Goal: Task Accomplishment & Management: Manage account settings

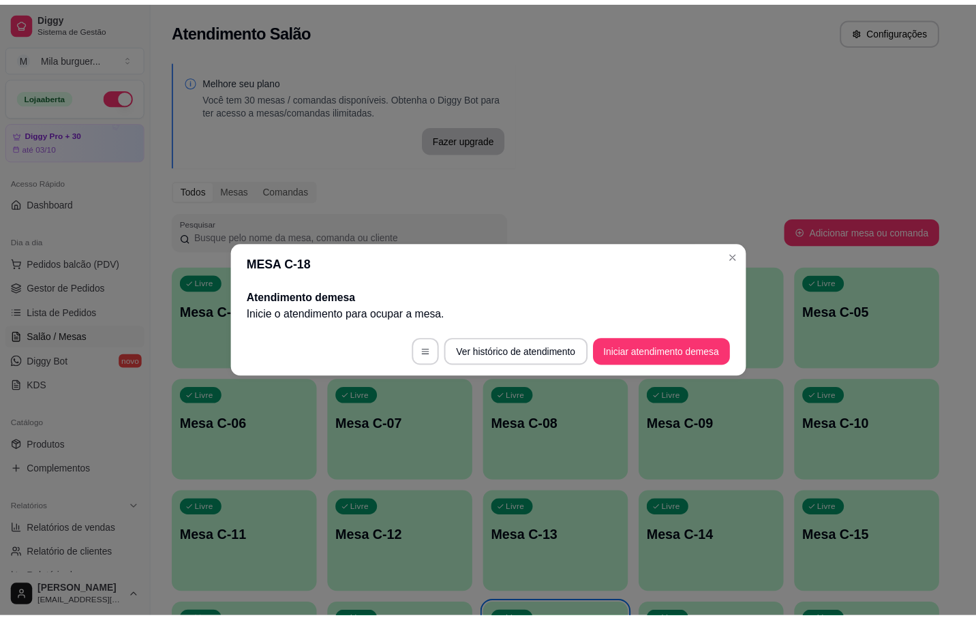
scroll to position [204, 0]
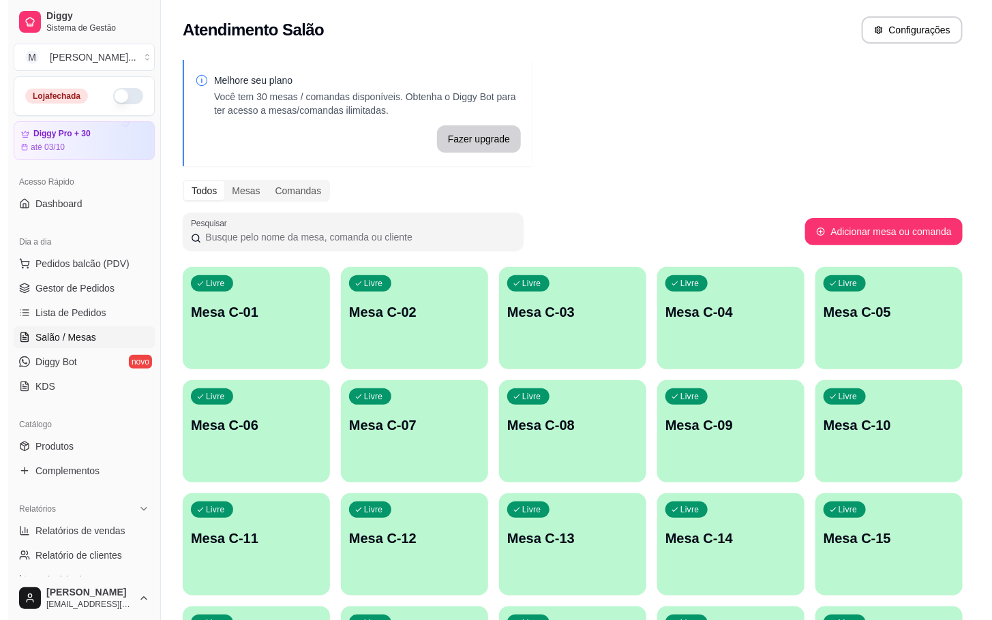
scroll to position [370, 0]
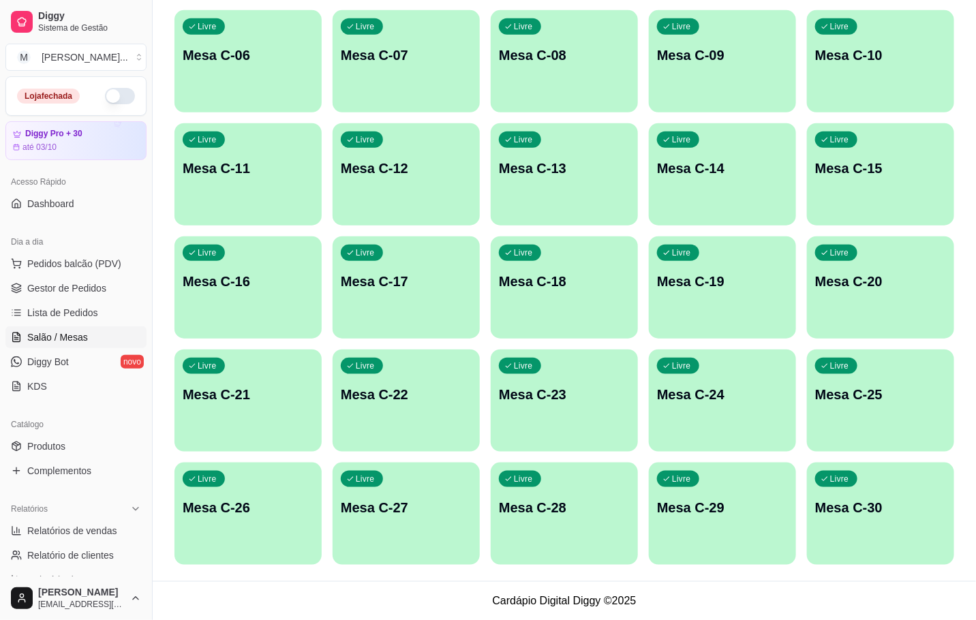
click at [237, 412] on div "Livre Mesa C-21" at bounding box center [248, 393] width 147 height 86
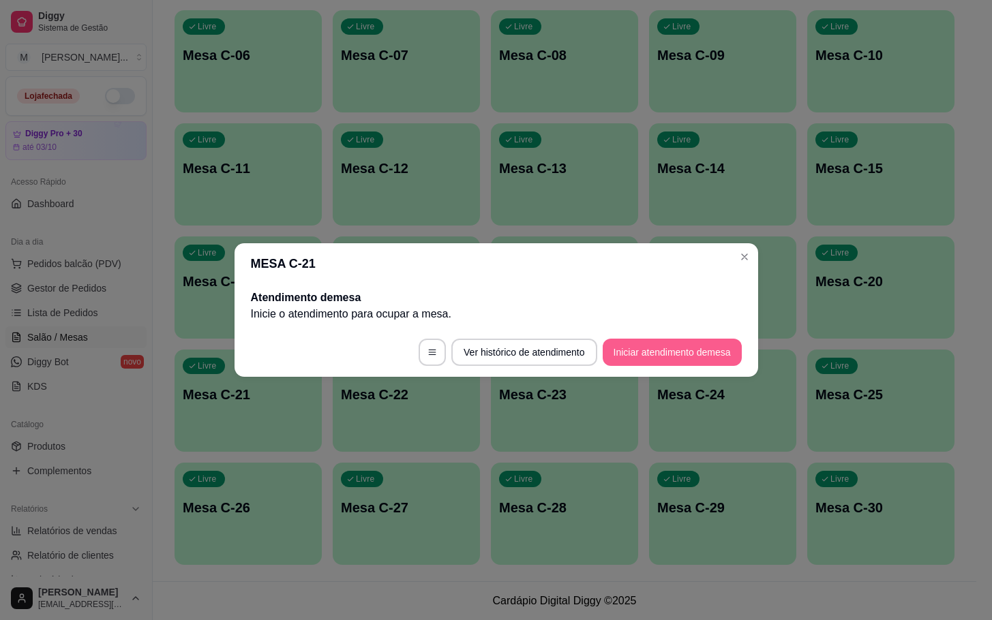
click at [695, 346] on button "Iniciar atendimento de mesa" at bounding box center [672, 352] width 139 height 27
click at [697, 342] on footer "Ver histórico de atendimento Iniciar atendimento de mesa" at bounding box center [496, 352] width 524 height 49
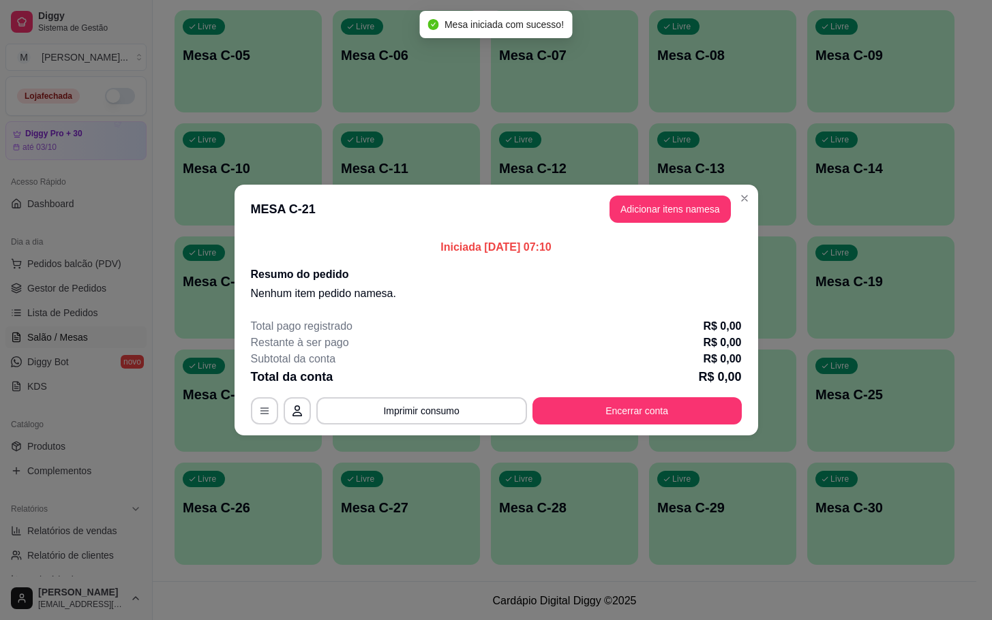
click at [710, 229] on header "MESA C-21 Adicionar itens na mesa" at bounding box center [496, 209] width 524 height 49
click at [708, 223] on button "Adicionar itens na mesa" at bounding box center [669, 209] width 121 height 27
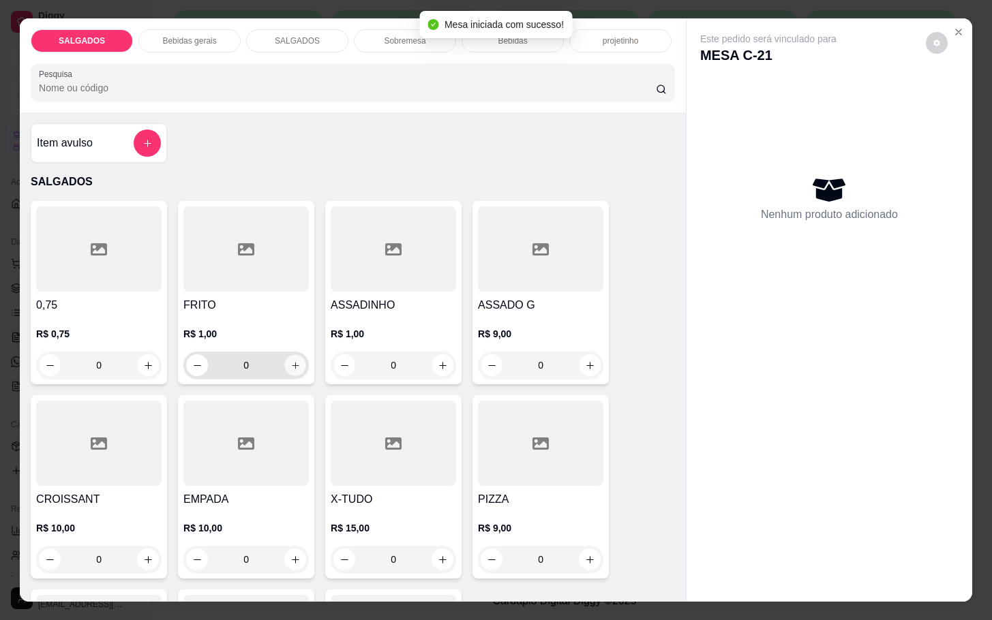
click at [292, 355] on button "increase-product-quantity" at bounding box center [295, 365] width 21 height 21
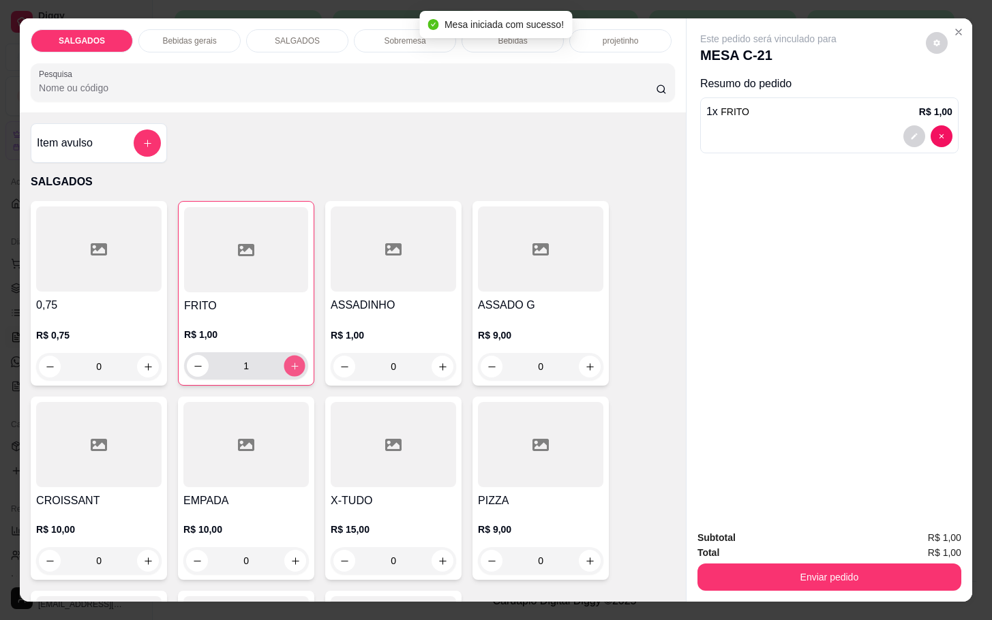
click at [292, 356] on button "increase-product-quantity" at bounding box center [294, 366] width 21 height 21
click at [291, 356] on button "increase-product-quantity" at bounding box center [294, 366] width 21 height 21
click at [289, 356] on button "increase-product-quantity" at bounding box center [294, 366] width 21 height 21
click at [287, 355] on button "increase-product-quantity" at bounding box center [295, 366] width 22 height 22
click at [282, 352] on div "5" at bounding box center [246, 365] width 119 height 27
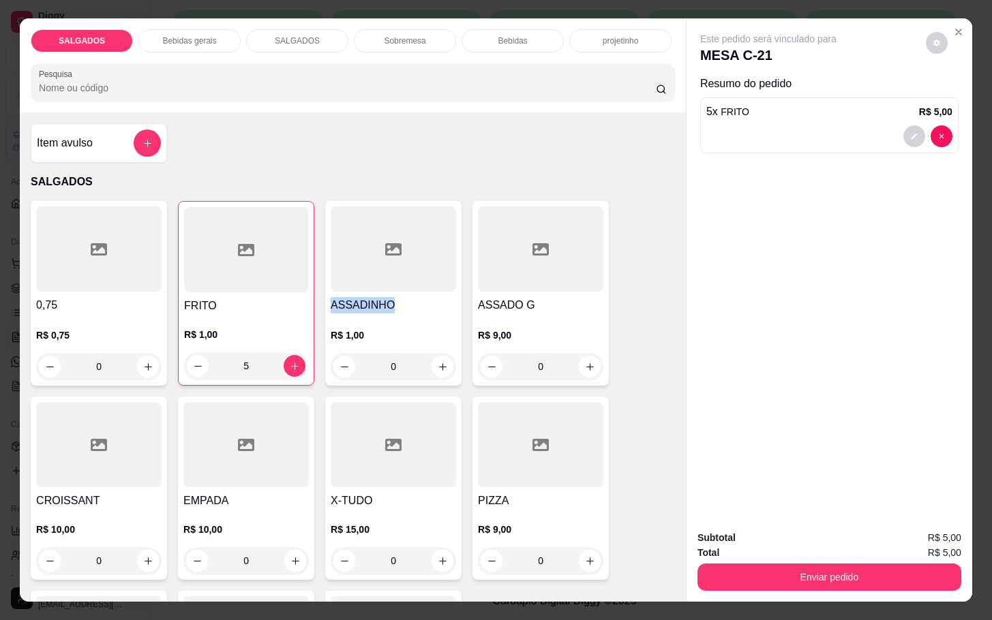
click at [281, 352] on div "5" at bounding box center [246, 365] width 119 height 27
click at [290, 361] on icon "increase-product-quantity" at bounding box center [295, 366] width 10 height 10
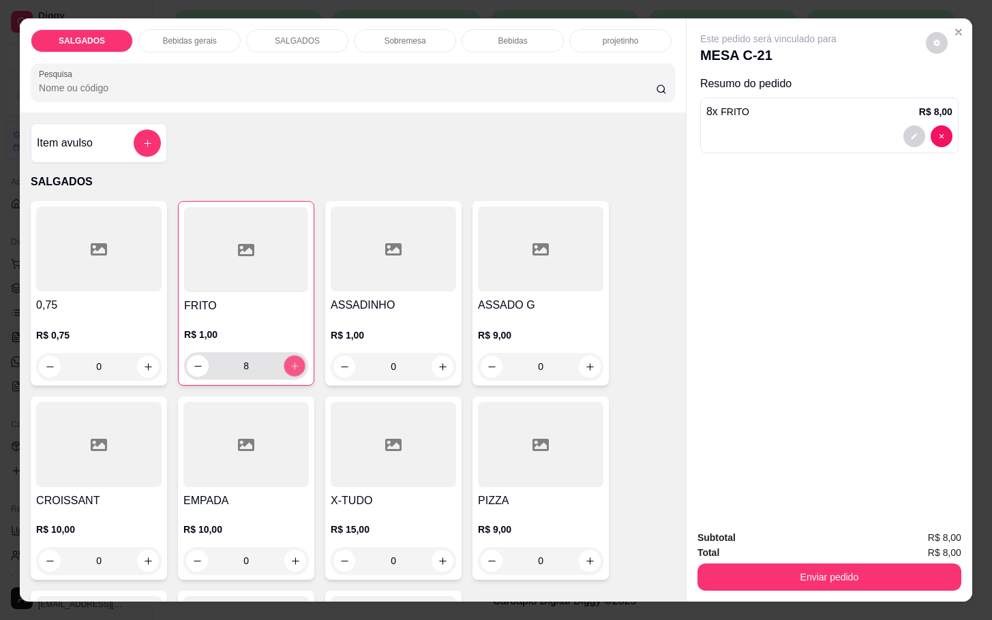
click at [290, 361] on icon "increase-product-quantity" at bounding box center [295, 366] width 10 height 10
click at [187, 372] on div "9" at bounding box center [246, 365] width 119 height 27
click at [188, 367] on button "decrease-product-quantity" at bounding box center [198, 366] width 22 height 22
type input "8"
click at [168, 29] on div "Bebidas gerais" at bounding box center [189, 40] width 102 height 23
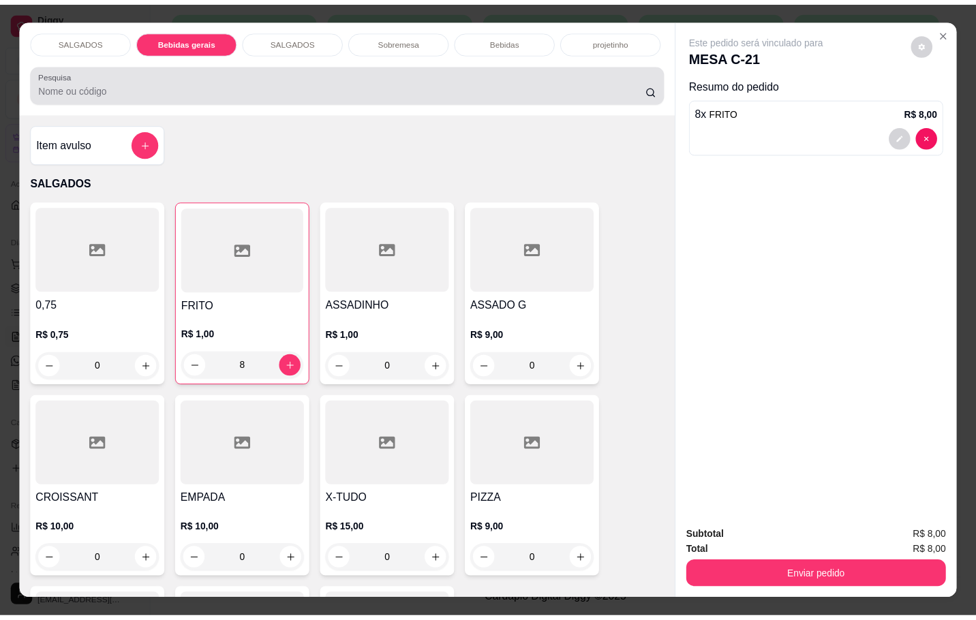
scroll to position [33, 0]
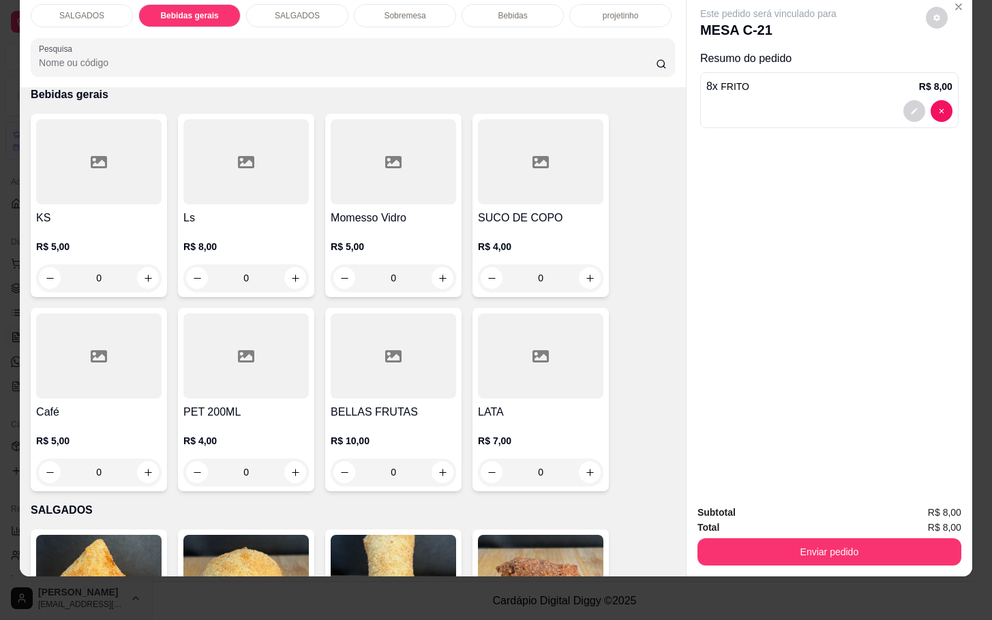
click at [76, 404] on h4 "Café" at bounding box center [98, 412] width 125 height 16
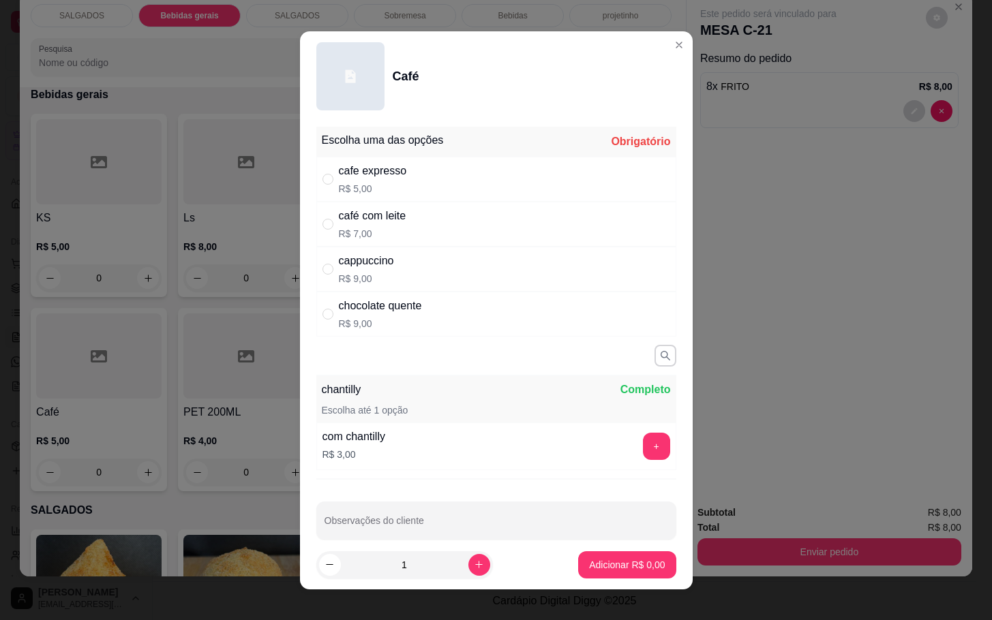
click at [451, 157] on div "cafe expresso R$ 5,00" at bounding box center [496, 179] width 360 height 45
radio input "true"
click at [609, 568] on p "Adicionar R$ 5,00" at bounding box center [627, 564] width 74 height 13
type input "1"
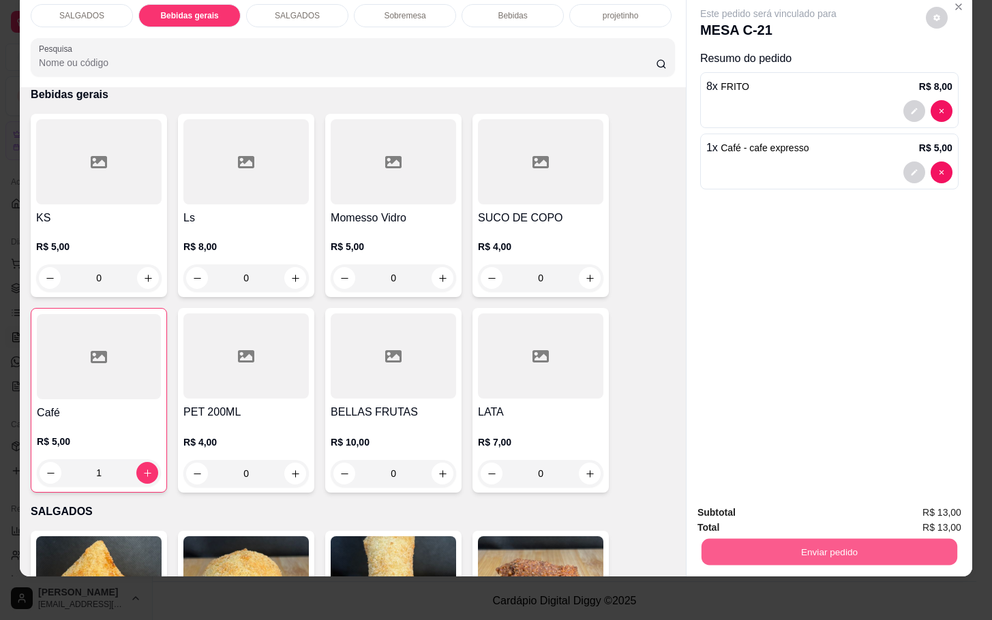
click at [732, 544] on button "Enviar pedido" at bounding box center [829, 552] width 256 height 27
click at [927, 497] on button "Enviar pedido" at bounding box center [923, 504] width 77 height 26
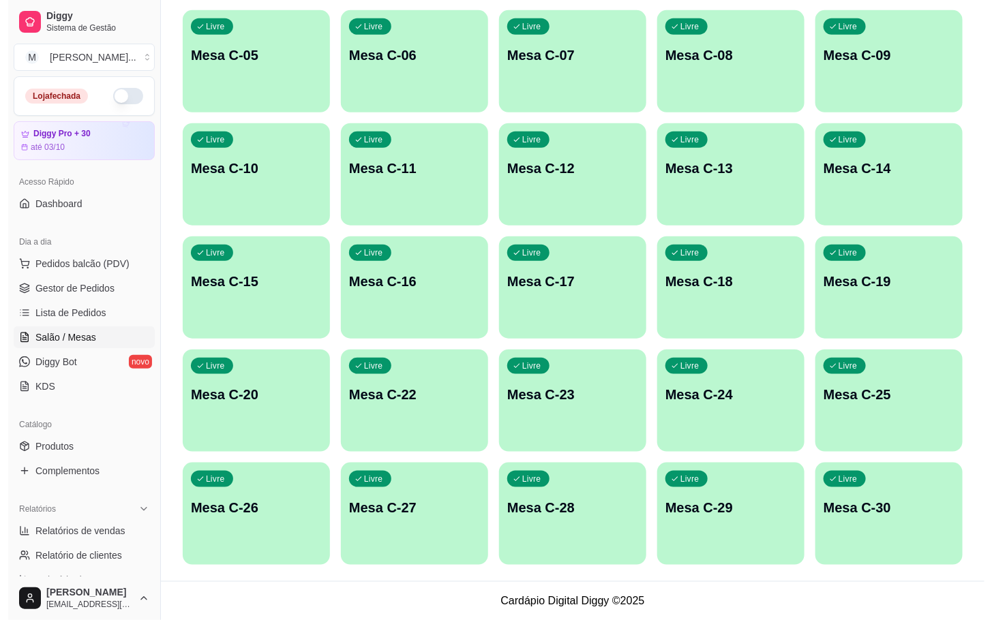
scroll to position [63, 0]
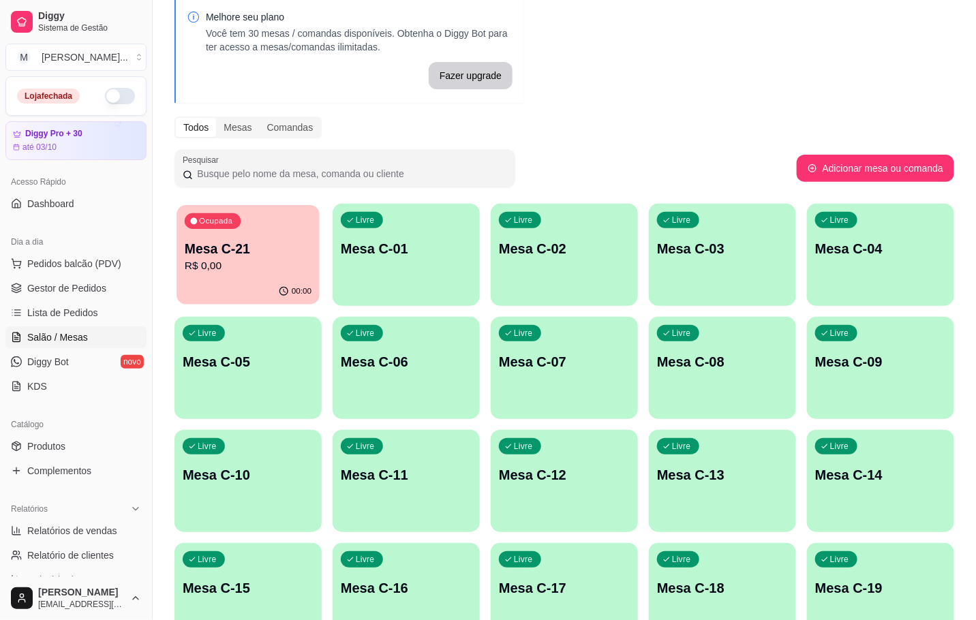
click at [235, 278] on div "Ocupada Mesa C-21 R$ 0,00" at bounding box center [248, 242] width 143 height 74
click at [500, 374] on div "Livre Mesa C-07" at bounding box center [564, 360] width 147 height 86
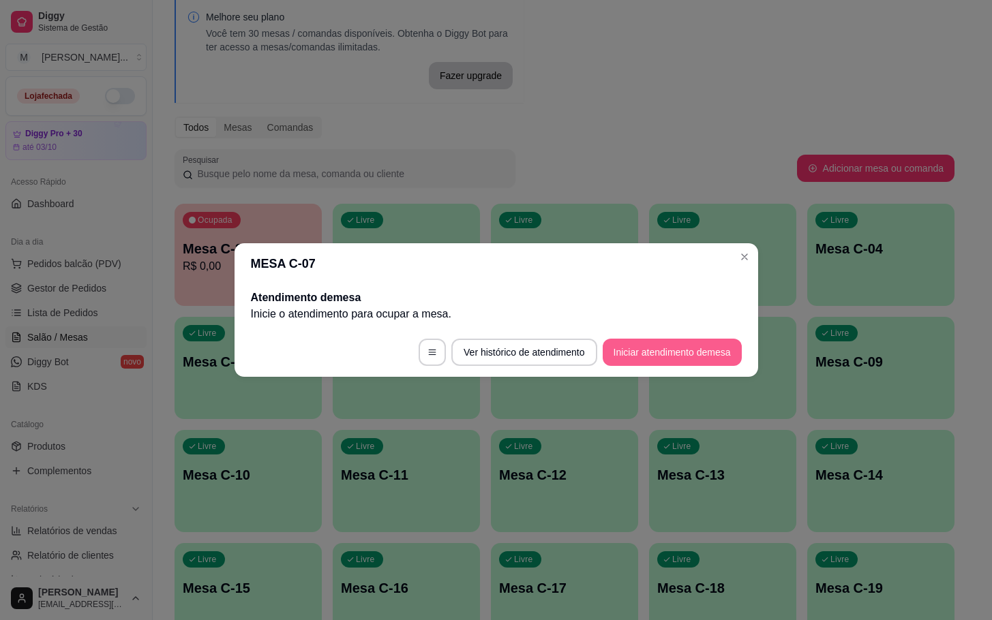
click at [716, 339] on button "Iniciar atendimento de mesa" at bounding box center [672, 352] width 139 height 27
click at [716, 354] on button "Iniciar atendimento de mesa" at bounding box center [672, 352] width 135 height 27
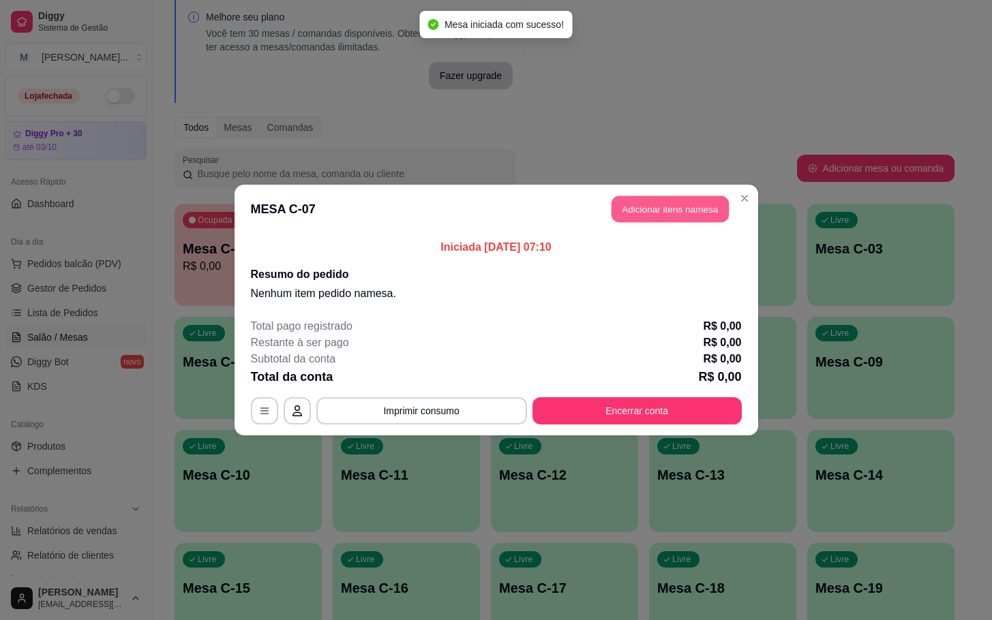
click at [638, 217] on button "Adicionar itens na mesa" at bounding box center [669, 209] width 117 height 27
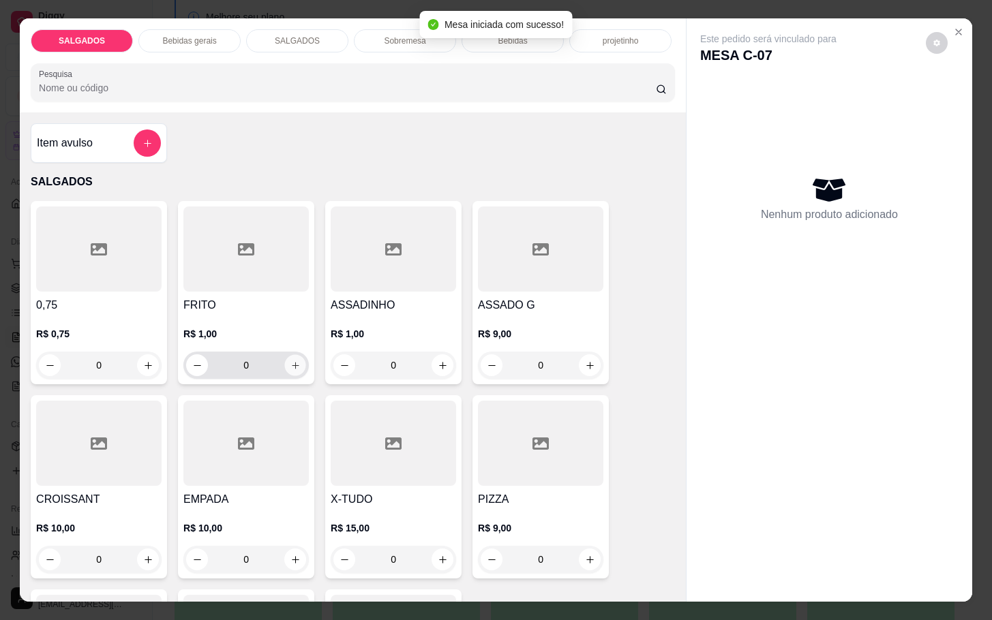
click at [295, 359] on button "increase-product-quantity" at bounding box center [295, 365] width 21 height 21
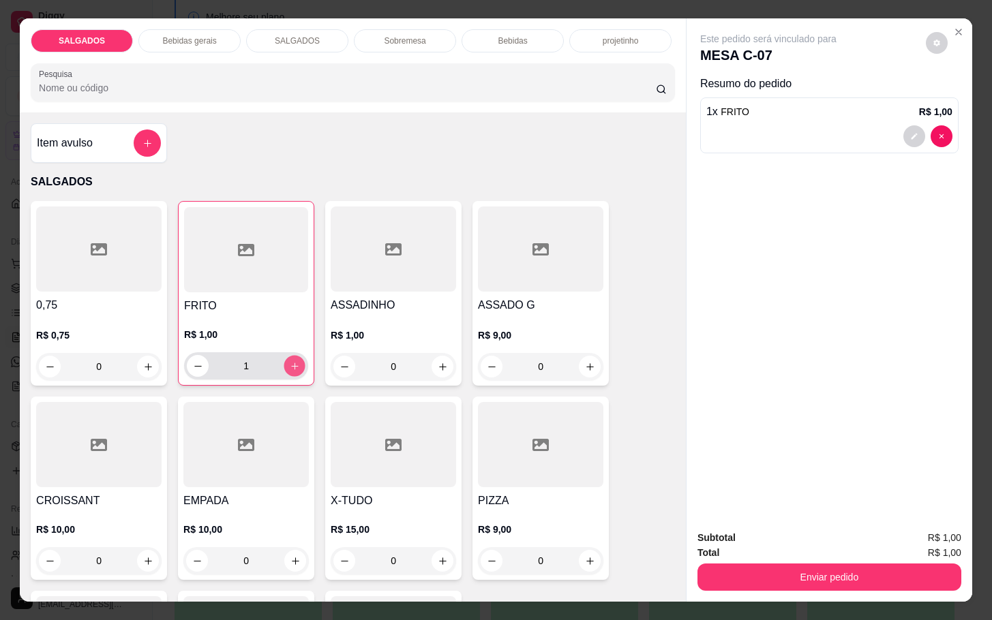
click at [295, 359] on button "increase-product-quantity" at bounding box center [294, 366] width 21 height 21
click at [295, 359] on button "increase-product-quantity" at bounding box center [295, 366] width 22 height 22
click at [295, 359] on button "increase-product-quantity" at bounding box center [294, 366] width 21 height 21
click at [295, 359] on button "increase-product-quantity" at bounding box center [295, 366] width 22 height 22
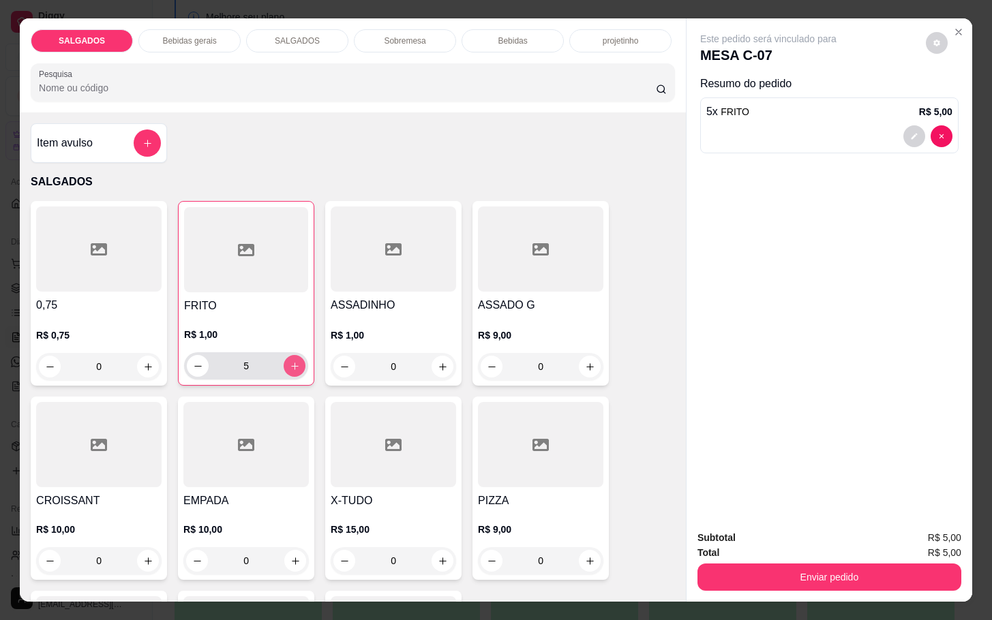
type input "6"
click at [172, 47] on div "SALGADOS Bebidas gerais SALGADOS Sobremesa Bebidas projetinho Pesquisa" at bounding box center [353, 65] width 666 height 94
click at [175, 47] on div "SALGADOS Bebidas gerais SALGADOS Sobremesa Bebidas projetinho Pesquisa" at bounding box center [353, 65] width 666 height 94
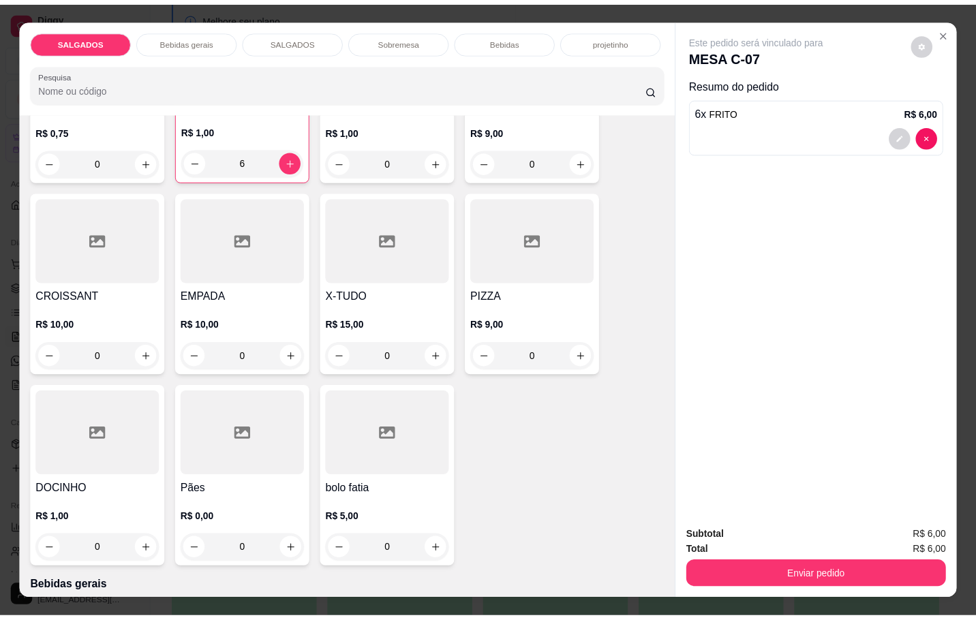
scroll to position [409, 0]
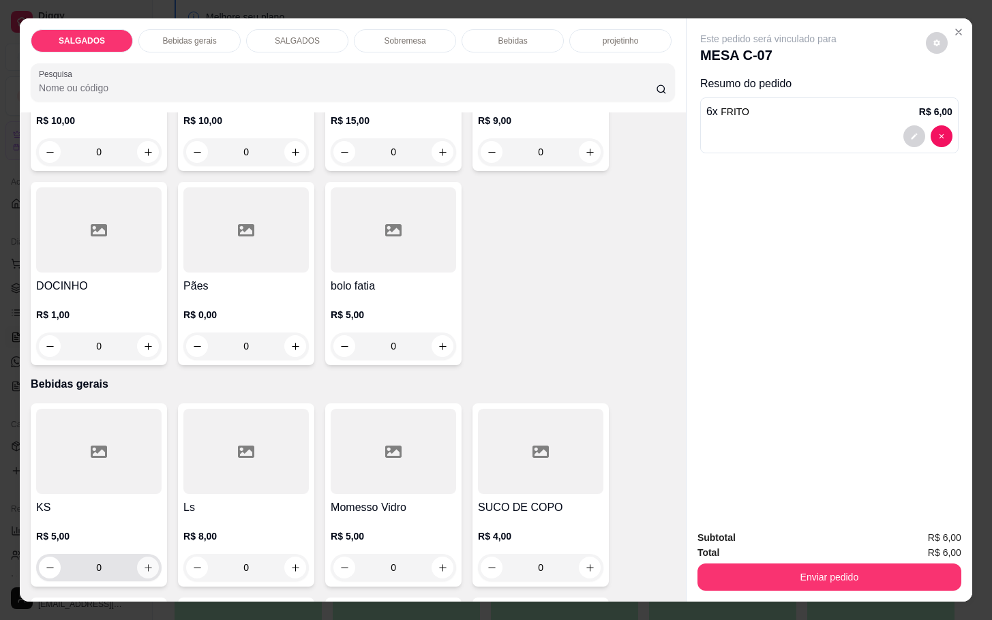
click at [146, 564] on button "increase-product-quantity" at bounding box center [148, 568] width 22 height 22
type input "1"
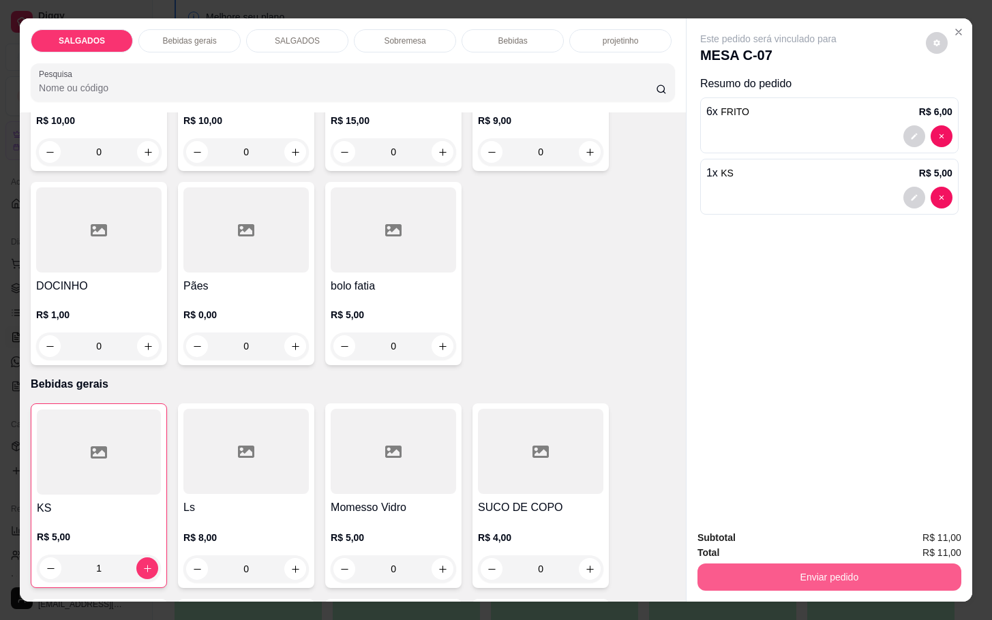
click at [782, 567] on button "Enviar pedido" at bounding box center [829, 577] width 264 height 27
click at [908, 545] on button "Enviar pedido" at bounding box center [923, 537] width 77 height 26
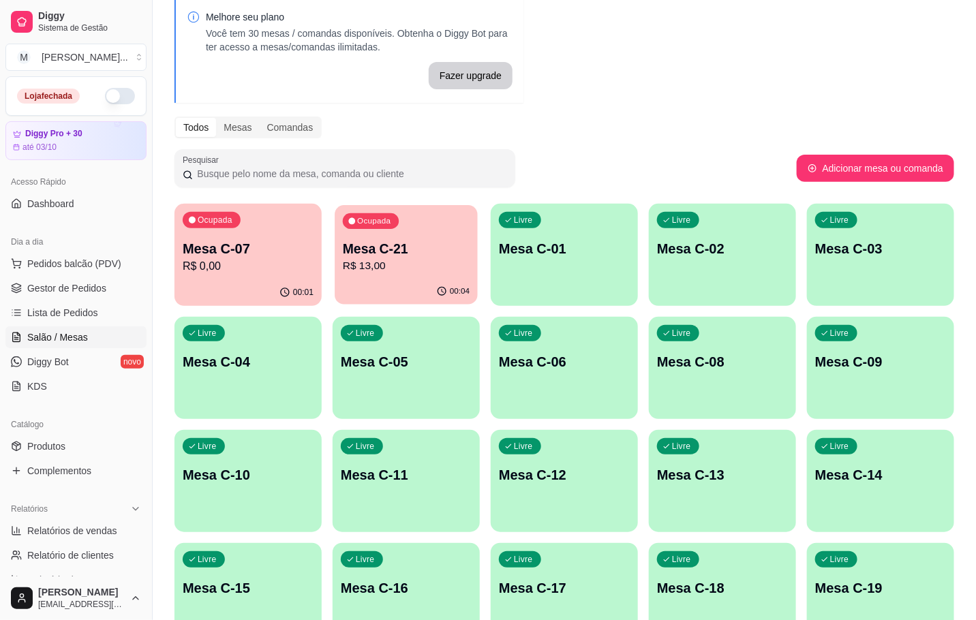
click at [369, 279] on button "Ocupada Mesa C-21 R$ 13,00 00:04" at bounding box center [406, 255] width 143 height 100
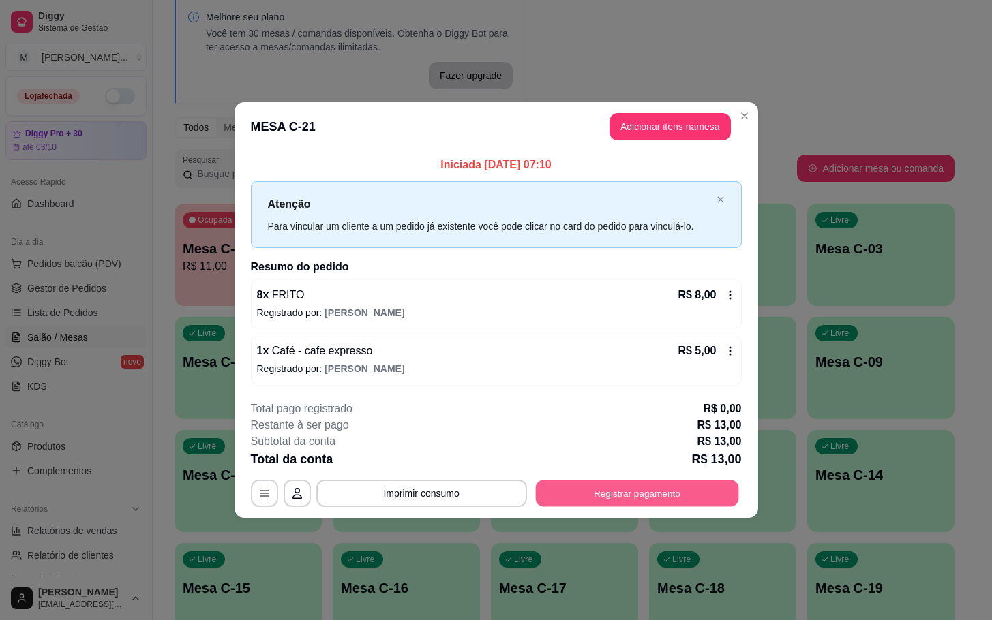
click at [595, 504] on button "Registrar pagamento" at bounding box center [636, 493] width 203 height 27
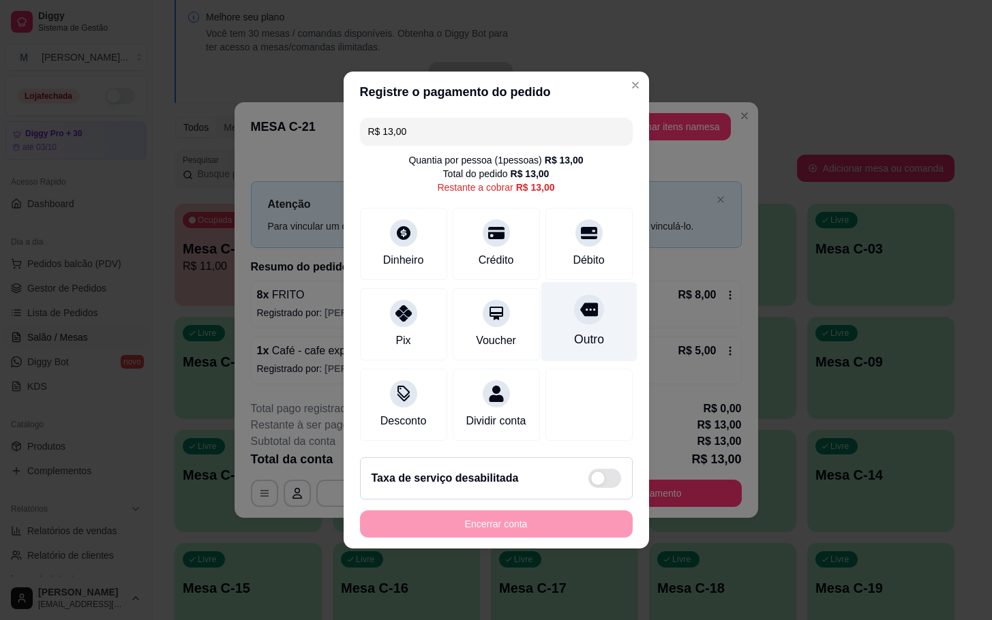
click at [583, 320] on div "Outro" at bounding box center [589, 322] width 96 height 80
type input "R$ 0,00"
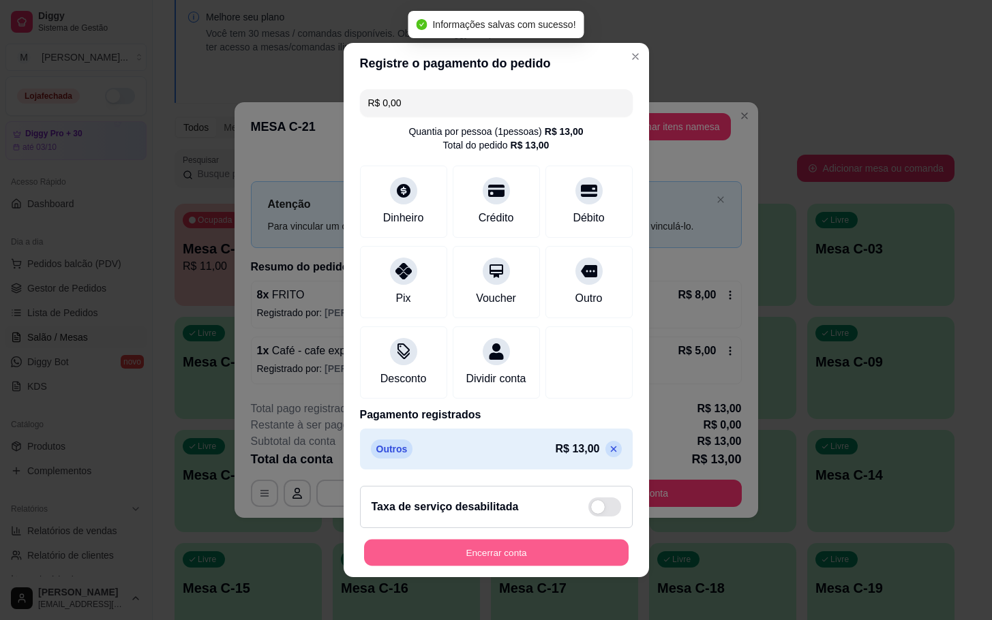
click at [487, 560] on button "Encerrar conta" at bounding box center [496, 553] width 264 height 27
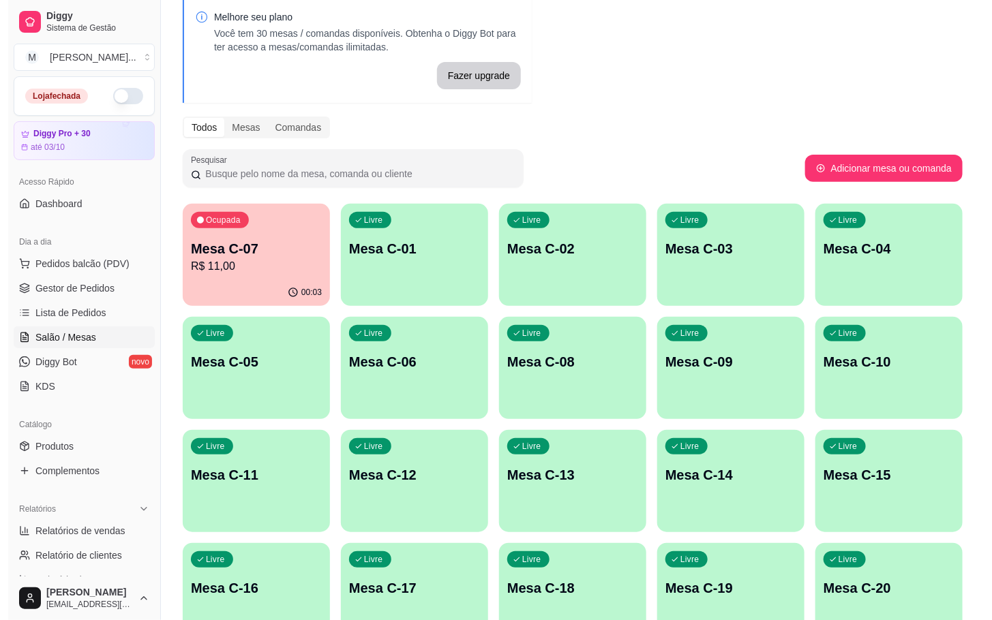
scroll to position [268, 0]
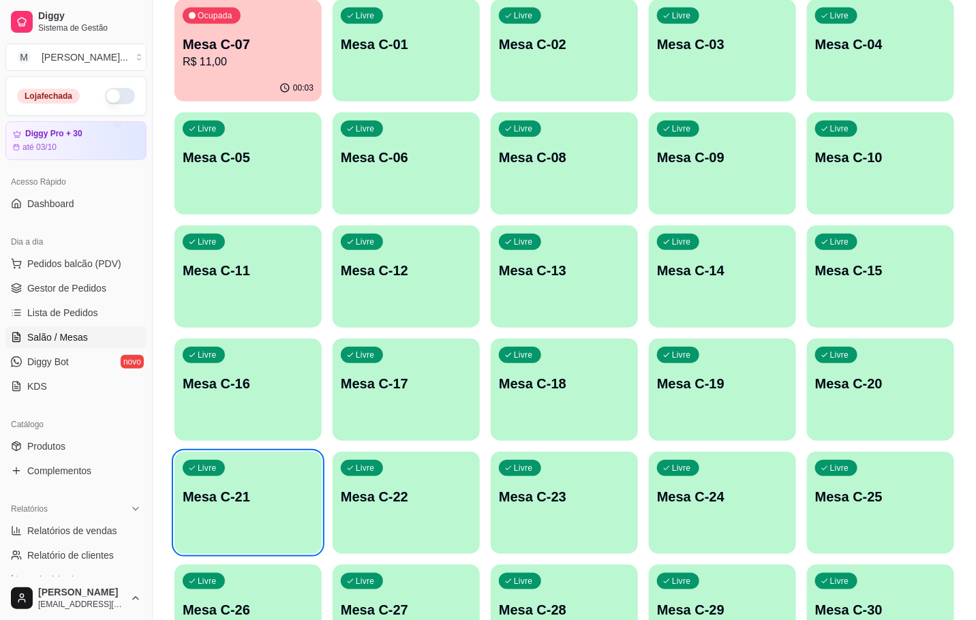
click at [511, 376] on p "Mesa C-18" at bounding box center [564, 383] width 131 height 19
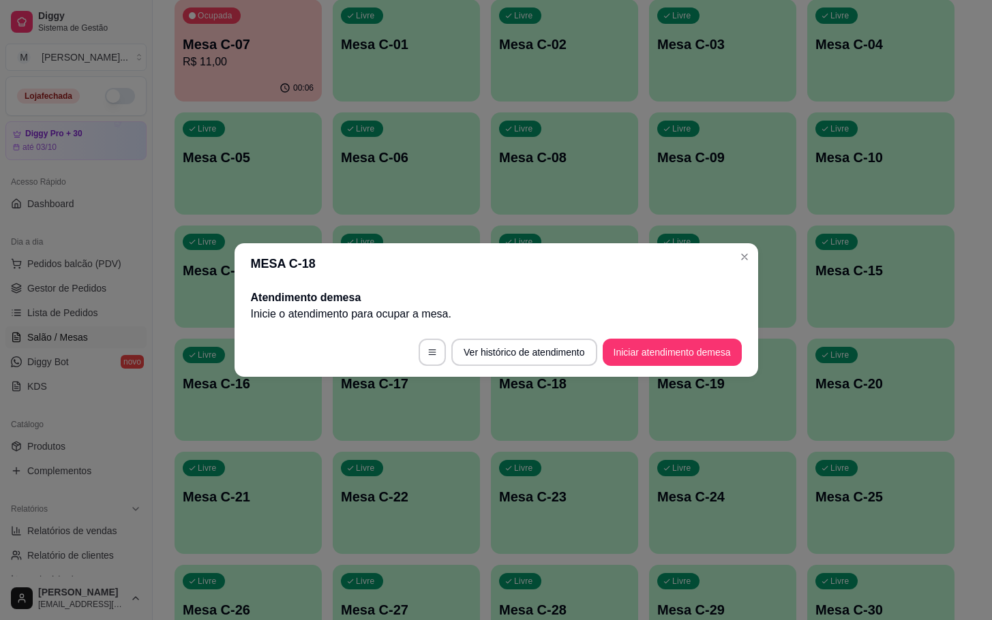
click at [704, 360] on button "Iniciar atendimento de mesa" at bounding box center [672, 352] width 139 height 27
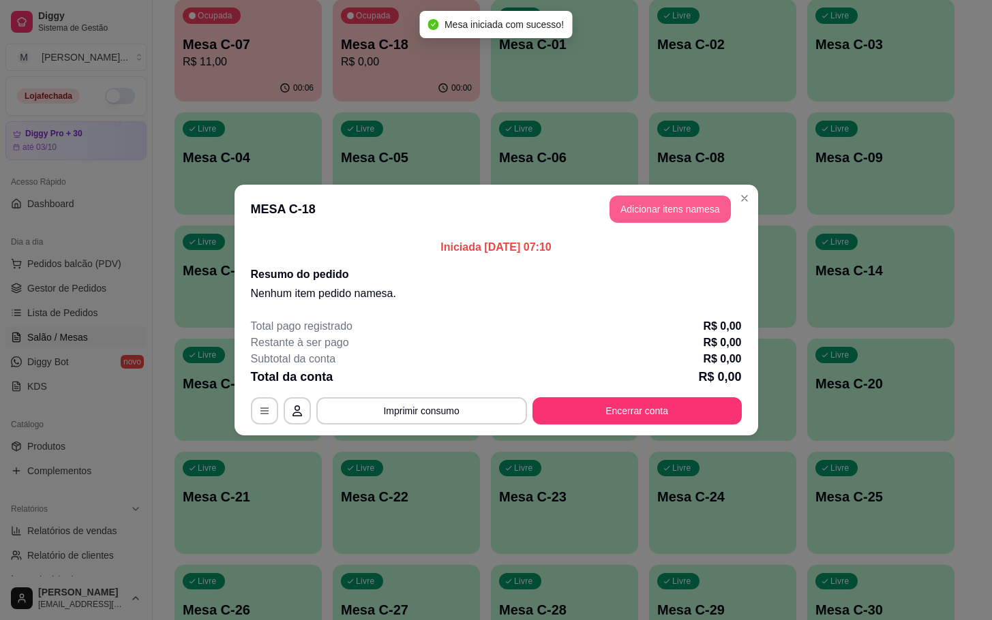
click at [706, 215] on button "Adicionar itens na mesa" at bounding box center [669, 209] width 121 height 27
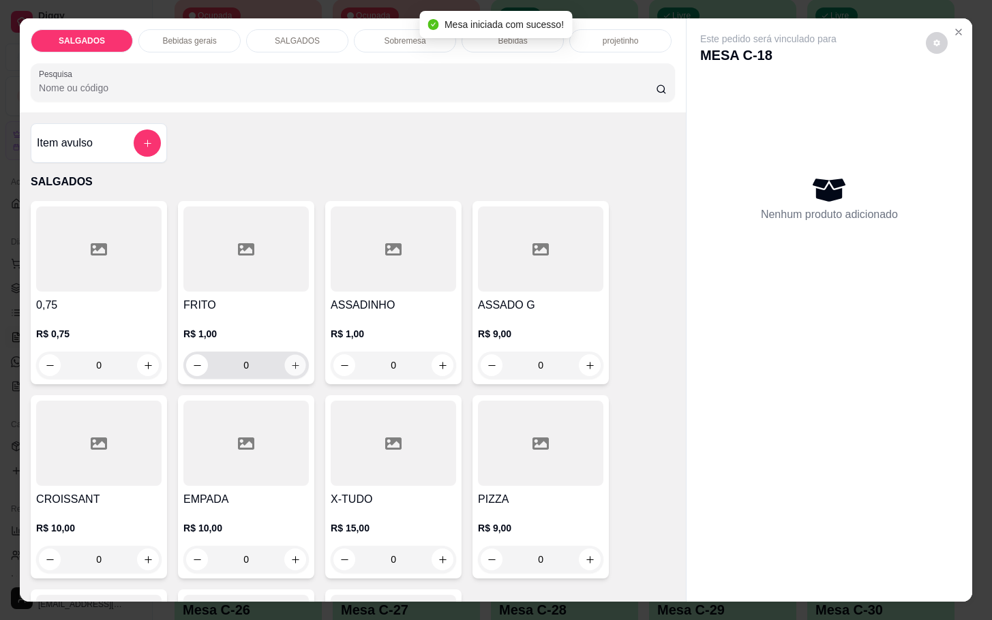
click at [291, 365] on button "increase-product-quantity" at bounding box center [295, 365] width 21 height 21
click at [297, 364] on div "1" at bounding box center [245, 365] width 125 height 27
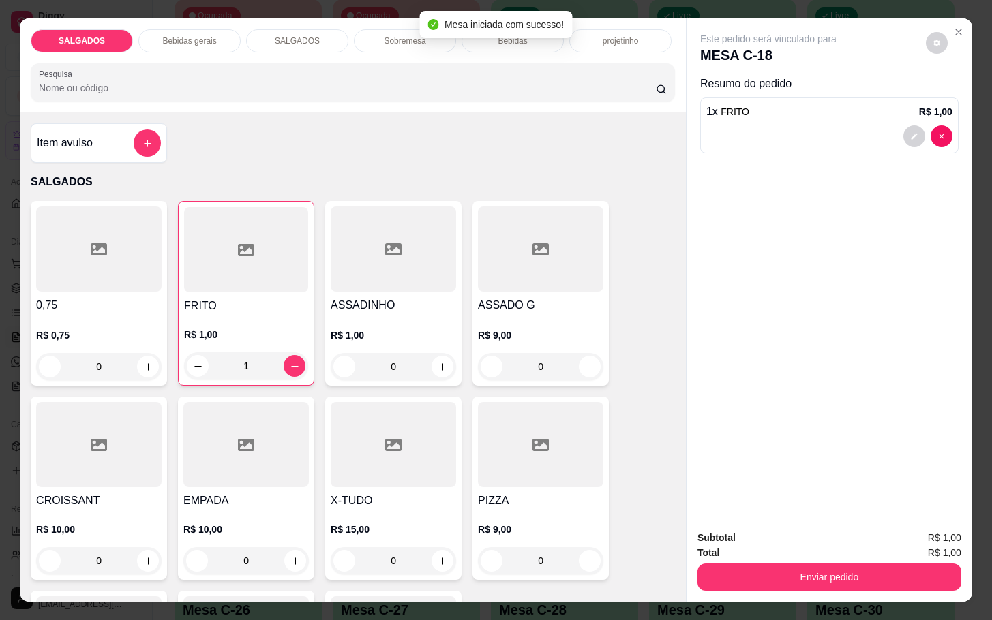
click at [303, 358] on div "FRITO R$ 1,00 1" at bounding box center [246, 293] width 136 height 185
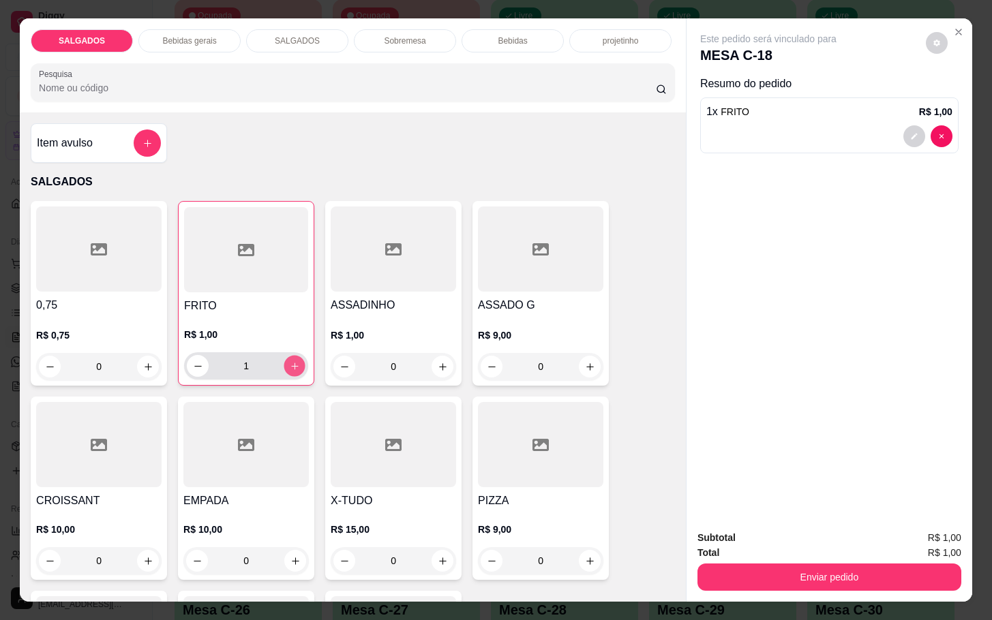
click at [290, 361] on icon "increase-product-quantity" at bounding box center [295, 366] width 10 height 10
click at [290, 362] on icon "increase-product-quantity" at bounding box center [295, 366] width 10 height 10
click at [290, 363] on icon "increase-product-quantity" at bounding box center [295, 366] width 10 height 10
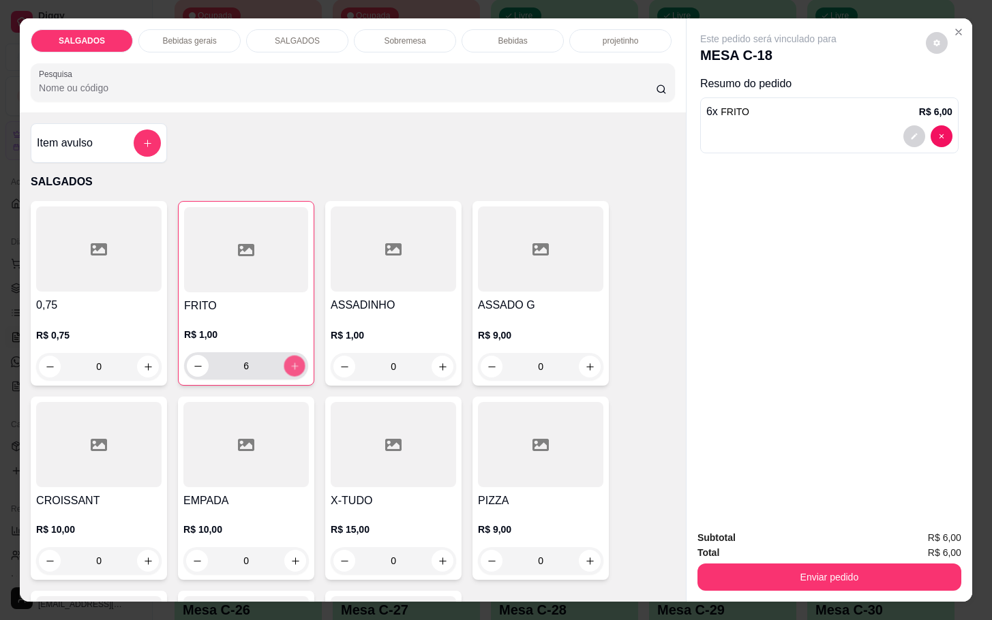
click at [290, 363] on icon "increase-product-quantity" at bounding box center [295, 366] width 10 height 10
click at [286, 367] on button "increase-product-quantity" at bounding box center [294, 366] width 21 height 21
type input "8"
click at [581, 297] on h4 "ASSADO G" at bounding box center [540, 305] width 125 height 16
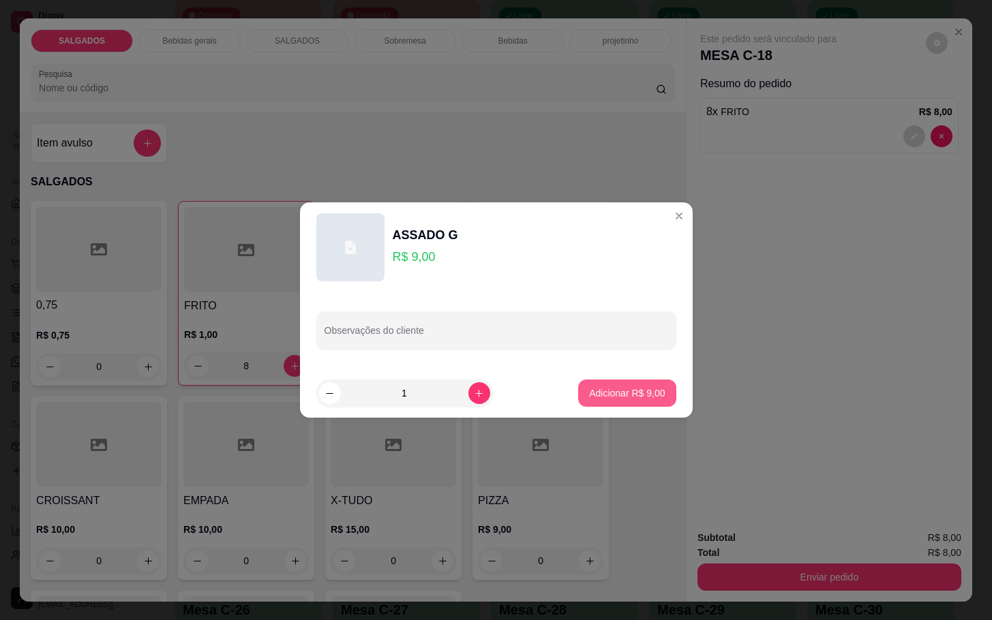
click at [609, 393] on p "Adicionar R$ 9,00" at bounding box center [627, 393] width 76 height 14
type input "1"
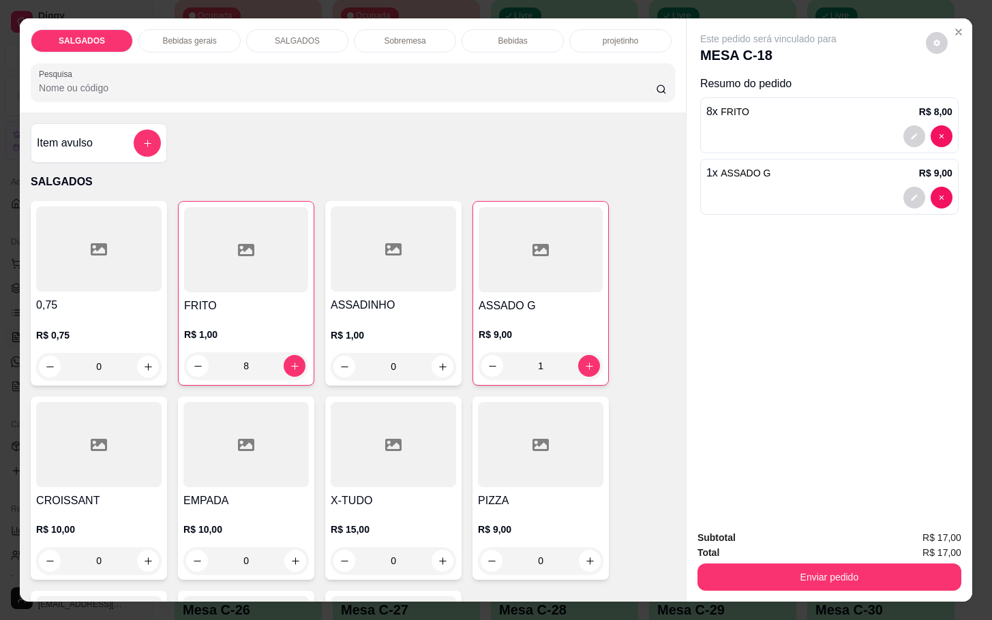
click at [498, 35] on p "Bebidas" at bounding box center [512, 40] width 29 height 11
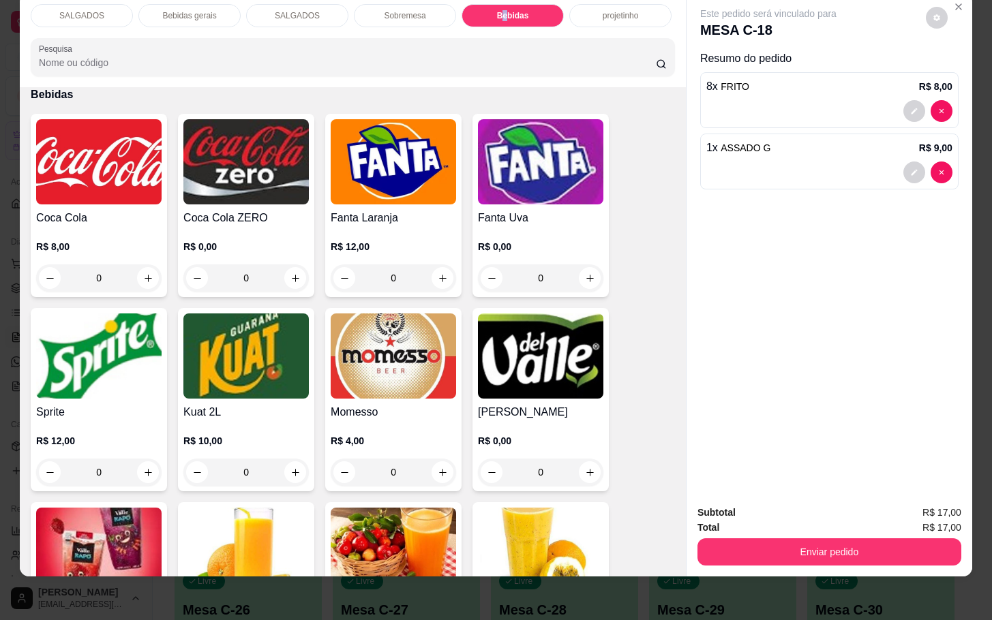
click at [36, 352] on img at bounding box center [98, 356] width 125 height 85
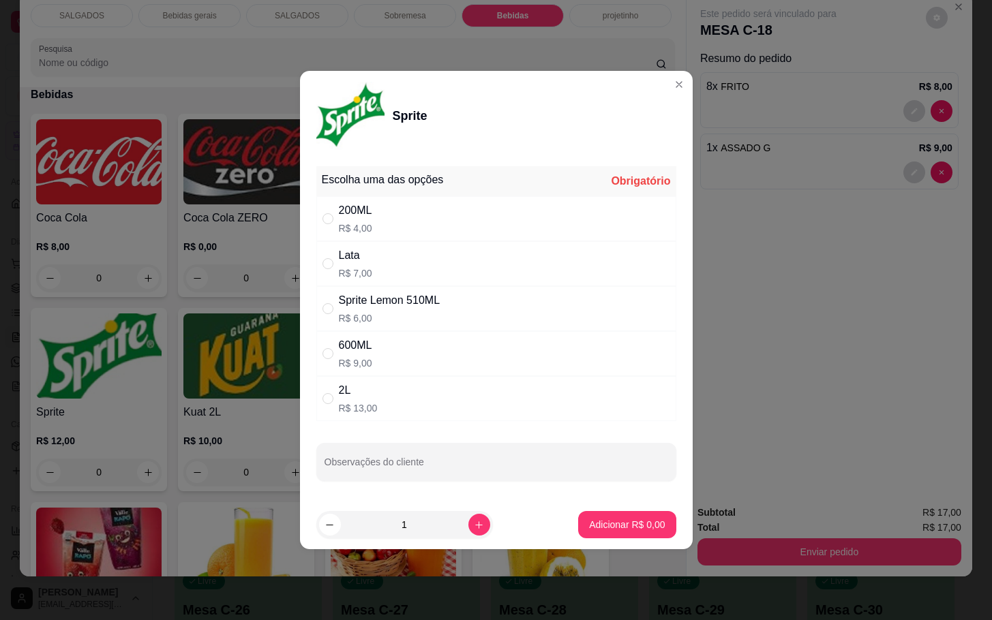
drag, startPoint x: 434, startPoint y: 339, endPoint x: 493, endPoint y: 386, distance: 75.7
click at [438, 334] on div "600ML R$ 9,00" at bounding box center [496, 353] width 360 height 45
radio input "true"
click at [613, 530] on p "Adicionar R$ 9,00" at bounding box center [627, 524] width 74 height 13
type input "1"
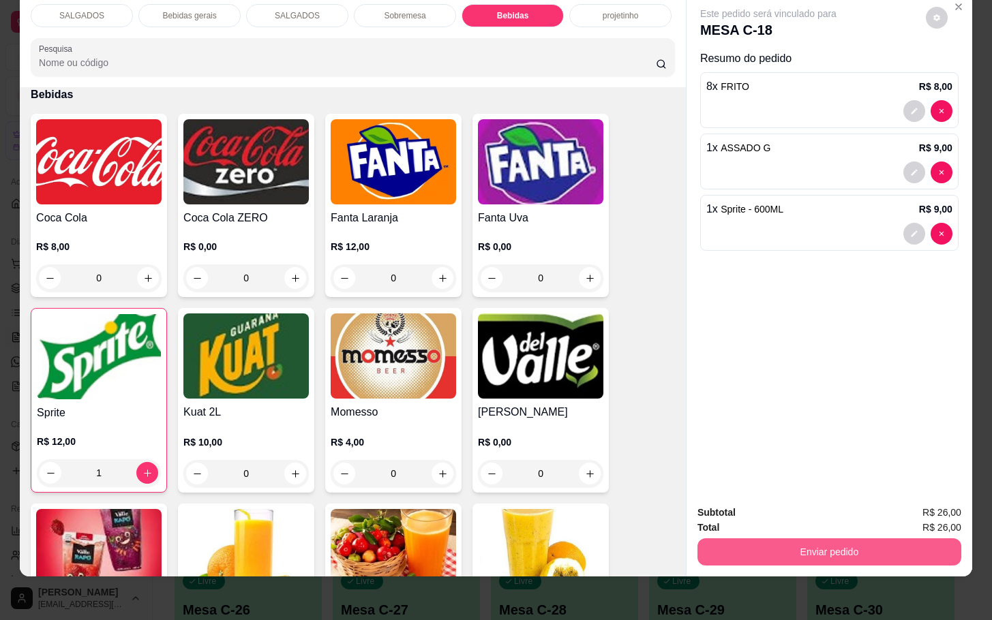
click at [712, 539] on button "Enviar pedido" at bounding box center [829, 552] width 264 height 27
click at [955, 501] on button "Enviar pedido" at bounding box center [923, 503] width 75 height 25
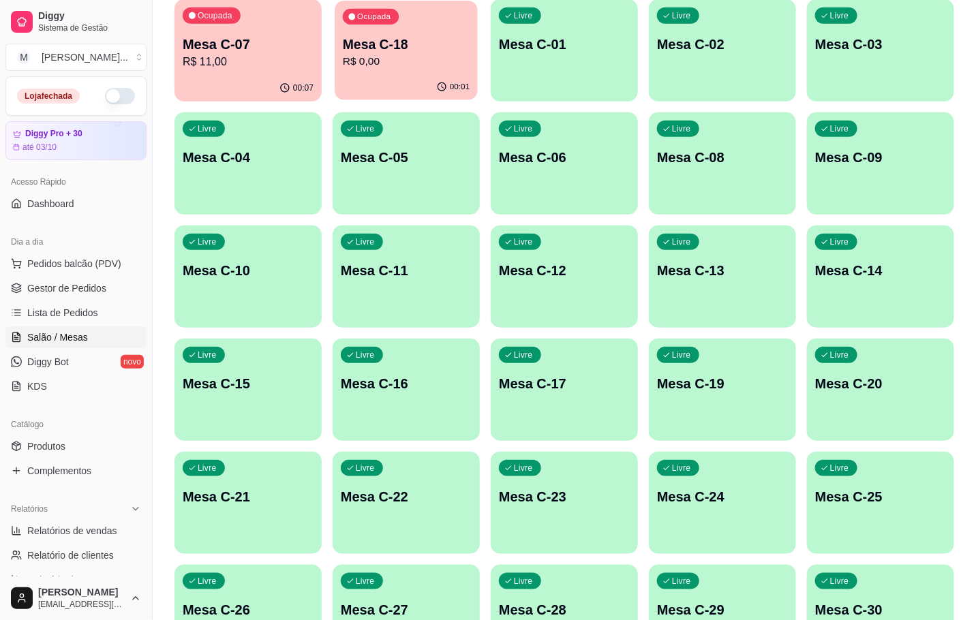
click at [423, 72] on div "Ocupada Mesa C-18 R$ 0,00" at bounding box center [406, 38] width 143 height 74
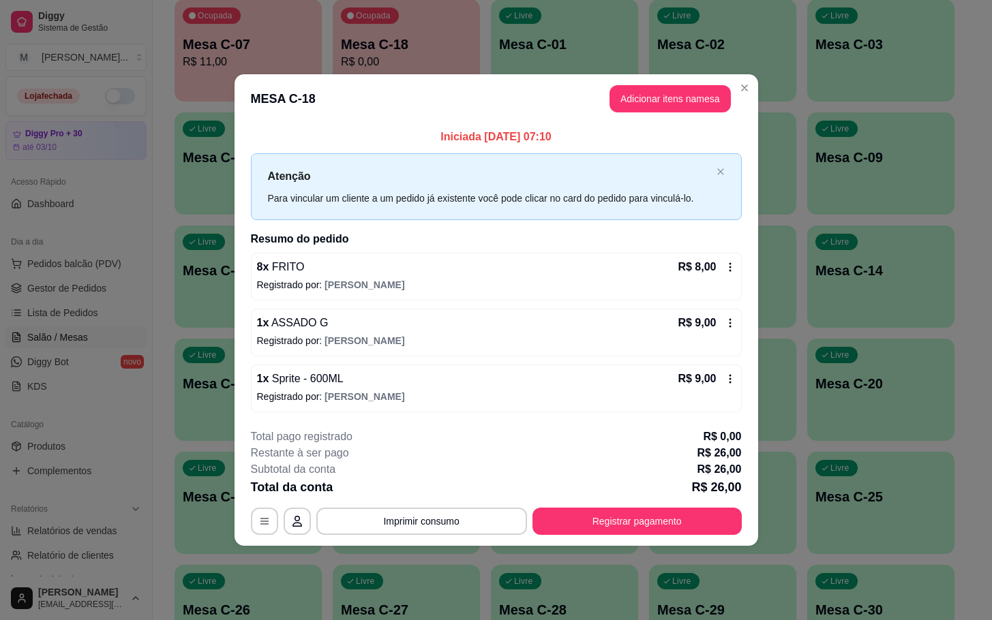
click at [727, 375] on icon at bounding box center [730, 379] width 11 height 11
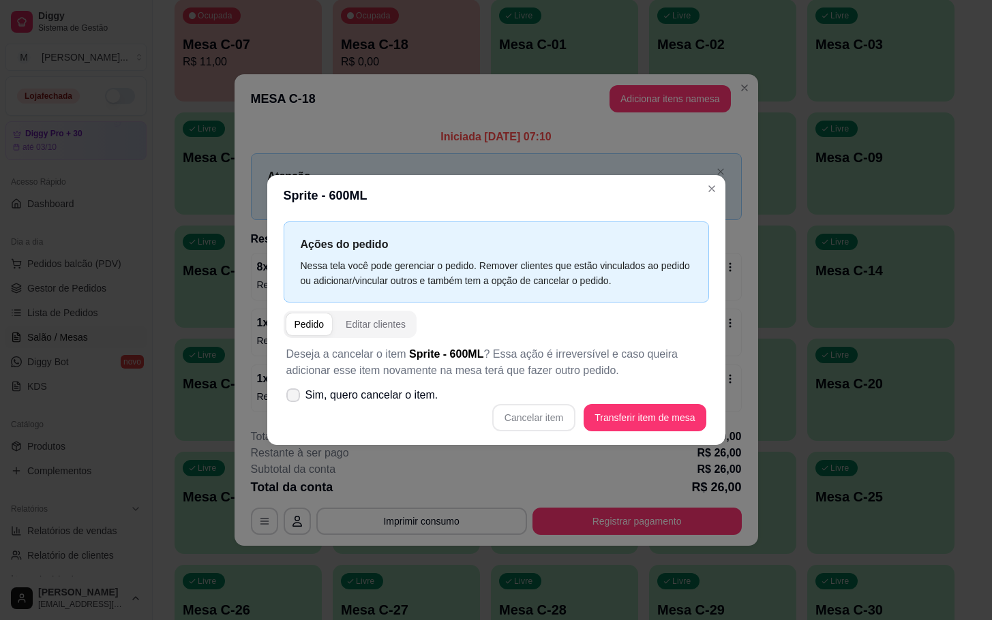
click at [299, 397] on span at bounding box center [293, 396] width 14 height 14
click at [294, 398] on input "Sim, quero cancelar o item." at bounding box center [290, 402] width 9 height 9
checkbox input "true"
drag, startPoint x: 667, startPoint y: 436, endPoint x: 657, endPoint y: 431, distance: 10.7
click at [663, 434] on div "Deseja a cancelar o item Sprite - 600ML ? Essa ação é irreversível e caso queir…" at bounding box center [496, 389] width 425 height 102
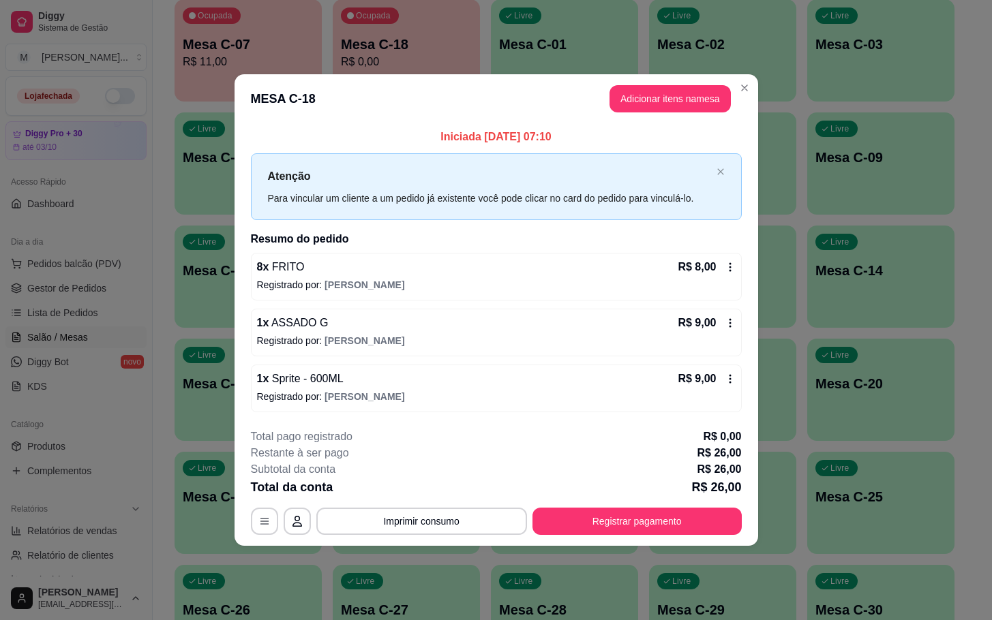
click at [736, 389] on div "1 x Sprite - 600ML R$ 9,00 Registrado por: [PERSON_NAME]" at bounding box center [496, 389] width 491 height 48
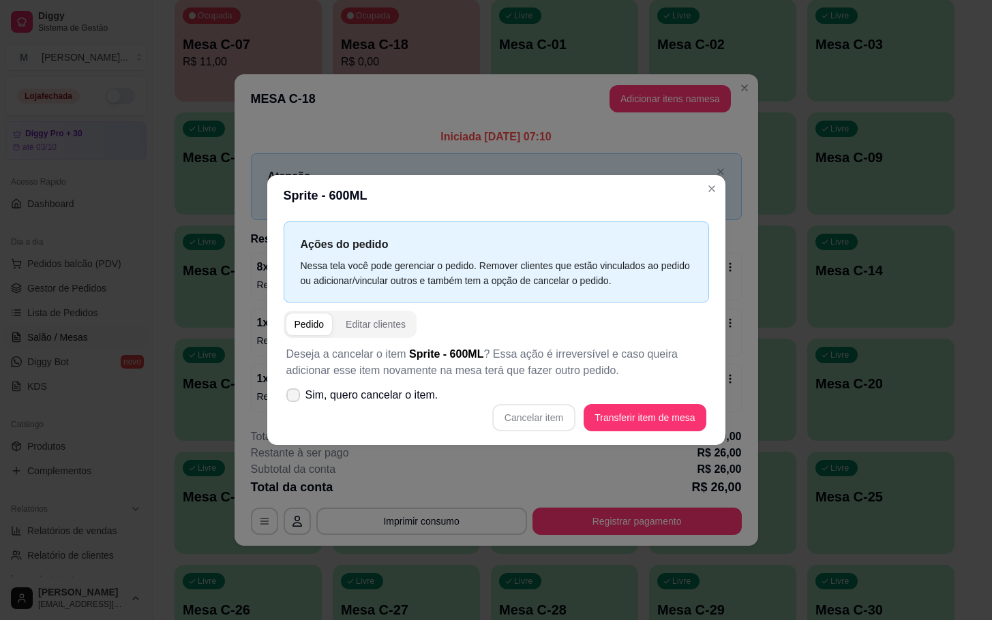
click at [327, 408] on label "Sim, quero cancelar o item." at bounding box center [362, 395] width 163 height 27
click at [294, 407] on input "Sim, quero cancelar o item." at bounding box center [290, 402] width 9 height 9
checkbox input "true"
click at [519, 409] on button "Cancelar item" at bounding box center [534, 418] width 81 height 27
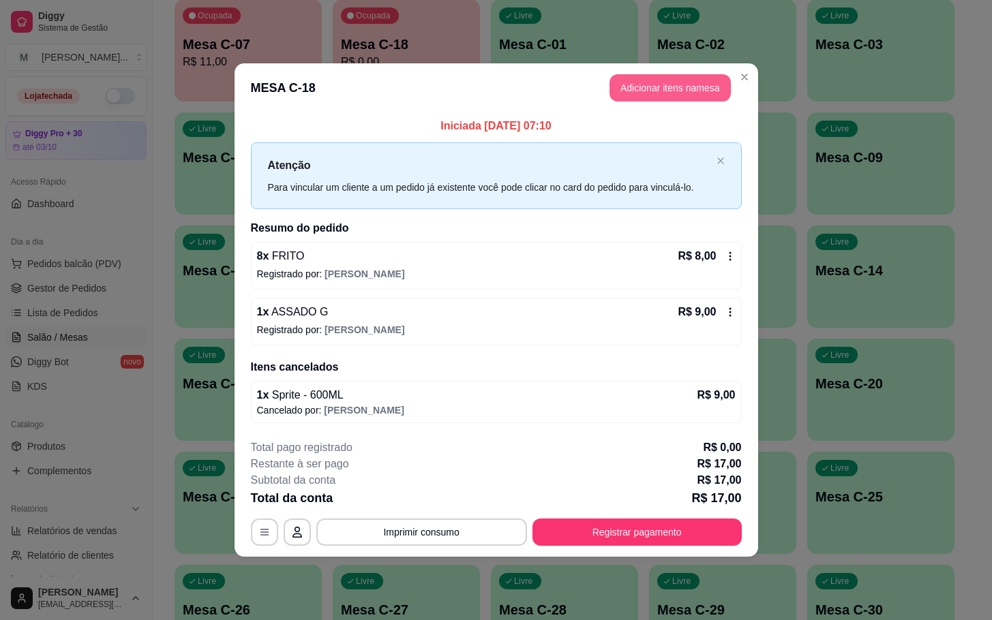
click at [612, 94] on button "Adicionar itens na mesa" at bounding box center [669, 87] width 121 height 27
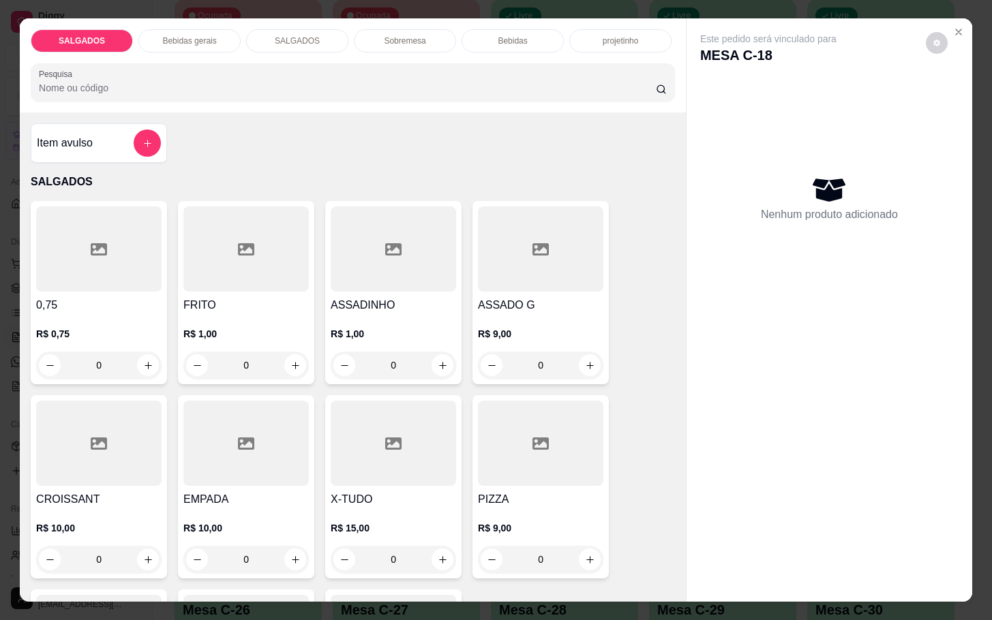
click at [153, 39] on div "Bebidas gerais" at bounding box center [189, 40] width 102 height 23
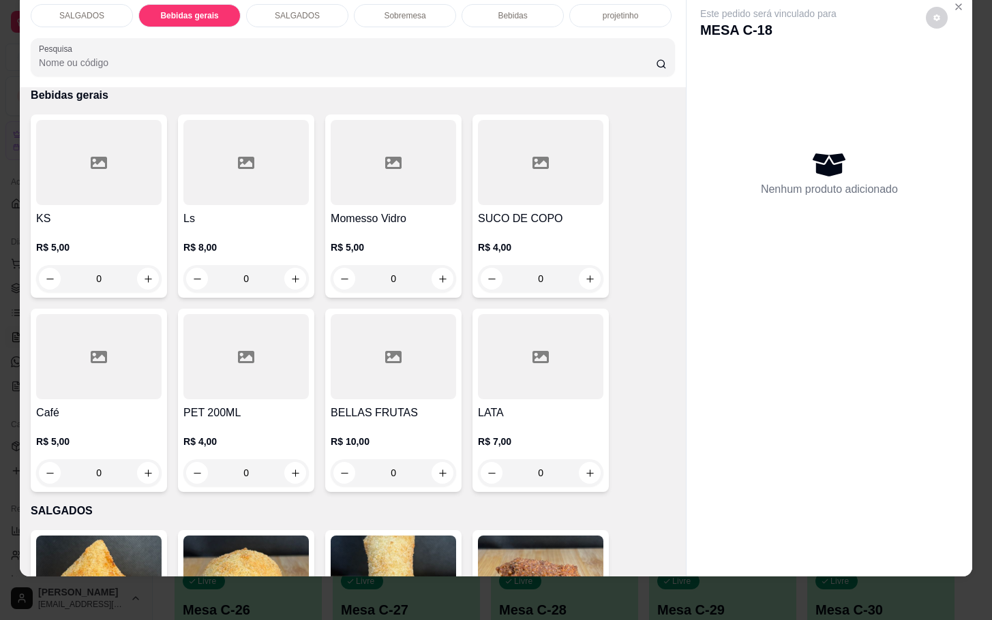
click at [82, 7] on div "SALGADOS" at bounding box center [82, 15] width 102 height 23
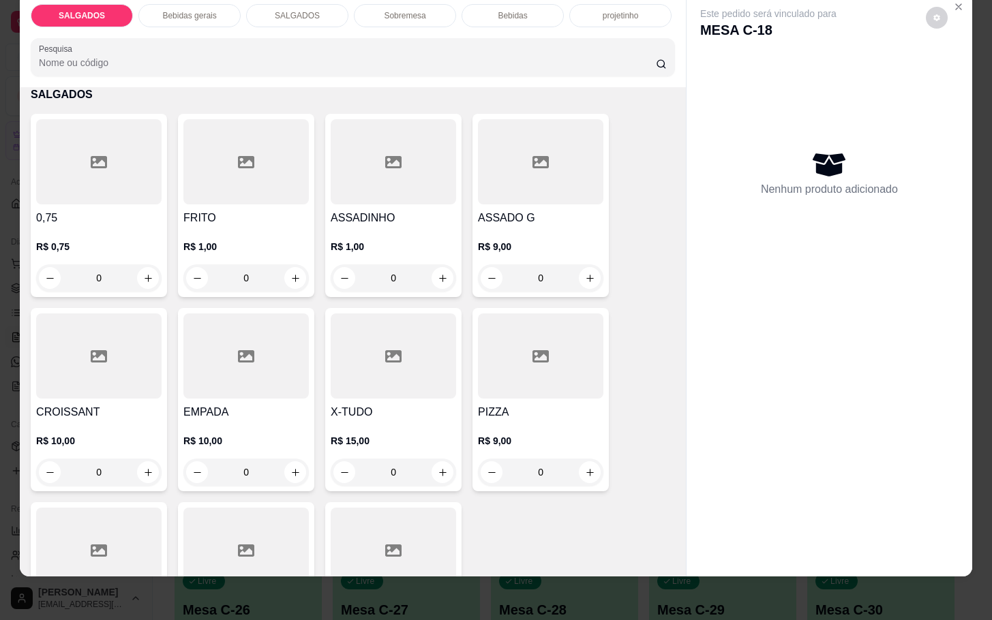
click at [160, 13] on div "SALGADOS Bebidas gerais SALGADOS Sobremesa Bebidas projetinho Pesquisa" at bounding box center [353, 40] width 666 height 94
click at [164, 7] on div "Bebidas gerais" at bounding box center [189, 15] width 102 height 23
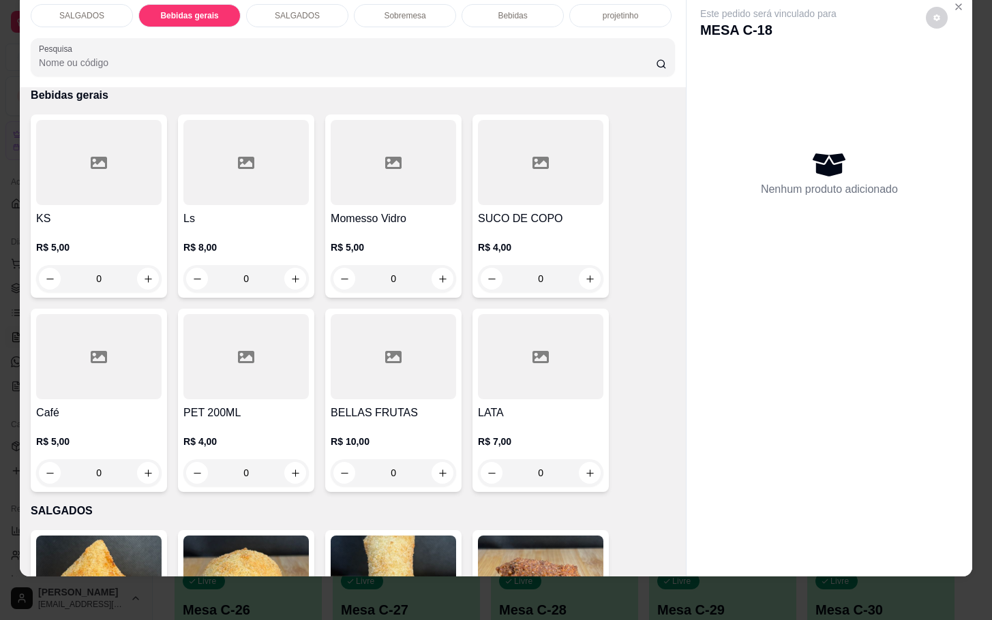
click at [487, 10] on div "Bebidas" at bounding box center [512, 15] width 102 height 23
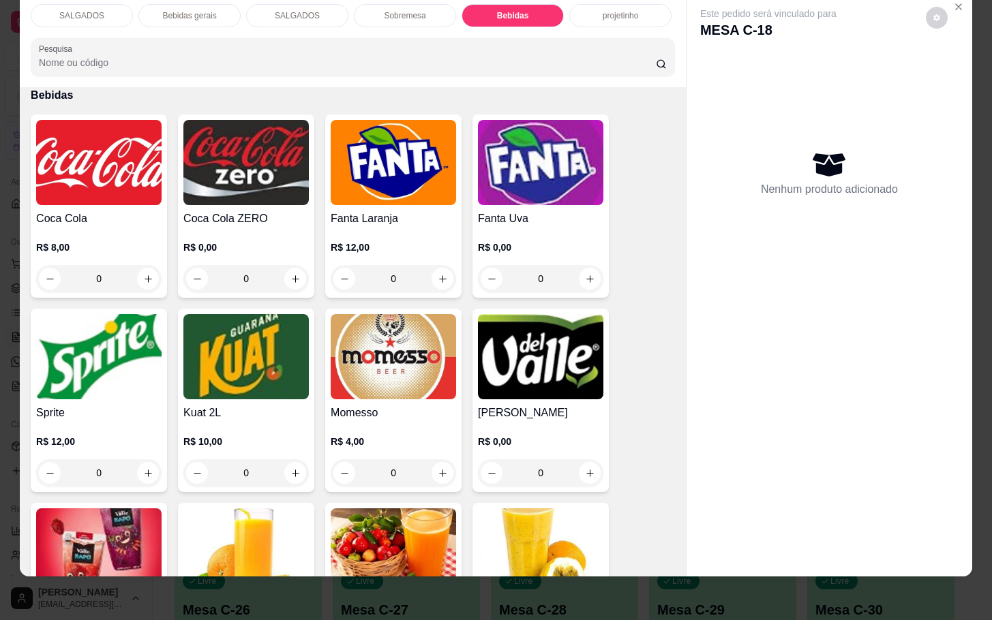
click at [127, 125] on img at bounding box center [98, 162] width 125 height 85
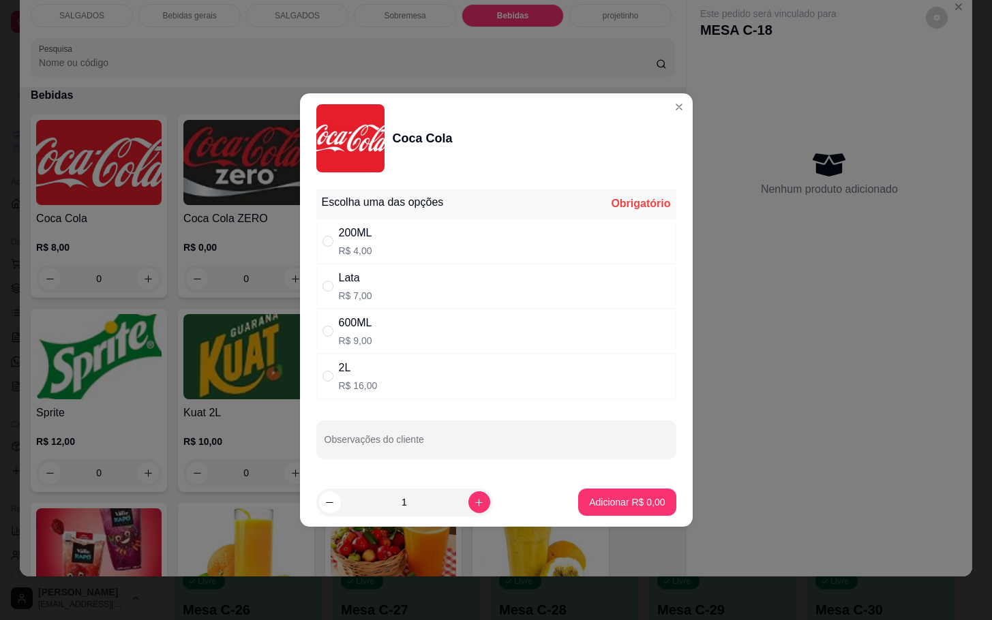
click at [371, 297] on div "Lata R$ 7,00" at bounding box center [496, 286] width 360 height 45
radio input "true"
click at [474, 504] on icon "increase-product-quantity" at bounding box center [479, 503] width 10 height 10
type input "2"
click at [594, 491] on button "Adicionar R$ 14,00" at bounding box center [625, 502] width 100 height 27
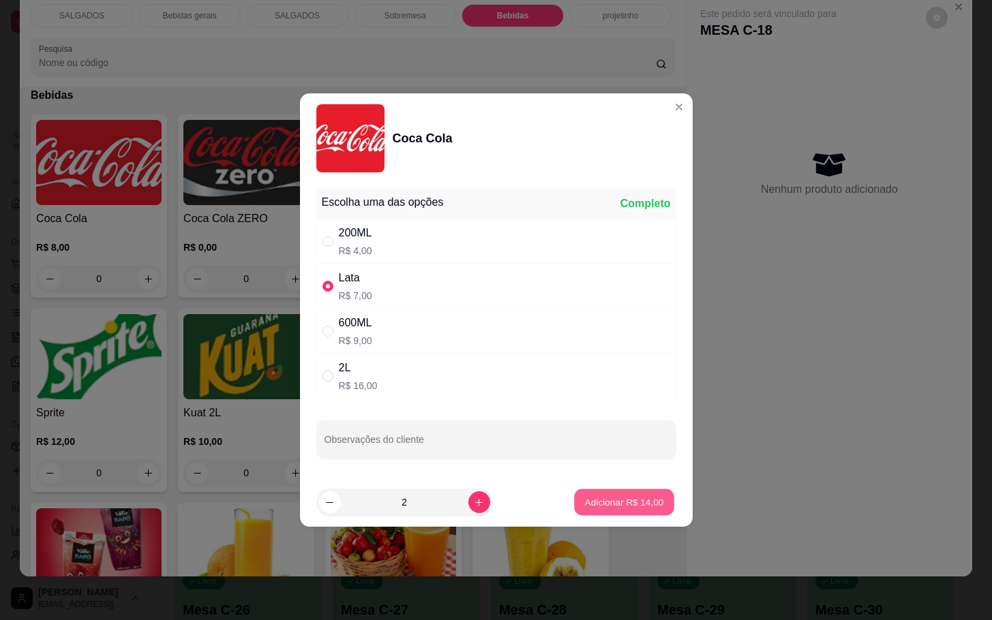
type input "2"
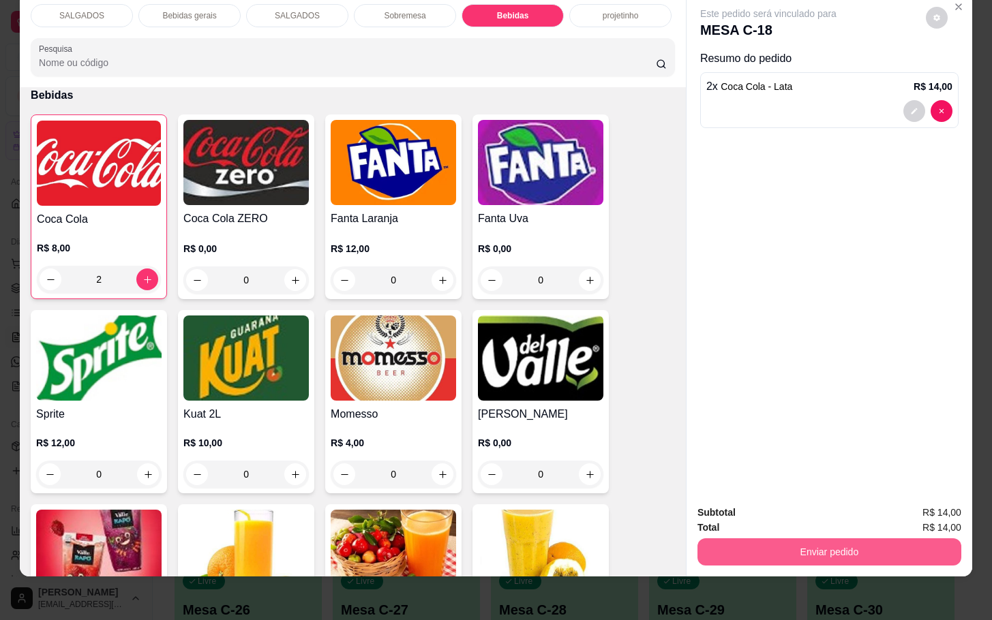
click at [851, 539] on button "Enviar pedido" at bounding box center [829, 552] width 264 height 27
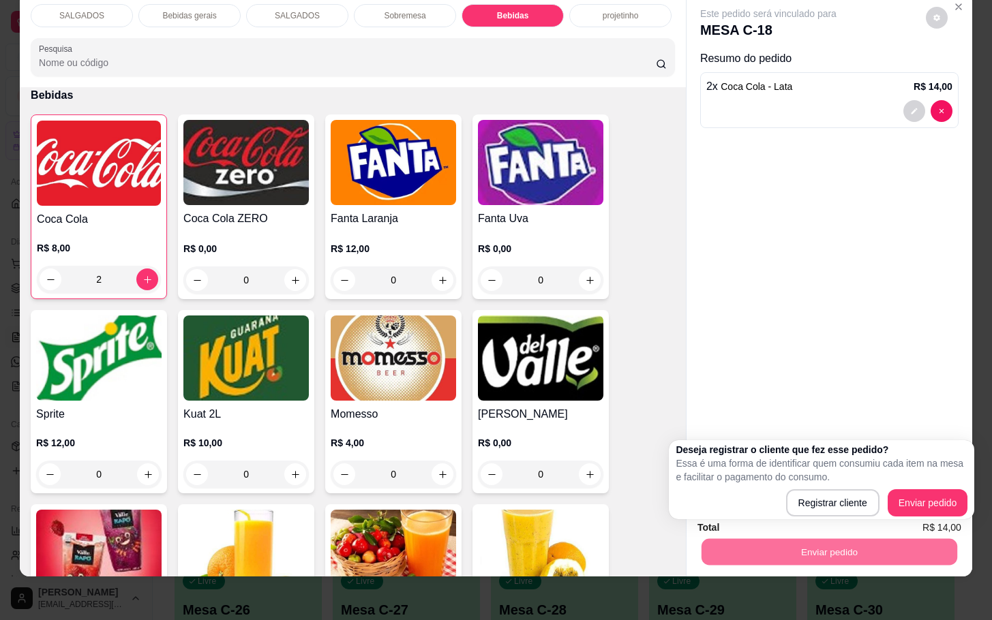
click at [945, 493] on div "Deseja registrar o cliente que fez esse pedido? Essa é uma forma de identificar…" at bounding box center [822, 480] width 292 height 74
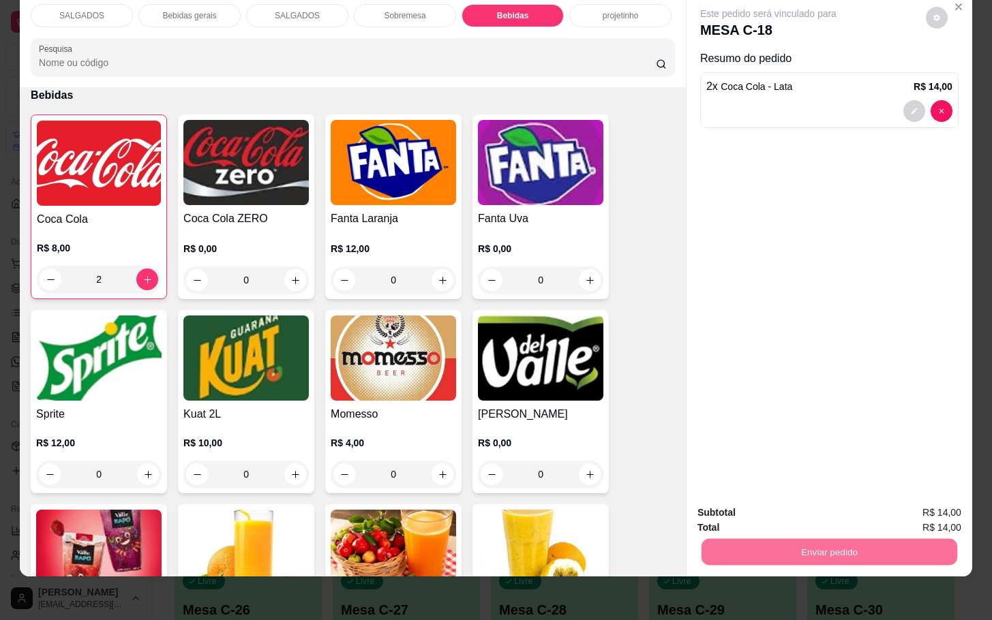
click at [951, 514] on button "Enviar pedido" at bounding box center [923, 504] width 77 height 26
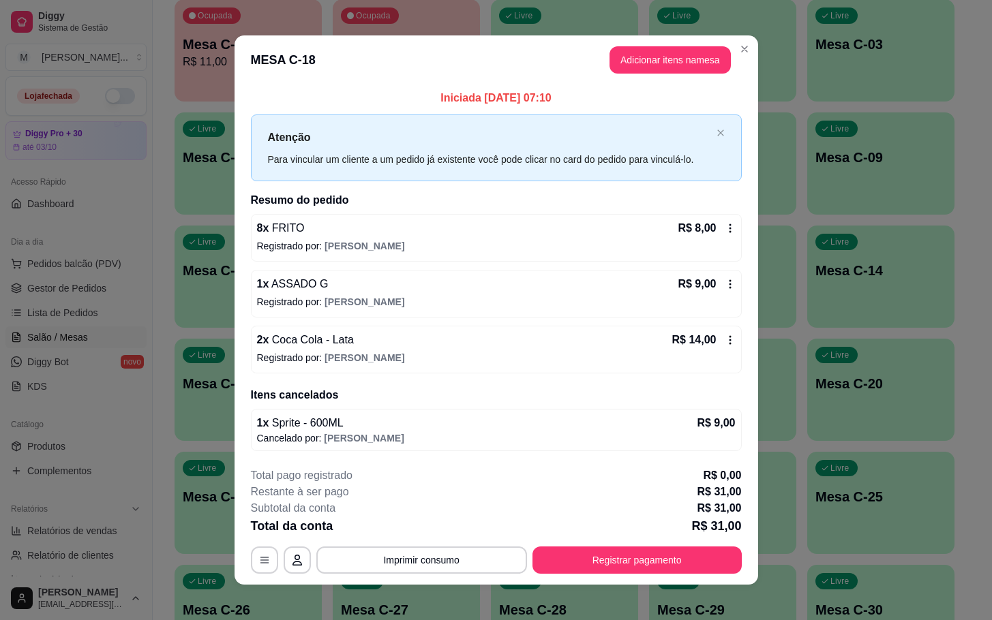
click at [712, 342] on div "R$ 14,00" at bounding box center [703, 340] width 63 height 16
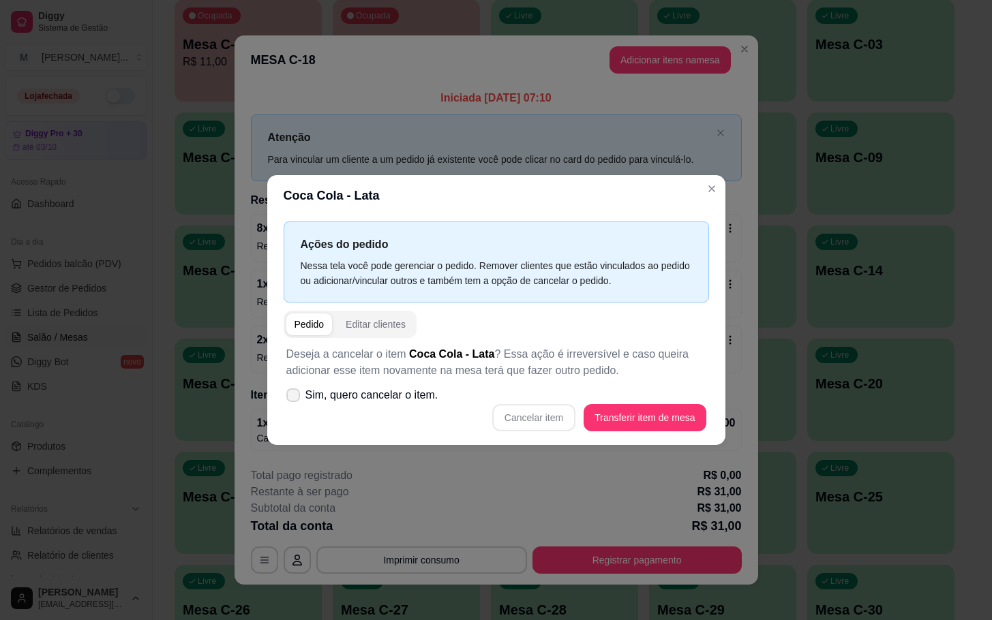
drag, startPoint x: 288, startPoint y: 381, endPoint x: 322, endPoint y: 399, distance: 38.1
click at [291, 381] on div "Deseja a cancelar o item Coca Cola - Lata ? Essa ação é irreversível e caso que…" at bounding box center [496, 389] width 425 height 102
click at [331, 399] on span "Sim, quero cancelar o item." at bounding box center [371, 395] width 133 height 16
click at [294, 399] on input "Sim, quero cancelar o item." at bounding box center [290, 402] width 9 height 9
checkbox input "true"
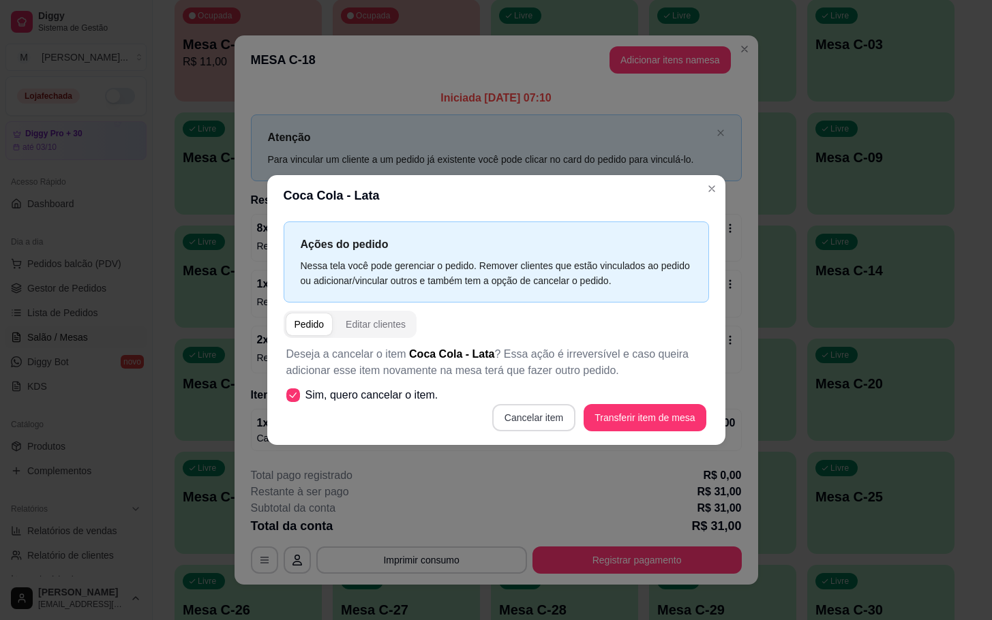
click at [551, 414] on button "Cancelar item" at bounding box center [533, 417] width 83 height 27
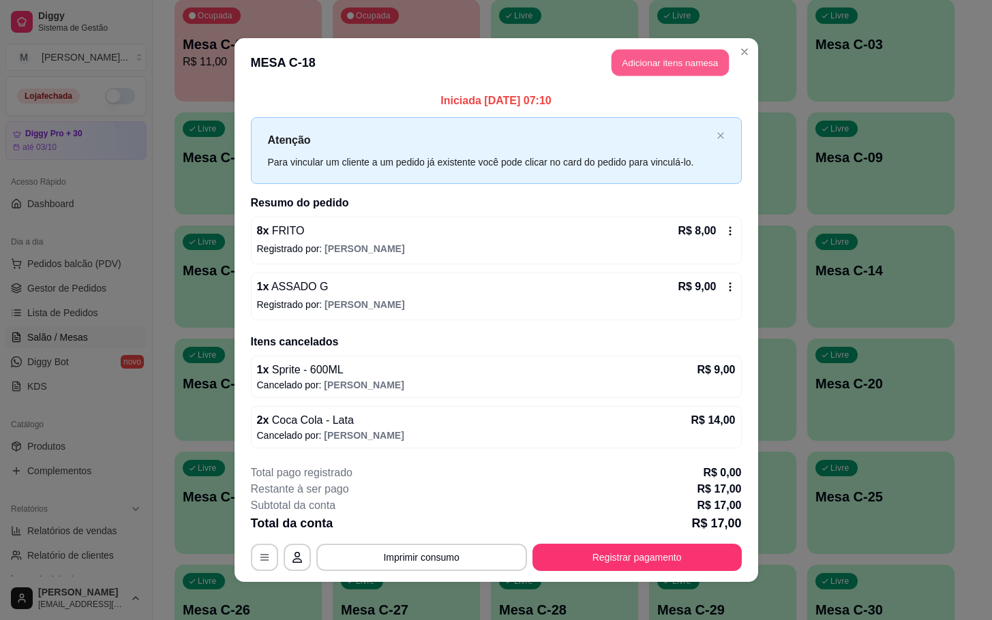
click at [645, 60] on button "Adicionar itens na mesa" at bounding box center [669, 63] width 117 height 27
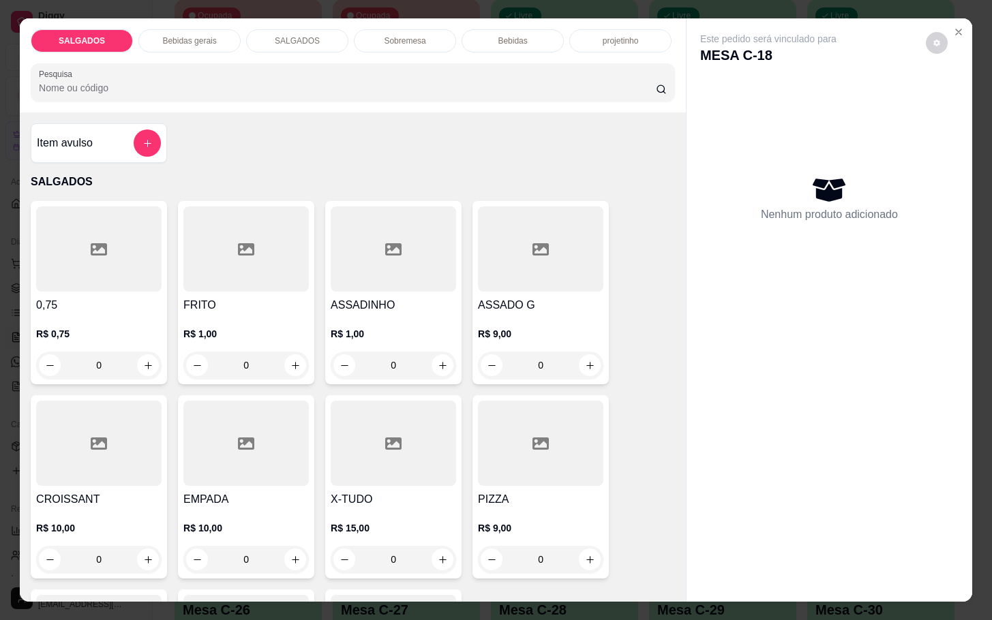
click at [485, 50] on div "SALGADOS Bebidas gerais SALGADOS Sobremesa Bebidas projetinho Pesquisa" at bounding box center [353, 65] width 666 height 94
click at [507, 35] on p "Bebidas" at bounding box center [512, 40] width 29 height 11
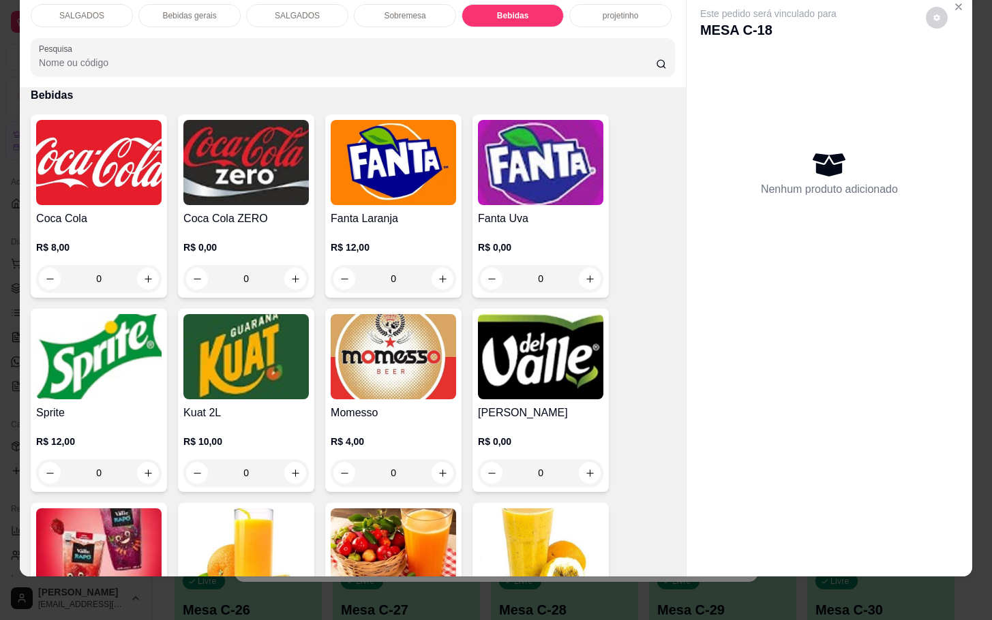
click at [123, 211] on h4 "Coca Cola" at bounding box center [98, 219] width 125 height 16
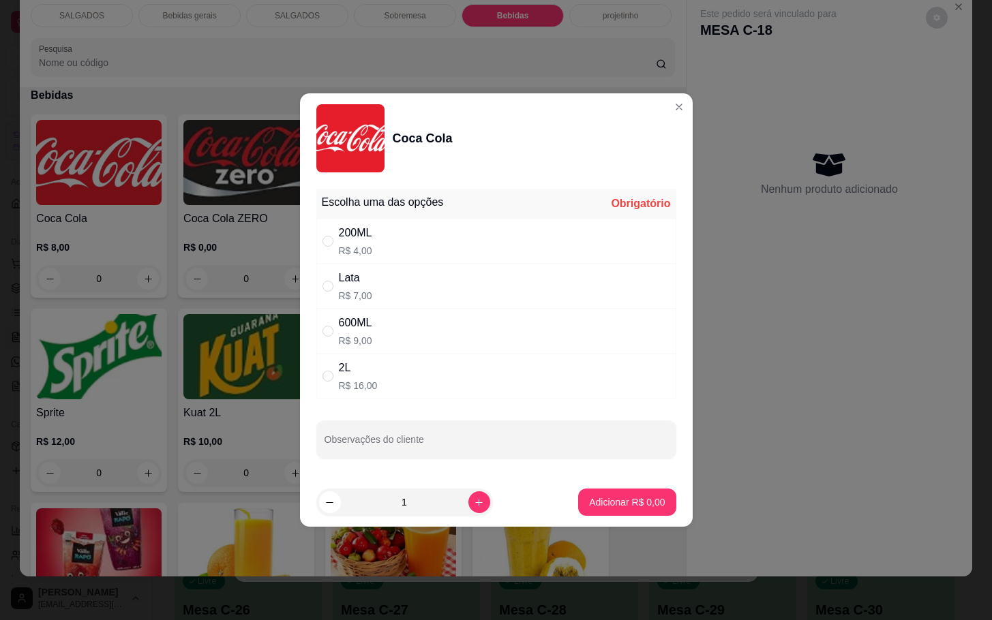
drag, startPoint x: 408, startPoint y: 291, endPoint x: 444, endPoint y: 438, distance: 151.6
click at [401, 291] on div "Lata R$ 7,00" at bounding box center [496, 286] width 360 height 45
radio input "true"
click at [589, 502] on p "Adicionar R$ 7,00" at bounding box center [627, 503] width 76 height 14
type input "1"
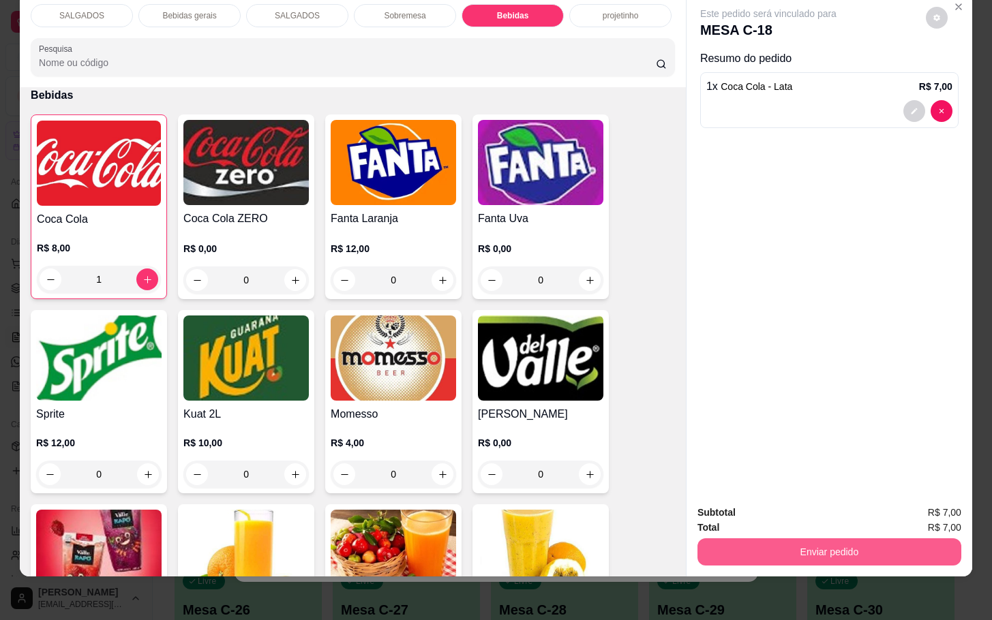
click at [714, 557] on div "Subtotal R$ 7,00 Total R$ 7,00 Enviar pedido" at bounding box center [829, 535] width 286 height 82
click at [757, 544] on button "Enviar pedido" at bounding box center [829, 552] width 264 height 27
click at [941, 505] on button "Enviar pedido" at bounding box center [923, 504] width 77 height 26
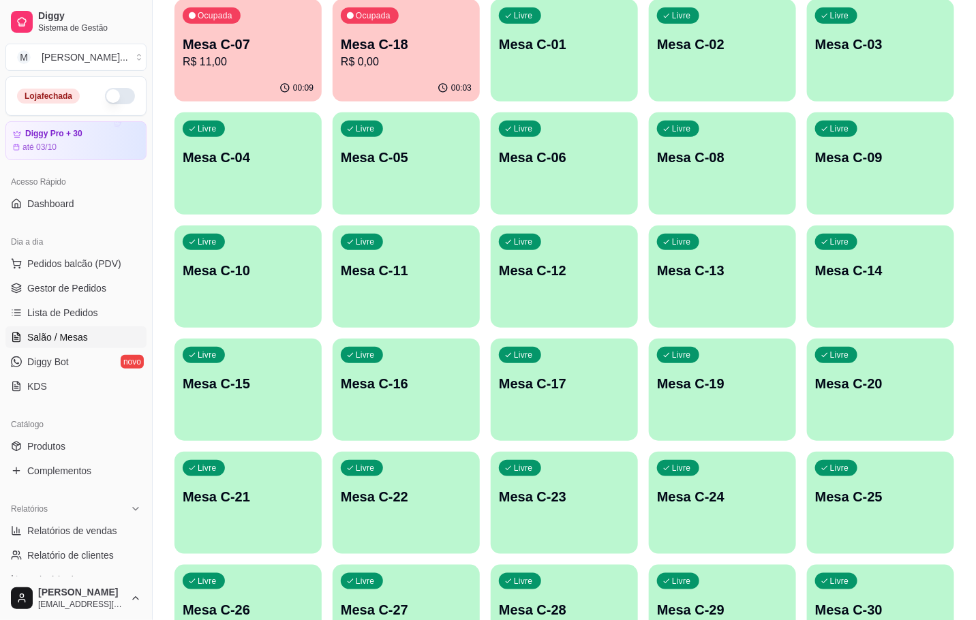
click at [258, 59] on p "R$ 11,00" at bounding box center [248, 62] width 131 height 16
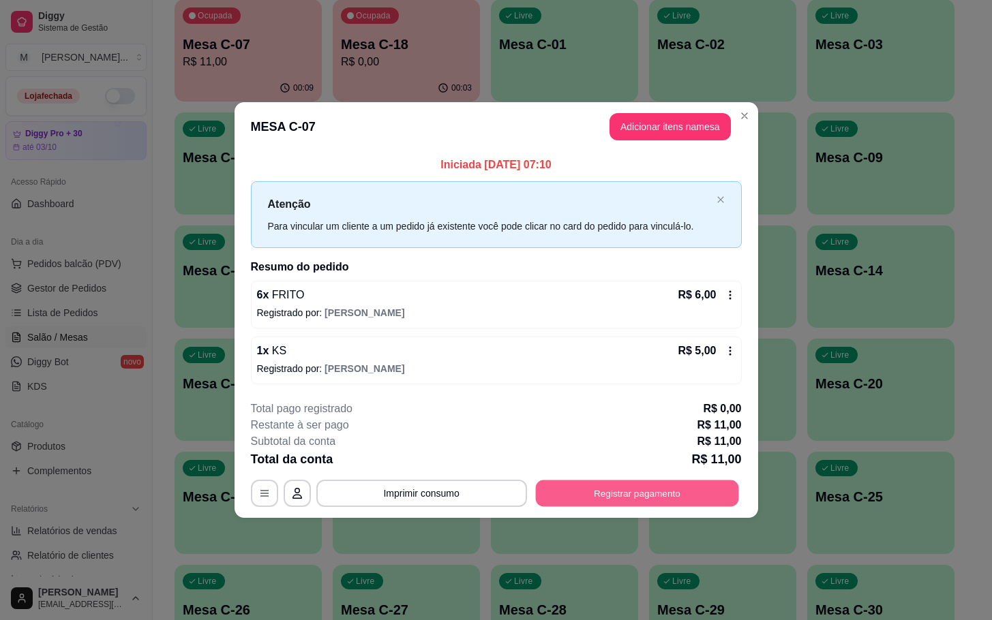
click at [624, 496] on button "Registrar pagamento" at bounding box center [636, 493] width 203 height 27
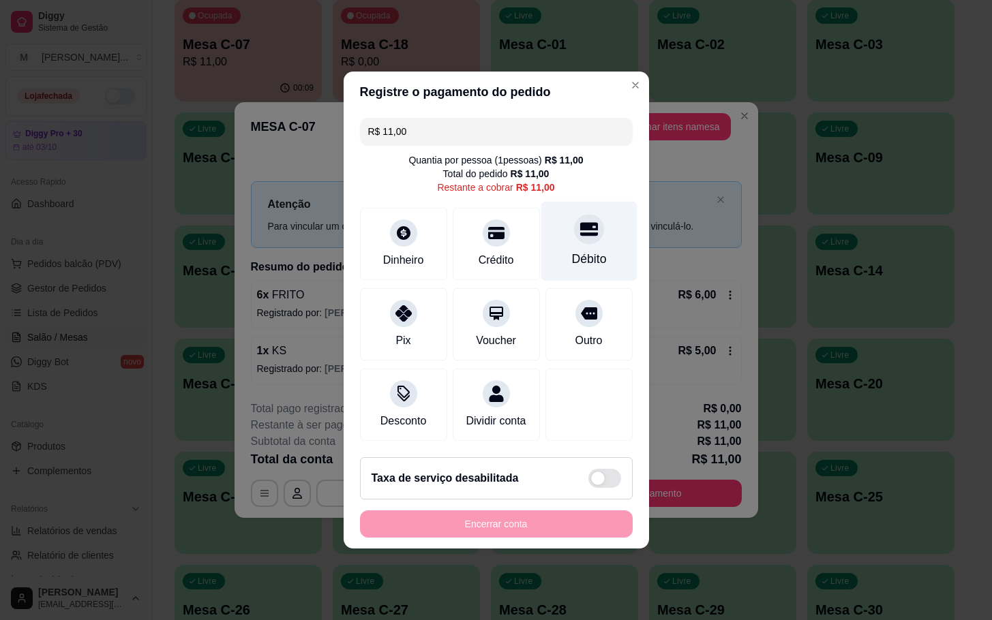
click at [581, 214] on div at bounding box center [589, 229] width 30 height 30
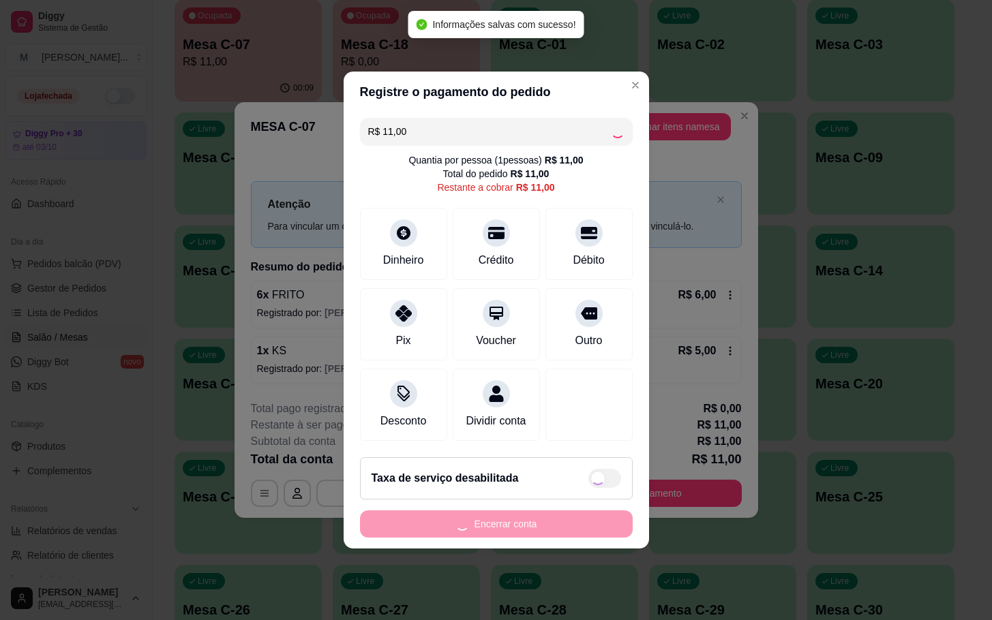
type input "R$ 0,00"
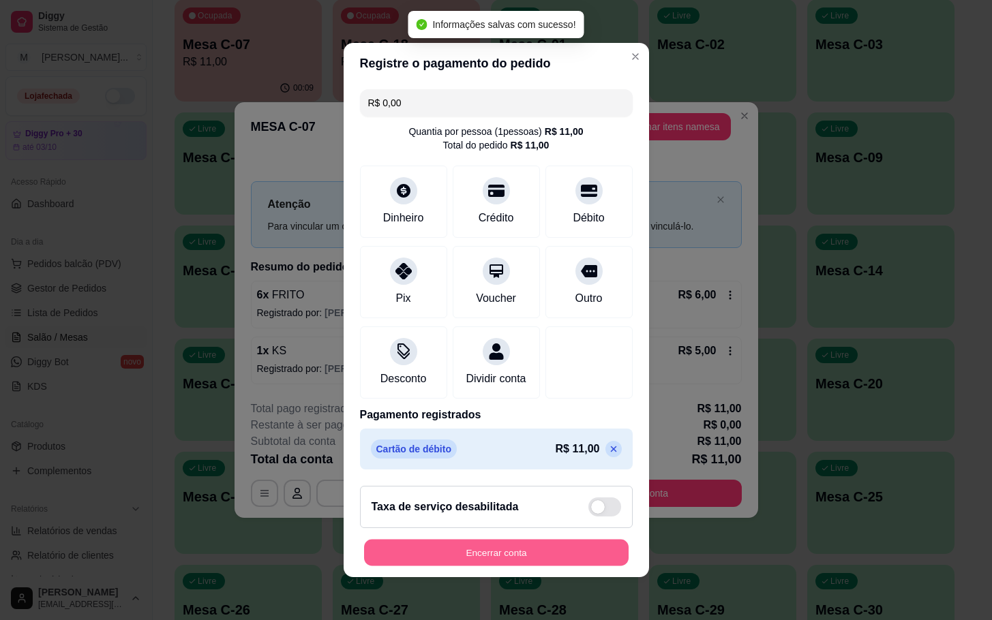
click at [563, 557] on button "Encerrar conta" at bounding box center [496, 553] width 264 height 27
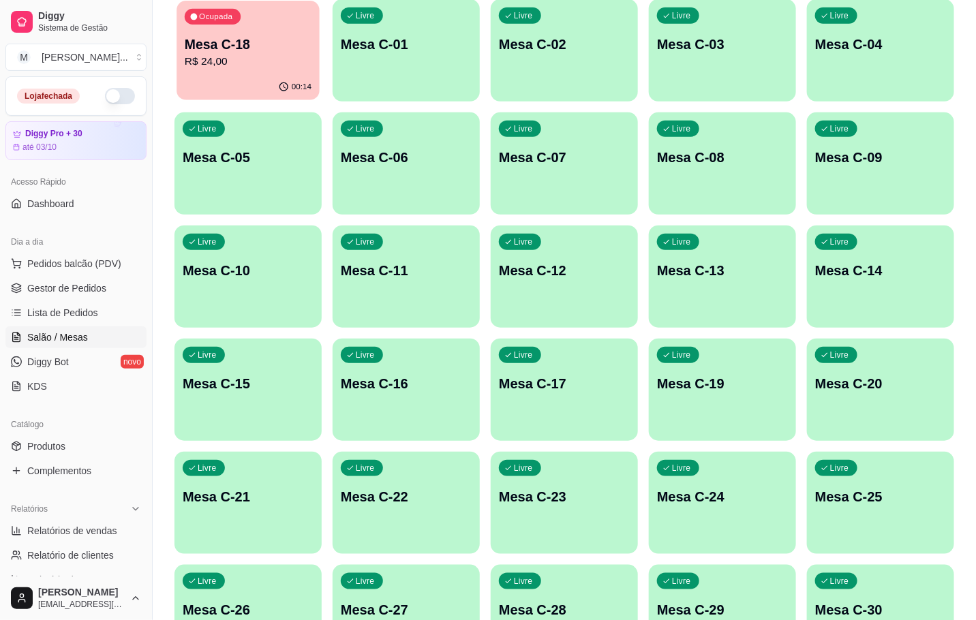
click at [267, 60] on p "R$ 24,00" at bounding box center [248, 62] width 127 height 16
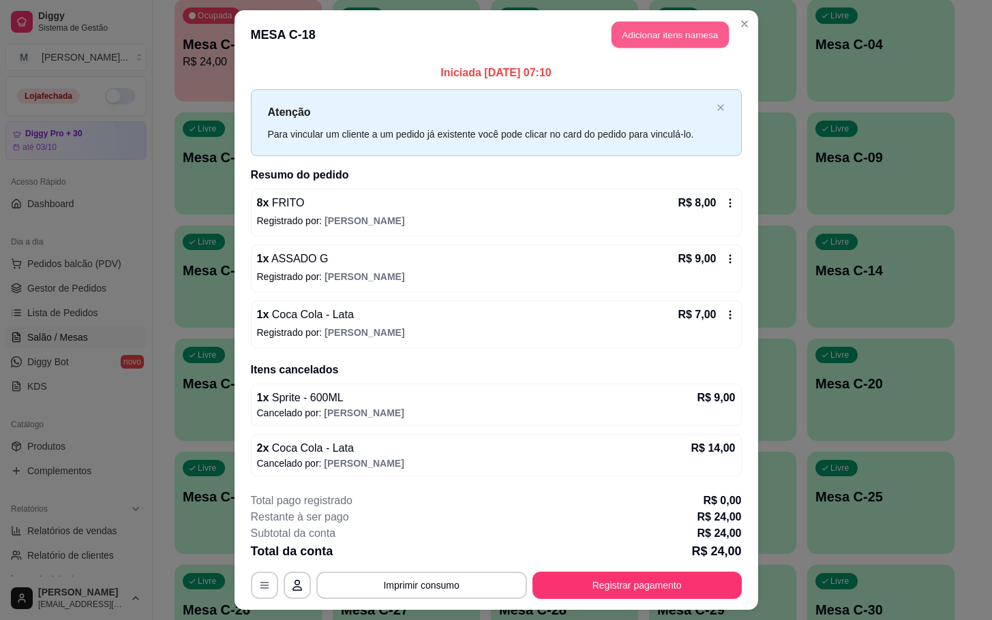
click at [611, 33] on button "Adicionar itens na mesa" at bounding box center [669, 35] width 117 height 27
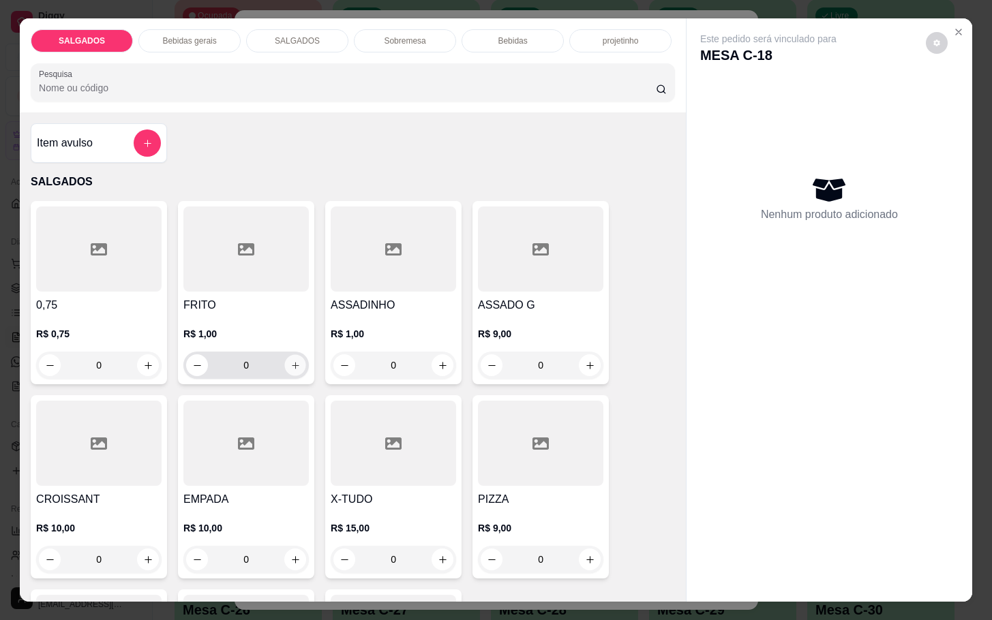
click at [290, 364] on icon "increase-product-quantity" at bounding box center [295, 366] width 10 height 10
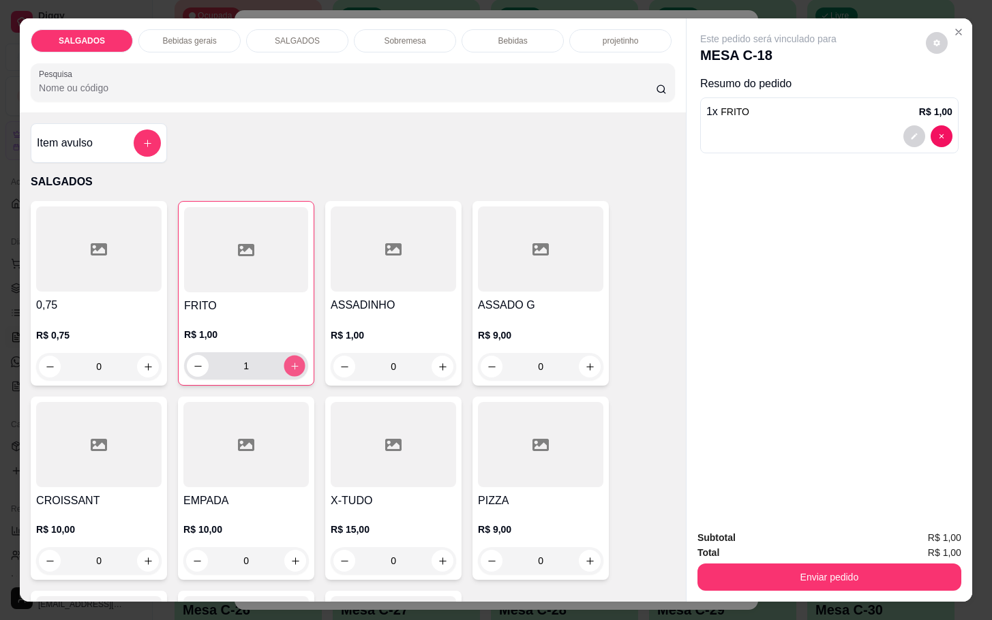
click at [290, 364] on icon "increase-product-quantity" at bounding box center [295, 366] width 10 height 10
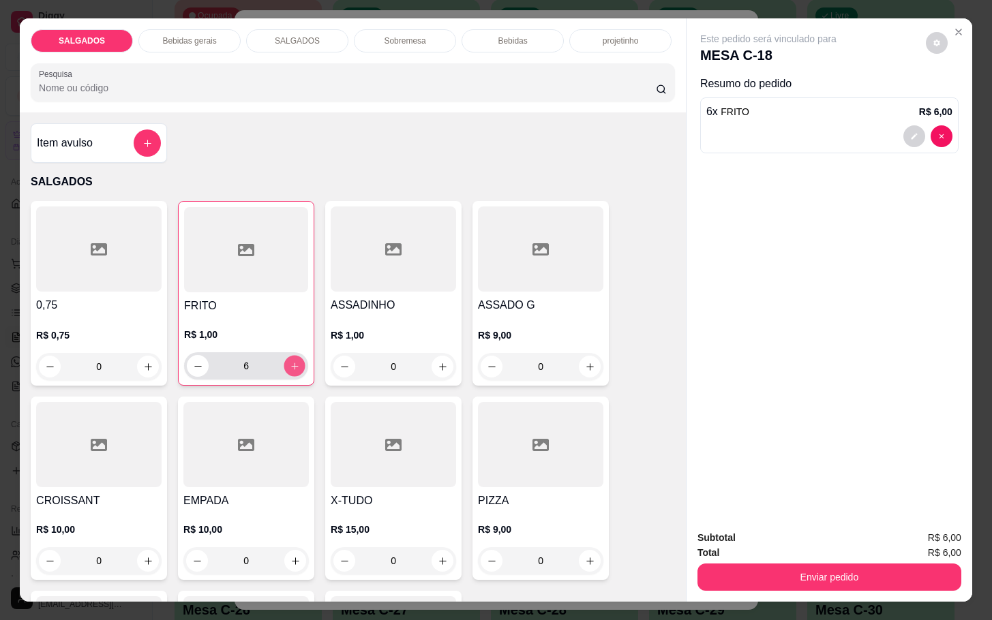
click at [290, 364] on icon "increase-product-quantity" at bounding box center [295, 366] width 10 height 10
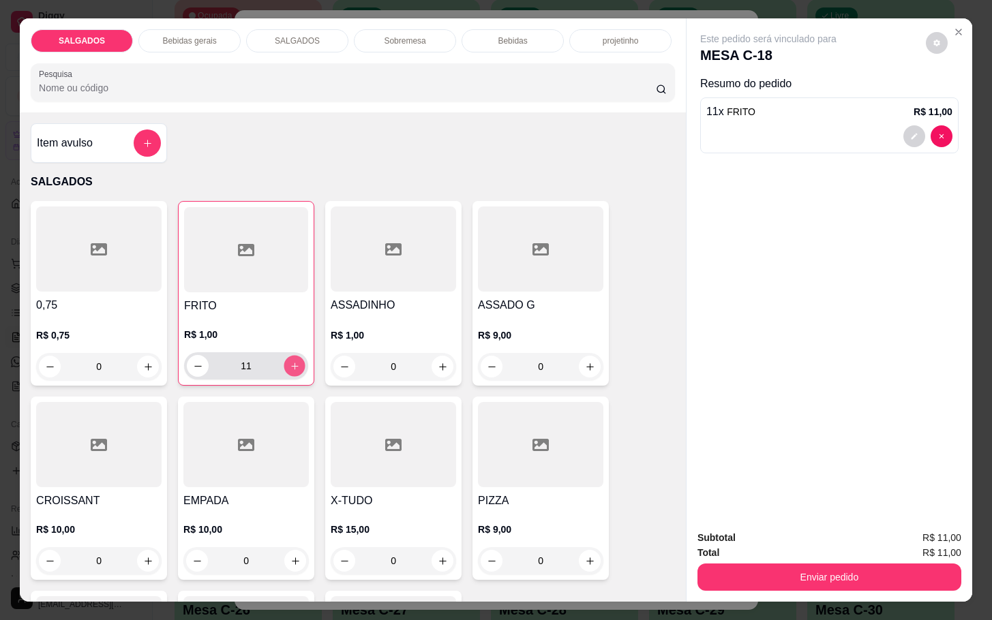
click at [290, 364] on icon "increase-product-quantity" at bounding box center [295, 366] width 10 height 10
type input "13"
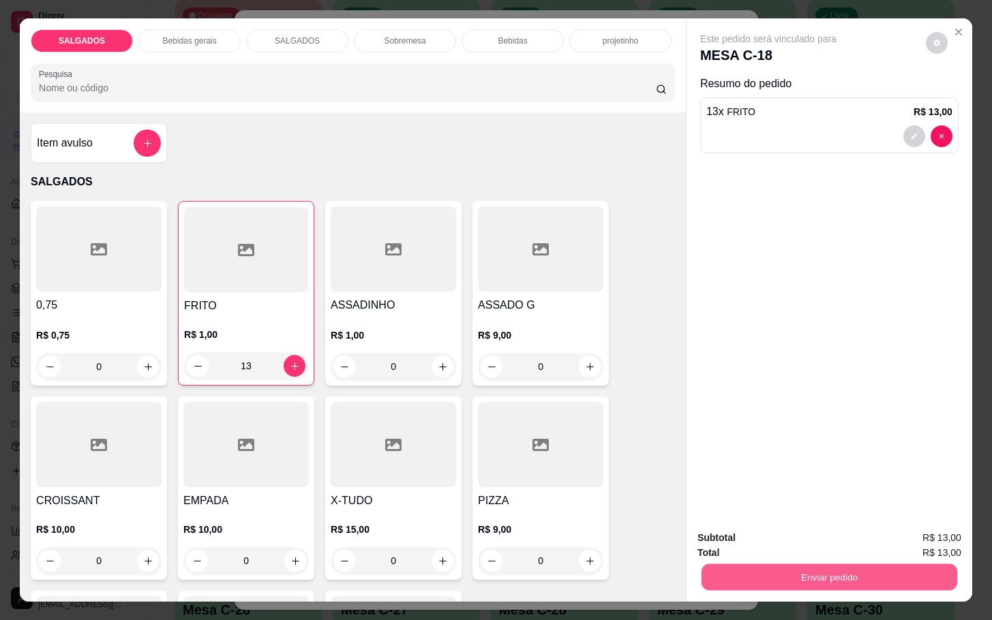
click at [847, 564] on button "Enviar pedido" at bounding box center [829, 577] width 256 height 27
click at [907, 536] on button "Enviar pedido" at bounding box center [923, 536] width 75 height 25
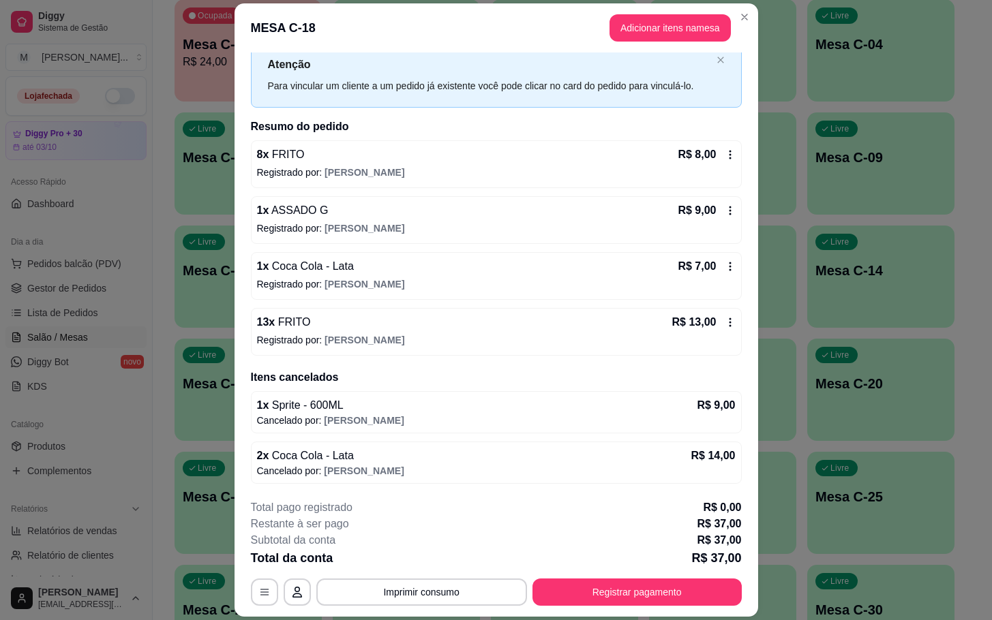
scroll to position [41, 0]
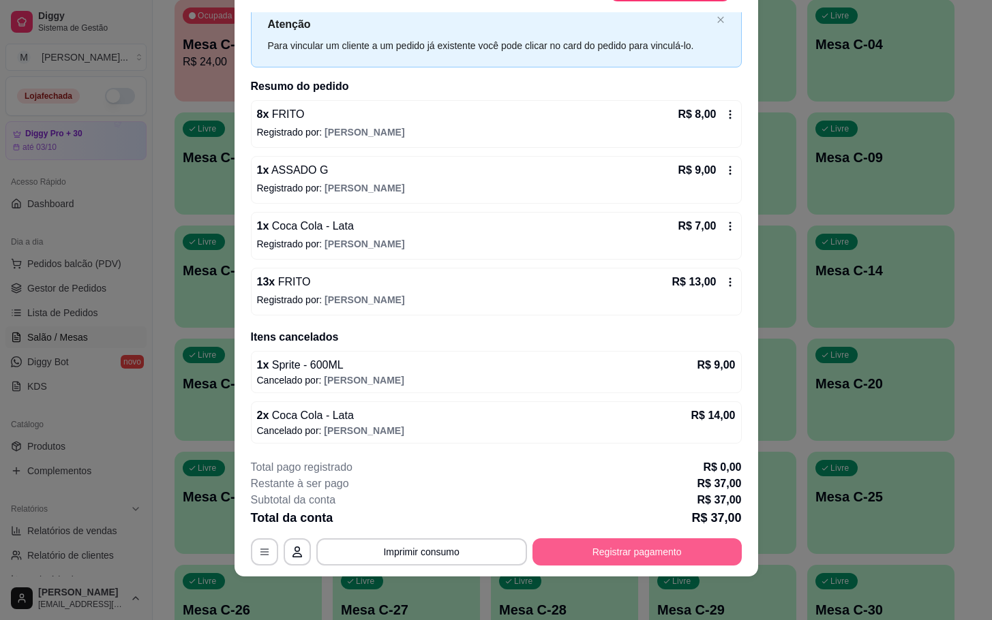
click at [618, 554] on button "Registrar pagamento" at bounding box center [636, 552] width 209 height 27
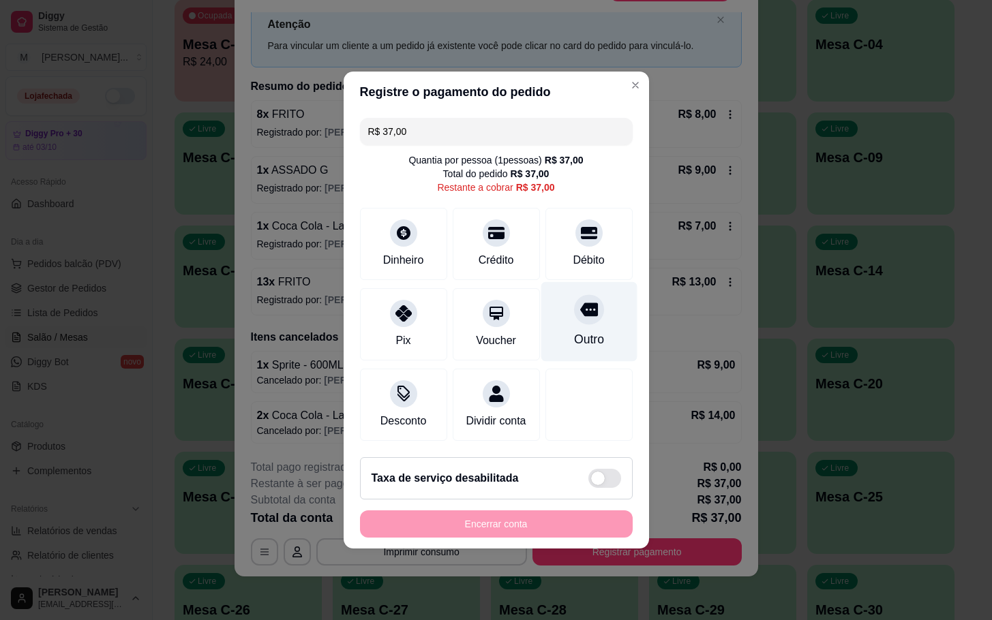
drag, startPoint x: 571, startPoint y: 314, endPoint x: 553, endPoint y: 325, distance: 21.2
click at [571, 323] on div "Outro" at bounding box center [589, 322] width 96 height 80
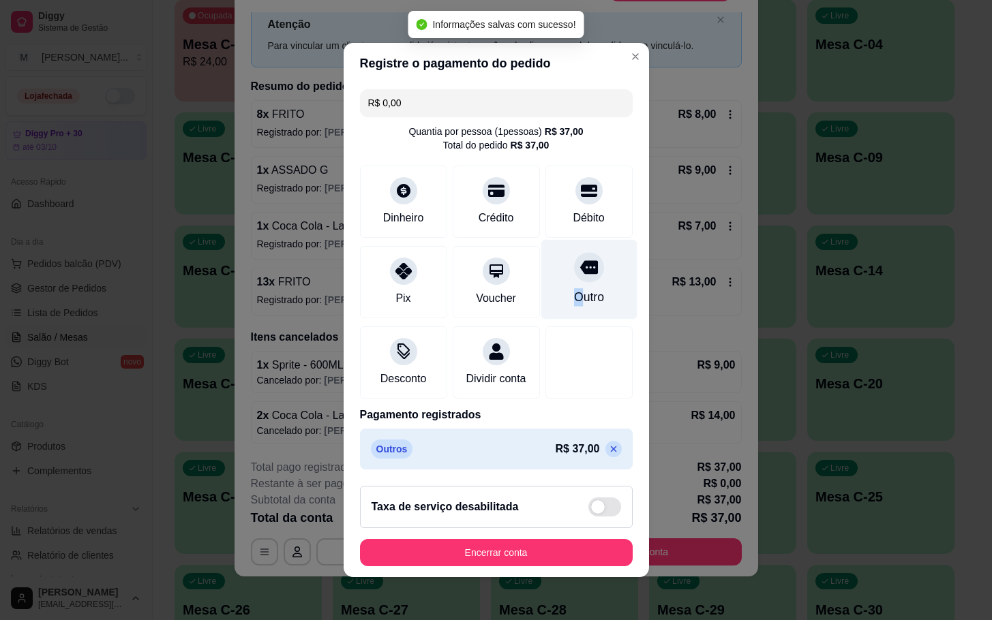
type input "R$ 0,00"
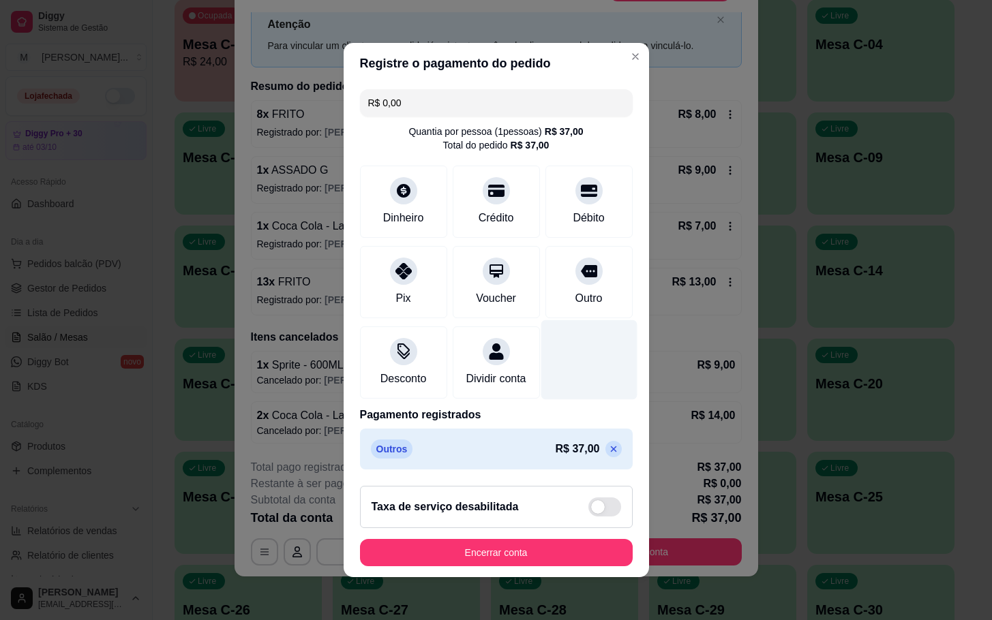
click at [568, 363] on div at bounding box center [589, 360] width 96 height 80
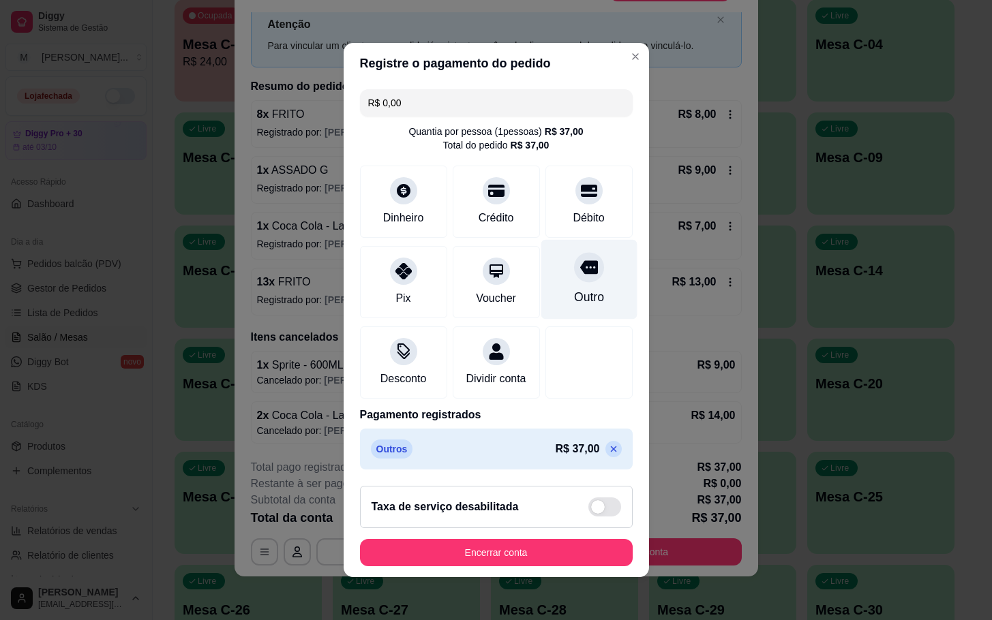
drag, startPoint x: 552, startPoint y: 281, endPoint x: 559, endPoint y: 284, distance: 7.6
click at [573, 288] on div "Outro" at bounding box center [588, 297] width 30 height 18
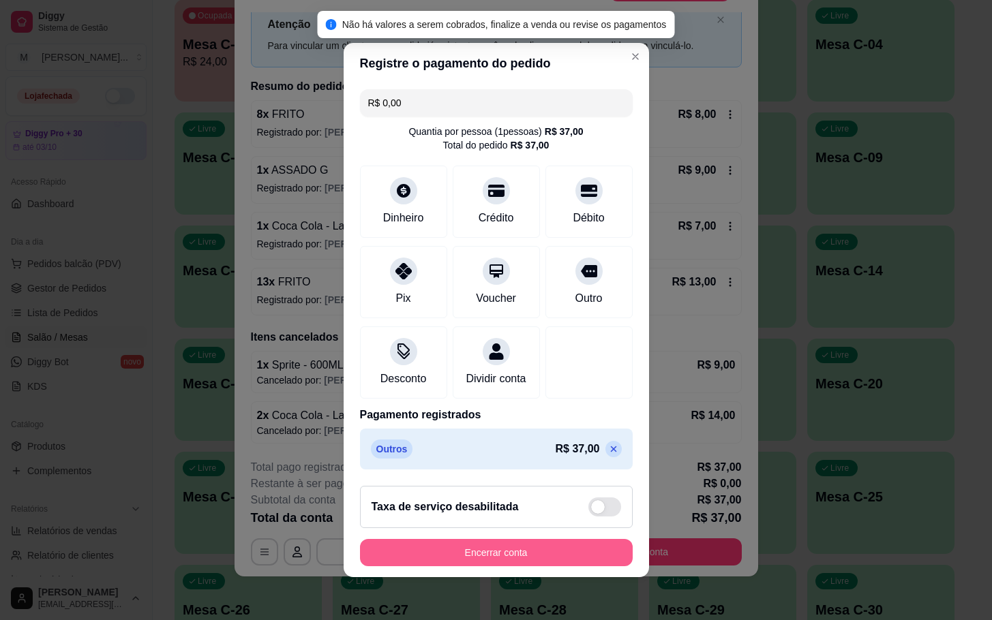
click at [524, 561] on button "Encerrar conta" at bounding box center [496, 552] width 273 height 27
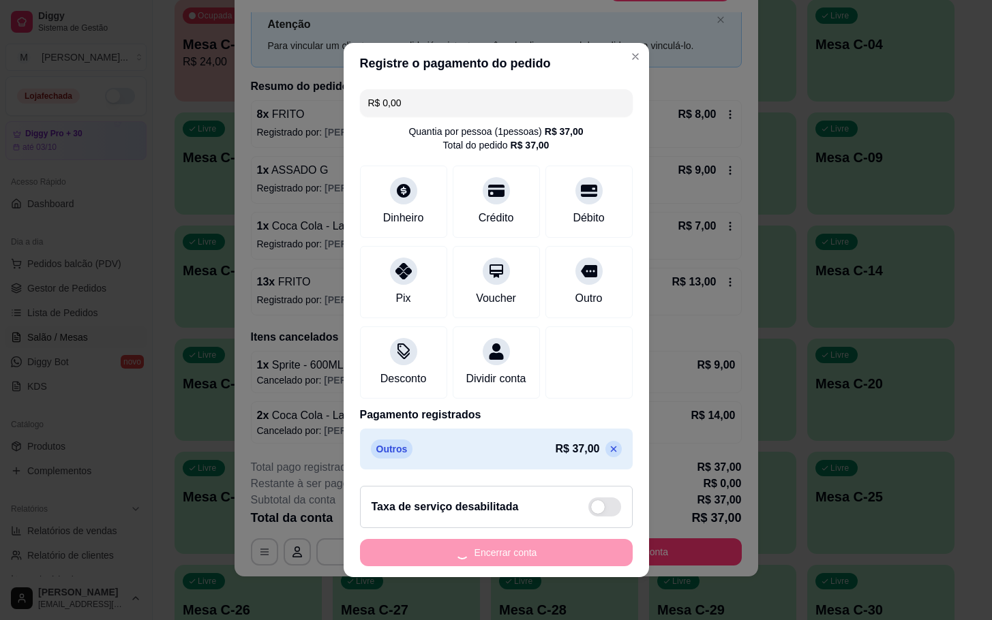
click at [536, 566] on div "Encerrar conta" at bounding box center [496, 552] width 273 height 27
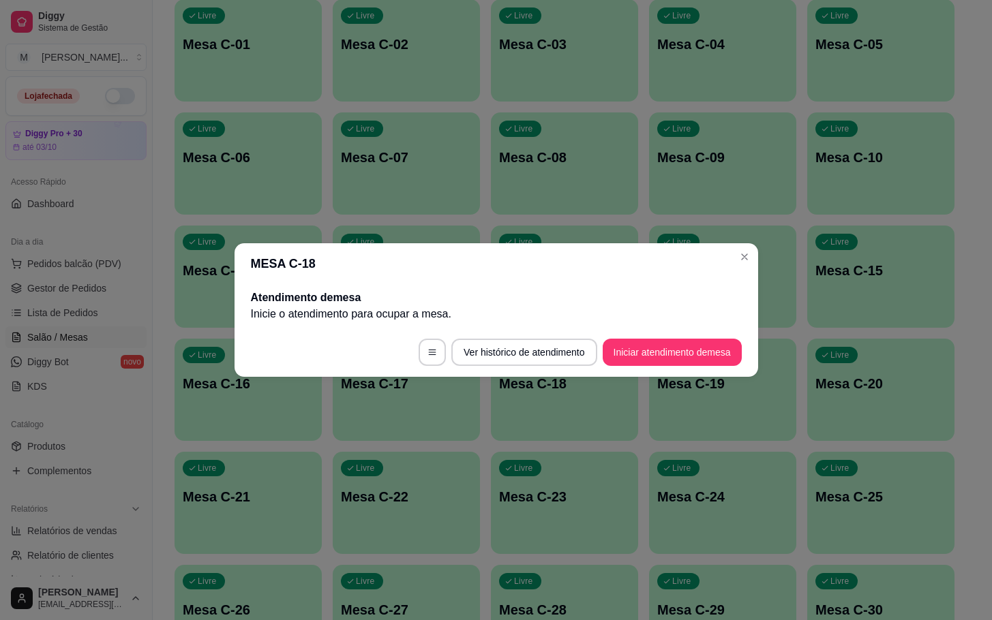
scroll to position [0, 0]
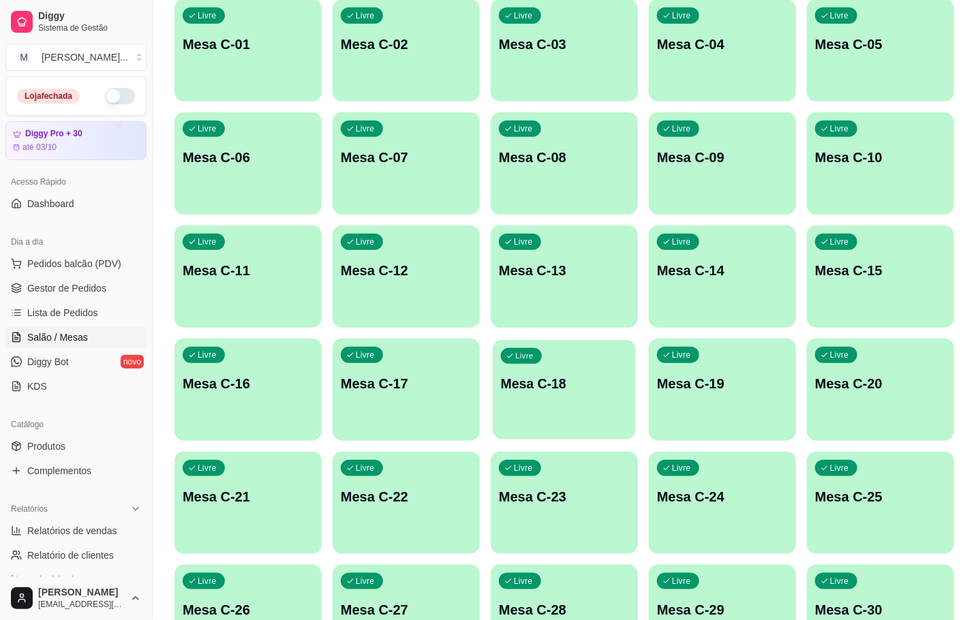
click at [620, 365] on div "Livre Mesa C-18" at bounding box center [564, 381] width 143 height 83
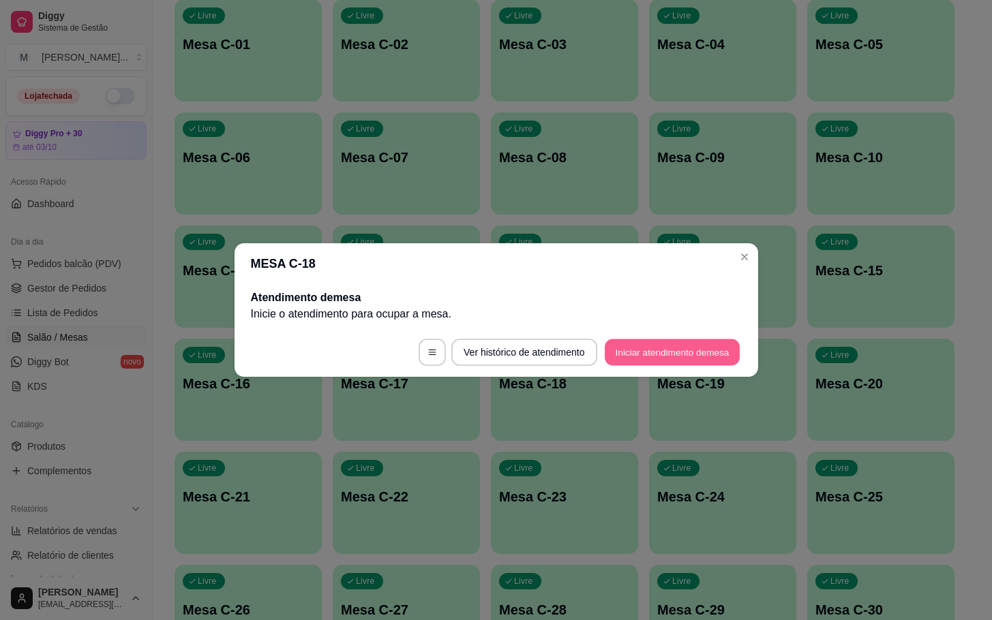
click at [702, 356] on button "Iniciar atendimento de mesa" at bounding box center [672, 352] width 135 height 27
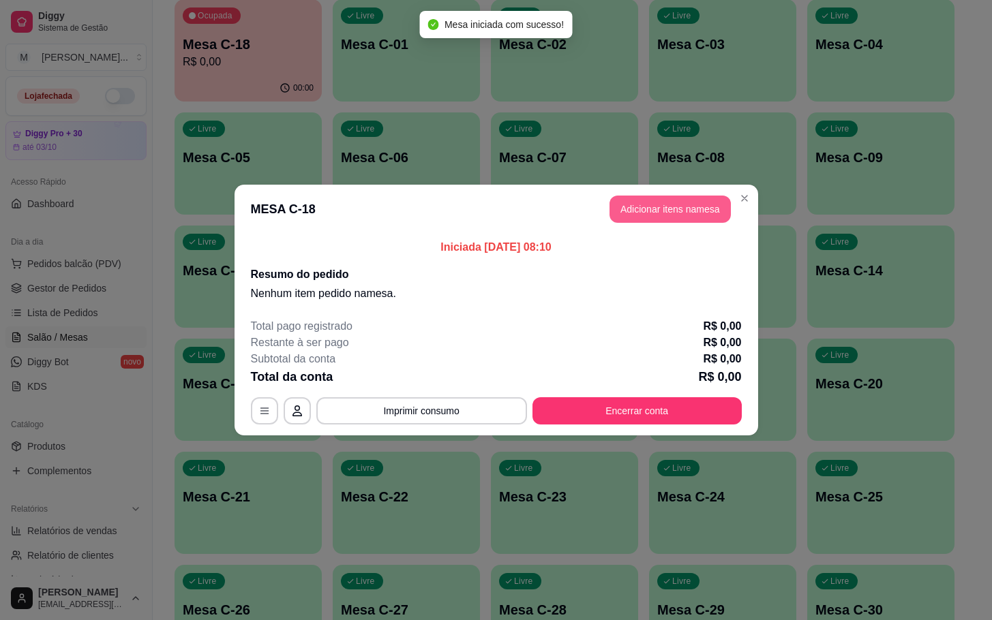
click at [663, 203] on button "Adicionar itens na mesa" at bounding box center [669, 209] width 121 height 27
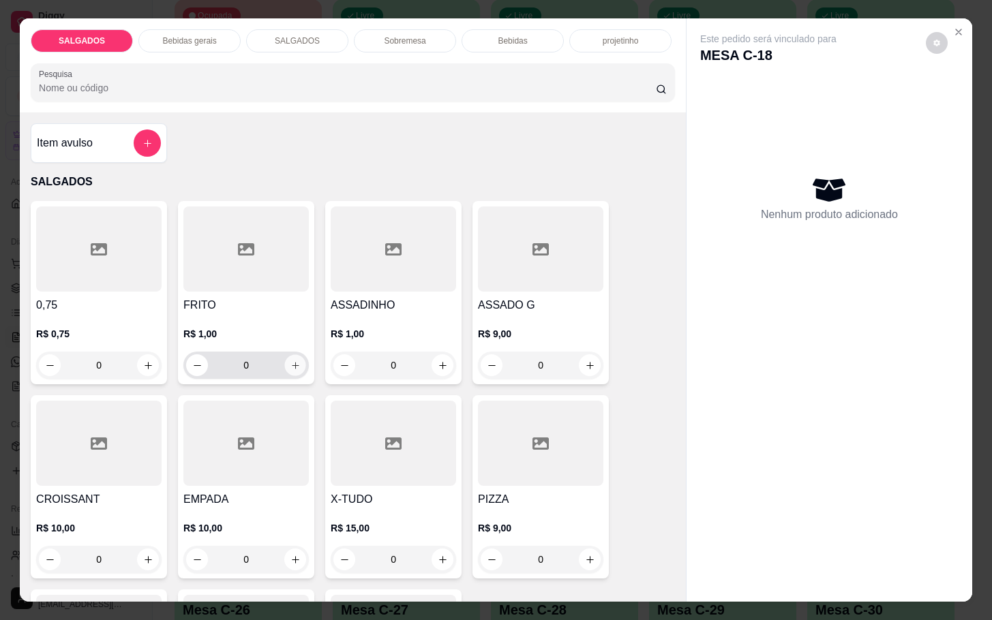
click at [290, 361] on icon "increase-product-quantity" at bounding box center [295, 366] width 10 height 10
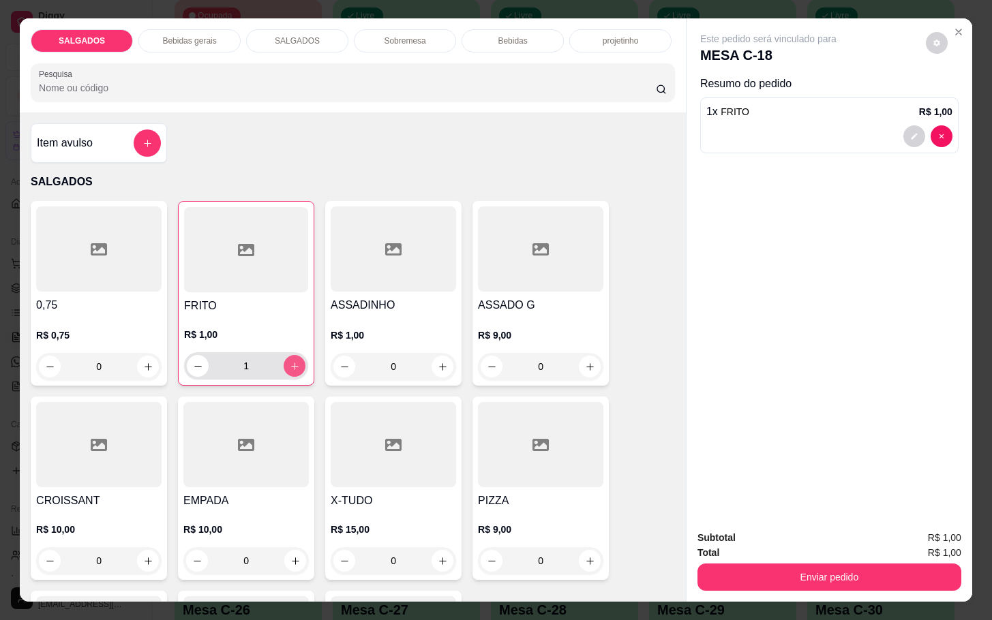
click at [290, 361] on icon "increase-product-quantity" at bounding box center [295, 366] width 10 height 10
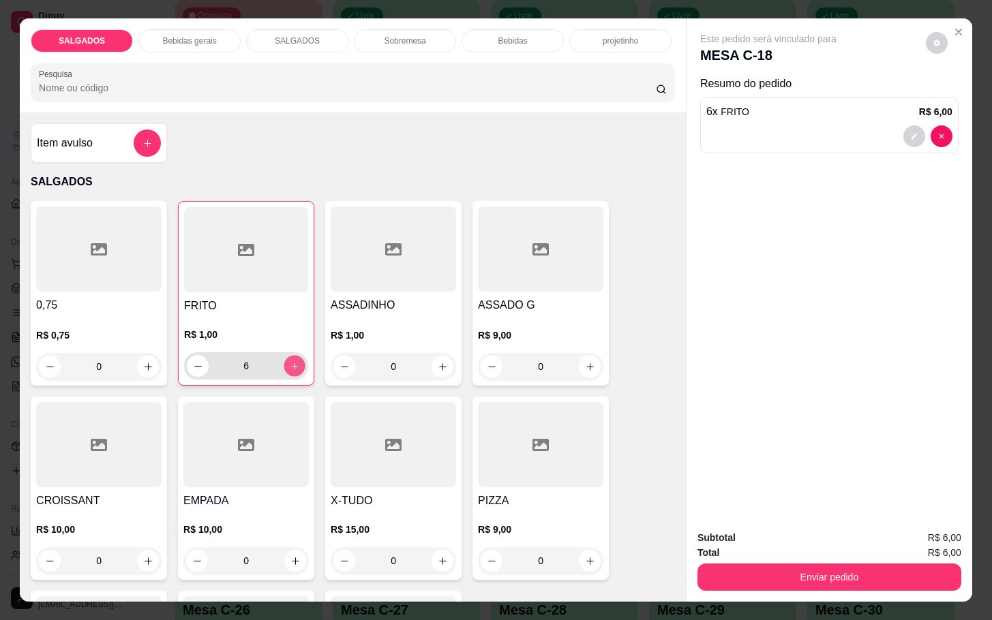
click at [290, 361] on icon "increase-product-quantity" at bounding box center [295, 366] width 10 height 10
type input "7"
click at [143, 138] on icon "add-separate-item" at bounding box center [147, 143] width 10 height 10
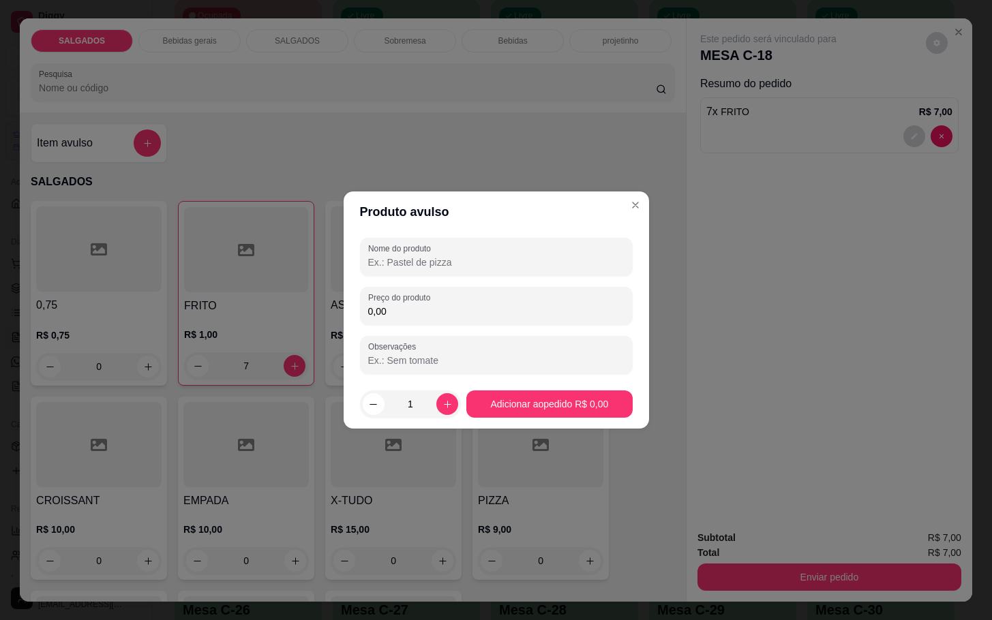
click at [391, 262] on input "Nome do produto" at bounding box center [496, 263] width 256 height 14
type input "TUBAINA"
drag, startPoint x: 416, startPoint y: 309, endPoint x: 415, endPoint y: 328, distance: 19.1
click at [415, 326] on div "Nome do produto TUBAINA Preço do produto 0,00 Observações" at bounding box center [496, 306] width 273 height 136
type input "5,00"
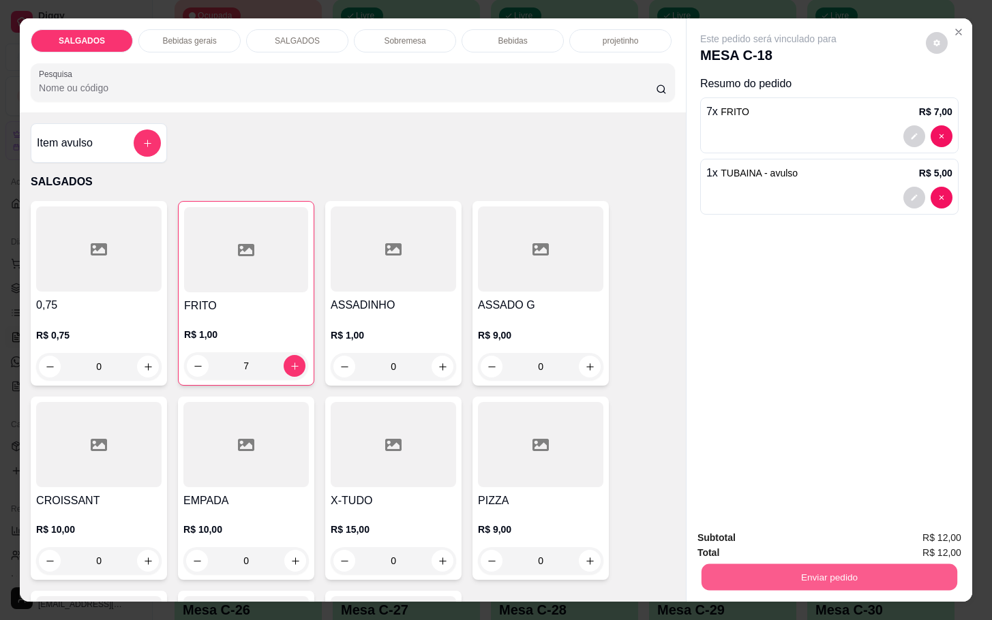
click at [845, 566] on button "Enviar pedido" at bounding box center [829, 577] width 256 height 27
click at [921, 528] on button "Enviar pedido" at bounding box center [923, 536] width 75 height 25
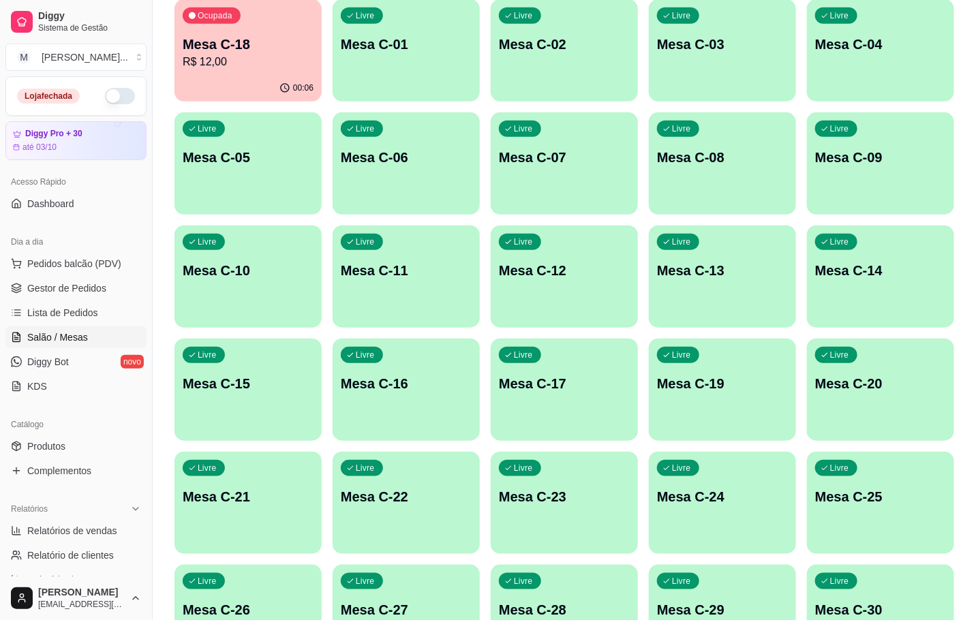
click at [278, 74] on button "Ocupada Mesa C-18 R$ 12,00 00:06" at bounding box center [248, 50] width 147 height 102
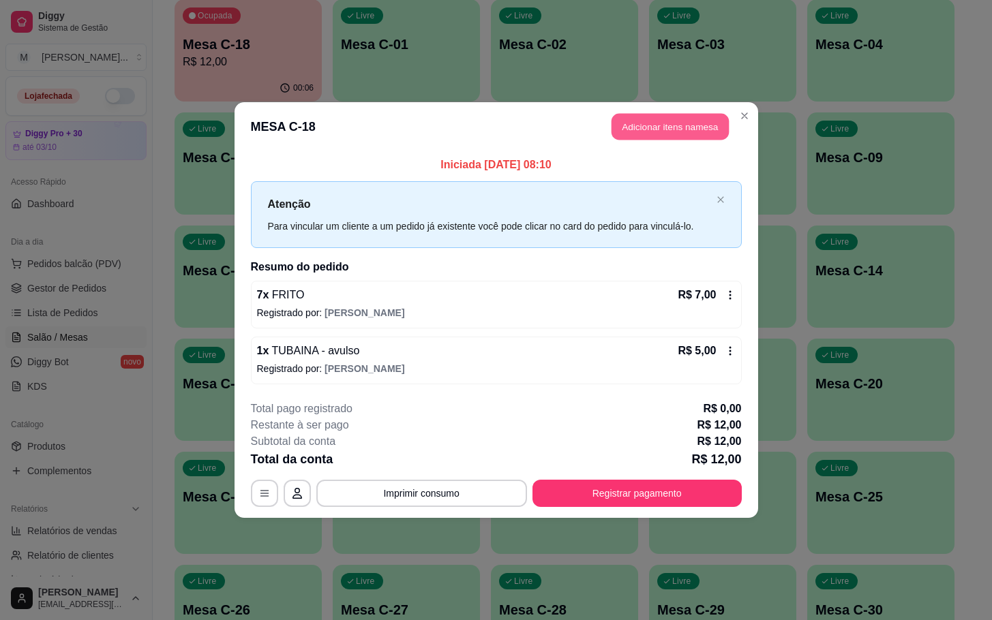
click at [657, 131] on button "Adicionar itens na mesa" at bounding box center [669, 127] width 117 height 27
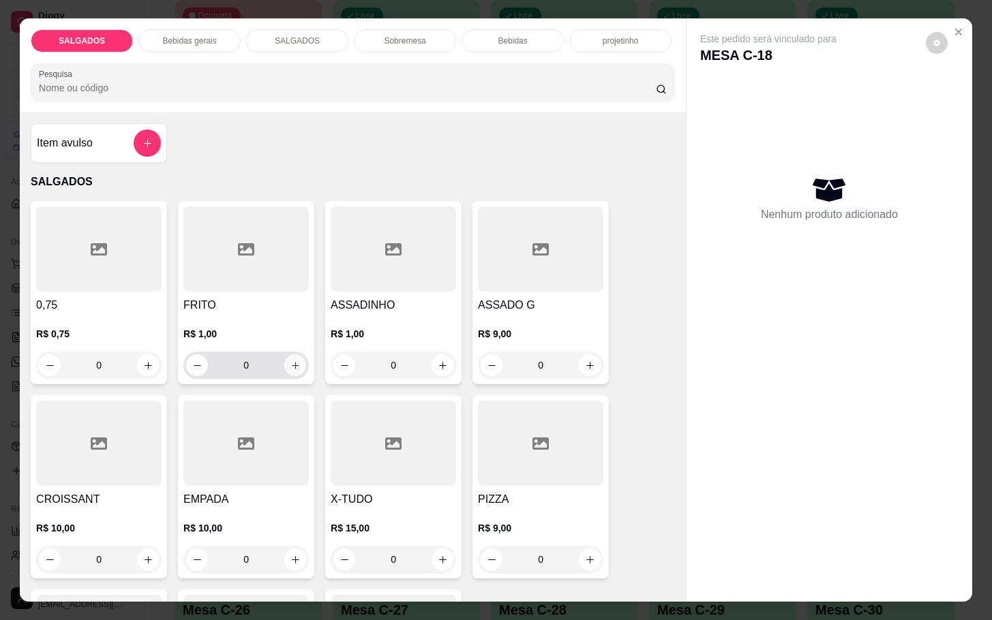
click at [286, 365] on button "increase-product-quantity" at bounding box center [295, 365] width 22 height 22
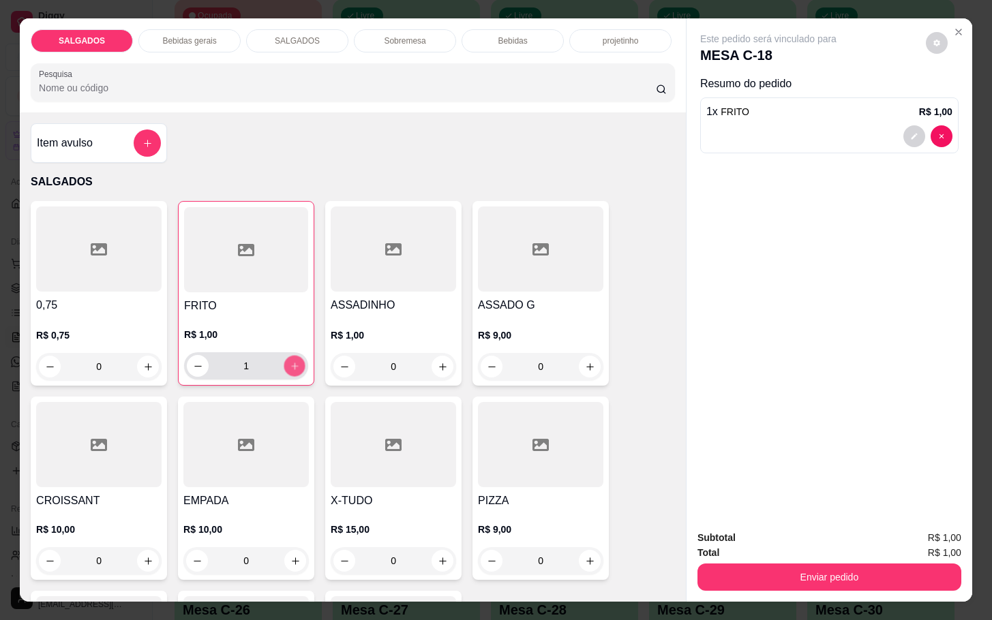
click at [290, 365] on icon "increase-product-quantity" at bounding box center [295, 366] width 10 height 10
type input "3"
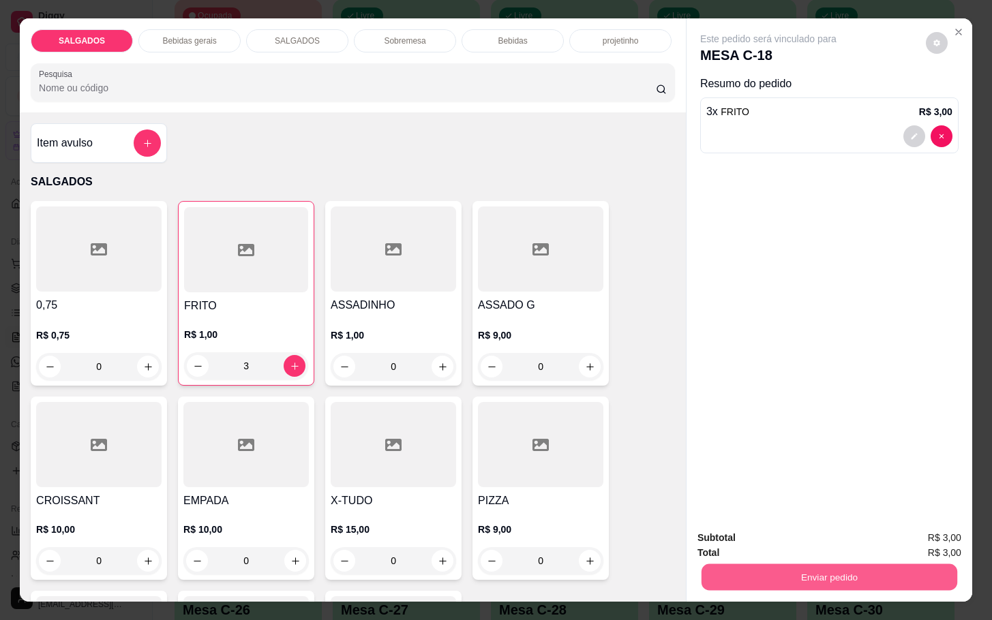
click at [808, 566] on button "Enviar pedido" at bounding box center [829, 577] width 256 height 27
click at [914, 536] on button "Enviar pedido" at bounding box center [923, 537] width 77 height 26
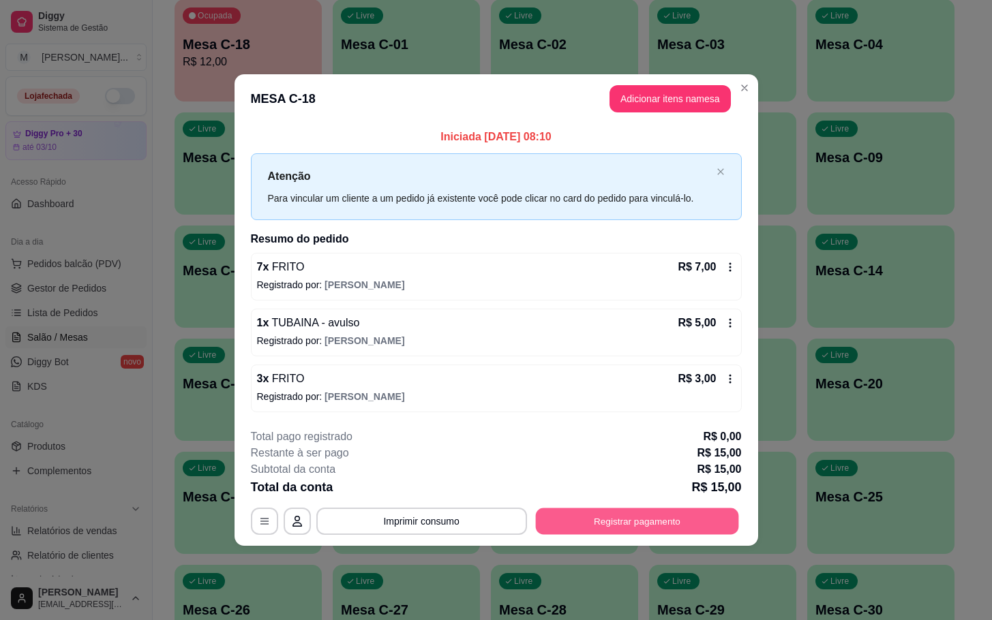
click at [693, 522] on button "Registrar pagamento" at bounding box center [636, 521] width 203 height 27
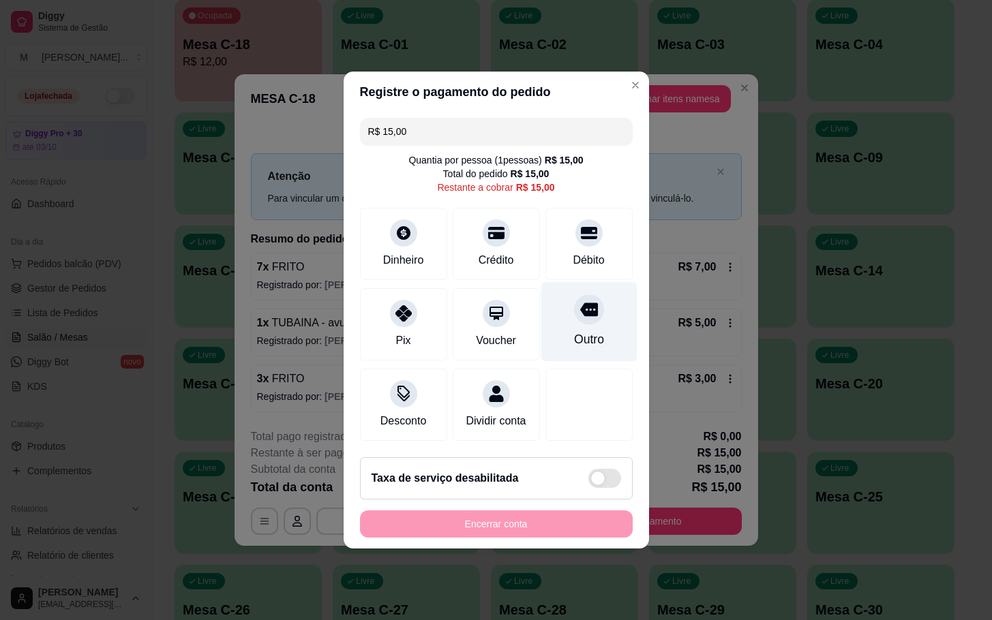
click at [574, 307] on div at bounding box center [589, 309] width 30 height 30
type input "R$ 0,00"
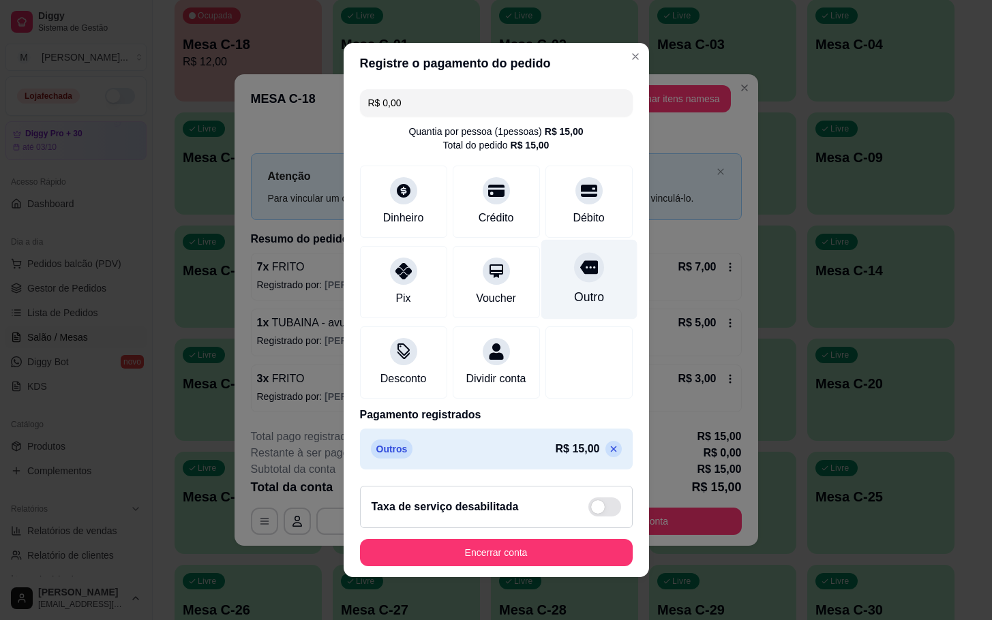
click at [573, 293] on div "Outro" at bounding box center [588, 297] width 30 height 18
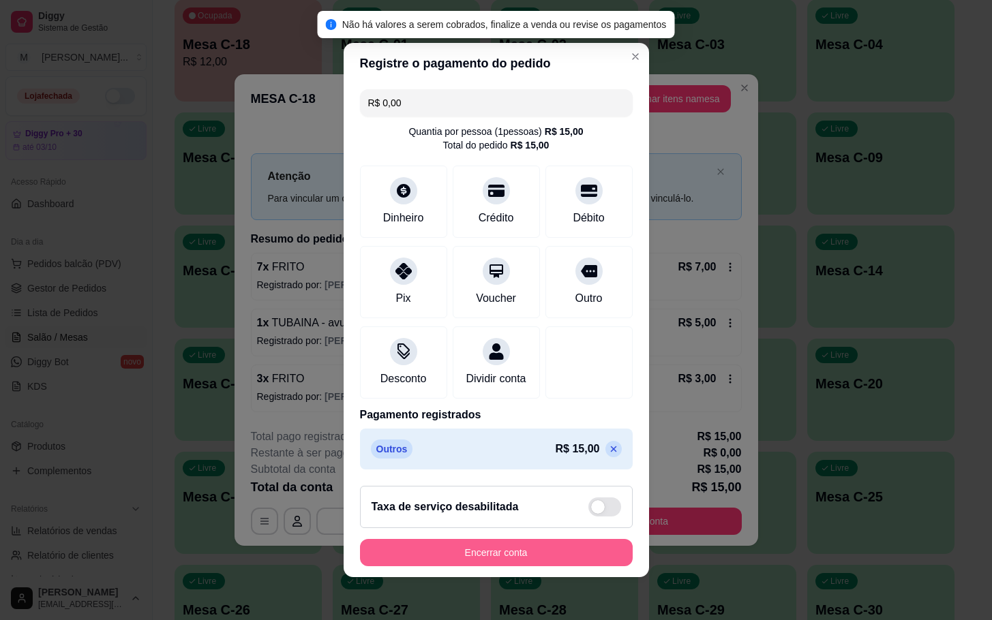
click at [545, 565] on button "Encerrar conta" at bounding box center [496, 552] width 273 height 27
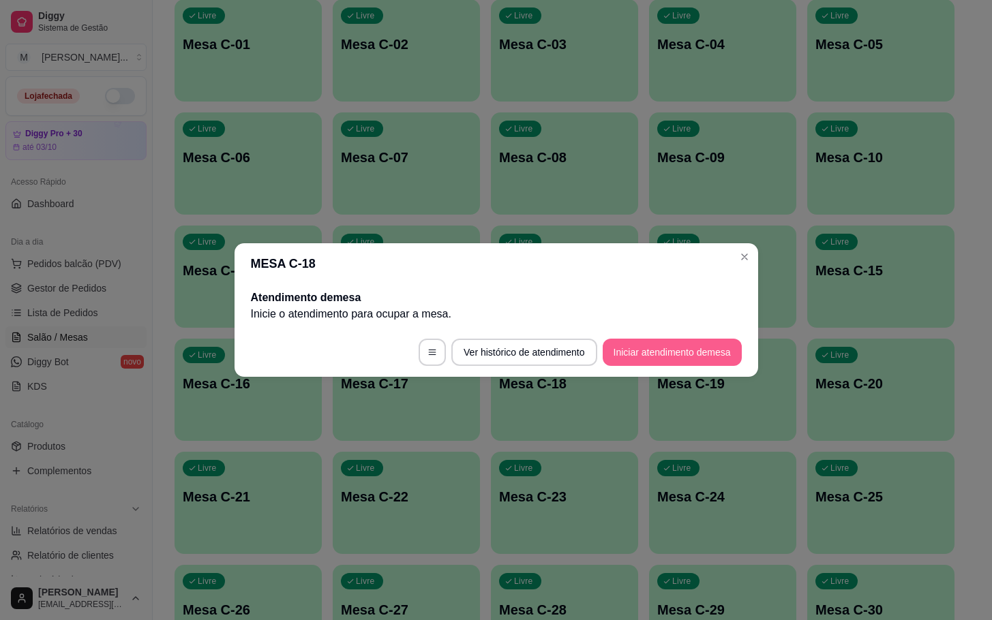
click at [685, 360] on button "Iniciar atendimento de mesa" at bounding box center [672, 352] width 139 height 27
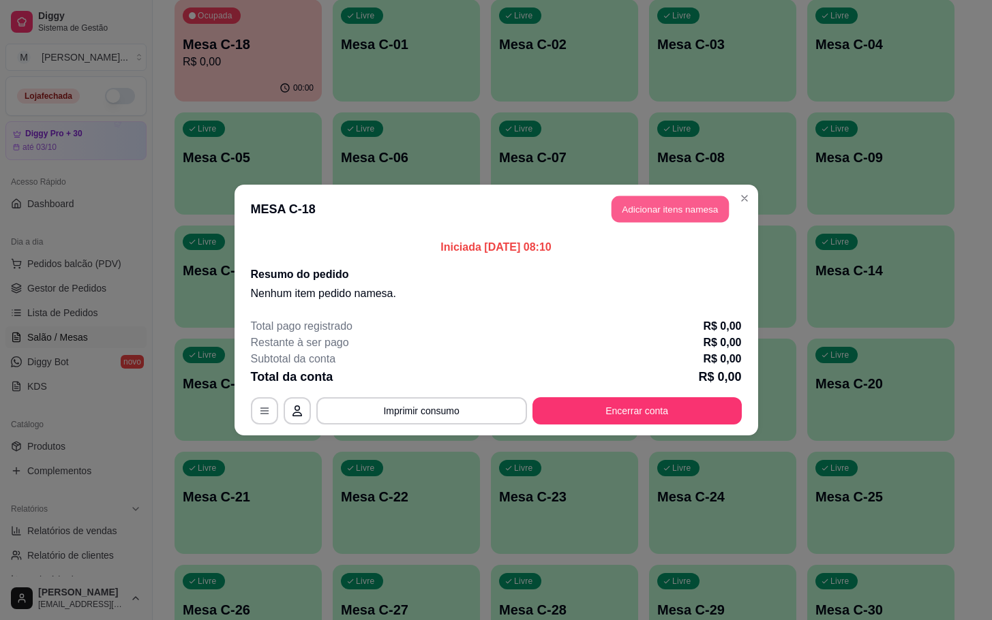
click at [637, 211] on button "Adicionar itens na mesa" at bounding box center [669, 209] width 117 height 27
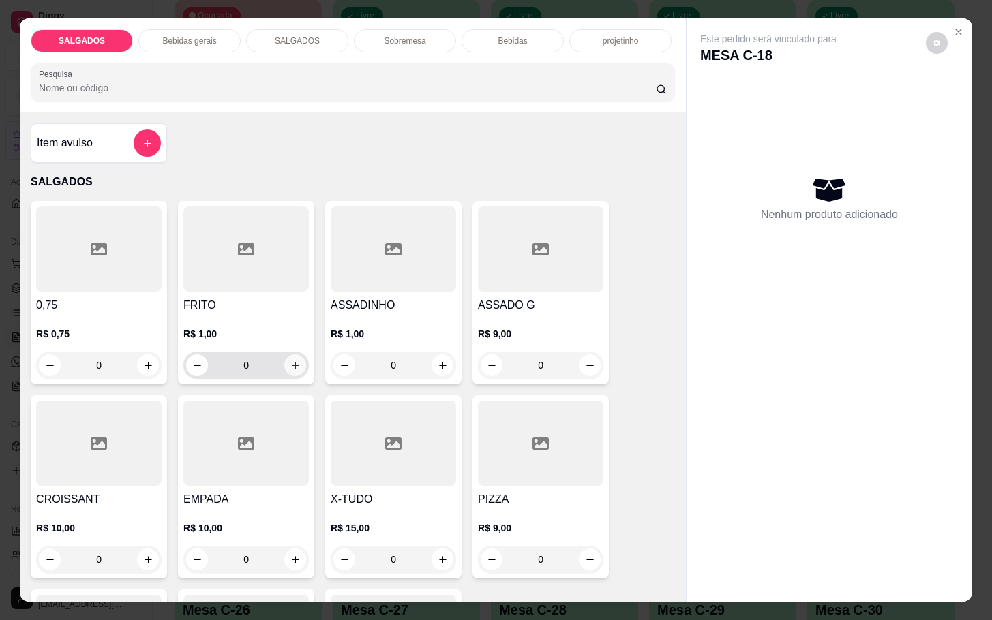
click at [288, 354] on button "increase-product-quantity" at bounding box center [295, 365] width 22 height 22
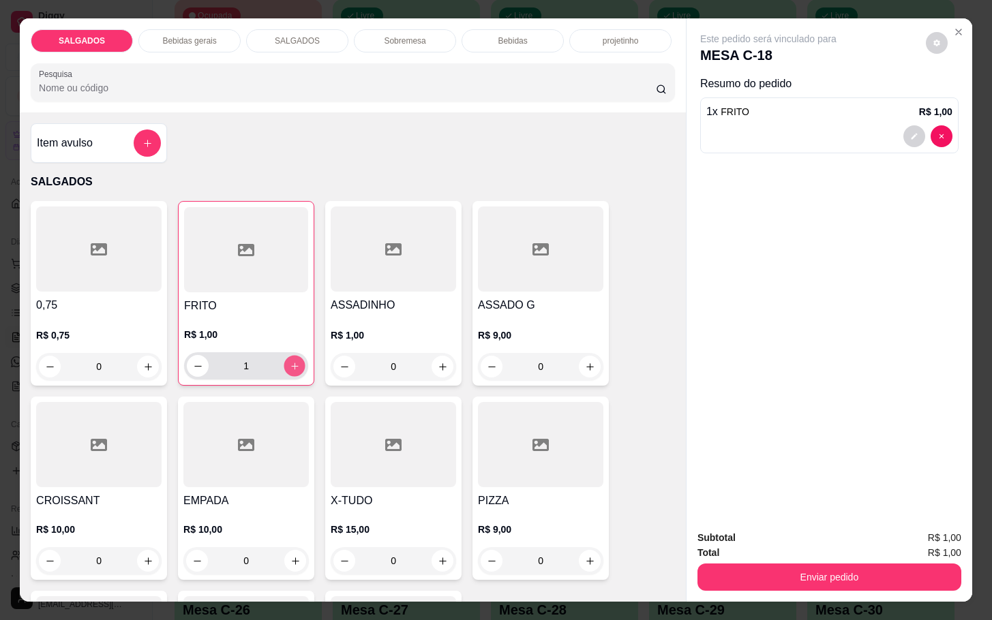
click at [288, 356] on button "increase-product-quantity" at bounding box center [294, 366] width 21 height 21
click at [288, 355] on button "increase-product-quantity" at bounding box center [295, 366] width 22 height 22
click at [288, 356] on button "increase-product-quantity" at bounding box center [294, 366] width 21 height 21
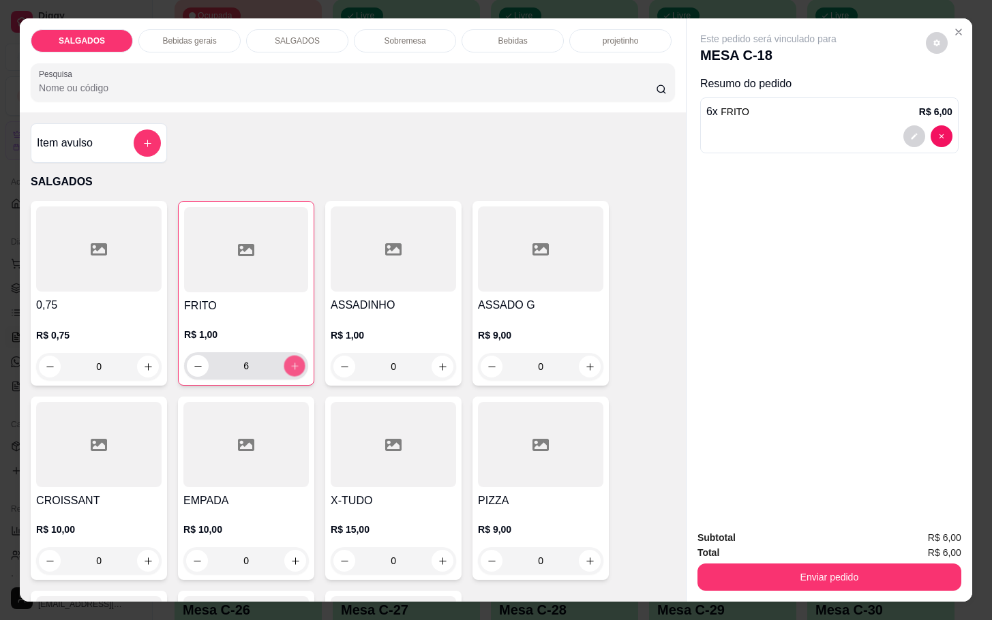
click at [288, 356] on button "increase-product-quantity" at bounding box center [294, 366] width 21 height 21
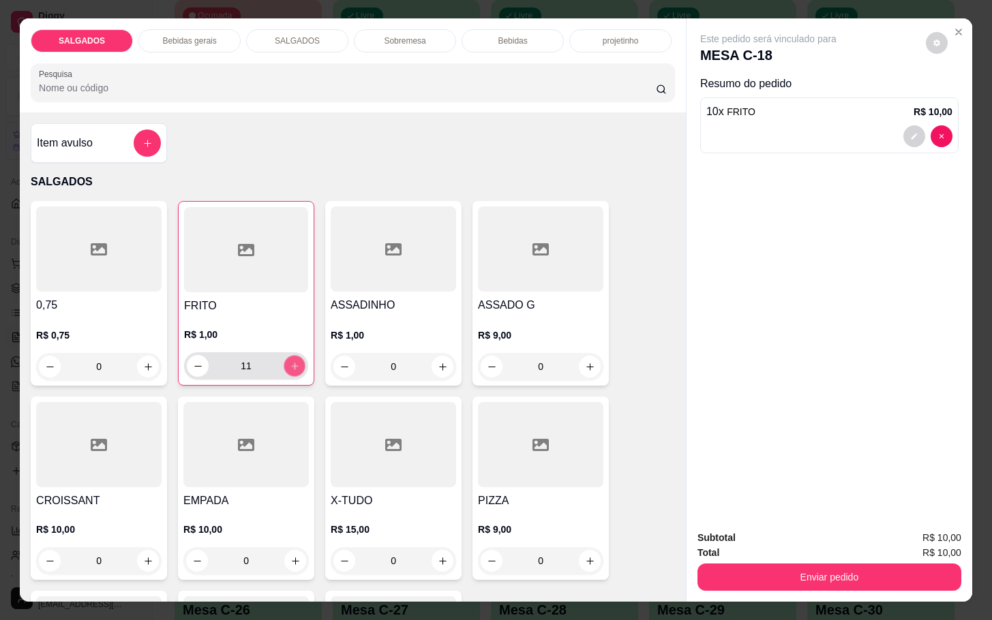
click at [288, 356] on button "increase-product-quantity" at bounding box center [294, 366] width 21 height 21
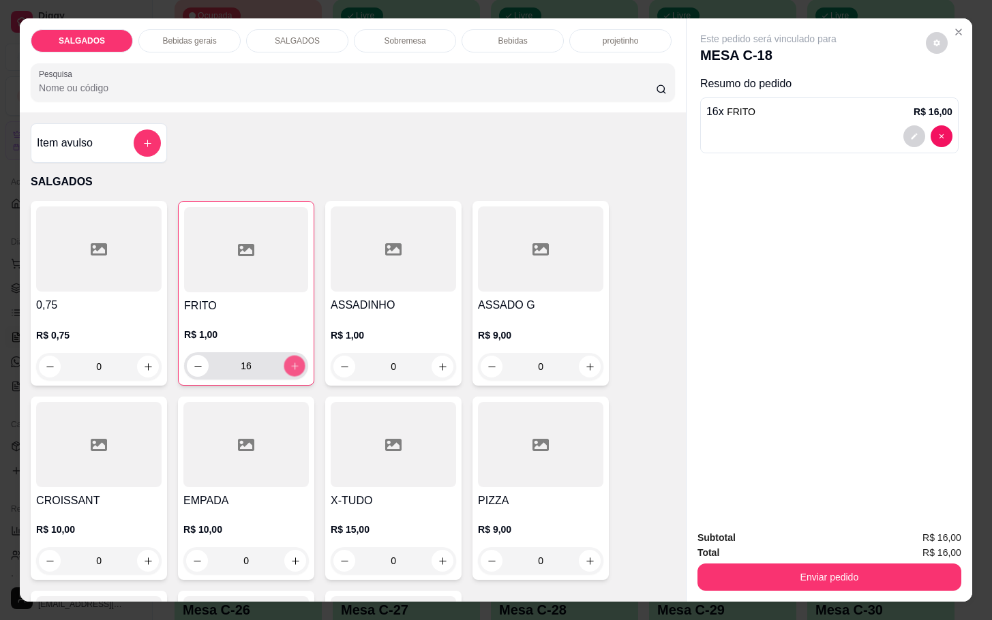
click at [288, 356] on button "increase-product-quantity" at bounding box center [294, 366] width 21 height 21
click at [285, 356] on button "increase-product-quantity" at bounding box center [294, 366] width 21 height 21
click at [285, 355] on button "increase-product-quantity" at bounding box center [295, 366] width 22 height 22
click at [285, 356] on button "increase-product-quantity" at bounding box center [294, 366] width 21 height 21
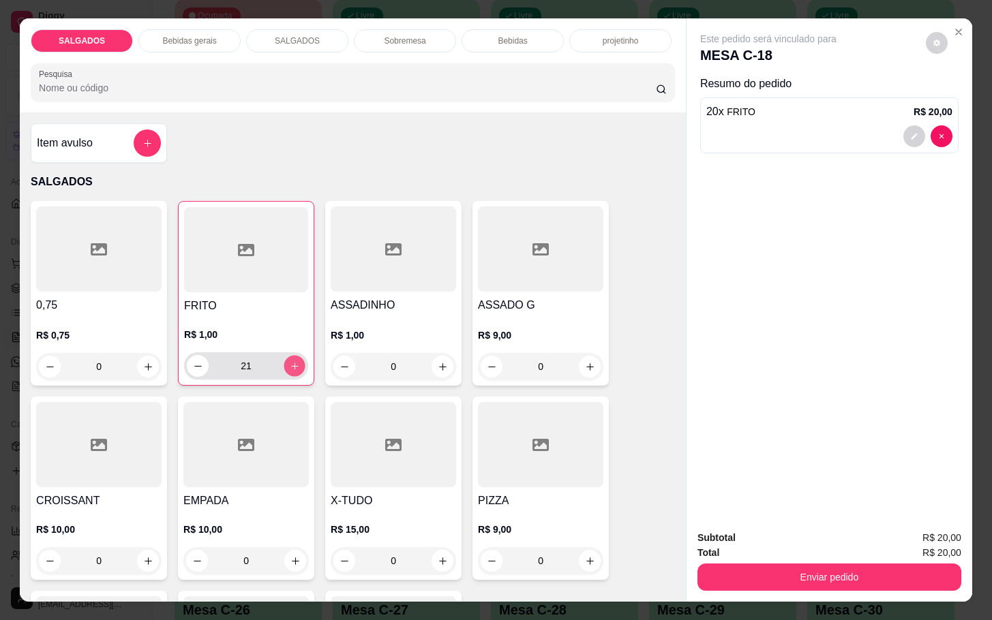
click at [285, 356] on button "increase-product-quantity" at bounding box center [294, 366] width 21 height 21
click at [290, 361] on icon "increase-product-quantity" at bounding box center [295, 366] width 10 height 10
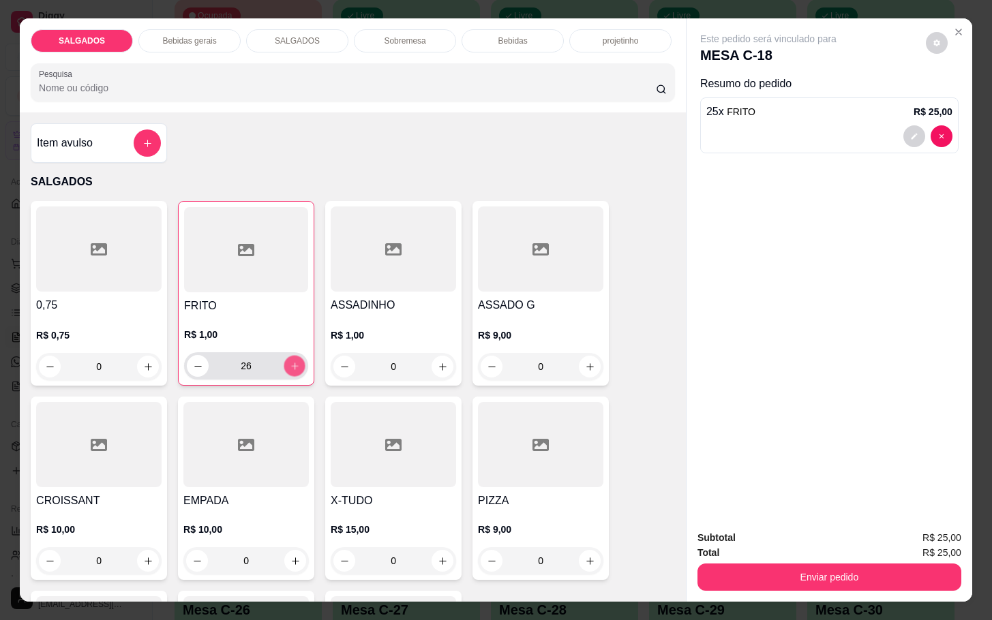
click at [290, 361] on icon "increase-product-quantity" at bounding box center [295, 366] width 10 height 10
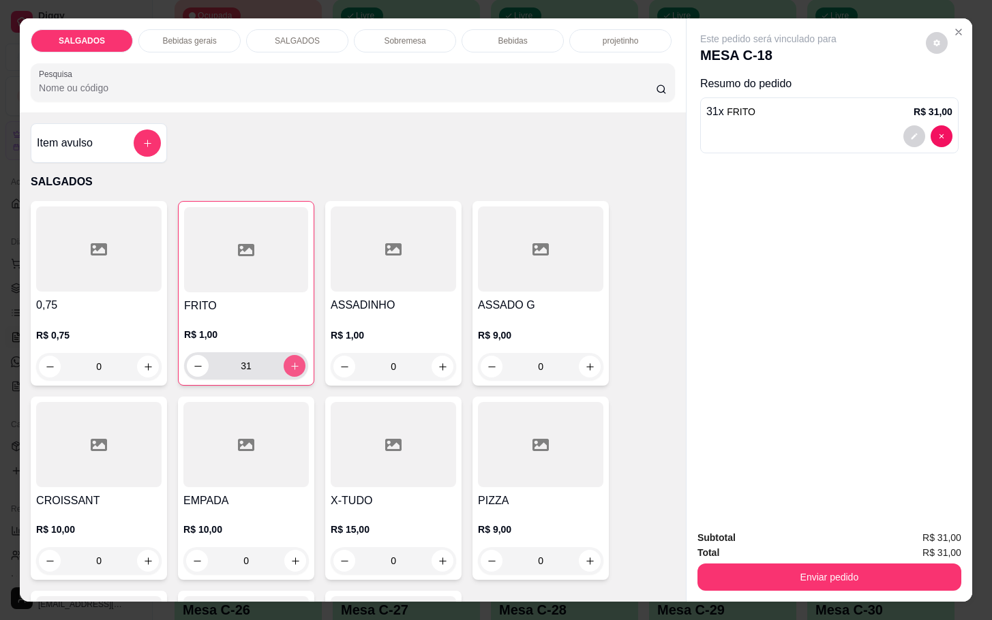
click at [290, 361] on icon "increase-product-quantity" at bounding box center [295, 366] width 10 height 10
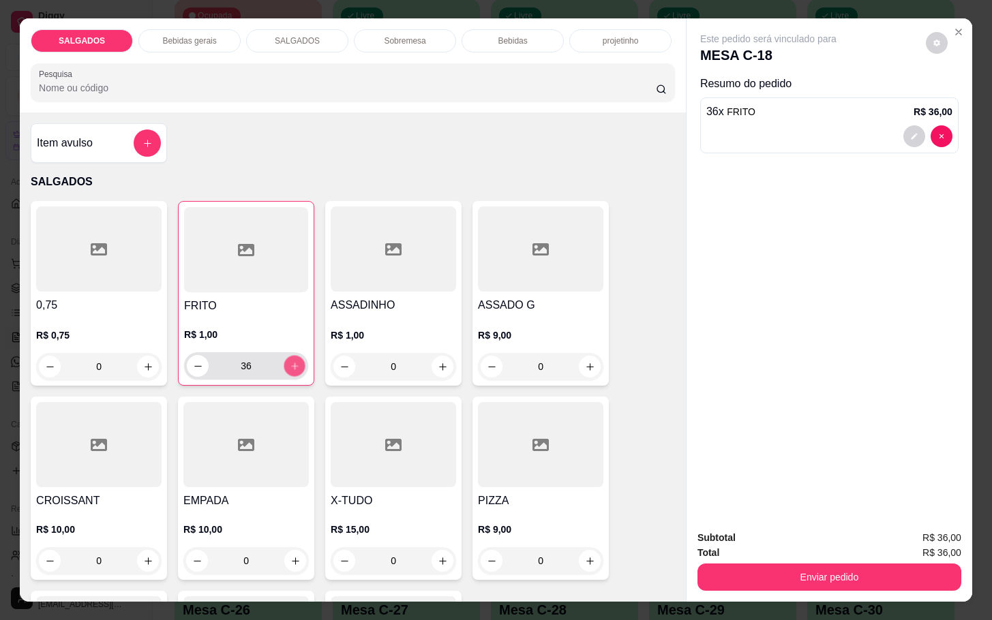
click at [290, 361] on icon "increase-product-quantity" at bounding box center [295, 366] width 10 height 10
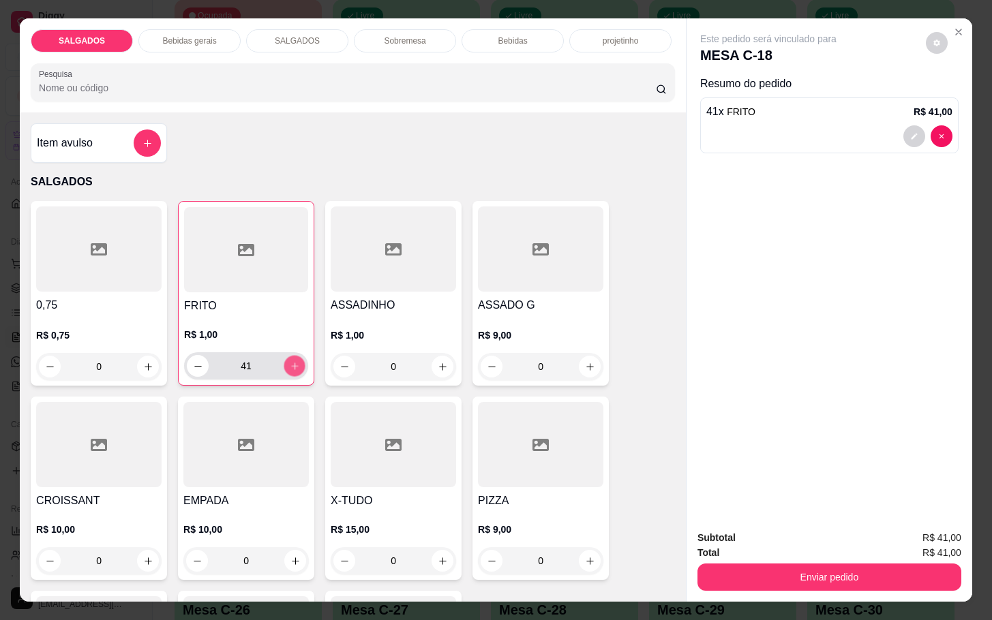
click at [290, 361] on icon "increase-product-quantity" at bounding box center [295, 366] width 10 height 10
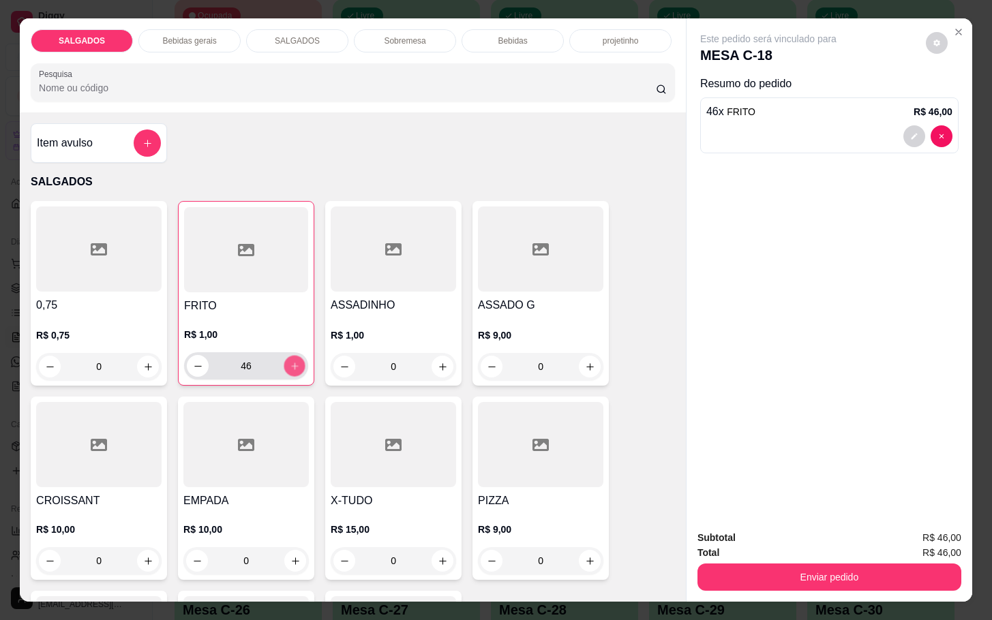
click at [290, 361] on icon "increase-product-quantity" at bounding box center [295, 366] width 10 height 10
type input "50"
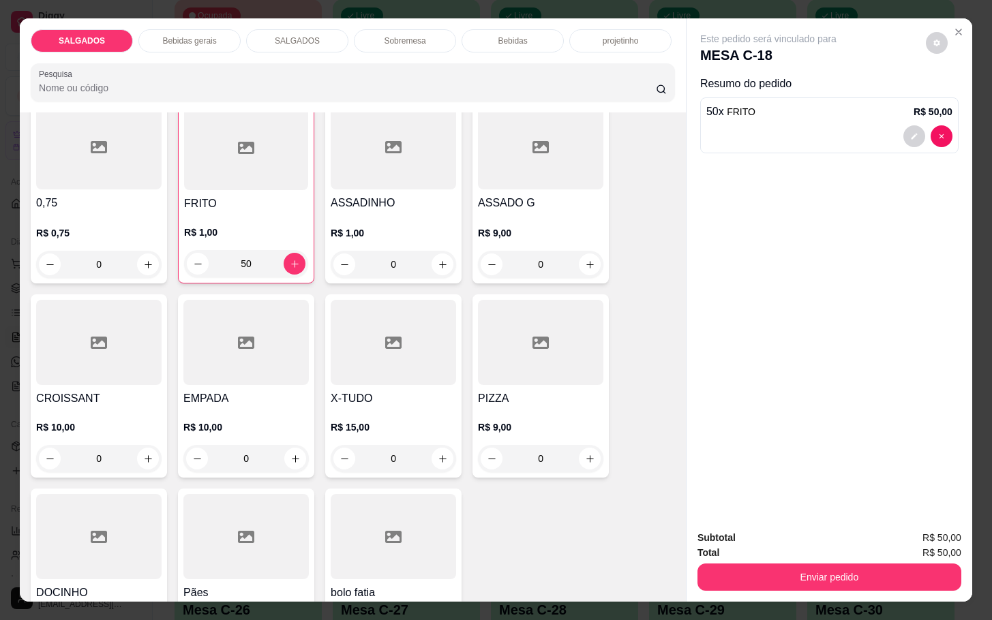
scroll to position [204, 0]
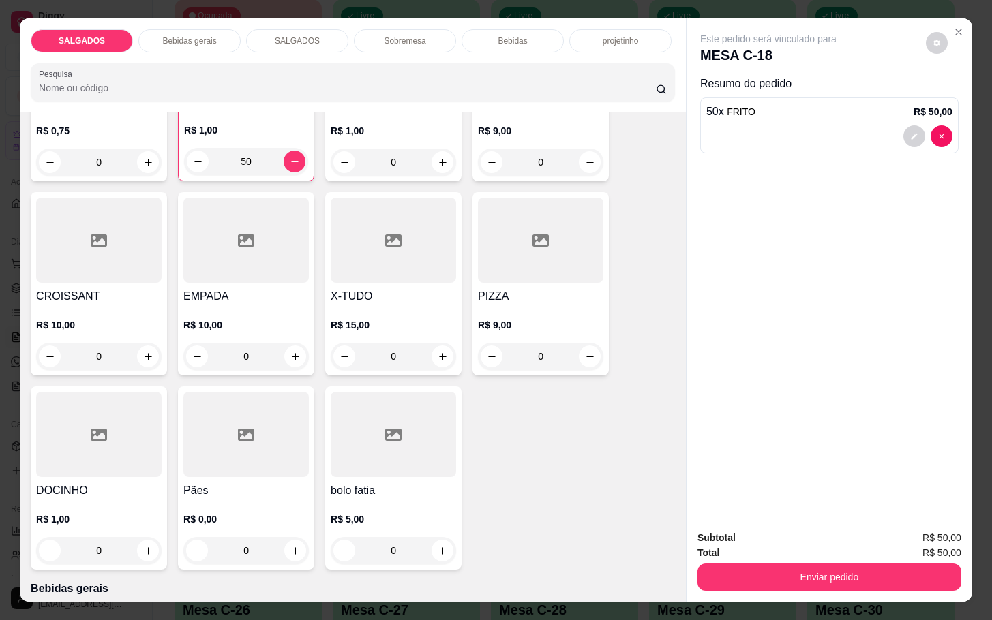
click at [207, 37] on p "Bebidas gerais" at bounding box center [189, 40] width 54 height 11
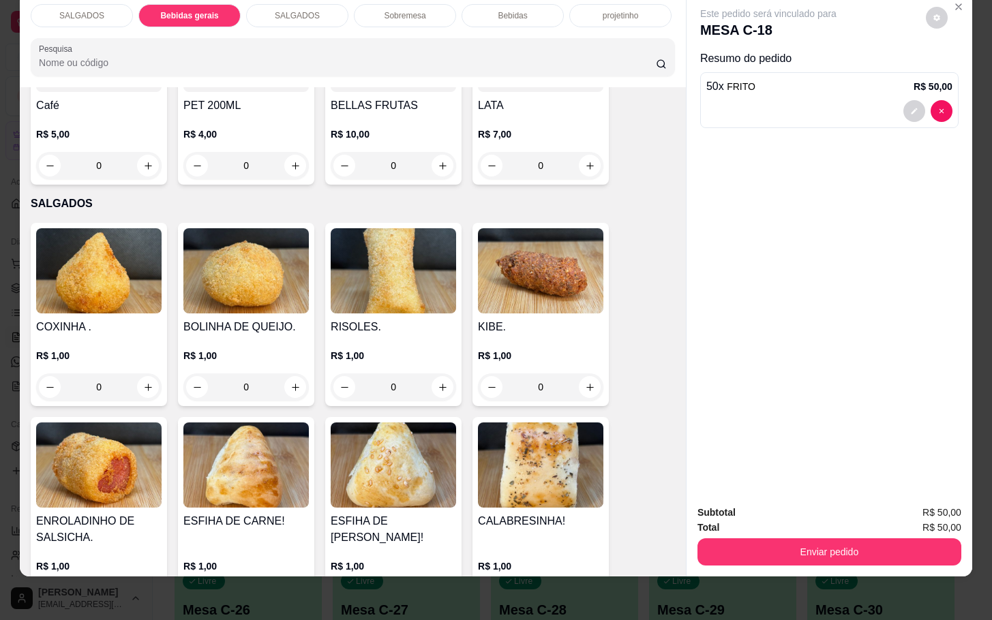
scroll to position [776, 0]
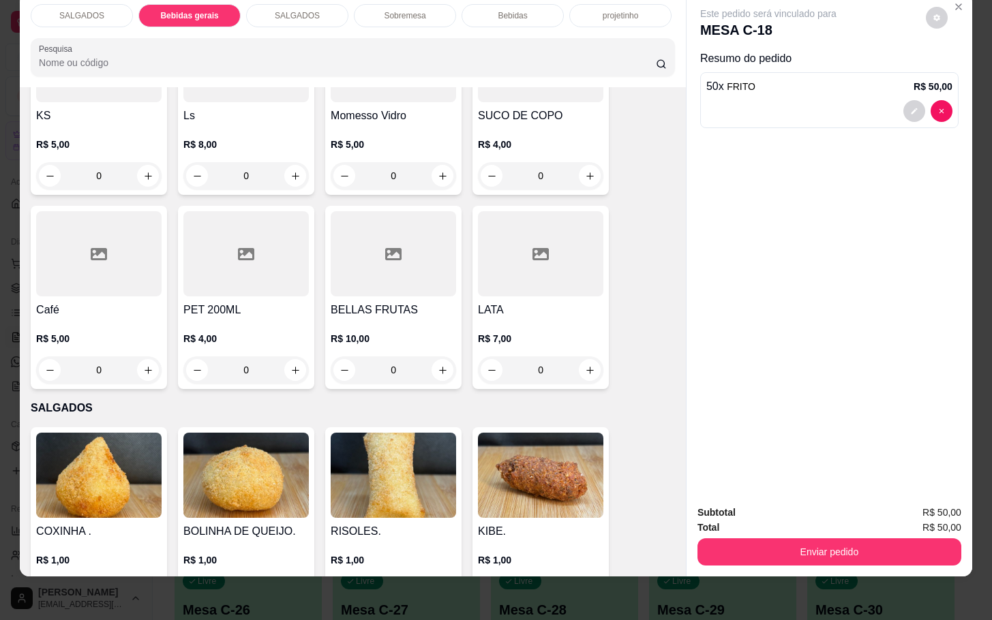
click at [101, 302] on h4 "Café" at bounding box center [98, 310] width 125 height 16
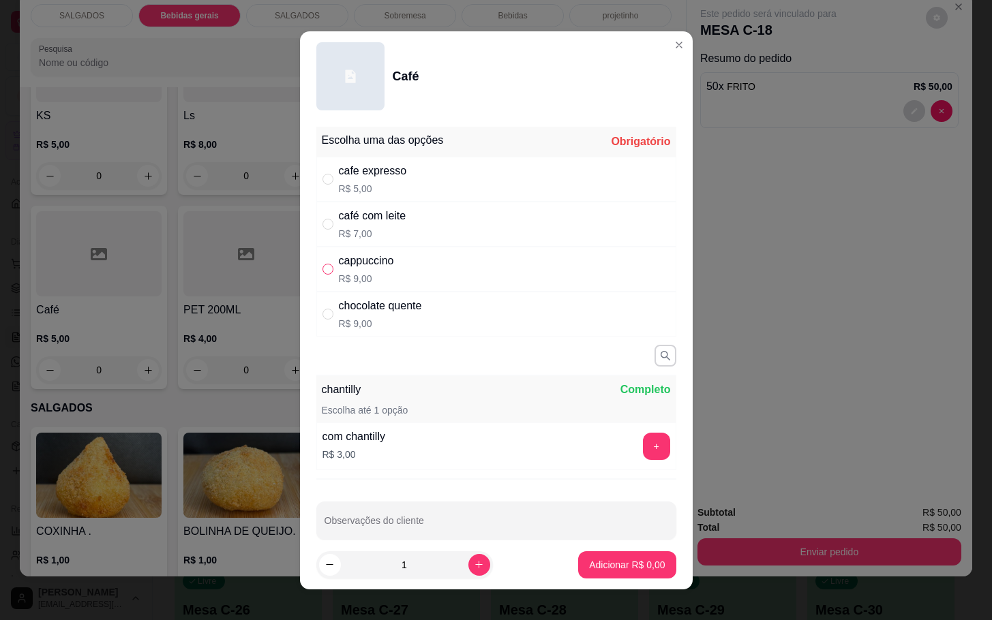
click at [323, 275] on input "" at bounding box center [327, 269] width 11 height 11
radio input "true"
click at [590, 562] on p "Adicionar R$ 9,00" at bounding box center [627, 564] width 74 height 13
type input "1"
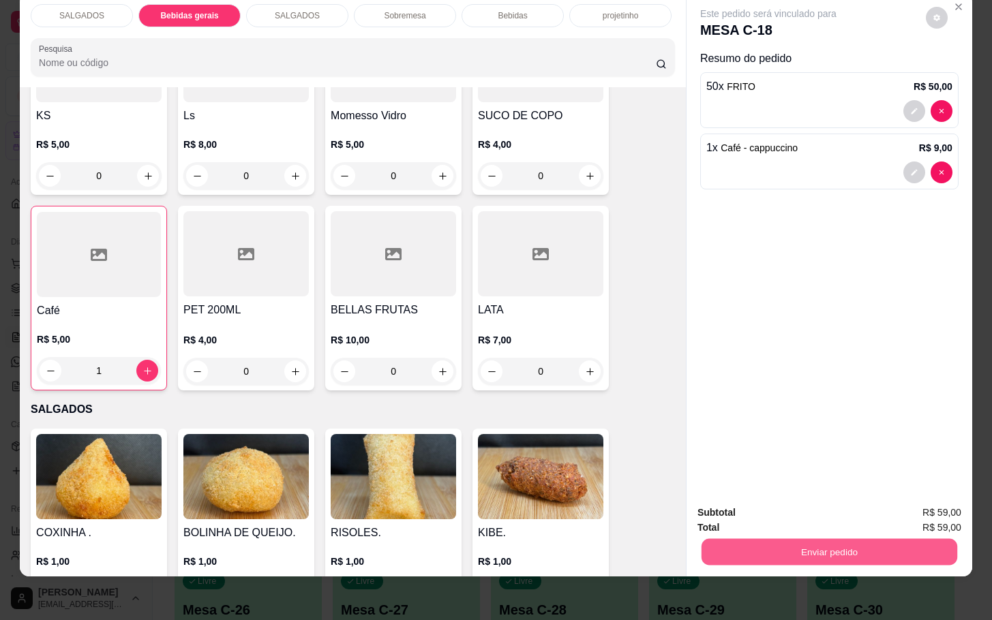
click at [863, 539] on button "Enviar pedido" at bounding box center [829, 552] width 256 height 27
click at [904, 504] on button "Enviar pedido" at bounding box center [923, 503] width 75 height 25
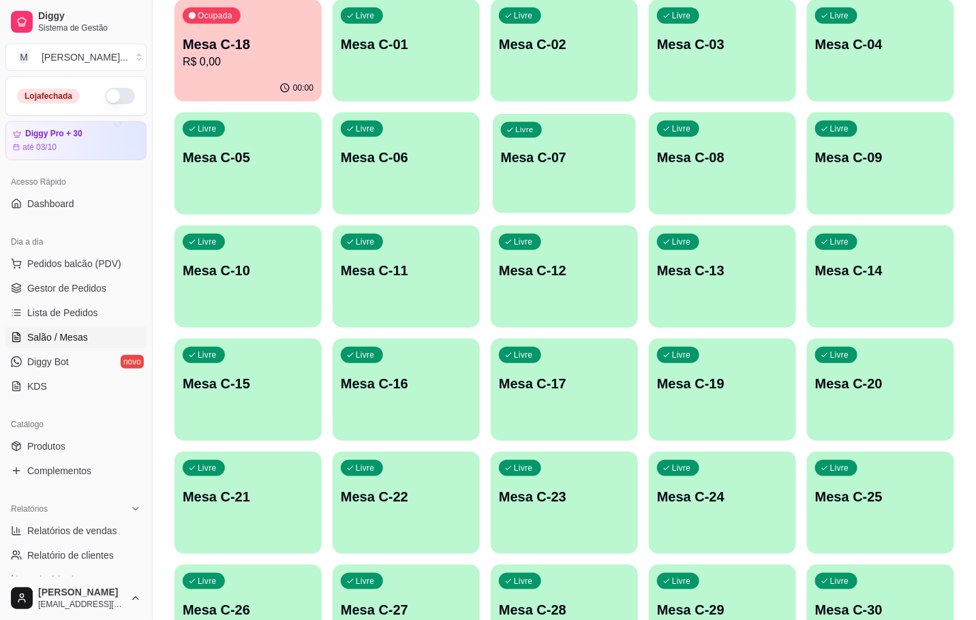
click at [587, 175] on div "Livre Mesa C-07" at bounding box center [564, 155] width 143 height 83
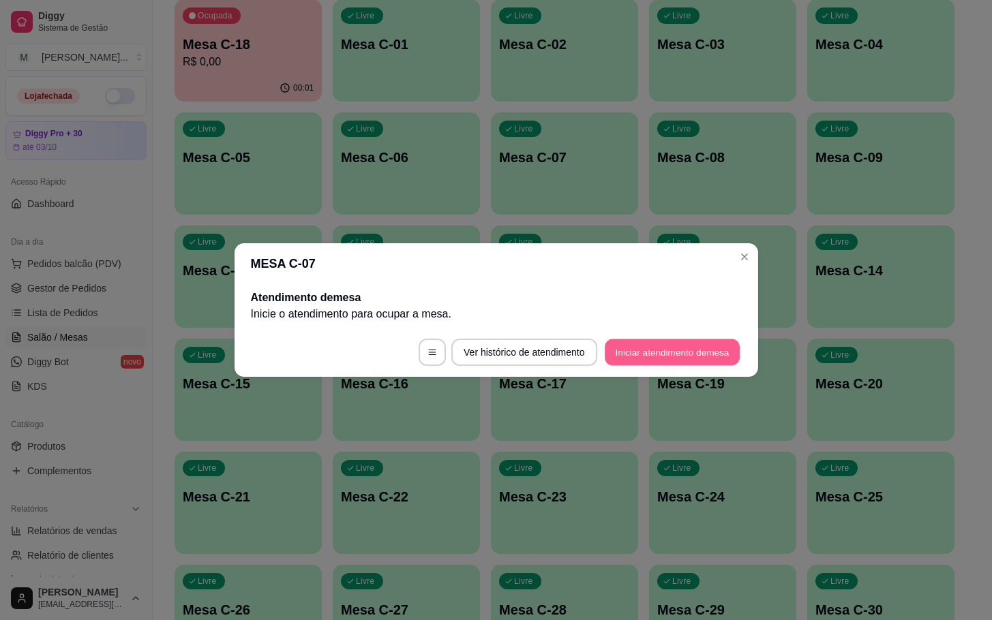
click at [663, 358] on button "Iniciar atendimento de mesa" at bounding box center [672, 352] width 135 height 27
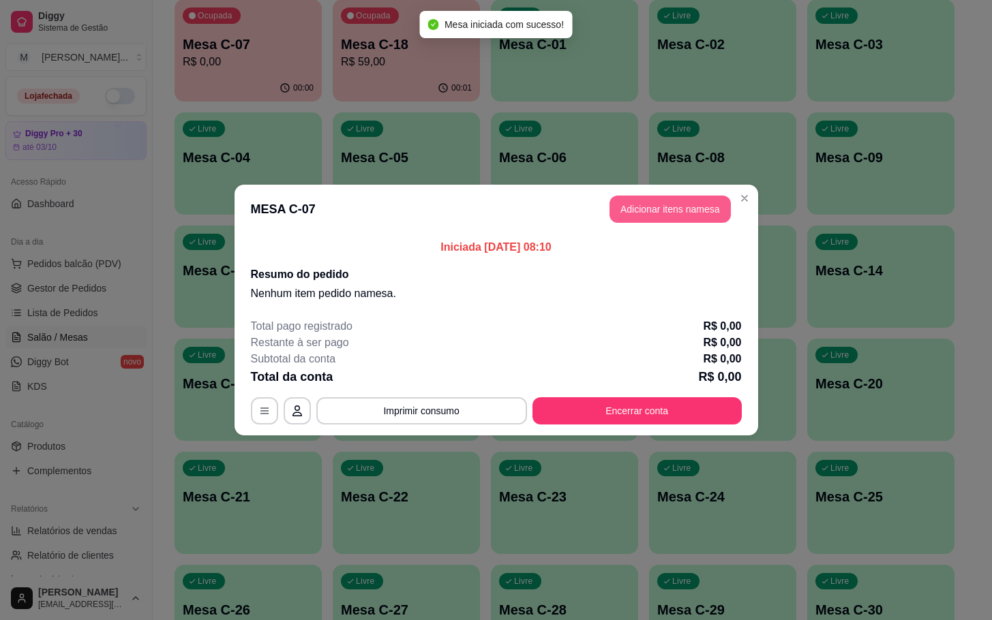
click at [622, 213] on button "Adicionar itens na mesa" at bounding box center [669, 209] width 121 height 27
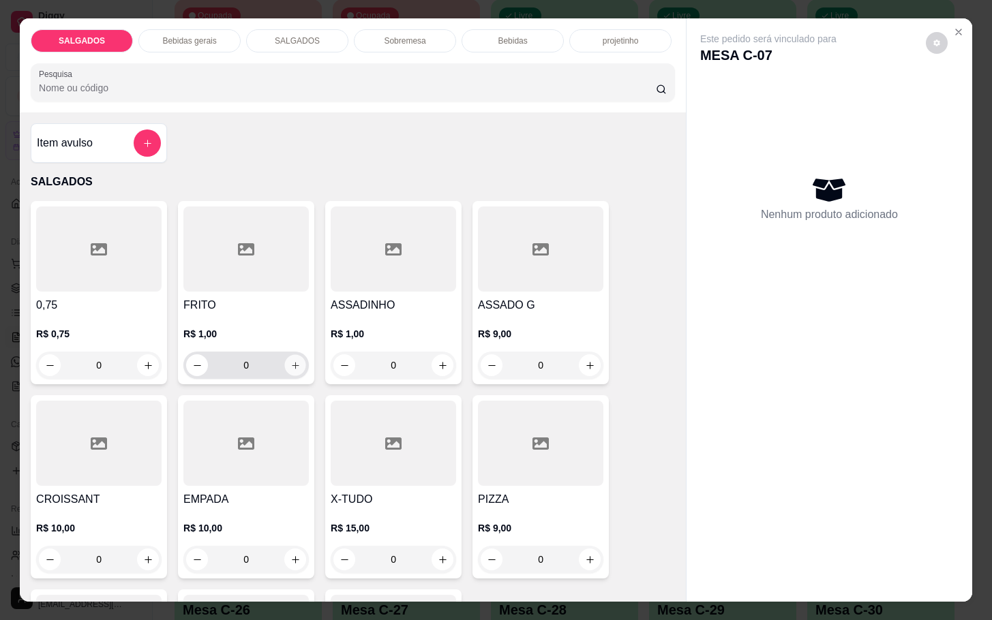
click at [290, 364] on icon "increase-product-quantity" at bounding box center [295, 366] width 10 height 10
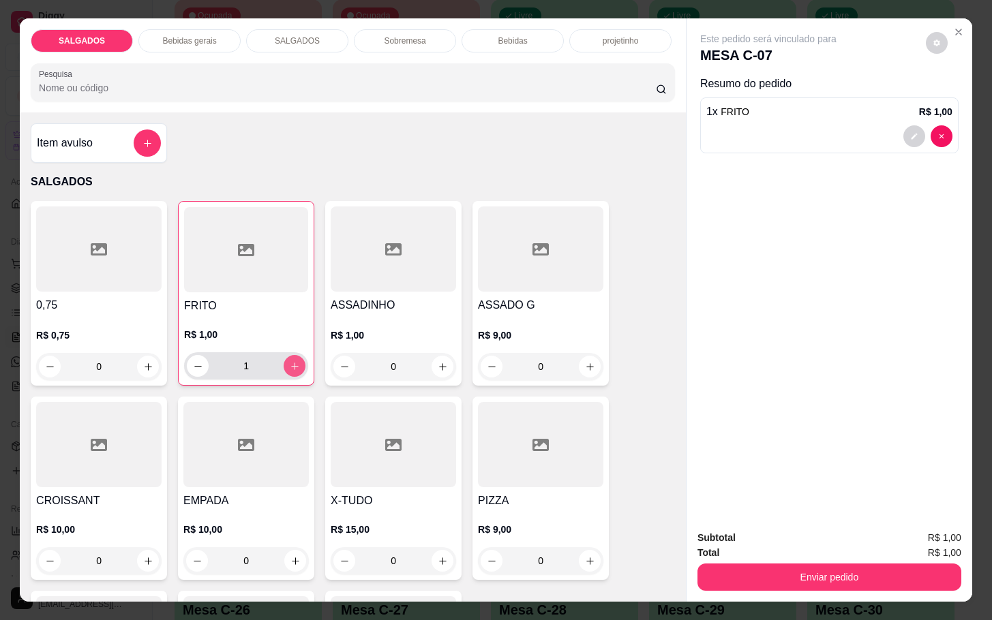
click at [290, 364] on icon "increase-product-quantity" at bounding box center [295, 366] width 10 height 10
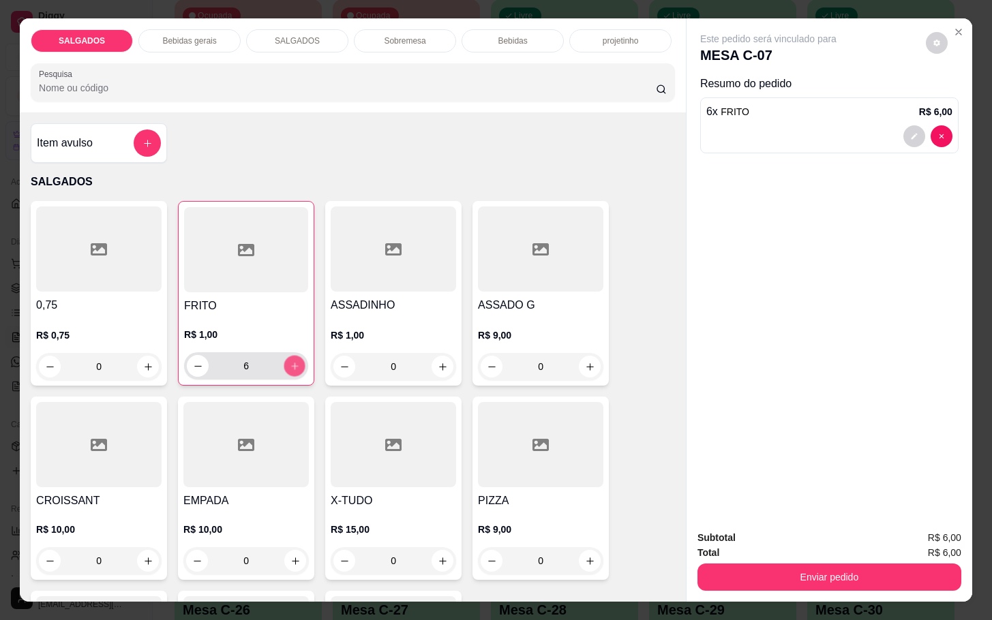
click at [290, 364] on icon "increase-product-quantity" at bounding box center [295, 366] width 10 height 10
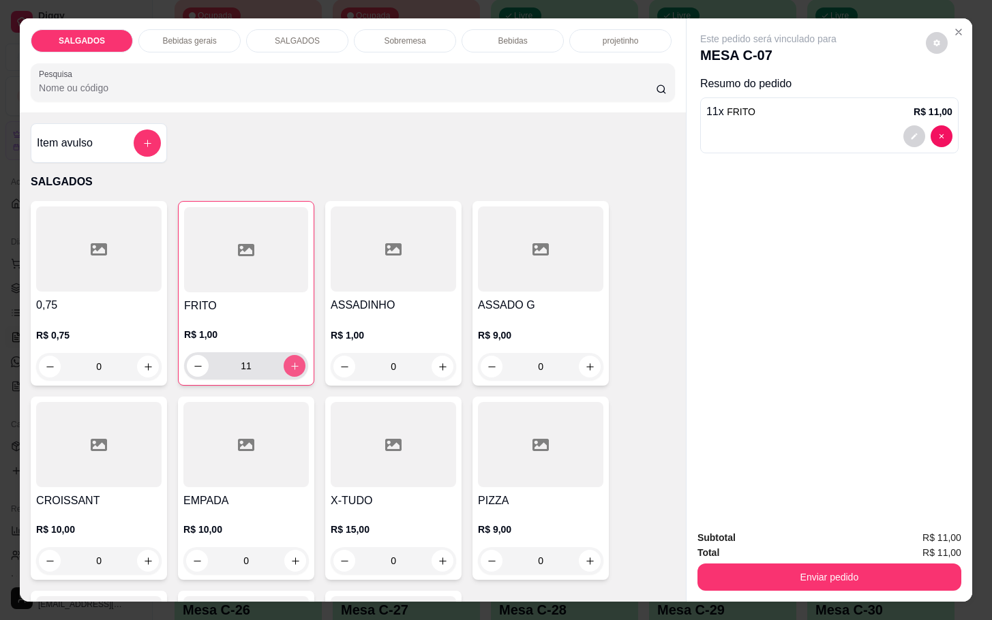
click at [290, 364] on icon "increase-product-quantity" at bounding box center [295, 366] width 10 height 10
type input "12"
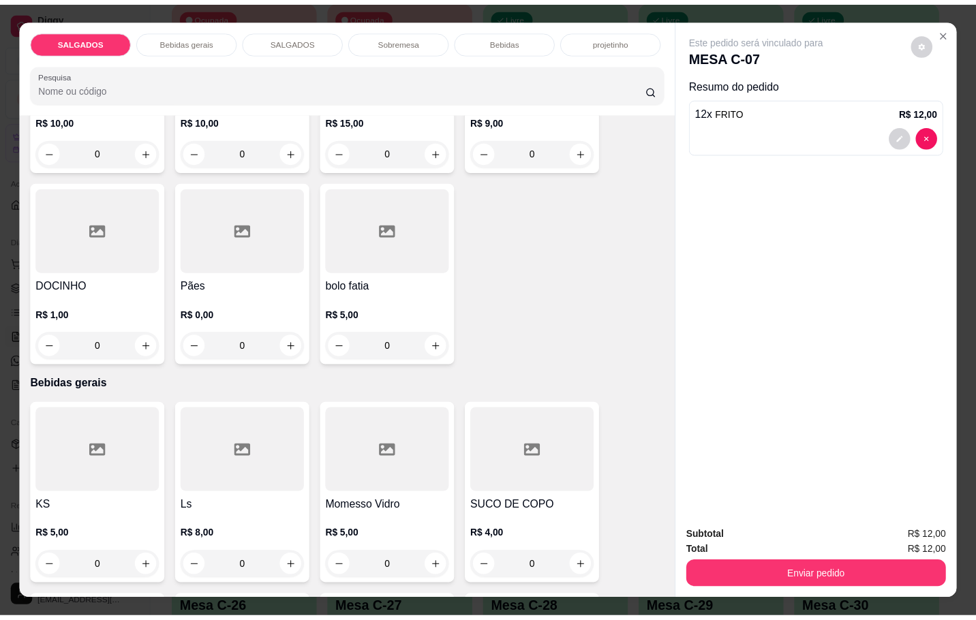
scroll to position [613, 0]
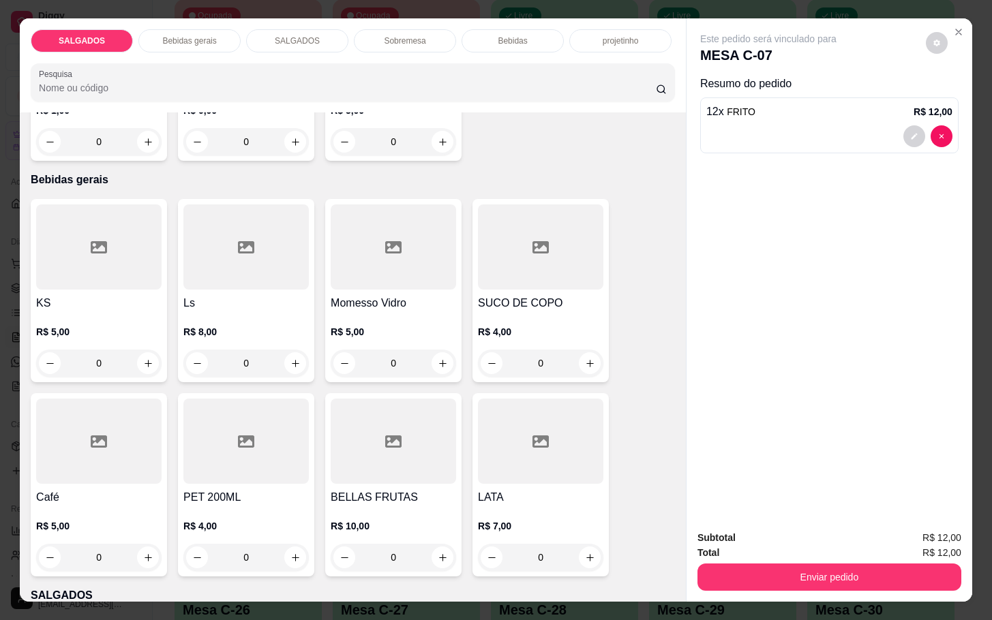
click at [138, 489] on h4 "Café" at bounding box center [98, 497] width 125 height 16
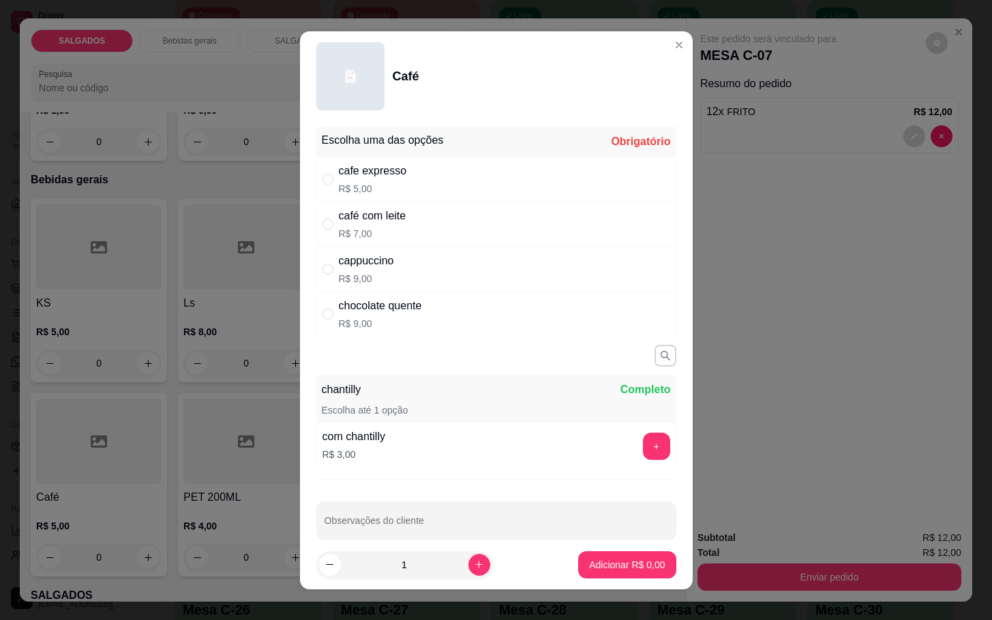
click at [328, 223] on div "" at bounding box center [330, 224] width 16 height 15
radio input "true"
click at [607, 562] on p "Adicionar R$ 7,00" at bounding box center [627, 564] width 74 height 13
type input "1"
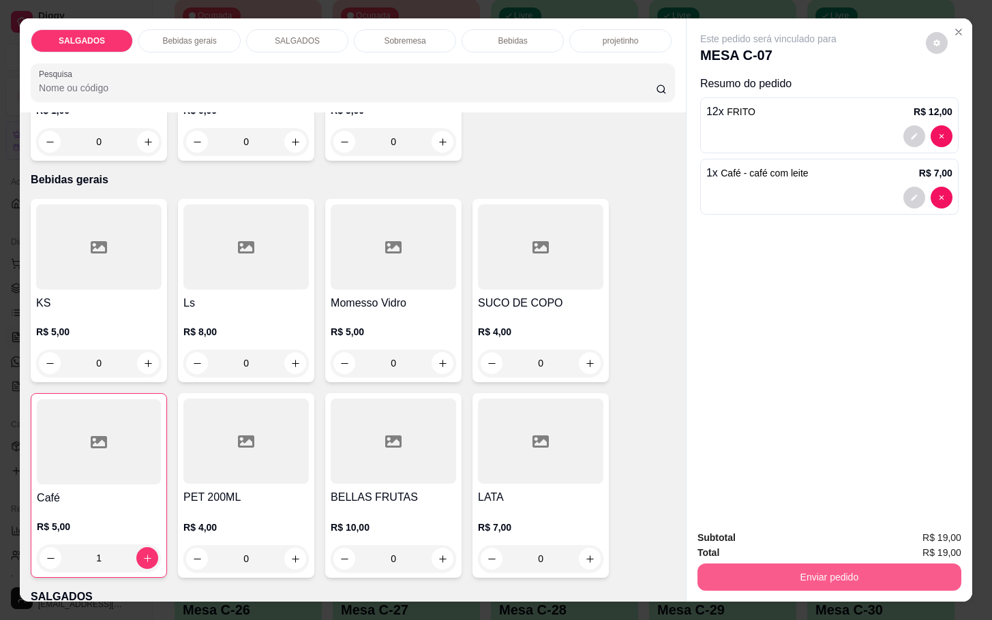
click at [849, 566] on button "Enviar pedido" at bounding box center [829, 577] width 264 height 27
click at [894, 536] on button "Enviar pedido" at bounding box center [923, 537] width 77 height 26
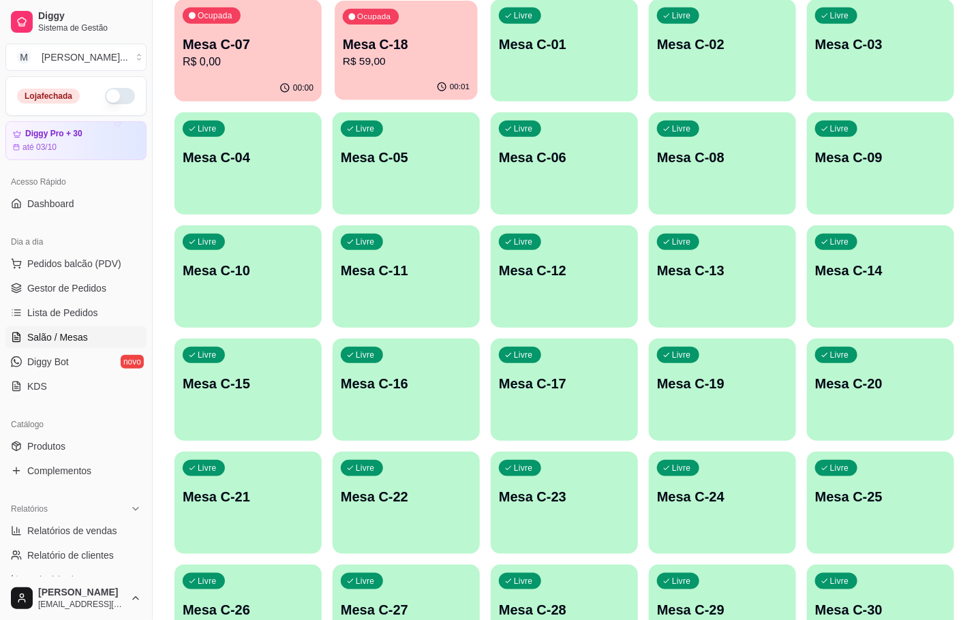
click at [399, 70] on div "Ocupada Mesa C-18 R$ 59,00" at bounding box center [406, 38] width 143 height 74
click at [256, 50] on p "Mesa C-07" at bounding box center [248, 44] width 127 height 18
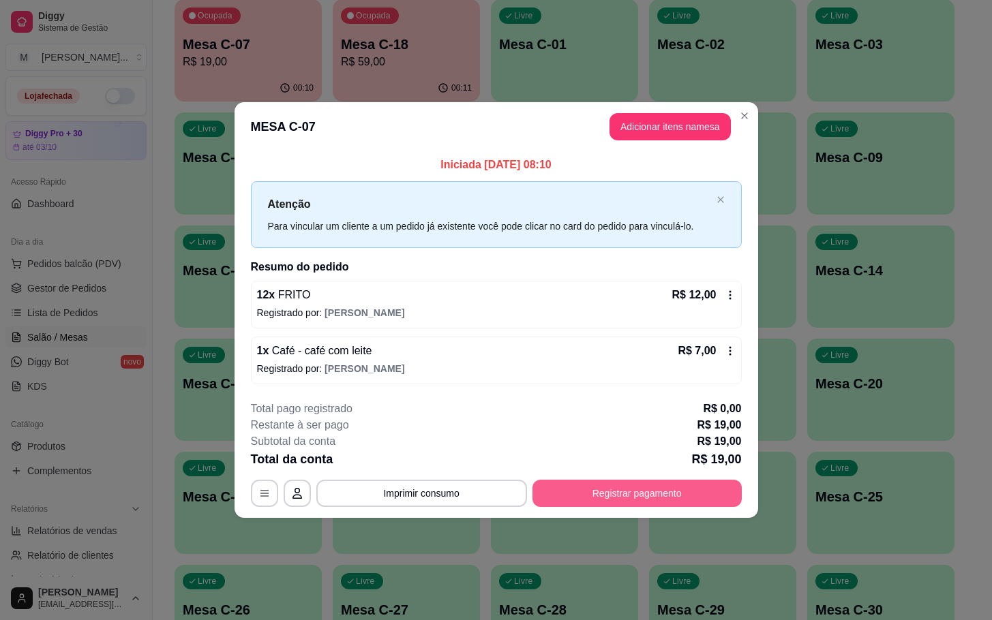
click at [608, 494] on button "Registrar pagamento" at bounding box center [636, 493] width 209 height 27
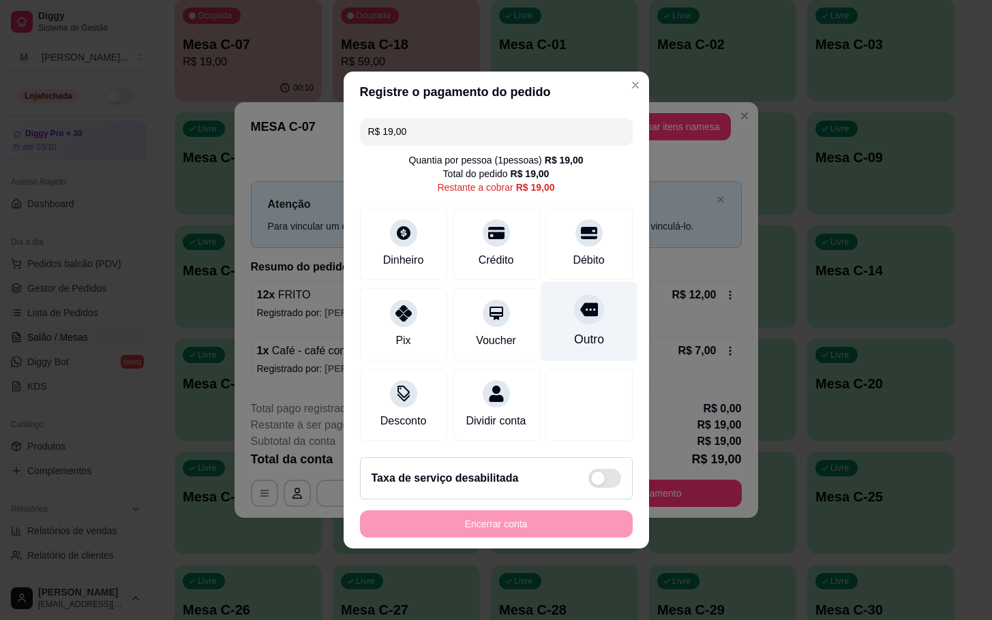
drag, startPoint x: 559, startPoint y: 324, endPoint x: 545, endPoint y: 327, distance: 14.7
click at [545, 327] on div "Outro" at bounding box center [589, 322] width 96 height 80
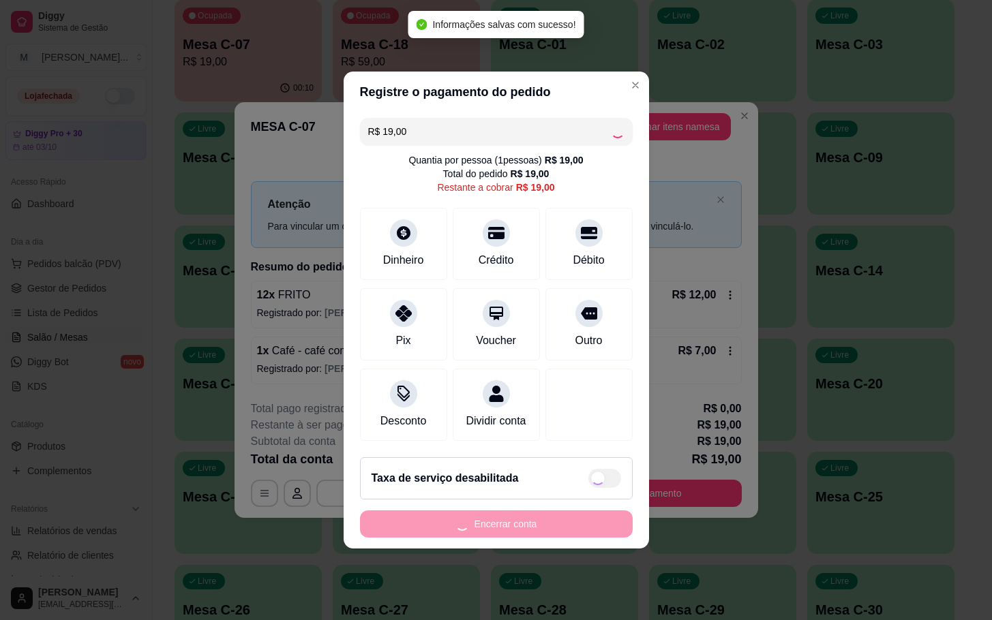
type input "R$ 0,00"
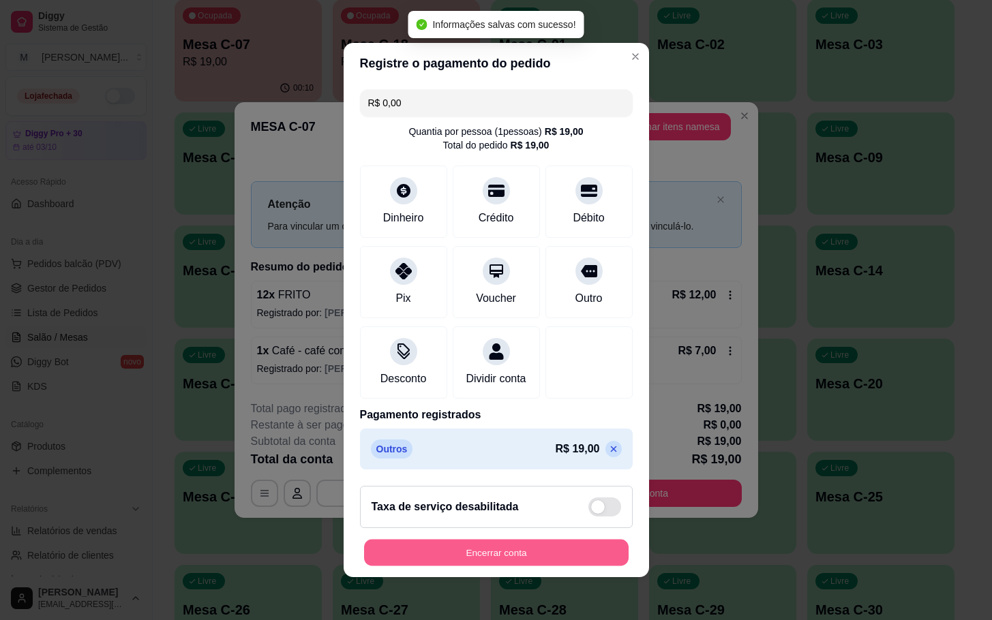
click at [515, 555] on button "Encerrar conta" at bounding box center [496, 553] width 264 height 27
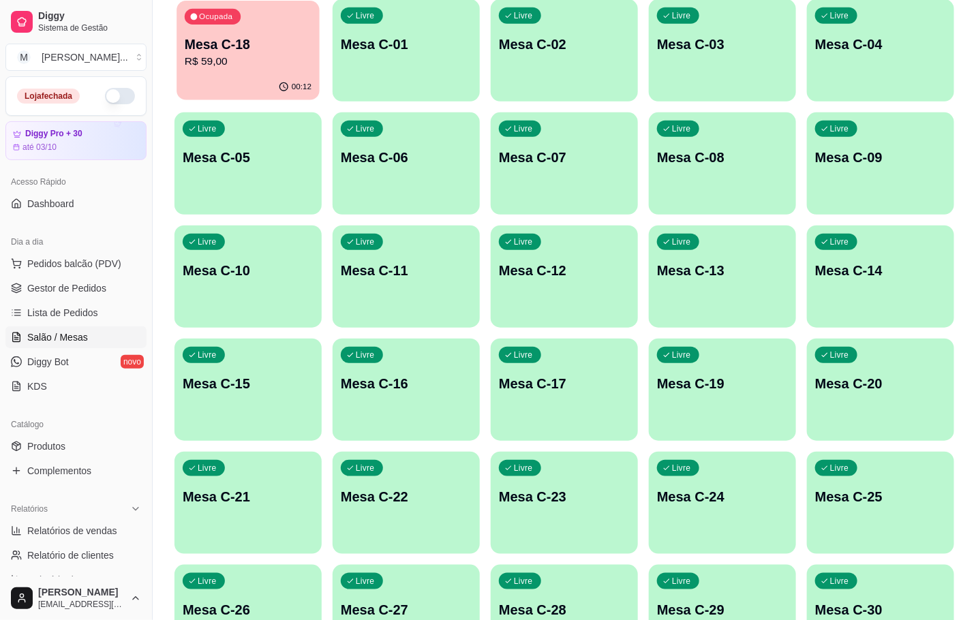
click at [222, 65] on p "R$ 59,00" at bounding box center [248, 62] width 127 height 16
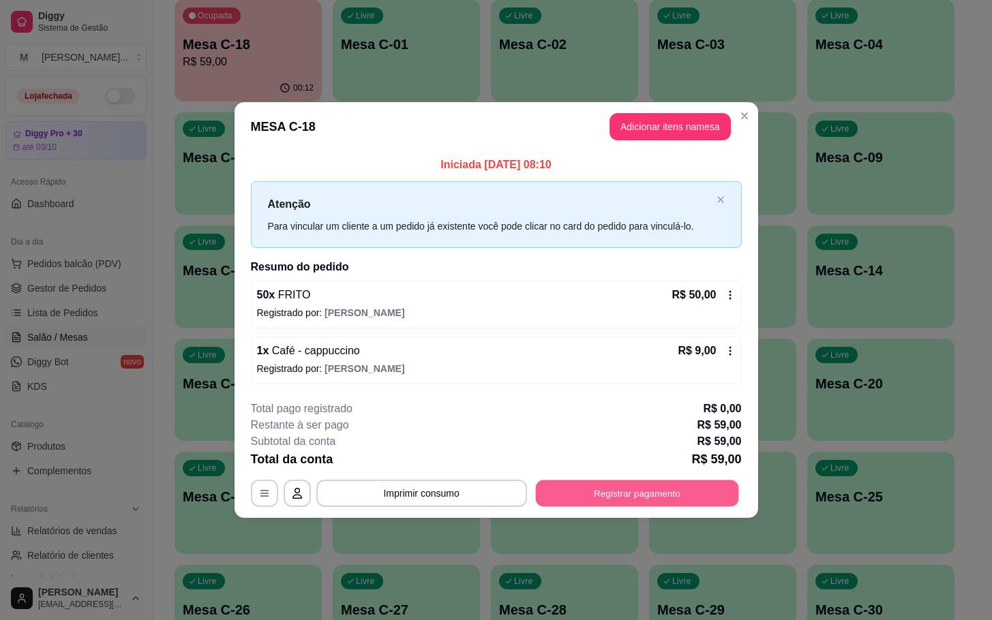
click at [636, 487] on button "Registrar pagamento" at bounding box center [636, 493] width 203 height 27
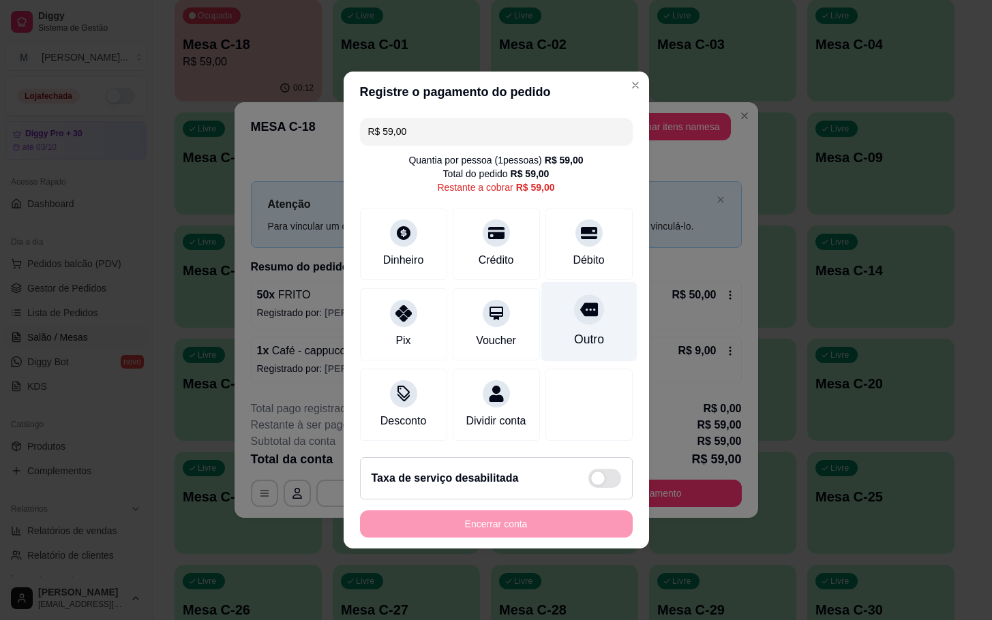
click at [587, 285] on div "Outro" at bounding box center [589, 322] width 96 height 80
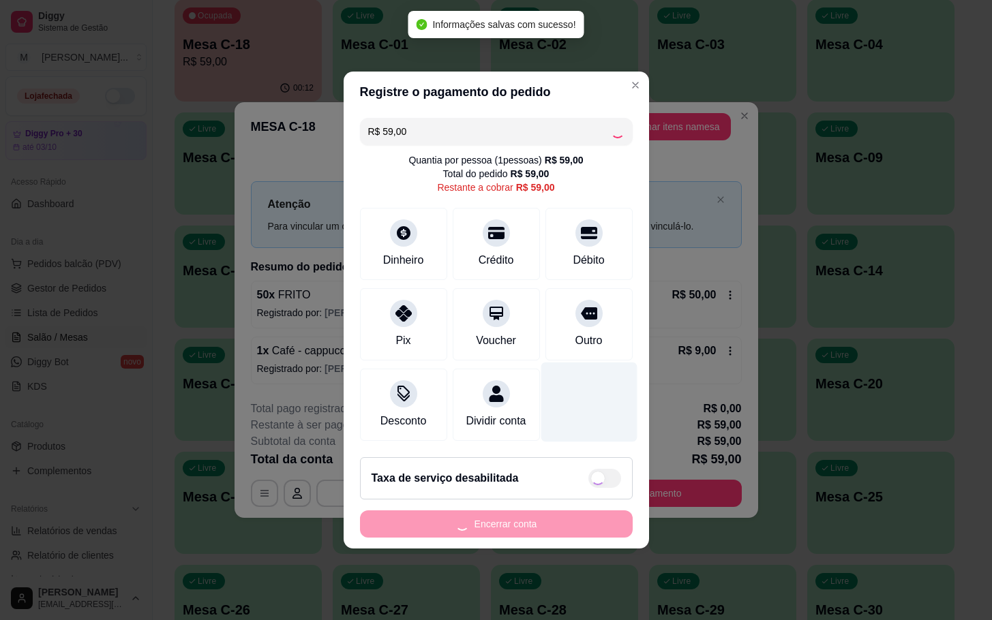
type input "R$ 0,00"
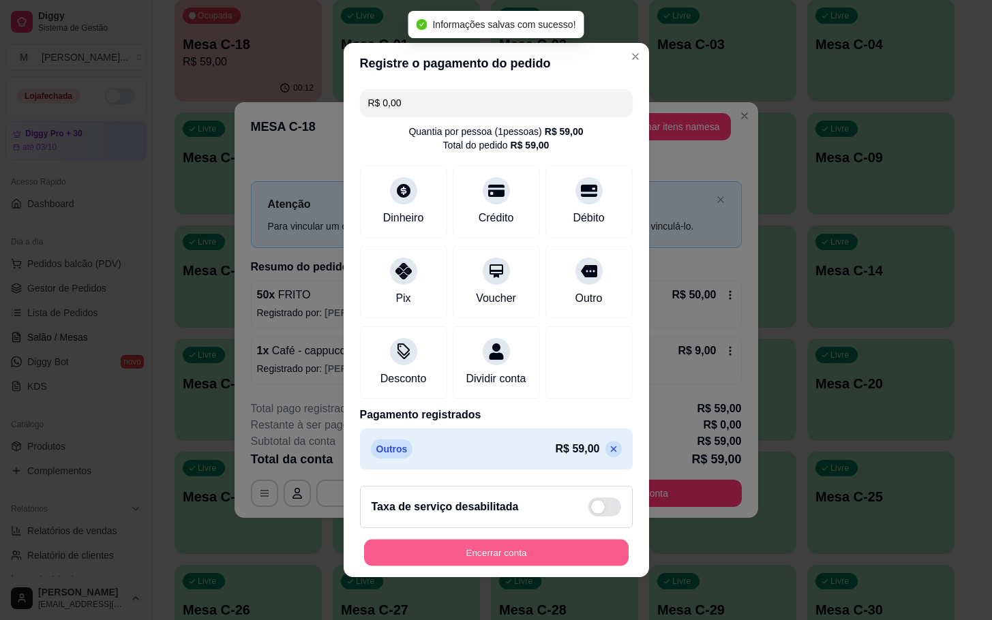
click at [539, 549] on button "Encerrar conta" at bounding box center [496, 553] width 264 height 27
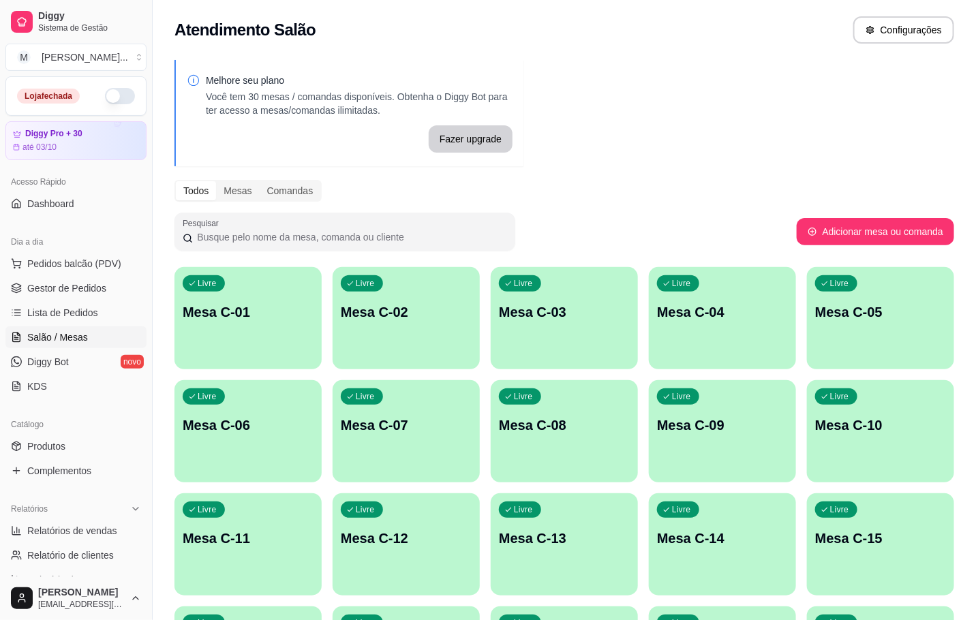
scroll to position [370, 0]
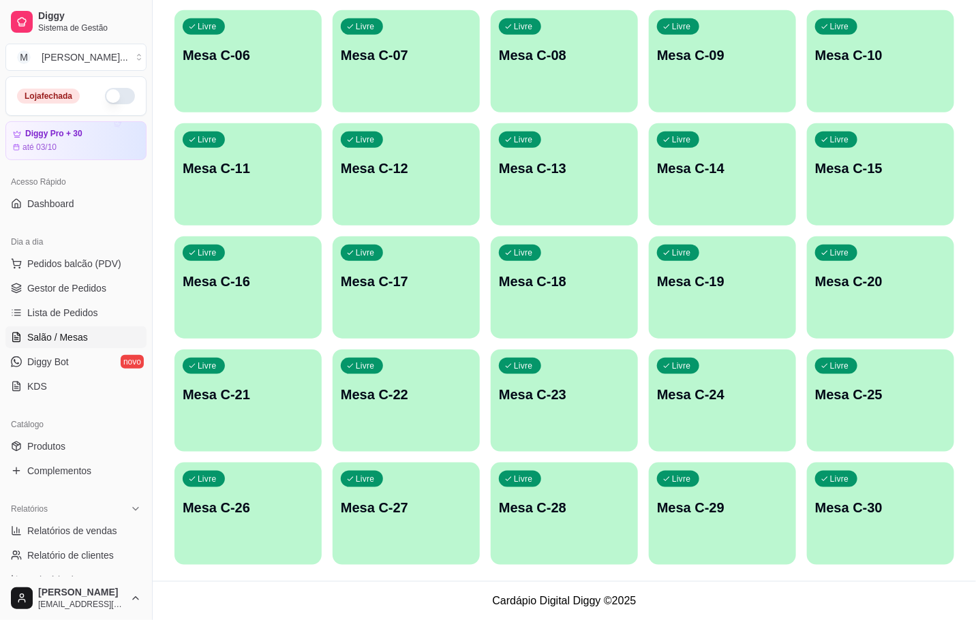
click at [299, 387] on p "Mesa C-21" at bounding box center [248, 394] width 131 height 19
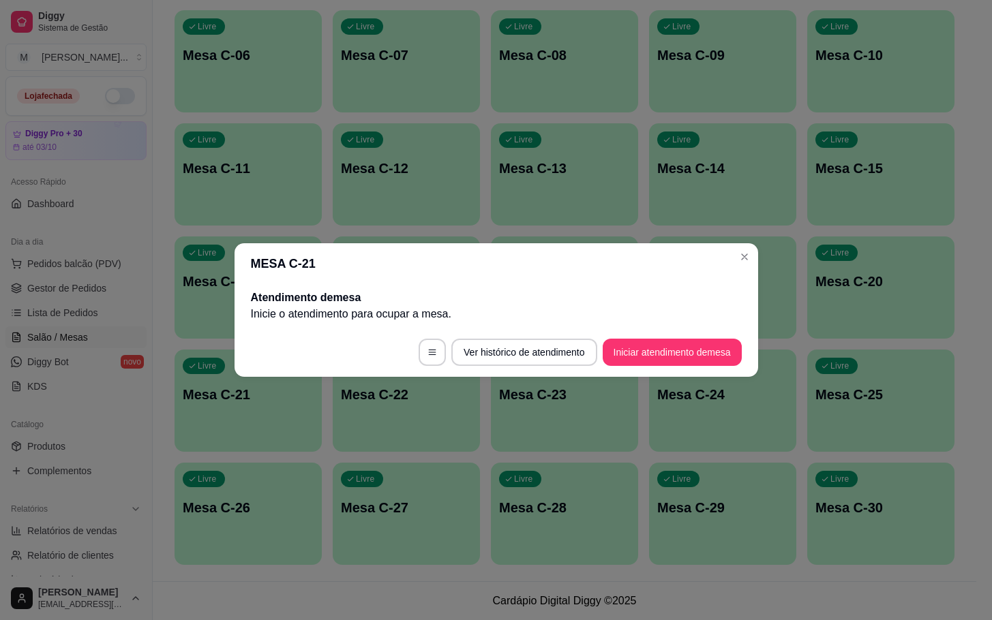
drag, startPoint x: 649, startPoint y: 372, endPoint x: 654, endPoint y: 364, distance: 9.8
click at [652, 366] on footer "Ver histórico de atendimento Iniciar atendimento de mesa" at bounding box center [496, 352] width 524 height 49
click at [655, 364] on button "Iniciar atendimento de mesa" at bounding box center [672, 352] width 135 height 27
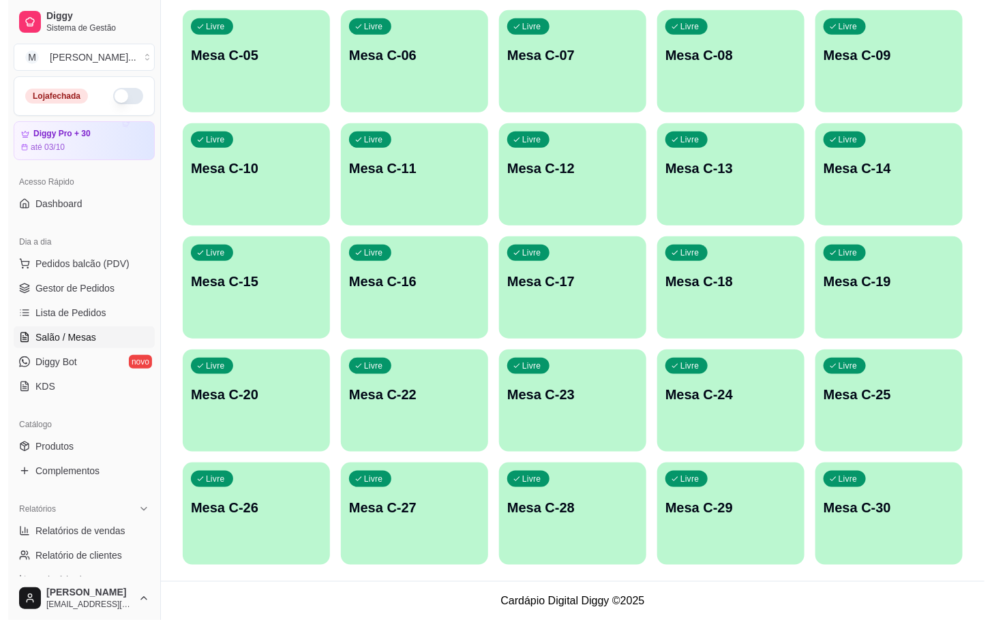
scroll to position [63, 0]
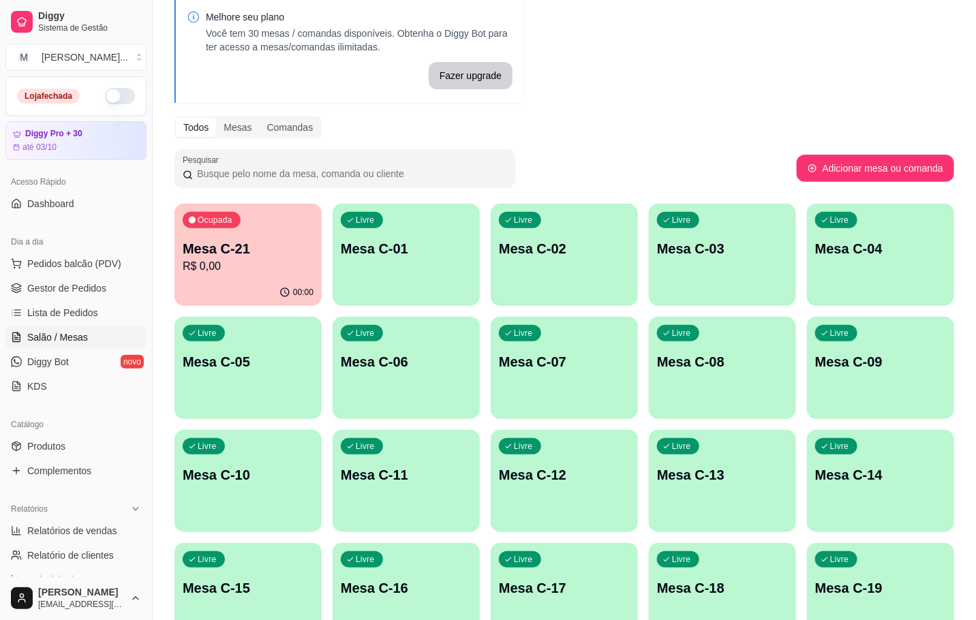
click at [215, 229] on div "Ocupada Mesa C-21 R$ 0,00" at bounding box center [248, 242] width 147 height 76
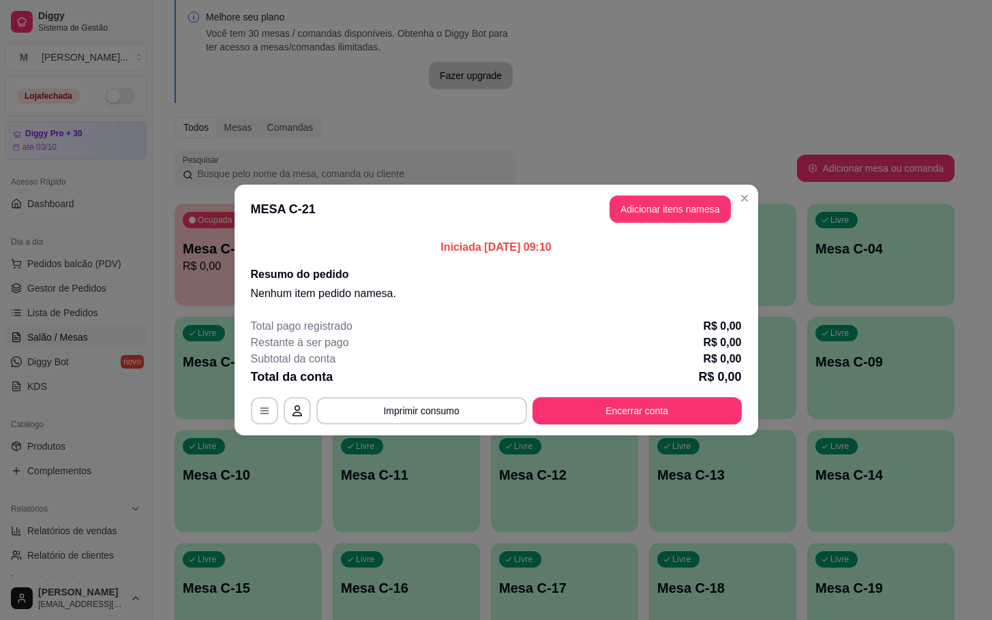
click at [654, 213] on button "Adicionar itens na mesa" at bounding box center [669, 209] width 121 height 27
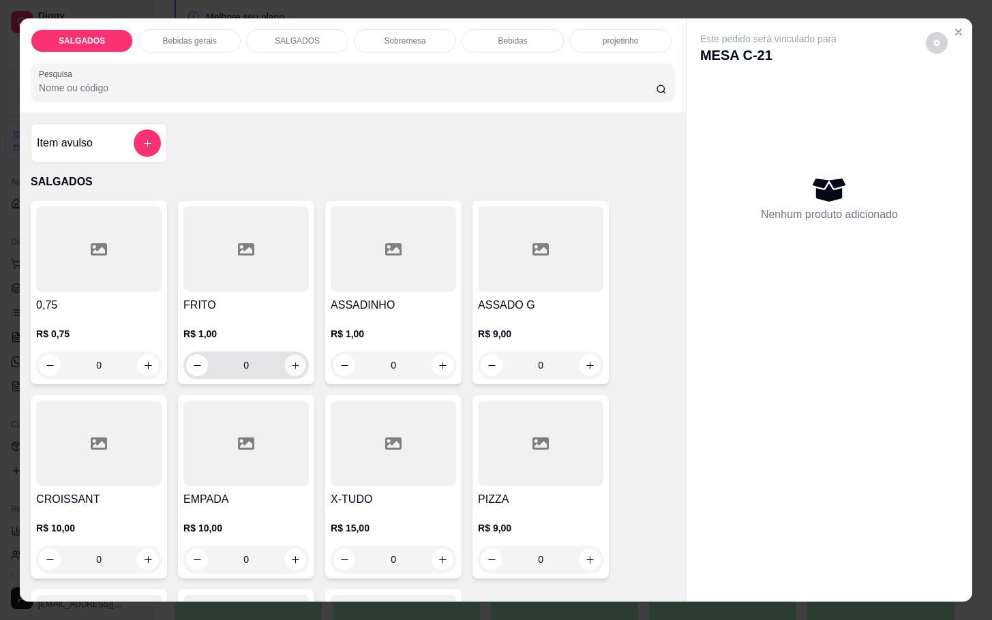
click at [290, 361] on icon "increase-product-quantity" at bounding box center [295, 366] width 10 height 10
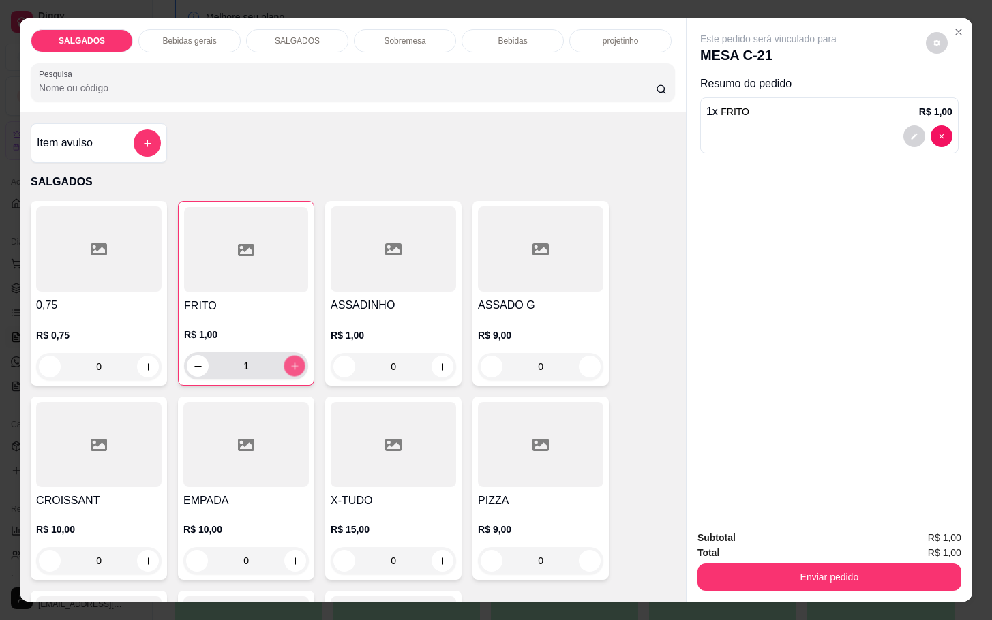
click at [290, 361] on icon "increase-product-quantity" at bounding box center [295, 366] width 10 height 10
click at [292, 360] on button "increase-product-quantity" at bounding box center [294, 366] width 21 height 21
click at [293, 360] on button "increase-product-quantity" at bounding box center [294, 366] width 21 height 21
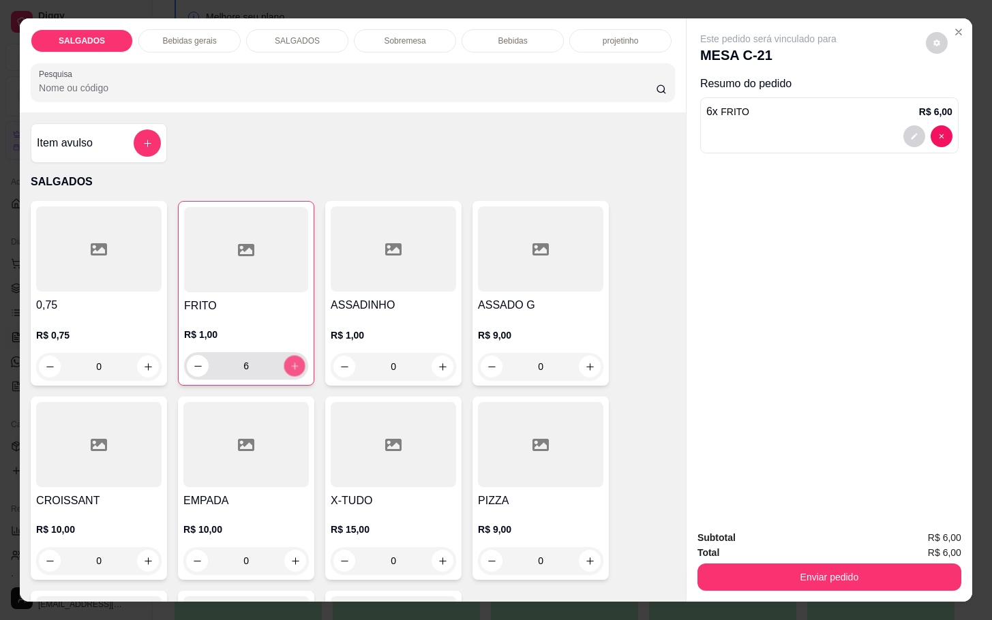
click at [290, 362] on icon "increase-product-quantity" at bounding box center [295, 366] width 10 height 10
click at [284, 366] on button "increase-product-quantity" at bounding box center [294, 366] width 21 height 21
click at [285, 366] on button "increase-product-quantity" at bounding box center [294, 366] width 21 height 21
click at [286, 367] on button "increase-product-quantity" at bounding box center [294, 366] width 21 height 21
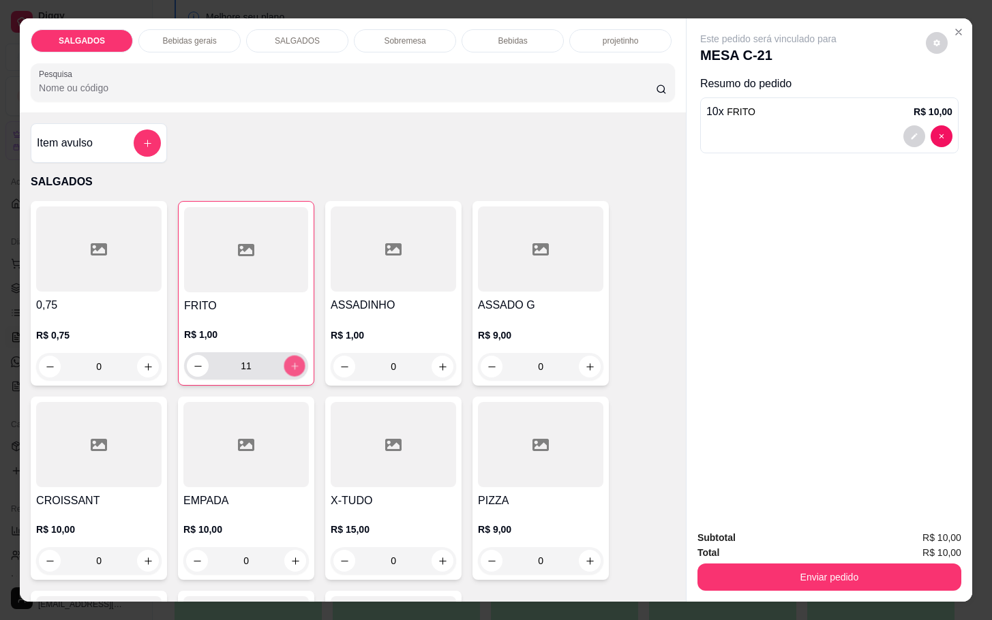
click at [290, 365] on icon "increase-product-quantity" at bounding box center [295, 366] width 10 height 10
click at [295, 361] on button "increase-product-quantity" at bounding box center [295, 366] width 22 height 22
click at [295, 361] on button "increase-product-quantity" at bounding box center [294, 366] width 21 height 21
click at [290, 363] on icon "increase-product-quantity" at bounding box center [295, 366] width 10 height 10
type input "15"
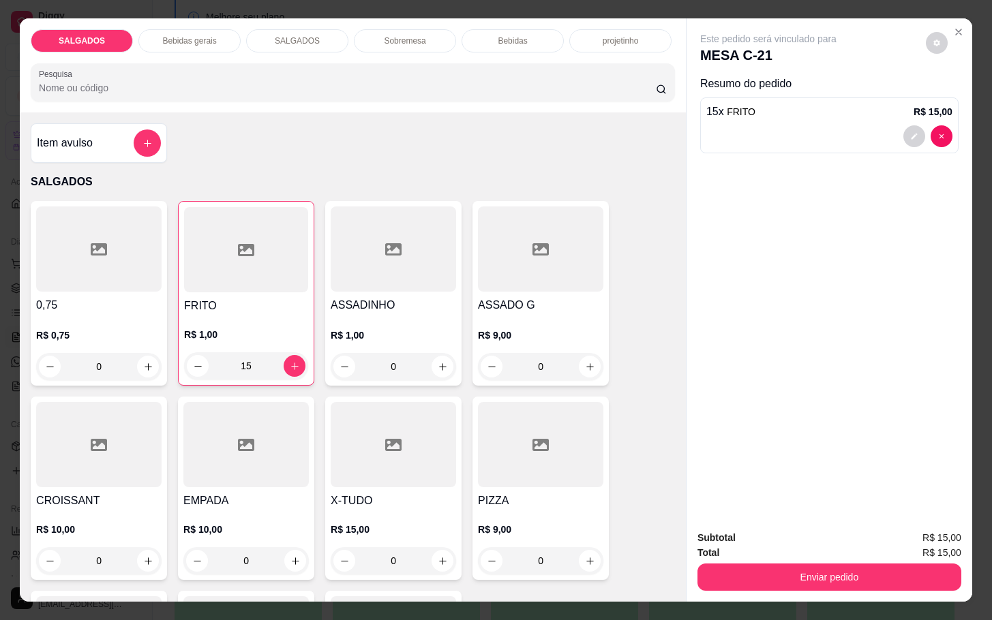
drag, startPoint x: 147, startPoint y: 52, endPoint x: 182, endPoint y: 51, distance: 34.8
click at [182, 51] on div "SALGADOS Bebidas gerais SALGADOS Sobremesa Bebidas projetinho Pesquisa" at bounding box center [353, 65] width 666 height 94
drag, startPoint x: 187, startPoint y: 50, endPoint x: 198, endPoint y: 44, distance: 13.1
click at [194, 46] on div "SALGADOS Bebidas gerais SALGADOS Sobremesa Bebidas projetinho Pesquisa" at bounding box center [353, 65] width 666 height 94
drag, startPoint x: 198, startPoint y: 44, endPoint x: 186, endPoint y: 37, distance: 14.0
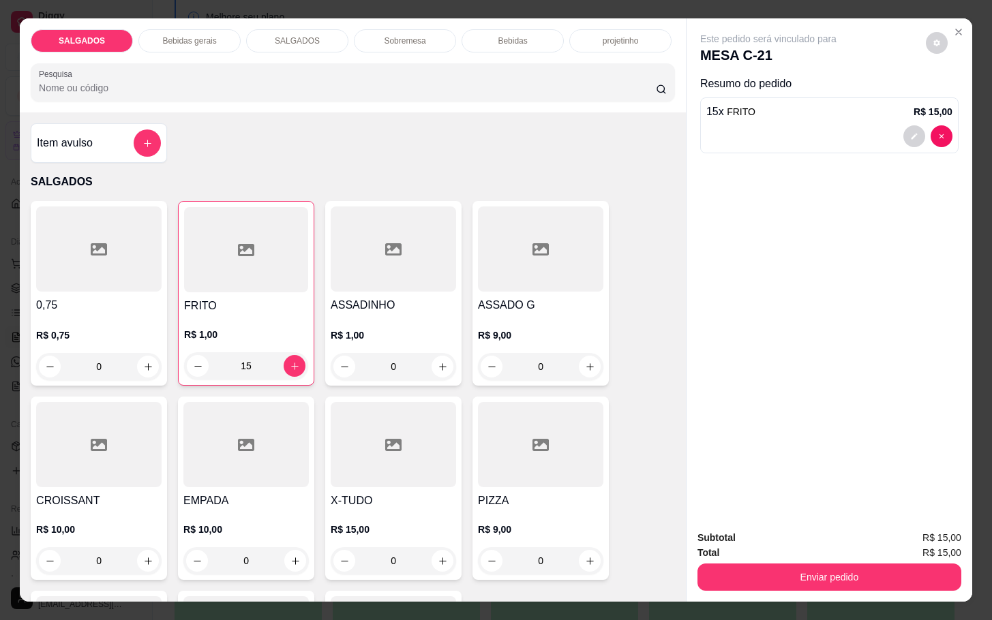
click at [191, 37] on div "Bebidas gerais" at bounding box center [189, 40] width 102 height 23
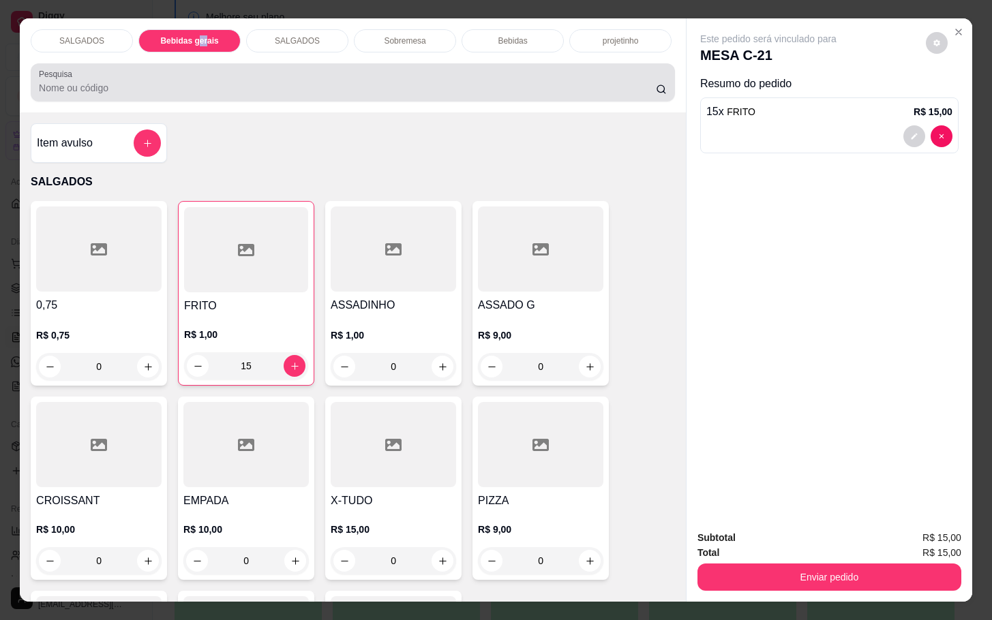
scroll to position [33, 0]
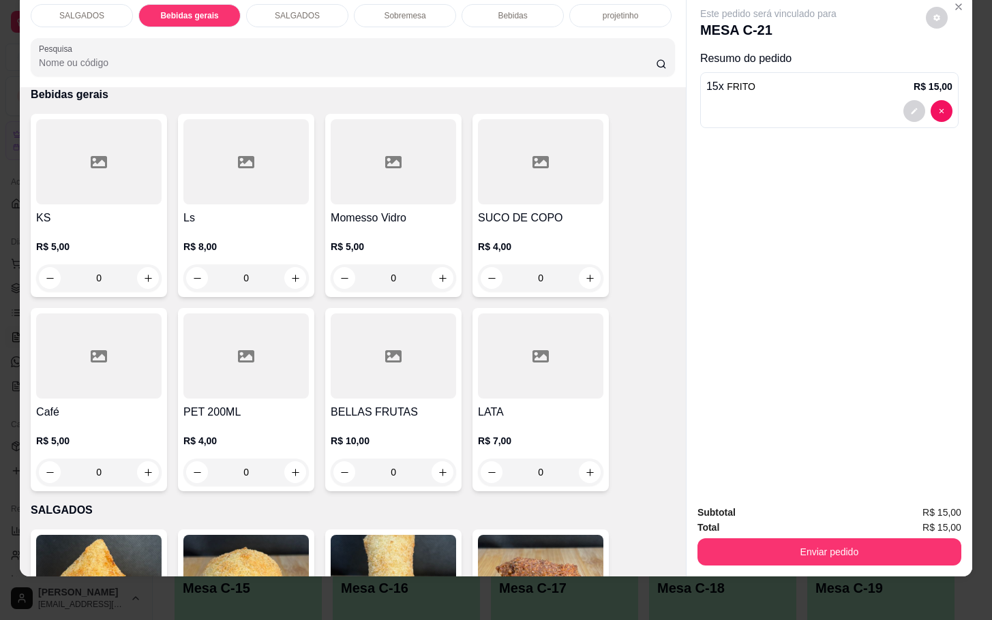
click at [142, 346] on div at bounding box center [98, 356] width 125 height 85
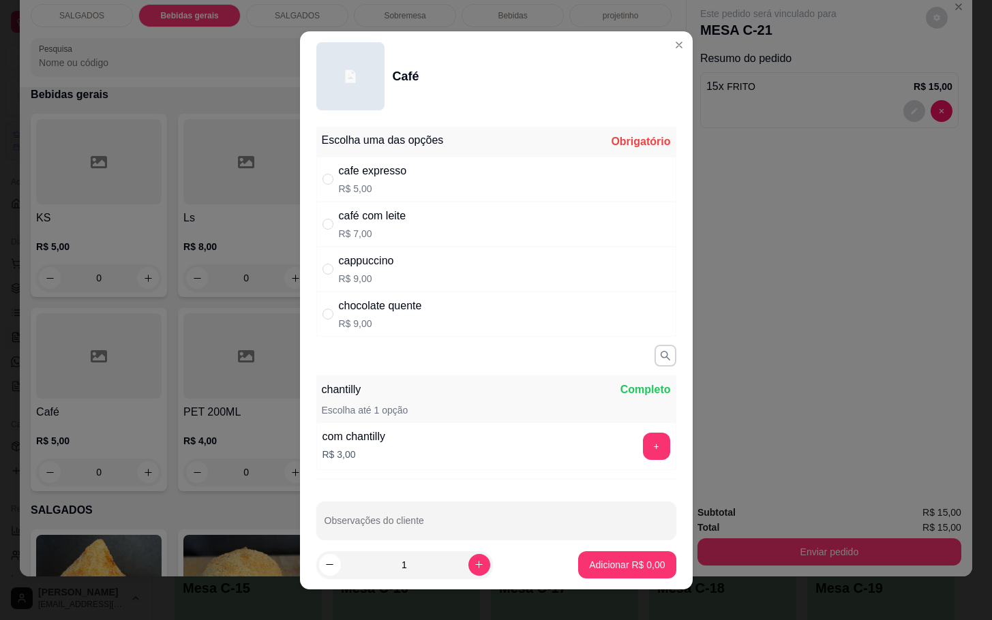
click at [444, 172] on div "cafe expresso R$ 5,00" at bounding box center [496, 179] width 360 height 45
radio input "true"
click at [610, 566] on p "Adicionar R$ 5,00" at bounding box center [627, 565] width 76 height 14
type input "1"
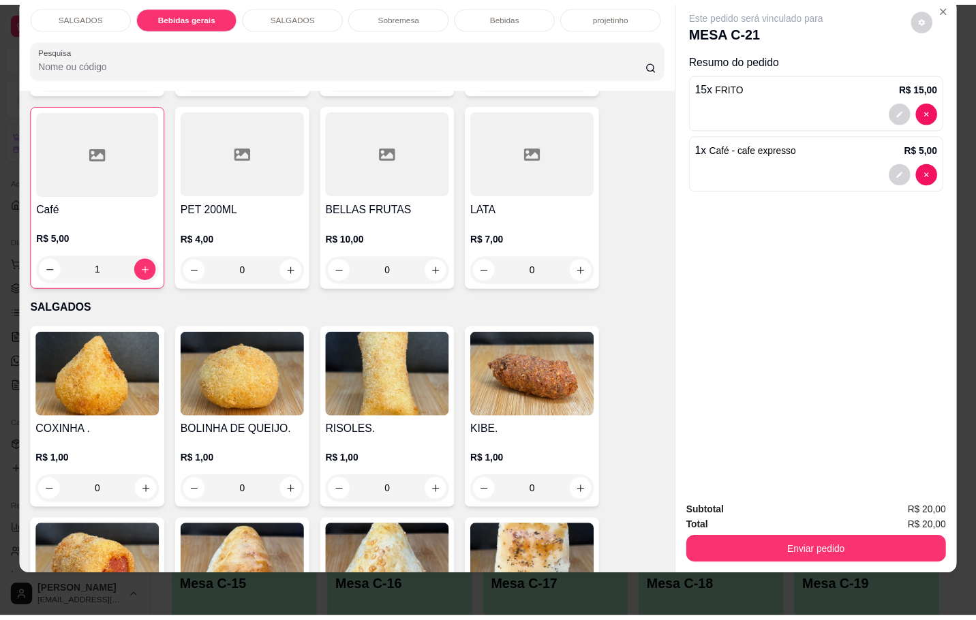
scroll to position [673, 0]
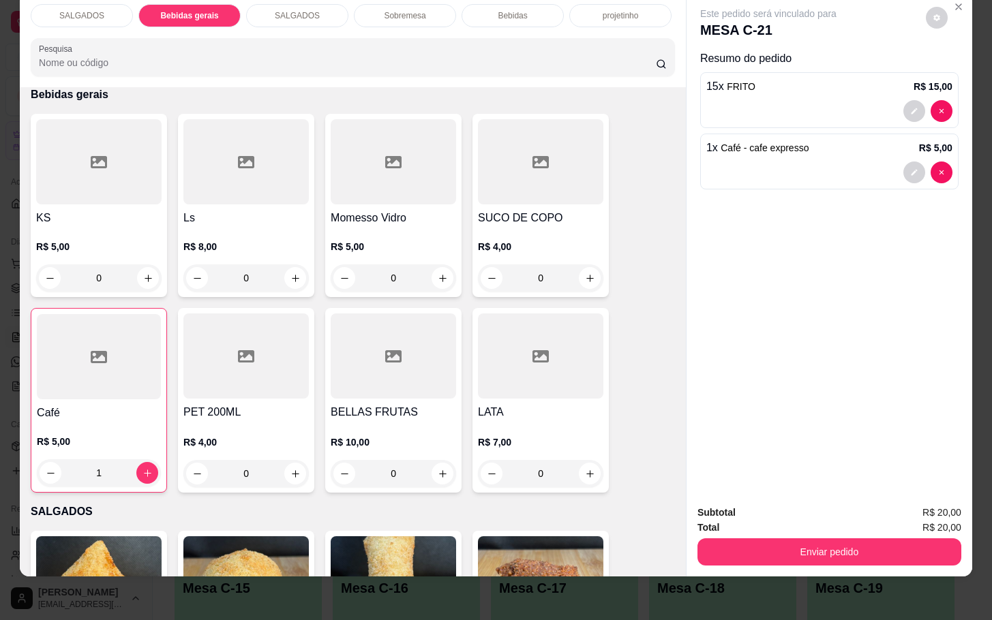
click at [421, 344] on div at bounding box center [393, 356] width 125 height 85
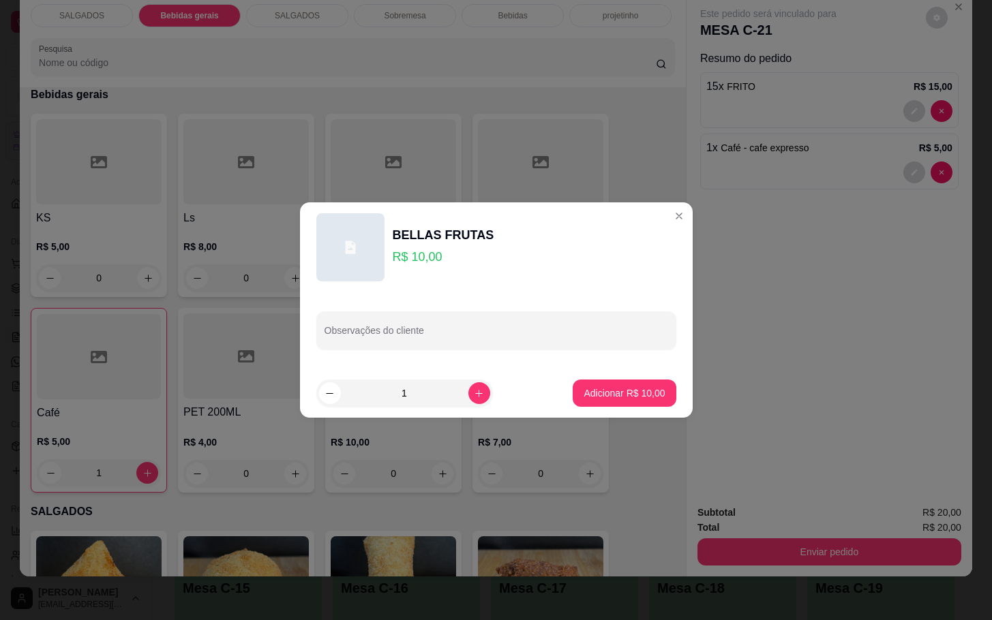
drag, startPoint x: 632, startPoint y: 376, endPoint x: 626, endPoint y: 393, distance: 17.9
click at [628, 391] on footer "1 Adicionar R$ 10,00" at bounding box center [496, 393] width 393 height 49
click at [626, 393] on p "Adicionar R$ 10,00" at bounding box center [624, 392] width 79 height 13
type input "1"
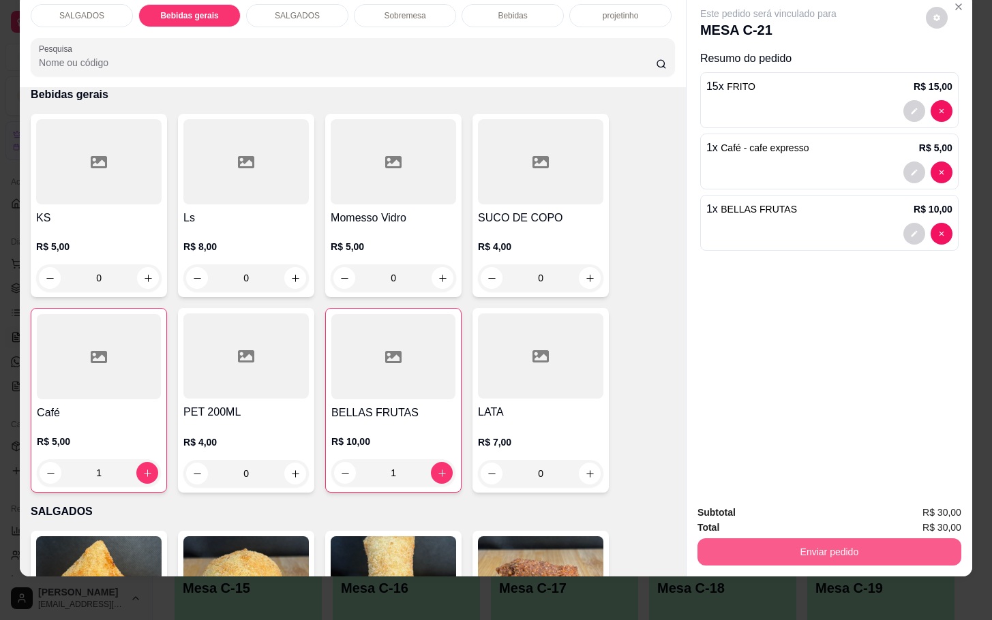
click at [867, 539] on button "Enviar pedido" at bounding box center [829, 552] width 264 height 27
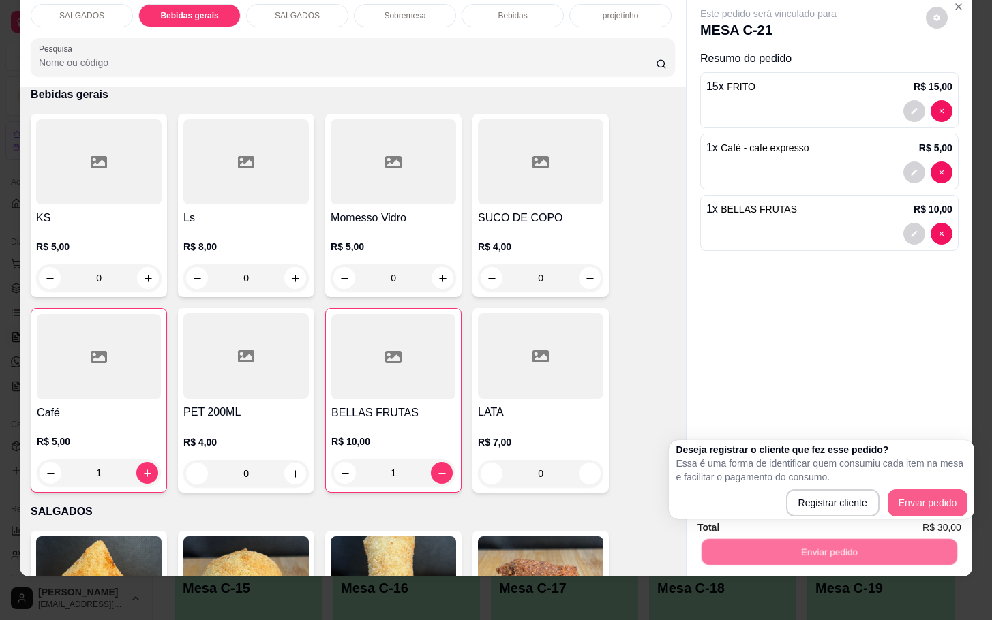
click at [882, 503] on div "Registrar cliente Enviar pedido" at bounding box center [822, 502] width 292 height 27
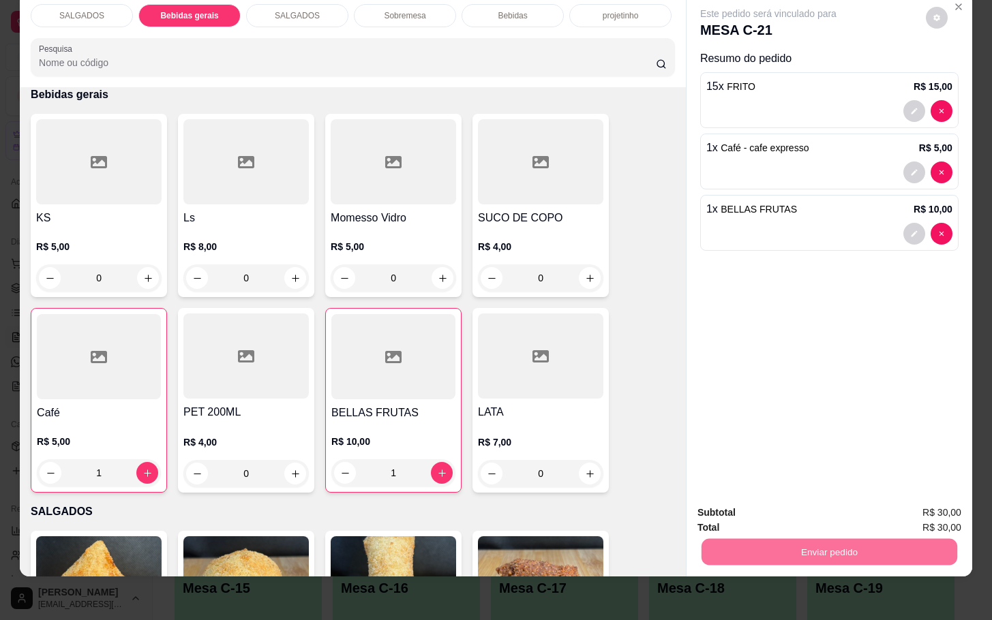
click at [905, 503] on button "Enviar pedido" at bounding box center [923, 503] width 75 height 25
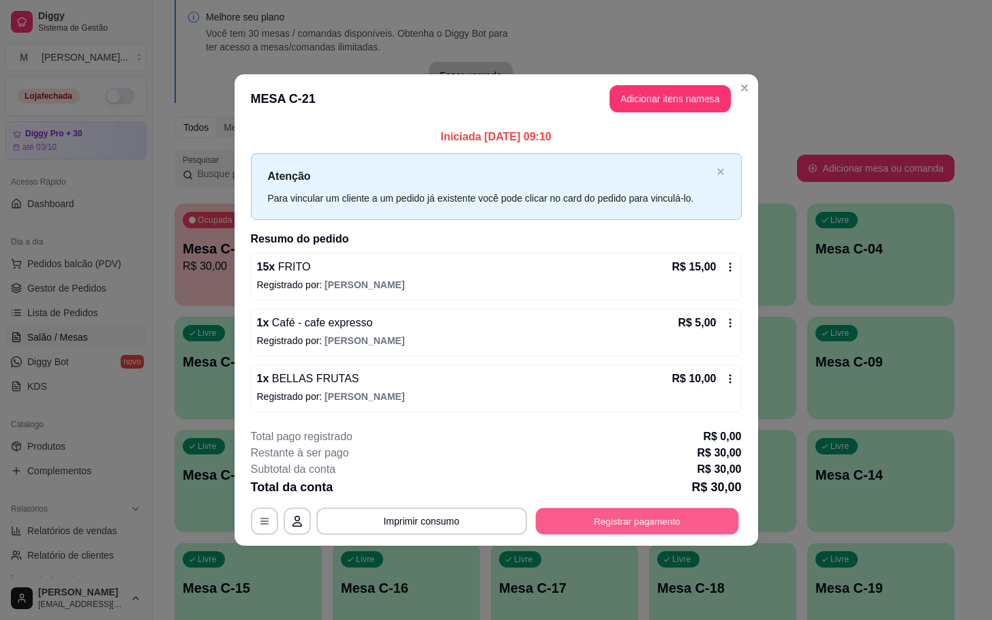
click at [671, 532] on button "Registrar pagamento" at bounding box center [636, 521] width 203 height 27
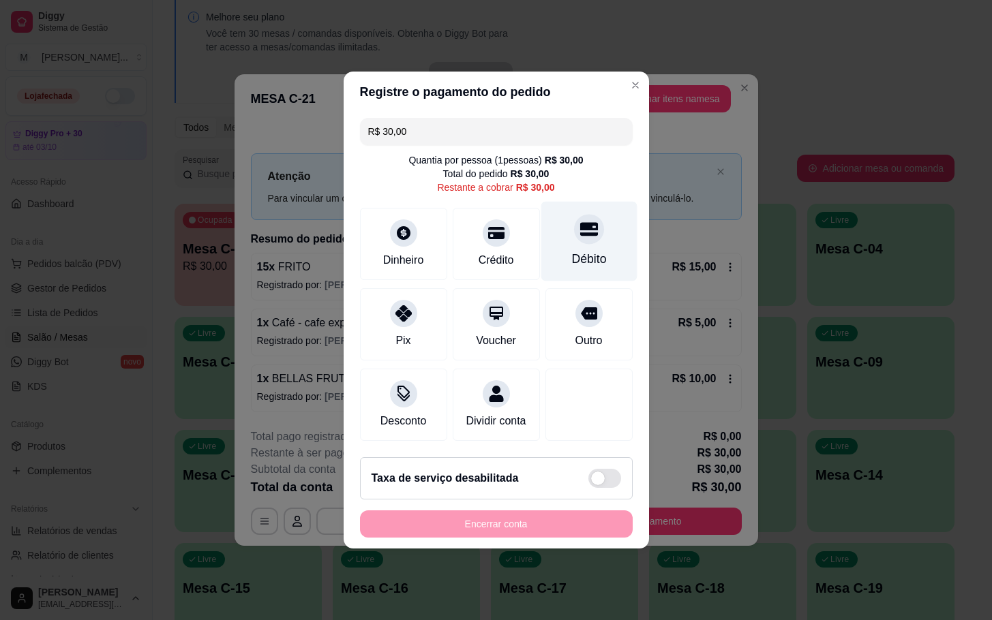
click at [588, 237] on div "Débito" at bounding box center [589, 242] width 96 height 80
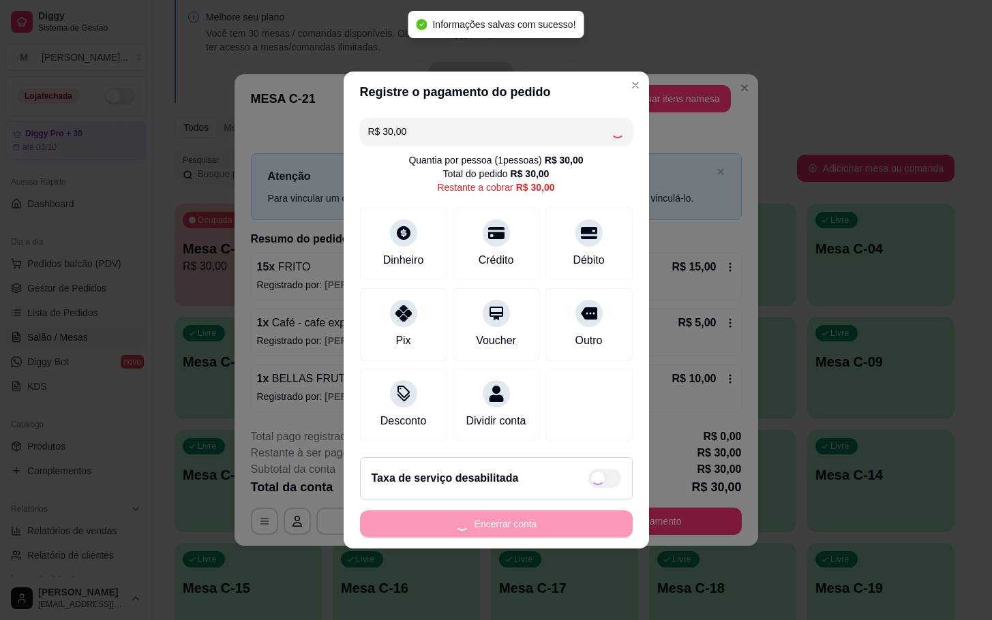
type input "R$ 0,00"
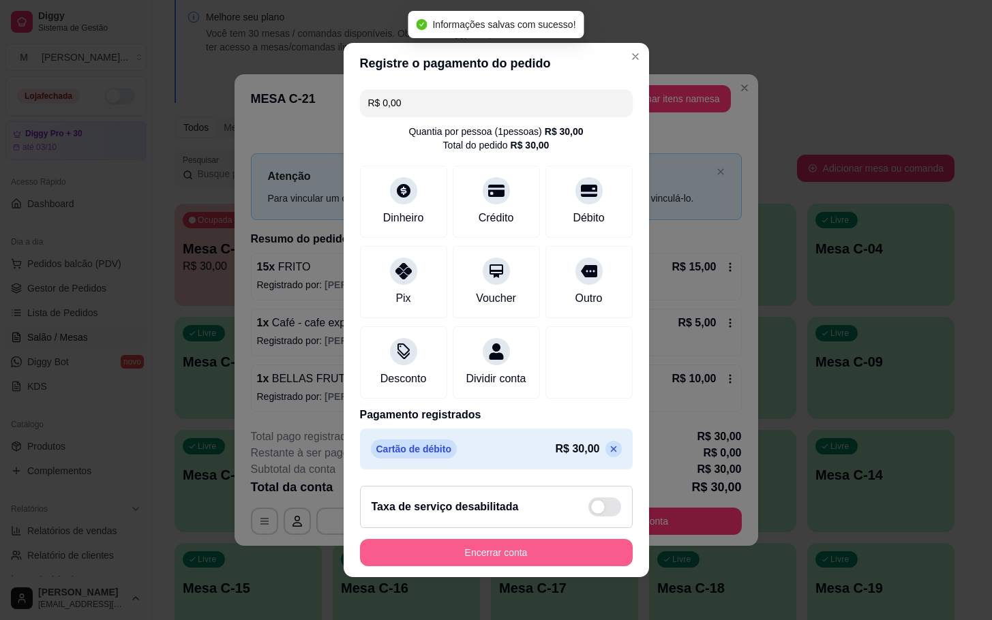
click at [487, 566] on button "Encerrar conta" at bounding box center [496, 552] width 273 height 27
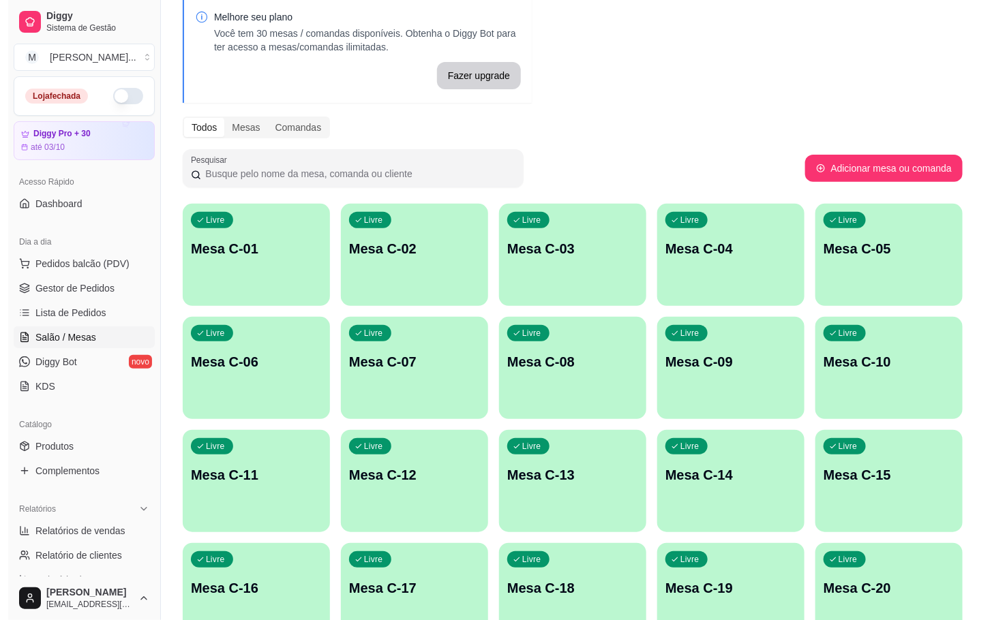
scroll to position [268, 0]
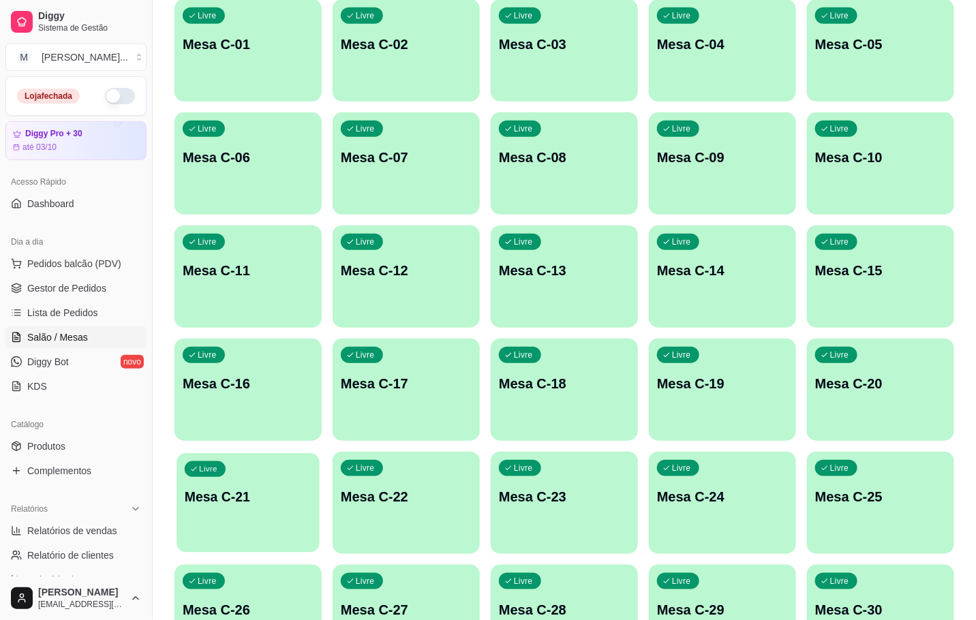
click at [271, 487] on div "Livre Mesa C-21" at bounding box center [248, 494] width 143 height 83
click at [690, 368] on div "Livre Mesa C-19" at bounding box center [722, 382] width 147 height 86
click at [284, 526] on div "Livre Mesa C-21" at bounding box center [248, 495] width 147 height 86
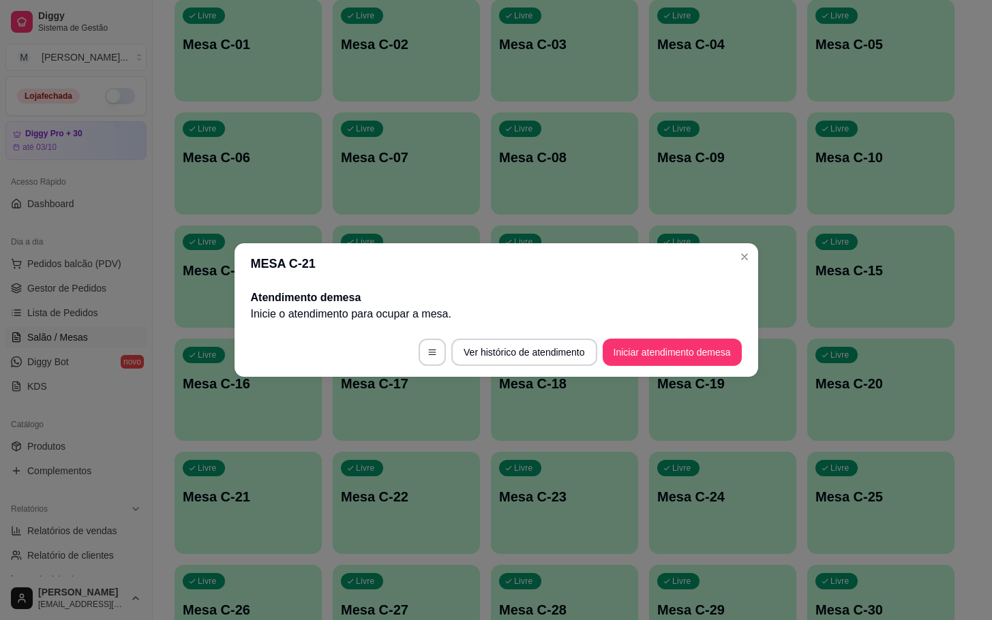
drag, startPoint x: 618, startPoint y: 331, endPoint x: 626, endPoint y: 365, distance: 34.4
click at [622, 346] on footer "Ver histórico de atendimento Iniciar atendimento de mesa" at bounding box center [496, 352] width 524 height 49
click at [626, 365] on button "Iniciar atendimento de mesa" at bounding box center [672, 352] width 135 height 27
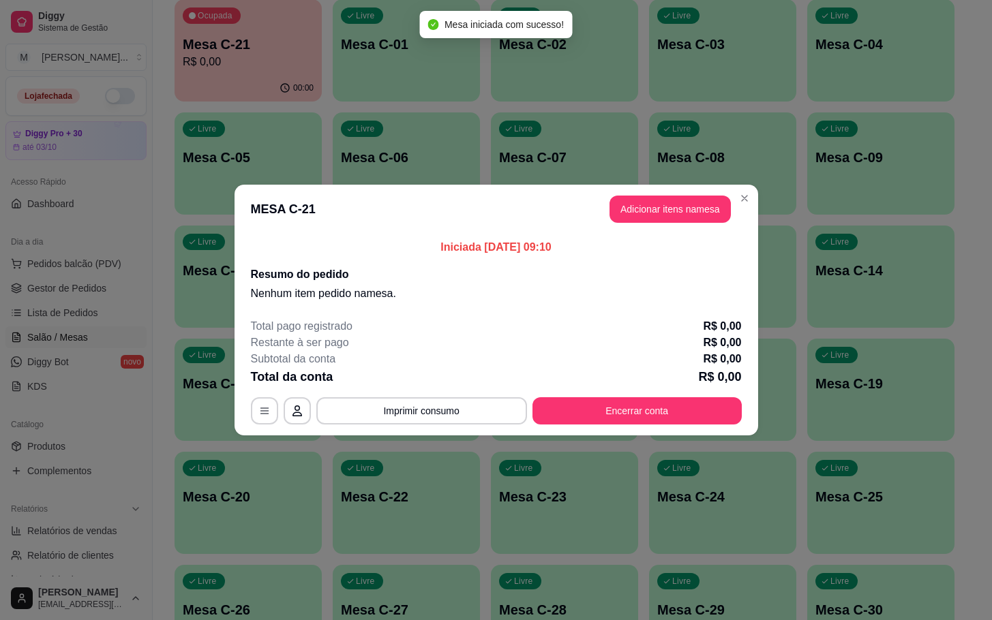
click at [642, 244] on p "Iniciada [DATE] 09:10" at bounding box center [496, 247] width 491 height 16
click at [645, 215] on button "Adicionar itens na mesa" at bounding box center [669, 209] width 121 height 27
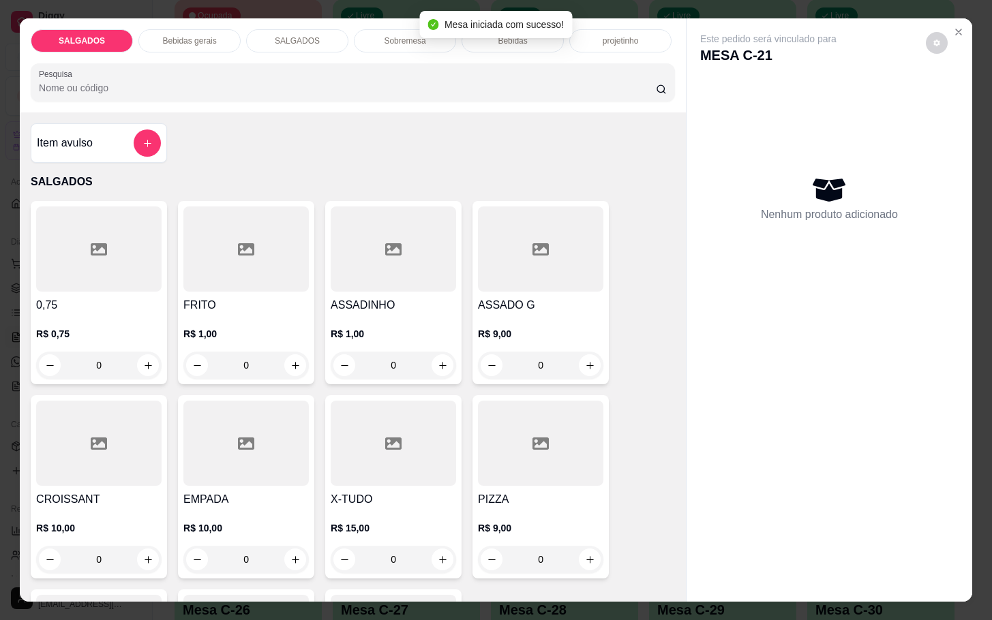
drag, startPoint x: 64, startPoint y: 362, endPoint x: 104, endPoint y: 362, distance: 40.2
click at [72, 364] on input "0" at bounding box center [99, 365] width 76 height 27
click at [215, 352] on input "0" at bounding box center [246, 365] width 76 height 27
click at [243, 354] on input "0" at bounding box center [246, 365] width 76 height 27
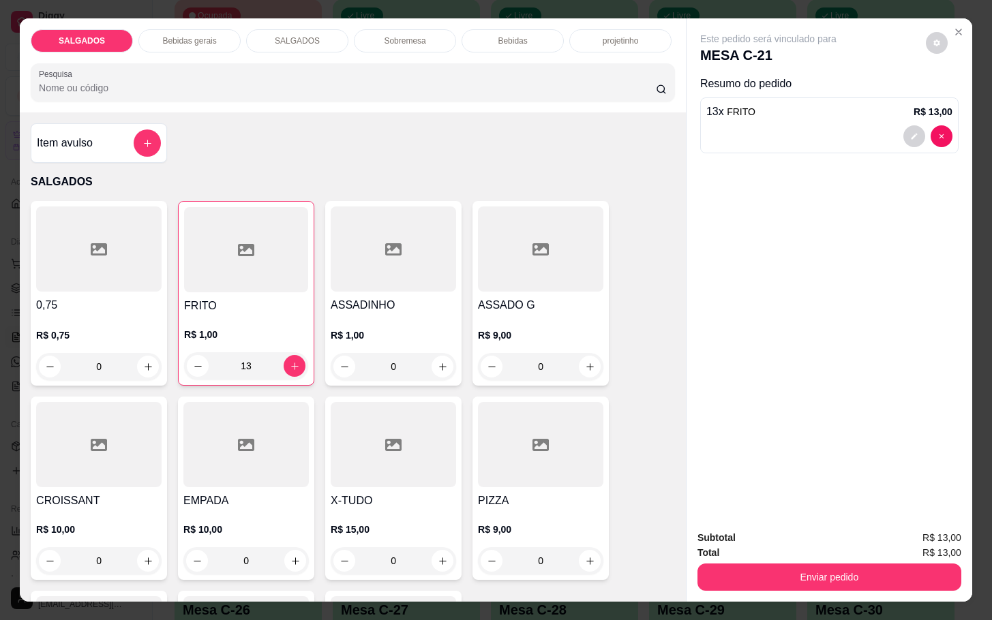
type input "13"
click at [195, 18] on div "SALGADOS Bebidas gerais SALGADOS Sobremesa Bebidas projetinho Pesquisa" at bounding box center [353, 65] width 666 height 94
drag, startPoint x: 196, startPoint y: 14, endPoint x: 195, endPoint y: 35, distance: 21.2
click at [196, 18] on div "SALGADOS Bebidas gerais SALGADOS Sobremesa Bebidas projetinho Pesquisa" at bounding box center [353, 65] width 666 height 94
click at [195, 45] on div "Bebidas gerais" at bounding box center [189, 40] width 102 height 23
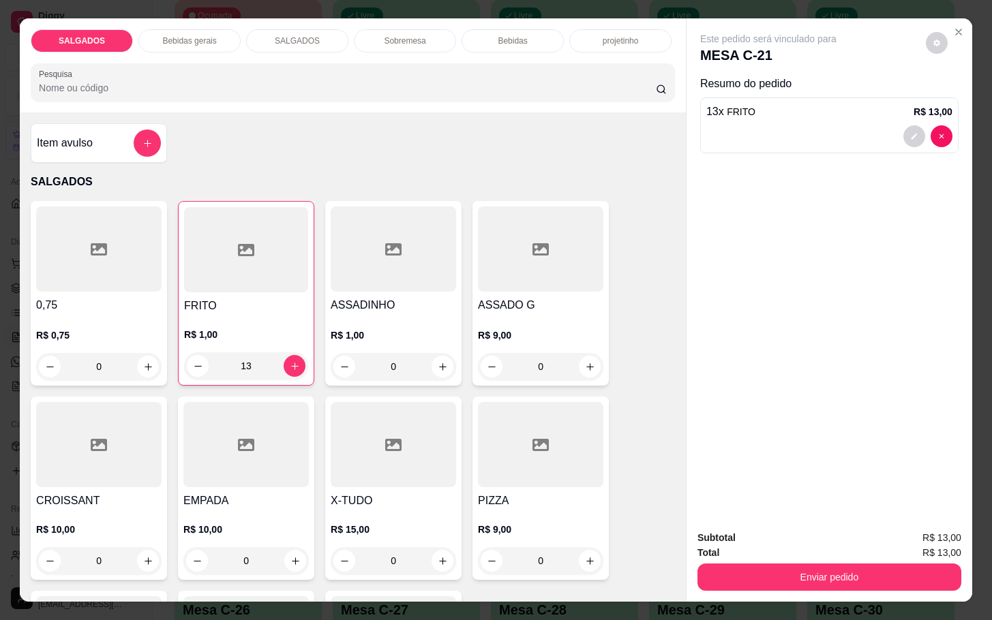
scroll to position [33, 0]
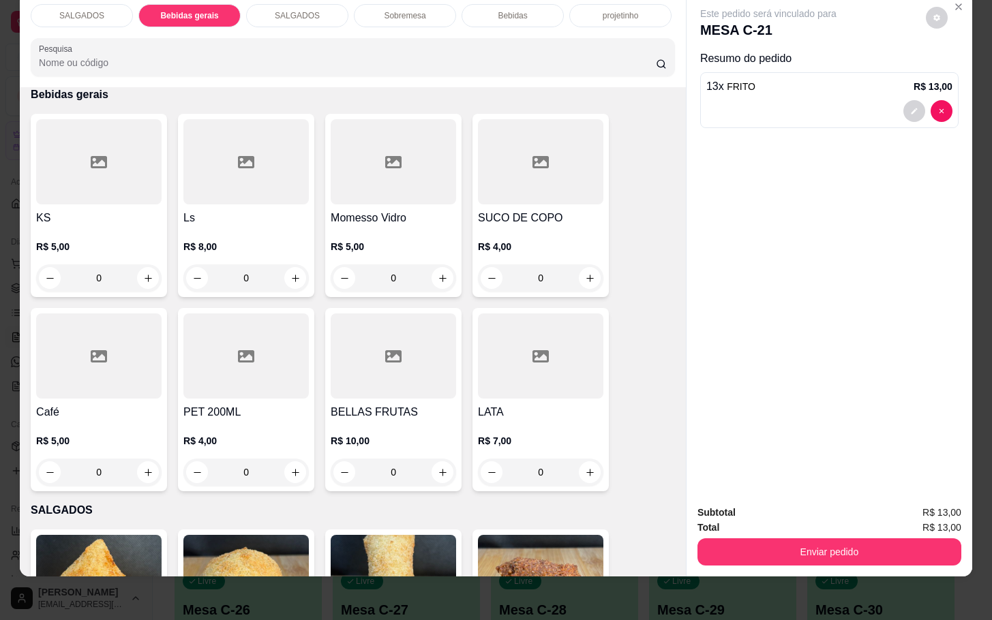
click at [70, 404] on h4 "Café" at bounding box center [98, 412] width 125 height 16
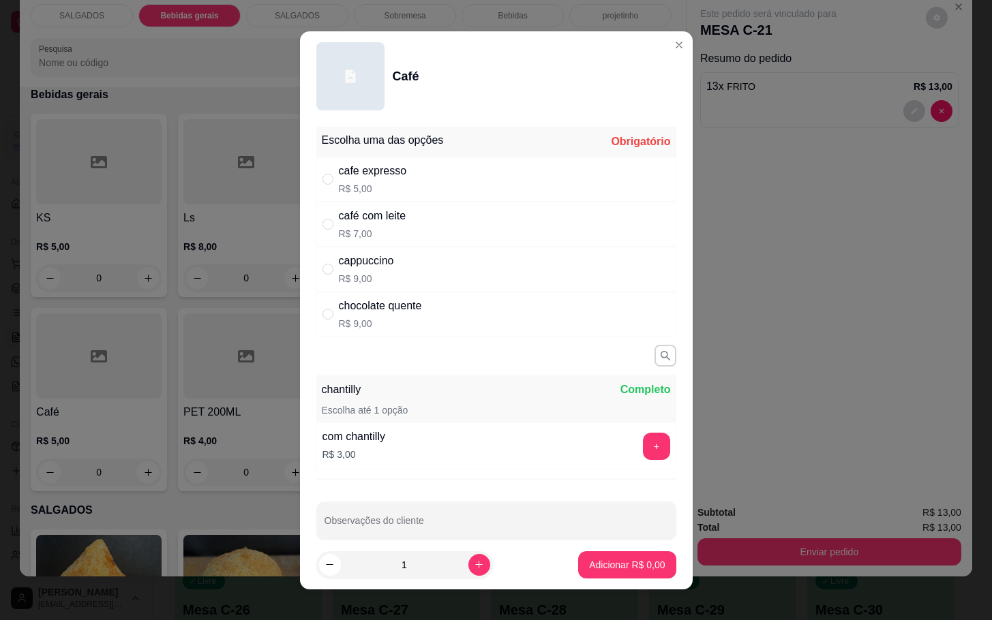
click at [422, 260] on div "cappuccino R$ 9,00" at bounding box center [496, 269] width 360 height 45
click at [473, 336] on div "chocolate quente R$ 9,00" at bounding box center [496, 314] width 360 height 45
radio input "false"
radio input "true"
click at [610, 569] on button "Adicionar R$ 9,00" at bounding box center [626, 564] width 97 height 27
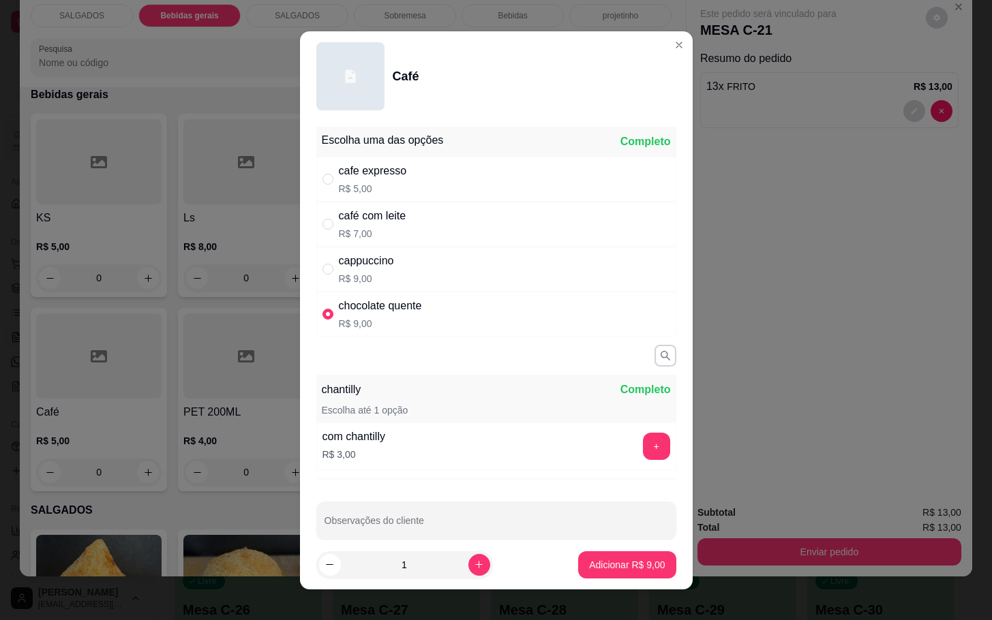
type input "1"
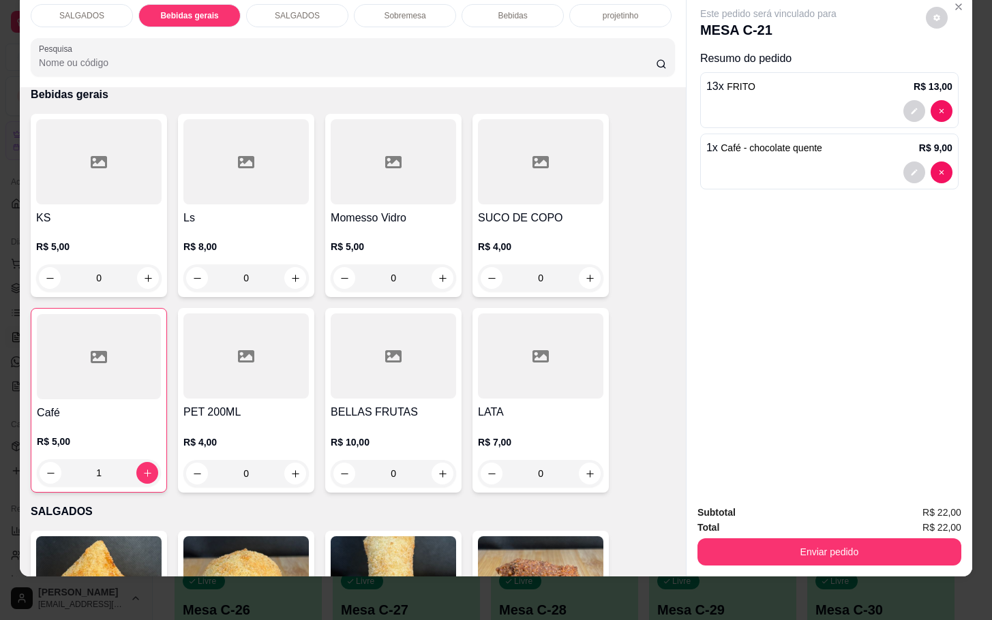
click at [590, 160] on div at bounding box center [540, 161] width 125 height 85
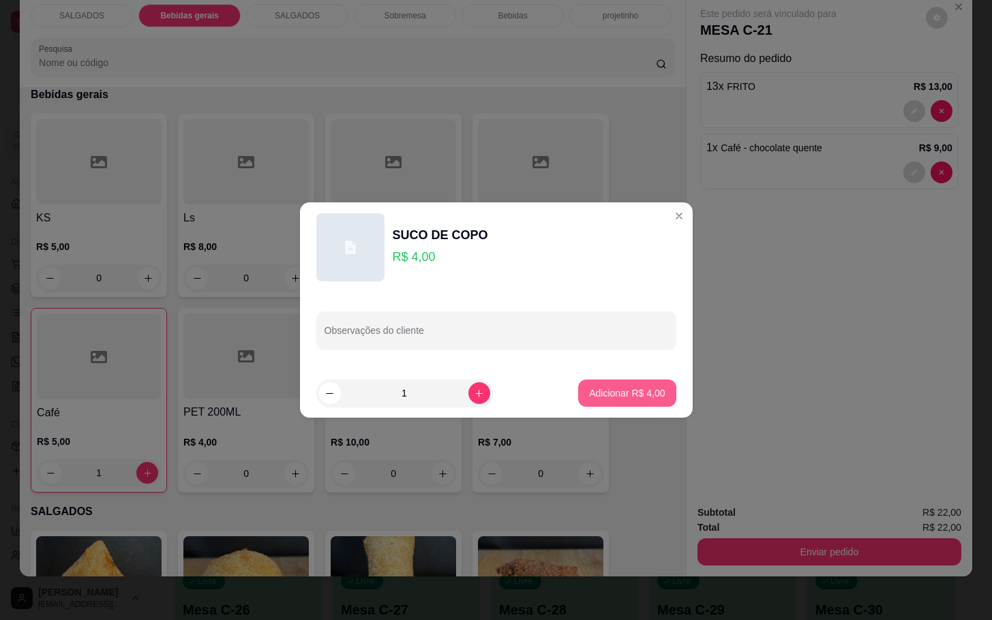
click at [638, 399] on button "Adicionar R$ 4,00" at bounding box center [626, 393] width 97 height 27
type input "1"
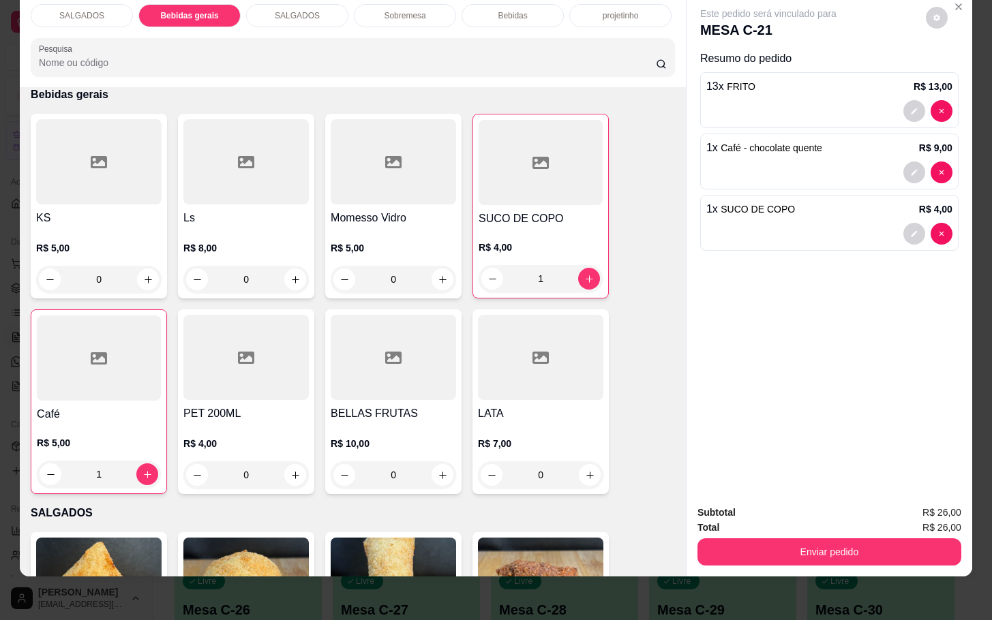
drag, startPoint x: 824, startPoint y: 520, endPoint x: 833, endPoint y: 526, distance: 10.8
click at [830, 535] on div "Enviar pedido" at bounding box center [829, 550] width 264 height 31
click at [849, 539] on button "Enviar pedido" at bounding box center [829, 552] width 264 height 27
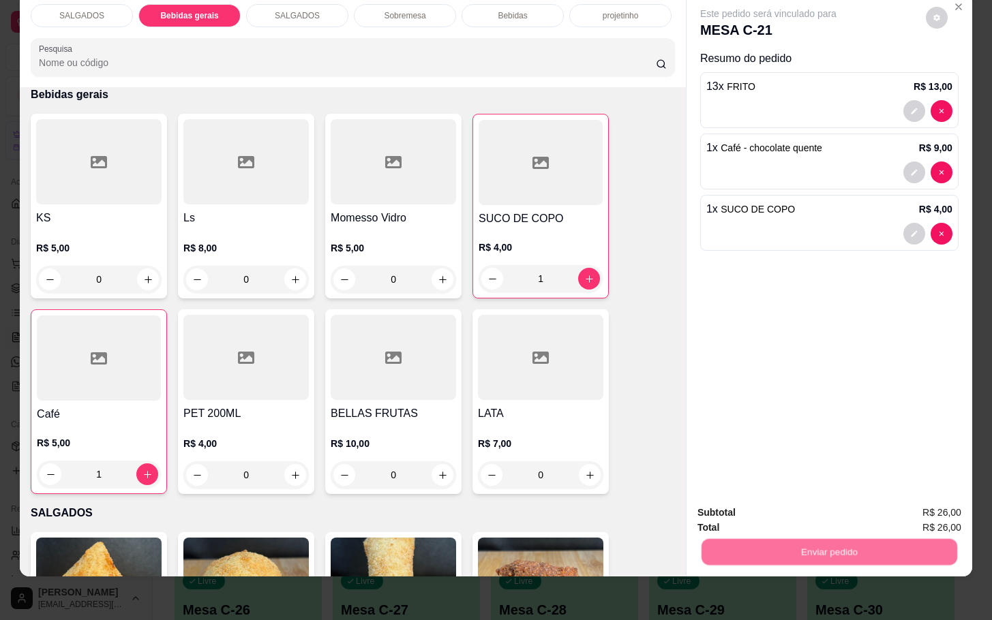
click at [935, 491] on button "Enviar pedido" at bounding box center [923, 504] width 77 height 26
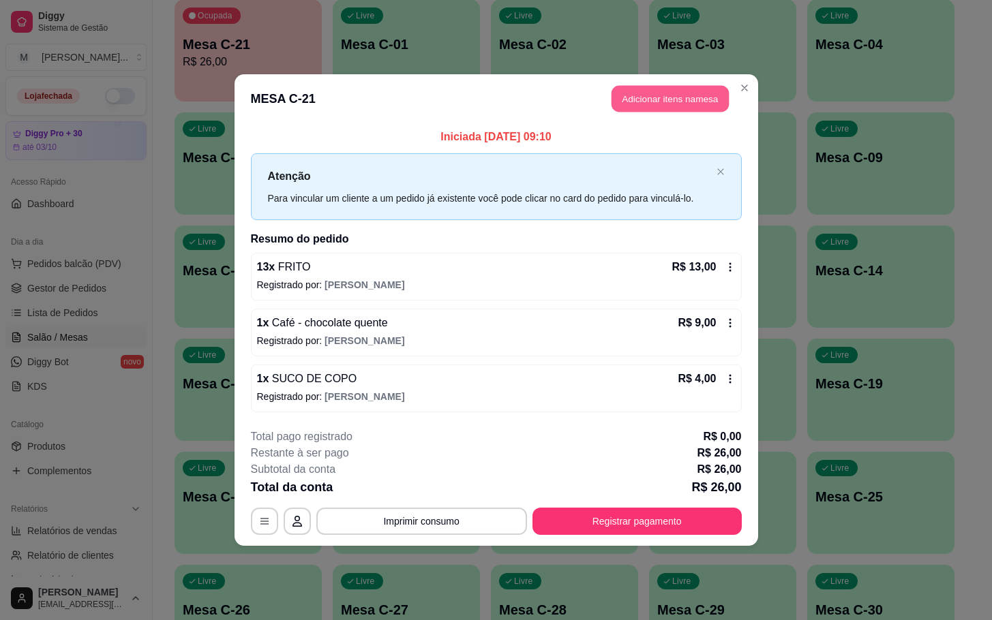
click at [673, 96] on button "Adicionar itens na mesa" at bounding box center [669, 99] width 117 height 27
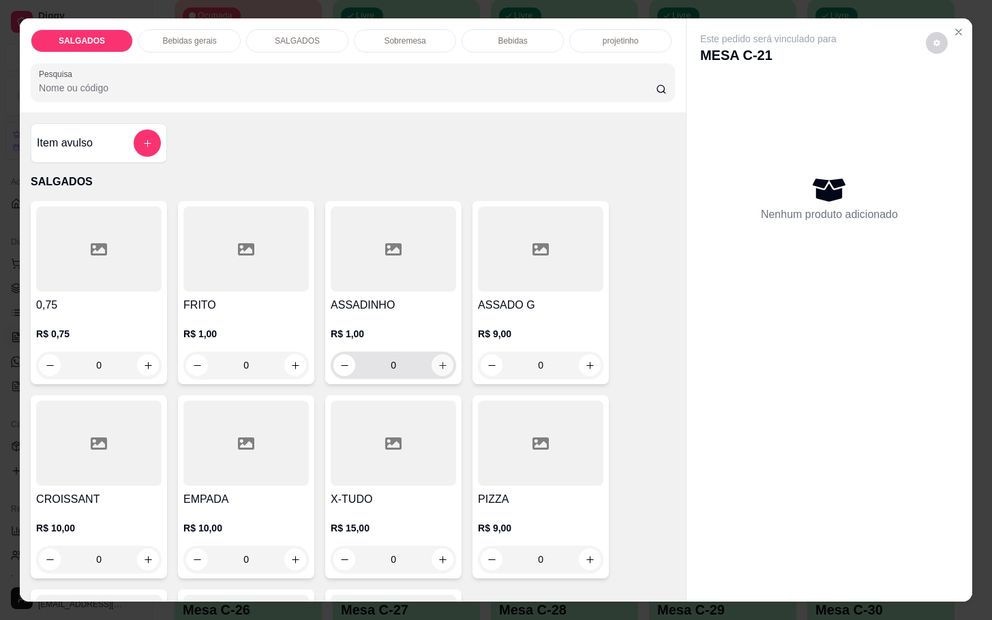
click at [444, 362] on button "increase-product-quantity" at bounding box center [442, 365] width 22 height 22
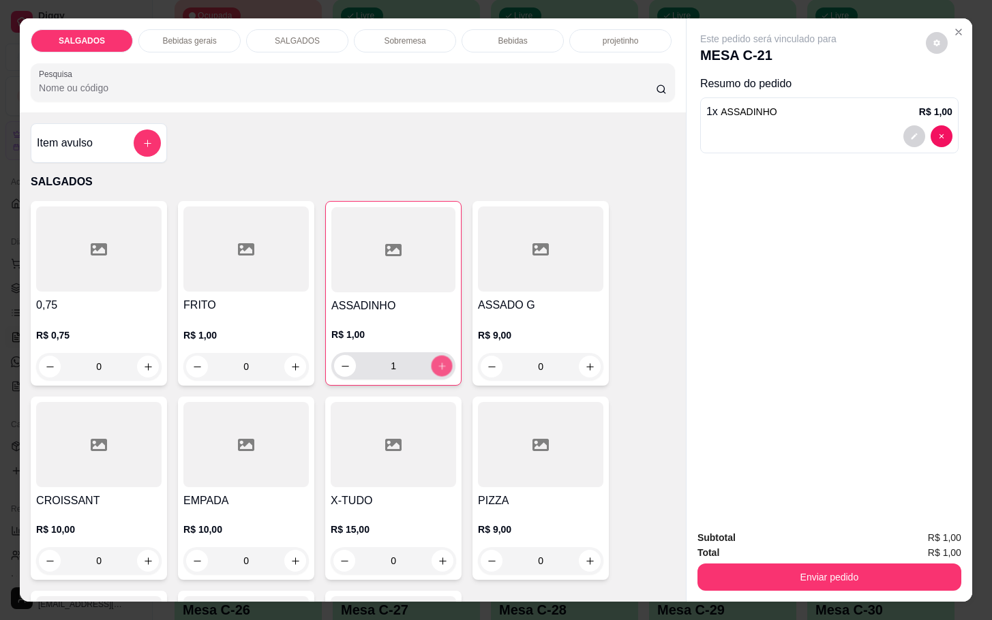
click at [444, 362] on button "increase-product-quantity" at bounding box center [441, 366] width 21 height 21
click at [444, 362] on button "increase-product-quantity" at bounding box center [442, 366] width 22 height 22
type input "4"
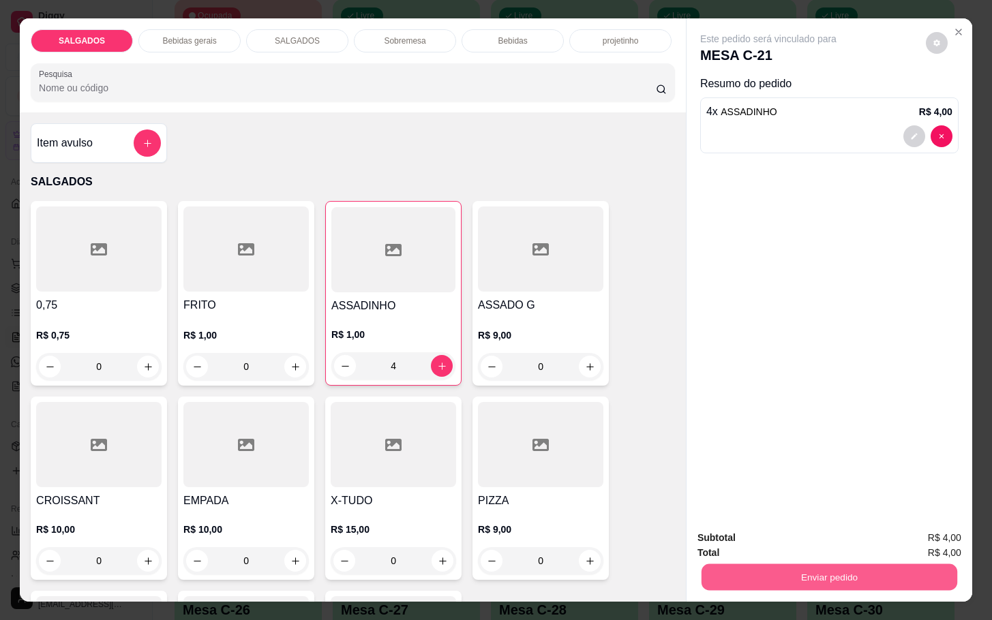
click at [741, 573] on button "Enviar pedido" at bounding box center [829, 577] width 256 height 27
click at [909, 547] on button "Enviar pedido" at bounding box center [923, 536] width 75 height 25
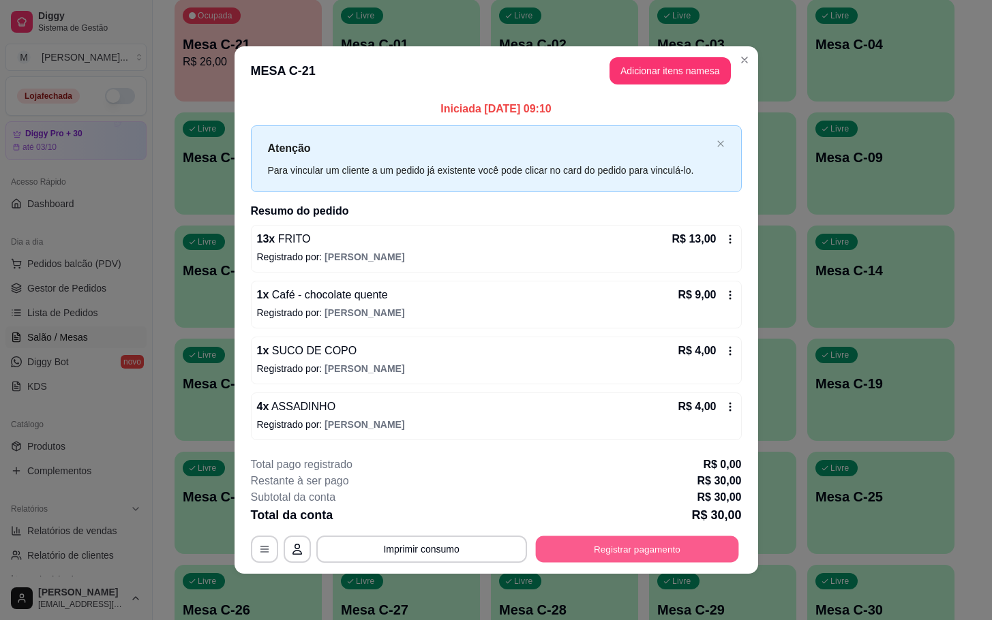
click at [618, 550] on button "Registrar pagamento" at bounding box center [636, 549] width 203 height 27
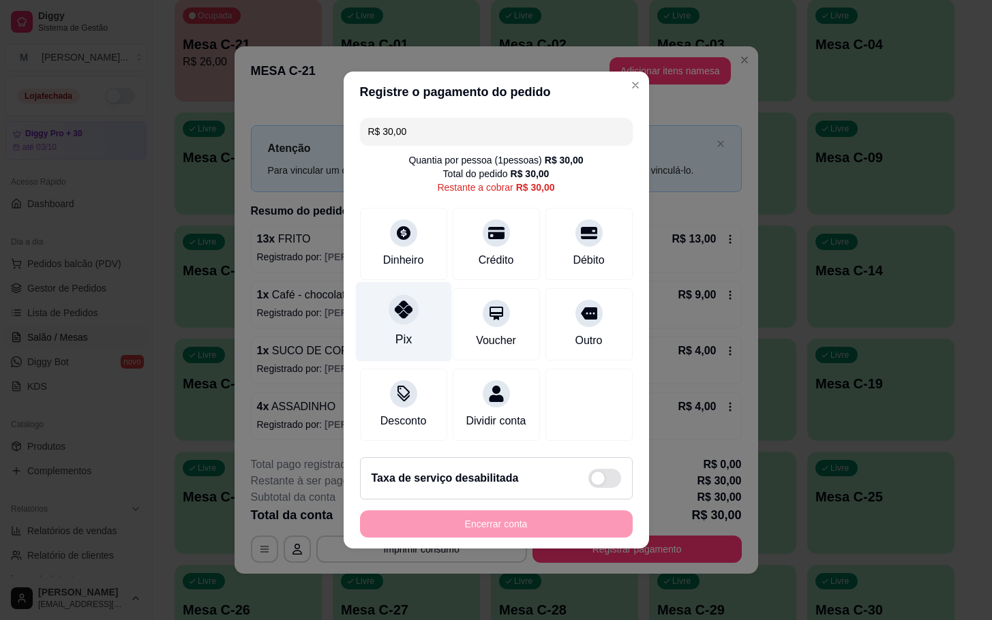
click at [426, 305] on div "Pix" at bounding box center [403, 322] width 96 height 80
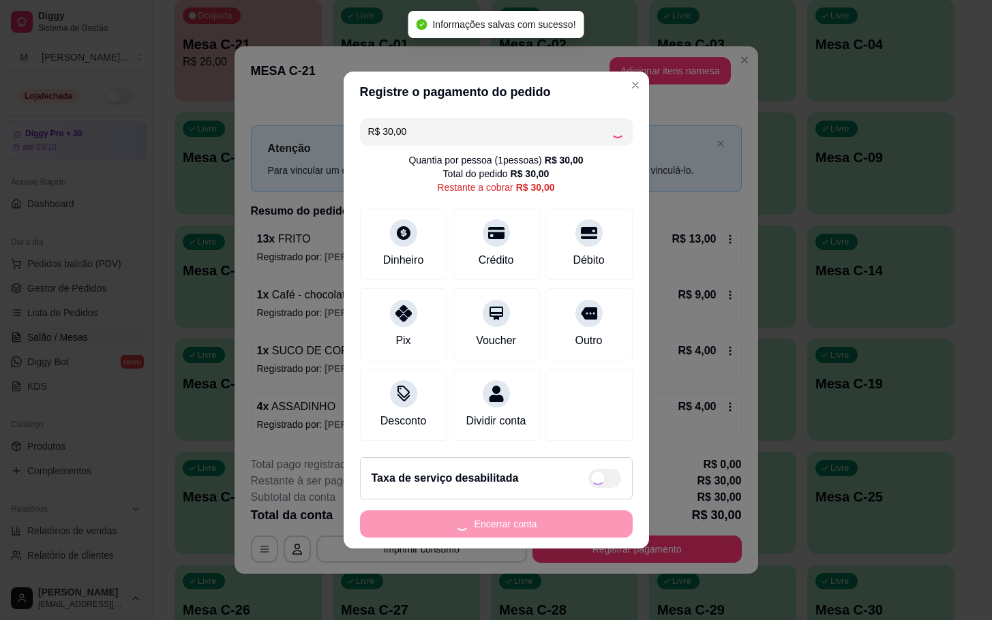
type input "R$ 0,00"
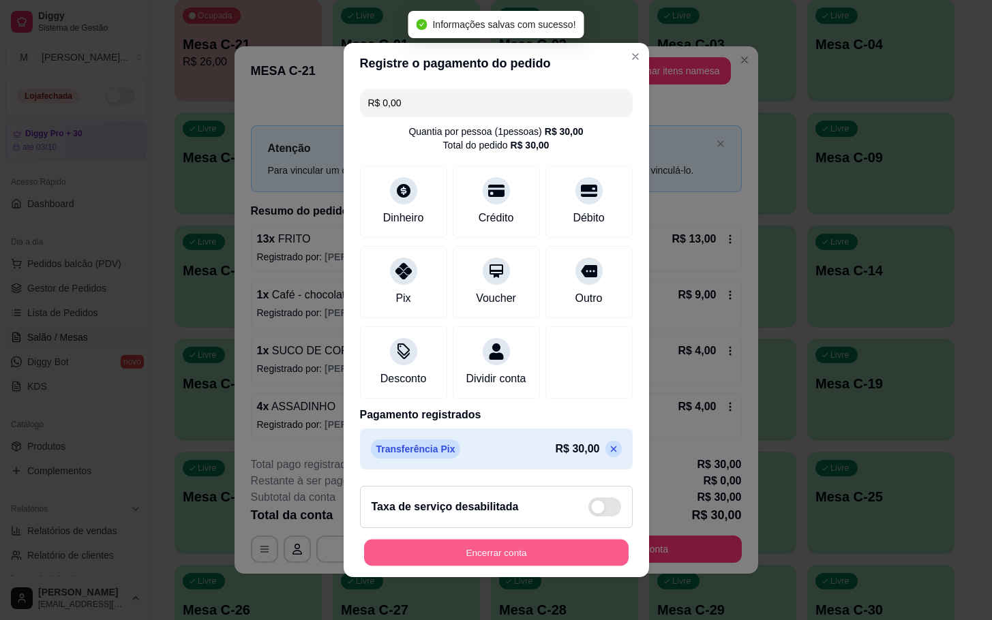
click at [487, 556] on button "Encerrar conta" at bounding box center [496, 553] width 264 height 27
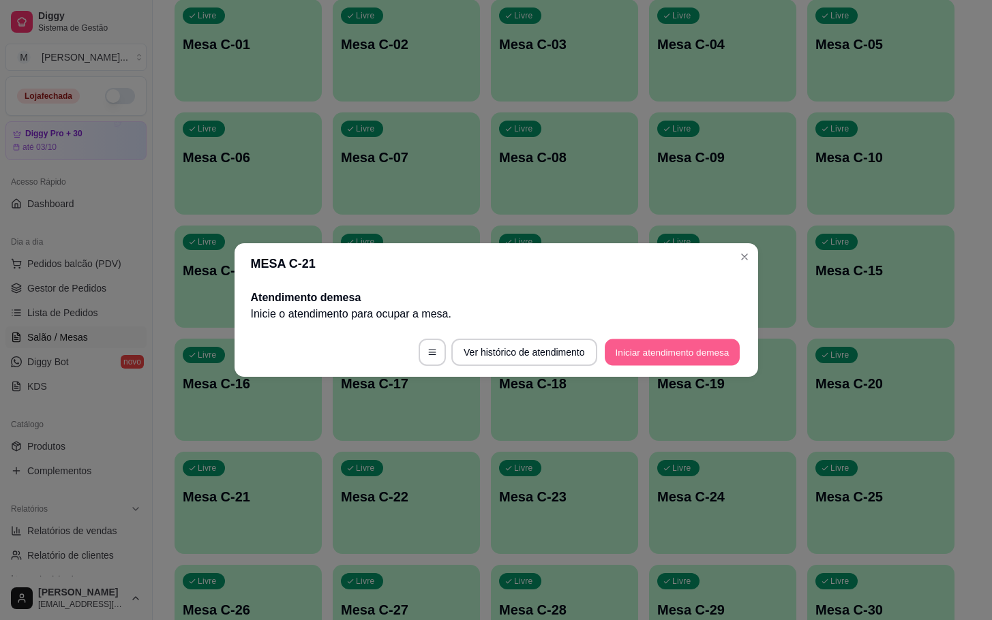
click at [626, 352] on button "Iniciar atendimento de mesa" at bounding box center [672, 352] width 135 height 27
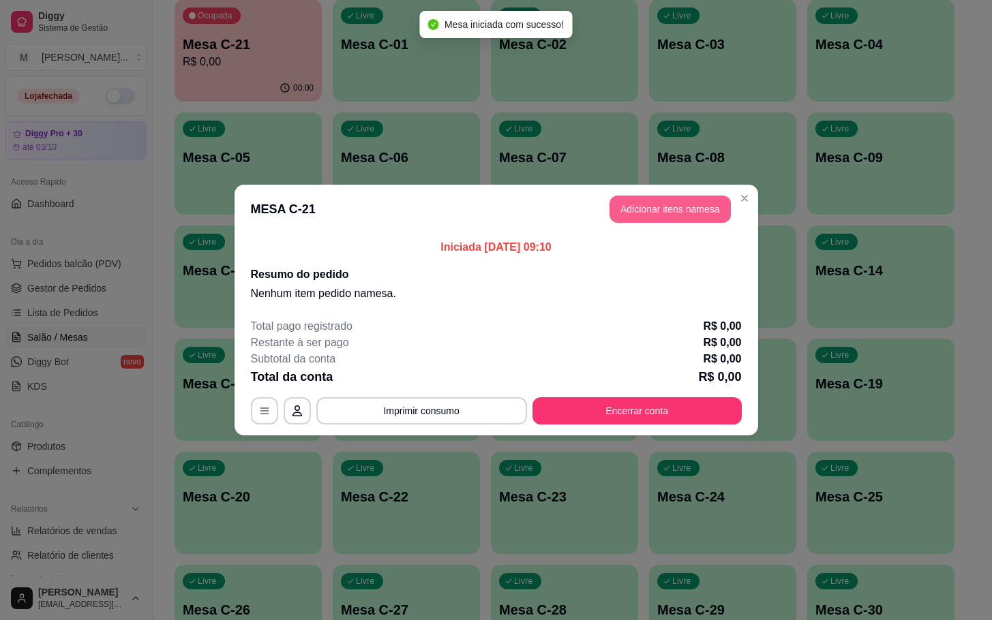
click at [639, 203] on button "Adicionar itens na mesa" at bounding box center [669, 209] width 121 height 27
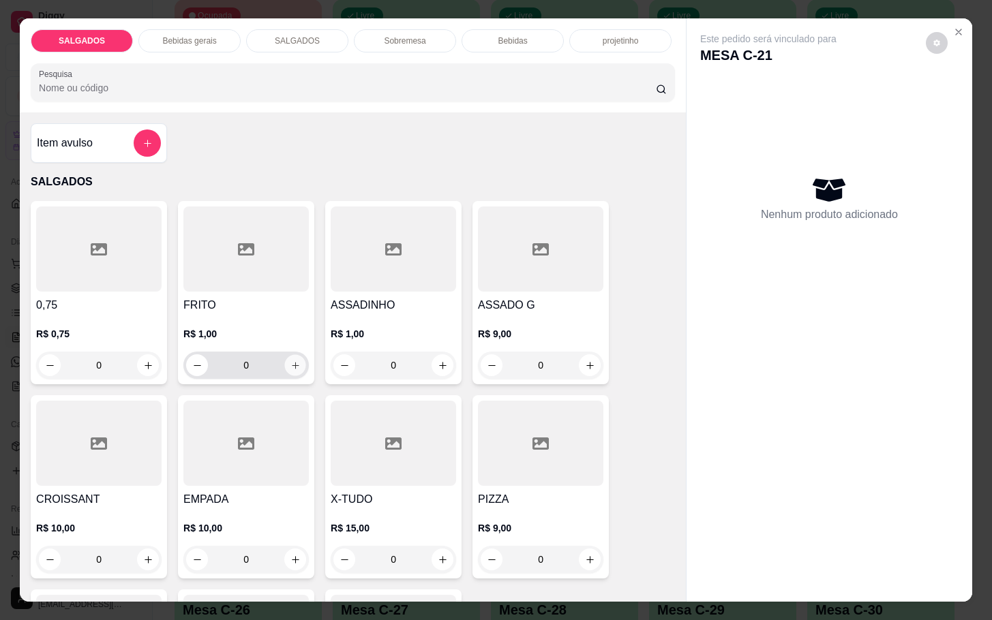
click at [294, 361] on button "increase-product-quantity" at bounding box center [295, 365] width 21 height 21
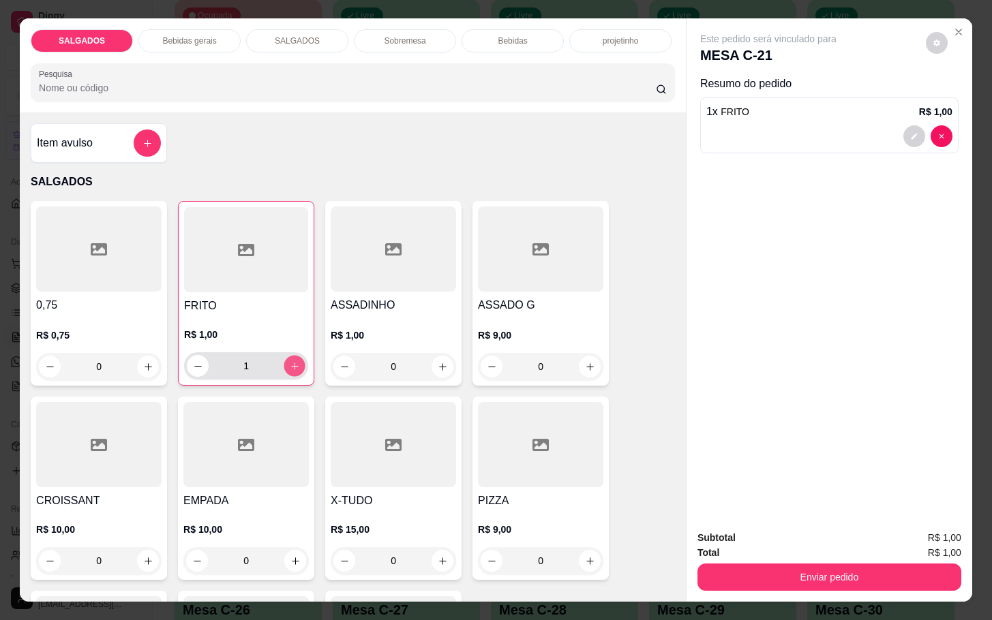
click at [290, 356] on button "increase-product-quantity" at bounding box center [294, 366] width 21 height 21
click at [290, 355] on button "increase-product-quantity" at bounding box center [295, 366] width 22 height 22
click at [187, 361] on button "decrease-product-quantity" at bounding box center [197, 366] width 21 height 21
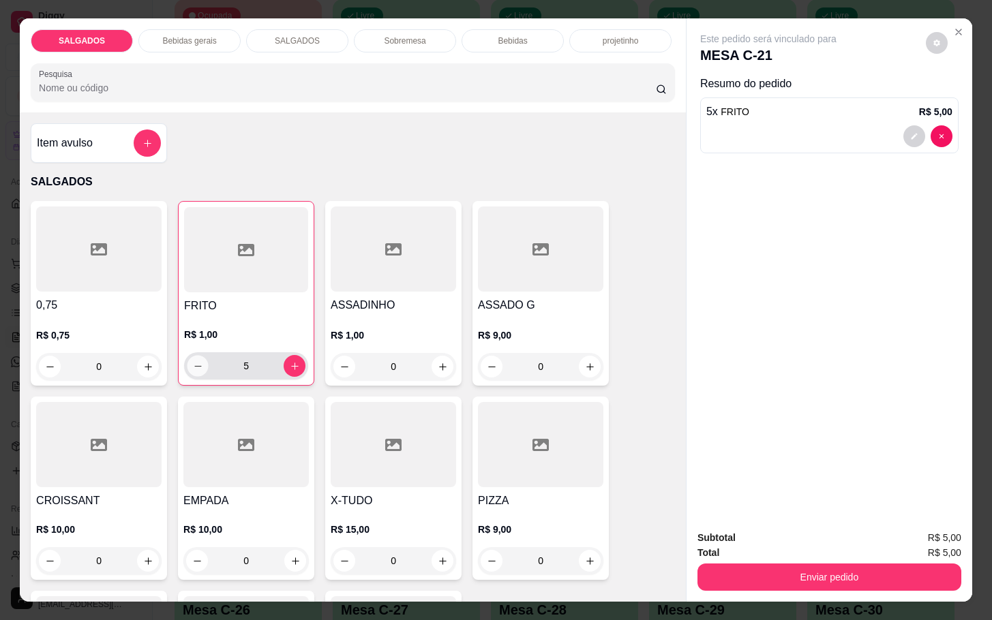
type input "4"
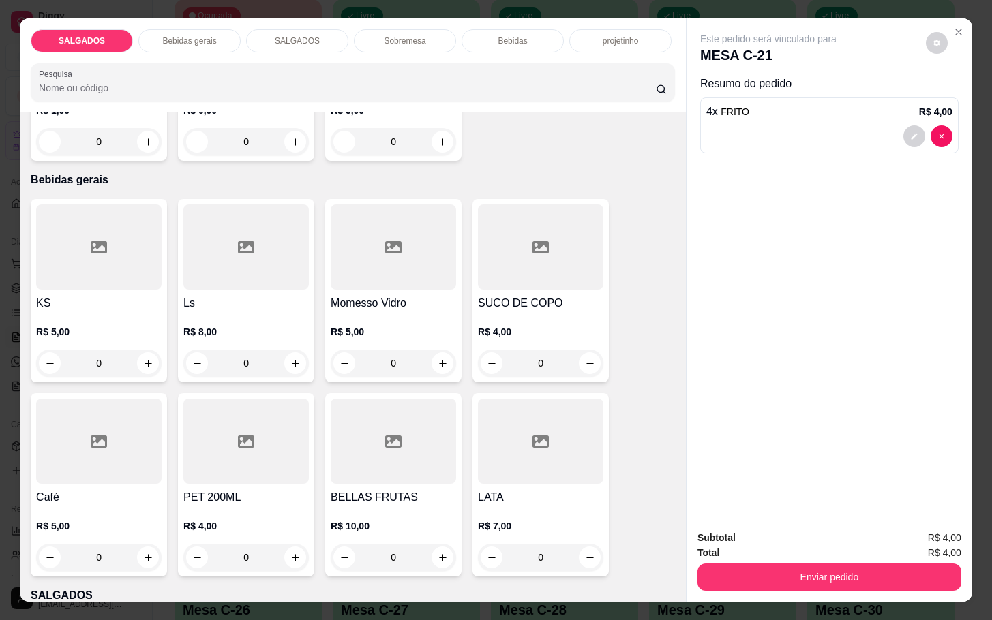
scroll to position [716, 0]
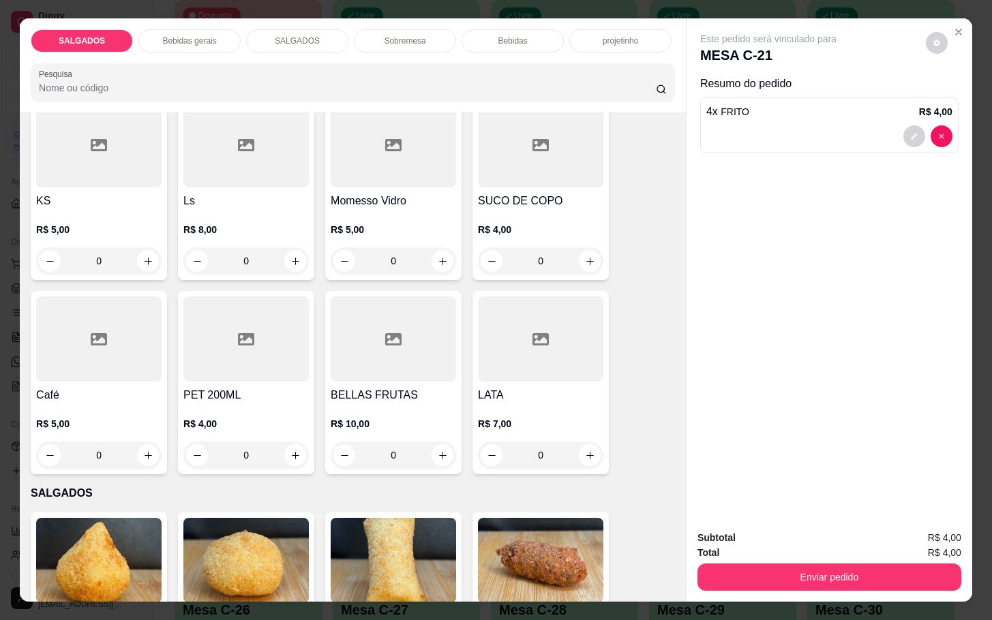
click at [117, 404] on div "R$ 5,00 0" at bounding box center [98, 436] width 125 height 65
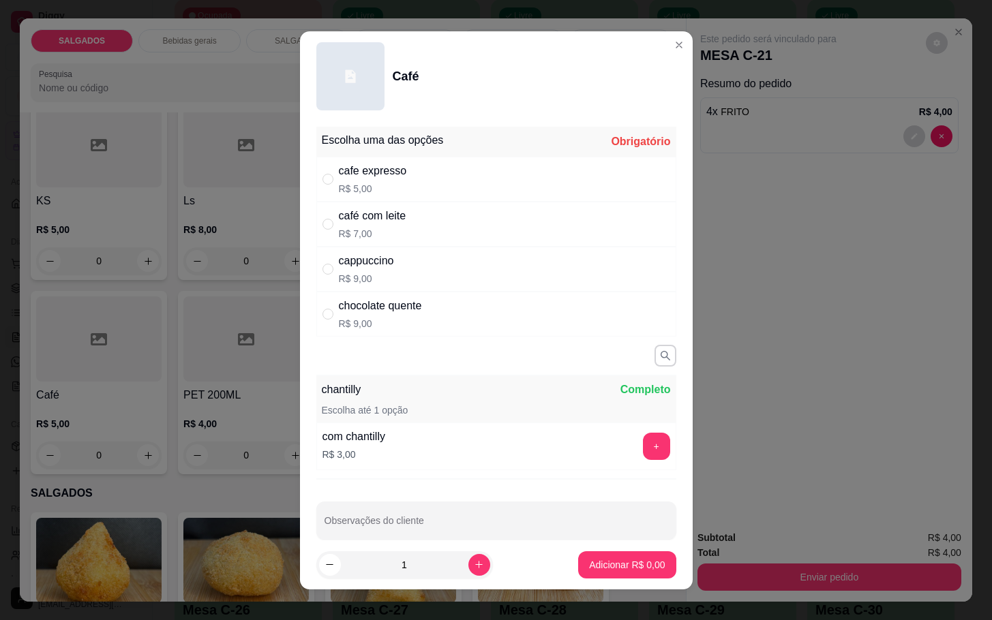
click at [346, 185] on p "R$ 5,00" at bounding box center [373, 189] width 68 height 14
radio input "true"
click at [626, 567] on p "Adicionar R$ 5,00" at bounding box center [627, 565] width 76 height 14
type input "1"
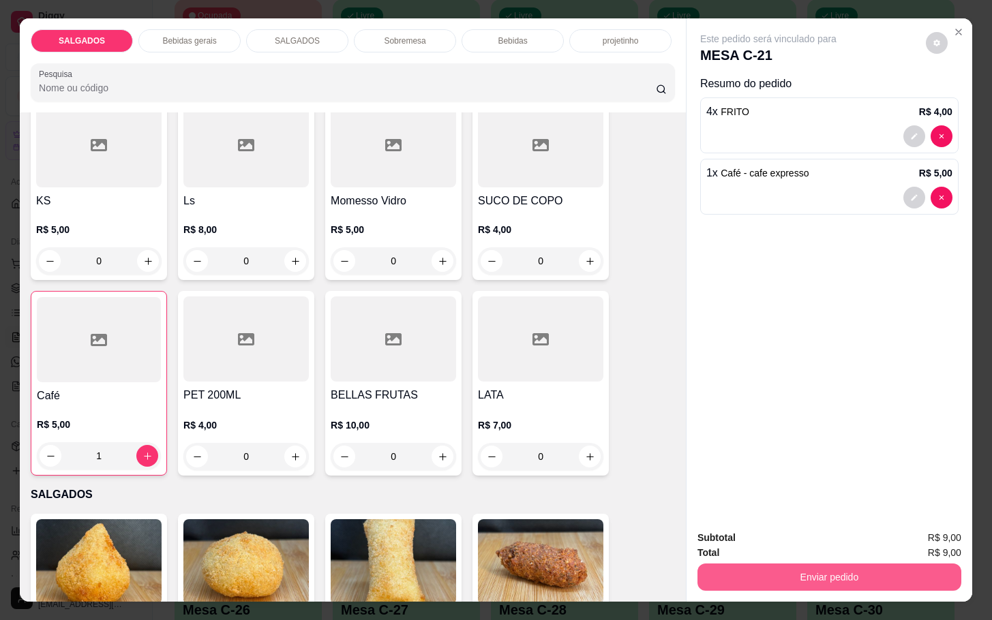
click at [810, 579] on button "Enviar pedido" at bounding box center [829, 577] width 264 height 27
click at [951, 532] on button "Enviar pedido" at bounding box center [923, 536] width 75 height 25
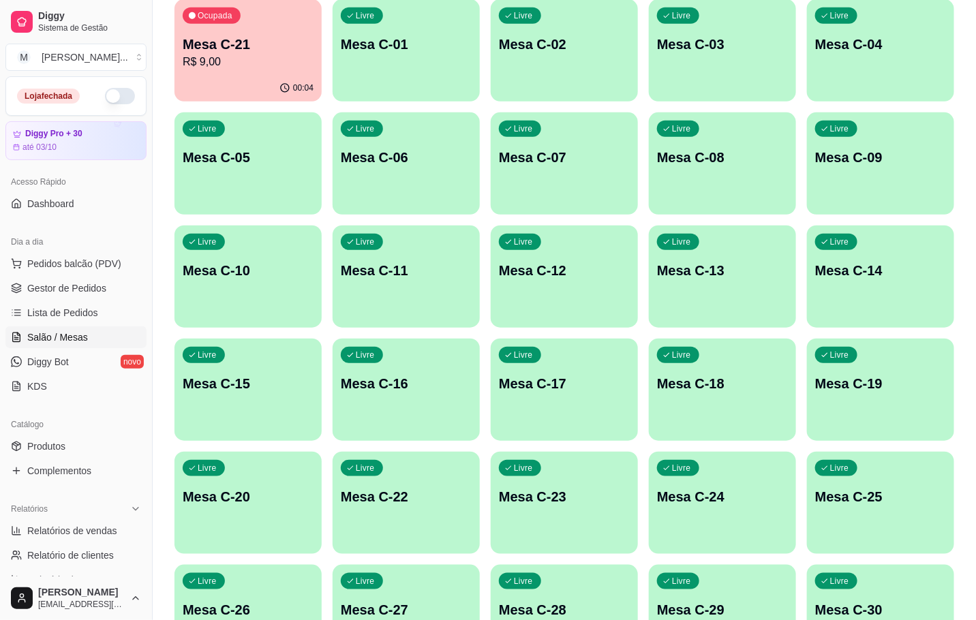
click at [234, 31] on div "Ocupada Mesa C-21 R$ 9,00" at bounding box center [248, 37] width 147 height 76
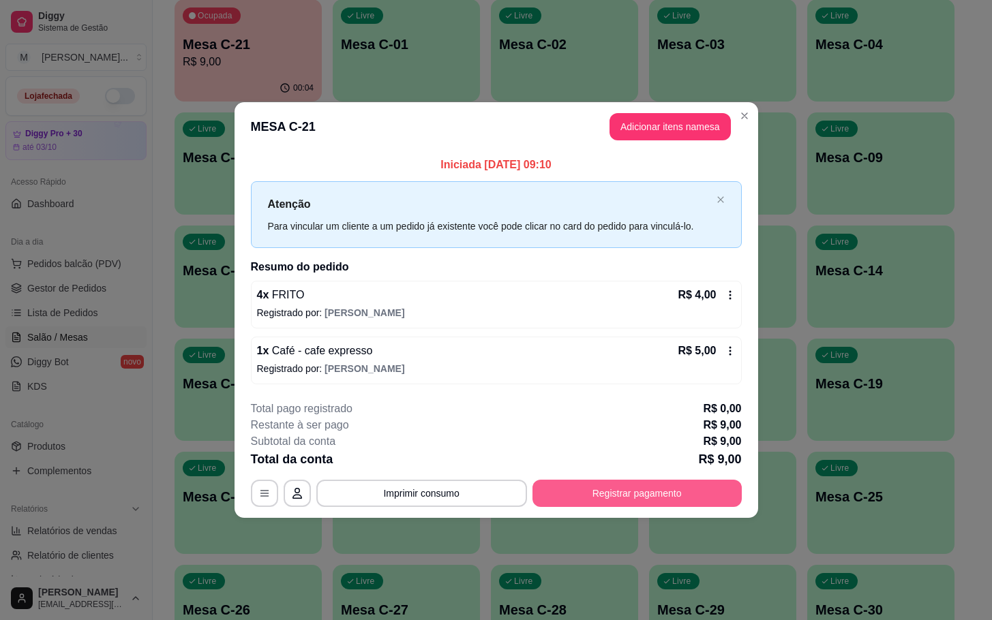
click at [606, 494] on button "Registrar pagamento" at bounding box center [636, 493] width 209 height 27
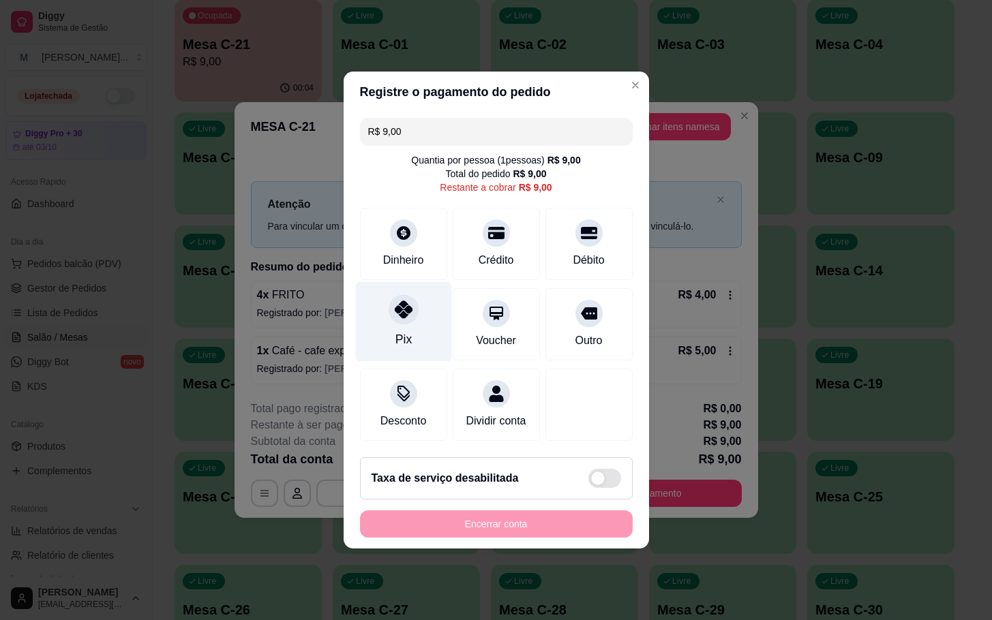
click at [397, 301] on icon at bounding box center [403, 310] width 18 height 18
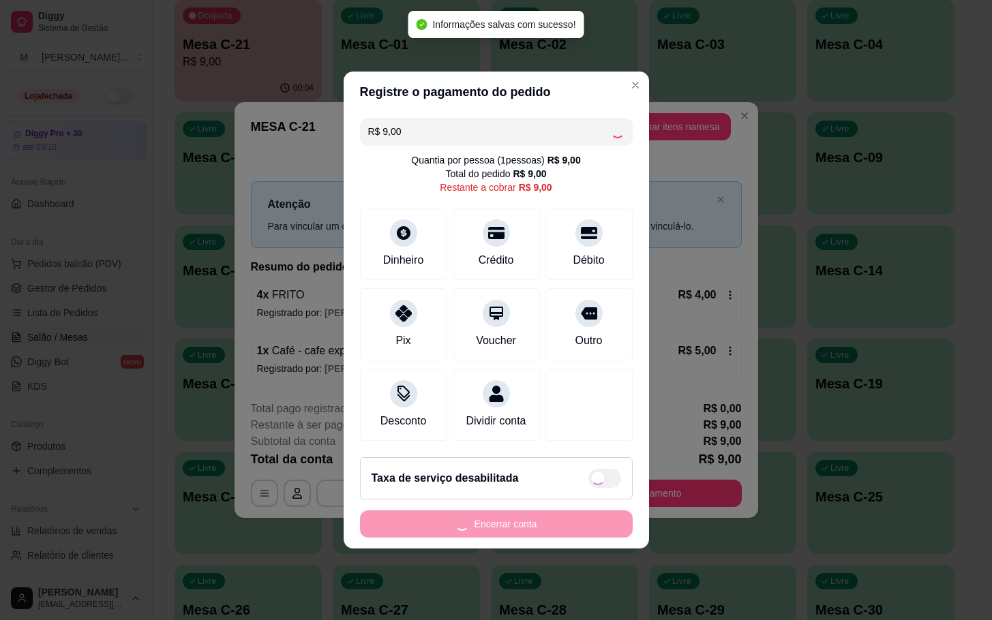
type input "R$ 0,00"
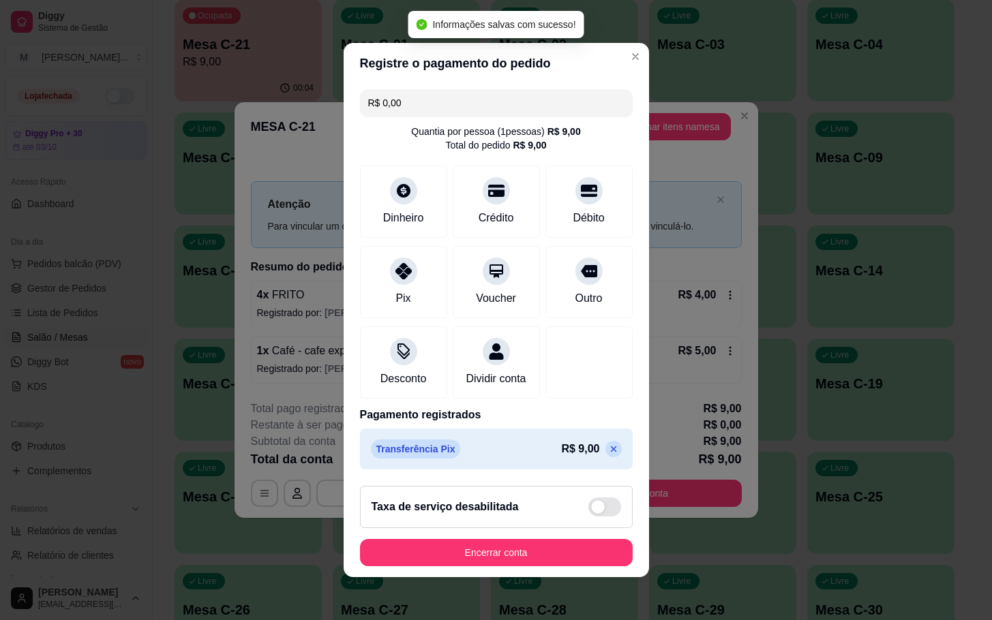
click at [575, 577] on footer "Taxa de serviço desabilitada Encerrar conta" at bounding box center [496, 526] width 305 height 102
click at [571, 555] on button "Encerrar conta" at bounding box center [496, 552] width 273 height 27
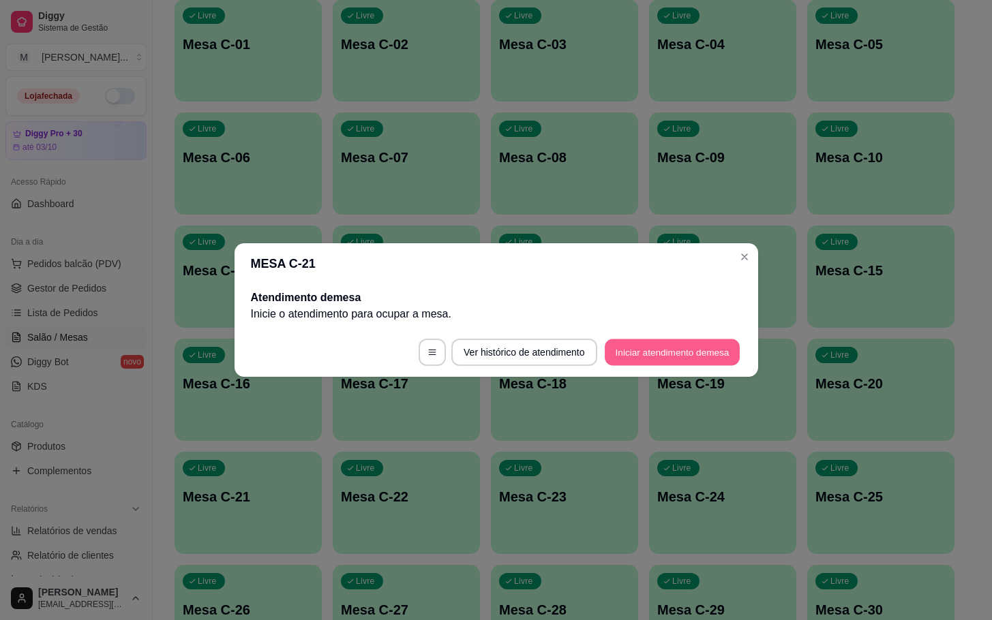
click at [658, 359] on button "Iniciar atendimento de mesa" at bounding box center [672, 352] width 135 height 27
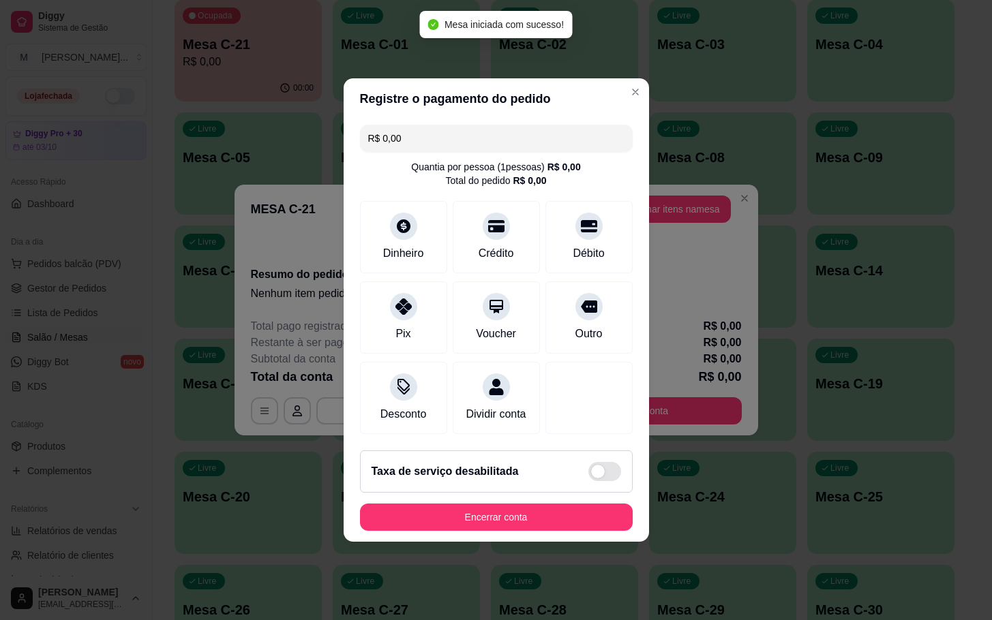
click at [699, 213] on button "Adicionar itens na mesa" at bounding box center [669, 209] width 121 height 27
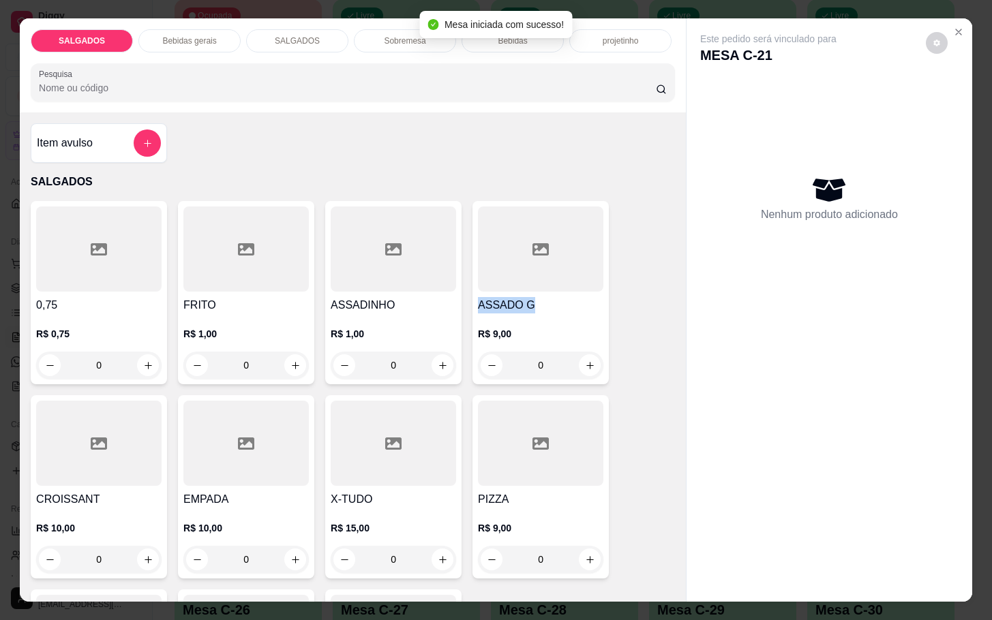
click at [534, 277] on div "ASSADO G R$ 9,00 0" at bounding box center [540, 292] width 136 height 183
click at [605, 404] on button "Adicionar R$ 9,00" at bounding box center [626, 393] width 97 height 27
type input "1"
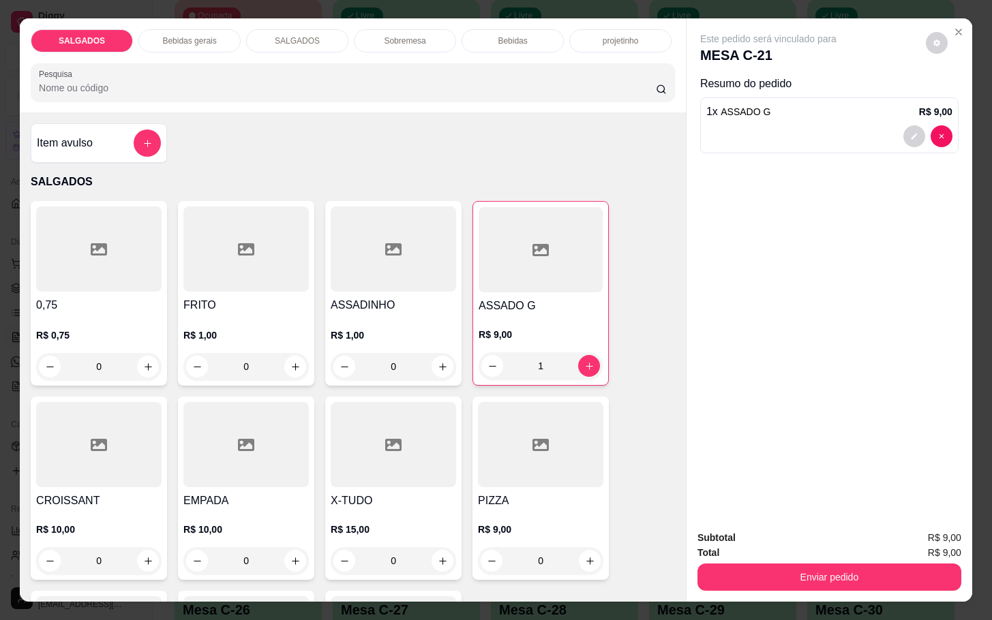
click at [292, 353] on div "0" at bounding box center [246, 366] width 120 height 27
click at [292, 362] on icon "increase-product-quantity" at bounding box center [295, 367] width 10 height 10
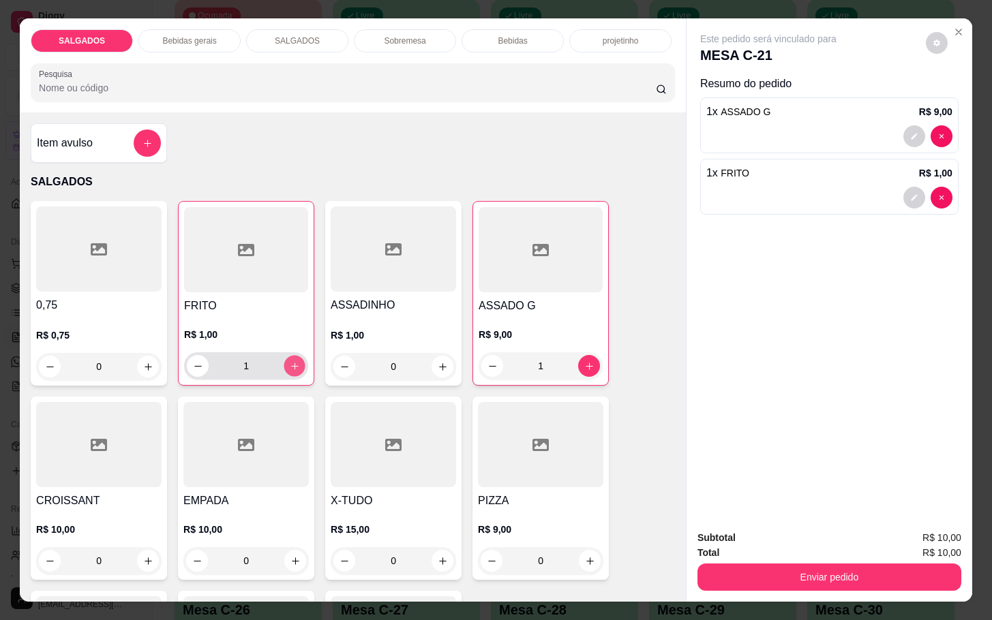
click at [292, 357] on button "increase-product-quantity" at bounding box center [294, 366] width 21 height 21
click at [290, 361] on icon "increase-product-quantity" at bounding box center [295, 366] width 10 height 10
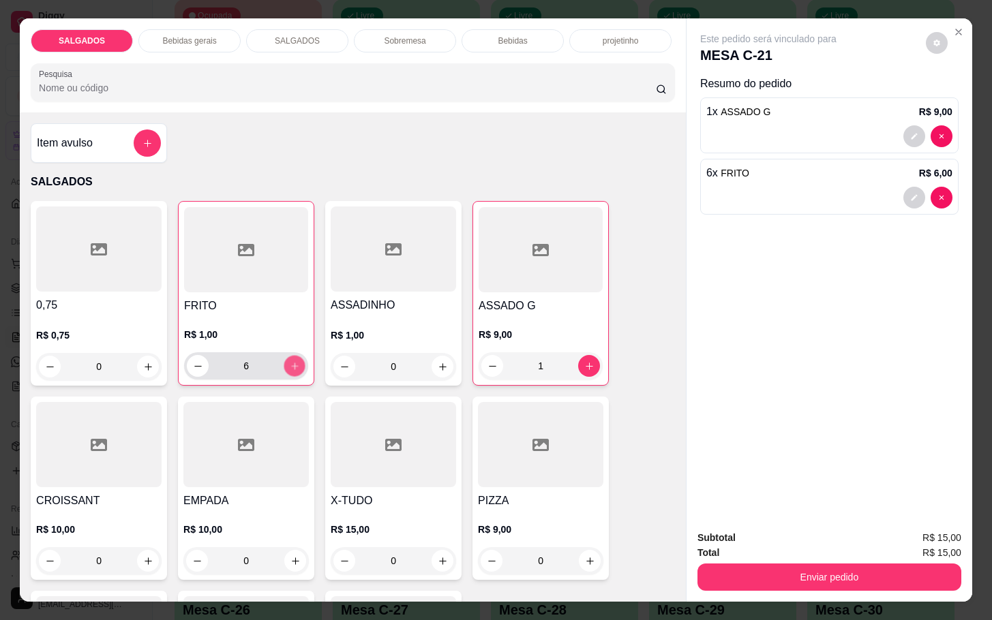
click at [290, 361] on icon "increase-product-quantity" at bounding box center [295, 366] width 10 height 10
click at [192, 370] on button "decrease-product-quantity" at bounding box center [197, 366] width 21 height 21
type input "6"
click at [192, 48] on div "SALGADOS Bebidas gerais SALGADOS Sobremesa Bebidas projetinho Pesquisa" at bounding box center [353, 65] width 666 height 94
click at [192, 47] on div "SALGADOS Bebidas gerais SALGADOS Sobremesa Bebidas projetinho Pesquisa" at bounding box center [353, 65] width 666 height 94
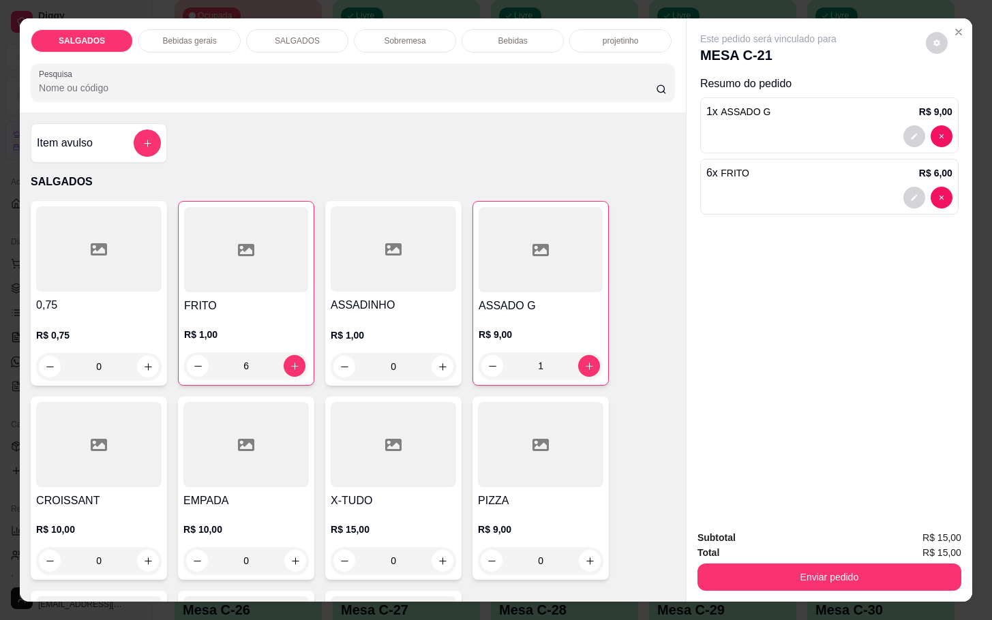
drag, startPoint x: 178, startPoint y: 44, endPoint x: 168, endPoint y: 55, distance: 15.5
click at [181, 44] on div "Bebidas gerais" at bounding box center [189, 40] width 102 height 23
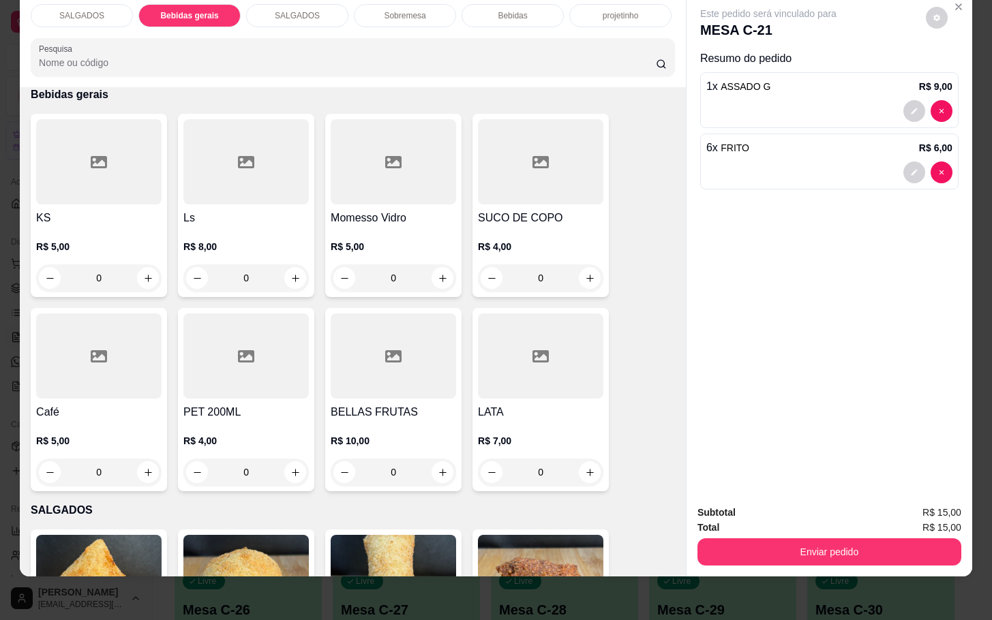
click at [524, 404] on h4 "LATA" at bounding box center [540, 412] width 125 height 16
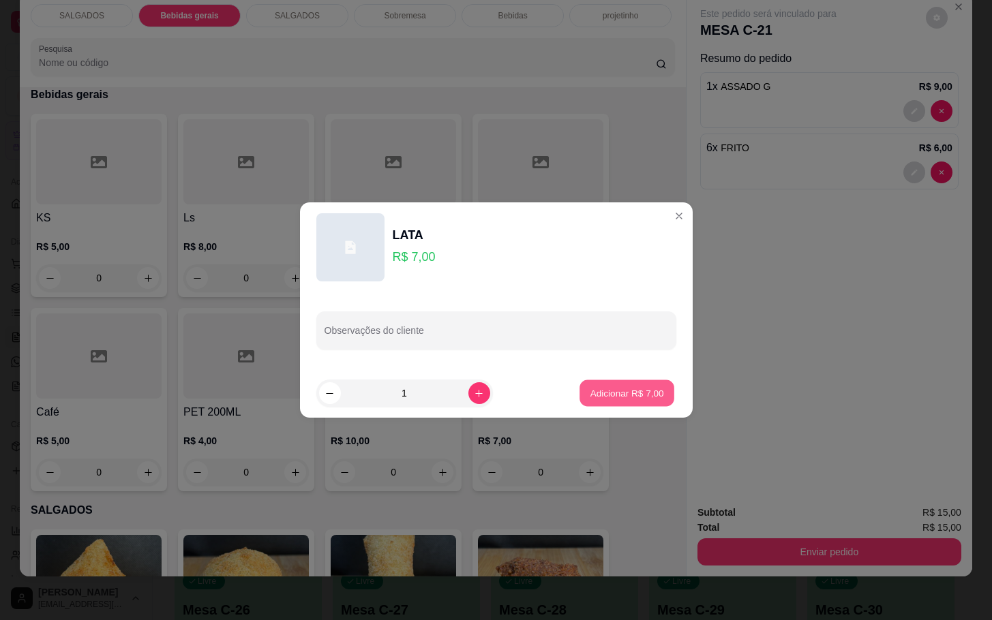
click at [605, 401] on button "Adicionar R$ 7,00" at bounding box center [626, 393] width 95 height 27
type input "1"
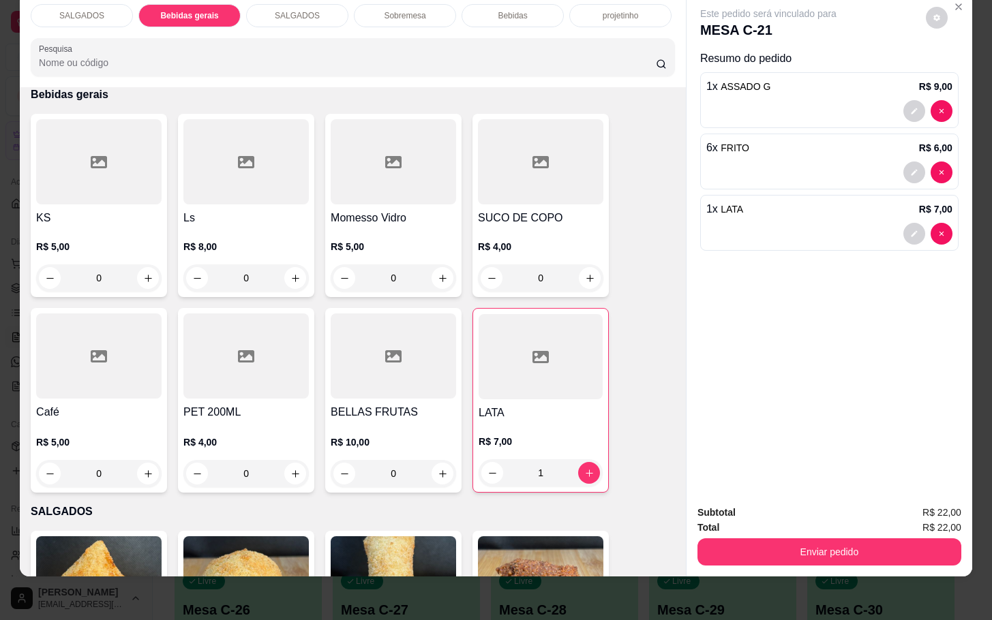
click at [377, 321] on div at bounding box center [393, 356] width 125 height 85
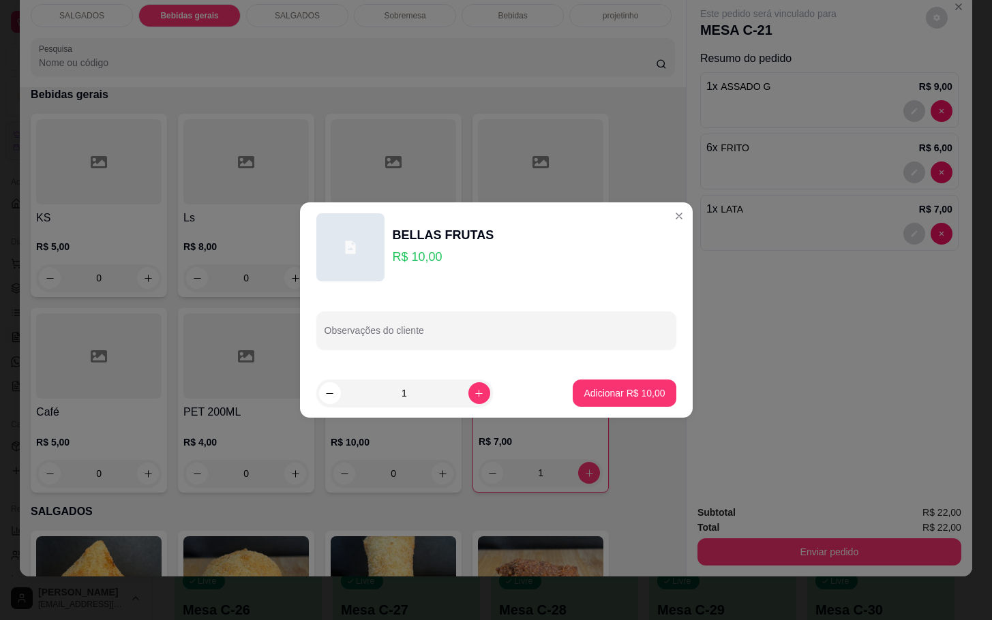
click at [638, 403] on button "Adicionar R$ 10,00" at bounding box center [624, 393] width 103 height 27
type input "1"
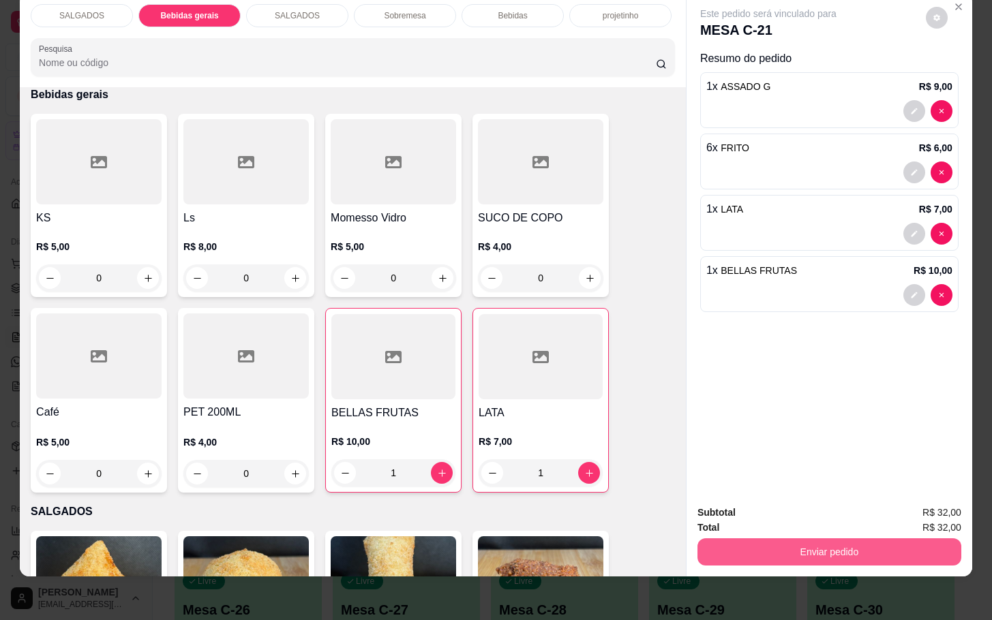
click at [815, 566] on div "SALGADOS Bebidas gerais SALGADOS Sobremesa Bebidas projetinho Pesquisa Item avu…" at bounding box center [496, 310] width 992 height 620
drag, startPoint x: 810, startPoint y: 552, endPoint x: 810, endPoint y: 560, distance: 8.2
click at [820, 562] on div "SALGADOS Bebidas gerais SALGADOS Sobremesa Bebidas projetinho Pesquisa Item avu…" at bounding box center [496, 310] width 992 height 620
click at [836, 539] on button "Enviar pedido" at bounding box center [829, 552] width 256 height 27
click at [917, 508] on button "Enviar pedido" at bounding box center [923, 503] width 75 height 25
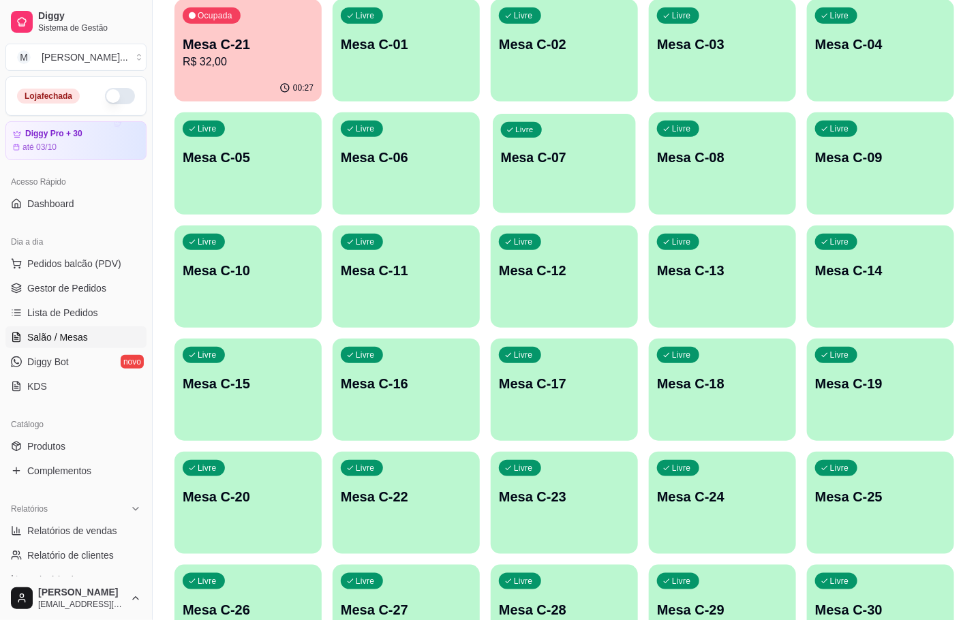
click at [557, 160] on p "Mesa C-07" at bounding box center [564, 158] width 127 height 18
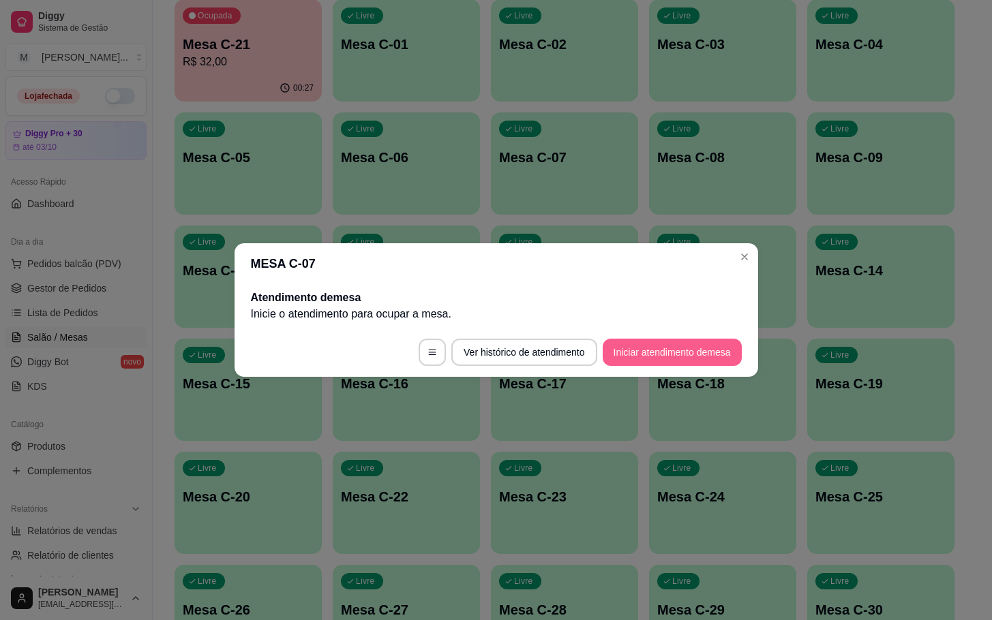
click at [661, 358] on button "Iniciar atendimento de mesa" at bounding box center [672, 352] width 139 height 27
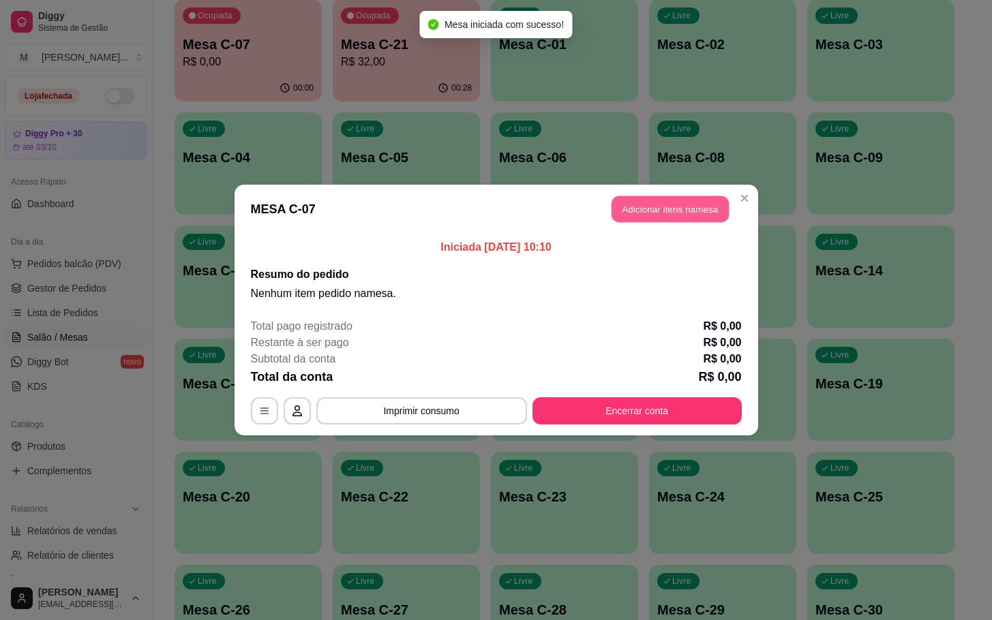
click at [686, 213] on button "Adicionar itens na mesa" at bounding box center [669, 209] width 117 height 27
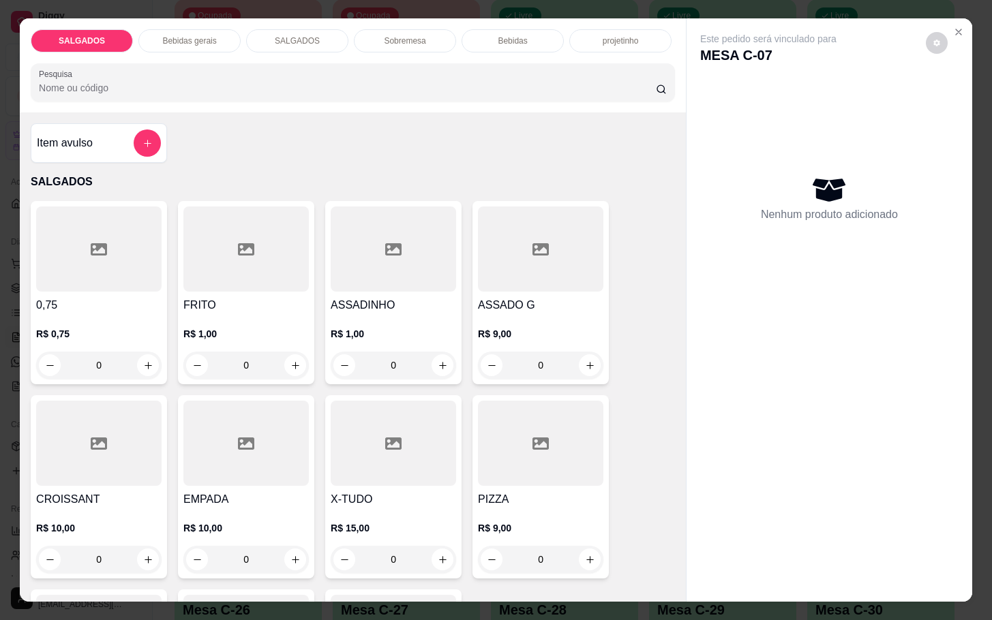
click at [267, 369] on input "0" at bounding box center [246, 365] width 76 height 27
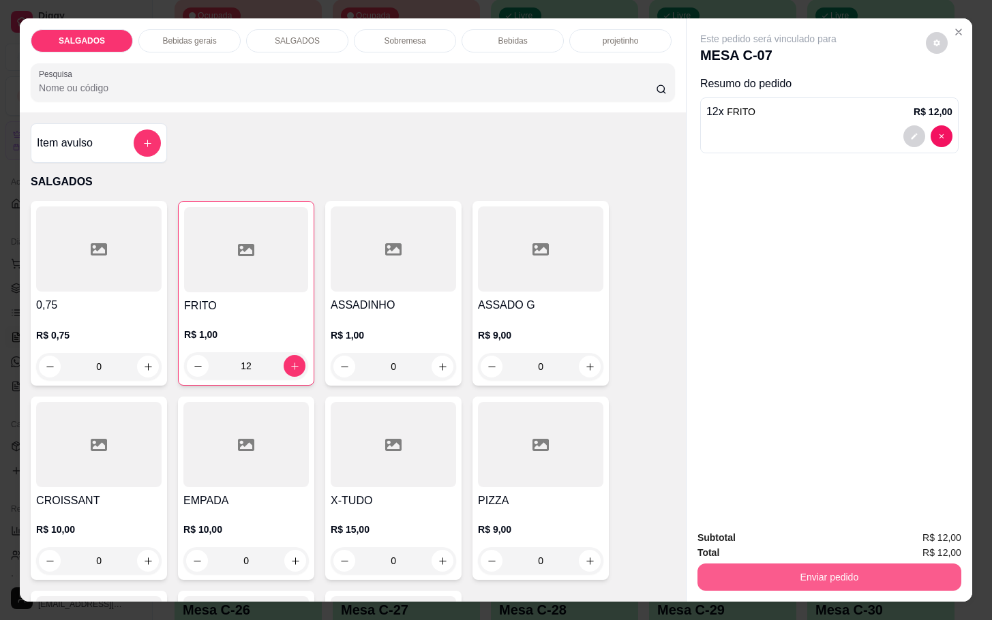
type input "12"
click at [795, 564] on button "Enviar pedido" at bounding box center [829, 577] width 256 height 27
click at [904, 539] on button "Enviar pedido" at bounding box center [923, 537] width 77 height 26
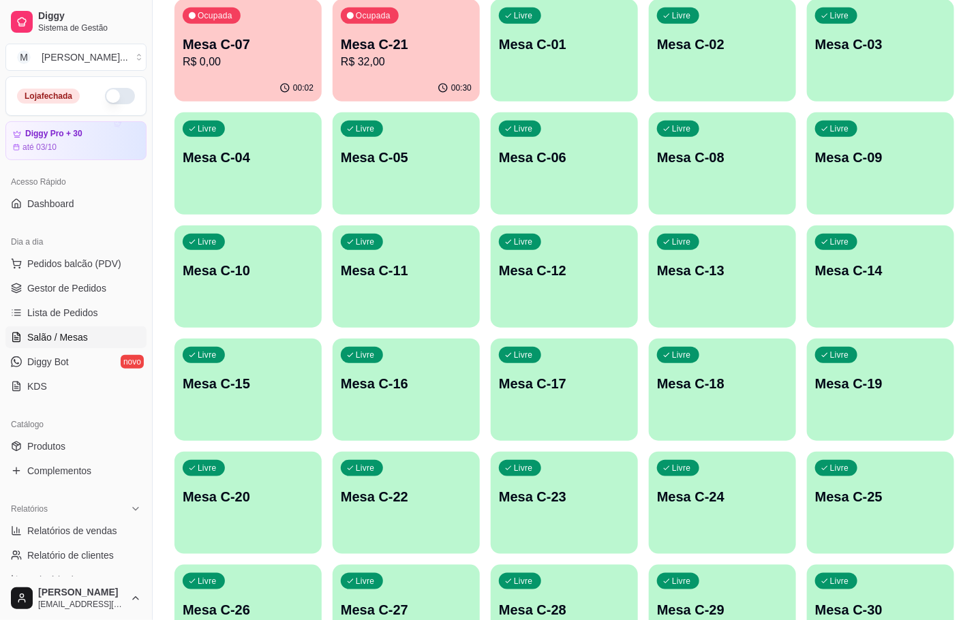
click at [671, 414] on div "Livre Mesa C-18" at bounding box center [722, 382] width 147 height 86
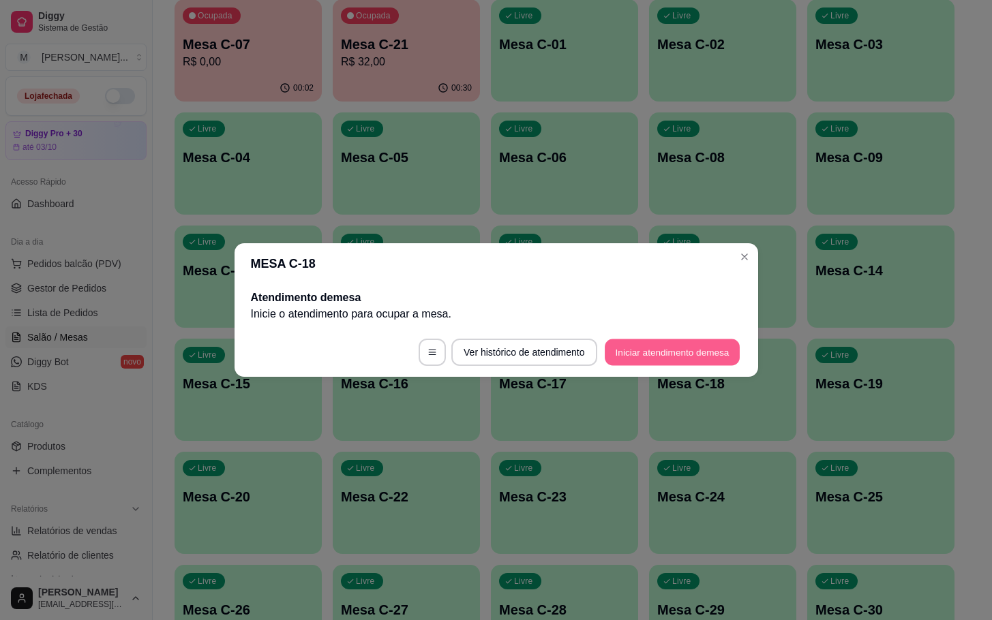
click at [642, 357] on button "Iniciar atendimento de mesa" at bounding box center [672, 352] width 135 height 27
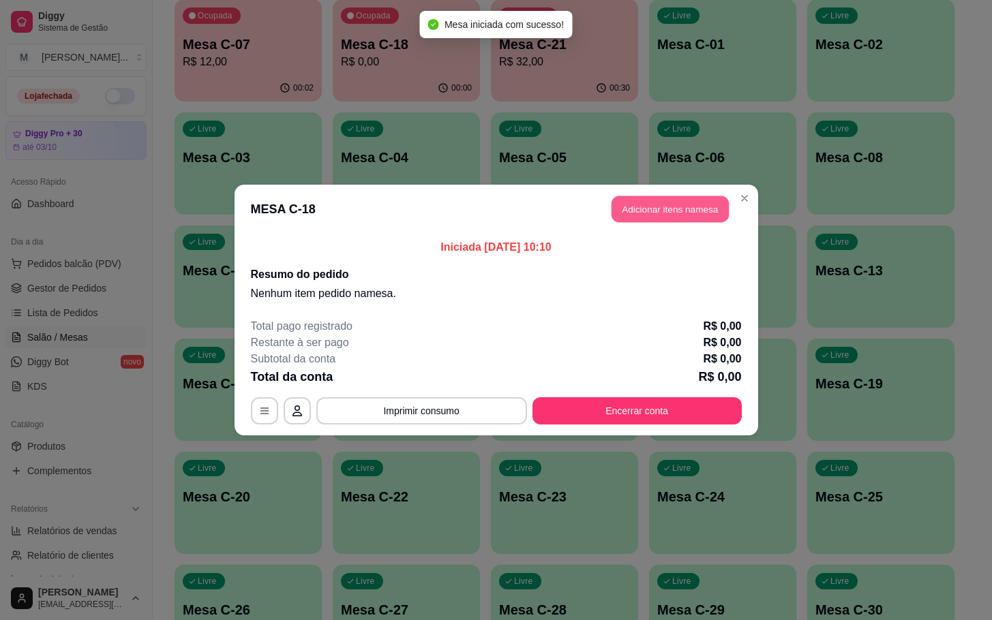
click at [639, 215] on button "Adicionar itens na mesa" at bounding box center [669, 209] width 117 height 27
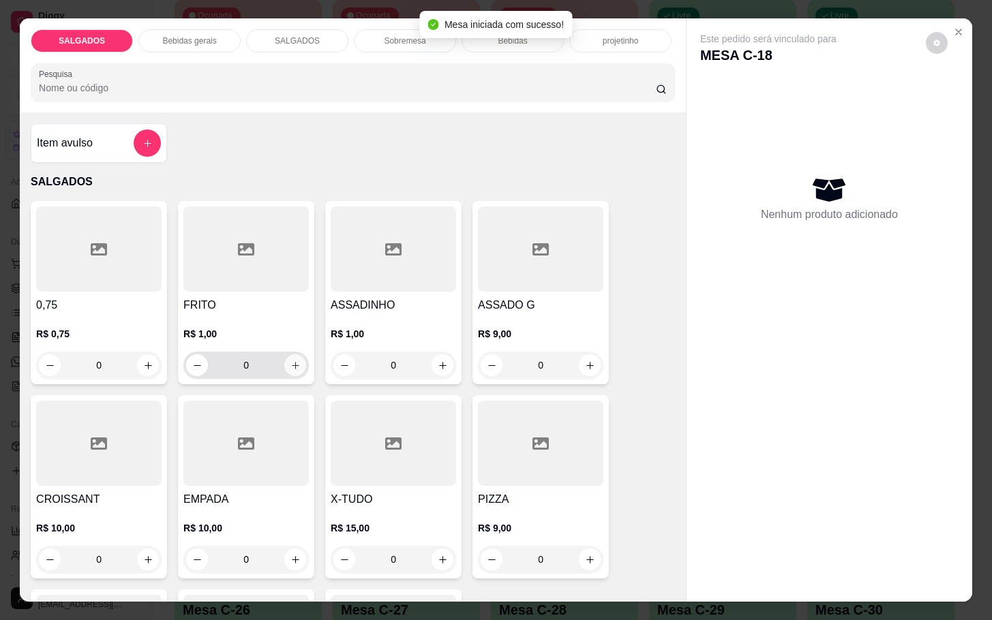
click at [284, 363] on button "increase-product-quantity" at bounding box center [295, 365] width 22 height 22
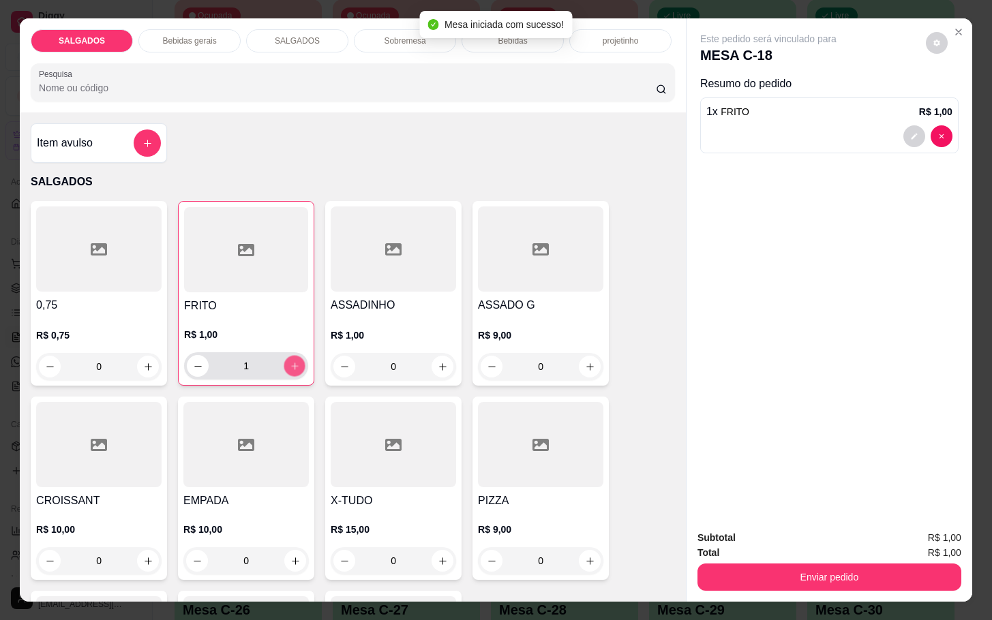
click at [284, 363] on button "increase-product-quantity" at bounding box center [294, 366] width 21 height 21
click at [284, 363] on button "increase-product-quantity" at bounding box center [295, 366] width 22 height 22
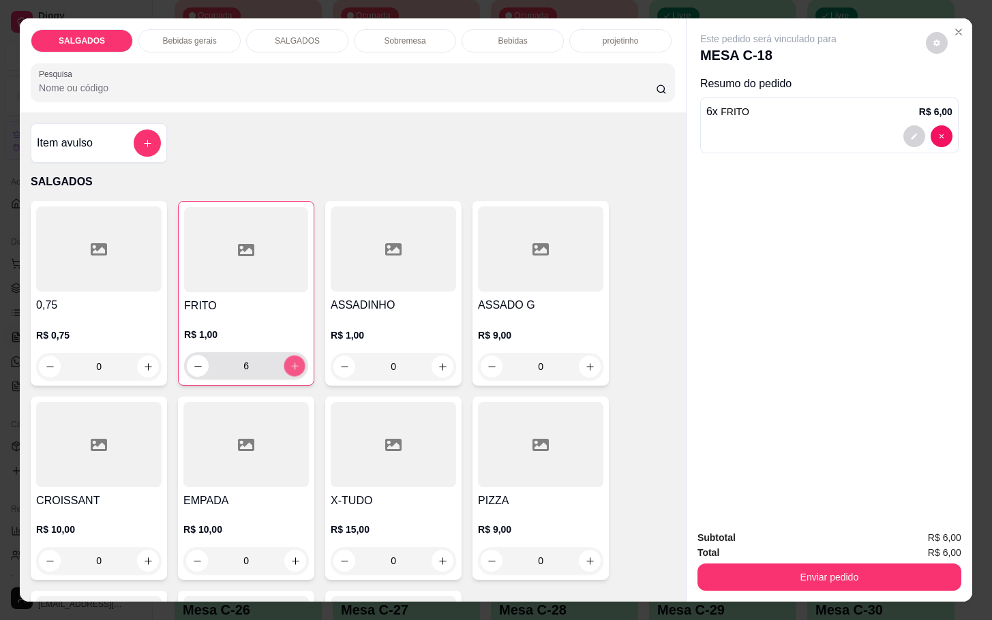
click at [284, 363] on button "increase-product-quantity" at bounding box center [294, 366] width 21 height 21
click at [284, 363] on button "increase-product-quantity" at bounding box center [295, 366] width 22 height 22
click at [284, 363] on button "increase-product-quantity" at bounding box center [294, 366] width 21 height 21
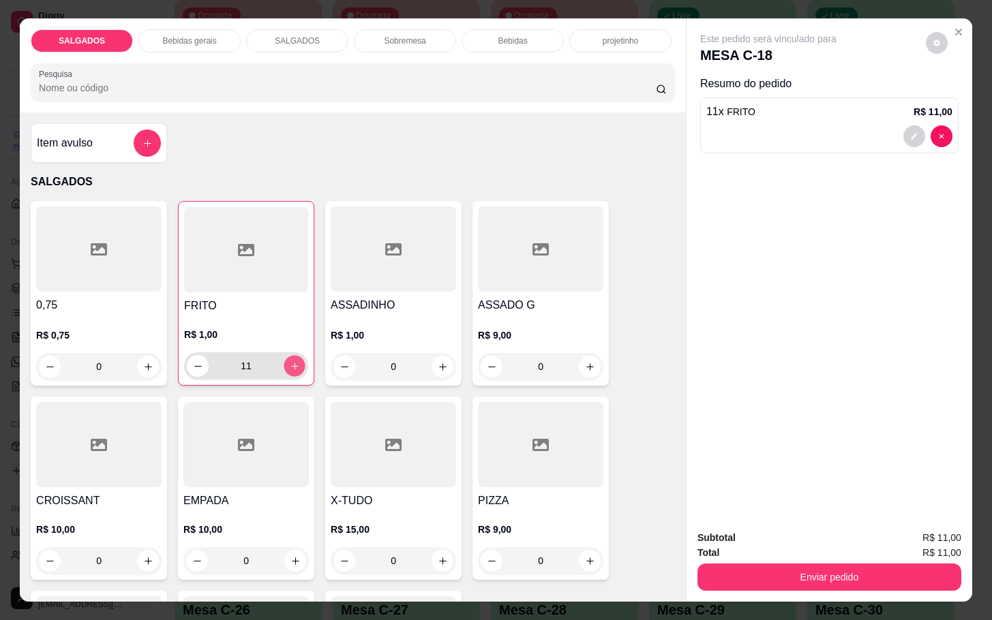
click at [284, 363] on button "increase-product-quantity" at bounding box center [294, 366] width 21 height 21
click at [284, 363] on button "increase-product-quantity" at bounding box center [295, 366] width 22 height 22
click at [199, 356] on button "decrease-product-quantity" at bounding box center [197, 366] width 21 height 21
type input "12"
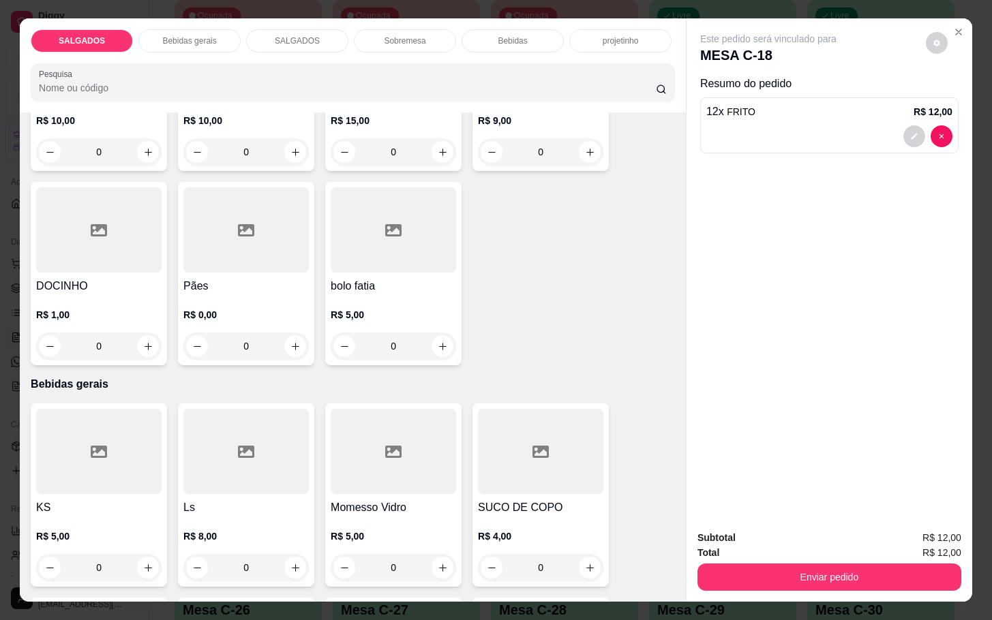
scroll to position [716, 0]
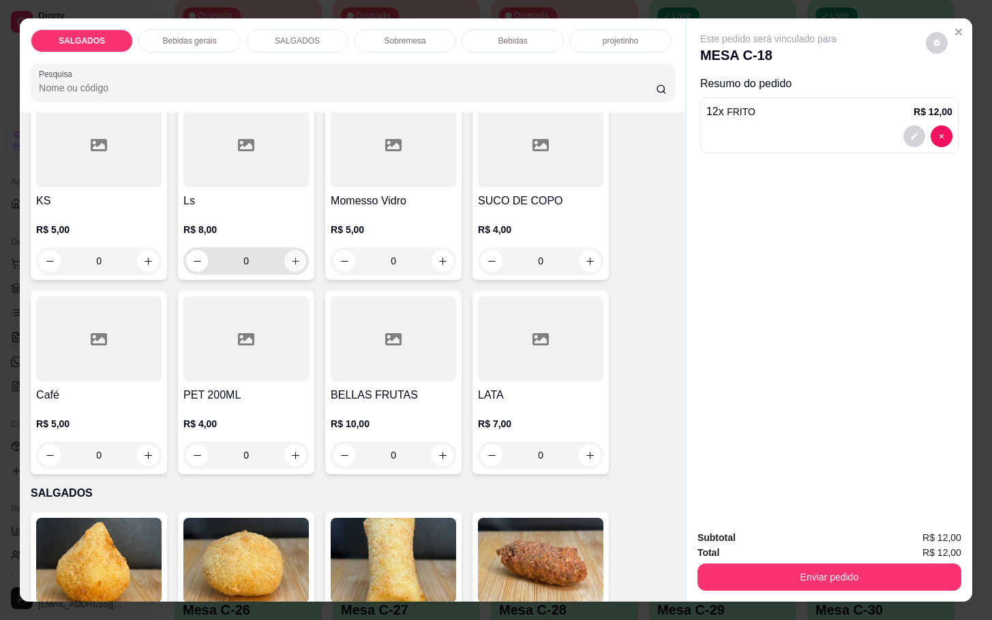
click at [292, 260] on icon "increase-product-quantity" at bounding box center [295, 261] width 10 height 10
type input "1"
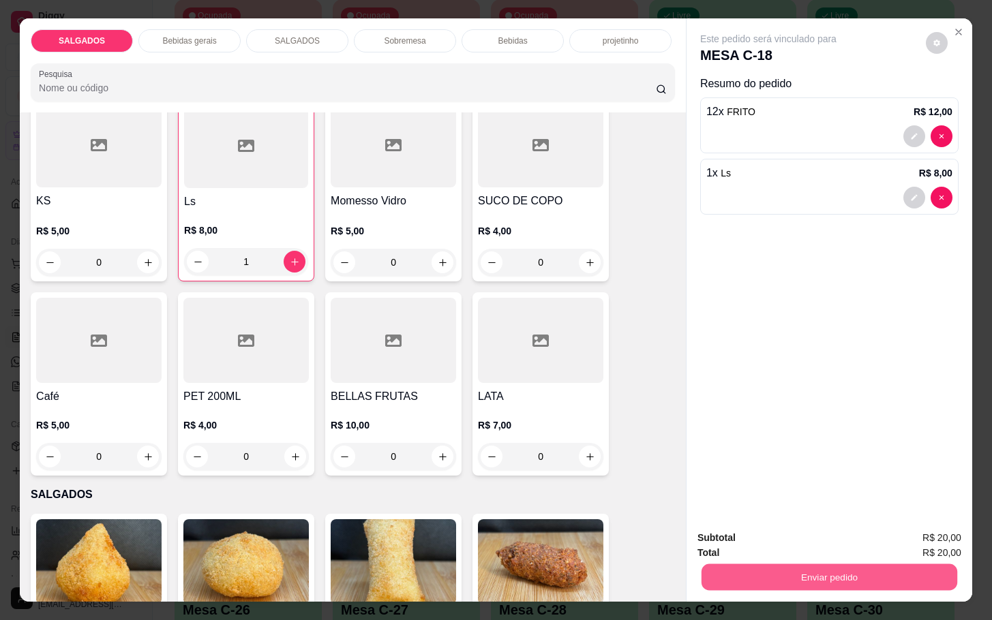
click at [885, 567] on button "Enviar pedido" at bounding box center [829, 577] width 256 height 27
click at [903, 528] on button "Enviar pedido" at bounding box center [923, 536] width 75 height 25
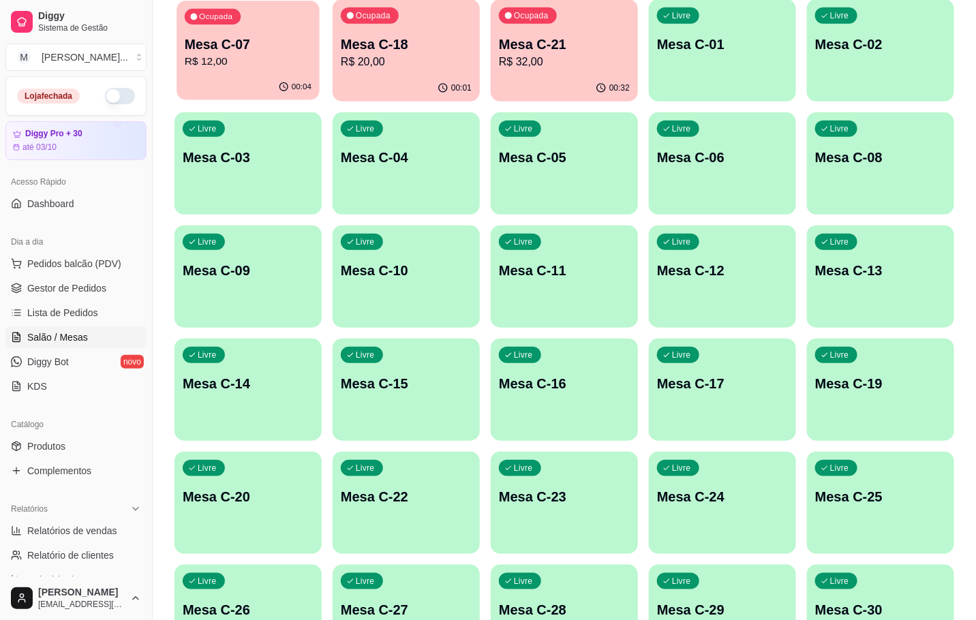
click at [219, 40] on p "Mesa C-07" at bounding box center [248, 44] width 127 height 18
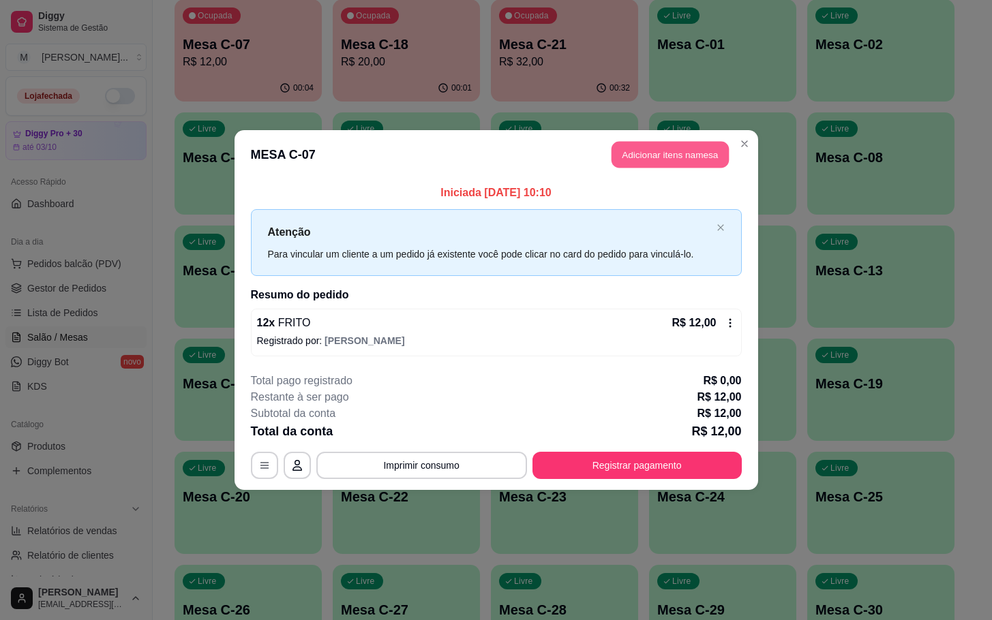
click at [675, 184] on section "**********" at bounding box center [496, 309] width 524 height 359
click at [661, 152] on button "Adicionar itens na mesa" at bounding box center [669, 155] width 117 height 27
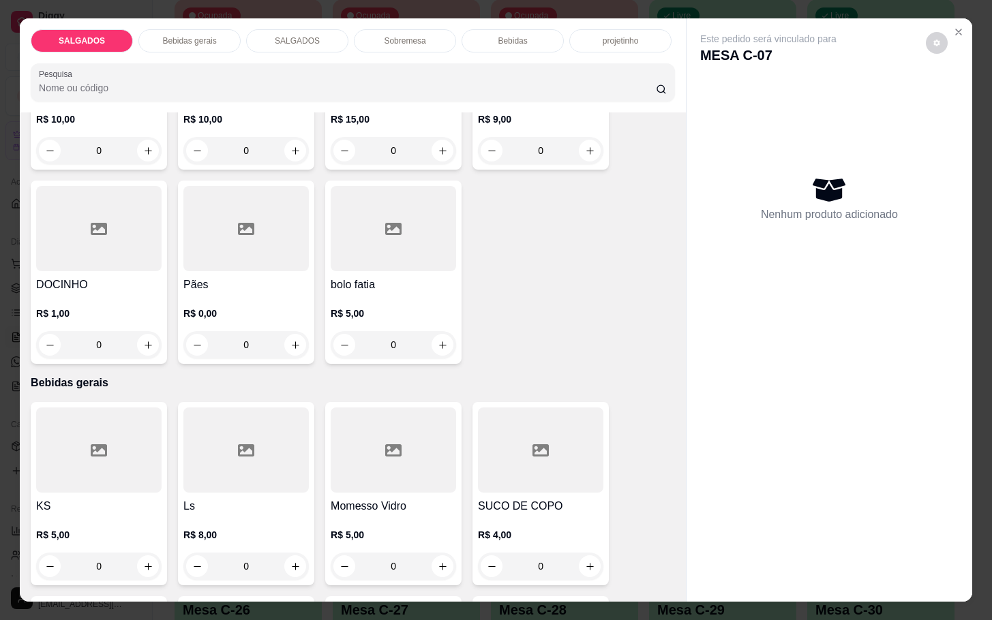
scroll to position [613, 0]
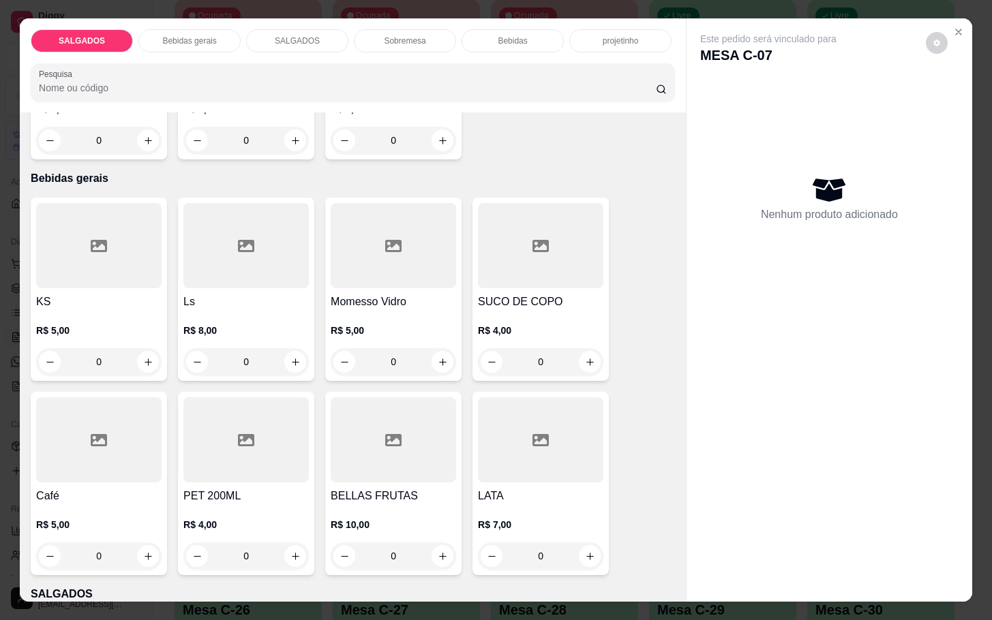
click at [119, 494] on h4 "Café" at bounding box center [98, 496] width 125 height 16
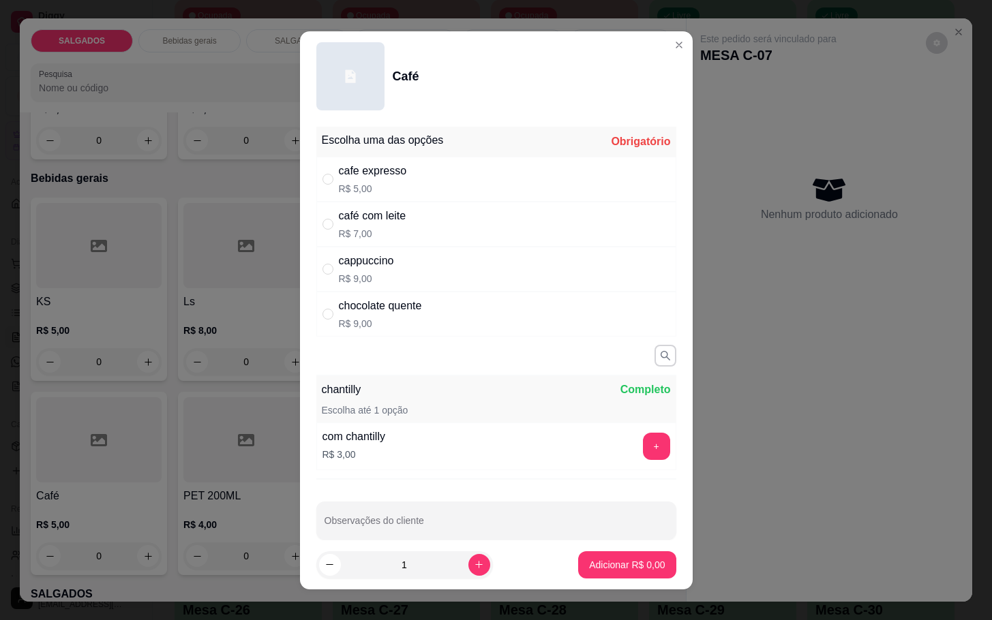
click at [446, 174] on div "cafe expresso R$ 5,00" at bounding box center [496, 179] width 360 height 45
radio input "true"
click at [481, 566] on div "1" at bounding box center [436, 564] width 241 height 27
click at [654, 357] on button "button" at bounding box center [664, 355] width 21 height 21
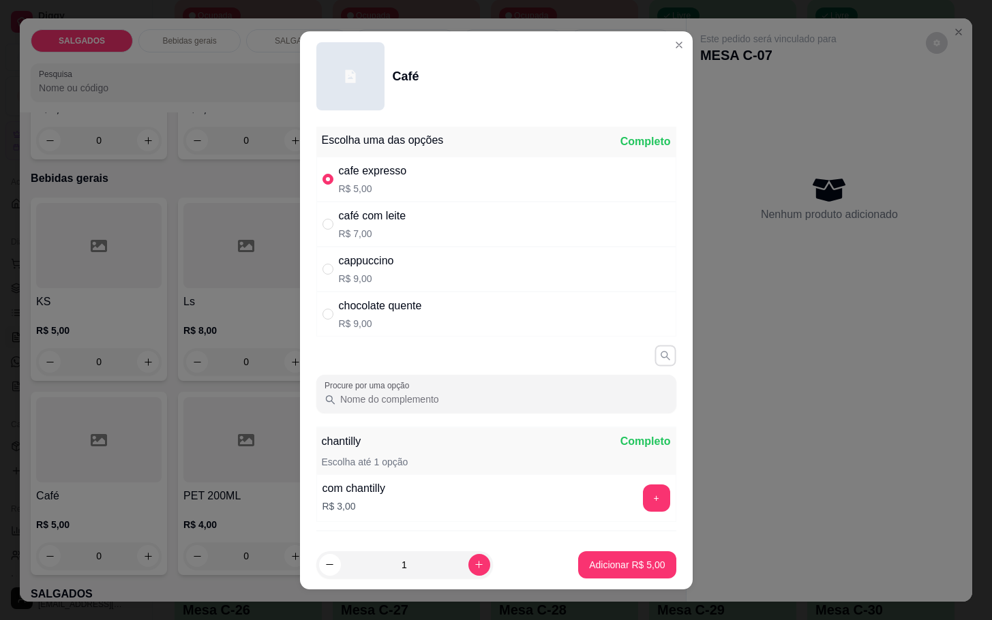
click at [654, 357] on button "button" at bounding box center [664, 355] width 21 height 21
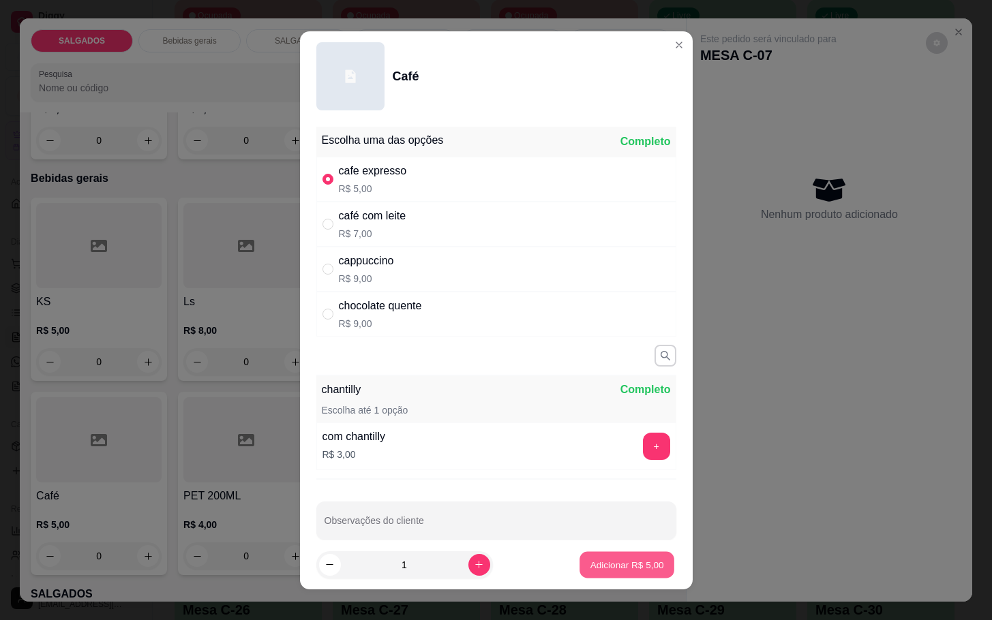
click at [585, 551] on button "Adicionar R$ 5,00" at bounding box center [626, 564] width 95 height 27
type input "1"
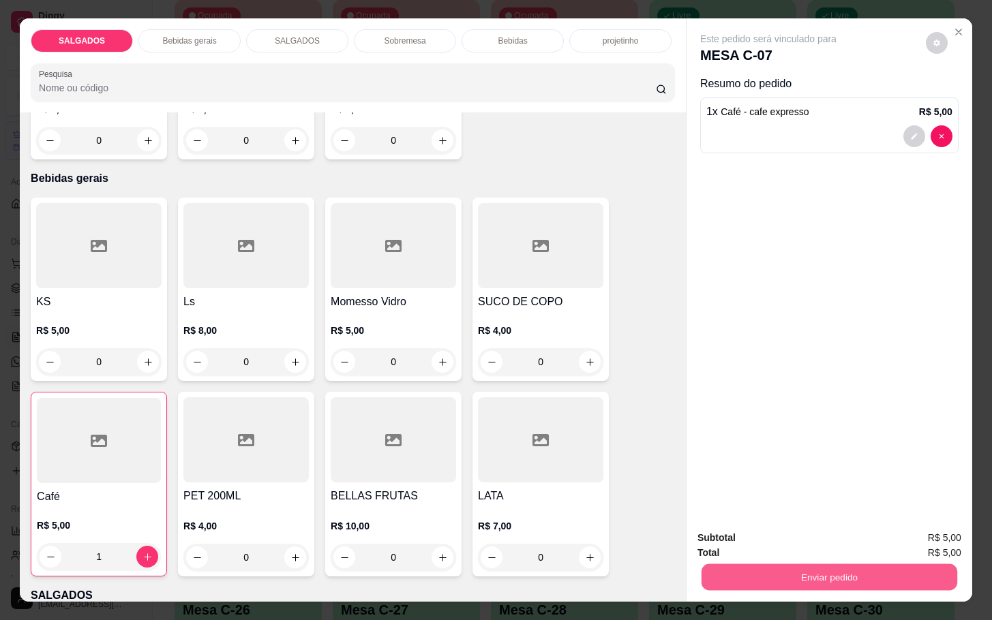
click at [757, 571] on button "Enviar pedido" at bounding box center [829, 577] width 256 height 27
click at [945, 536] on button "Enviar pedido" at bounding box center [923, 536] width 75 height 25
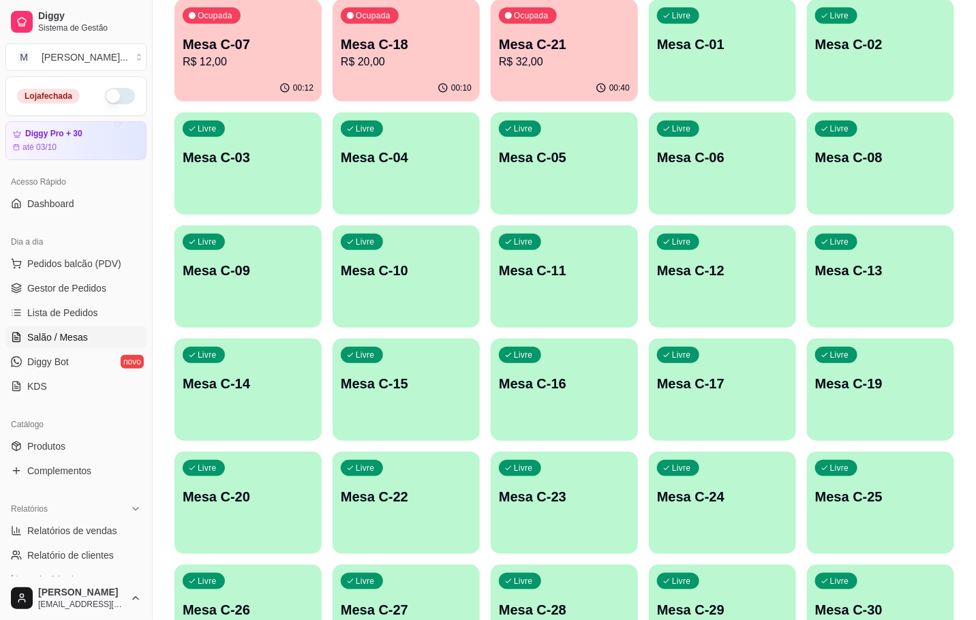
click at [585, 70] on div "Ocupada Mesa C-21 R$ 32,00" at bounding box center [564, 37] width 147 height 76
click at [233, 70] on div "Ocupada Mesa C-07 R$ 12,00" at bounding box center [248, 38] width 143 height 74
click at [365, 39] on p "Mesa C-18" at bounding box center [406, 44] width 131 height 19
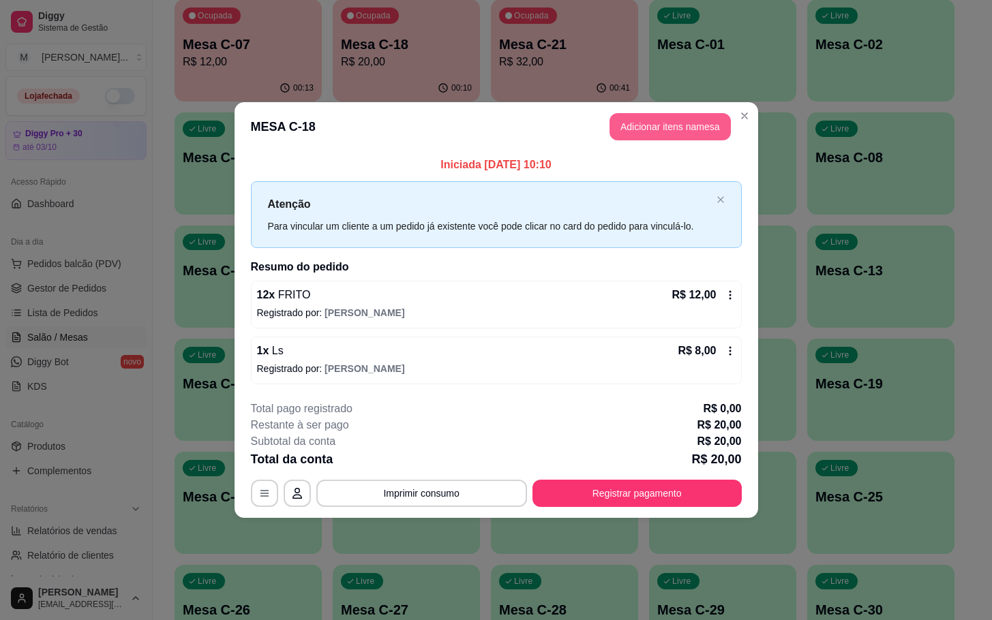
click at [644, 129] on button "Adicionar itens na mesa" at bounding box center [669, 126] width 121 height 27
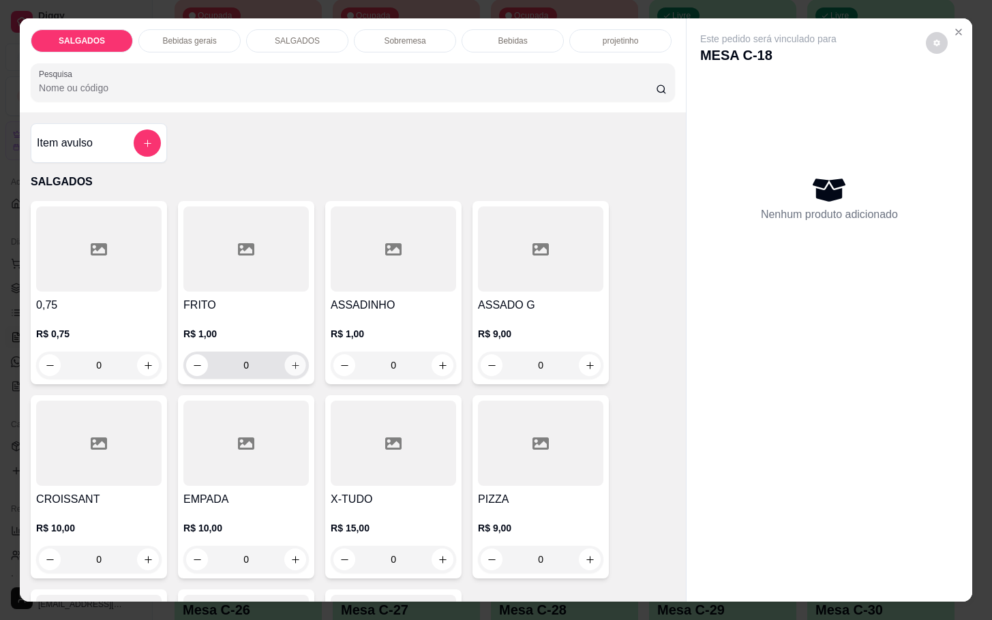
click at [297, 358] on button "increase-product-quantity" at bounding box center [295, 365] width 21 height 21
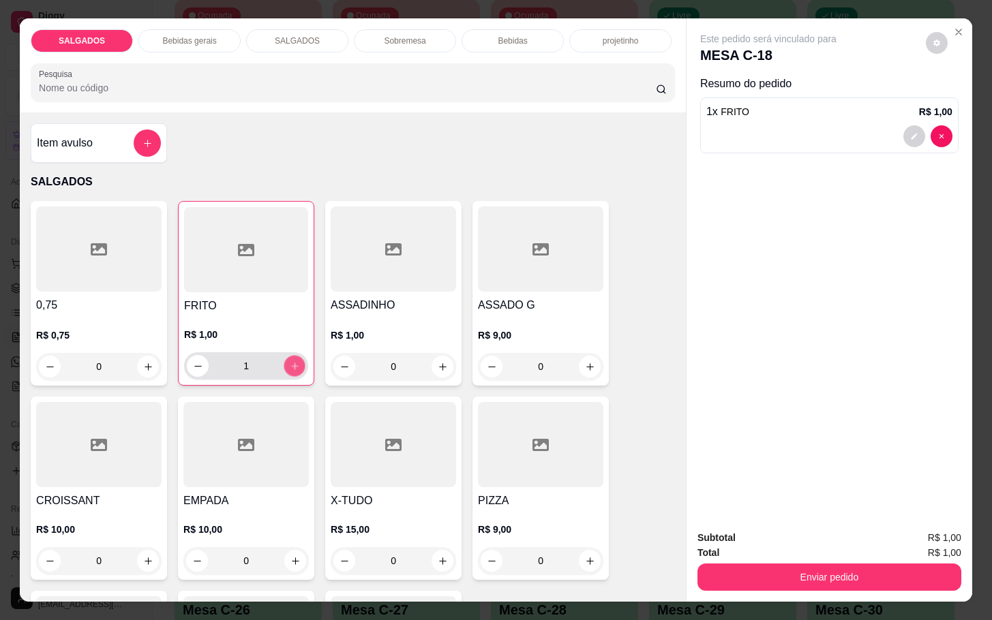
click at [297, 358] on button "increase-product-quantity" at bounding box center [294, 366] width 21 height 21
click at [297, 358] on button "increase-product-quantity" at bounding box center [295, 366] width 22 height 22
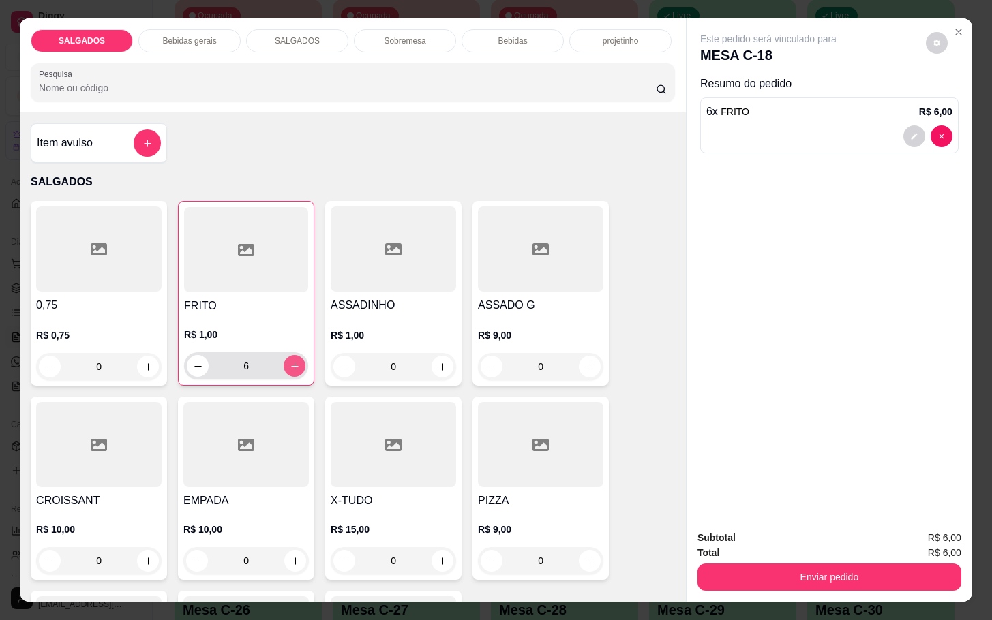
click at [297, 358] on button "increase-product-quantity" at bounding box center [295, 366] width 22 height 22
click at [193, 361] on icon "decrease-product-quantity" at bounding box center [198, 366] width 10 height 10
type input "6"
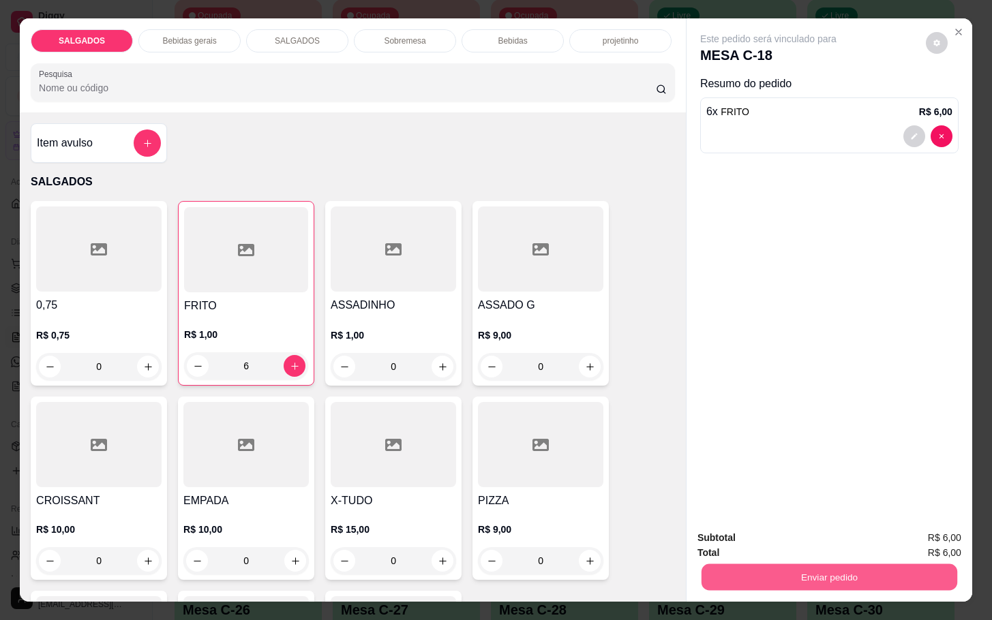
click at [812, 573] on button "Enviar pedido" at bounding box center [829, 577] width 256 height 27
click at [930, 538] on button "Enviar pedido" at bounding box center [923, 537] width 77 height 26
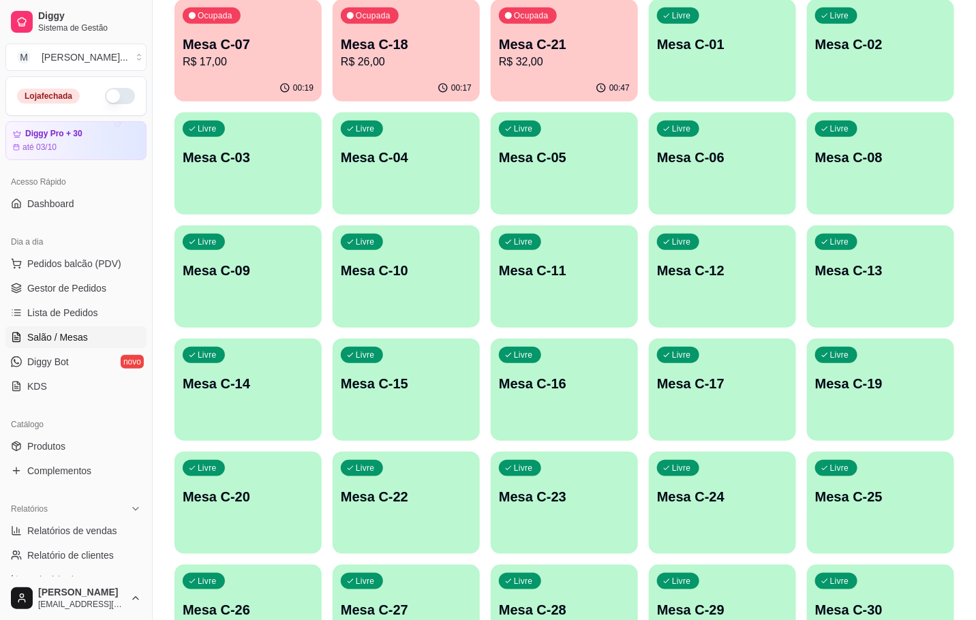
click at [401, 59] on p "R$ 26,00" at bounding box center [406, 62] width 131 height 16
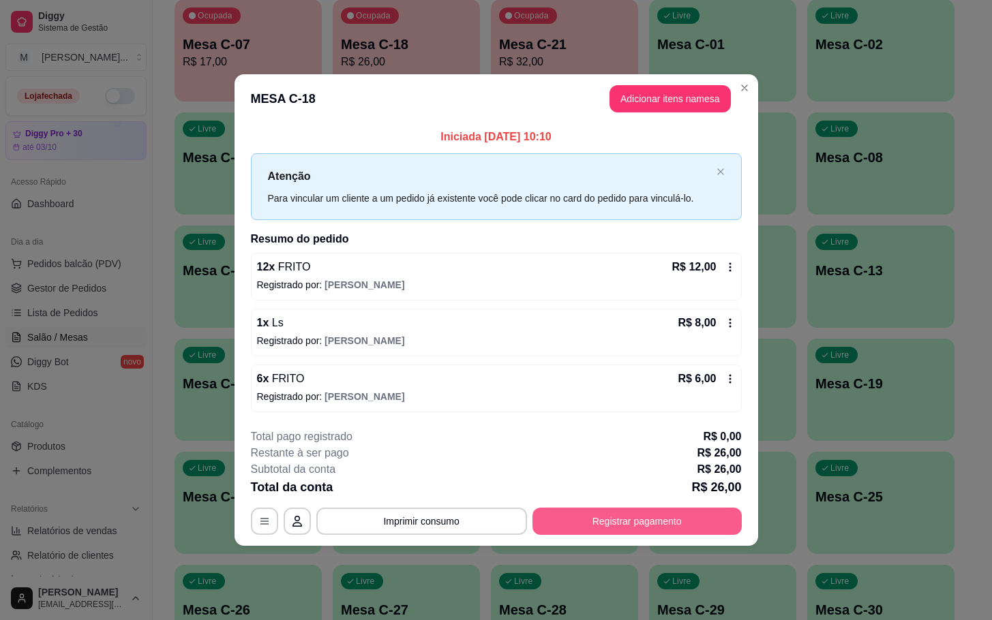
click at [610, 522] on button "Registrar pagamento" at bounding box center [636, 521] width 209 height 27
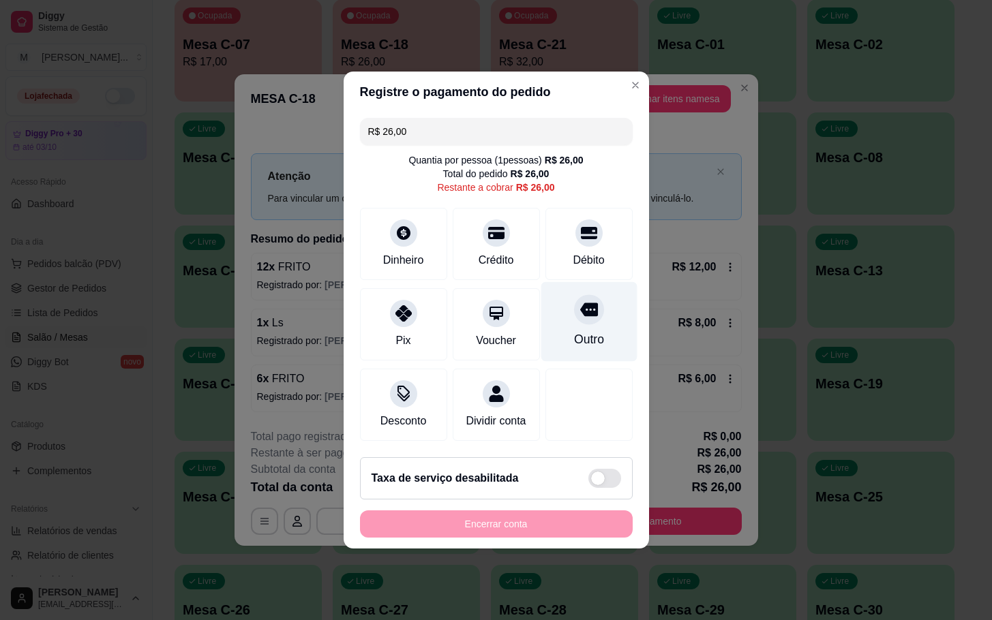
click at [561, 313] on div "Outro" at bounding box center [589, 322] width 96 height 80
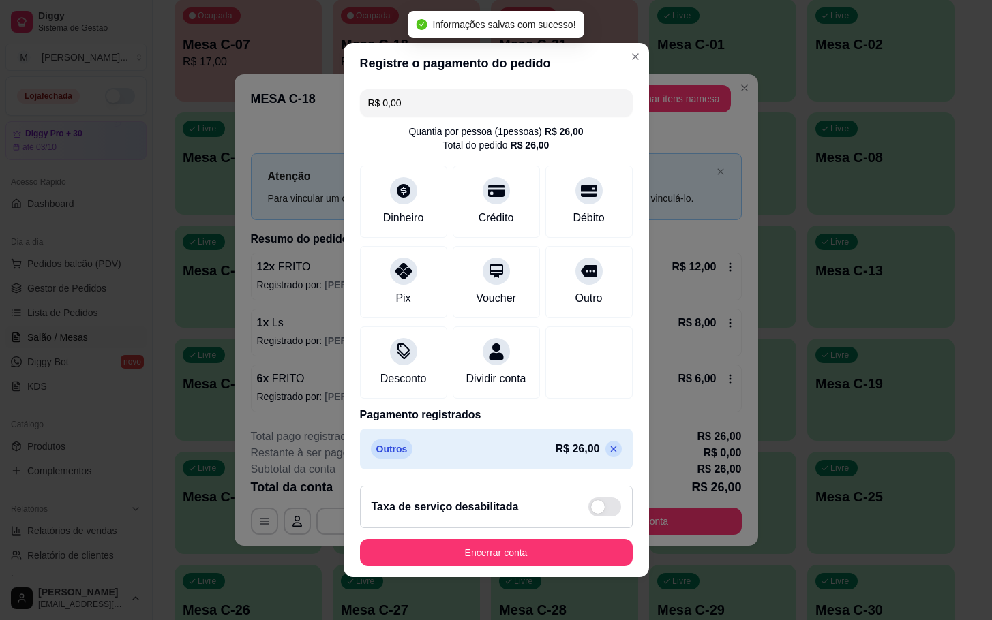
type input "R$ 0,00"
click at [496, 560] on button "Encerrar conta" at bounding box center [496, 553] width 264 height 27
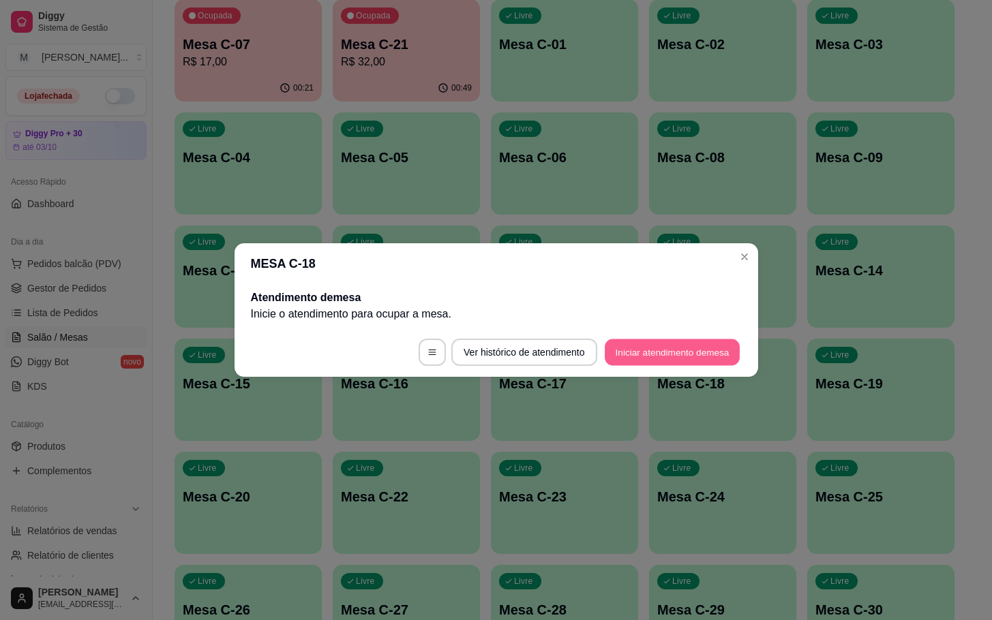
click at [728, 342] on button "Iniciar atendimento de mesa" at bounding box center [672, 352] width 135 height 27
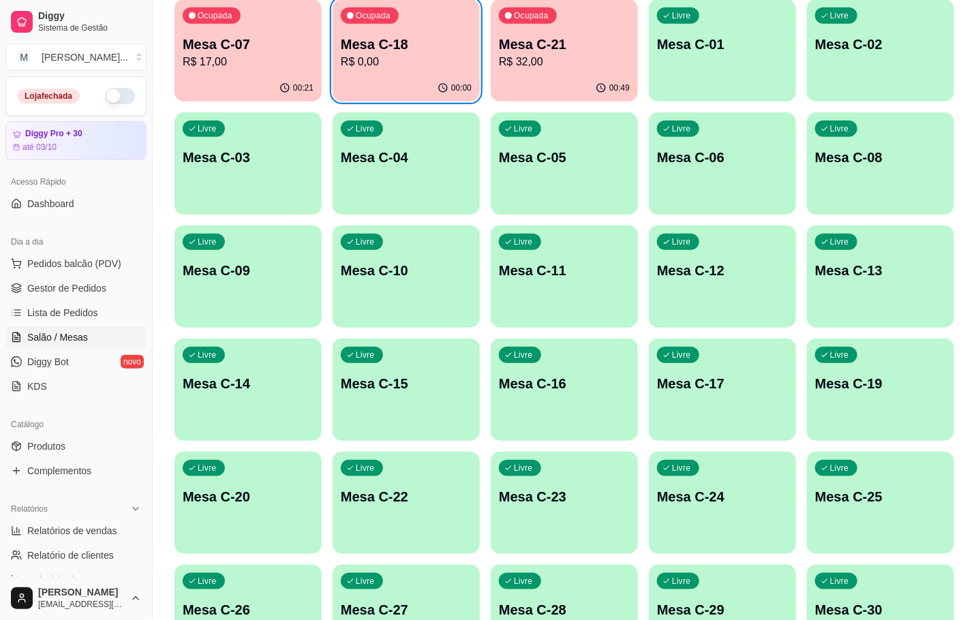
click at [372, 47] on p "Mesa C-18" at bounding box center [406, 44] width 131 height 19
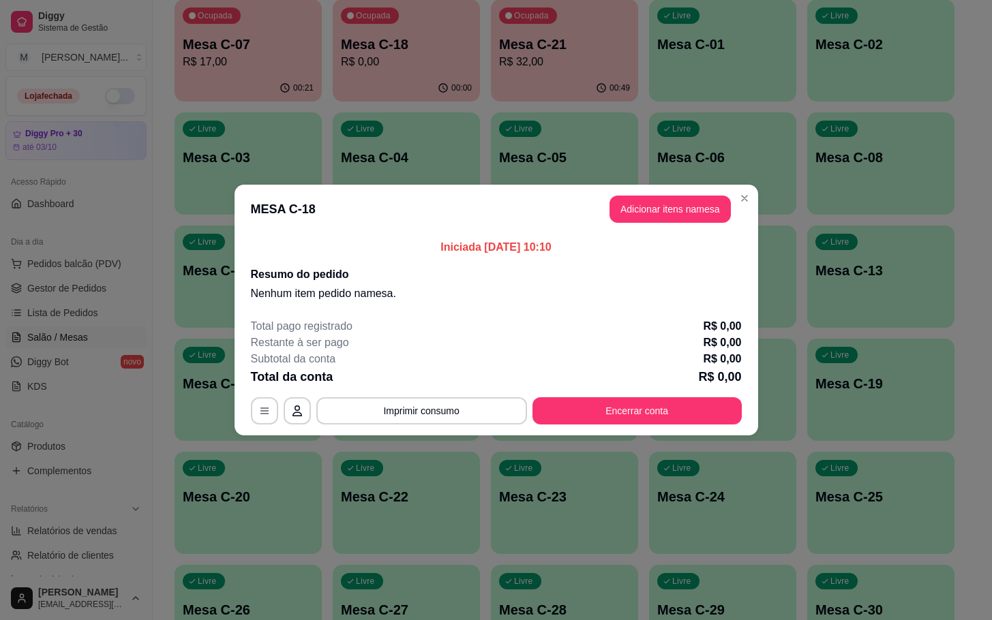
click at [686, 393] on div "Total pago registrado R$ 0,00 Restante à ser pago R$ 0,00 Subtotal da conta R$ …" at bounding box center [496, 371] width 491 height 106
click at [675, 406] on button "Encerrar conta" at bounding box center [636, 411] width 203 height 27
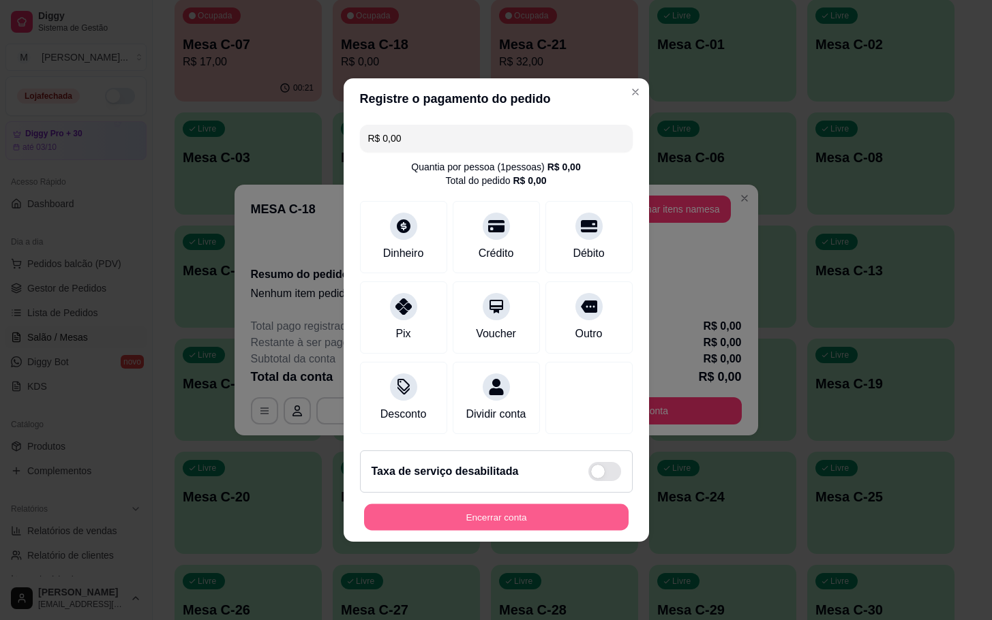
click at [558, 528] on button "Encerrar conta" at bounding box center [496, 517] width 264 height 27
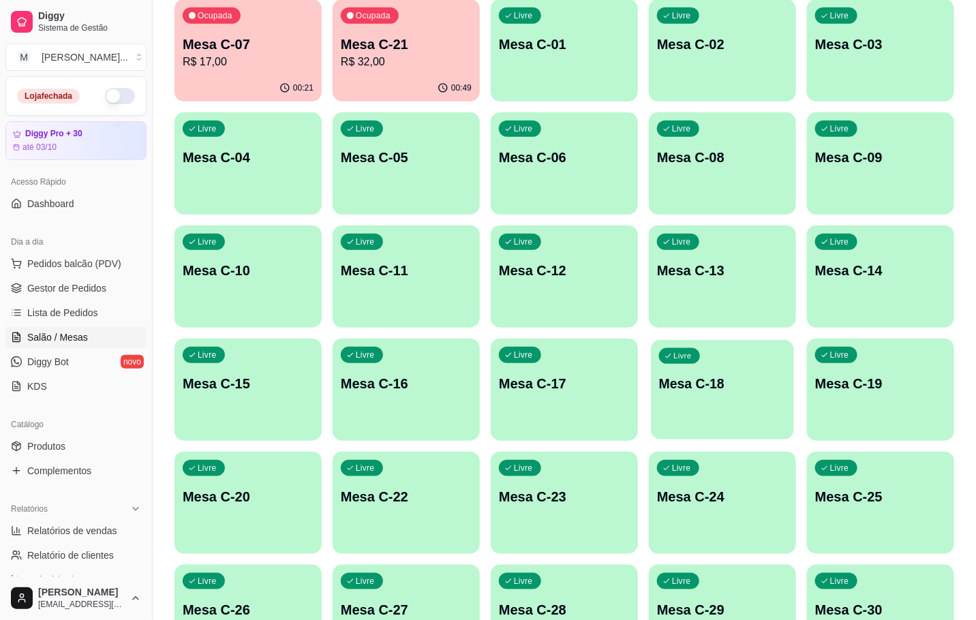
click at [763, 393] on div "Livre Mesa C-18" at bounding box center [722, 381] width 143 height 83
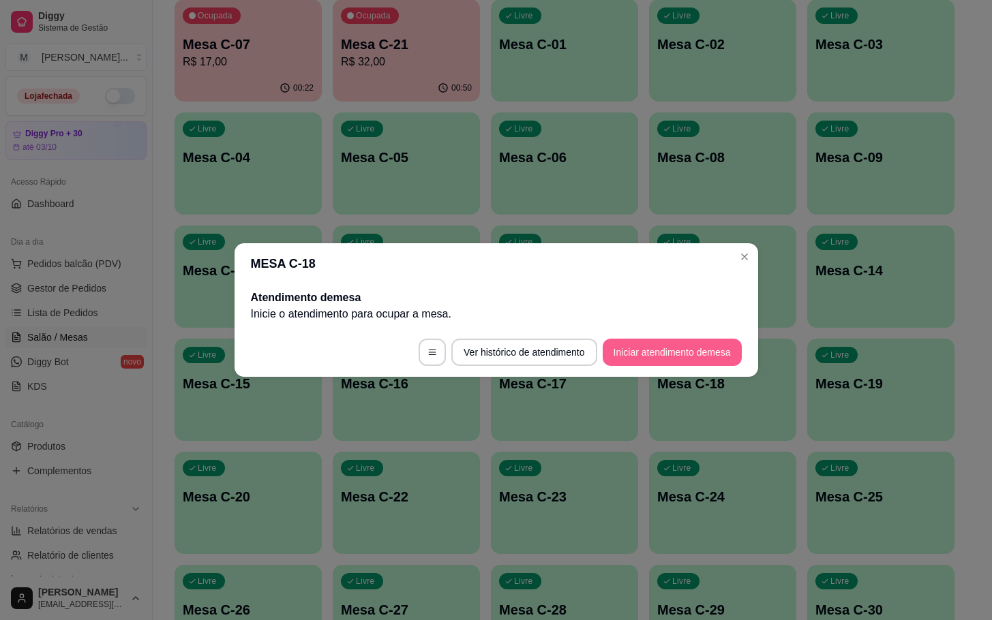
click at [673, 350] on button "Iniciar atendimento de mesa" at bounding box center [672, 352] width 139 height 27
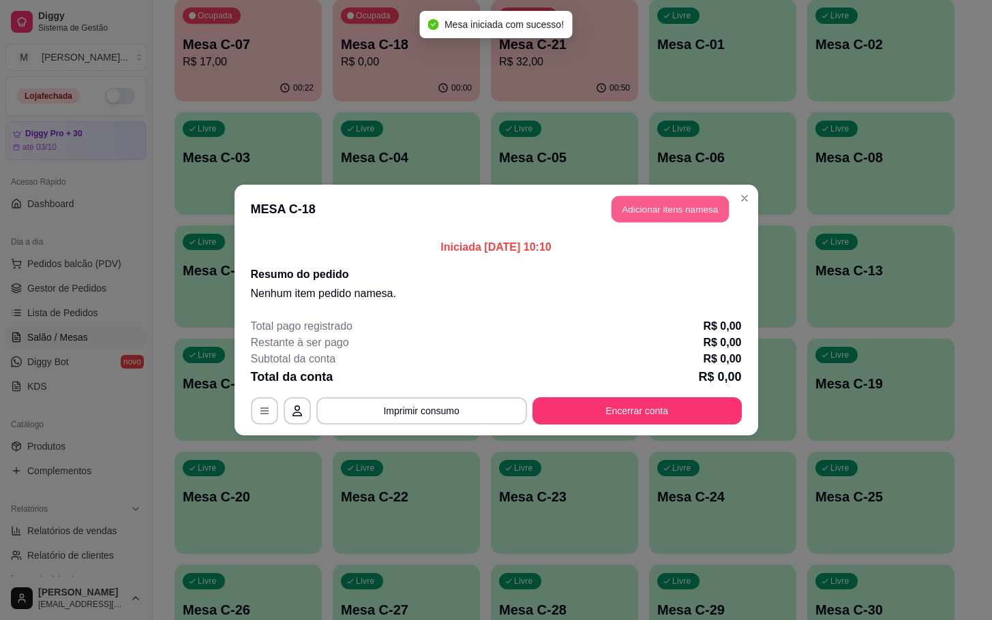
click at [635, 223] on button "Adicionar itens na mesa" at bounding box center [669, 209] width 117 height 27
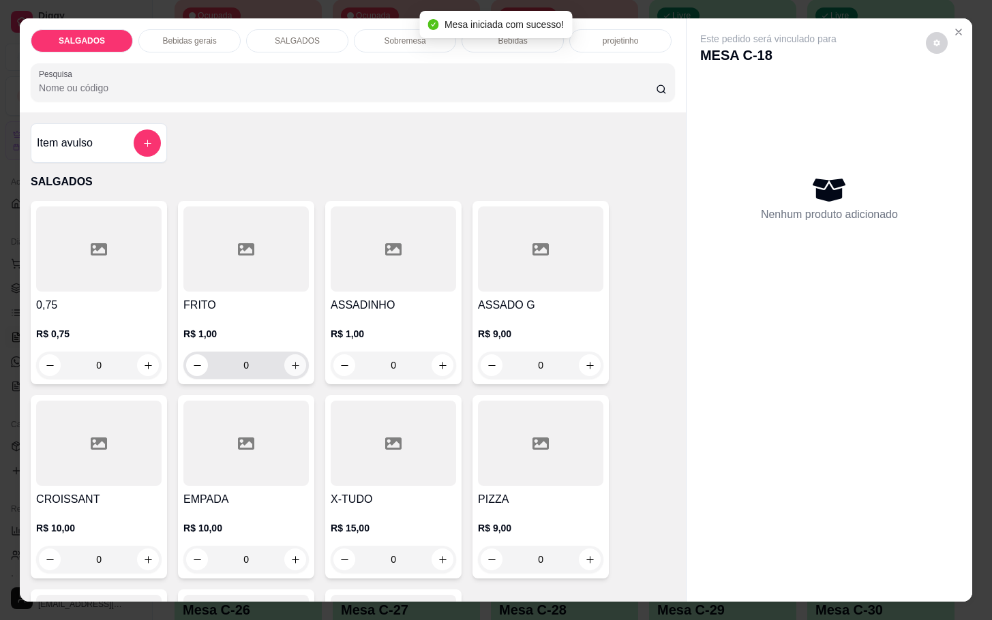
click at [290, 361] on icon "increase-product-quantity" at bounding box center [295, 366] width 10 height 10
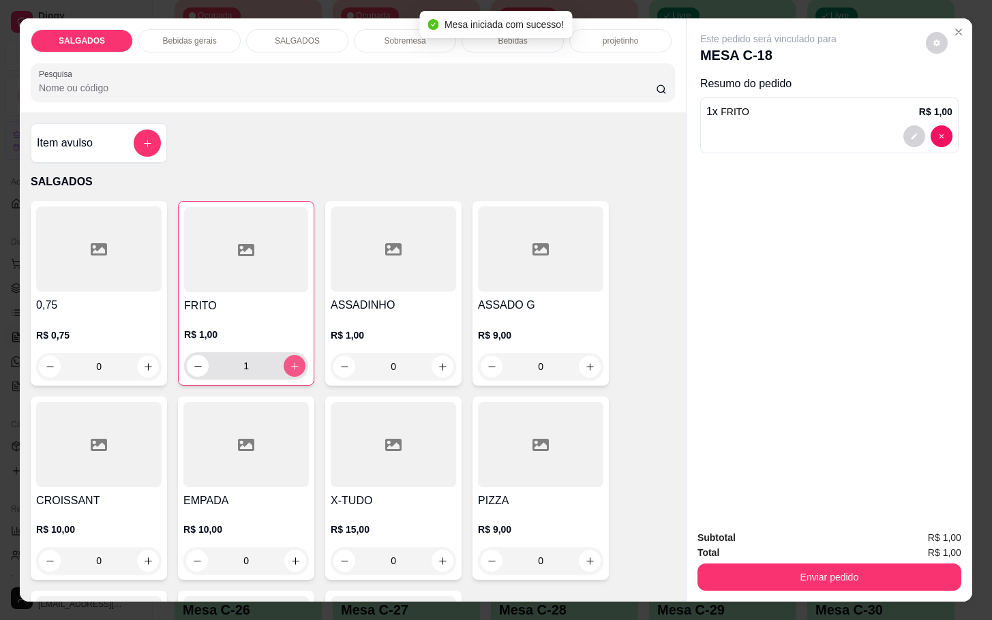
click at [290, 361] on icon "increase-product-quantity" at bounding box center [295, 366] width 10 height 10
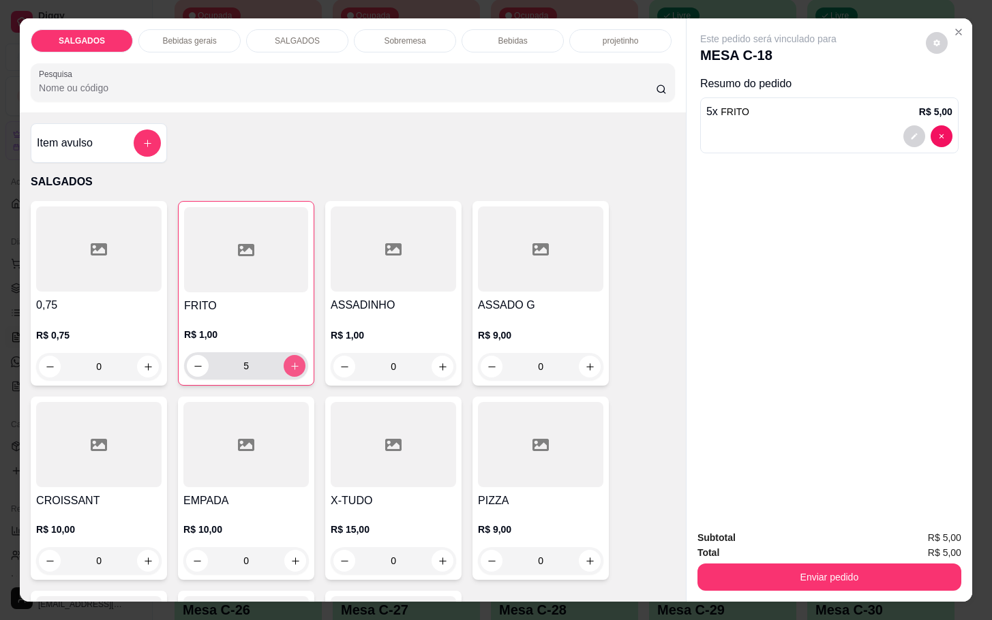
type input "6"
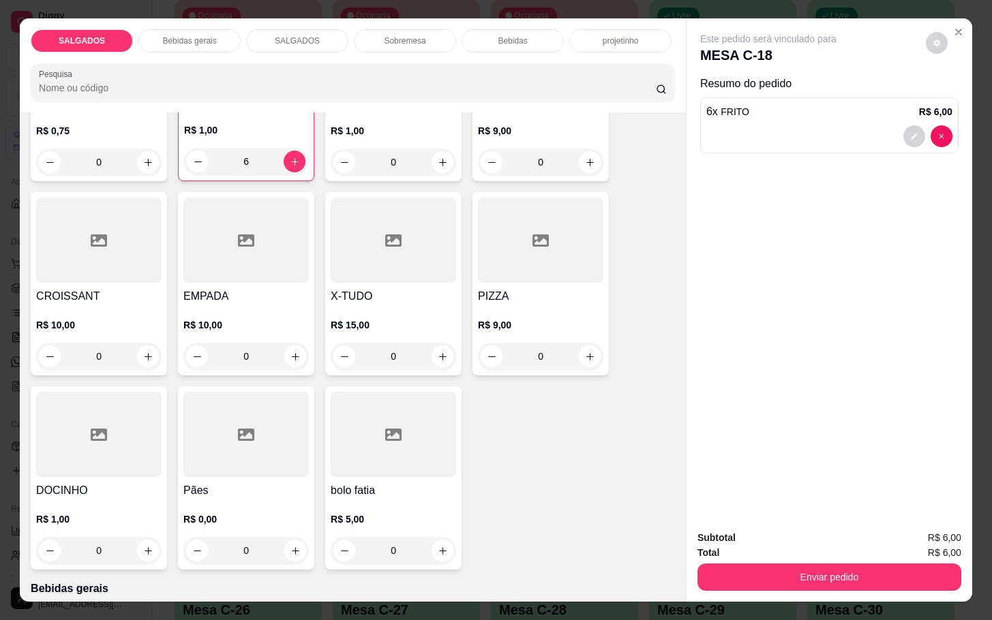
scroll to position [511, 0]
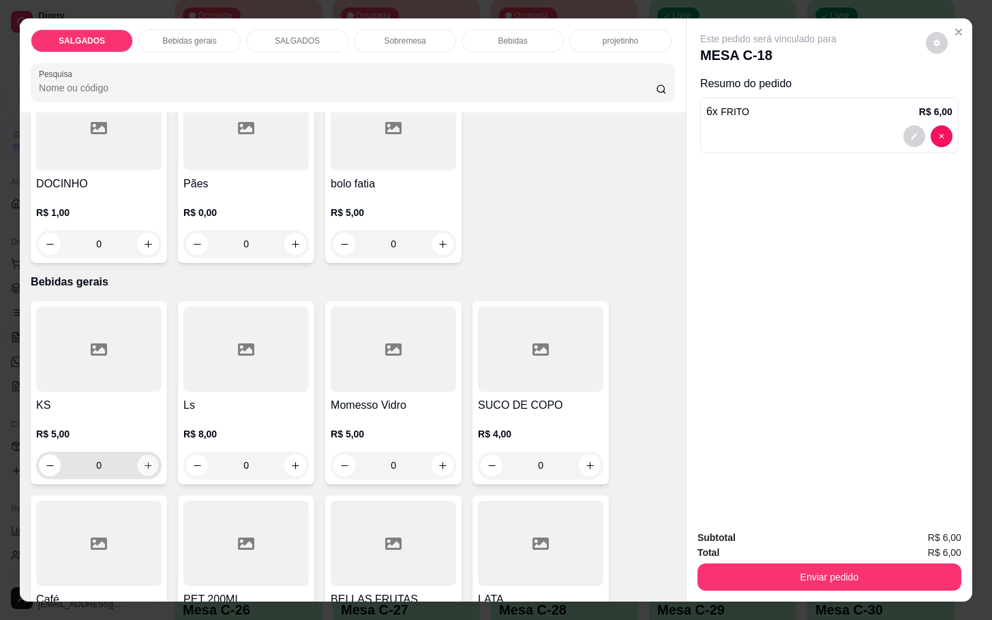
click at [138, 463] on button "increase-product-quantity" at bounding box center [148, 465] width 21 height 21
type input "1"
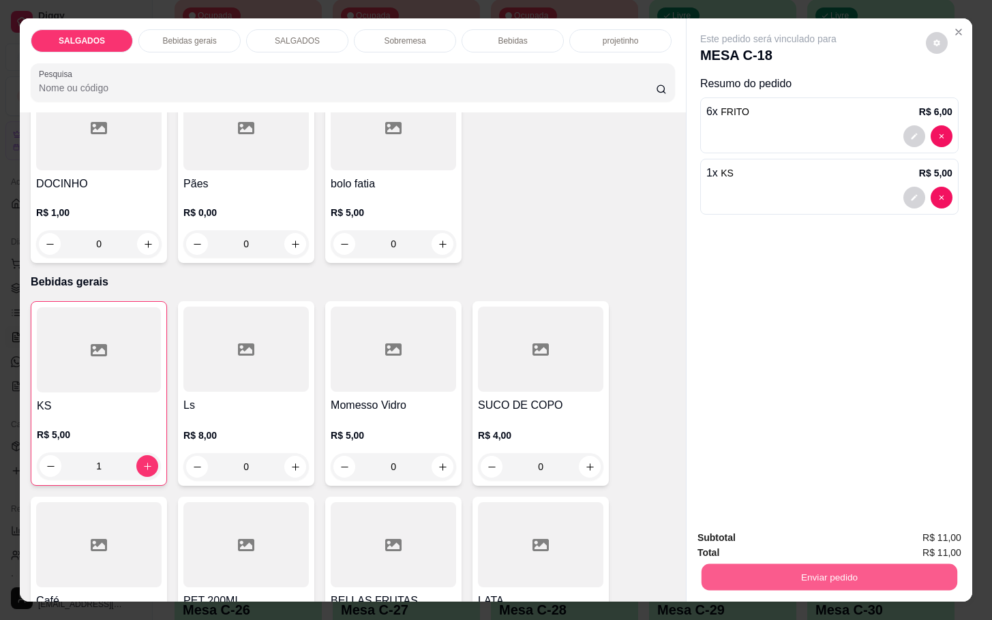
click at [763, 573] on button "Enviar pedido" at bounding box center [829, 577] width 256 height 27
click at [931, 540] on button "Enviar pedido" at bounding box center [923, 537] width 77 height 26
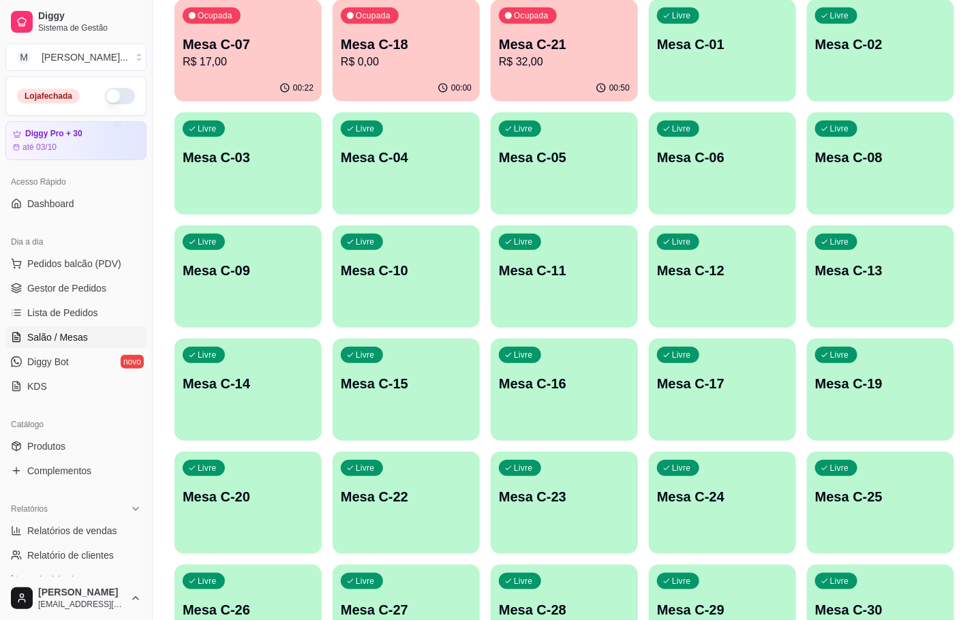
click at [238, 60] on p "R$ 17,00" at bounding box center [248, 62] width 131 height 16
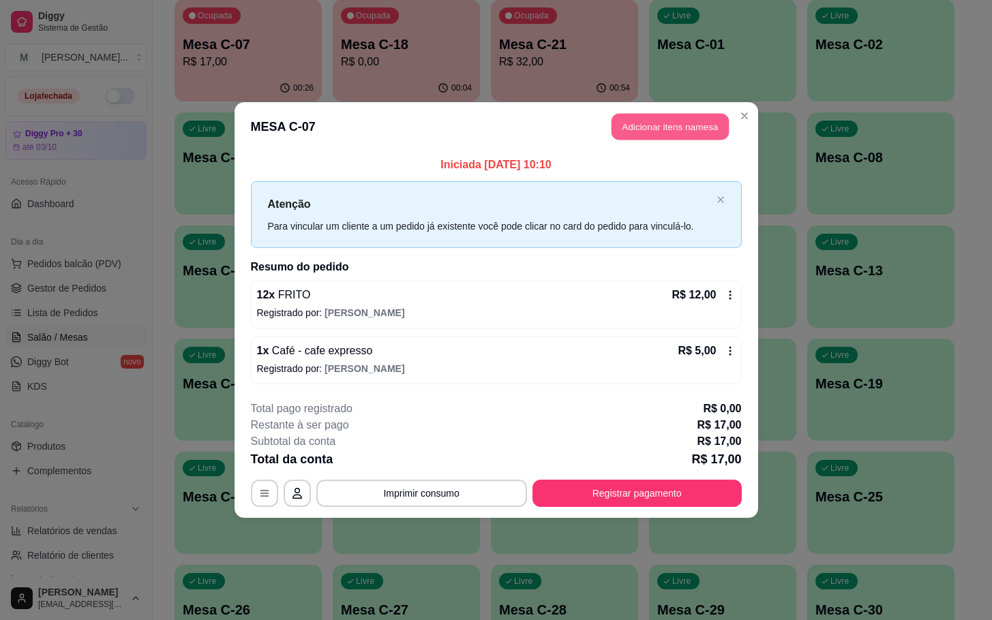
click at [688, 127] on button "Adicionar itens na mesa" at bounding box center [669, 127] width 117 height 27
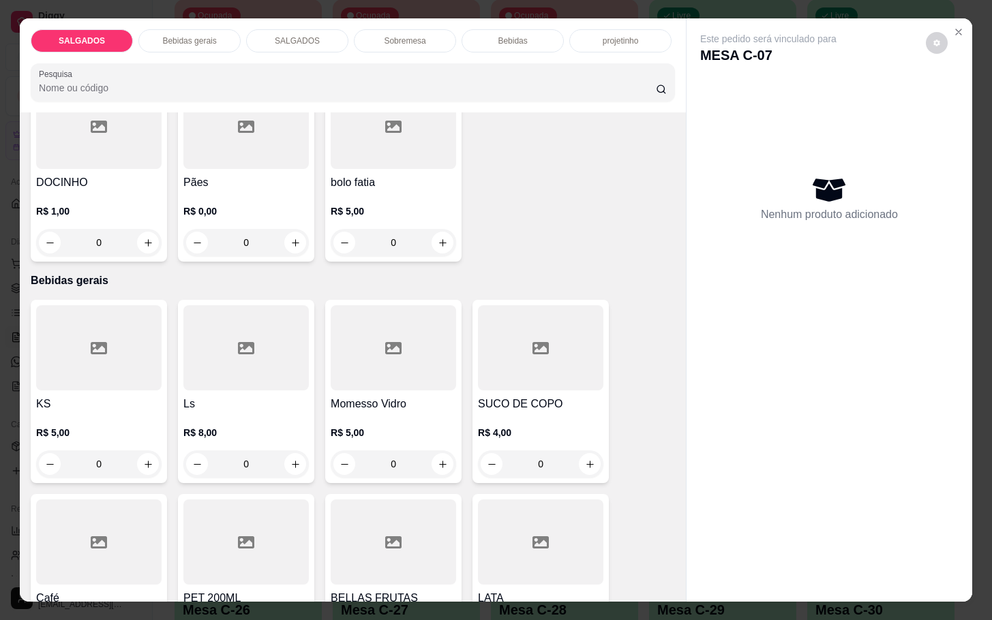
scroll to position [716, 0]
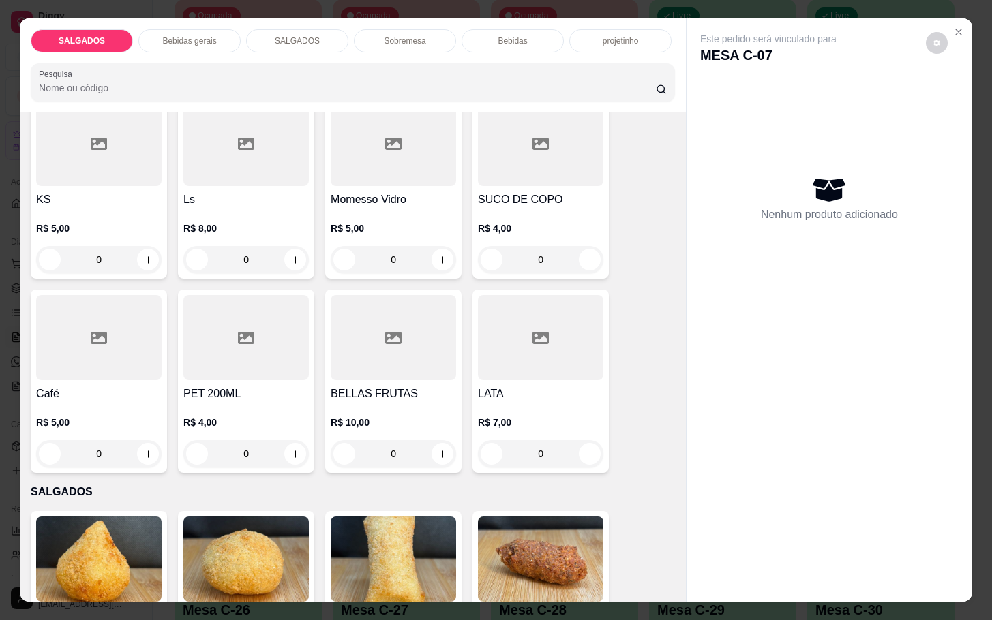
click at [131, 357] on div at bounding box center [98, 337] width 125 height 85
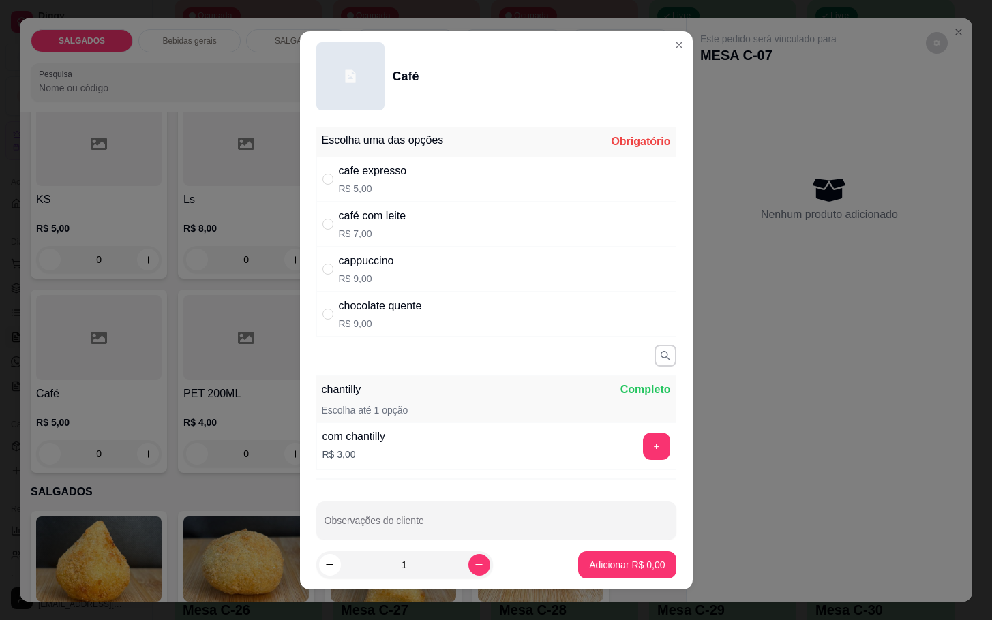
drag, startPoint x: 419, startPoint y: 186, endPoint x: 440, endPoint y: 224, distance: 43.0
click at [416, 186] on div "cafe expresso R$ 5,00" at bounding box center [496, 179] width 360 height 45
radio input "true"
click at [589, 566] on p "Adicionar R$ 5,00" at bounding box center [627, 565] width 76 height 14
type input "1"
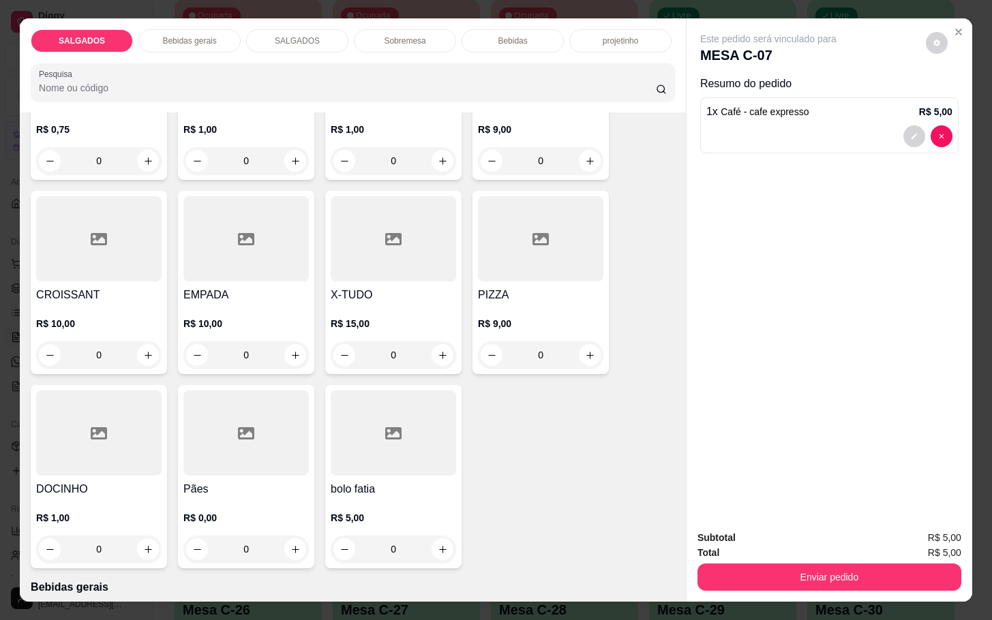
scroll to position [0, 0]
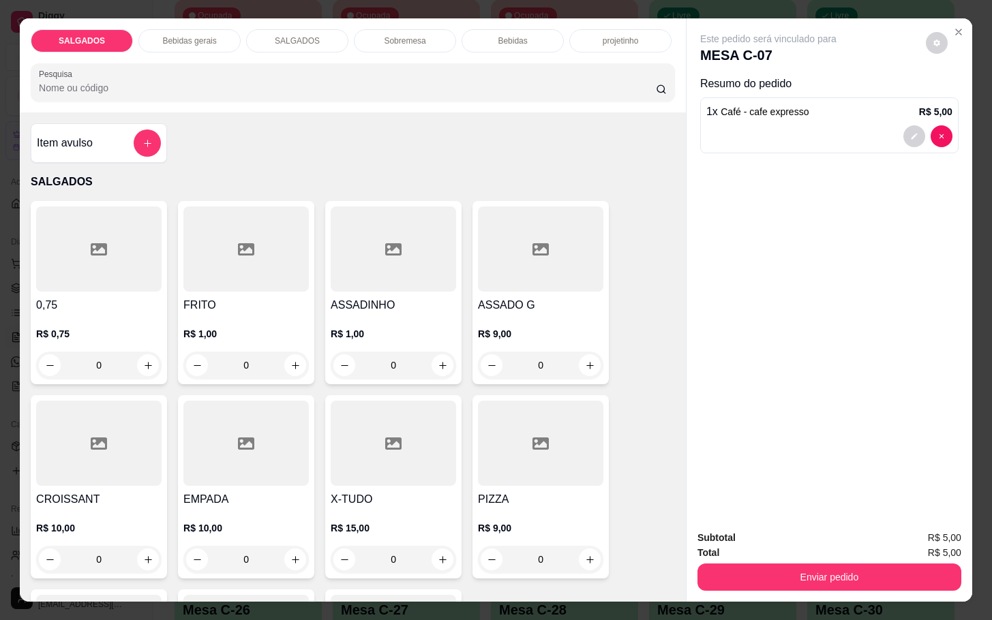
click at [260, 364] on input "0" at bounding box center [246, 365] width 76 height 27
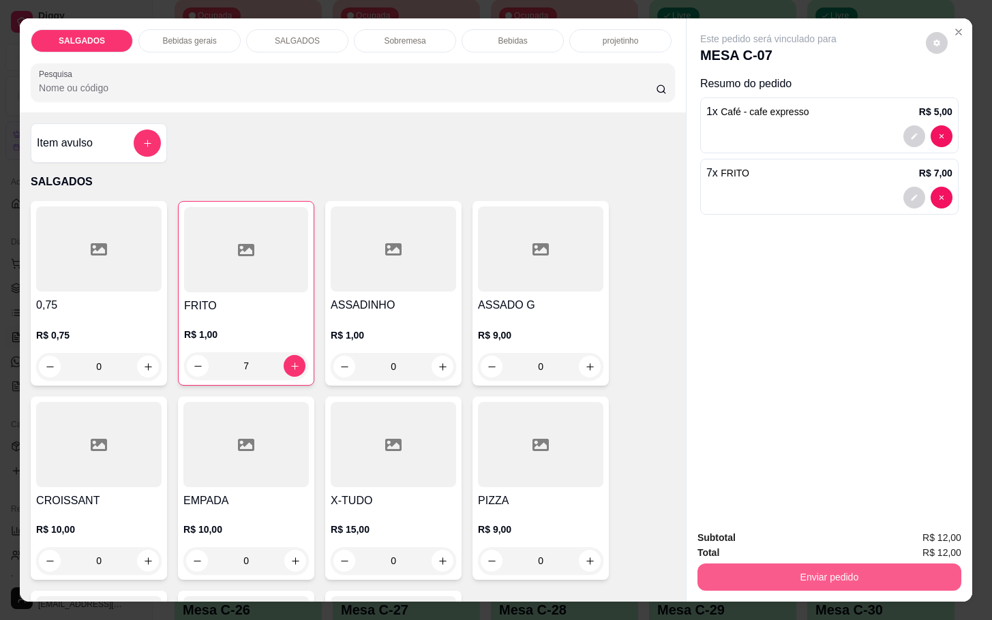
type input "7"
click at [735, 564] on button "Enviar pedido" at bounding box center [829, 577] width 264 height 27
click at [745, 573] on button "Enviar pedido" at bounding box center [829, 577] width 256 height 27
click at [927, 539] on button "Enviar pedido" at bounding box center [923, 536] width 75 height 25
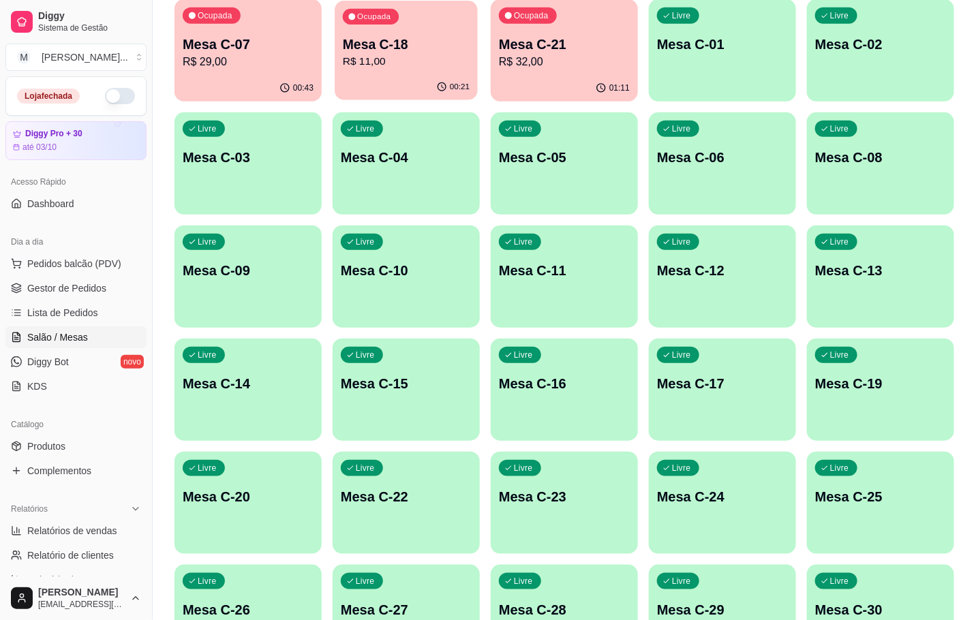
click at [356, 39] on p "Mesa C-18" at bounding box center [406, 44] width 127 height 18
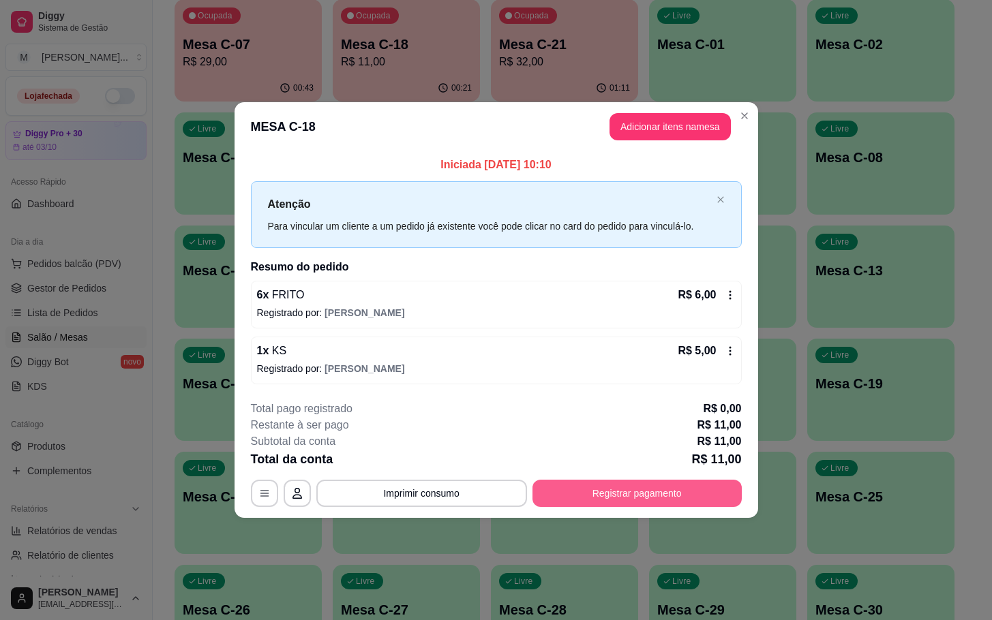
click at [560, 502] on button "Registrar pagamento" at bounding box center [636, 493] width 209 height 27
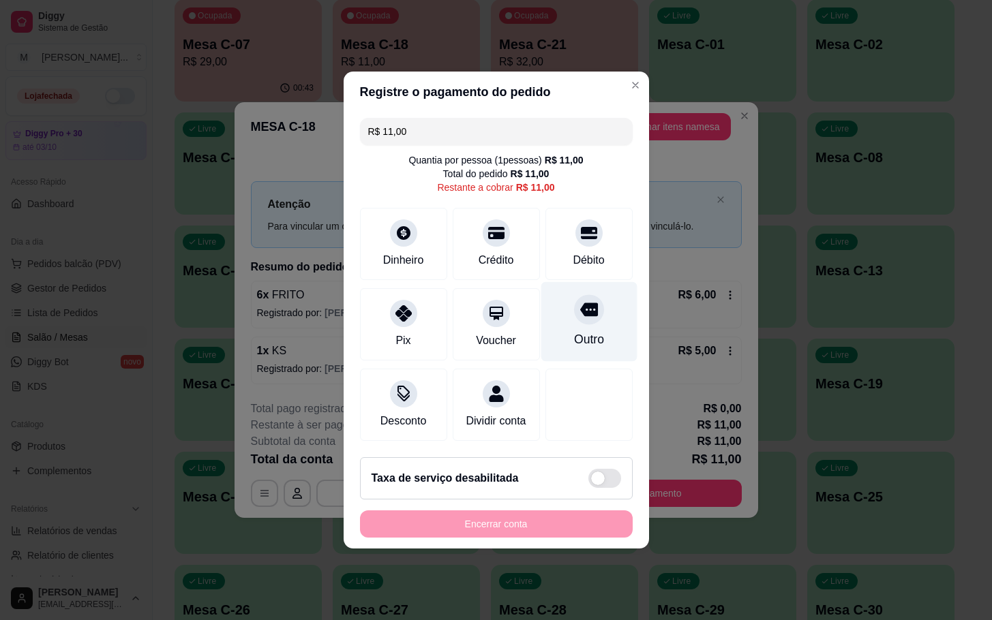
click at [575, 331] on div "Outro" at bounding box center [588, 340] width 30 height 18
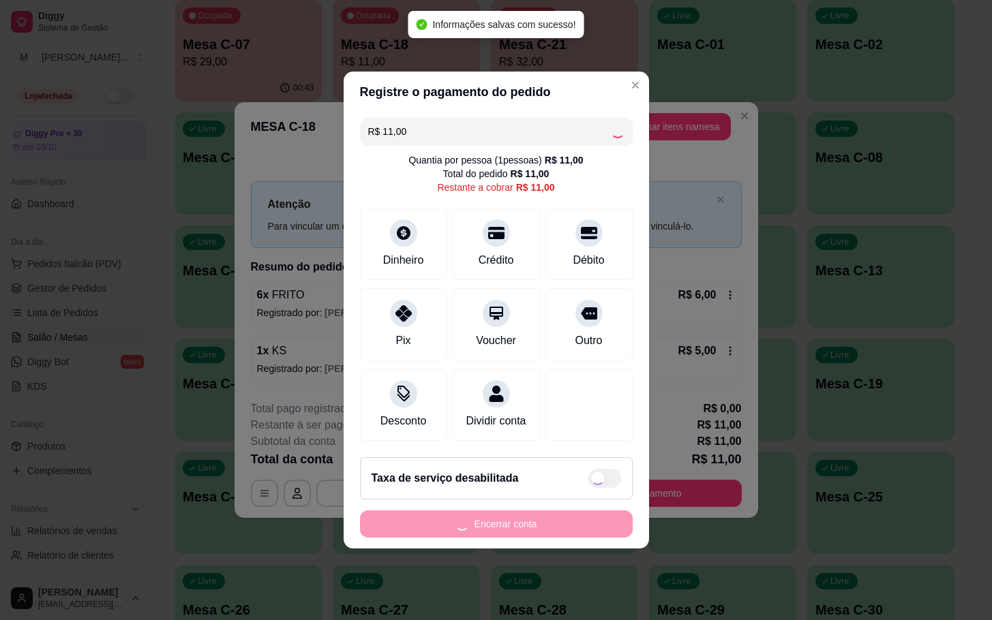
type input "R$ 0,00"
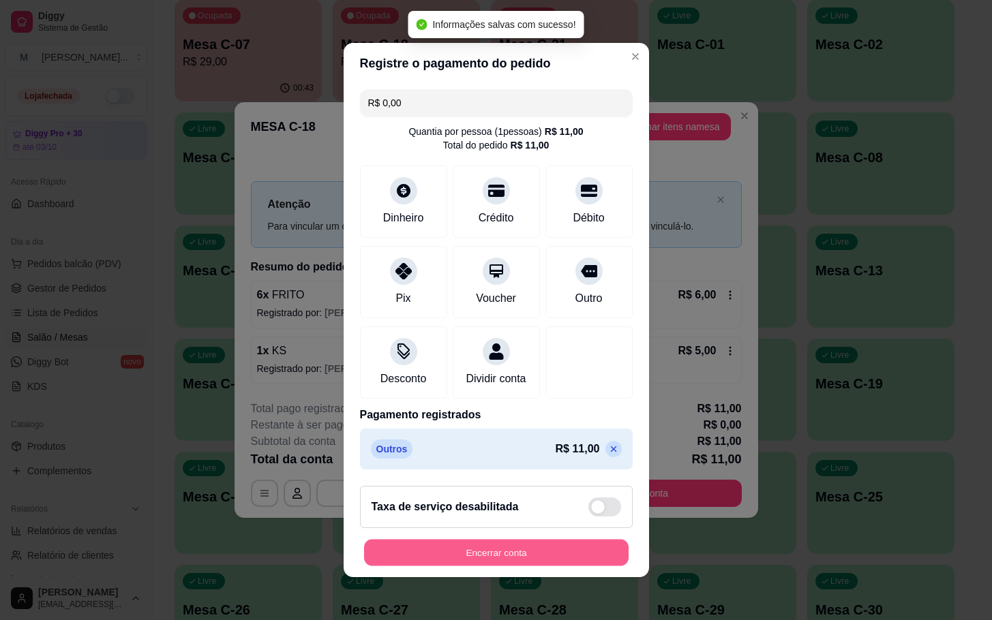
click at [562, 556] on button "Encerrar conta" at bounding box center [496, 553] width 264 height 27
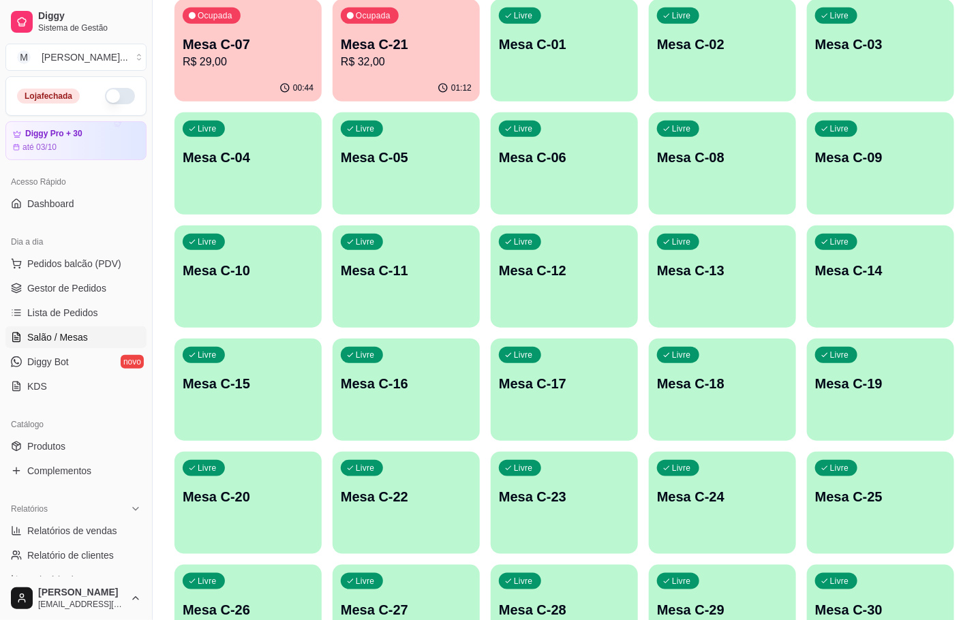
click at [975, 352] on html "Diggy Sistema de Gestão M Mila Salgados ... Loja fechada Diggy Pro + 30 até 03/…" at bounding box center [488, 42] width 976 height 620
click at [232, 23] on div "Ocupada Mesa C-07 R$ 29,00" at bounding box center [248, 37] width 147 height 76
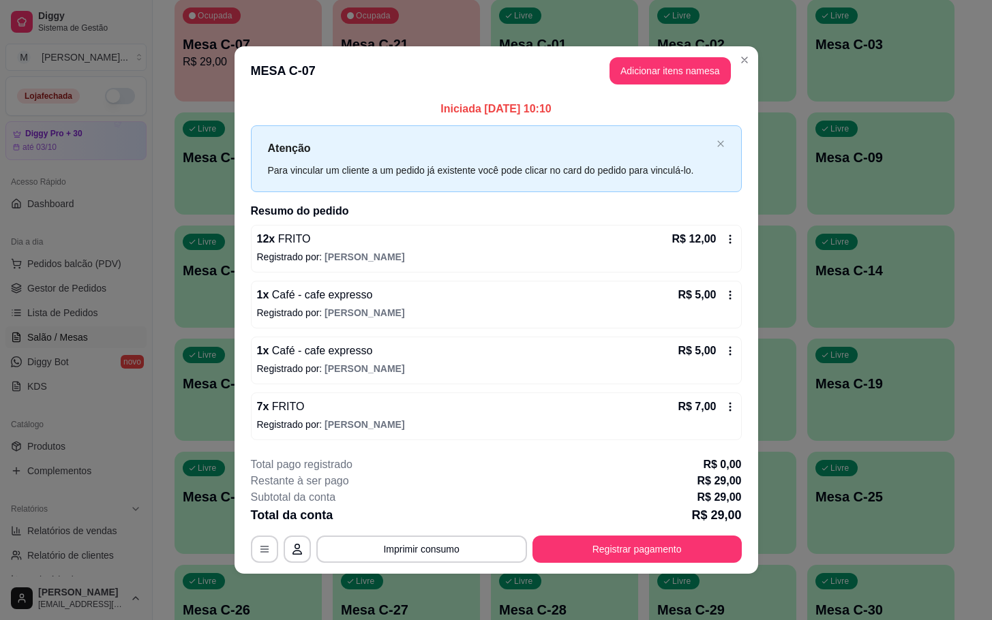
click at [728, 170] on div "Atenção Para vincular um cliente a um pedido já existente você pode clicar no c…" at bounding box center [496, 158] width 491 height 66
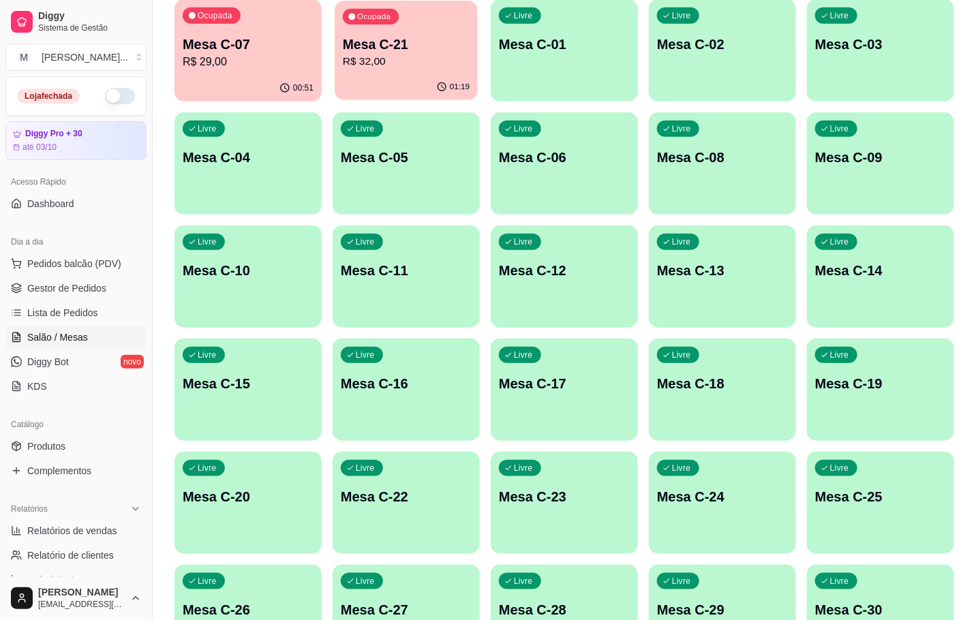
click at [432, 6] on div "Ocupada Mesa C-21 R$ 32,00" at bounding box center [406, 38] width 143 height 74
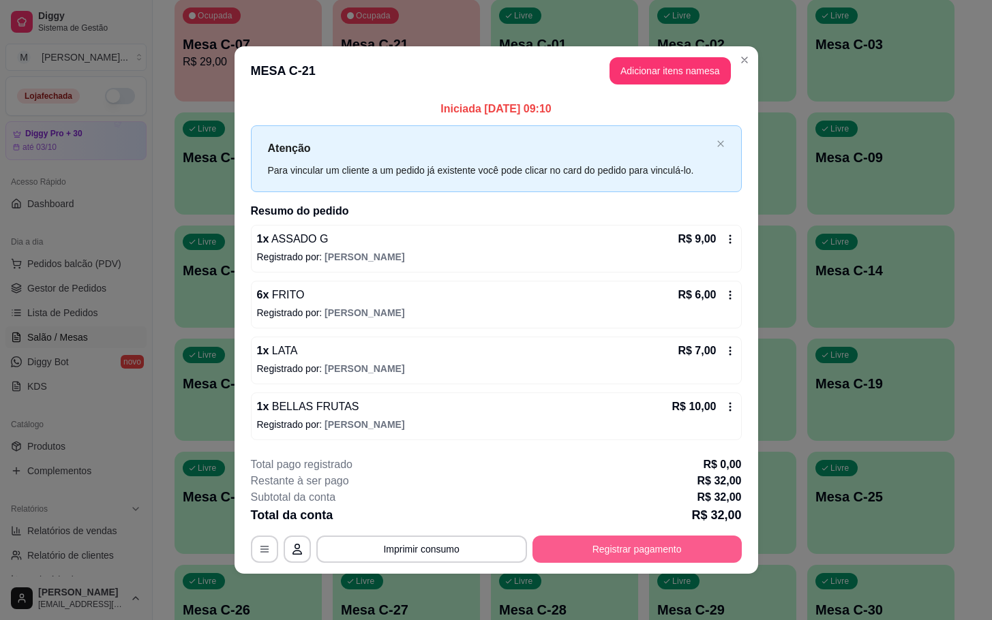
click at [697, 543] on button "Registrar pagamento" at bounding box center [636, 549] width 209 height 27
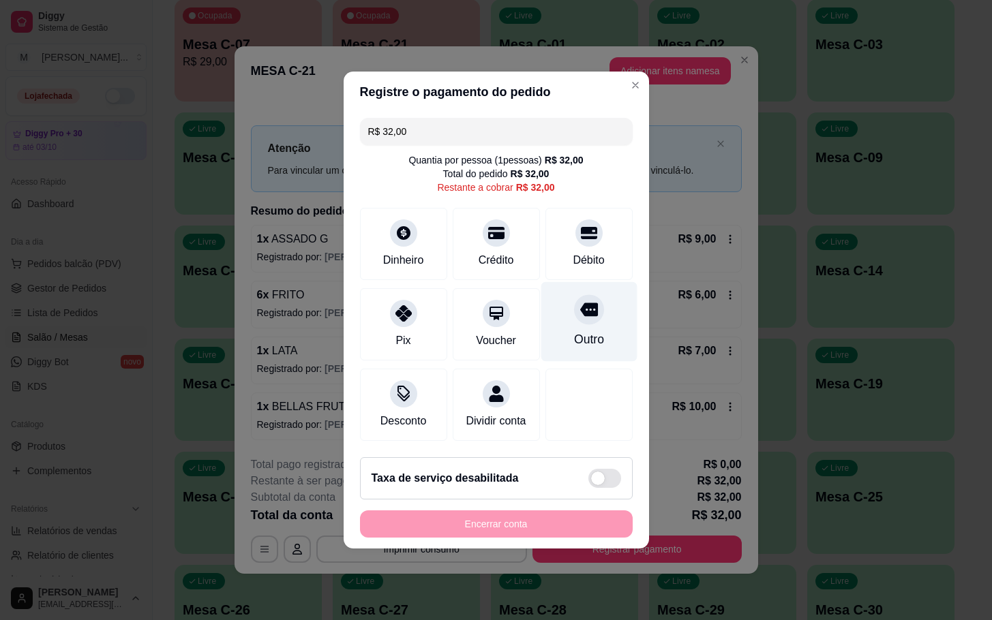
click at [601, 344] on div "Outro" at bounding box center [589, 322] width 96 height 80
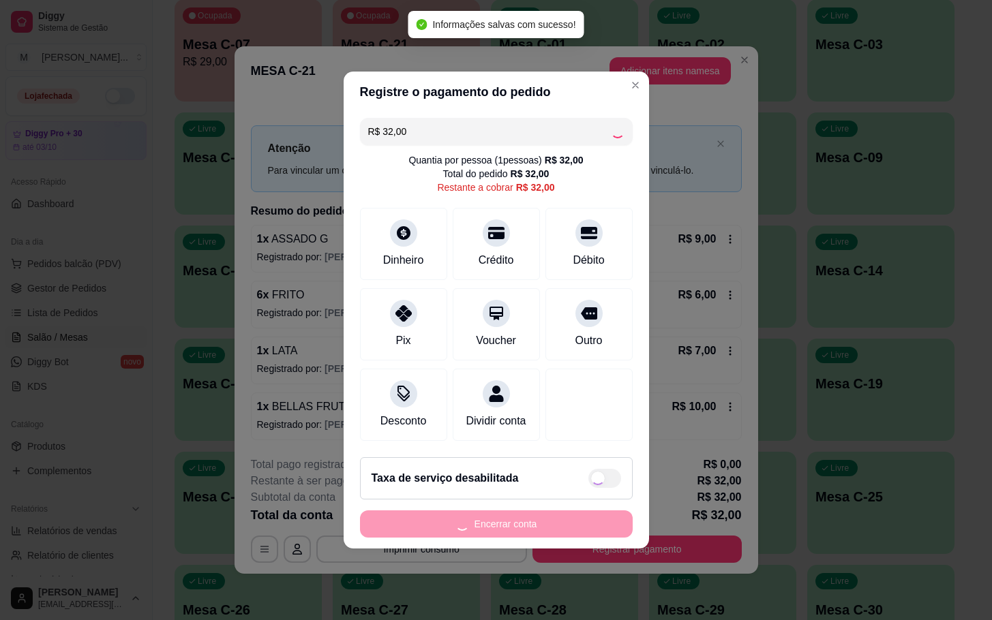
type input "R$ 0,00"
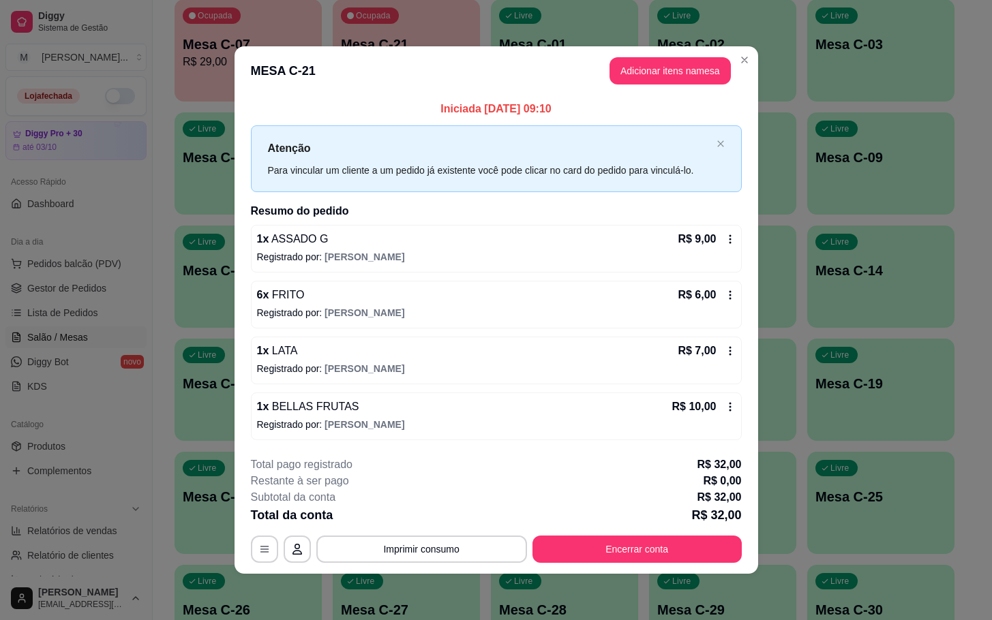
click at [642, 554] on button "Encerrar conta" at bounding box center [636, 549] width 209 height 27
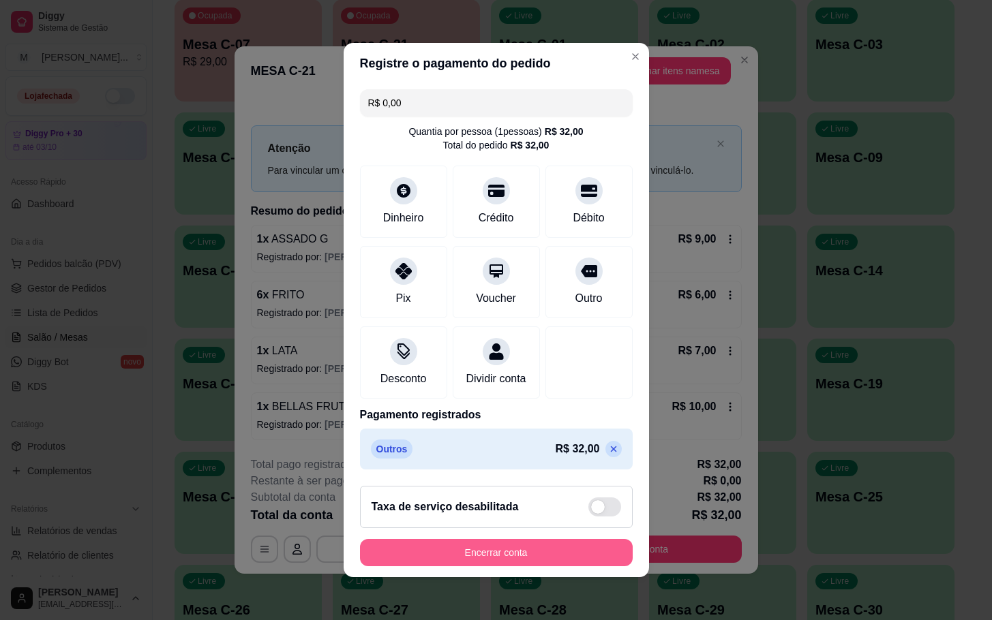
click at [496, 552] on button "Encerrar conta" at bounding box center [496, 552] width 273 height 27
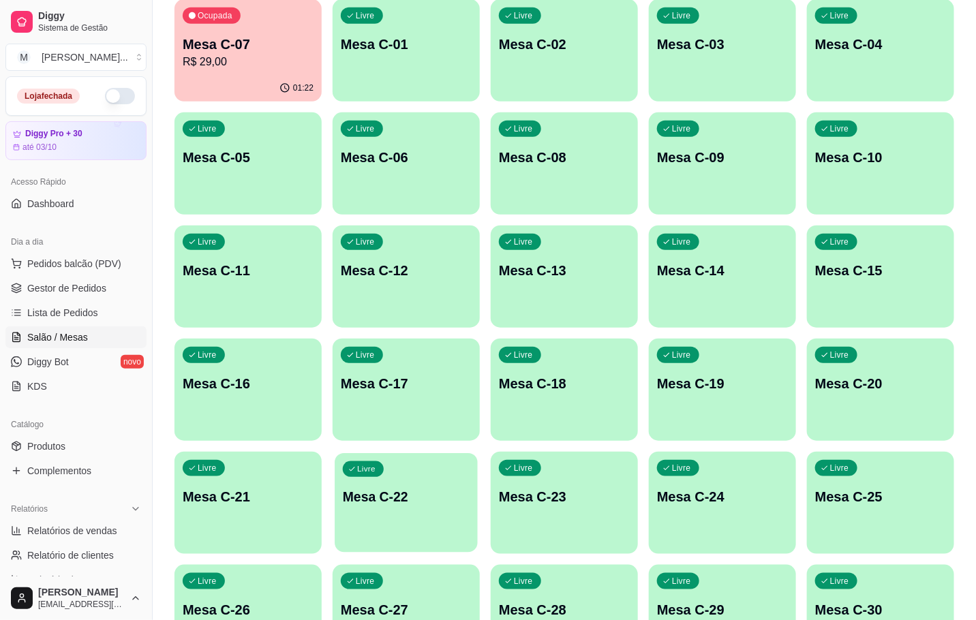
click at [446, 465] on div "Livre Mesa C-22" at bounding box center [406, 494] width 143 height 83
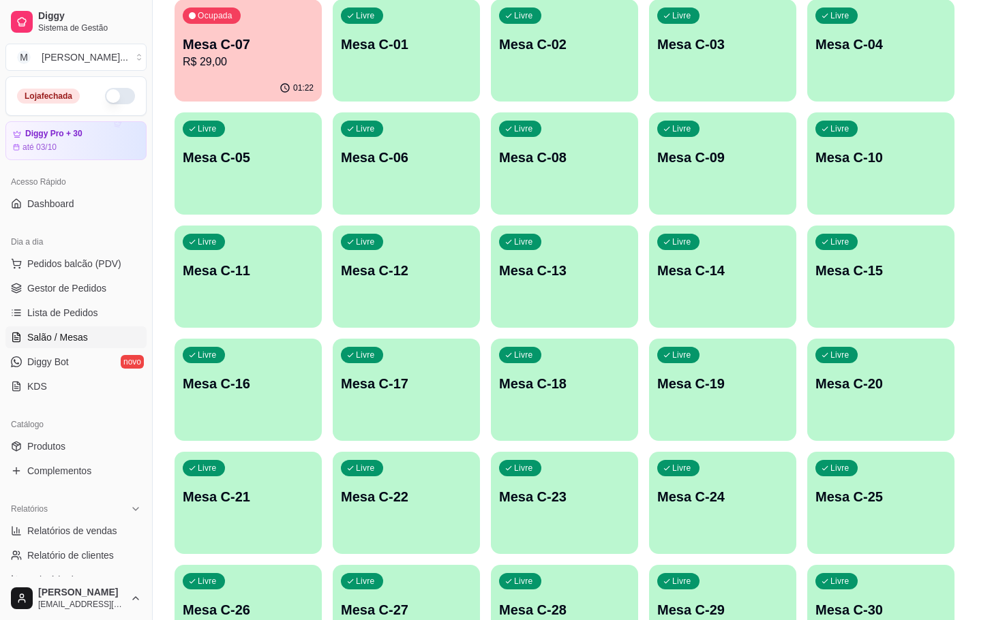
click at [665, 309] on p "Inicie o atendimento para ocupar a mesa ." at bounding box center [495, 314] width 491 height 16
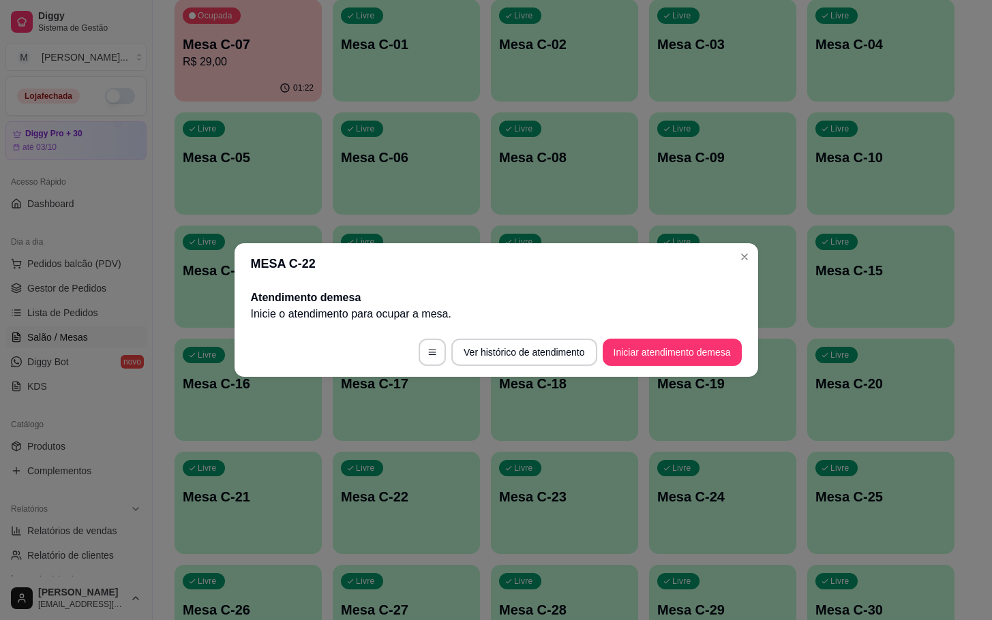
click at [669, 348] on button "Iniciar atendimento de mesa" at bounding box center [672, 352] width 139 height 27
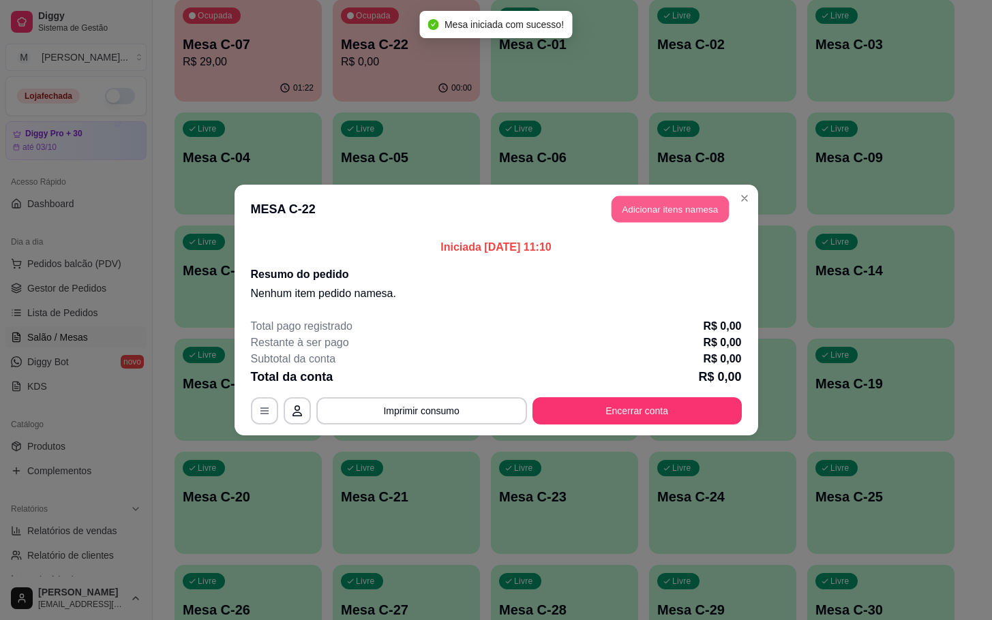
click at [675, 219] on button "Adicionar itens na mesa" at bounding box center [669, 209] width 117 height 27
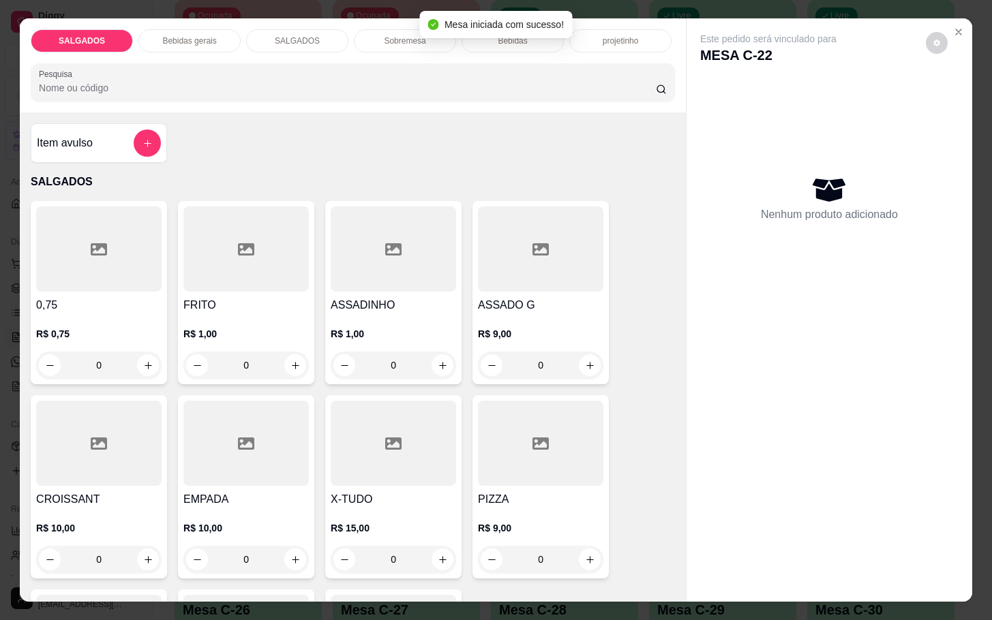
click at [241, 333] on p "R$ 1,00" at bounding box center [245, 334] width 125 height 14
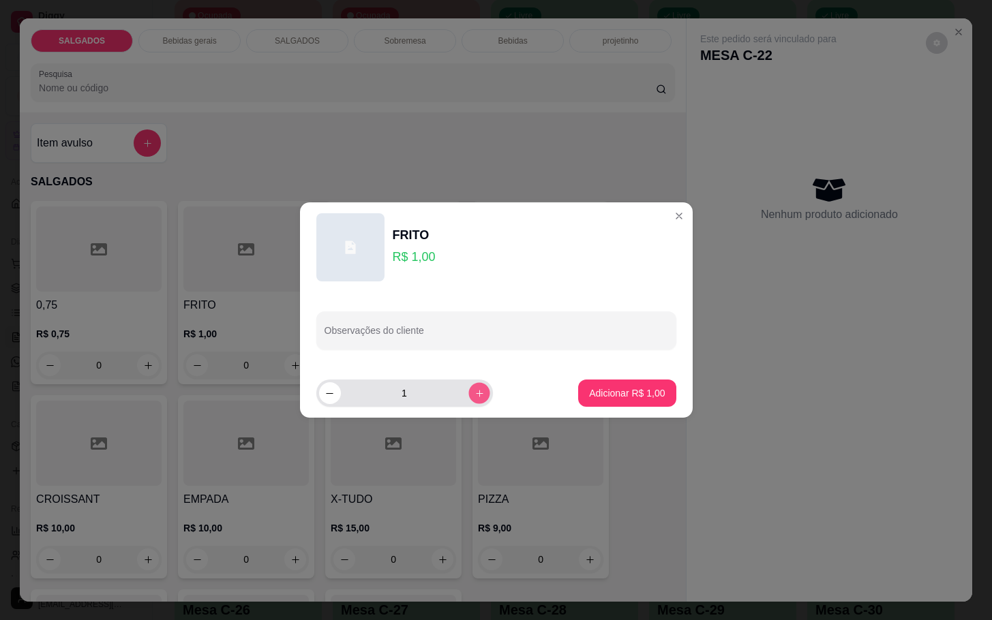
click at [474, 393] on icon "increase-product-quantity" at bounding box center [479, 394] width 10 height 10
click at [474, 391] on icon "increase-product-quantity" at bounding box center [479, 394] width 10 height 10
click at [474, 389] on icon "increase-product-quantity" at bounding box center [479, 394] width 10 height 10
type input "5"
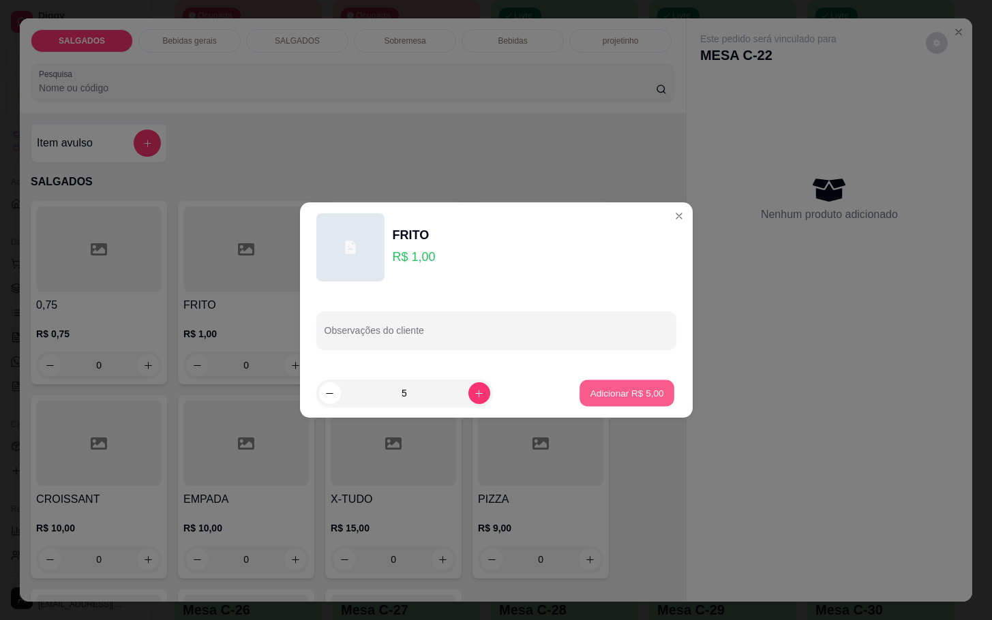
click at [612, 389] on p "Adicionar R$ 5,00" at bounding box center [627, 392] width 74 height 13
type input "5"
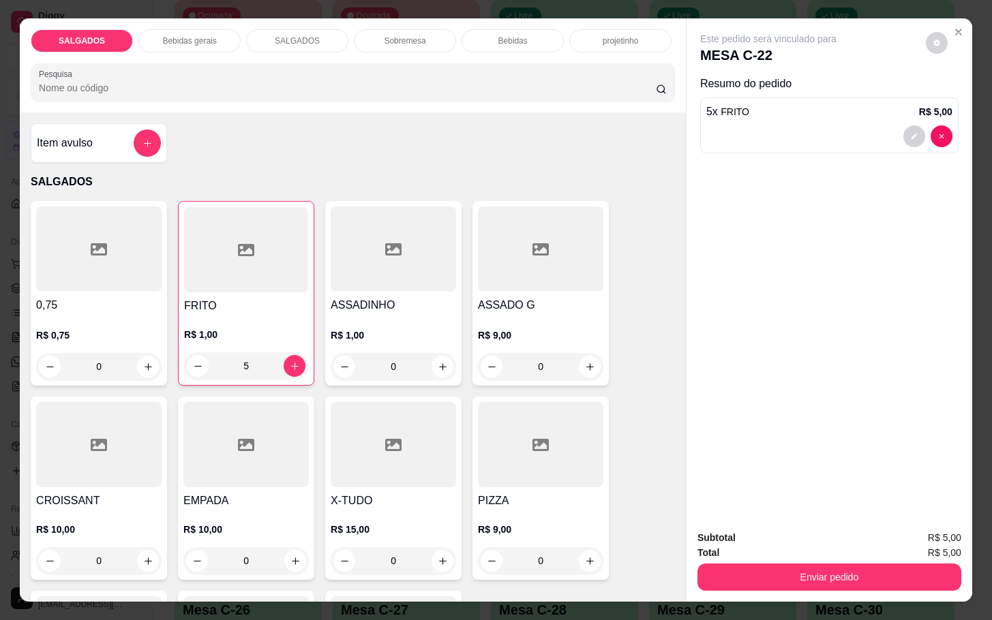
click at [538, 266] on div at bounding box center [540, 249] width 125 height 85
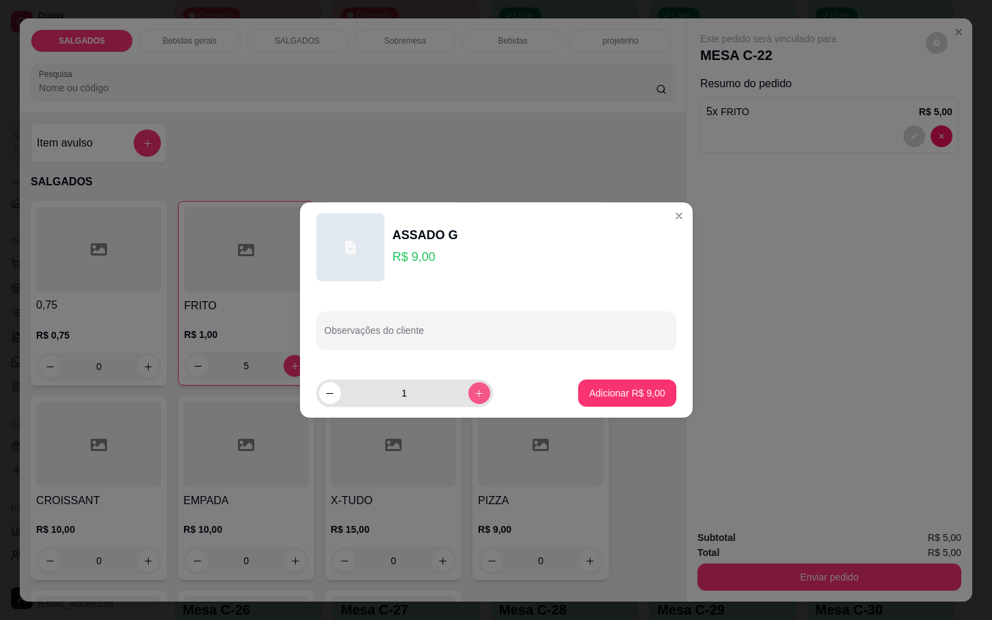
click at [473, 399] on button "increase-product-quantity" at bounding box center [479, 393] width 22 height 22
type input "2"
click at [604, 383] on button "Adicionar R$ 18,00" at bounding box center [625, 393] width 100 height 27
type input "2"
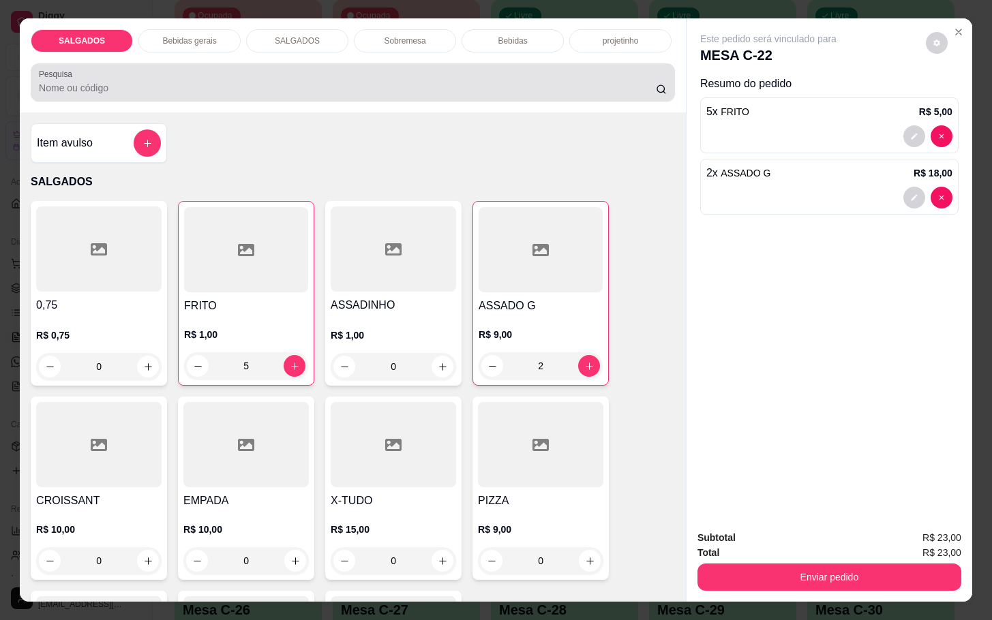
click at [215, 63] on div "Pesquisa" at bounding box center [353, 82] width 644 height 38
click at [213, 55] on div "SALGADOS Bebidas gerais SALGADOS Sobremesa Bebidas projetinho Pesquisa" at bounding box center [353, 65] width 666 height 94
click at [215, 53] on div "SALGADOS Bebidas gerais SALGADOS Sobremesa Bebidas projetinho Pesquisa" at bounding box center [353, 65] width 666 height 94
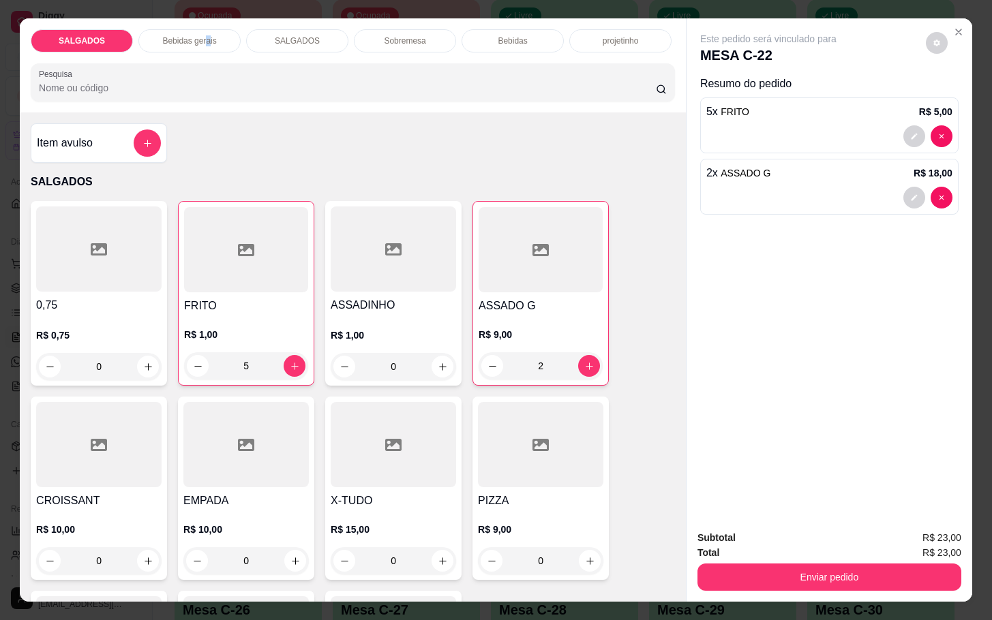
click at [200, 39] on div "Bebidas gerais" at bounding box center [189, 40] width 102 height 23
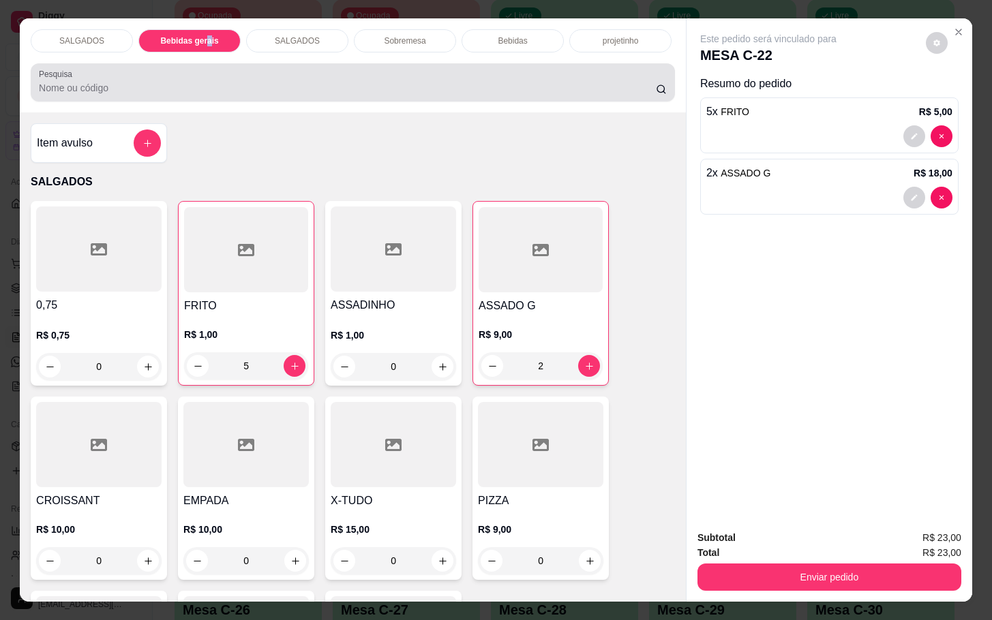
scroll to position [33, 0]
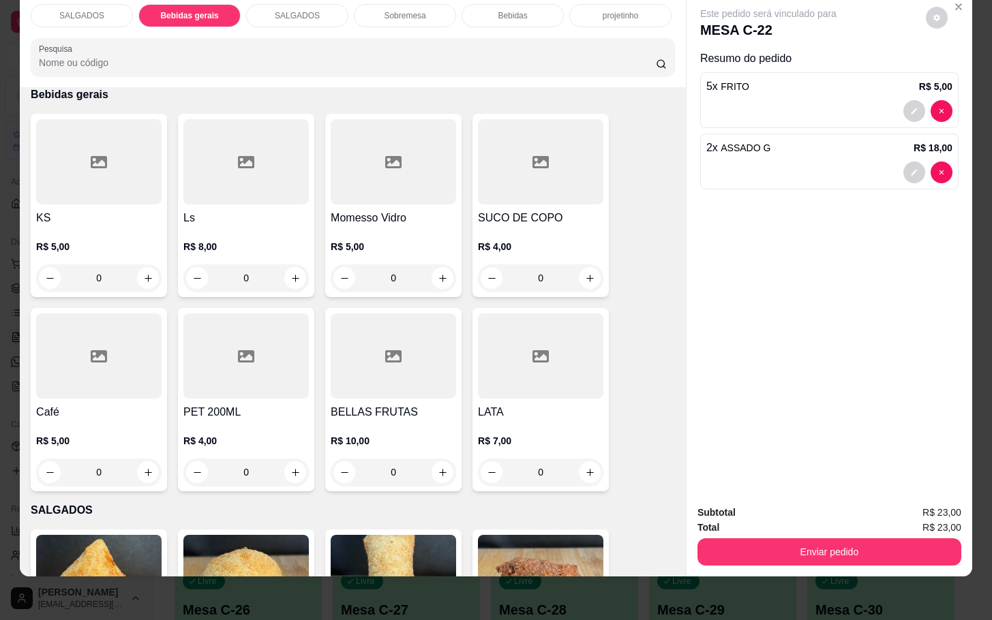
click at [547, 95] on div "Item avulso SALGADOS 0,75 R$ 0,75 0 FRITO R$ 1,00 5 ASSADINHO R$ 1,00 0 ASSADO …" at bounding box center [353, 331] width 666 height 489
click at [534, 273] on input "0" at bounding box center [540, 277] width 76 height 27
click at [528, 172] on div at bounding box center [540, 161] width 125 height 85
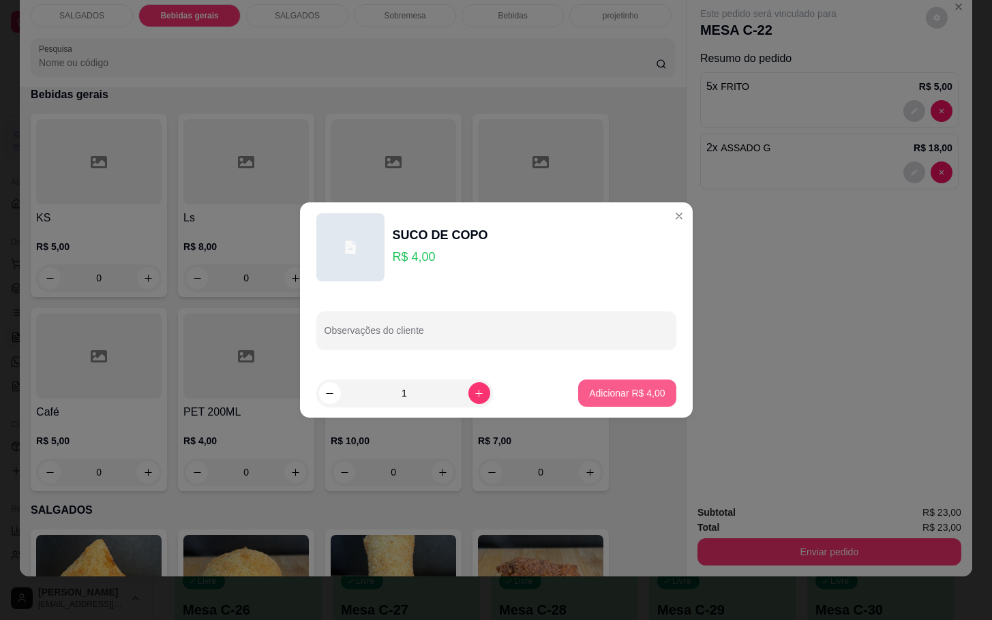
click at [614, 414] on footer "1 Adicionar R$ 4,00" at bounding box center [496, 393] width 393 height 49
click at [616, 414] on footer "1 Adicionar R$ 4,00" at bounding box center [496, 393] width 393 height 49
click at [620, 399] on button "Adicionar R$ 4,00" at bounding box center [626, 393] width 97 height 27
type input "1"
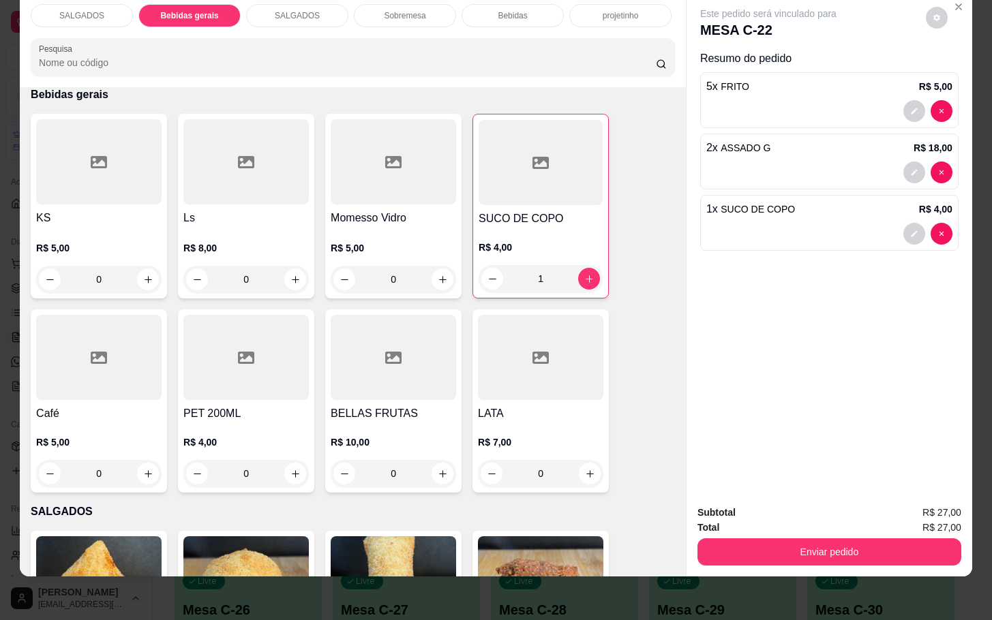
click at [511, 7] on div "Bebidas" at bounding box center [512, 15] width 102 height 23
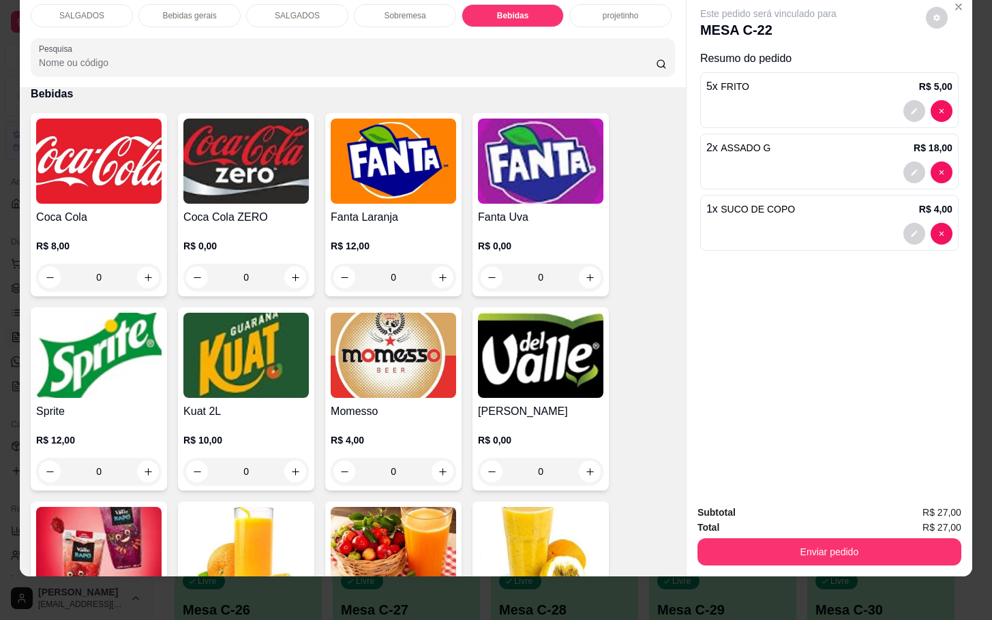
click at [184, 7] on div "Bebidas gerais" at bounding box center [189, 15] width 102 height 23
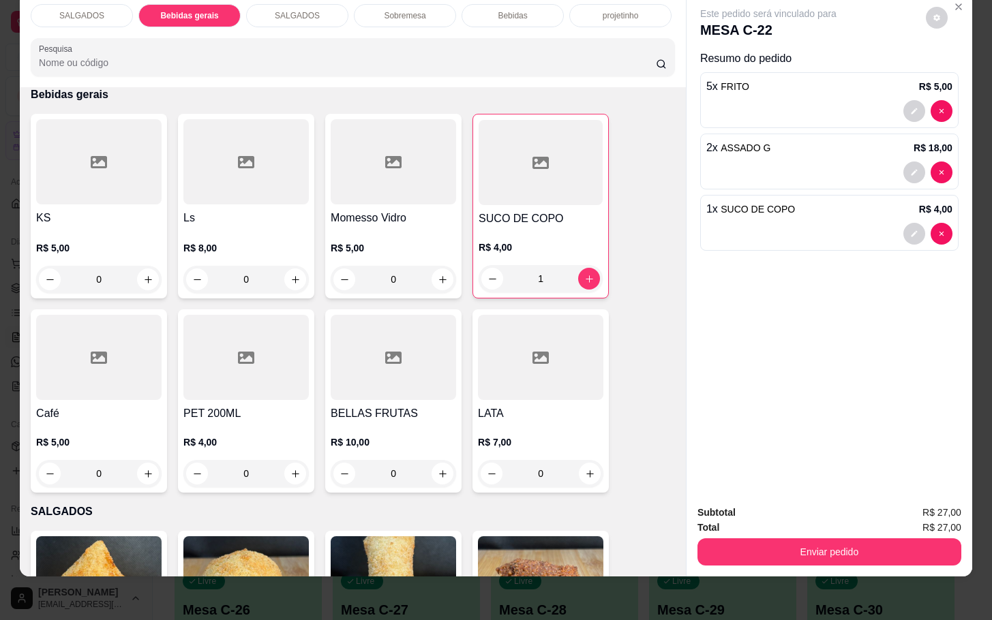
click at [82, 193] on div "KS R$ 5,00 0" at bounding box center [99, 206] width 136 height 185
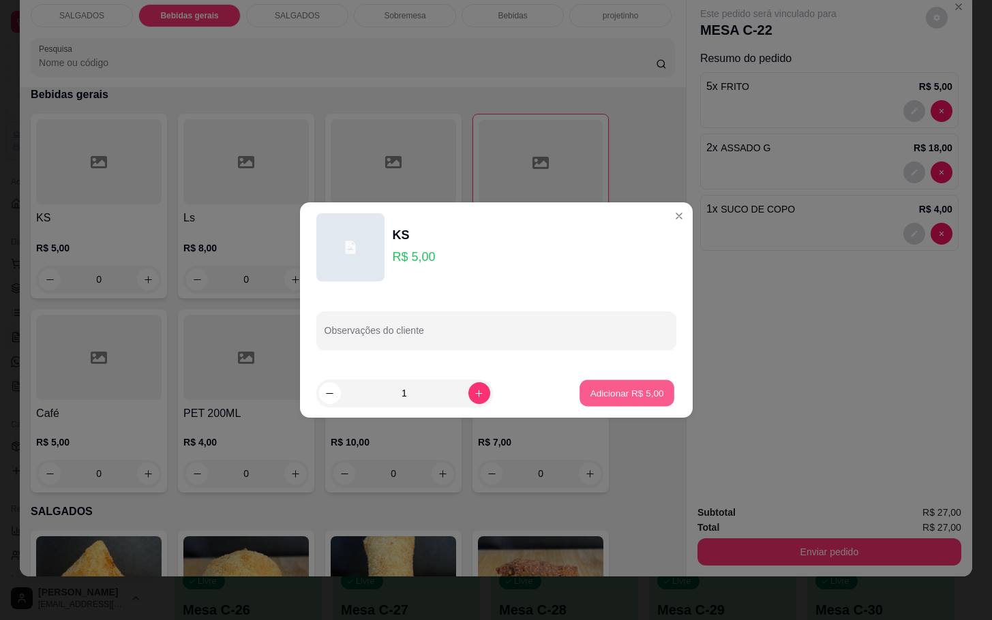
click at [618, 399] on p "Adicionar R$ 5,00" at bounding box center [627, 392] width 74 height 13
type input "1"
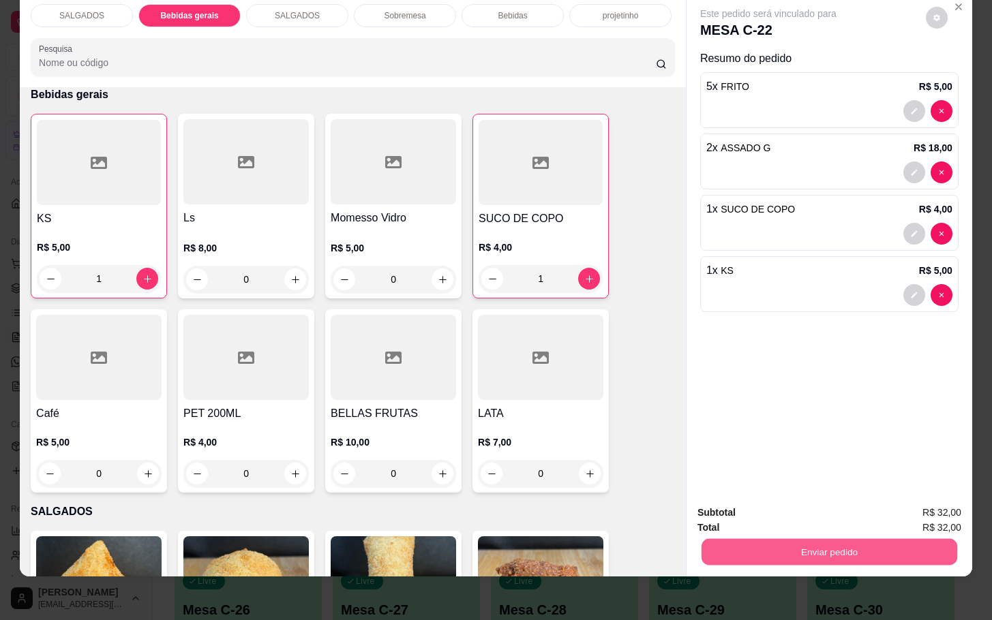
click at [864, 547] on button "Enviar pedido" at bounding box center [829, 552] width 256 height 27
click at [909, 509] on button "Enviar pedido" at bounding box center [923, 503] width 75 height 25
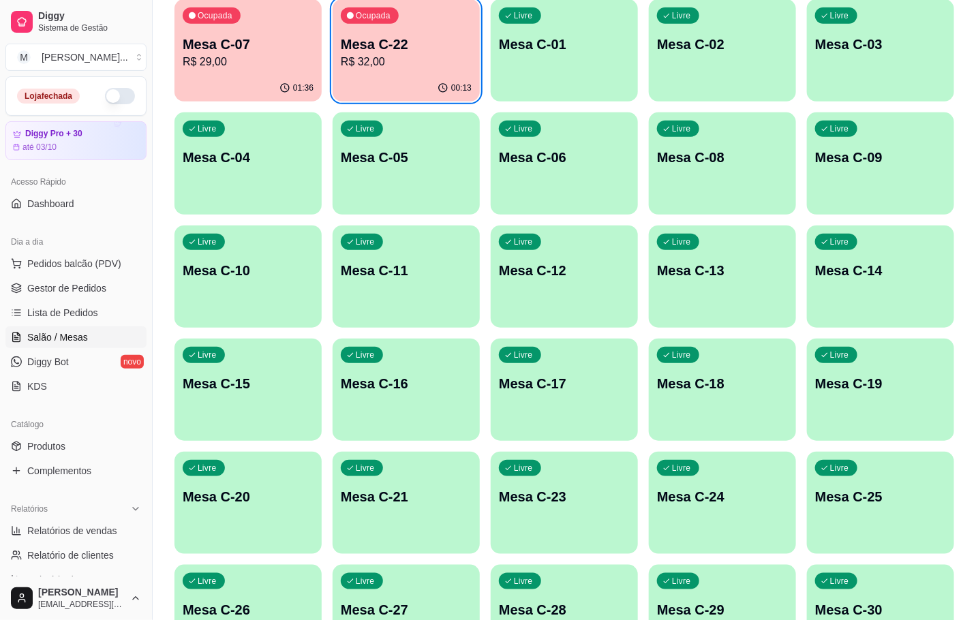
click at [418, 63] on p "R$ 32,00" at bounding box center [406, 62] width 131 height 16
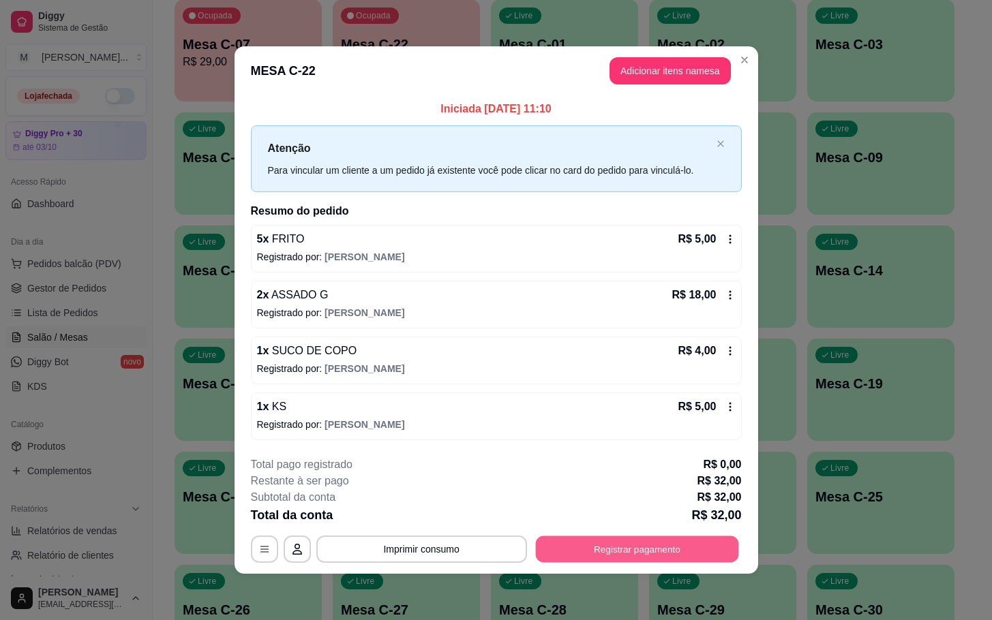
click at [689, 539] on button "Registrar pagamento" at bounding box center [636, 549] width 203 height 27
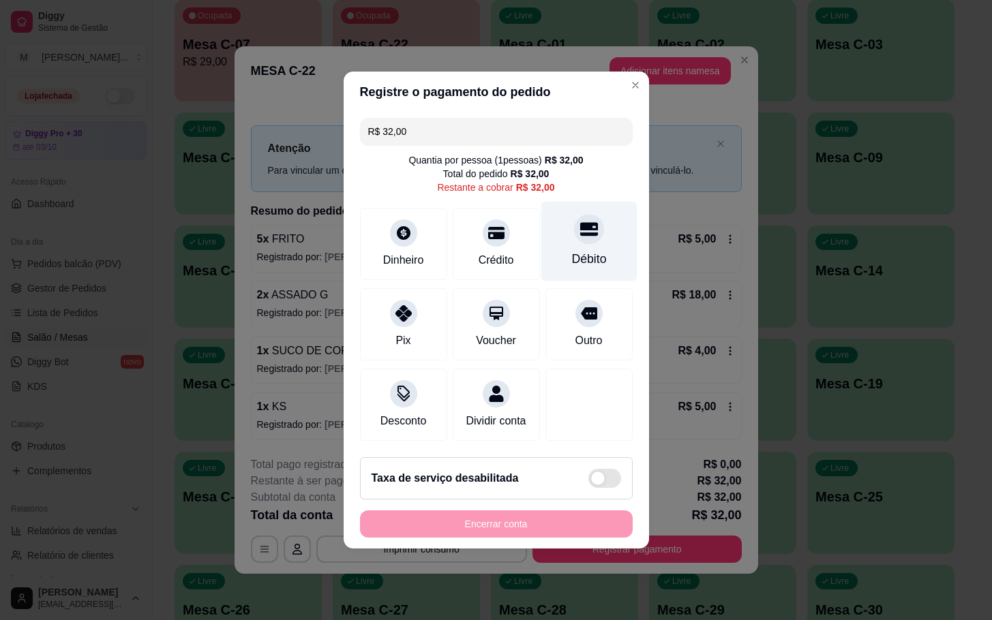
click at [579, 224] on icon at bounding box center [588, 229] width 18 height 18
type input "R$ 0,00"
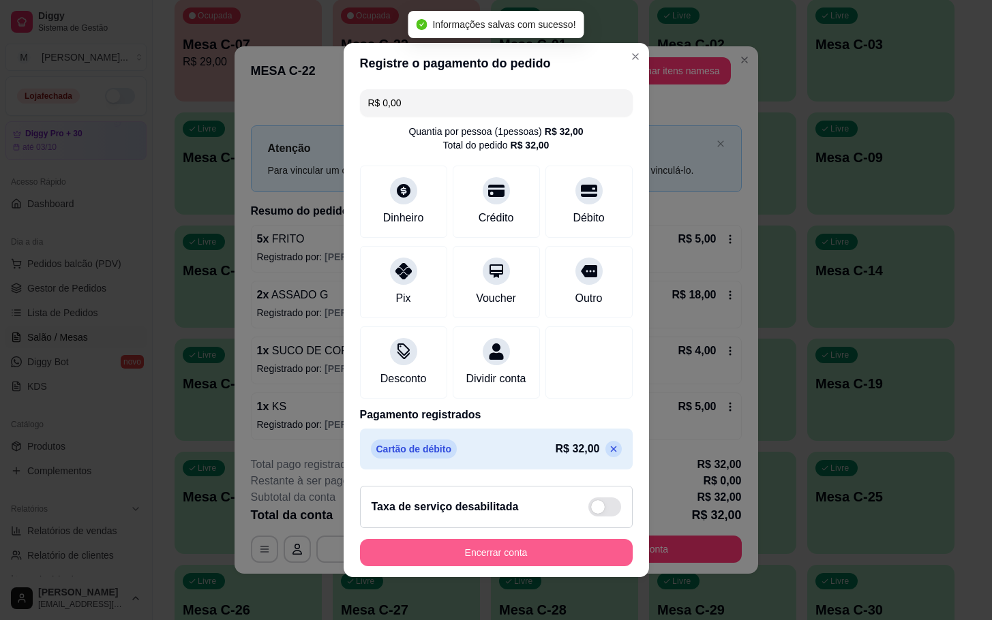
click at [558, 552] on button "Encerrar conta" at bounding box center [496, 552] width 273 height 27
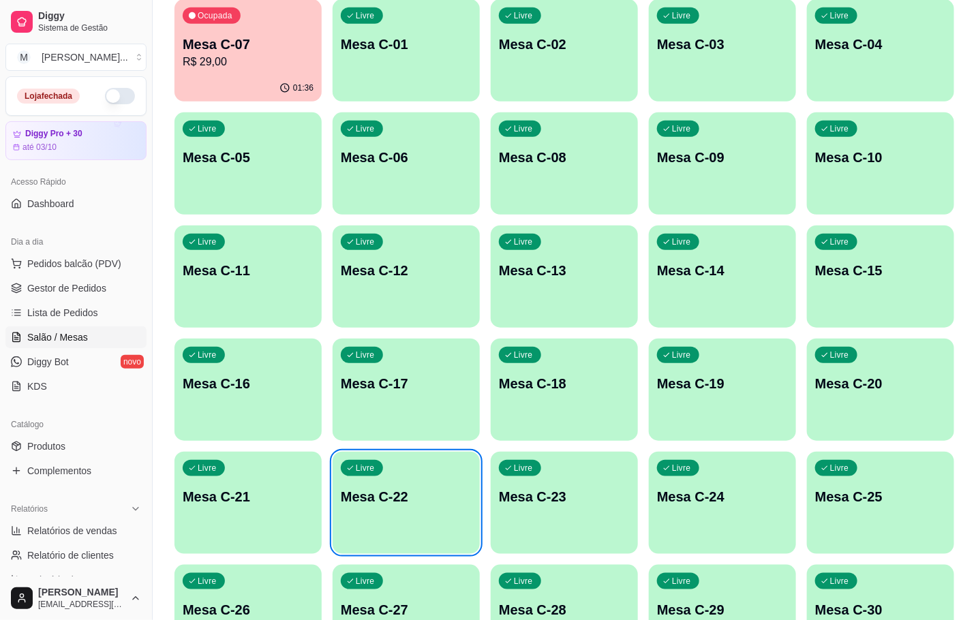
click at [277, 491] on p "Mesa C-21" at bounding box center [248, 496] width 131 height 19
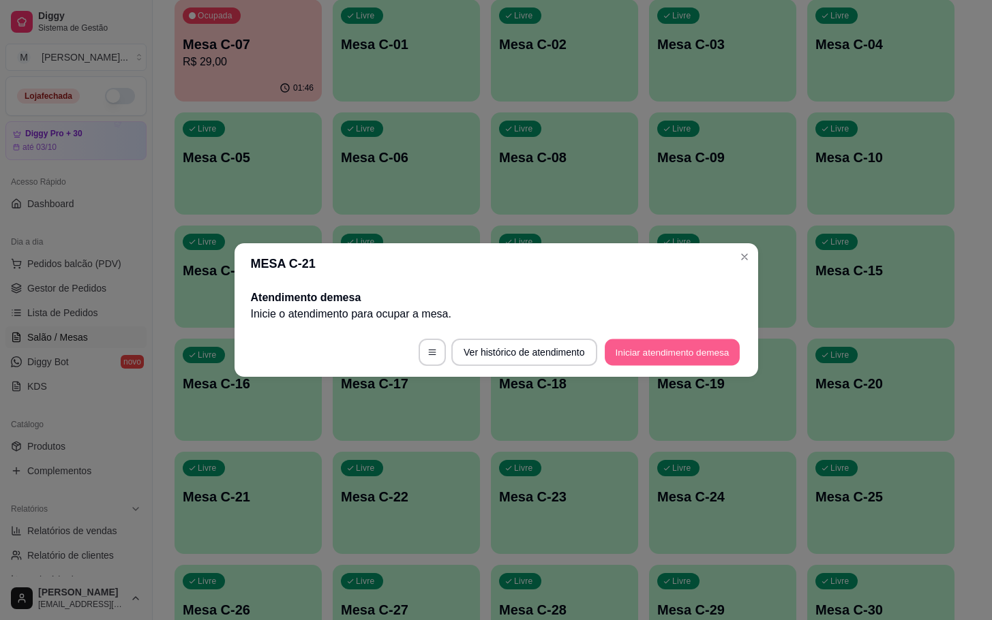
click at [646, 362] on button "Iniciar atendimento de mesa" at bounding box center [672, 352] width 135 height 27
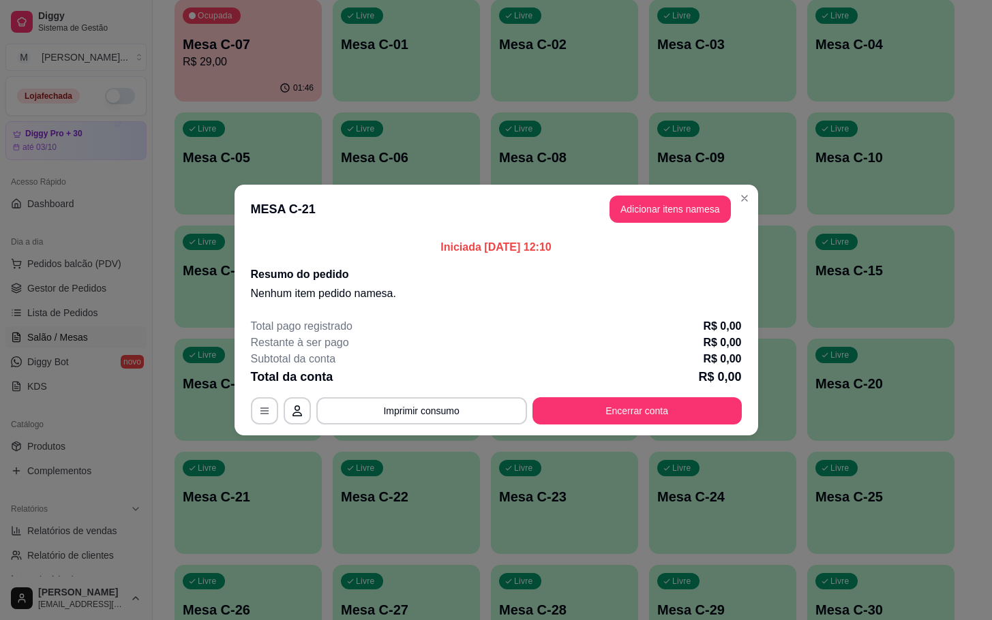
click at [673, 227] on header "MESA C-21 Adicionar itens na mesa" at bounding box center [496, 209] width 524 height 49
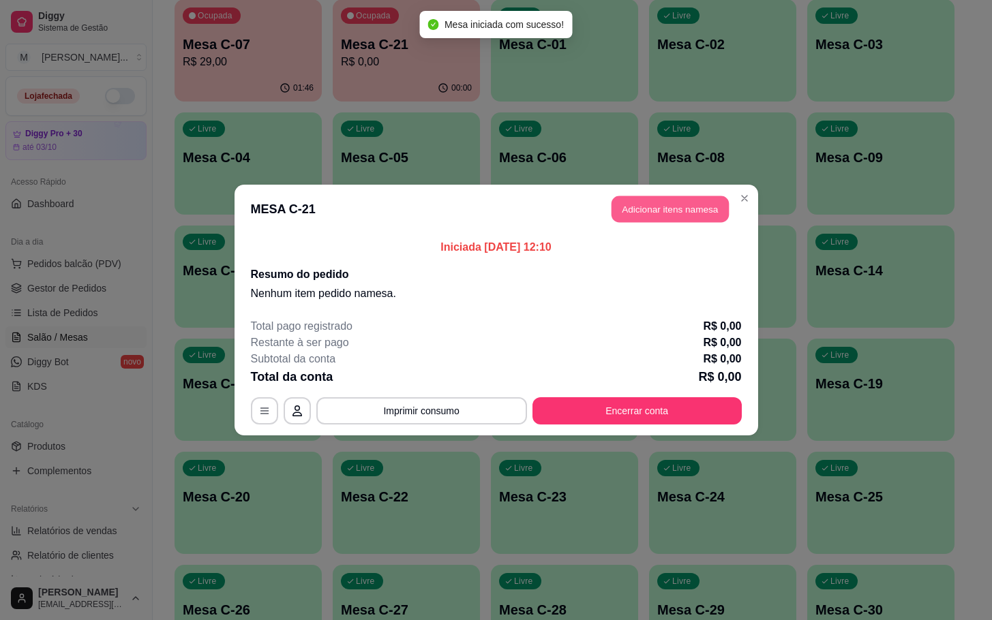
click at [665, 204] on button "Adicionar itens na mesa" at bounding box center [669, 209] width 117 height 27
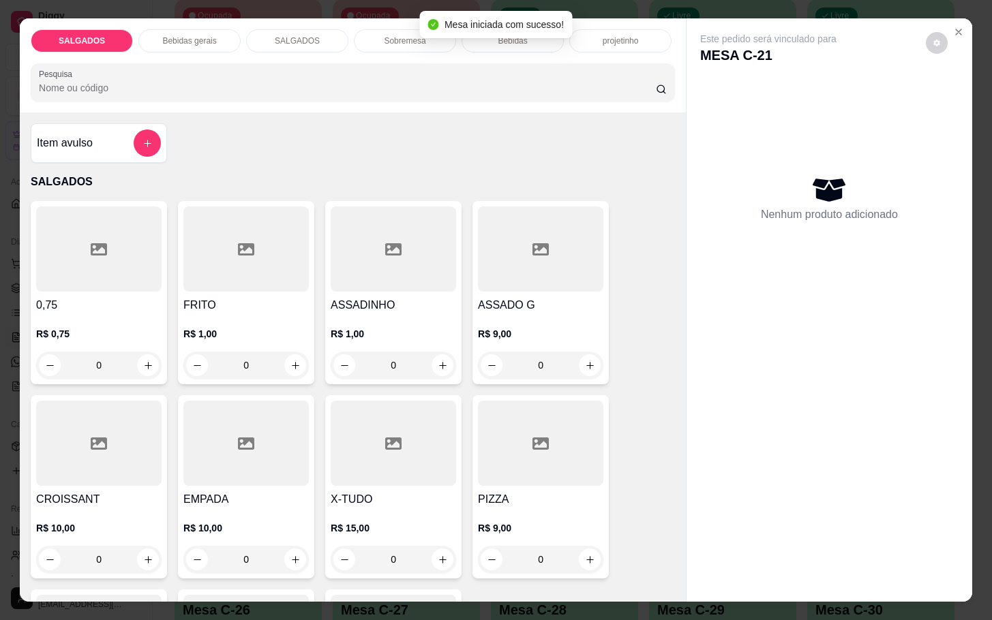
click at [518, 438] on div at bounding box center [540, 443] width 125 height 85
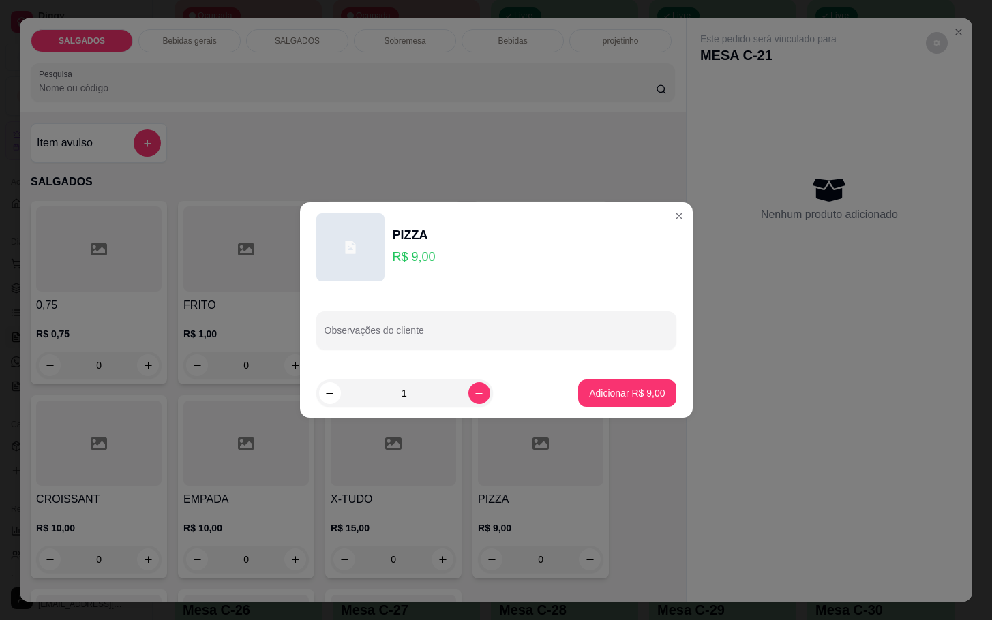
click at [604, 408] on footer "1 Adicionar R$ 9,00" at bounding box center [496, 393] width 393 height 49
click at [591, 395] on p "Adicionar R$ 9,00" at bounding box center [627, 393] width 76 height 14
type input "1"
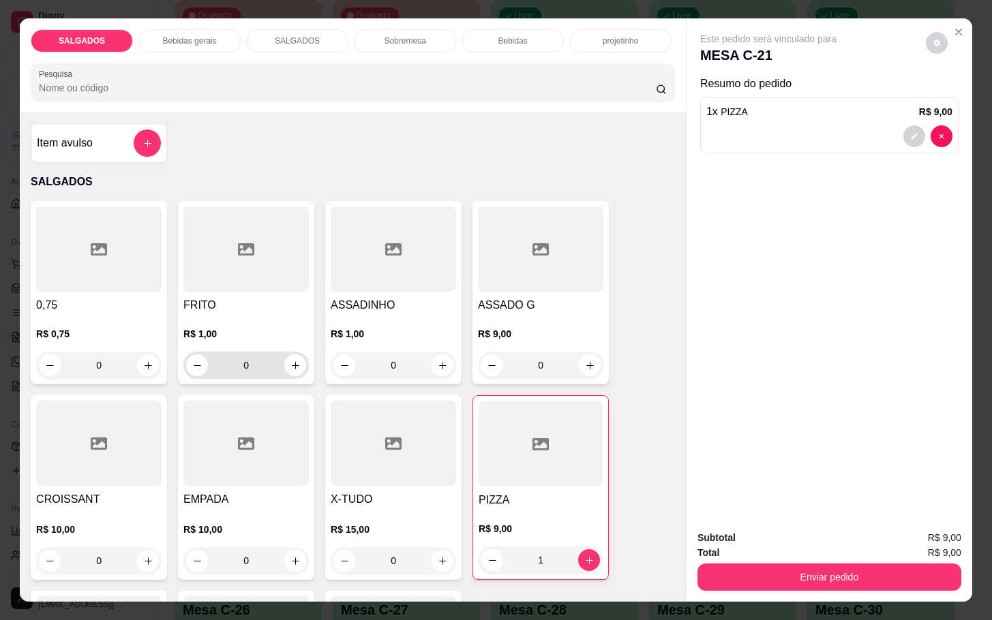
drag, startPoint x: 250, startPoint y: 362, endPoint x: 242, endPoint y: 359, distance: 8.9
click at [252, 358] on input "0" at bounding box center [246, 365] width 76 height 27
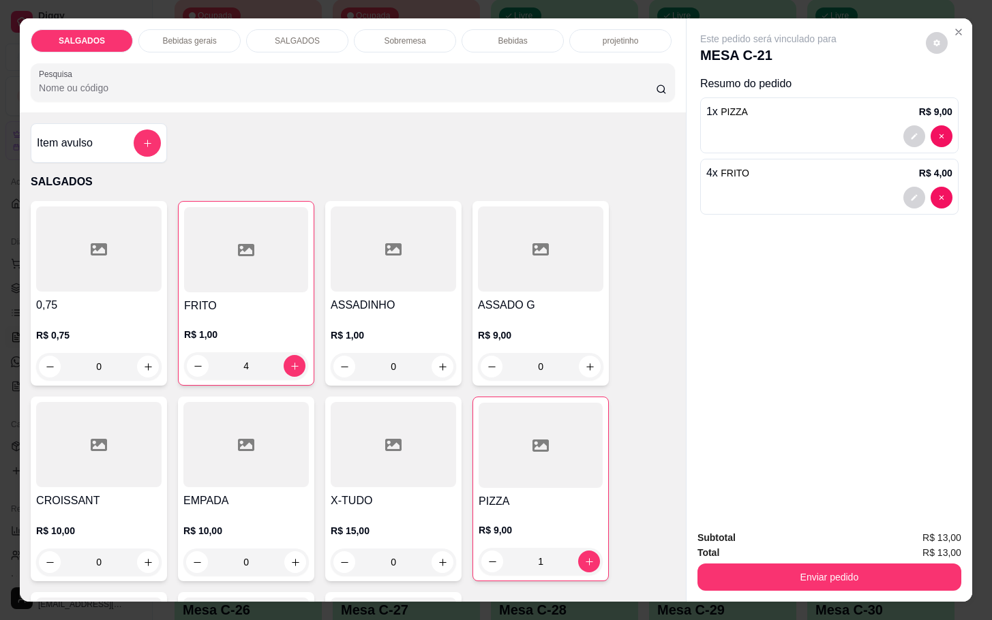
type input "4"
click at [195, 41] on div "Bebidas gerais" at bounding box center [189, 40] width 102 height 23
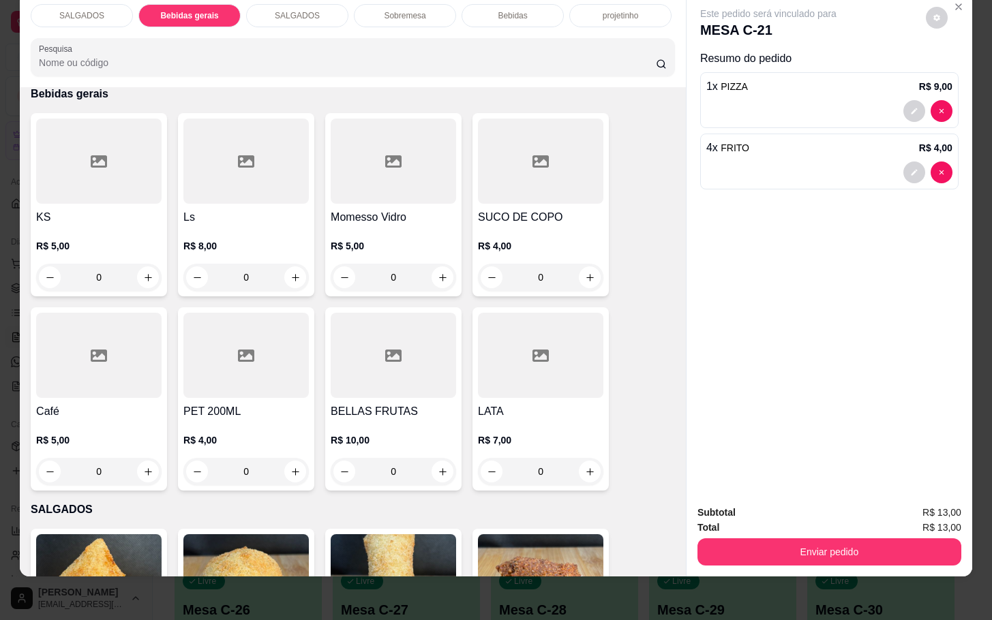
scroll to position [588, 0]
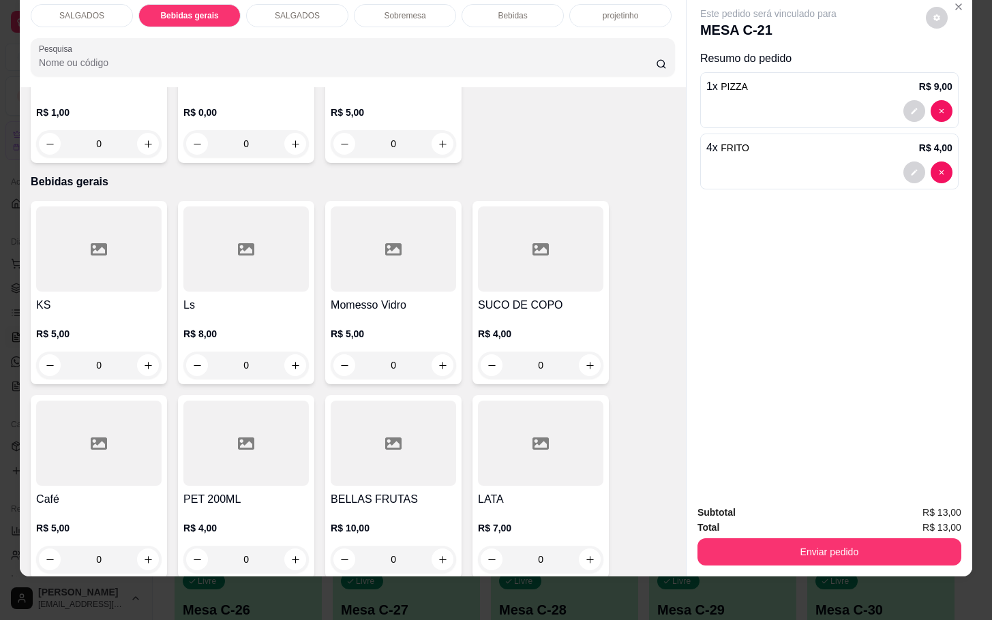
click at [472, 273] on div "SUCO DE COPO R$ 4,00 0" at bounding box center [540, 292] width 136 height 183
click at [434, 279] on div "Momesso Vidro R$ 5,00 0" at bounding box center [393, 292] width 136 height 183
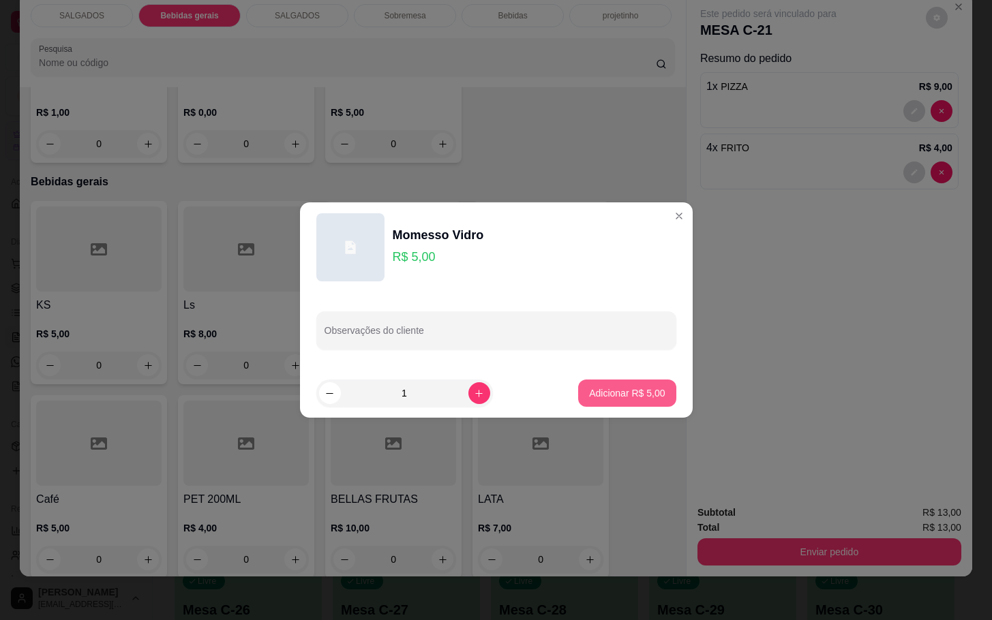
click at [578, 397] on button "Adicionar R$ 5,00" at bounding box center [626, 393] width 97 height 27
type input "1"
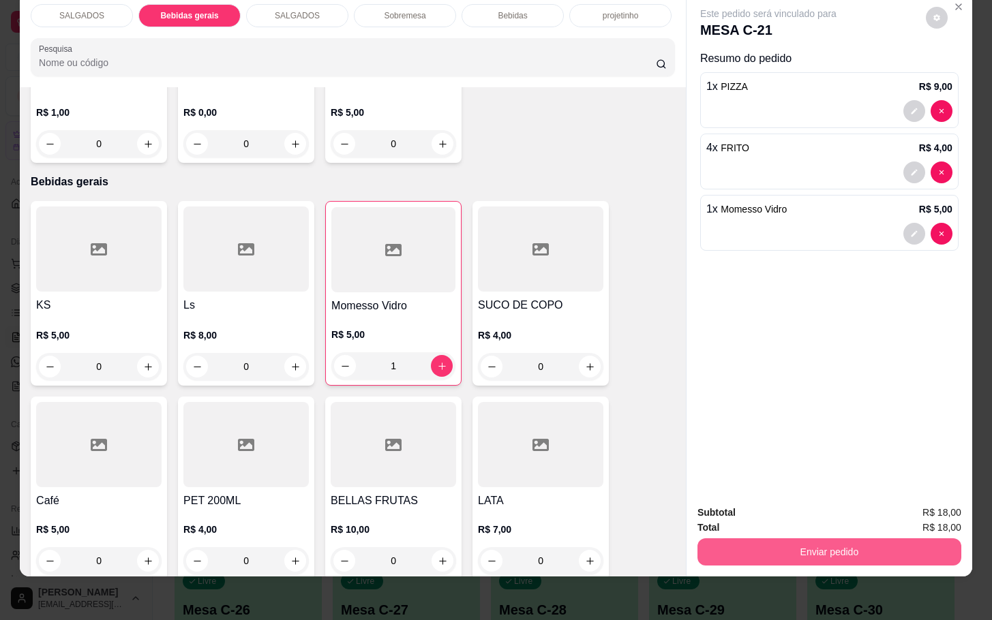
click at [775, 539] on button "Enviar pedido" at bounding box center [829, 552] width 264 height 27
click at [905, 491] on button "Enviar pedido" at bounding box center [923, 503] width 75 height 25
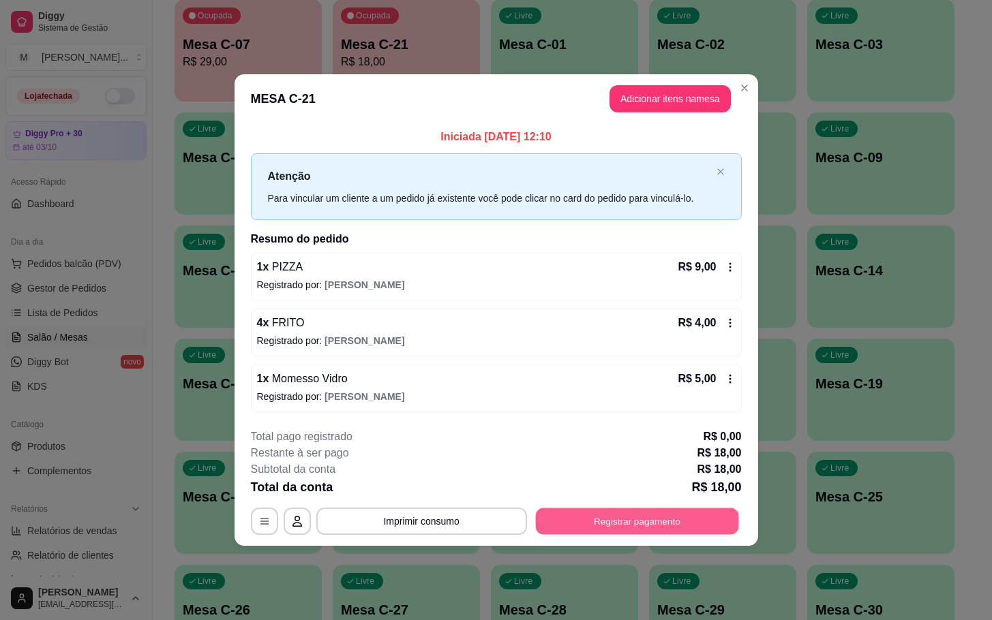
click at [676, 515] on button "Registrar pagamento" at bounding box center [636, 521] width 203 height 27
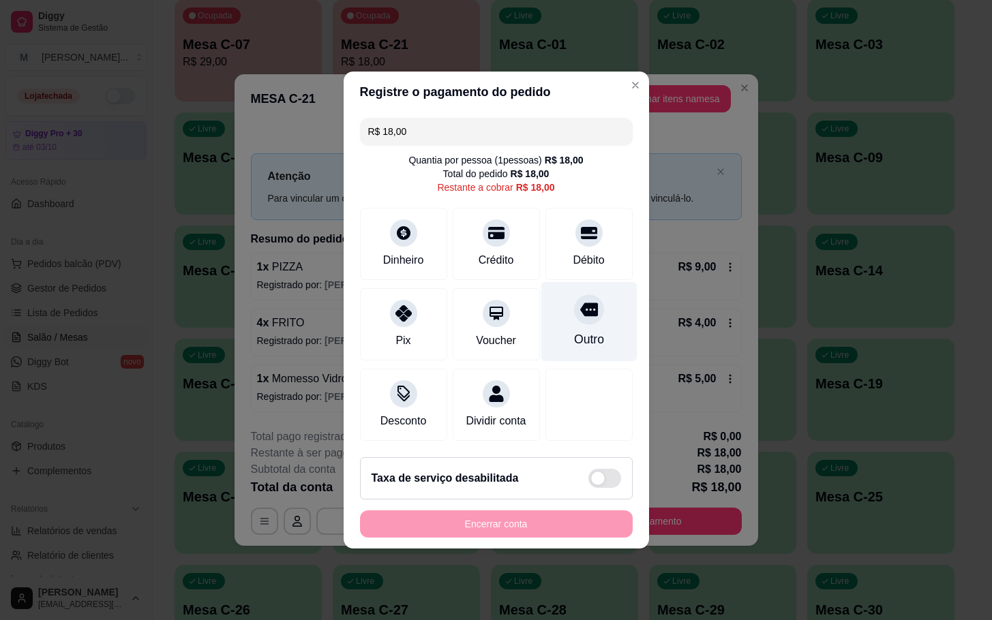
click at [577, 331] on div "Outro" at bounding box center [588, 340] width 30 height 18
type input "R$ 0,00"
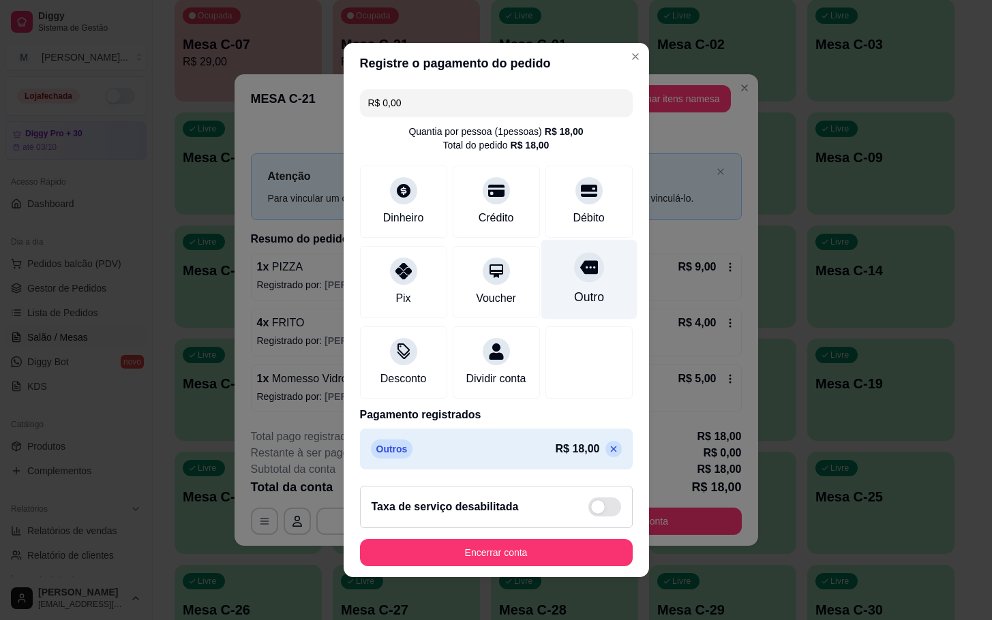
click at [550, 269] on div "Outro" at bounding box center [589, 280] width 96 height 80
drag, startPoint x: 589, startPoint y: 269, endPoint x: 587, endPoint y: 291, distance: 22.6
click at [589, 270] on div "Outro" at bounding box center [589, 280] width 96 height 80
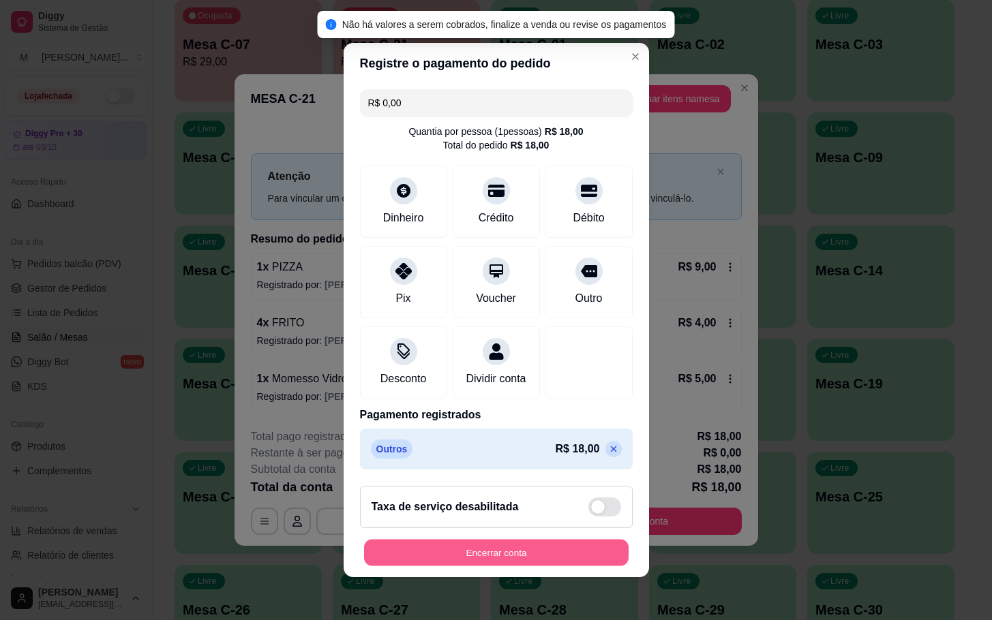
click at [558, 556] on button "Encerrar conta" at bounding box center [496, 553] width 264 height 27
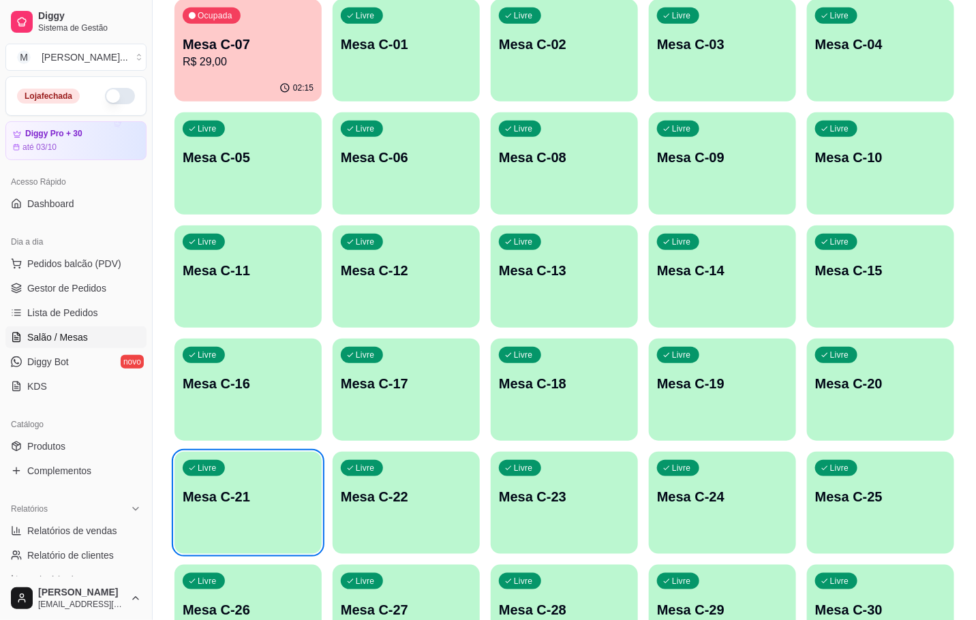
click at [271, 20] on div "Ocupada Mesa C-07 R$ 29,00" at bounding box center [248, 37] width 147 height 76
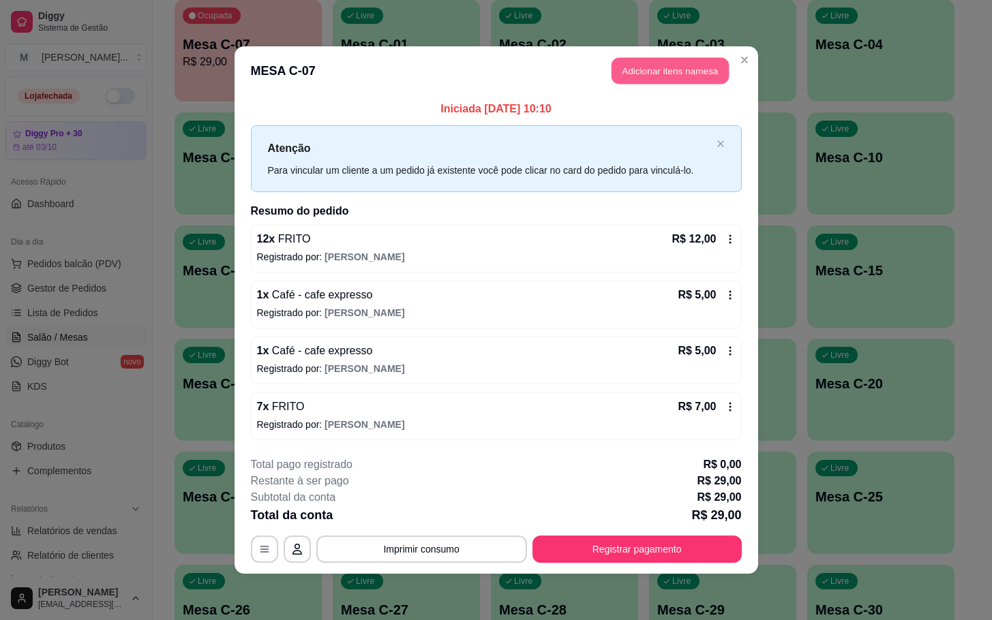
click at [669, 65] on button "Adicionar itens na mesa" at bounding box center [669, 71] width 117 height 27
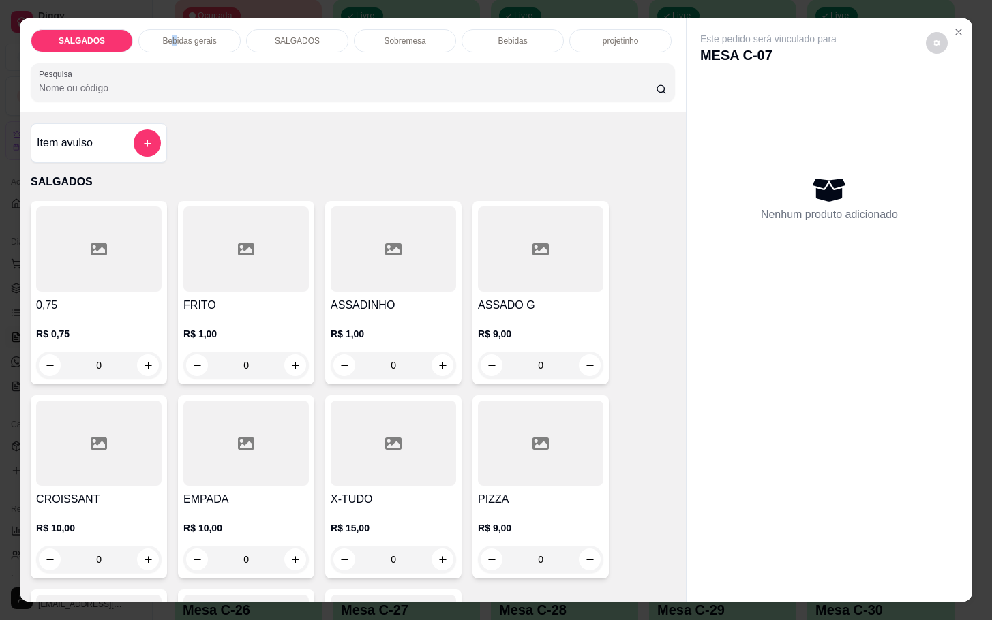
click at [168, 44] on div "Bebidas gerais" at bounding box center [189, 40] width 102 height 23
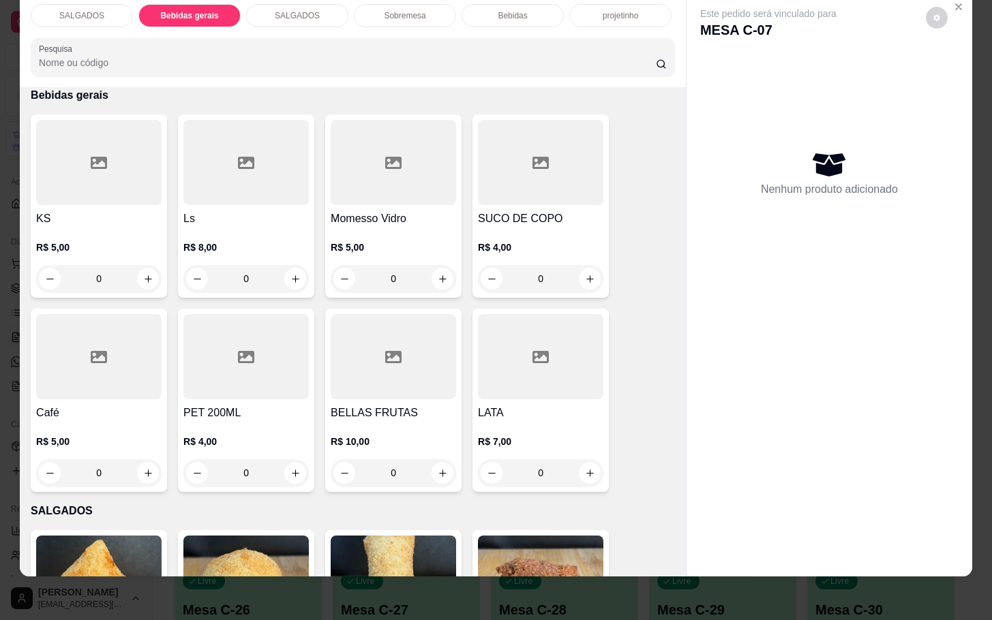
click at [319, 12] on div "SALGADOS" at bounding box center [297, 15] width 102 height 23
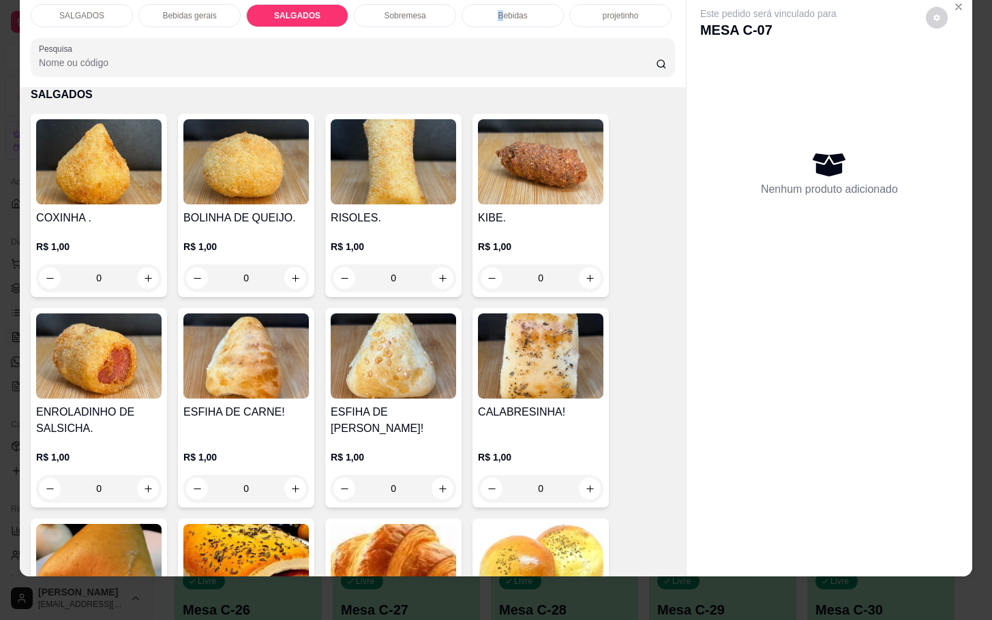
click at [494, 8] on div "SALGADOS Bebidas gerais SALGADOS Sobremesa Bebidas projetinho Pesquisa Item avu…" at bounding box center [496, 310] width 992 height 620
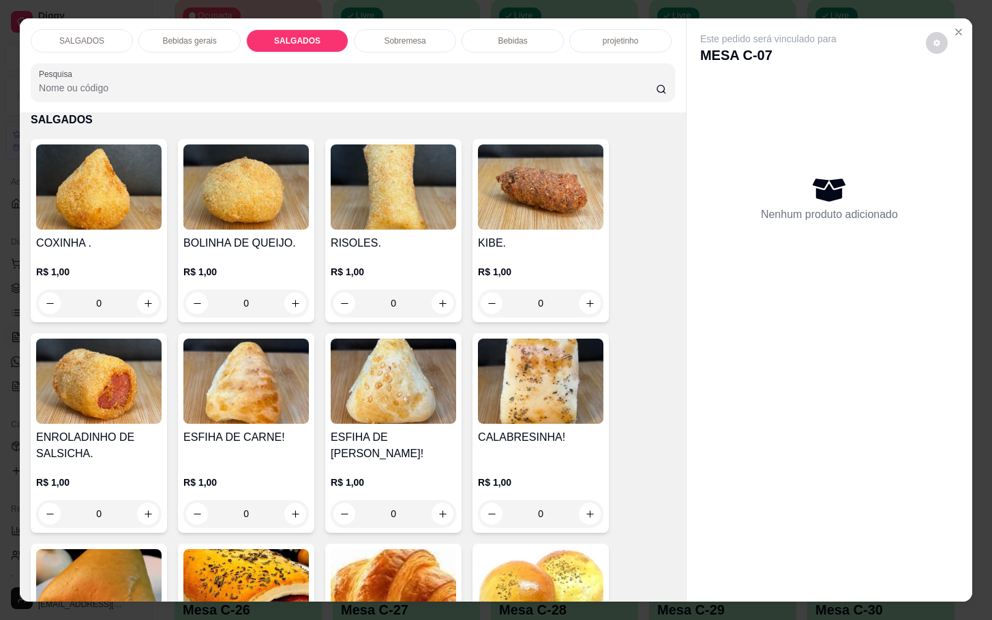
click at [519, 47] on div "SALGADOS Bebidas gerais SALGADOS Sobremesa Bebidas projetinho Pesquisa" at bounding box center [353, 65] width 666 height 94
click at [524, 40] on div "Bebidas" at bounding box center [512, 40] width 102 height 23
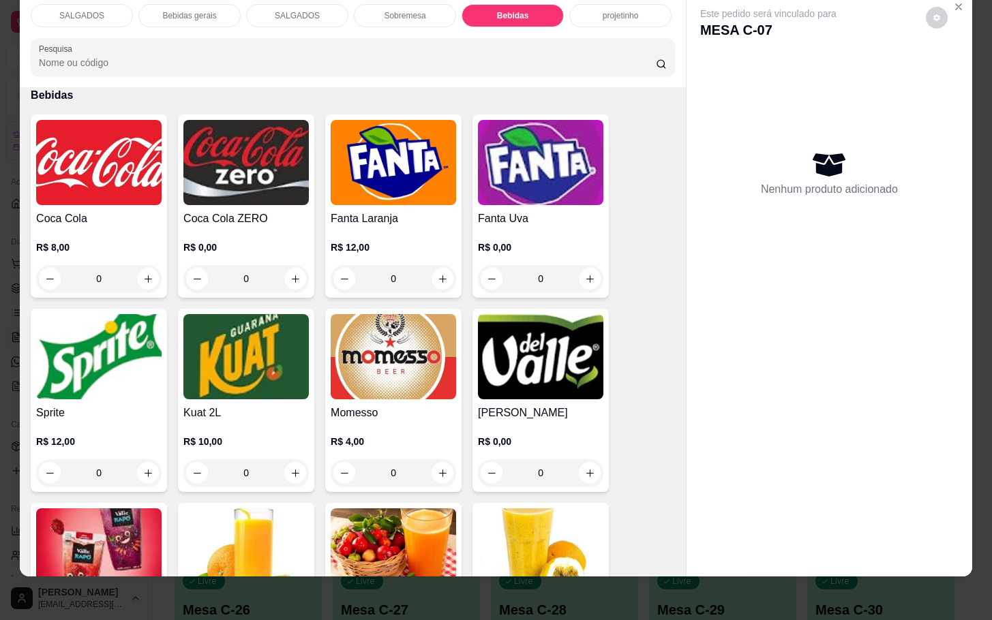
scroll to position [2545, 0]
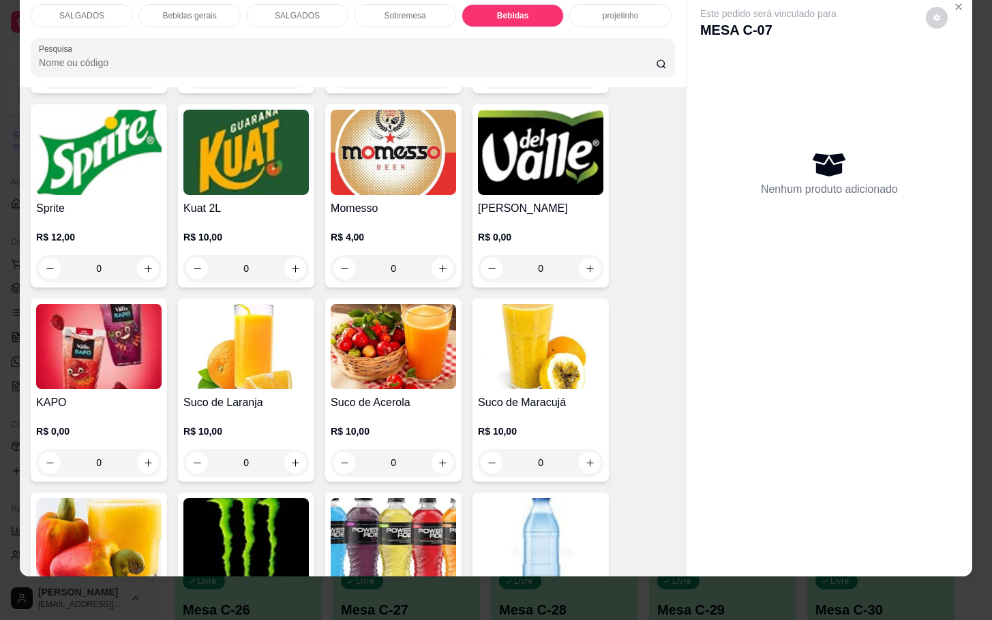
click at [561, 500] on img at bounding box center [540, 540] width 125 height 85
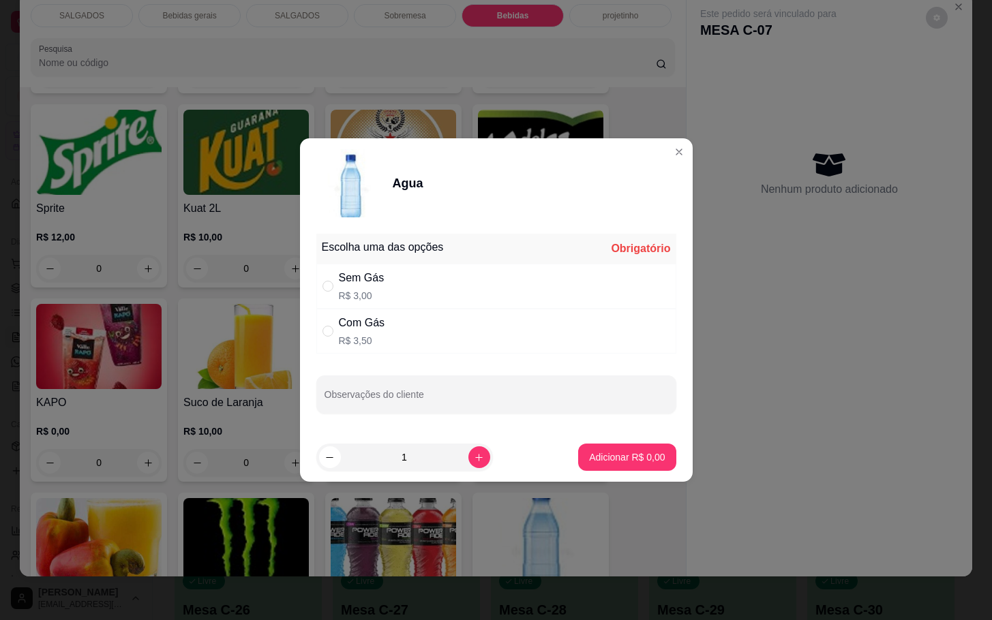
click at [397, 272] on div "Sem Gás R$ 3,00" at bounding box center [496, 286] width 360 height 45
radio input "true"
drag, startPoint x: 494, startPoint y: 461, endPoint x: 483, endPoint y: 457, distance: 11.0
click at [487, 458] on div "1" at bounding box center [436, 457] width 241 height 27
drag, startPoint x: 483, startPoint y: 457, endPoint x: 472, endPoint y: 458, distance: 11.0
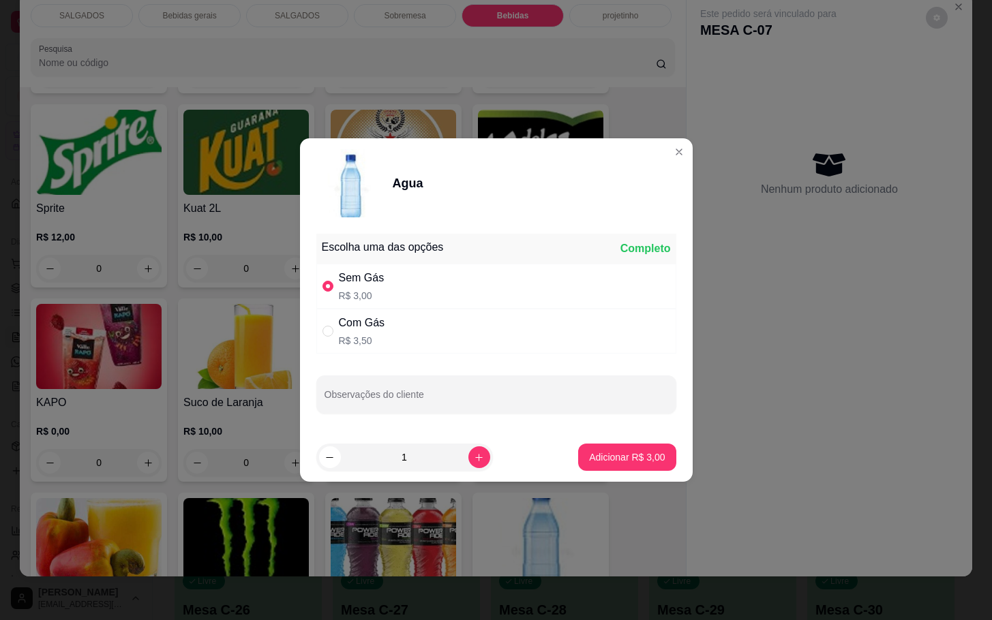
click at [475, 457] on div "1" at bounding box center [436, 457] width 241 height 27
click at [474, 458] on icon "increase-product-quantity" at bounding box center [479, 458] width 10 height 10
type input "2"
click at [592, 467] on button "Adicionar R$ 6,00" at bounding box center [626, 457] width 97 height 27
type input "2"
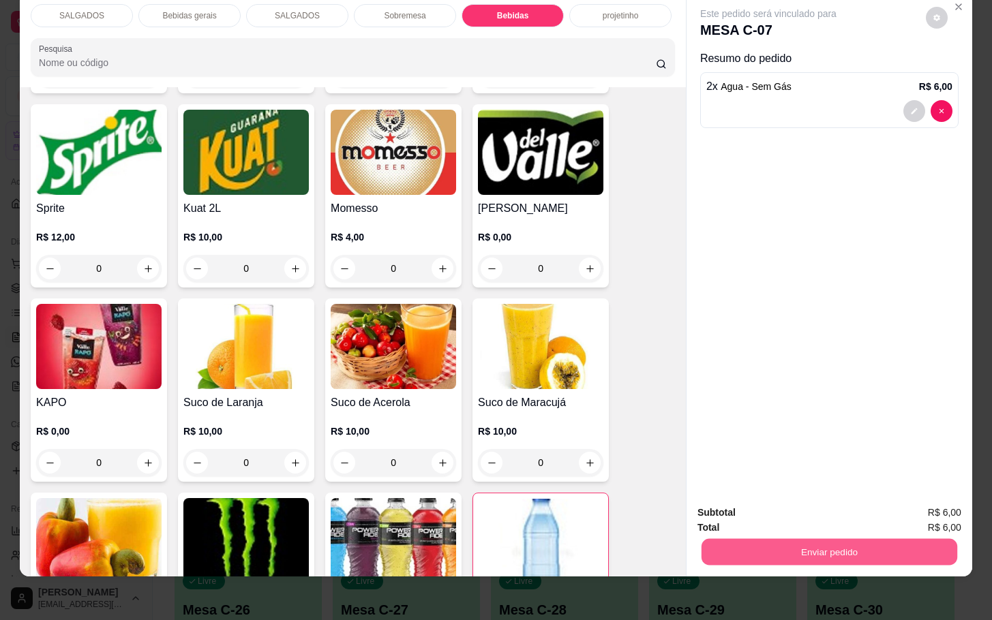
click at [802, 539] on button "Enviar pedido" at bounding box center [829, 552] width 256 height 27
click at [908, 491] on button "Enviar pedido" at bounding box center [923, 504] width 77 height 26
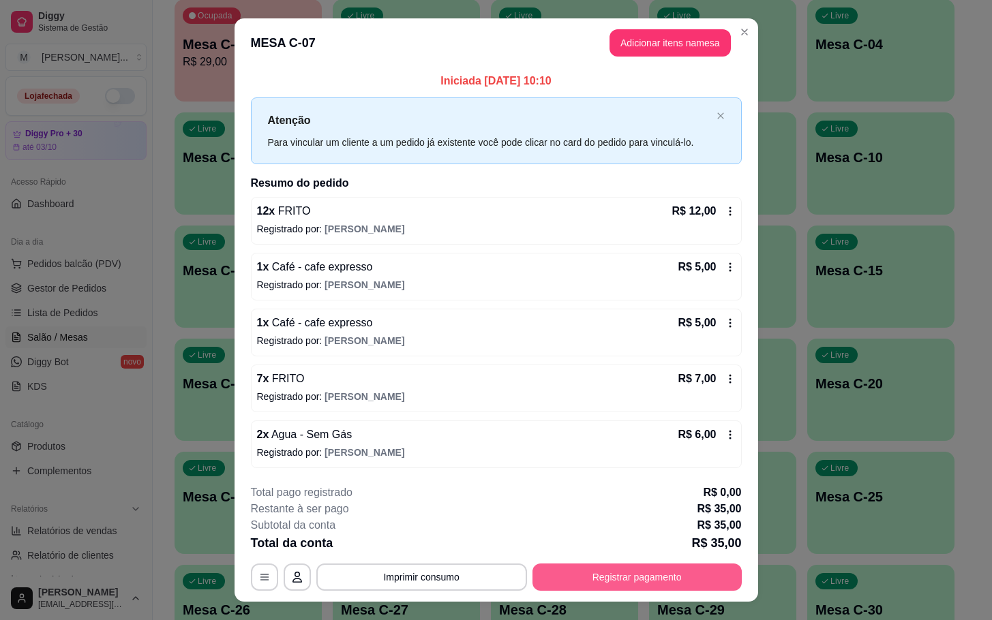
click at [701, 583] on button "Registrar pagamento" at bounding box center [636, 577] width 209 height 27
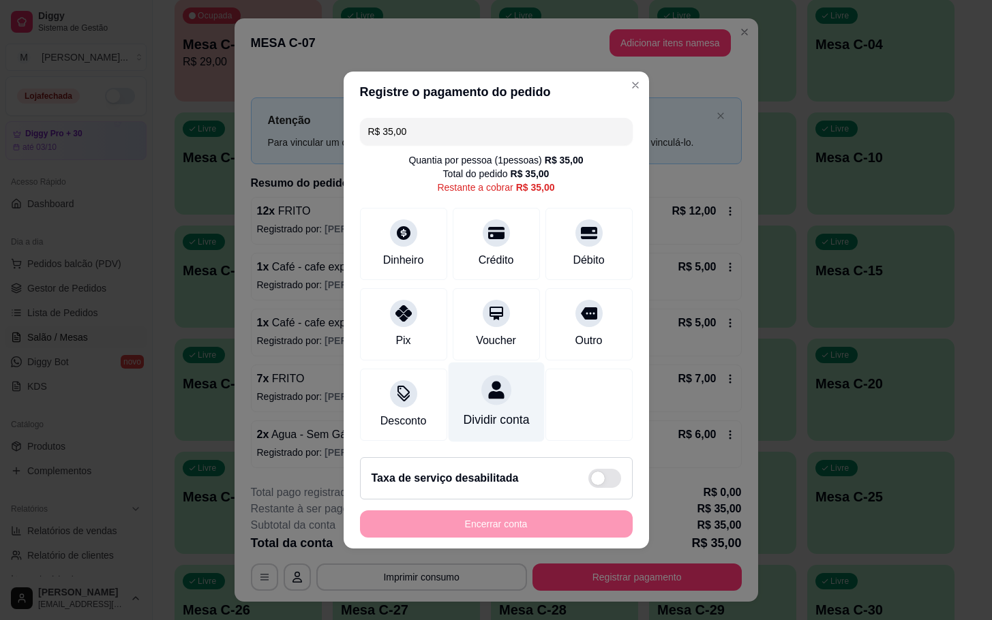
click at [498, 378] on div at bounding box center [496, 390] width 30 height 30
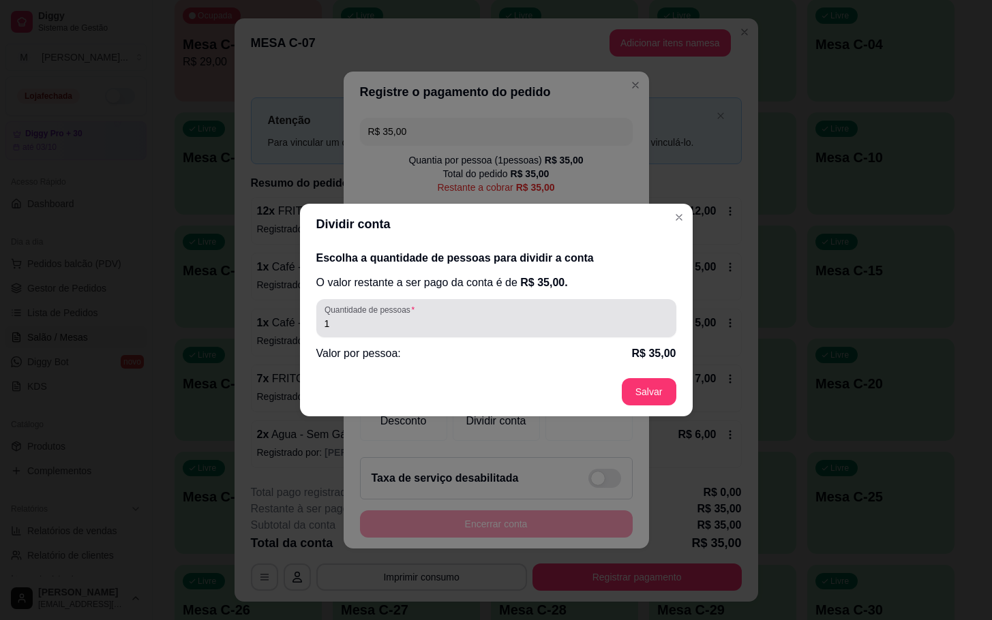
click at [575, 315] on div "1" at bounding box center [496, 318] width 344 height 27
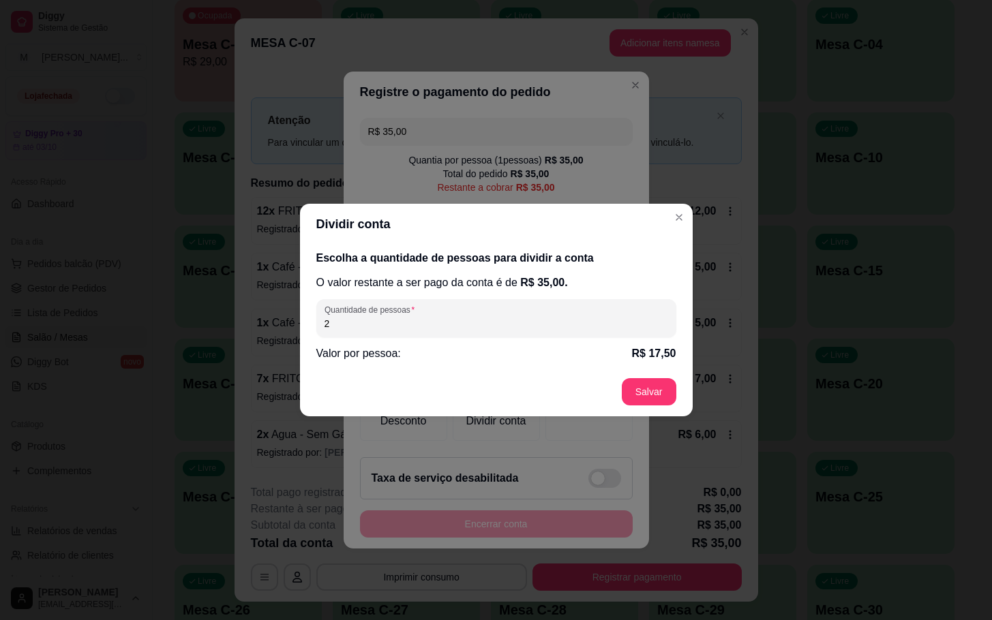
type input "2"
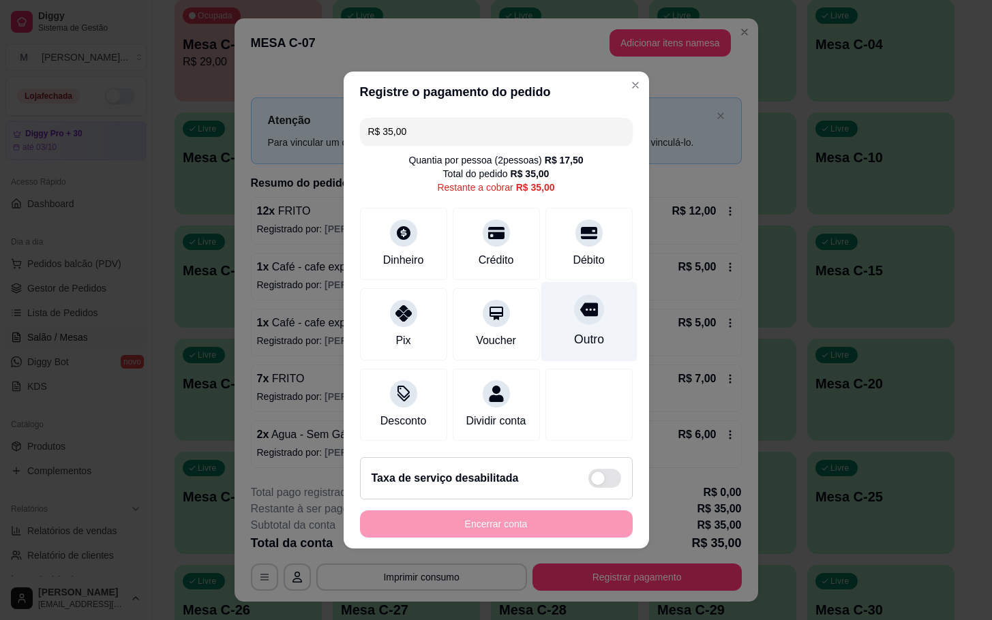
click at [590, 299] on div "Outro" at bounding box center [589, 322] width 96 height 80
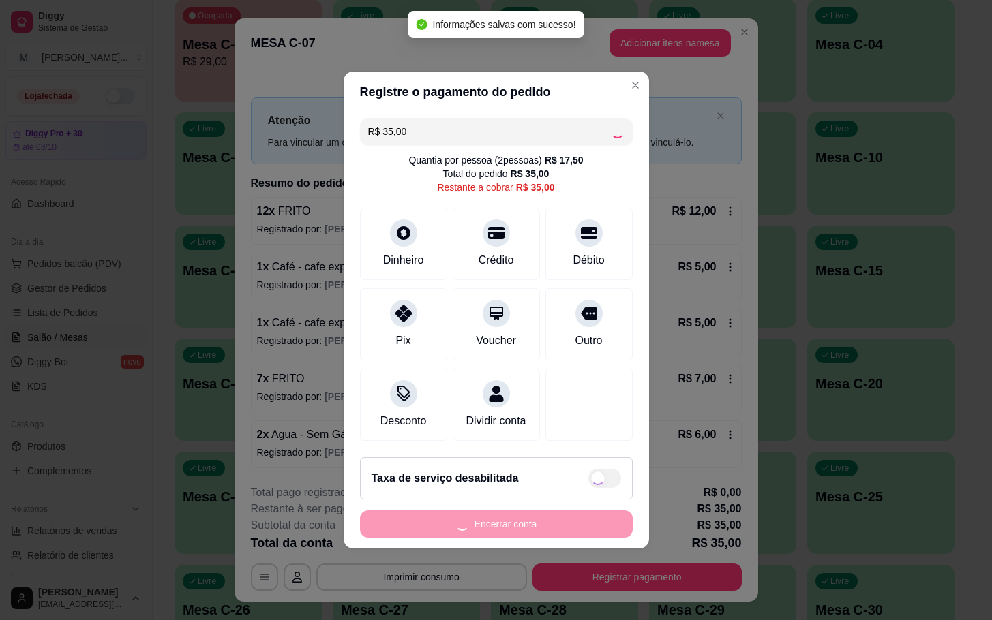
type input "R$ 0,00"
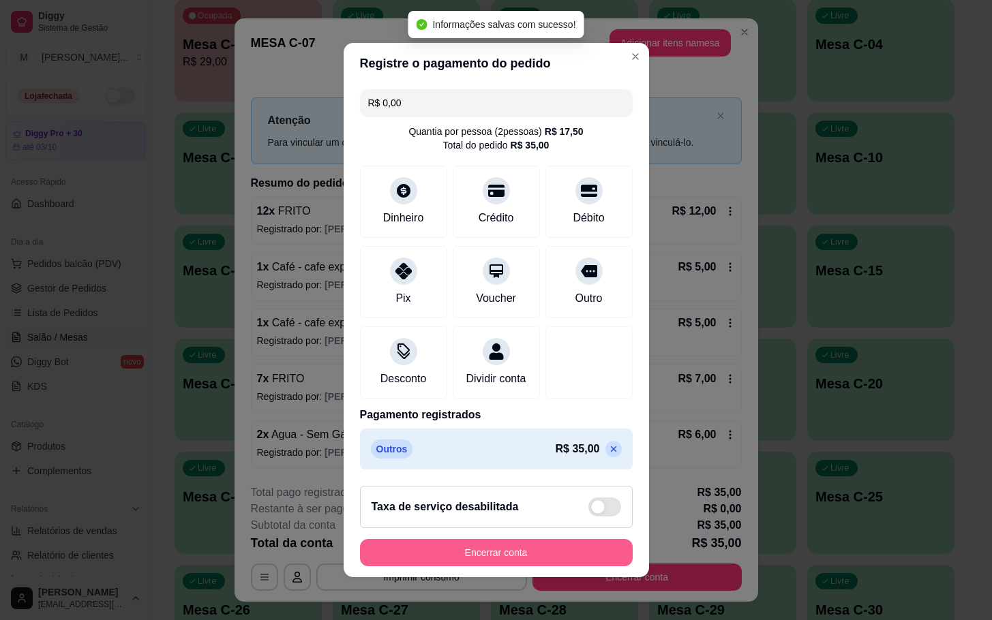
click at [583, 560] on button "Encerrar conta" at bounding box center [496, 552] width 273 height 27
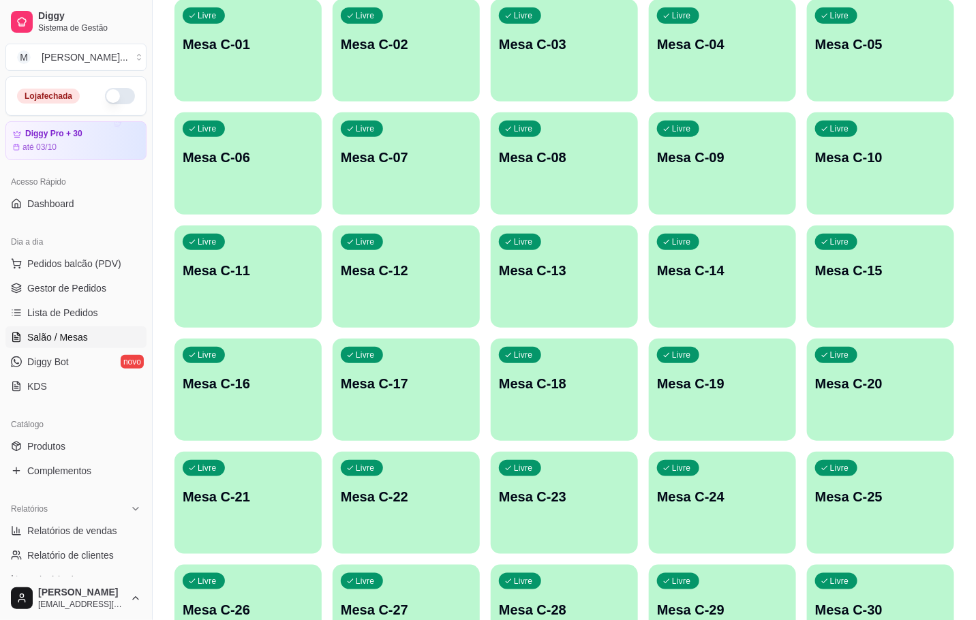
click at [416, 429] on div "button" at bounding box center [406, 433] width 147 height 16
click at [426, 473] on div "Livre Mesa C-22" at bounding box center [406, 495] width 147 height 86
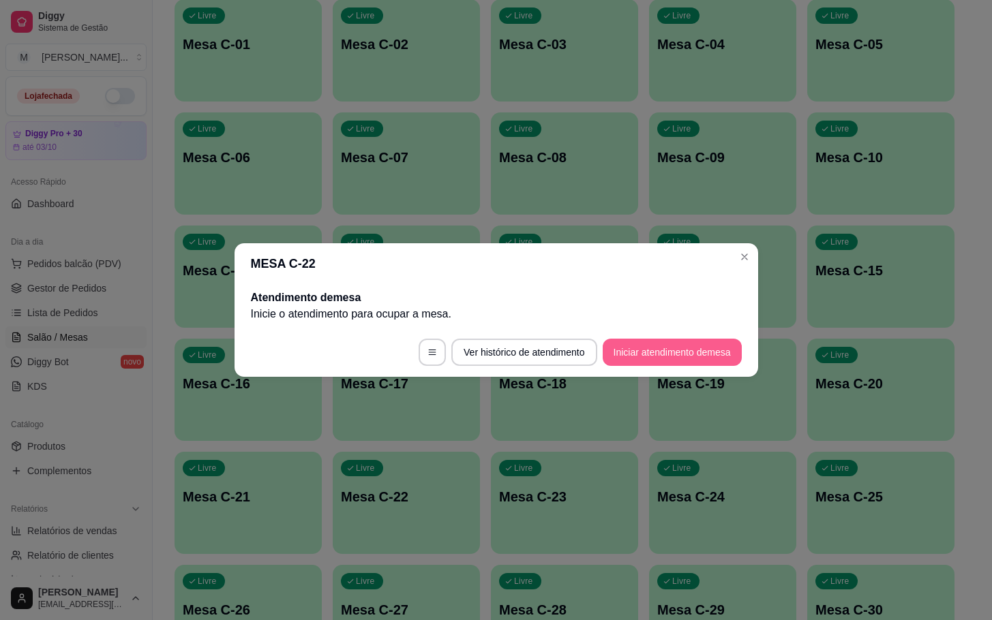
click at [704, 344] on button "Iniciar atendimento de mesa" at bounding box center [672, 352] width 139 height 27
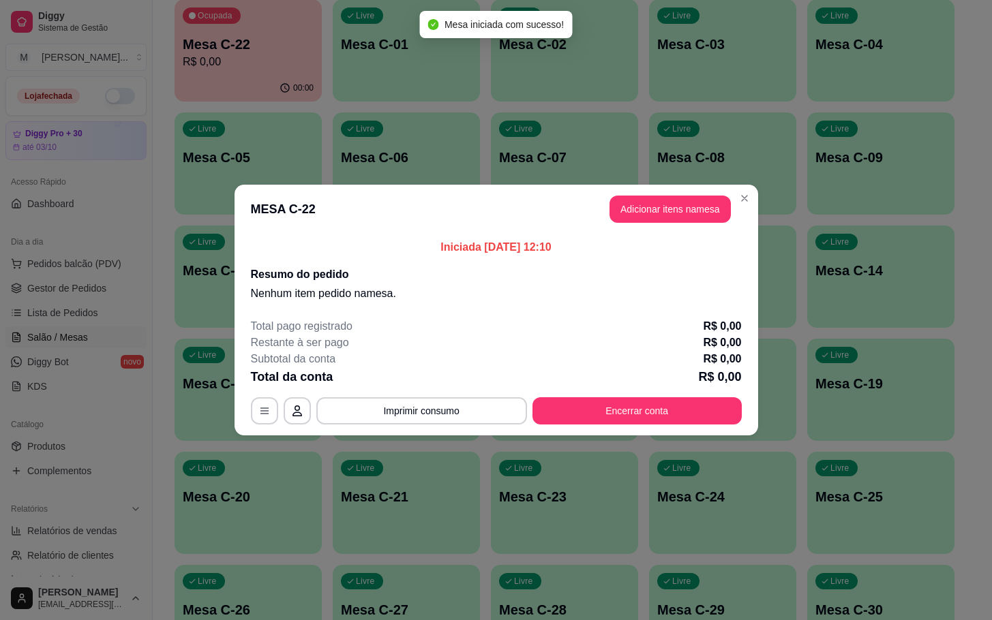
click at [684, 227] on header "MESA C-22 Adicionar itens na mesa" at bounding box center [496, 209] width 524 height 49
click at [684, 225] on header "MESA C-22 Adicionar itens na mesa" at bounding box center [496, 209] width 524 height 49
click at [686, 224] on header "MESA C-22 Adicionar itens na mesa" at bounding box center [496, 209] width 524 height 49
click at [691, 213] on button "Adicionar itens na mesa" at bounding box center [669, 209] width 121 height 27
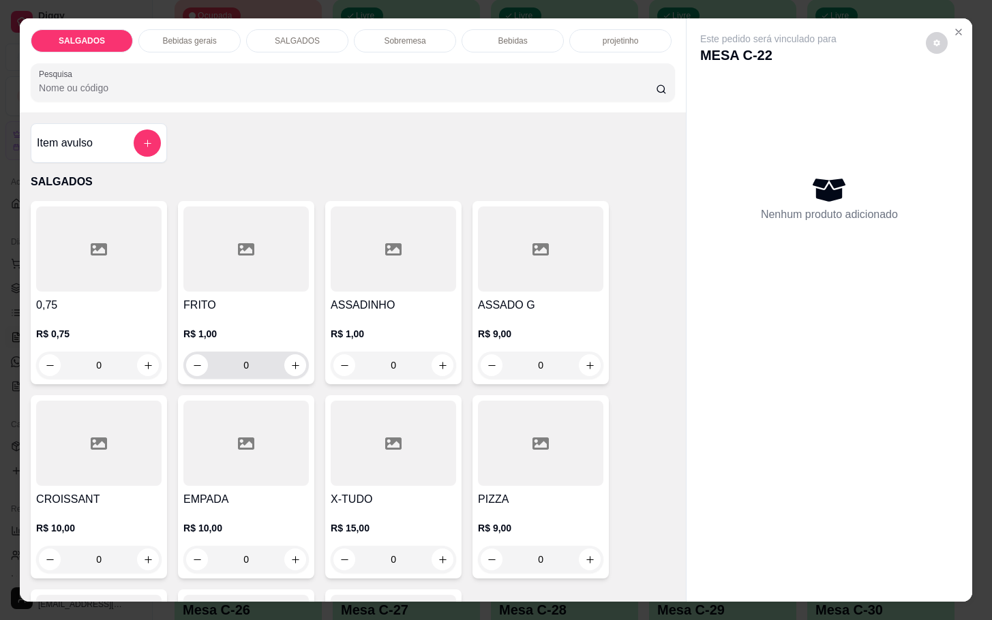
click at [243, 368] on input "0" at bounding box center [246, 365] width 76 height 27
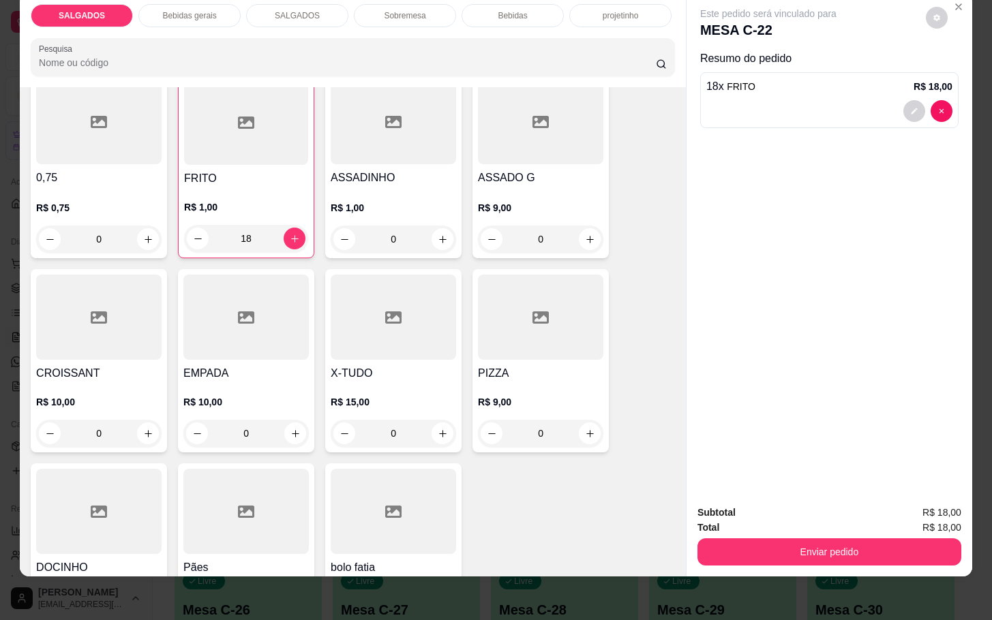
scroll to position [204, 0]
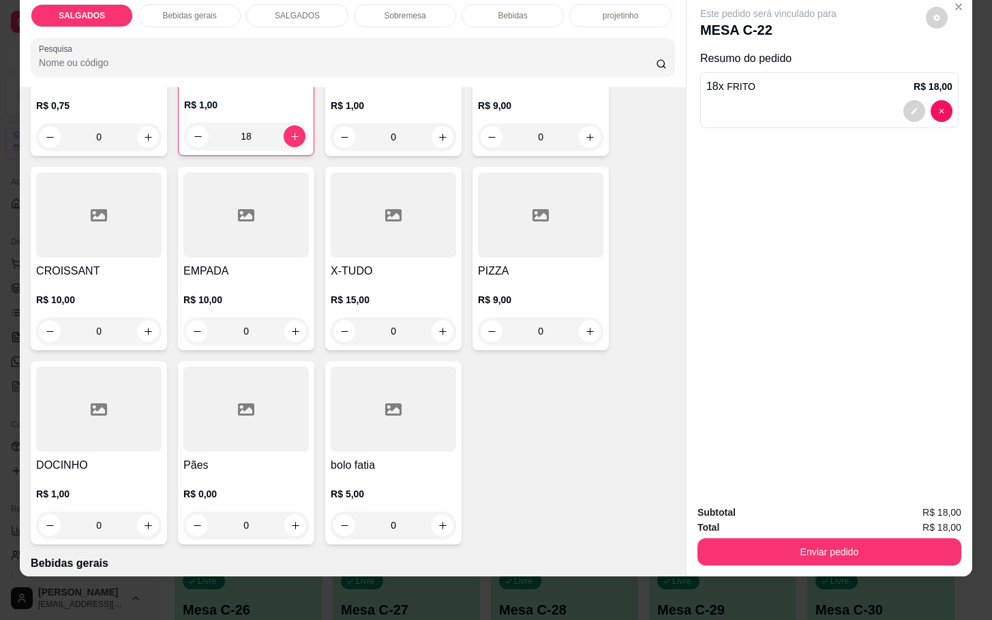
type input "18"
click at [150, 457] on h4 "DOCINHO" at bounding box center [98, 465] width 125 height 16
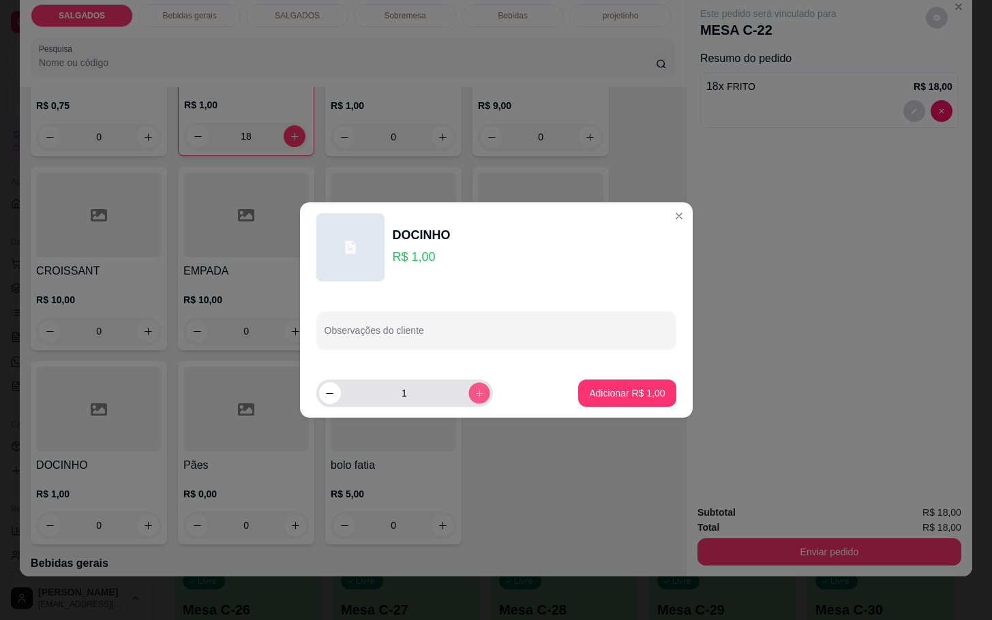
click at [474, 391] on icon "increase-product-quantity" at bounding box center [479, 394] width 10 height 10
click at [474, 395] on icon "increase-product-quantity" at bounding box center [479, 394] width 10 height 10
click at [474, 397] on icon "increase-product-quantity" at bounding box center [479, 394] width 10 height 10
type input "4"
click at [596, 395] on p "Adicionar R$ 4,00" at bounding box center [627, 392] width 74 height 13
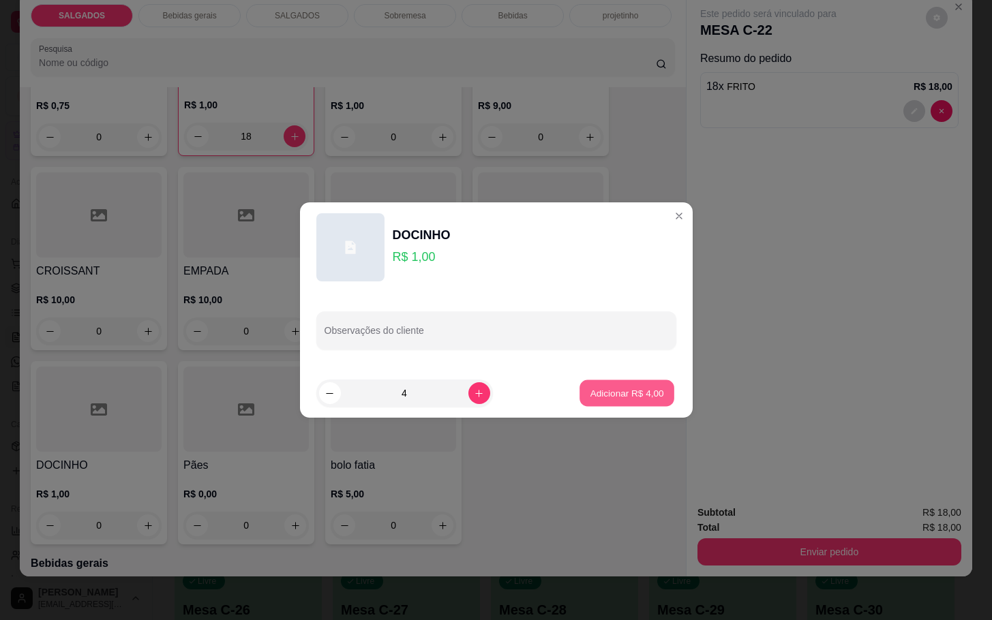
type input "4"
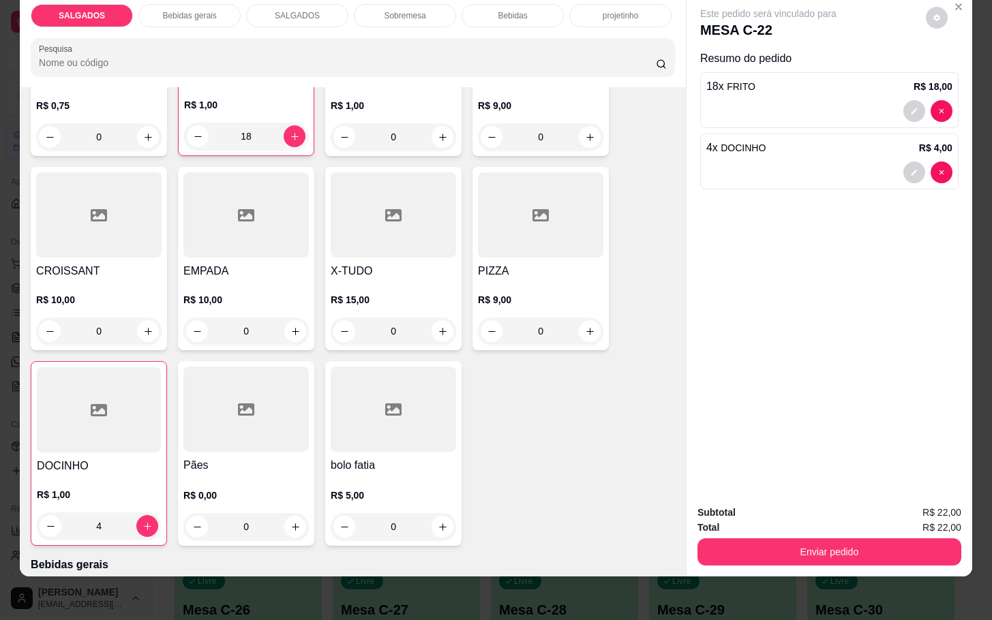
click at [817, 552] on div "Subtotal R$ 22,00 Total R$ 22,00 Enviar pedido" at bounding box center [829, 535] width 286 height 82
drag, startPoint x: 654, startPoint y: 489, endPoint x: 735, endPoint y: 508, distance: 82.7
click at [663, 491] on div "Item avulso SALGADOS 0,75 R$ 0,75 0 FRITO R$ 1,00 18 ASSADINHO R$ 1,00 0 ASSADO…" at bounding box center [353, 331] width 666 height 489
click at [785, 520] on div "Total R$ 22,00" at bounding box center [829, 527] width 264 height 15
click at [786, 539] on button "Enviar pedido" at bounding box center [829, 552] width 264 height 27
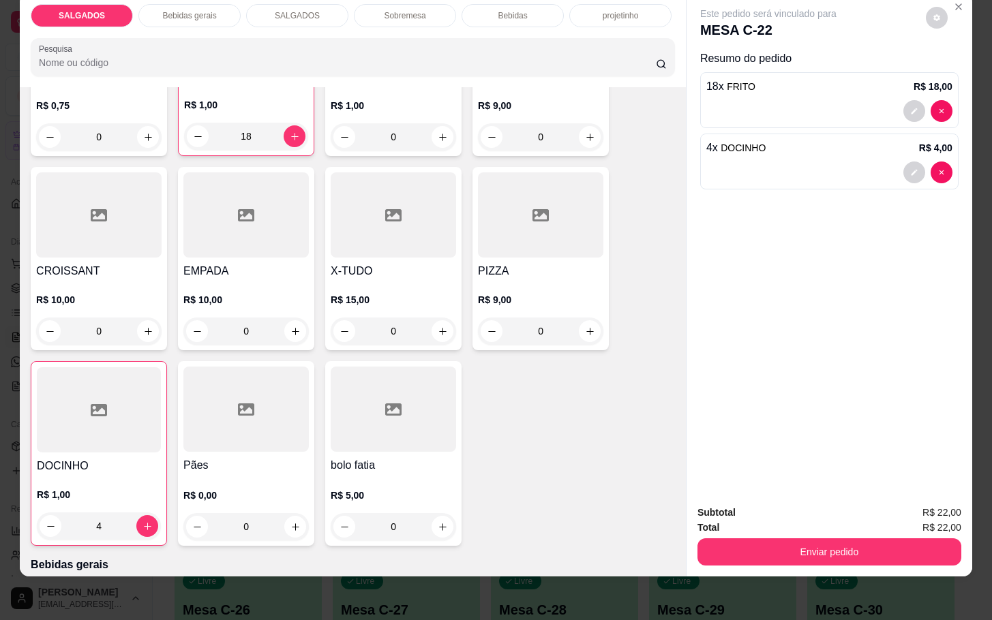
click at [841, 539] on button "Enviar pedido" at bounding box center [829, 552] width 264 height 27
click at [926, 495] on button "Enviar pedido" at bounding box center [923, 503] width 75 height 25
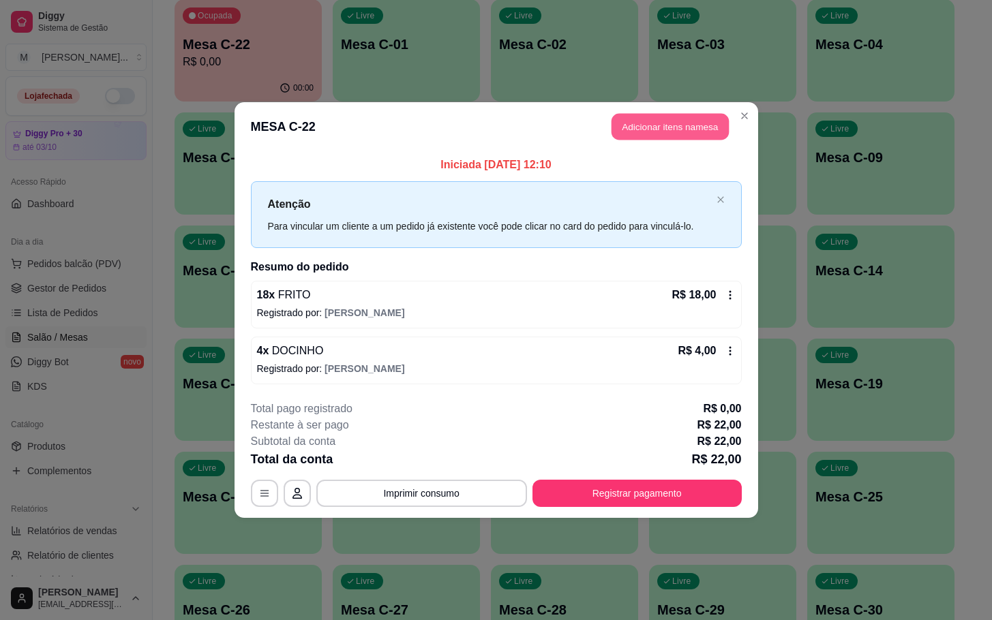
click at [700, 125] on button "Adicionar itens na mesa" at bounding box center [669, 127] width 117 height 27
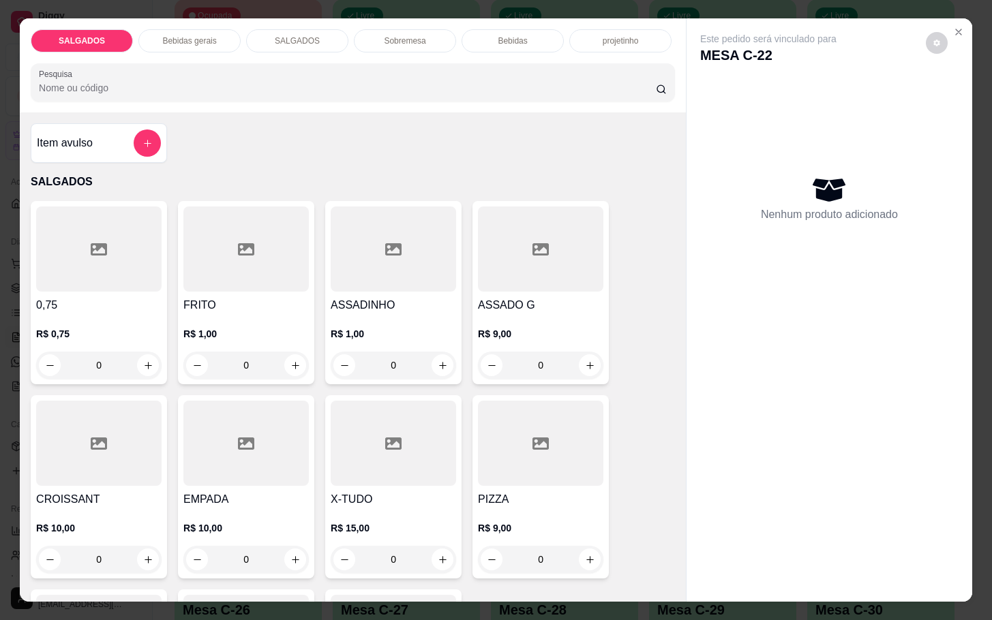
drag, startPoint x: 215, startPoint y: 39, endPoint x: 262, endPoint y: 42, distance: 46.4
click at [215, 37] on div "Bebidas gerais" at bounding box center [189, 40] width 102 height 23
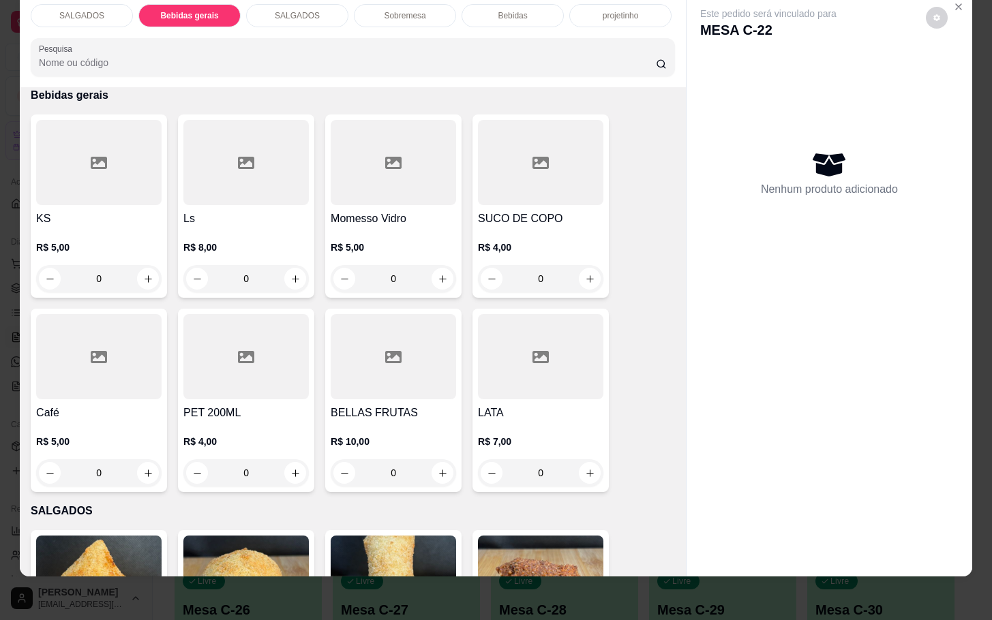
click at [225, 184] on div at bounding box center [245, 162] width 125 height 85
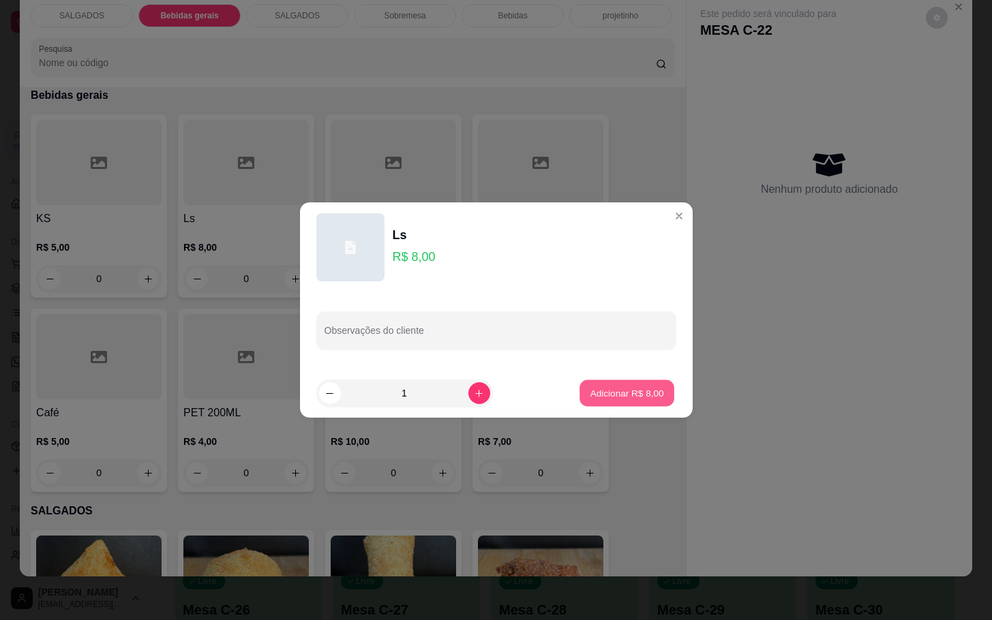
click at [618, 382] on button "Adicionar R$ 8,00" at bounding box center [626, 393] width 95 height 27
type input "1"
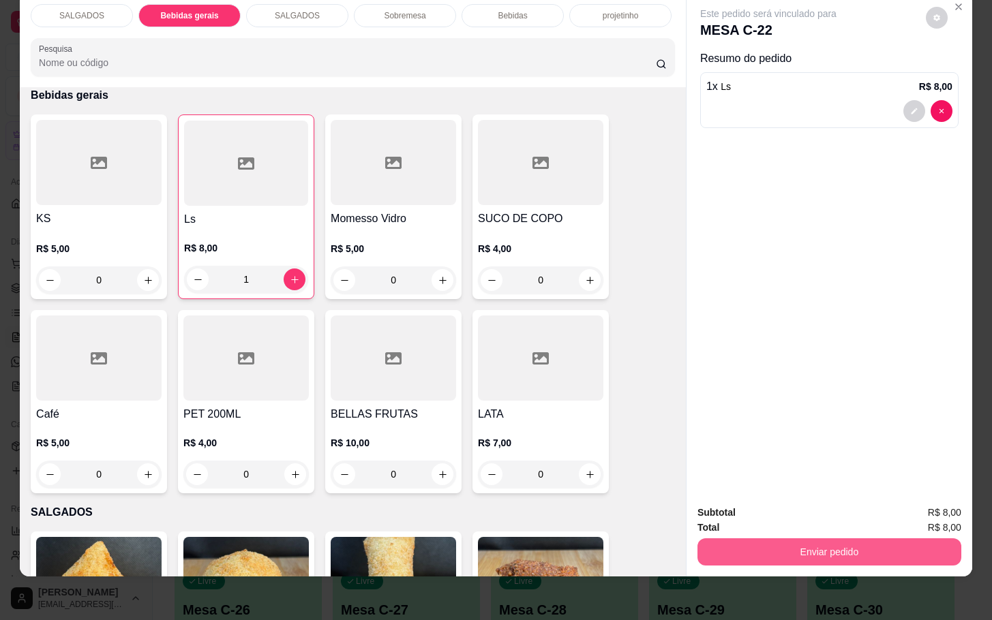
click at [861, 539] on button "Enviar pedido" at bounding box center [829, 552] width 264 height 27
click at [933, 501] on button "Enviar pedido" at bounding box center [923, 504] width 77 height 26
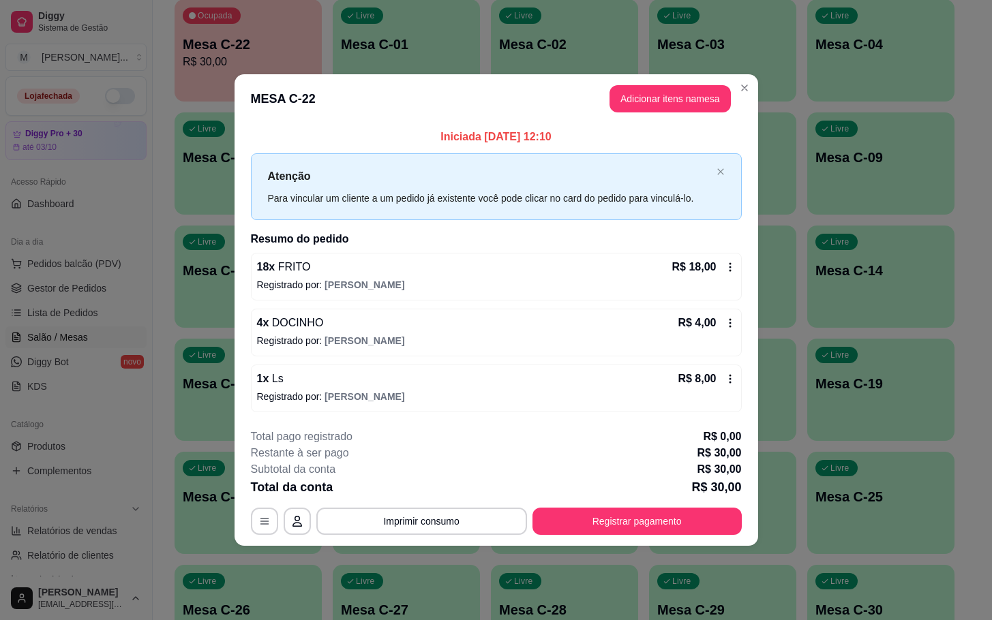
click at [620, 76] on header "MESA C-22 Adicionar itens na mesa" at bounding box center [496, 98] width 524 height 49
click at [669, 109] on button "Adicionar itens na mesa" at bounding box center [669, 98] width 121 height 27
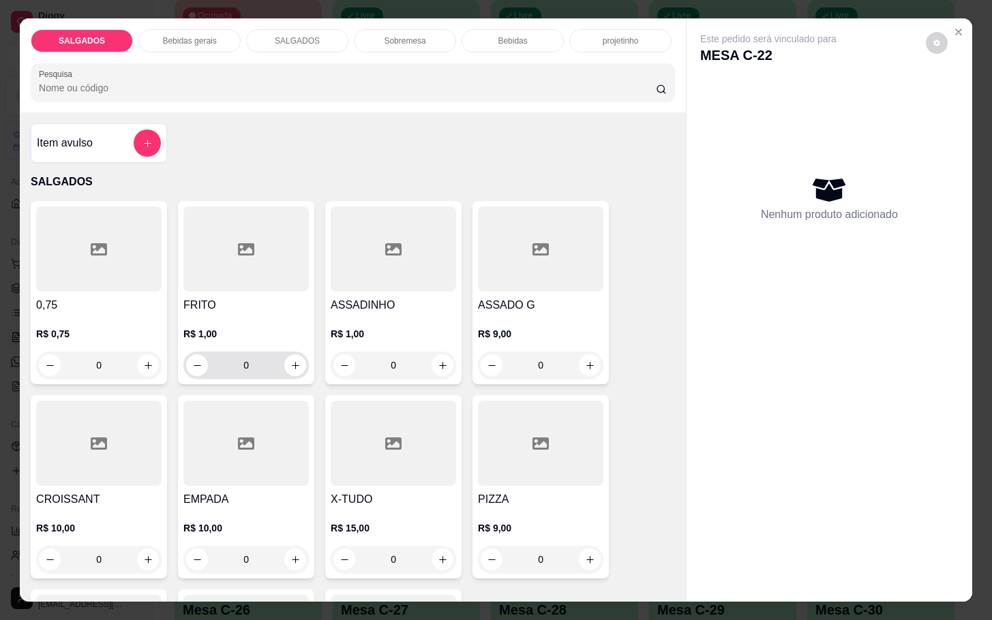
click at [247, 360] on input "0" at bounding box center [246, 365] width 76 height 27
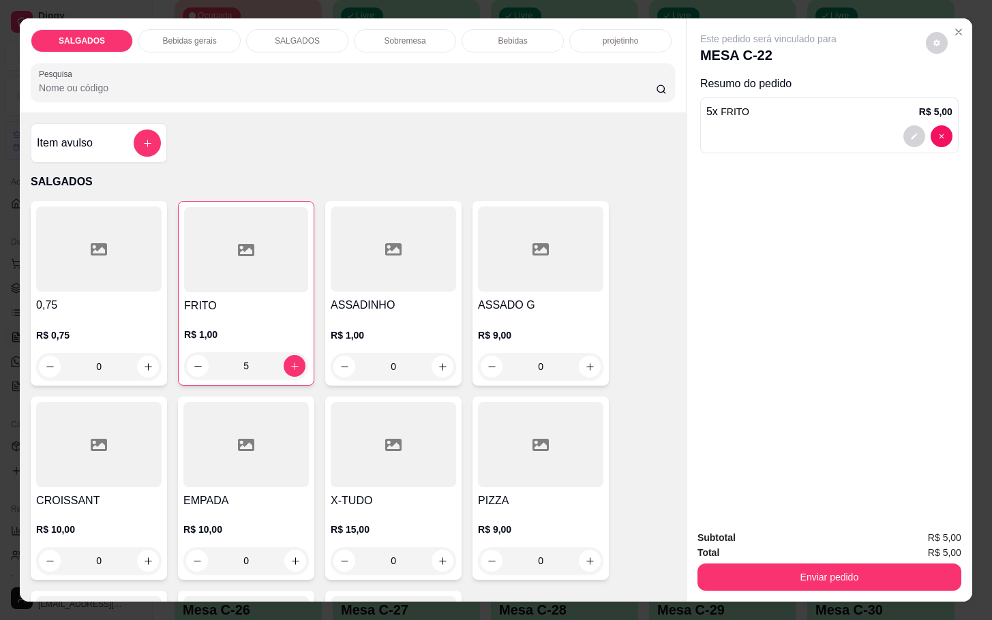
type input "5"
click at [892, 571] on button "Enviar pedido" at bounding box center [829, 577] width 264 height 27
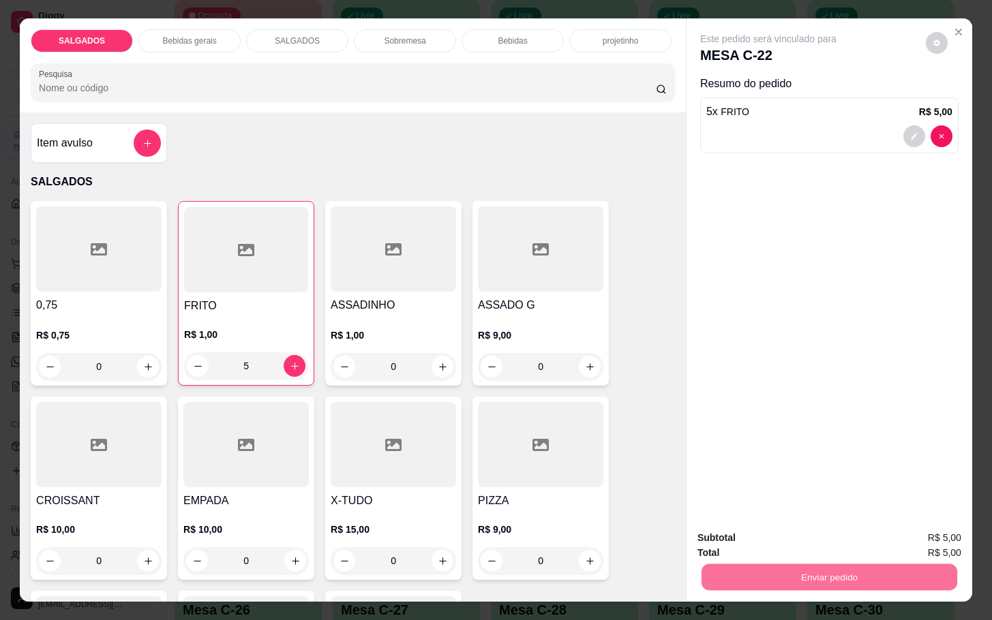
click at [919, 528] on button "Enviar pedido" at bounding box center [923, 536] width 75 height 25
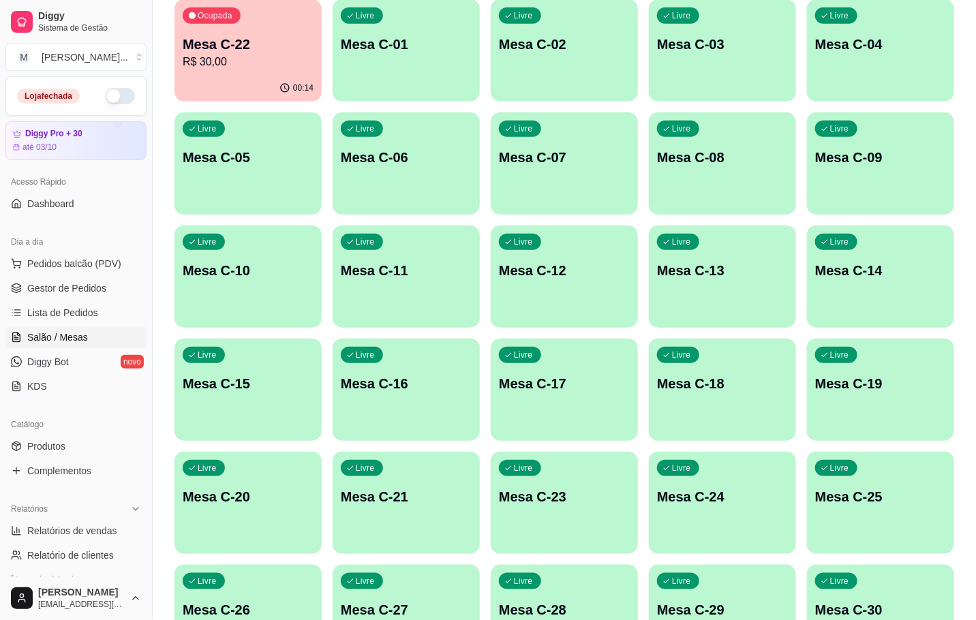
click at [389, 491] on p "Mesa C-21" at bounding box center [406, 496] width 131 height 19
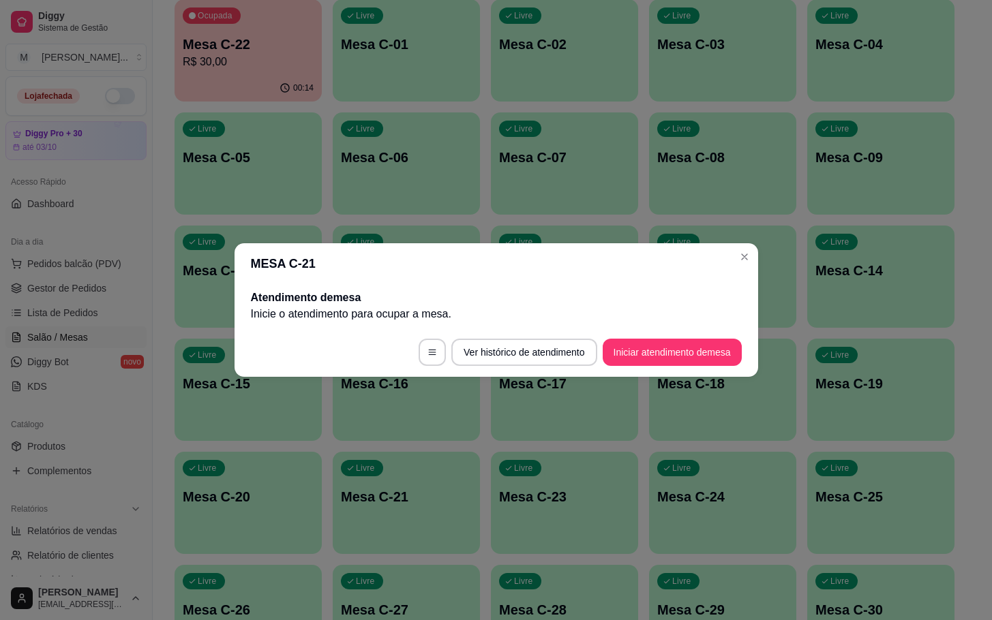
drag, startPoint x: 669, startPoint y: 324, endPoint x: 669, endPoint y: 342, distance: 17.7
click at [669, 342] on section "MESA C-21 Atendimento de mesa Inicie o atendimento para ocupar a mesa . Ver his…" at bounding box center [496, 310] width 524 height 134
click at [669, 352] on button "Iniciar atendimento de mesa" at bounding box center [672, 352] width 139 height 27
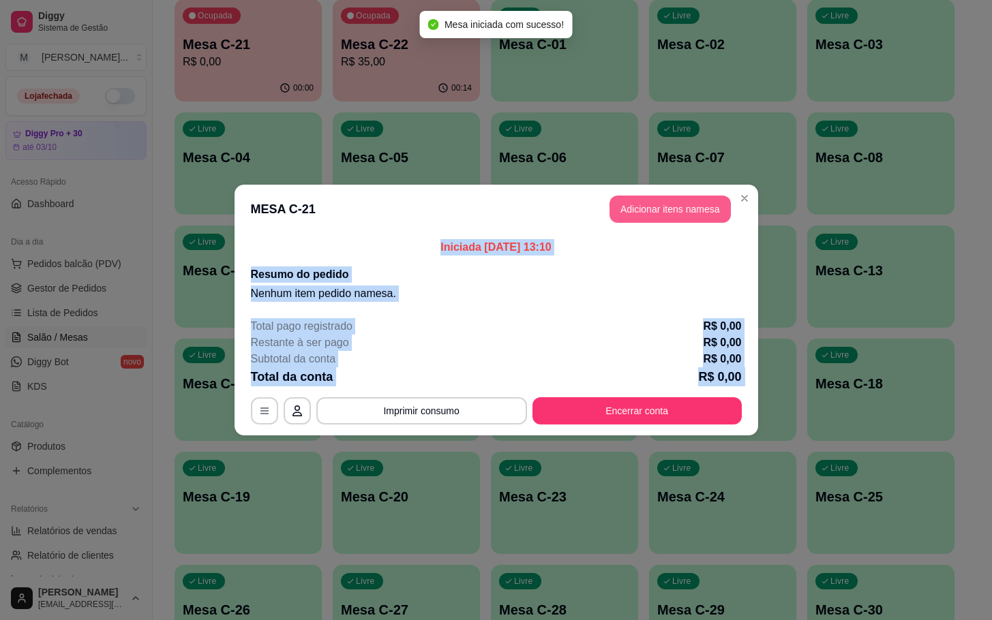
click at [716, 215] on button "Adicionar itens na mesa" at bounding box center [669, 209] width 121 height 27
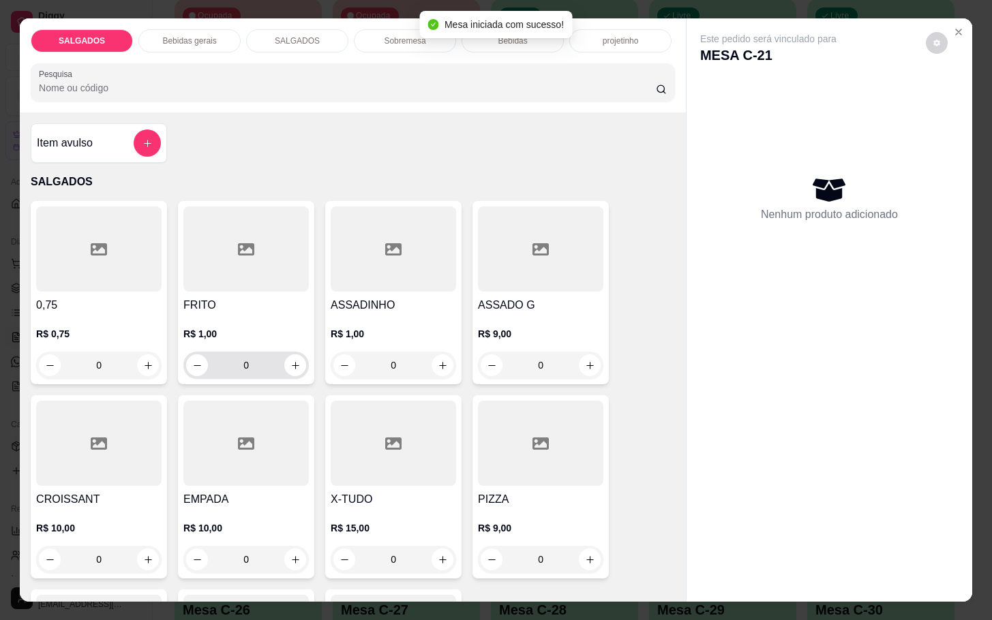
click at [252, 359] on input "0" at bounding box center [246, 365] width 76 height 27
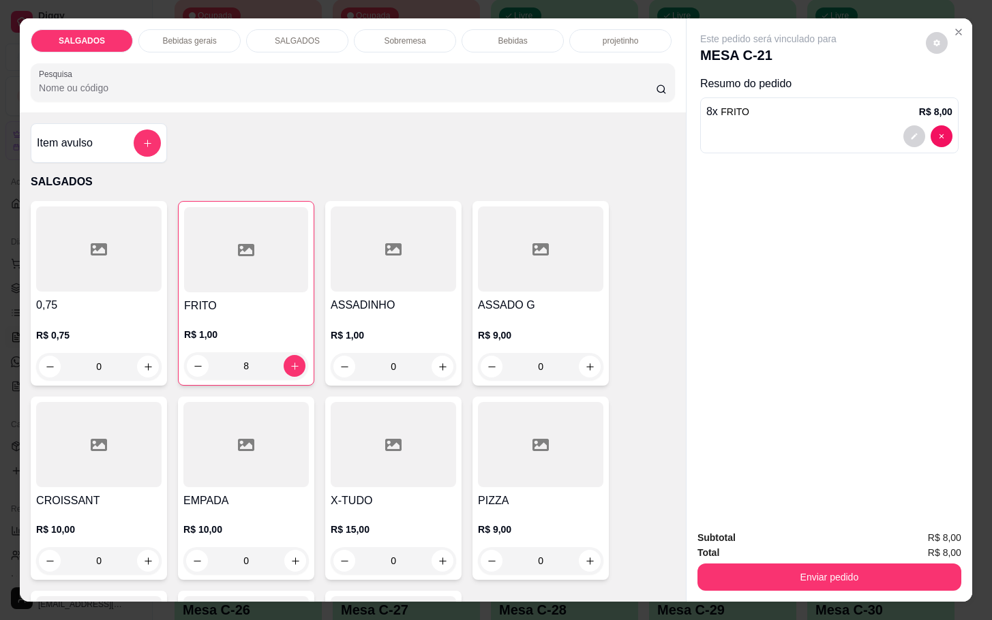
type input "8"
click at [178, 45] on div "Bebidas gerais" at bounding box center [189, 40] width 102 height 23
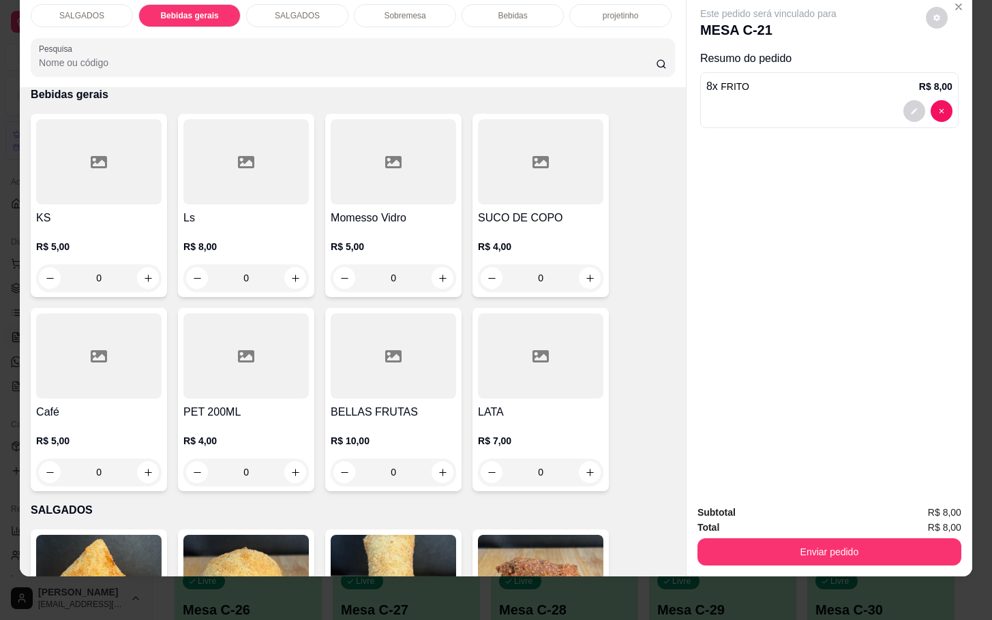
click at [463, 178] on div "KS R$ 5,00 0 Ls R$ 8,00 0 Momesso Vidro R$ 5,00 0 SUCO DE COPO R$ 4,00 0 Café R…" at bounding box center [353, 303] width 644 height 378
drag, startPoint x: 587, startPoint y: 241, endPoint x: 583, endPoint y: 250, distance: 9.8
click at [583, 250] on div "R$ 4,00 0" at bounding box center [540, 266] width 125 height 52
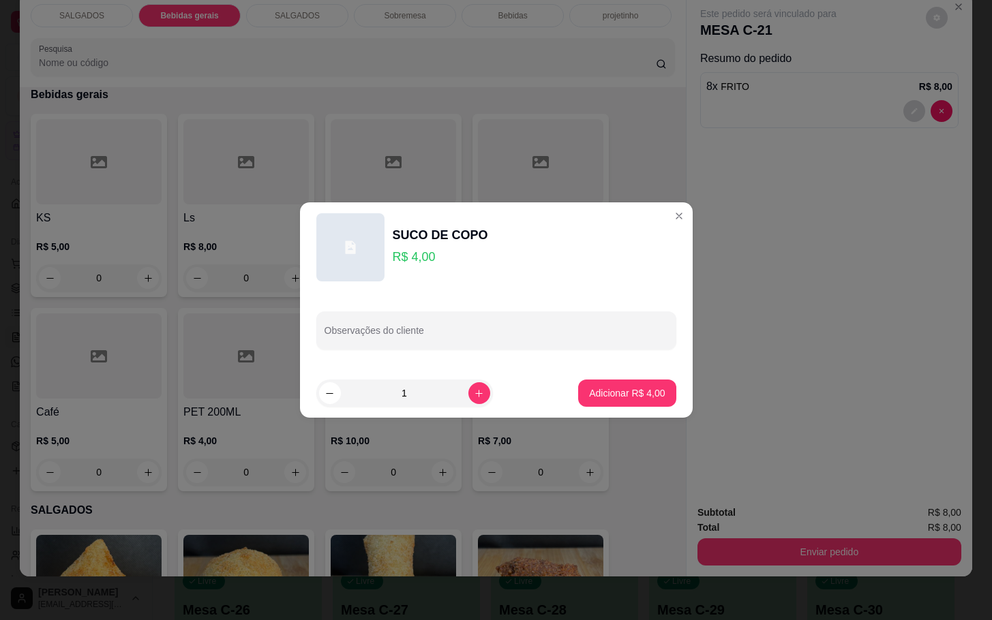
click at [648, 389] on button "Adicionar R$ 4,00" at bounding box center [626, 393] width 97 height 27
type input "1"
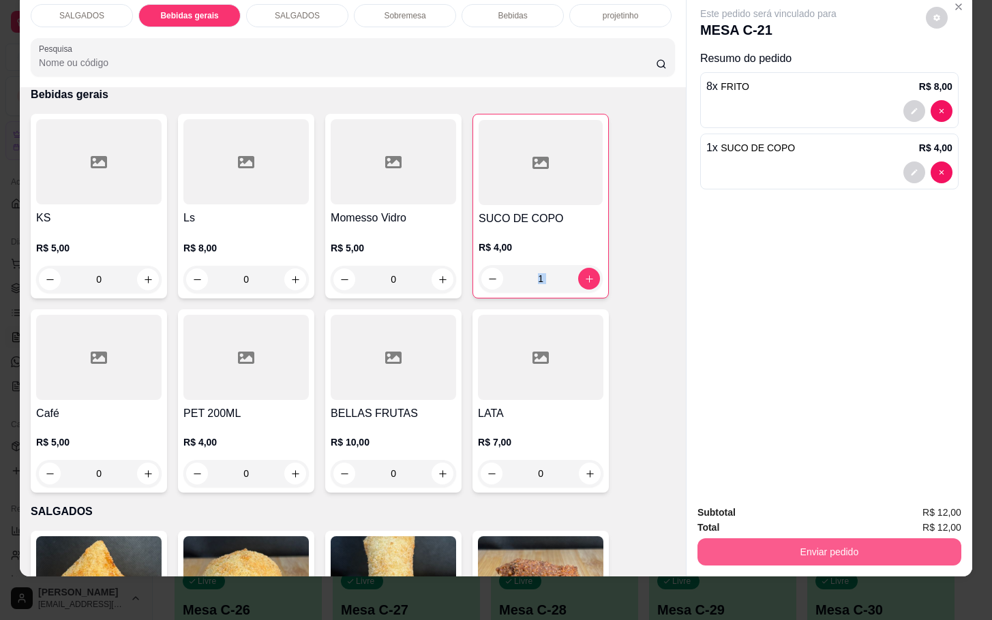
click at [737, 547] on button "Enviar pedido" at bounding box center [829, 552] width 264 height 27
click at [945, 509] on button "Enviar pedido" at bounding box center [923, 504] width 77 height 26
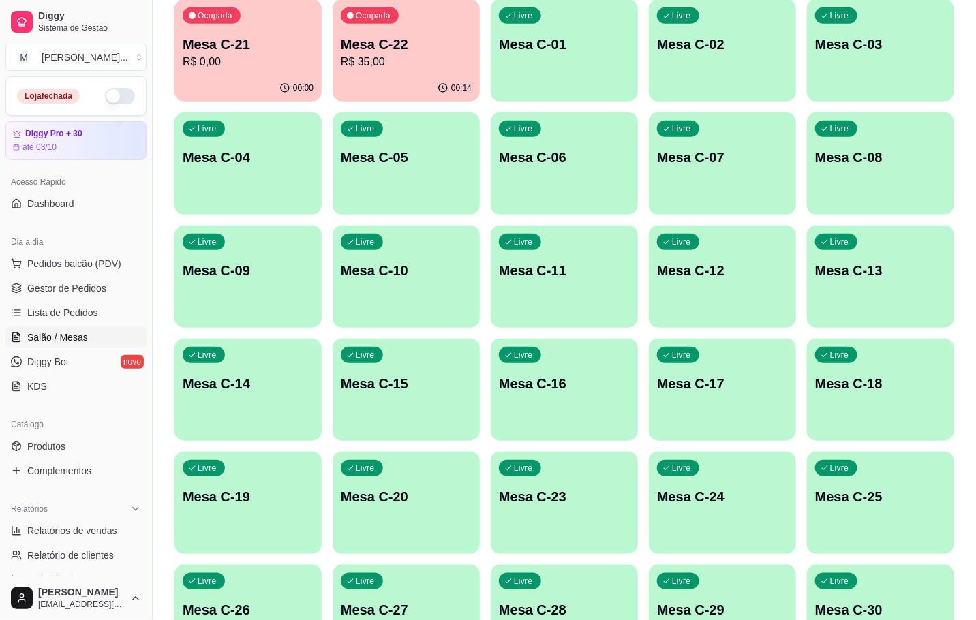
click at [376, 16] on p "Ocupada" at bounding box center [373, 15] width 35 height 11
click at [395, 61] on p "R$ 35,00" at bounding box center [406, 62] width 127 height 16
click at [211, 44] on p "Mesa C-21" at bounding box center [248, 44] width 127 height 18
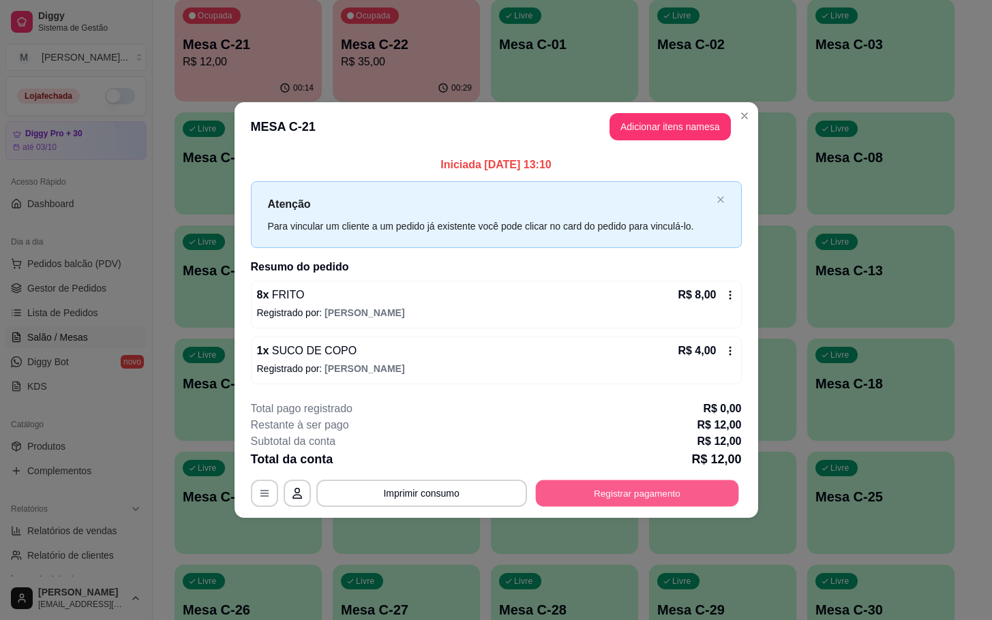
click at [703, 485] on button "Registrar pagamento" at bounding box center [636, 493] width 203 height 27
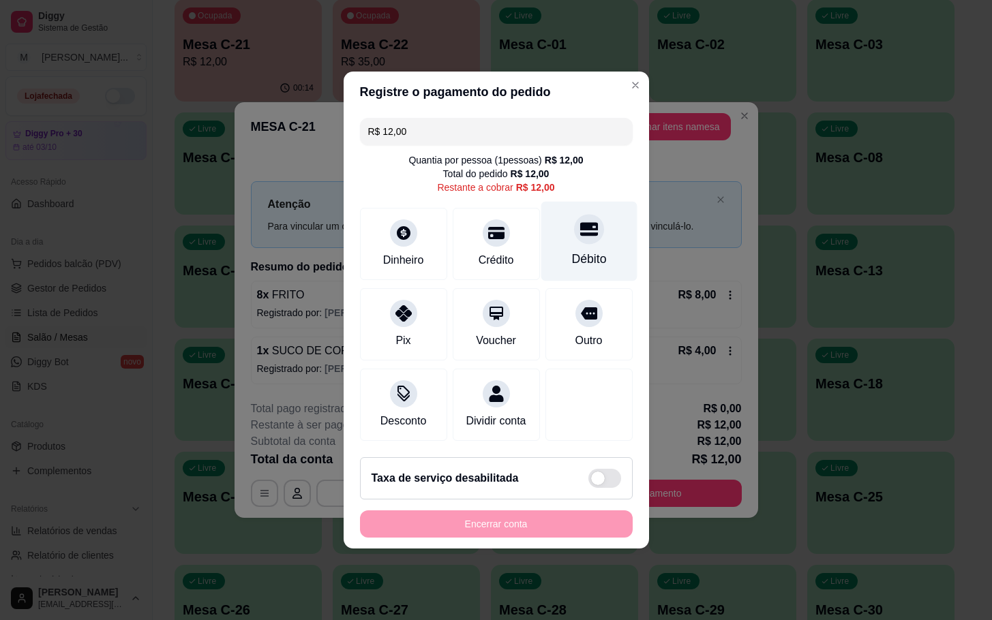
click at [546, 222] on div "Débito" at bounding box center [589, 242] width 96 height 80
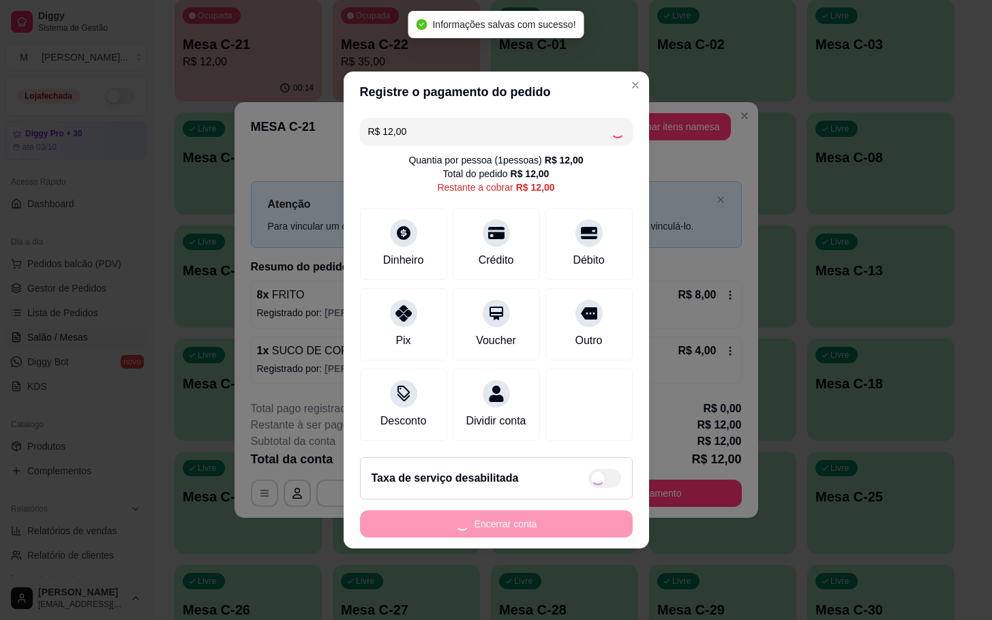
type input "R$ 0,00"
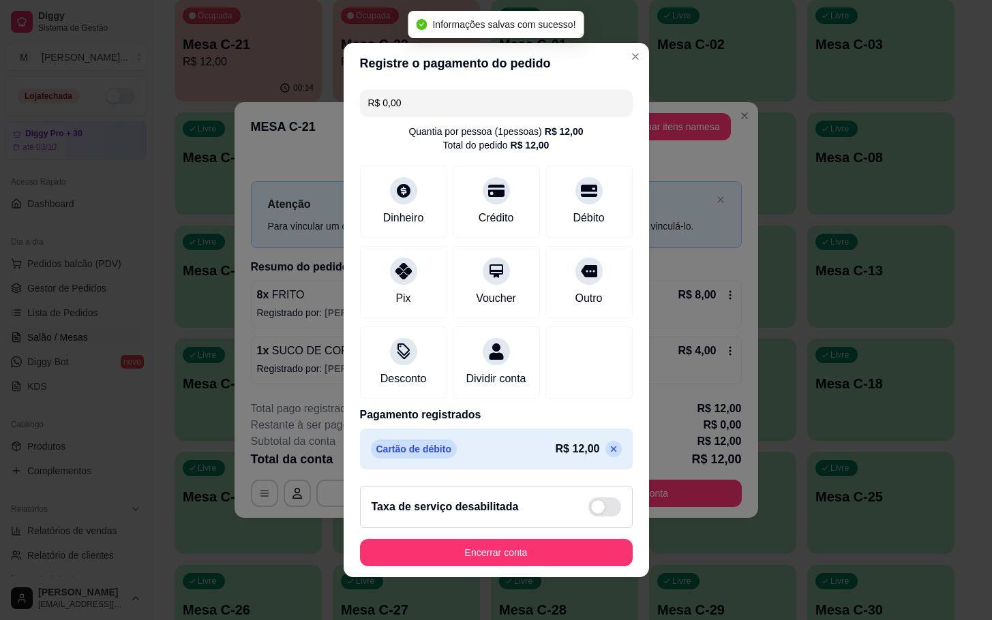
click at [543, 562] on button "Encerrar conta" at bounding box center [496, 552] width 273 height 27
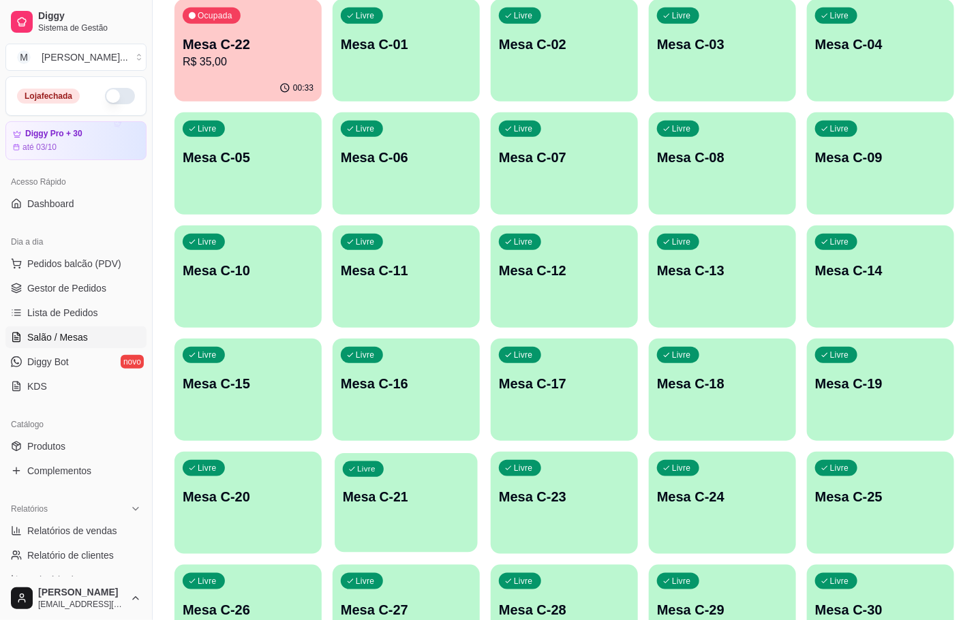
click at [389, 512] on div "Livre Mesa C-21" at bounding box center [406, 494] width 143 height 83
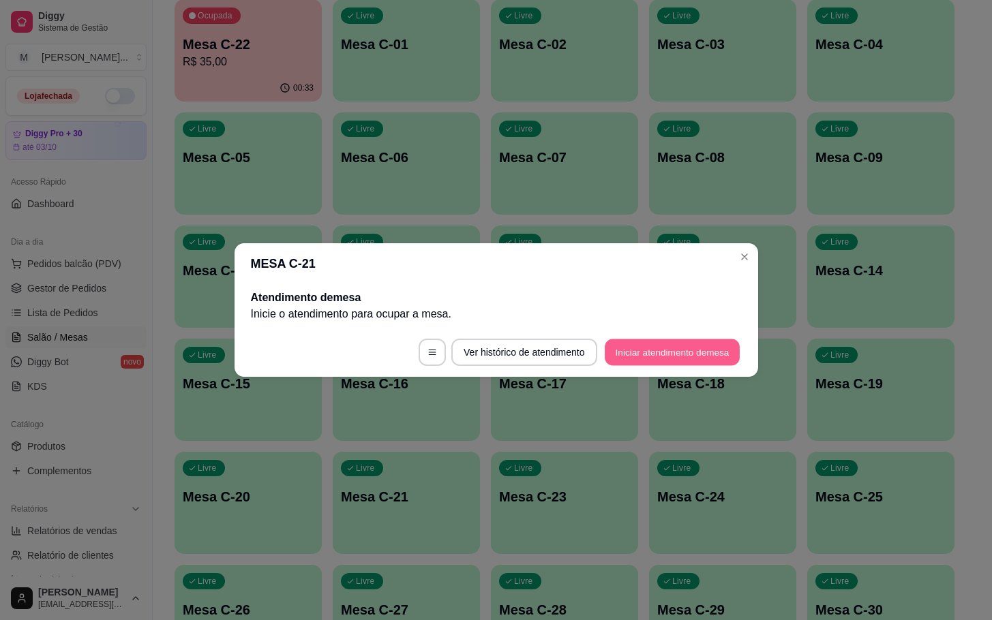
click at [636, 346] on button "Iniciar atendimento de mesa" at bounding box center [672, 352] width 135 height 27
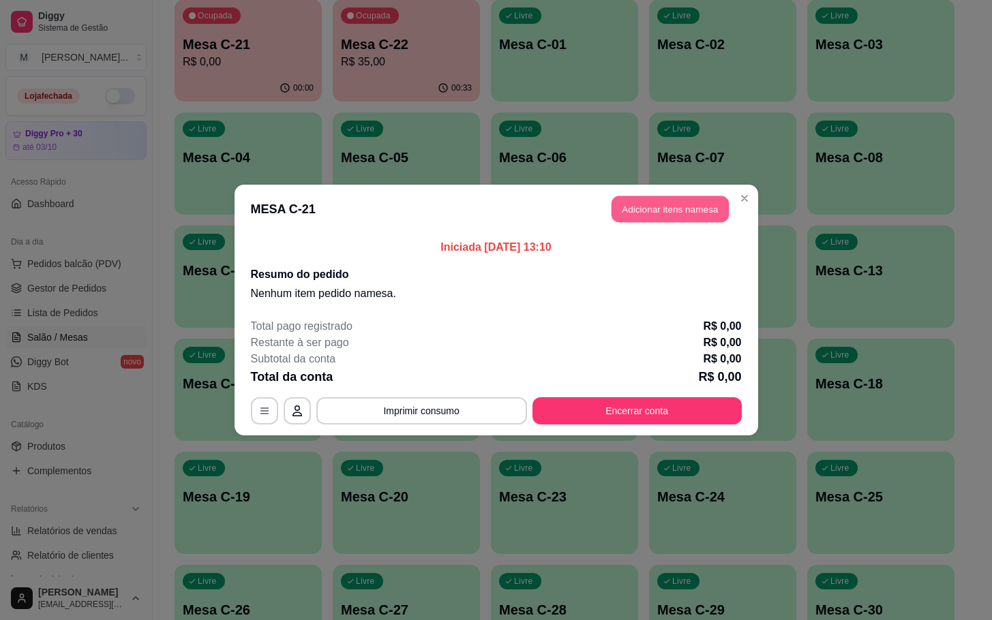
click at [644, 213] on button "Adicionar itens na mesa" at bounding box center [669, 209] width 117 height 27
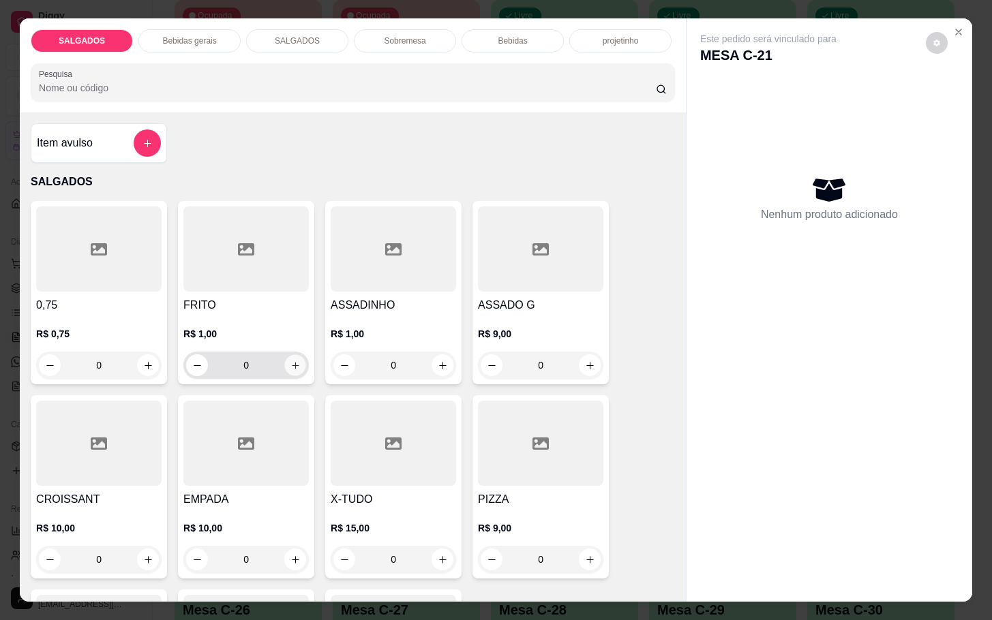
click at [290, 361] on icon "increase-product-quantity" at bounding box center [295, 366] width 10 height 10
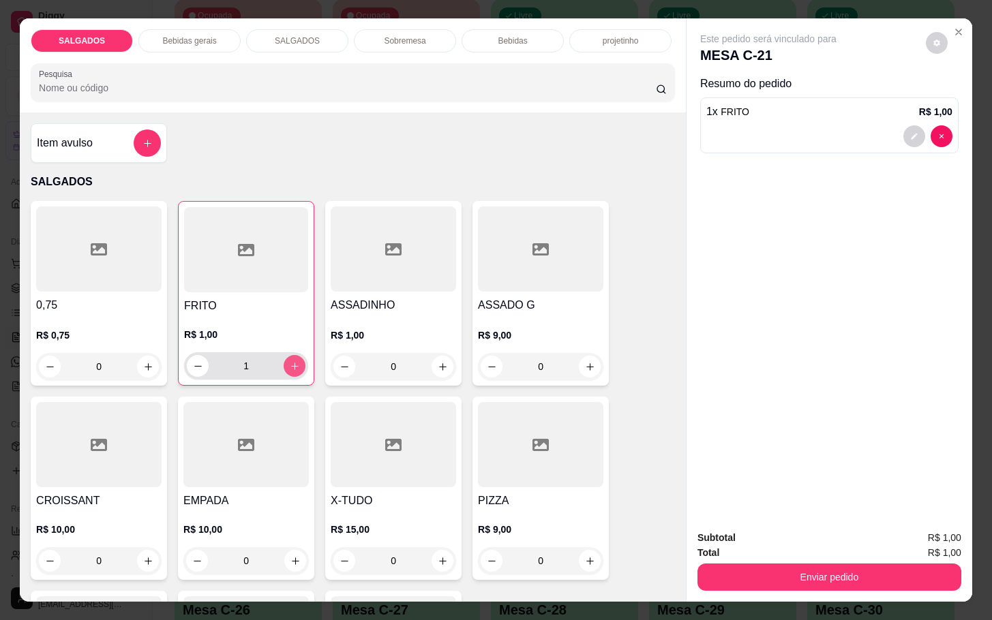
click at [290, 361] on icon "increase-product-quantity" at bounding box center [295, 366] width 10 height 10
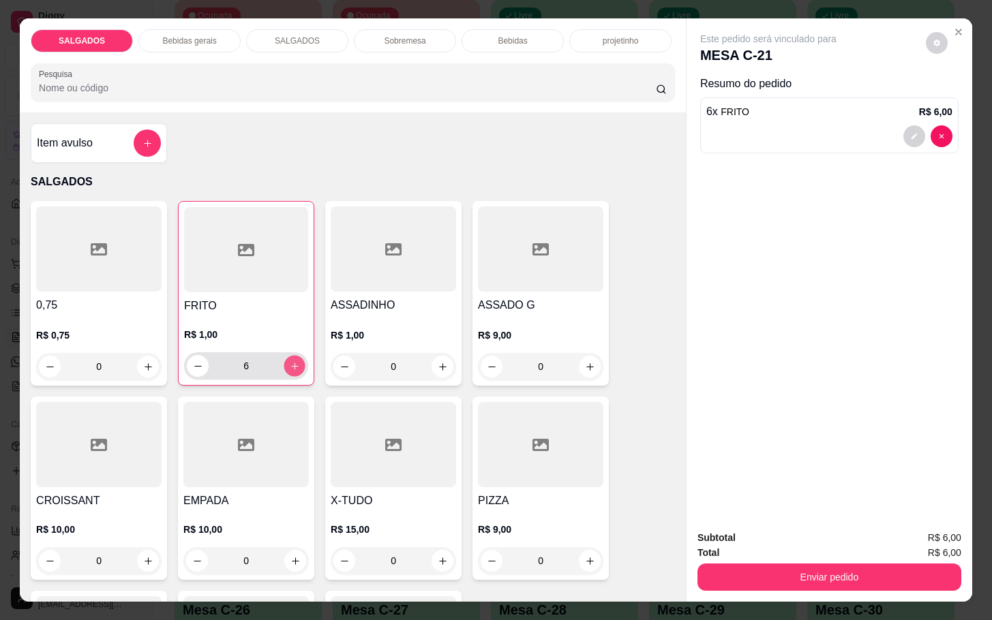
click at [290, 361] on icon "increase-product-quantity" at bounding box center [295, 366] width 10 height 10
type input "8"
click at [438, 365] on icon "increase-product-quantity" at bounding box center [443, 367] width 10 height 10
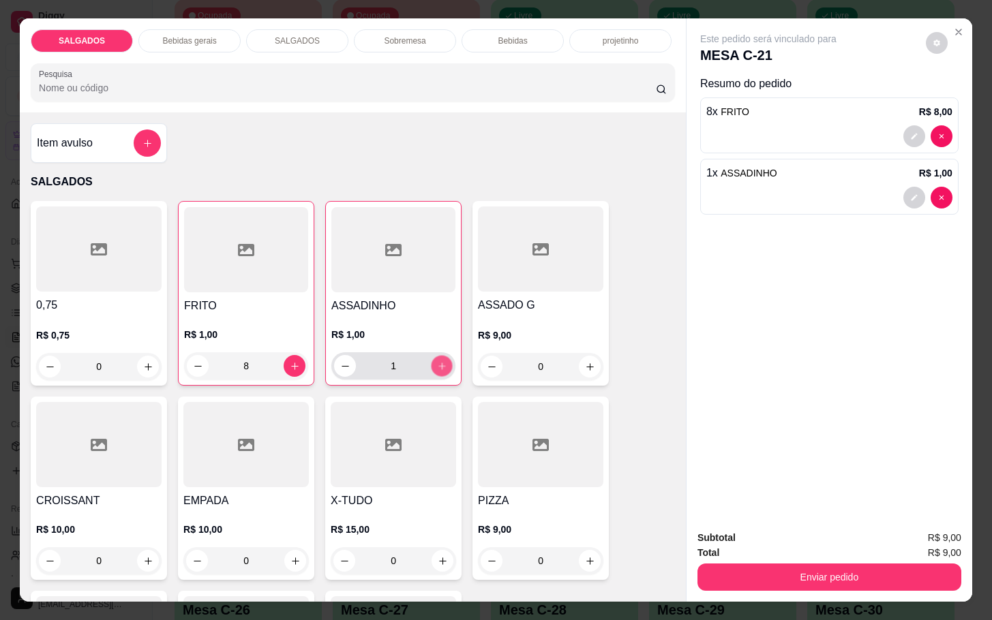
click at [437, 365] on icon "increase-product-quantity" at bounding box center [442, 366] width 10 height 10
type input "4"
click at [142, 138] on icon "add-separate-item" at bounding box center [147, 143] width 10 height 10
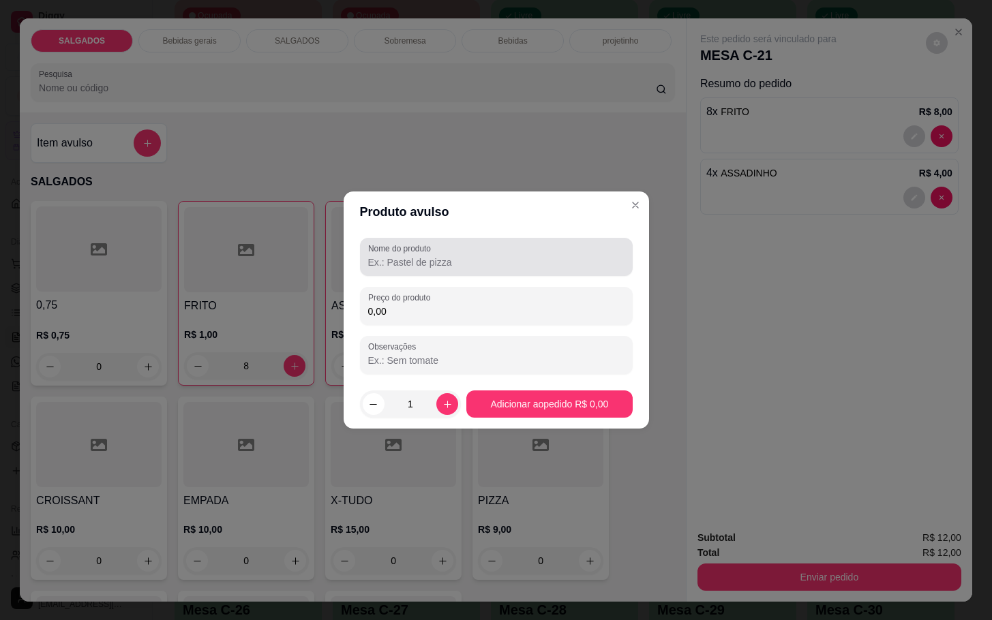
click at [419, 254] on label "Nome do produto" at bounding box center [401, 249] width 67 height 12
click at [419, 256] on input "Nome do produto" at bounding box center [496, 263] width 256 height 14
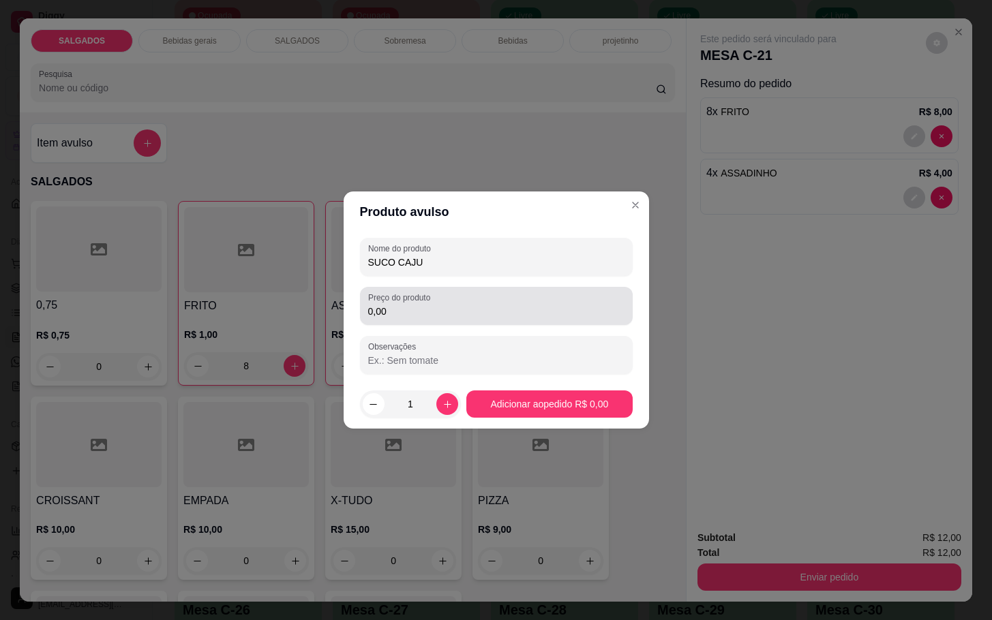
type input "SUCO CAJU"
click at [397, 312] on input "0,00" at bounding box center [496, 312] width 256 height 14
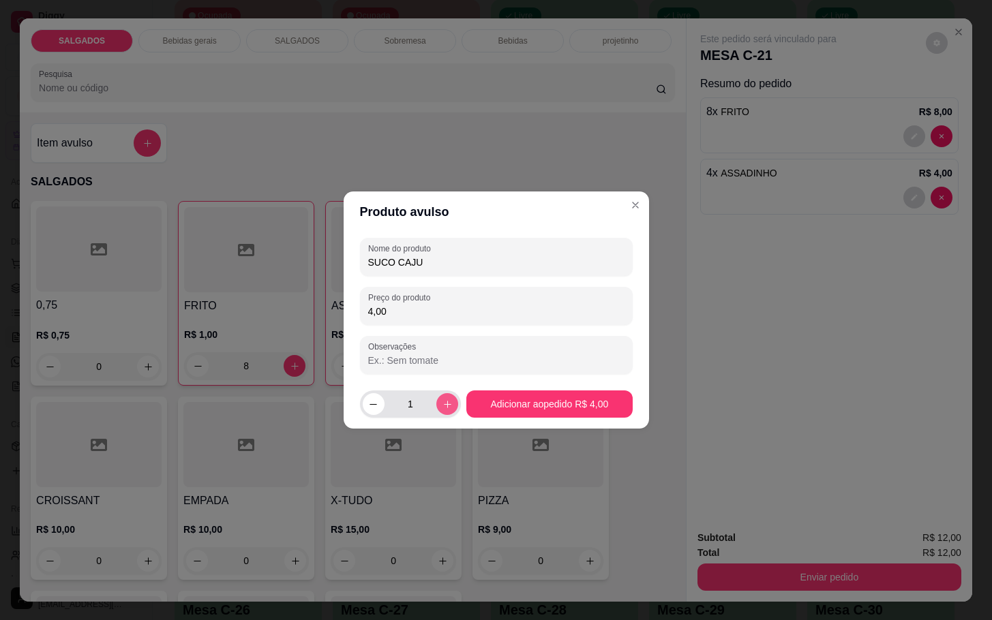
type input "4,00"
click at [446, 397] on button "increase-product-quantity" at bounding box center [447, 403] width 21 height 21
type input "2"
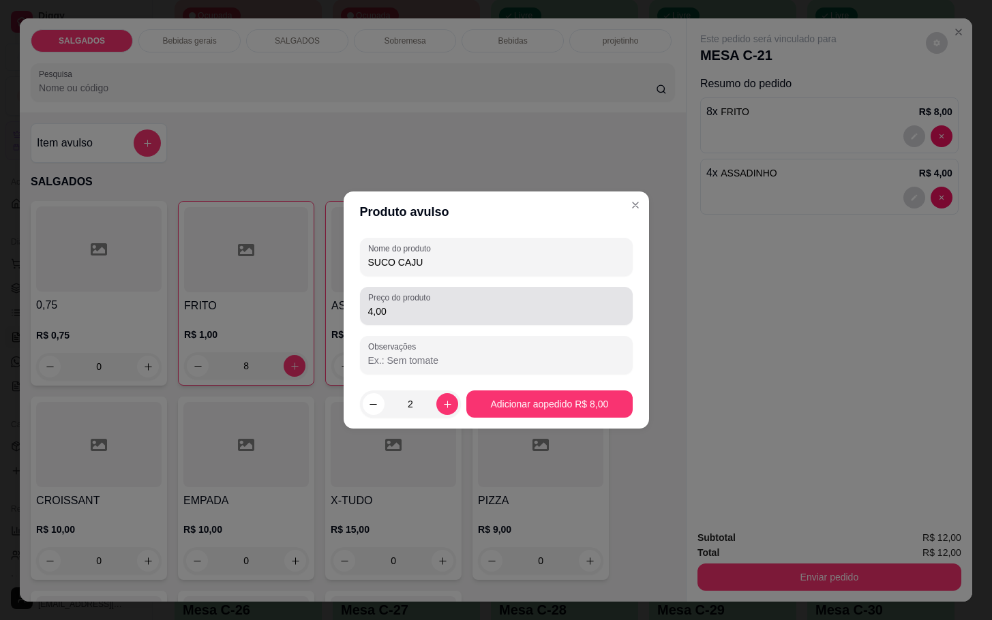
click at [393, 317] on input "4,00" at bounding box center [496, 312] width 256 height 14
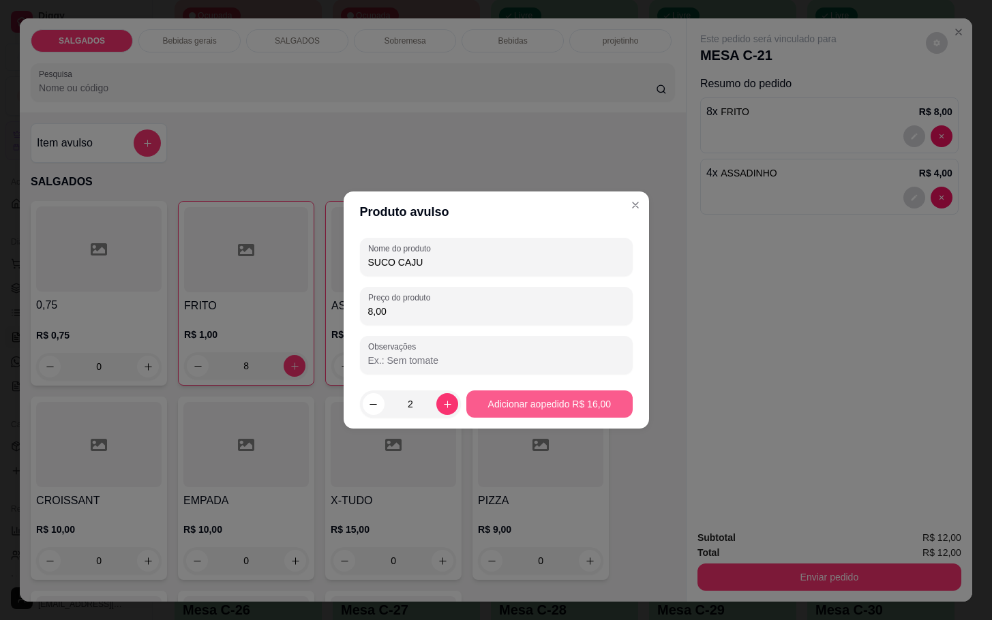
type input "8,00"
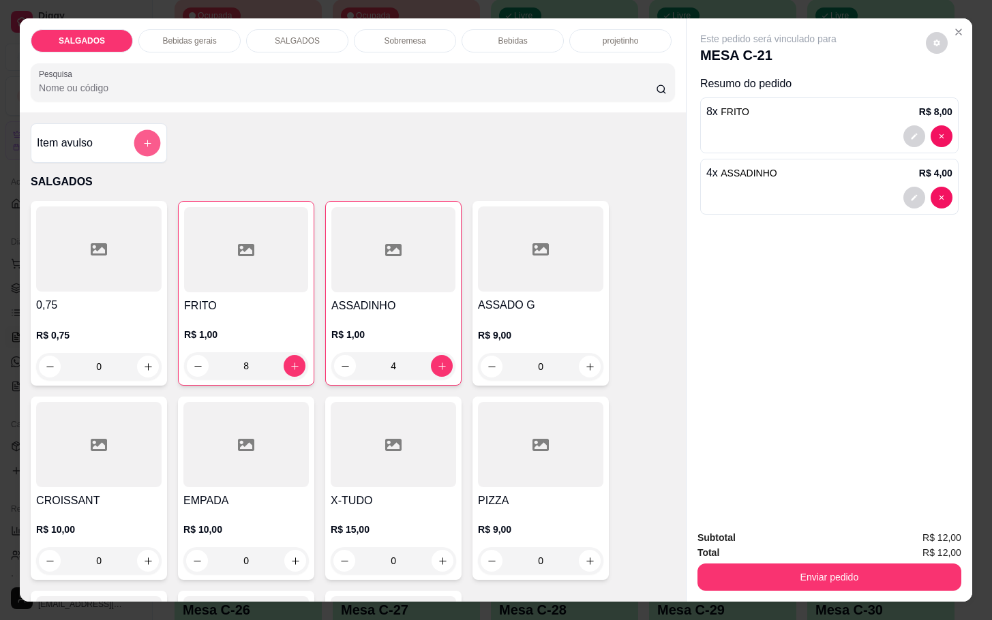
click at [142, 139] on icon "add-separate-item" at bounding box center [147, 143] width 10 height 10
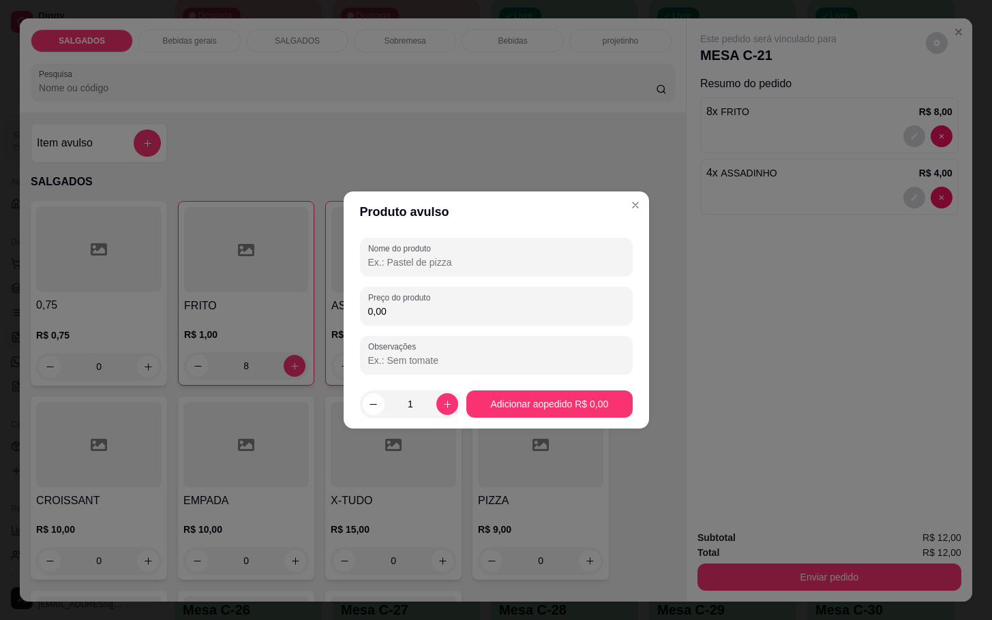
click at [384, 260] on input "Nome do produto" at bounding box center [496, 263] width 256 height 14
type input "SUCO CAJU"
click at [404, 303] on div "0,00" at bounding box center [496, 305] width 256 height 27
type input "4,00"
click at [449, 408] on button "increase-product-quantity" at bounding box center [447, 403] width 21 height 21
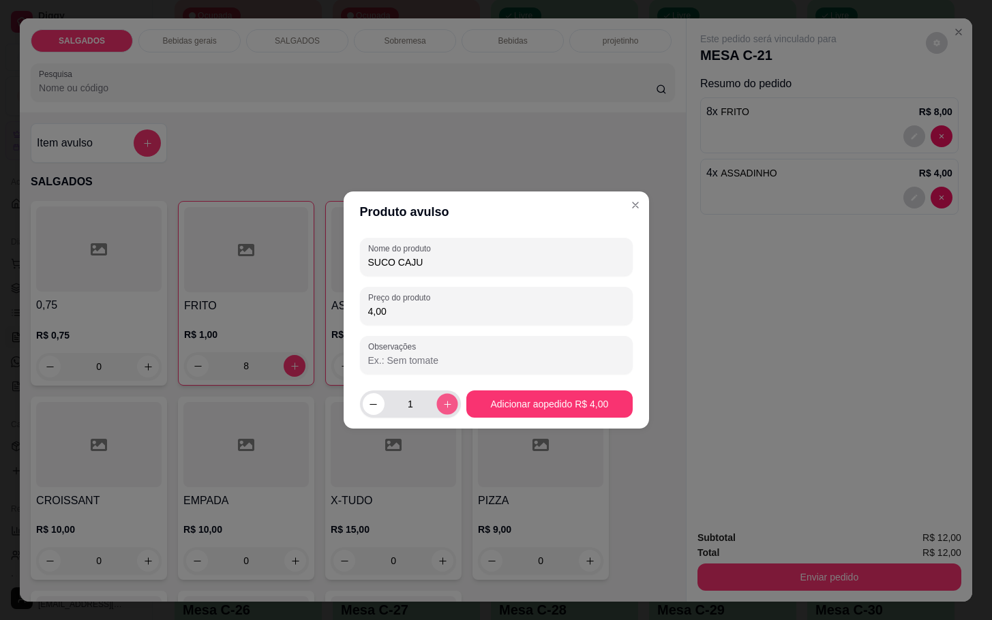
type input "2"
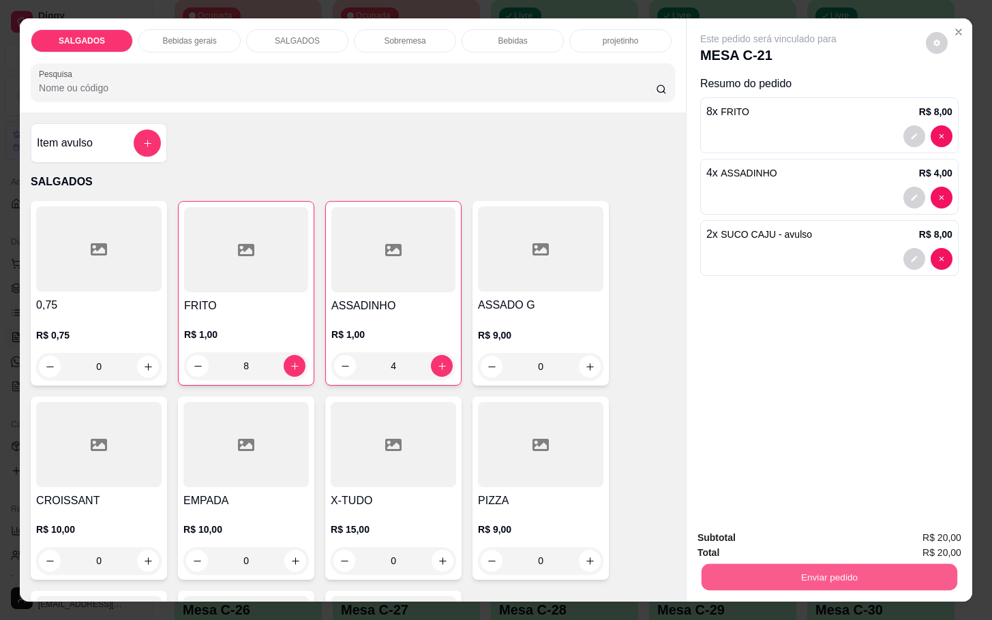
click at [861, 573] on button "Enviar pedido" at bounding box center [829, 577] width 256 height 27
click at [923, 542] on button "Enviar pedido" at bounding box center [923, 536] width 75 height 25
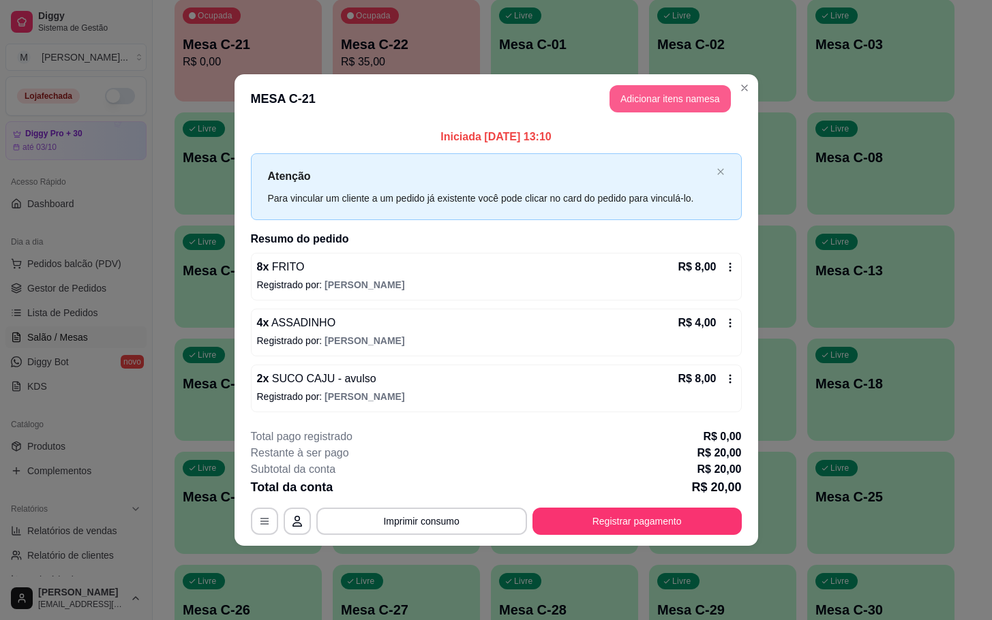
click at [696, 96] on button "Adicionar itens na mesa" at bounding box center [669, 98] width 121 height 27
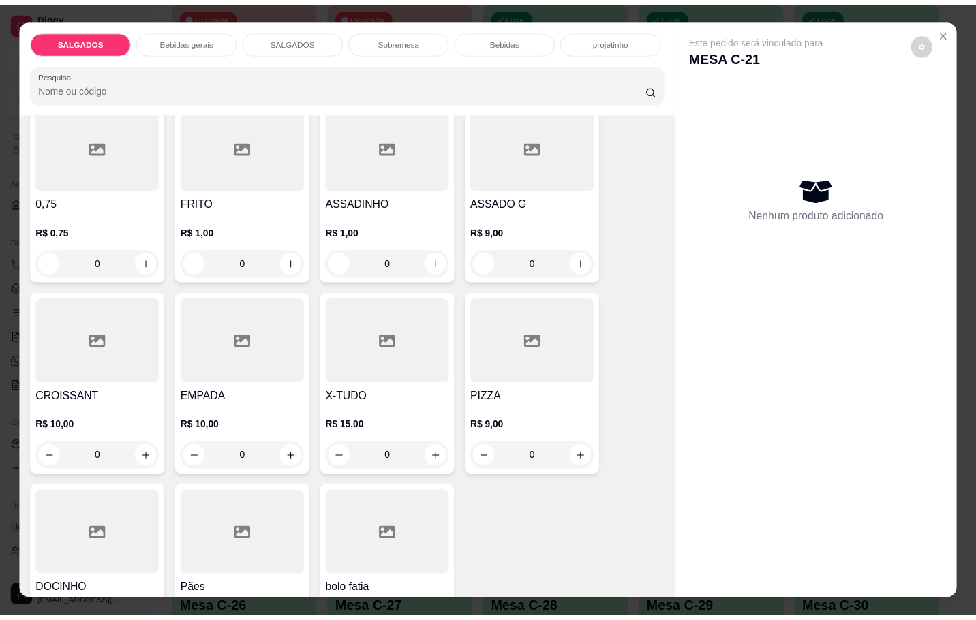
scroll to position [0, 0]
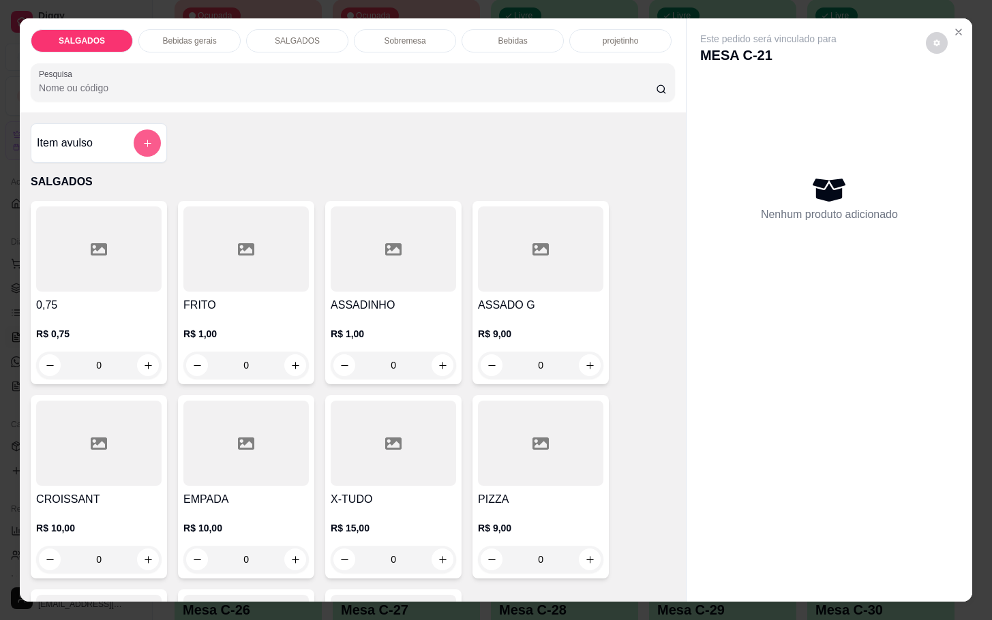
click at [142, 139] on icon "add-separate-item" at bounding box center [147, 143] width 10 height 10
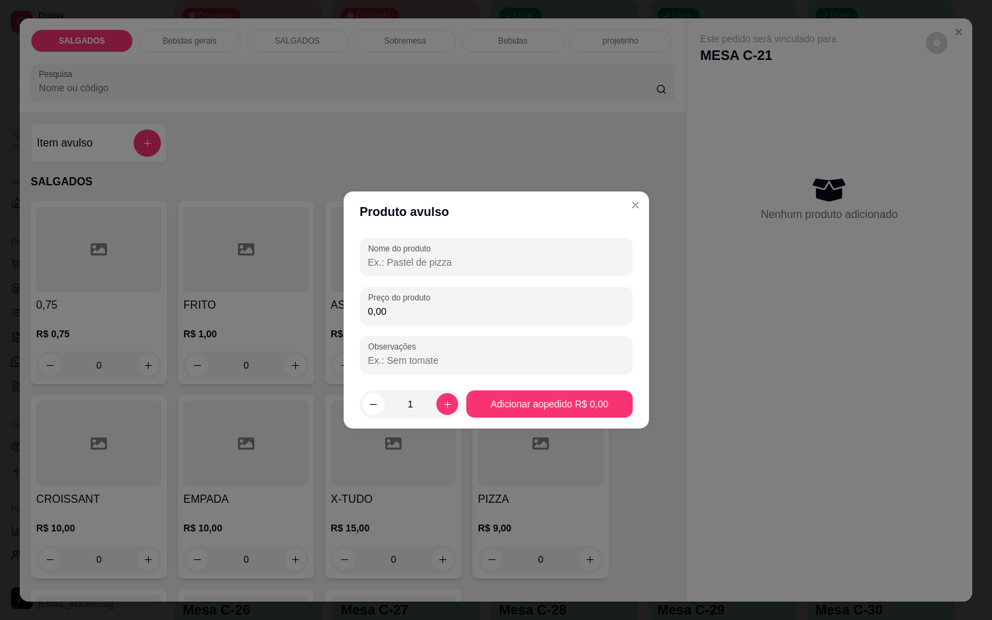
drag, startPoint x: 416, startPoint y: 256, endPoint x: 403, endPoint y: 254, distance: 13.2
click at [415, 256] on input "Nome do produto" at bounding box center [496, 263] width 256 height 14
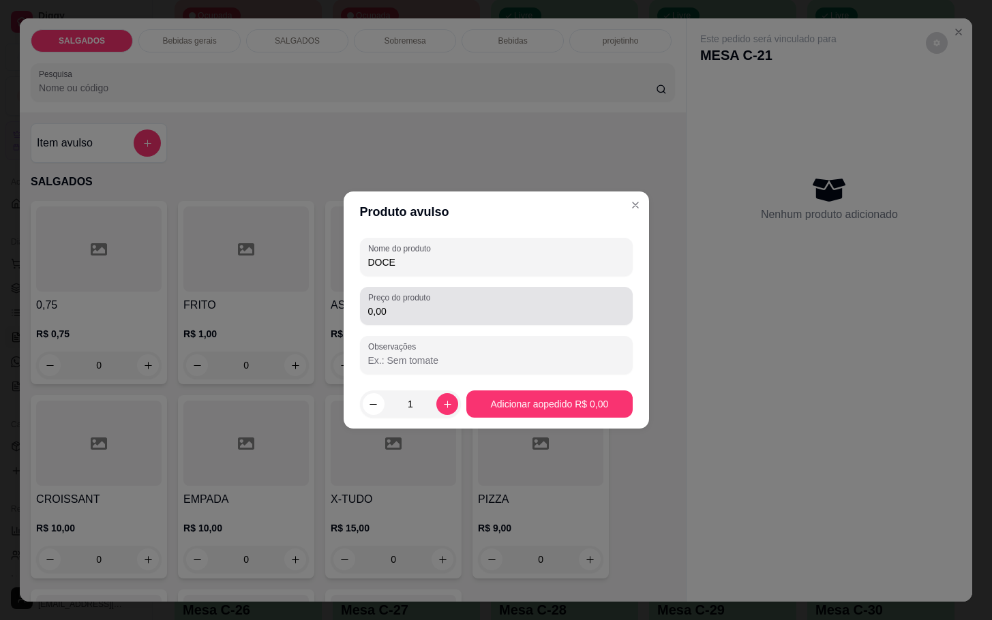
type input "DOCE"
drag, startPoint x: 377, startPoint y: 316, endPoint x: 358, endPoint y: 305, distance: 21.7
click at [377, 315] on input "0,00" at bounding box center [496, 312] width 256 height 14
type input "2,00"
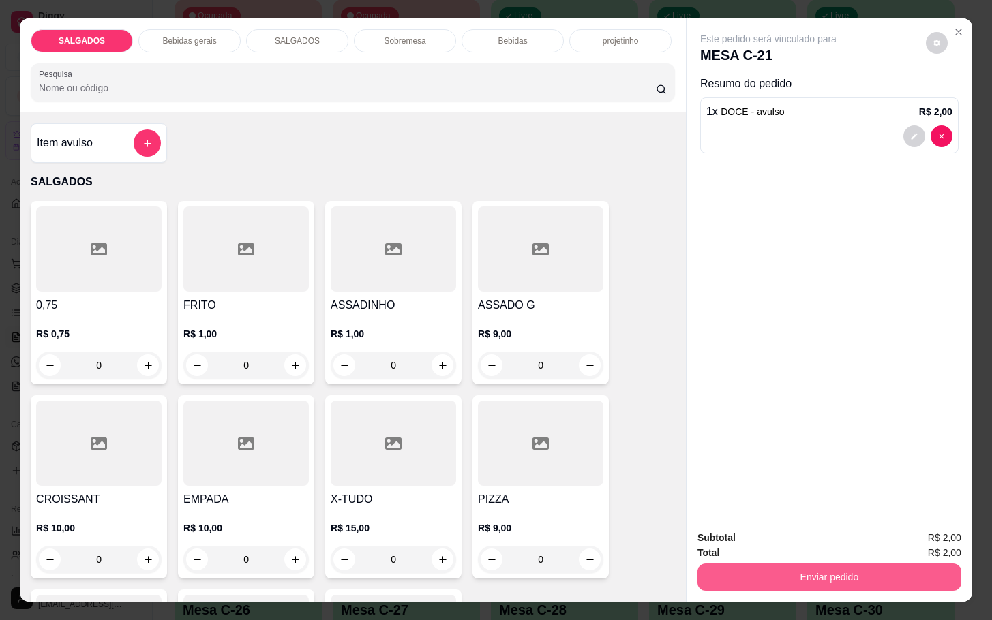
click at [788, 568] on button "Enviar pedido" at bounding box center [829, 577] width 264 height 27
click at [922, 536] on button "Enviar pedido" at bounding box center [923, 536] width 75 height 25
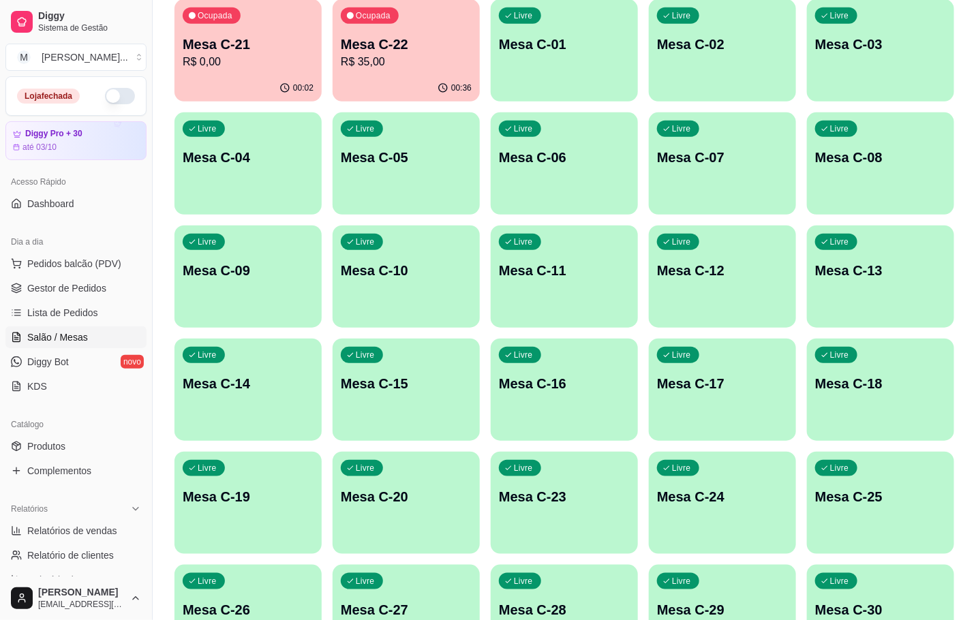
click at [694, 272] on p "Mesa C-12" at bounding box center [722, 270] width 131 height 19
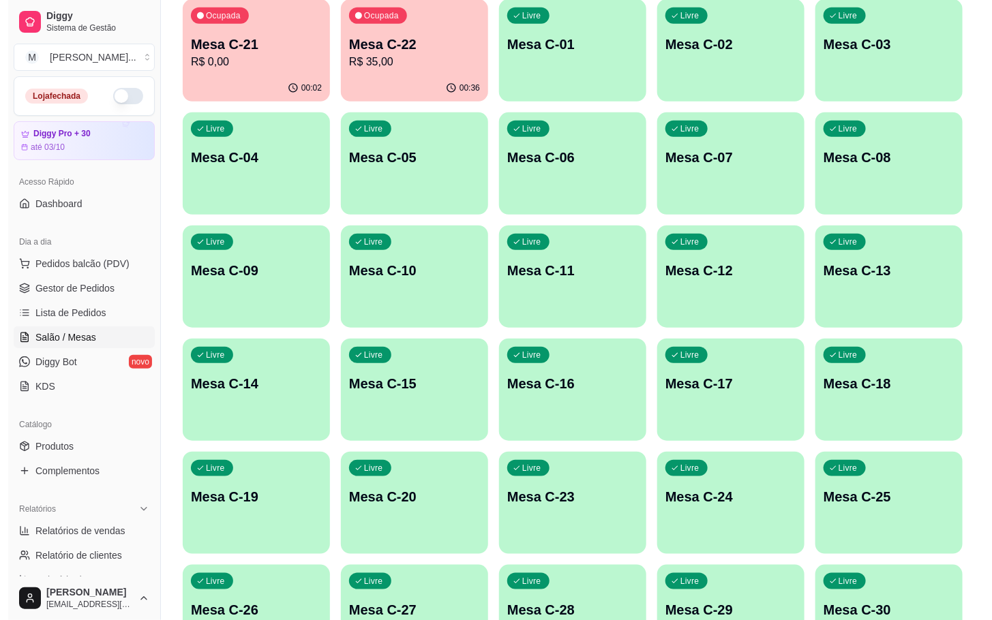
scroll to position [264, 0]
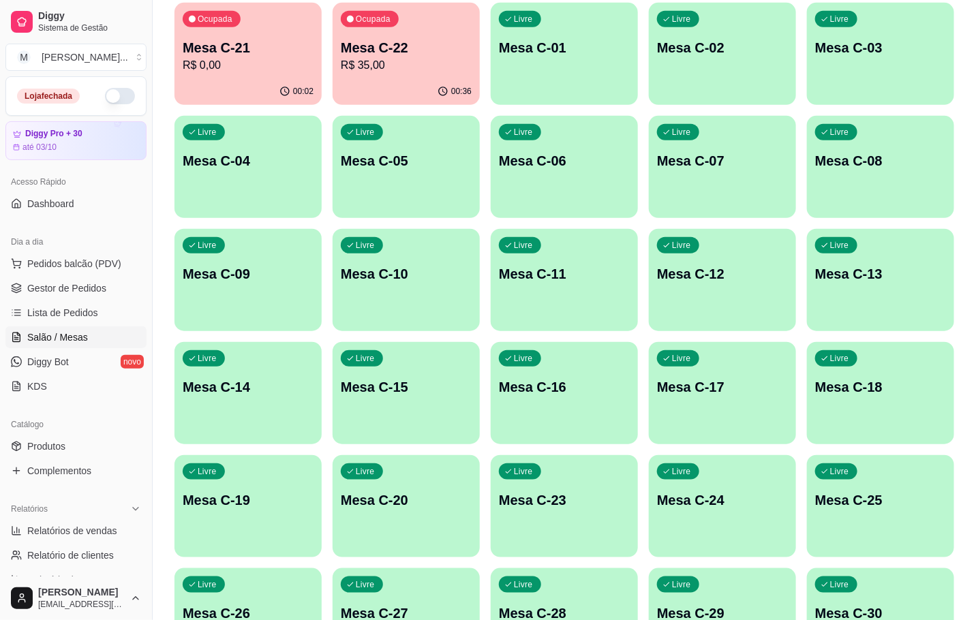
click at [906, 387] on p "Mesa C-18" at bounding box center [880, 387] width 131 height 19
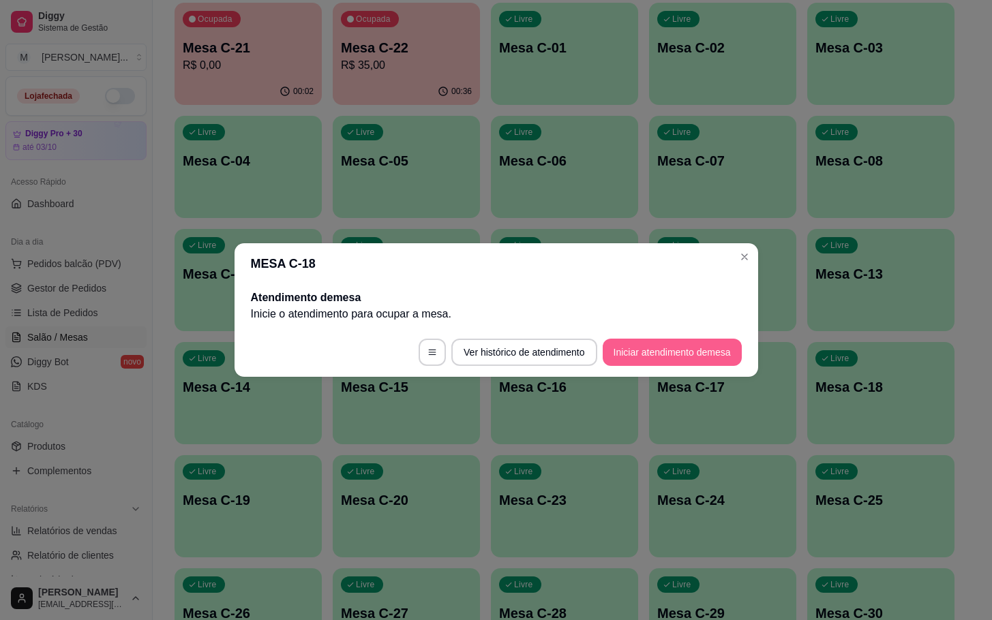
click at [721, 342] on button "Iniciar atendimento de mesa" at bounding box center [672, 352] width 139 height 27
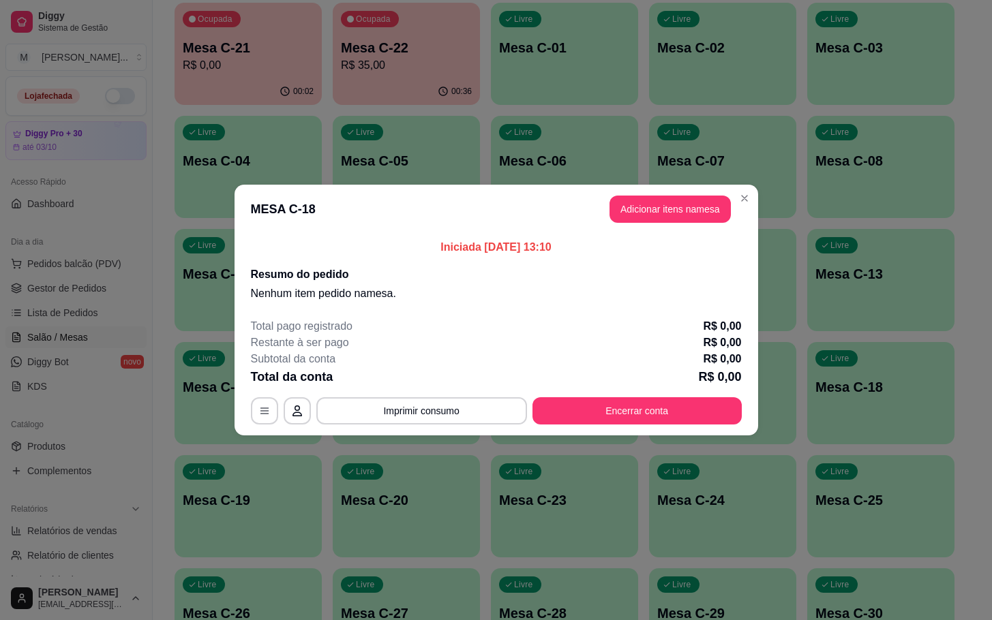
click at [697, 215] on button "Adicionar itens na mesa" at bounding box center [669, 209] width 121 height 27
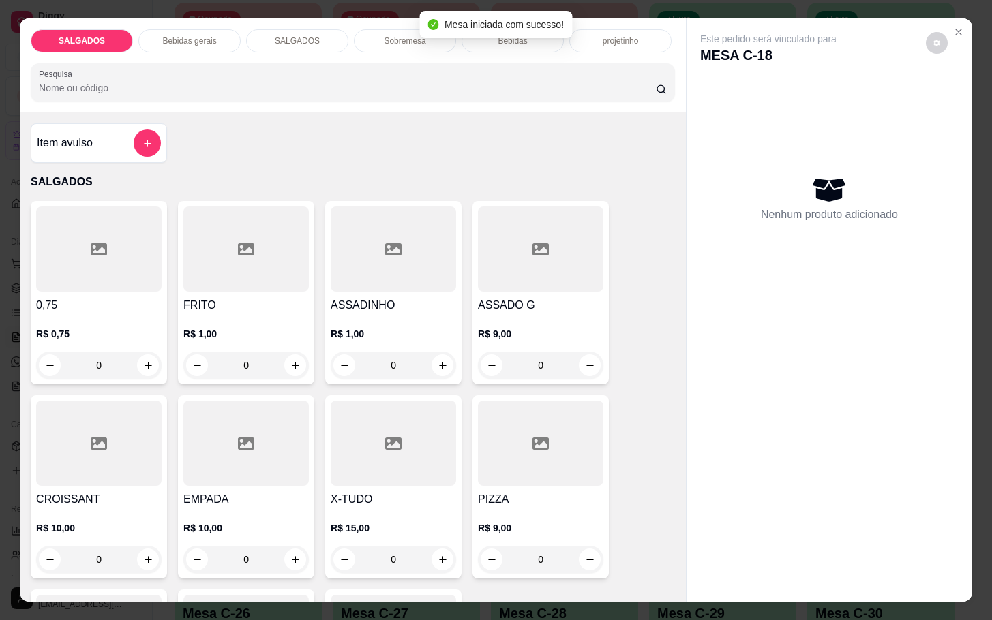
click at [546, 414] on div at bounding box center [540, 443] width 125 height 85
click at [620, 404] on button "Adicionar R$ 9,00" at bounding box center [628, 393] width 98 height 27
type input "1"
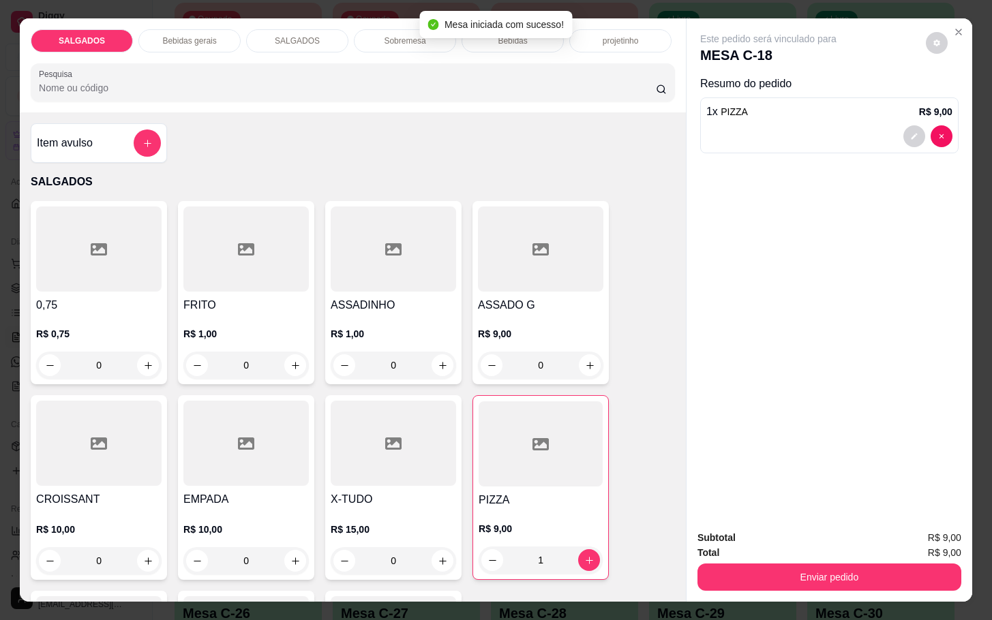
click at [568, 329] on p "R$ 9,00" at bounding box center [540, 334] width 125 height 14
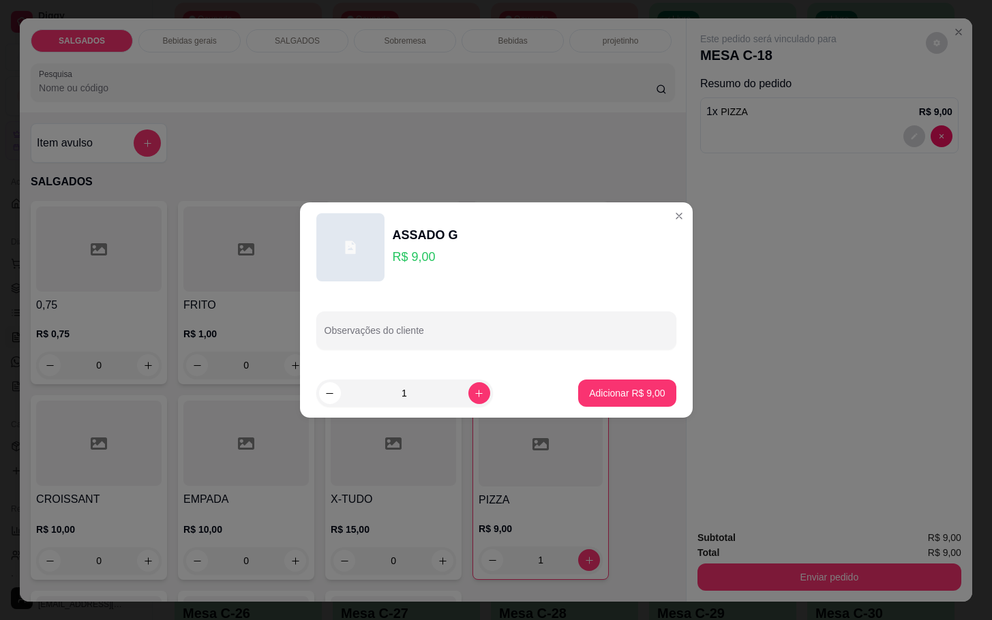
drag, startPoint x: 616, startPoint y: 375, endPoint x: 613, endPoint y: 389, distance: 14.6
click at [616, 377] on footer "1 Adicionar R$ 9,00" at bounding box center [496, 393] width 393 height 49
click at [613, 389] on p "Adicionar R$ 9,00" at bounding box center [627, 393] width 76 height 14
type input "1"
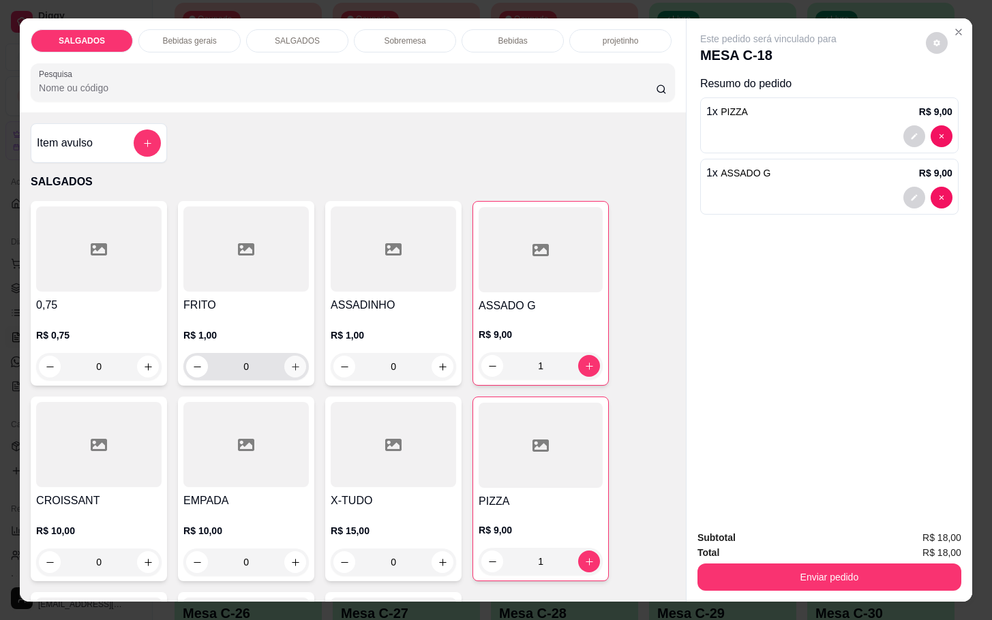
click at [284, 357] on button "increase-product-quantity" at bounding box center [295, 367] width 22 height 22
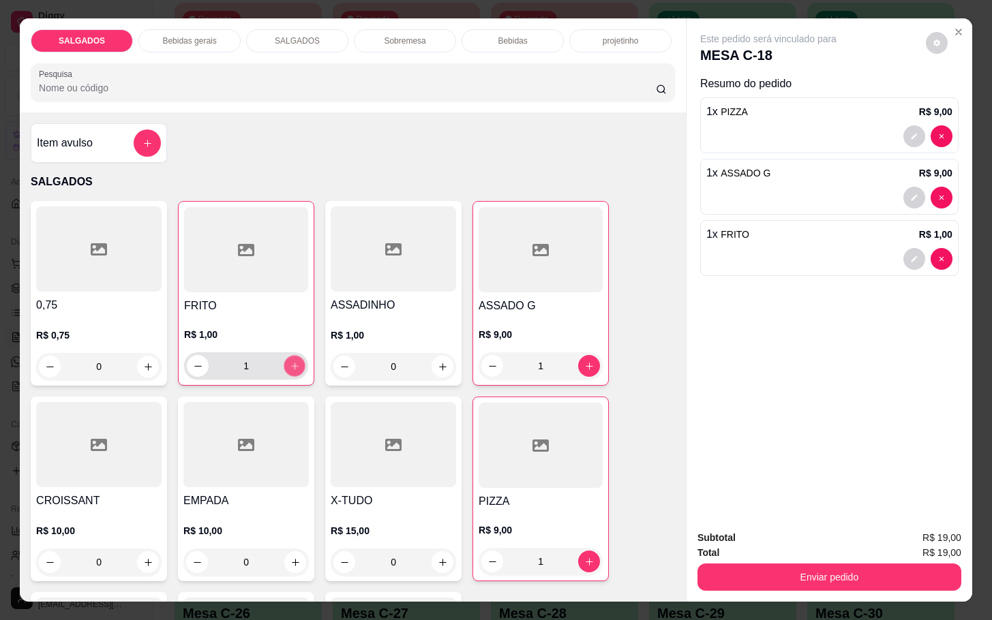
click at [284, 357] on button "increase-product-quantity" at bounding box center [294, 366] width 21 height 21
click at [290, 361] on icon "increase-product-quantity" at bounding box center [295, 366] width 10 height 10
click at [293, 355] on button "increase-product-quantity" at bounding box center [295, 366] width 22 height 22
type input "4"
click at [168, 29] on div "Bebidas gerais" at bounding box center [189, 40] width 102 height 23
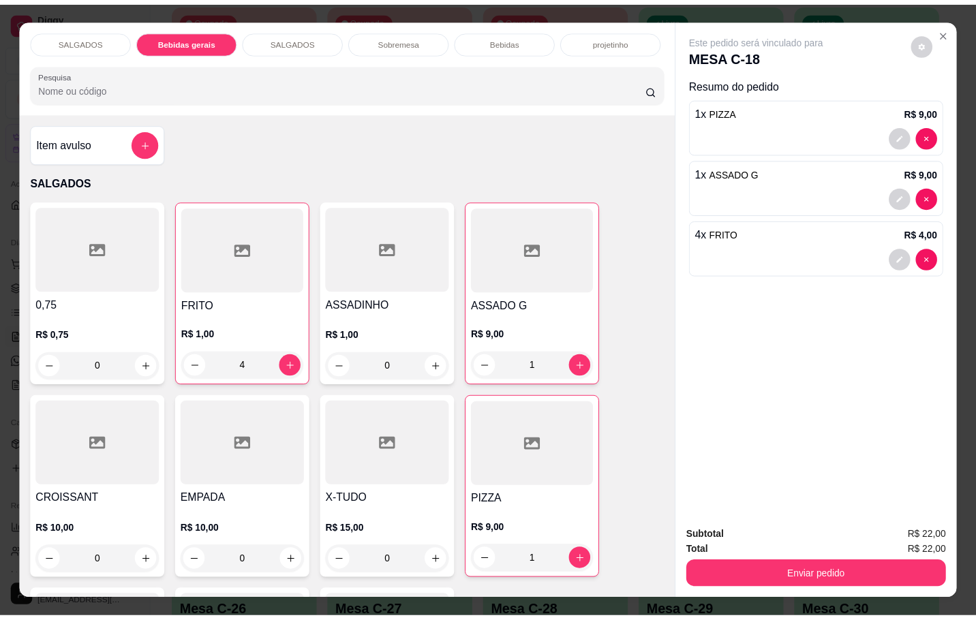
scroll to position [33, 0]
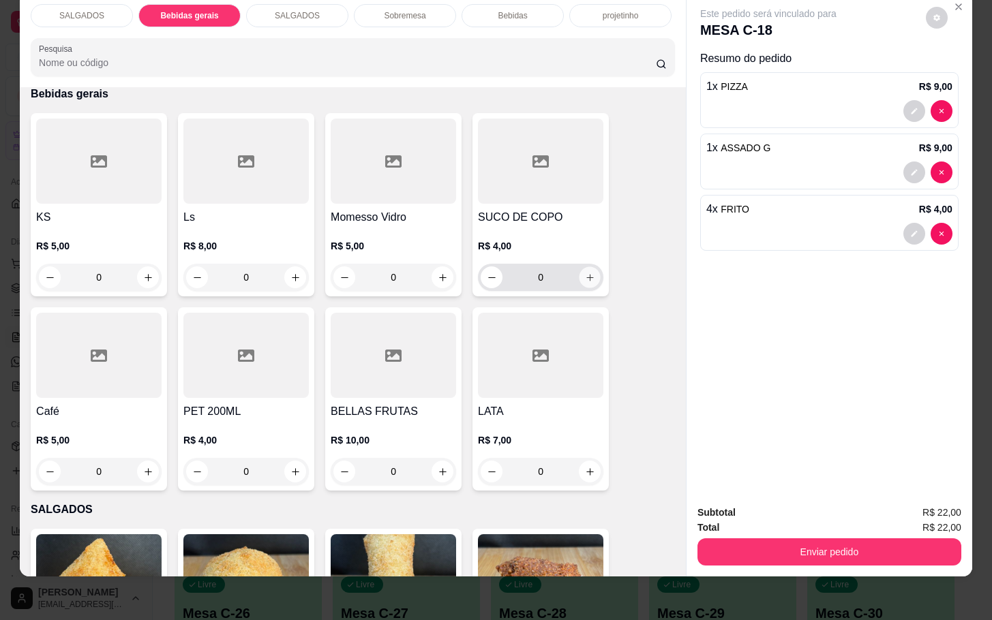
click at [587, 272] on button "increase-product-quantity" at bounding box center [589, 277] width 21 height 21
type input "2"
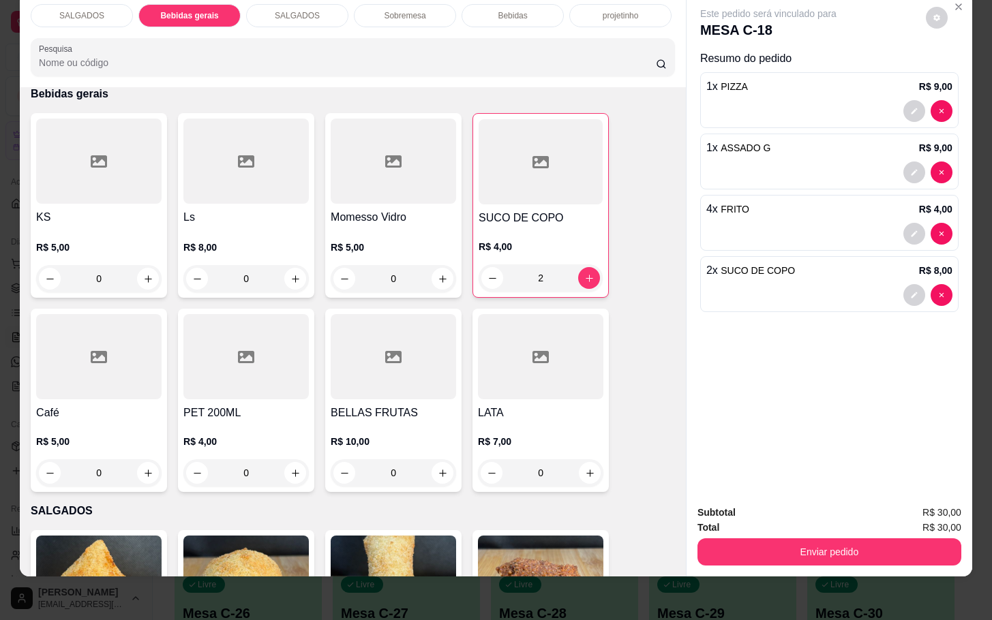
click at [851, 564] on div "SALGADOS Bebidas gerais SALGADOS Sobremesa Bebidas projetinho Pesquisa Item avu…" at bounding box center [496, 310] width 992 height 620
click at [853, 561] on div "Subtotal R$ 30,00 Total R$ 30,00 Enviar pedido" at bounding box center [829, 535] width 286 height 82
click at [875, 553] on div "Subtotal R$ 30,00 Total R$ 30,00 Enviar pedido" at bounding box center [829, 535] width 286 height 82
drag, startPoint x: 882, startPoint y: 552, endPoint x: 876, endPoint y: 544, distance: 10.2
click at [878, 545] on div "Subtotal R$ 30,00 Total R$ 30,00 Enviar pedido" at bounding box center [829, 535] width 286 height 82
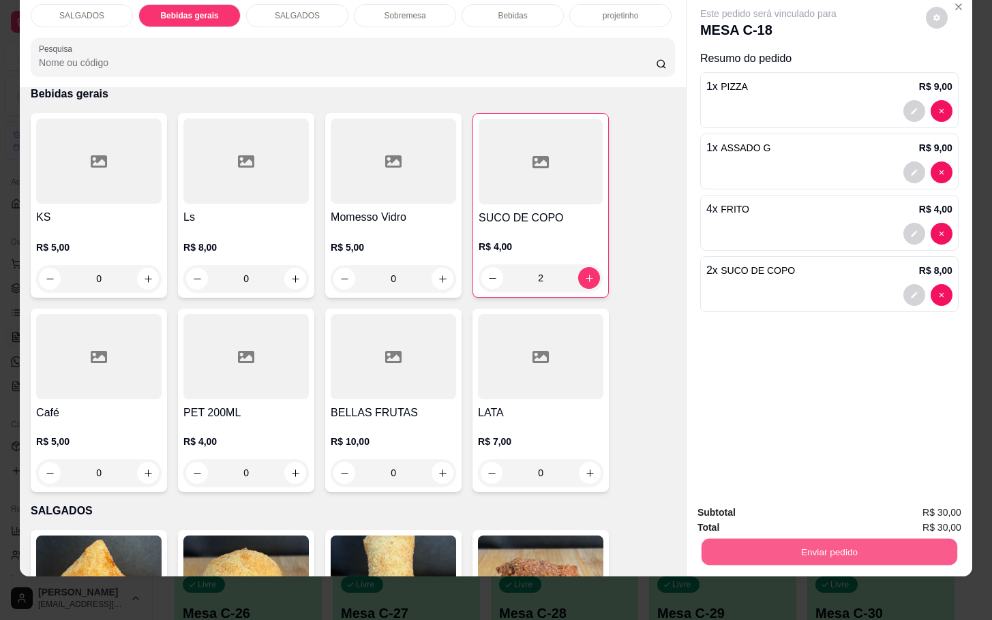
click at [872, 544] on button "Enviar pedido" at bounding box center [829, 552] width 256 height 27
click at [924, 501] on button "Enviar pedido" at bounding box center [923, 504] width 77 height 26
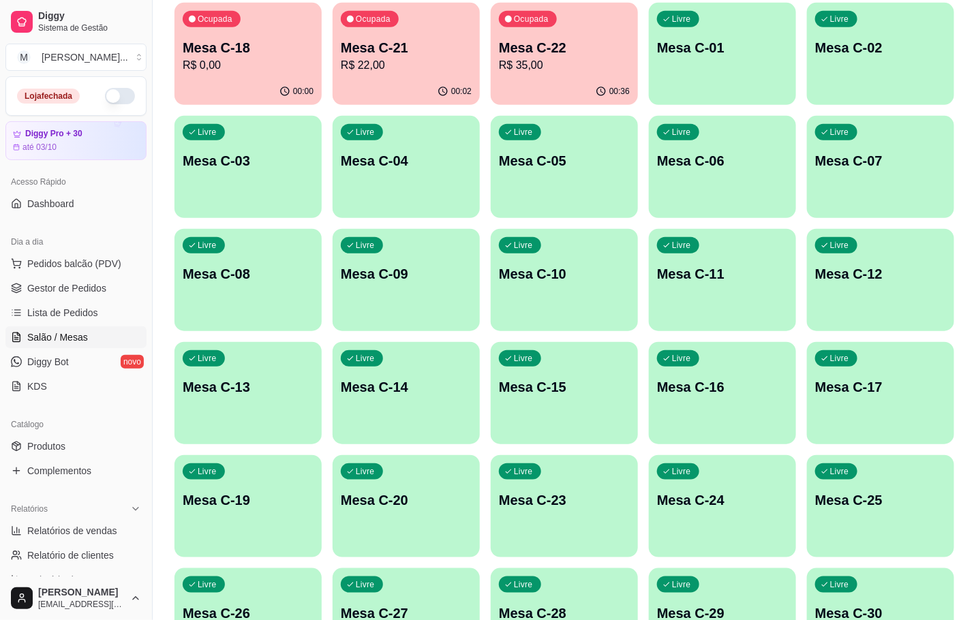
click at [560, 43] on p "Mesa C-22" at bounding box center [564, 47] width 131 height 19
click at [575, 95] on div "00:36" at bounding box center [564, 91] width 143 height 26
click at [383, 80] on div "00:02" at bounding box center [406, 91] width 143 height 26
click at [226, 70] on p "R$ 0,00" at bounding box center [248, 65] width 131 height 16
click at [526, 65] on p "R$ 35,00" at bounding box center [564, 65] width 127 height 16
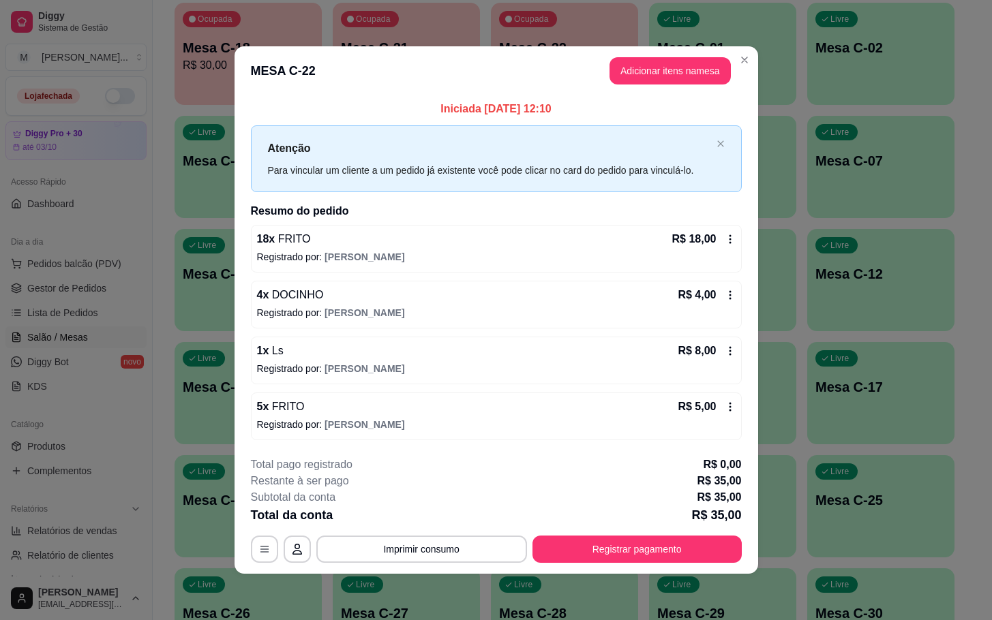
click at [716, 203] on h2 "Resumo do pedido" at bounding box center [496, 211] width 491 height 16
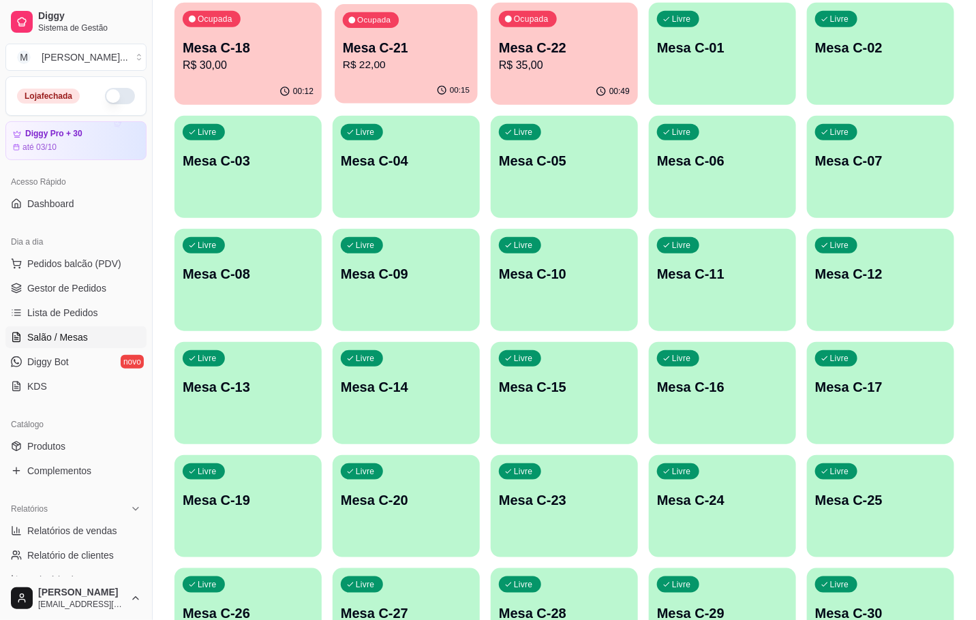
click at [408, 57] on p "R$ 22,00" at bounding box center [406, 65] width 127 height 16
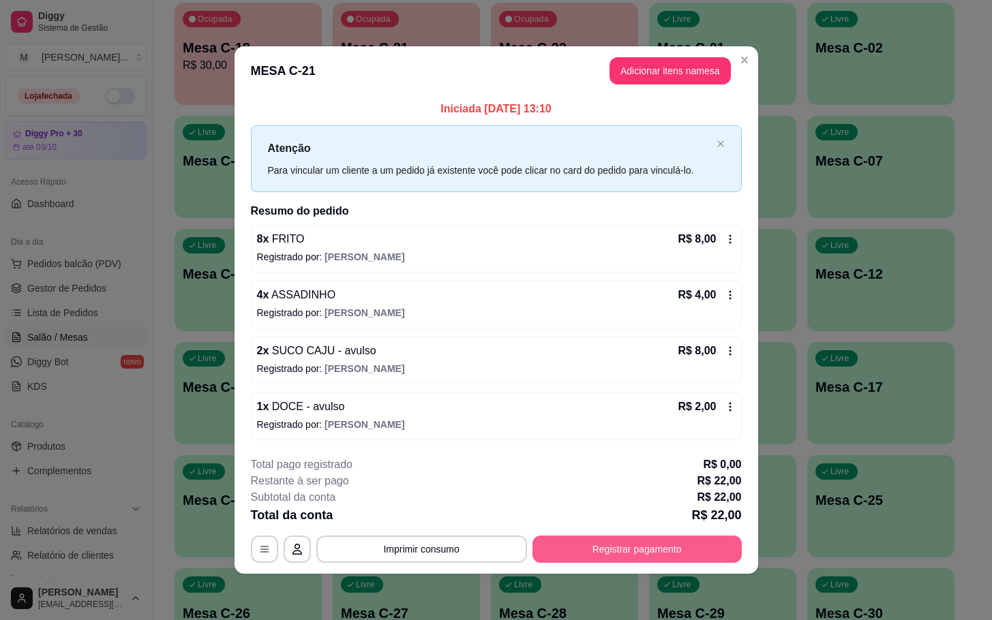
click at [651, 539] on button "Registrar pagamento" at bounding box center [636, 549] width 209 height 27
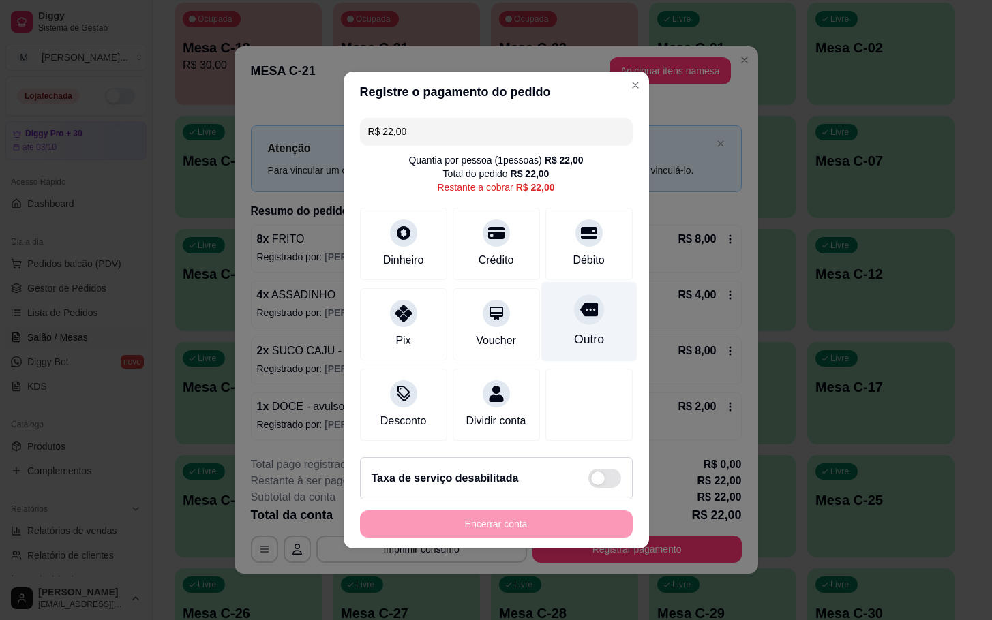
drag, startPoint x: 604, startPoint y: 280, endPoint x: 598, endPoint y: 288, distance: 10.2
click at [606, 282] on div "Outro" at bounding box center [589, 322] width 96 height 80
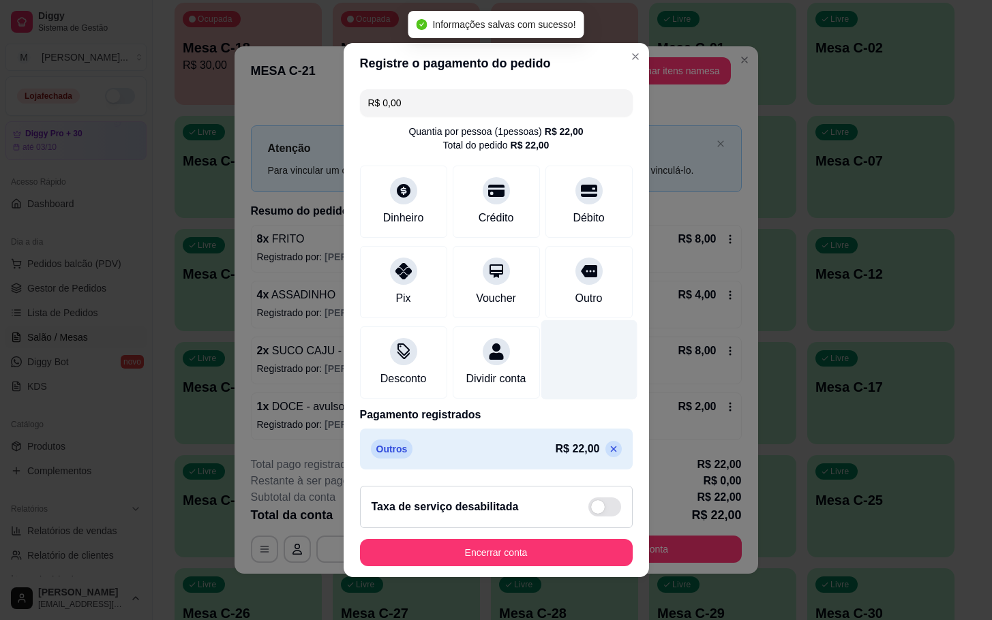
type input "R$ 0,00"
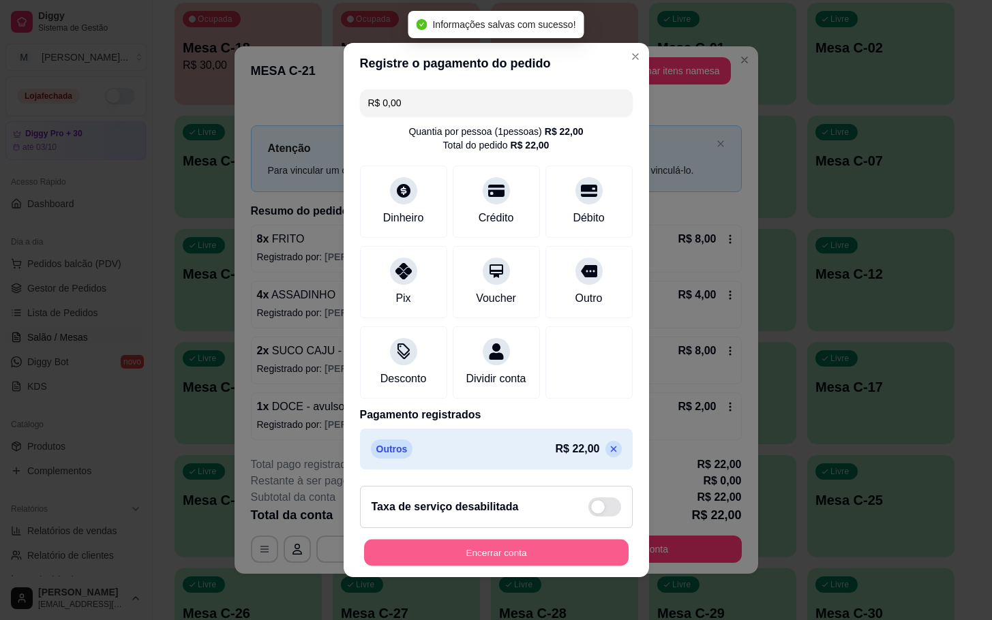
click at [575, 565] on button "Encerrar conta" at bounding box center [496, 553] width 264 height 27
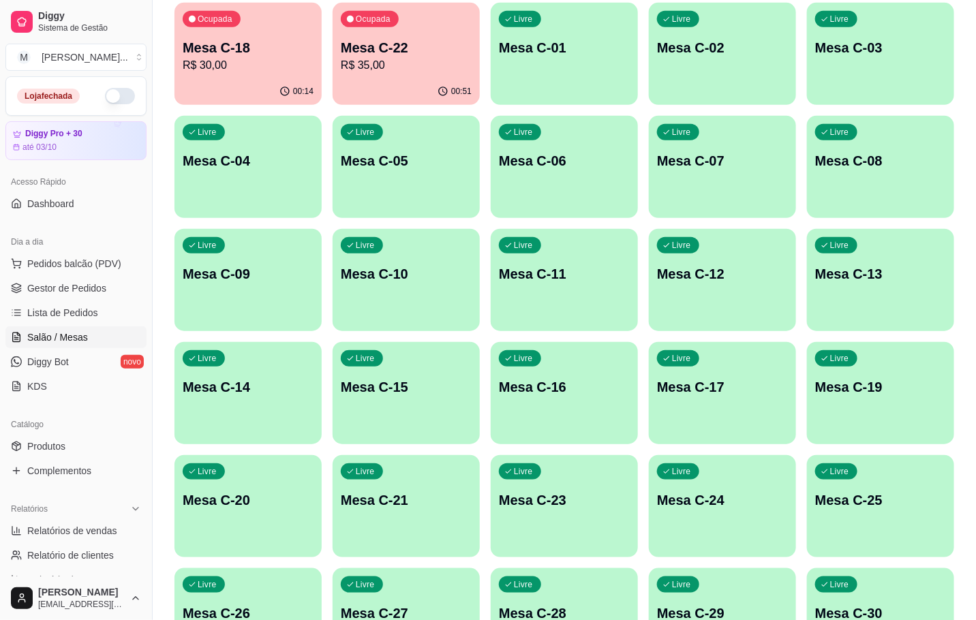
click at [436, 98] on div "00:51" at bounding box center [406, 91] width 147 height 27
click at [217, 90] on div "00:14" at bounding box center [248, 91] width 143 height 26
click at [188, 45] on p "Mesa C-18" at bounding box center [248, 47] width 131 height 19
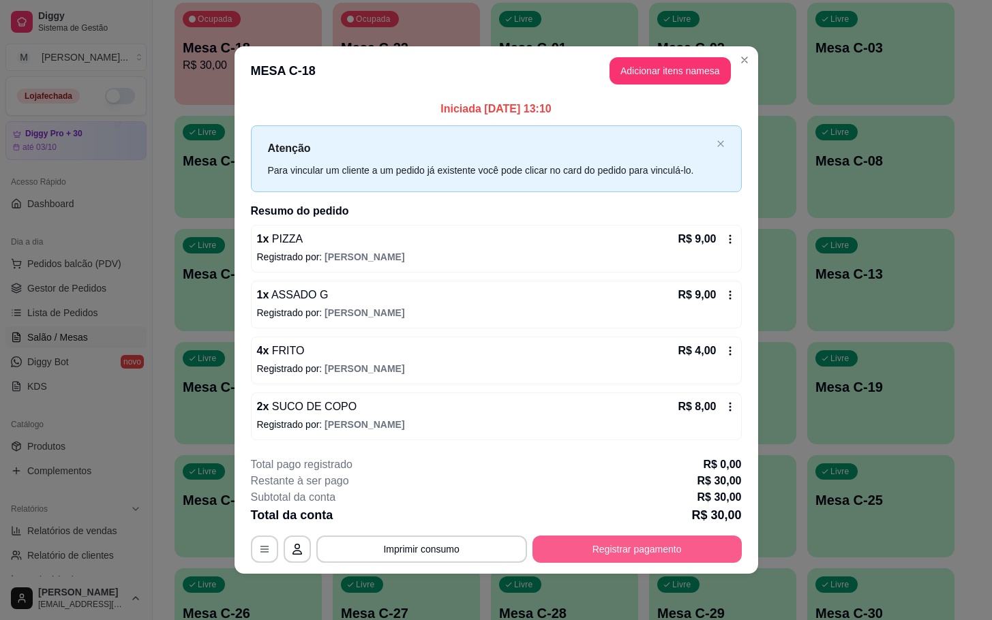
click at [731, 562] on button "Registrar pagamento" at bounding box center [636, 549] width 209 height 27
click at [688, 84] on header "MESA C-18 Adicionar itens na mesa" at bounding box center [496, 70] width 524 height 49
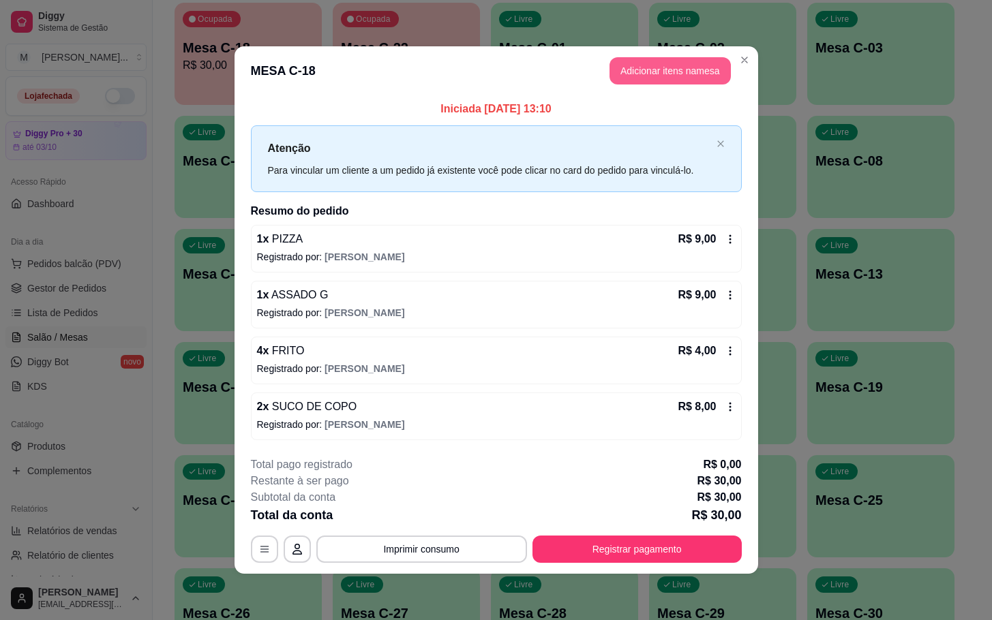
click at [688, 74] on button "Adicionar itens na mesa" at bounding box center [669, 70] width 121 height 27
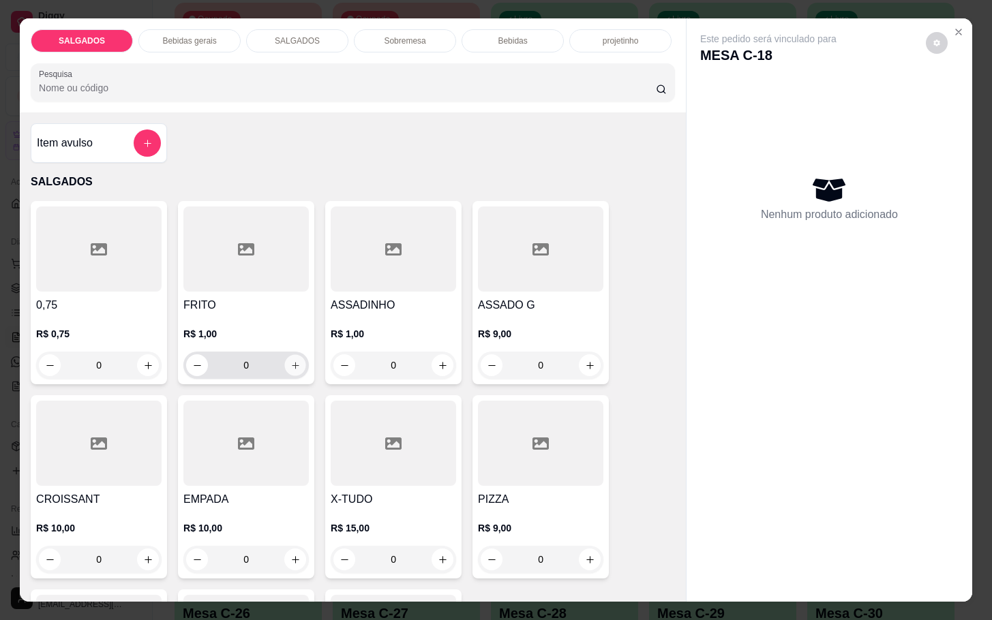
click at [293, 361] on button "increase-product-quantity" at bounding box center [295, 365] width 21 height 21
click at [299, 360] on div "1" at bounding box center [245, 365] width 125 height 27
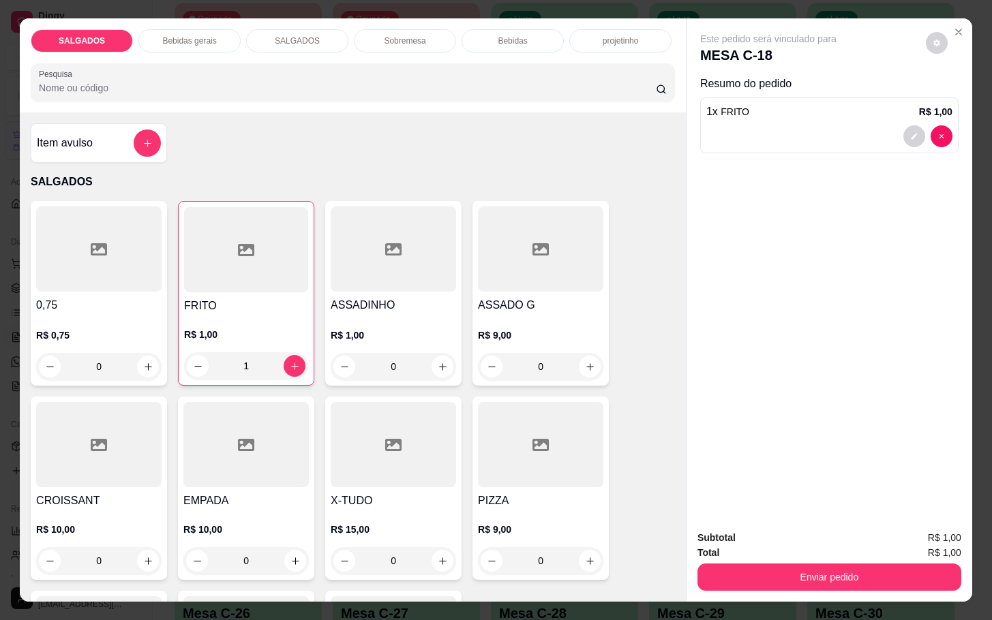
click at [307, 357] on div "0,75 R$ 0,75 0 FRITO R$ 1,00 1 ASSADINHO R$ 1,00 0 ASSADO G R$ 9,00 0 CROISSANT…" at bounding box center [353, 487] width 644 height 573
click at [297, 358] on div "1" at bounding box center [246, 365] width 124 height 27
click at [294, 361] on button "increase-product-quantity" at bounding box center [294, 366] width 21 height 21
click at [294, 364] on button "increase-product-quantity" at bounding box center [294, 366] width 21 height 21
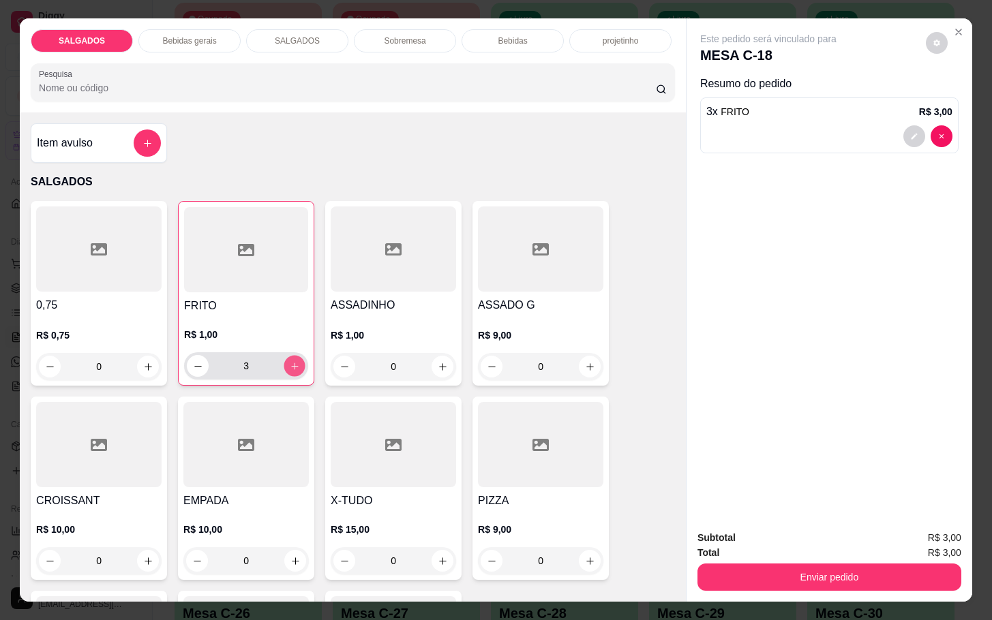
type input "4"
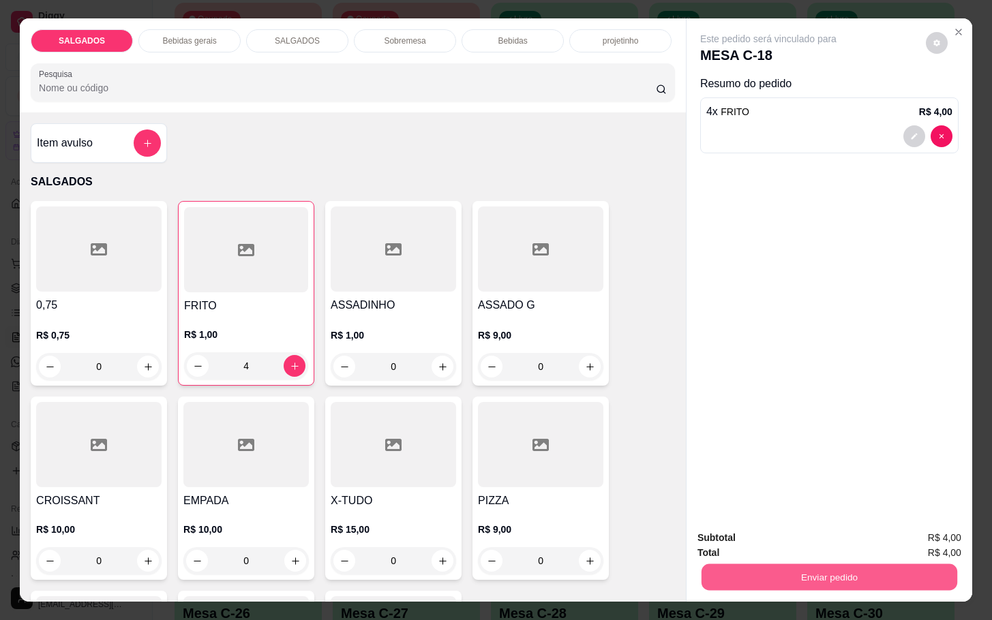
click at [833, 564] on button "Enviar pedido" at bounding box center [829, 577] width 256 height 27
click at [883, 564] on button "Enviar pedido" at bounding box center [829, 577] width 264 height 27
click at [913, 530] on button "Enviar pedido" at bounding box center [923, 536] width 75 height 25
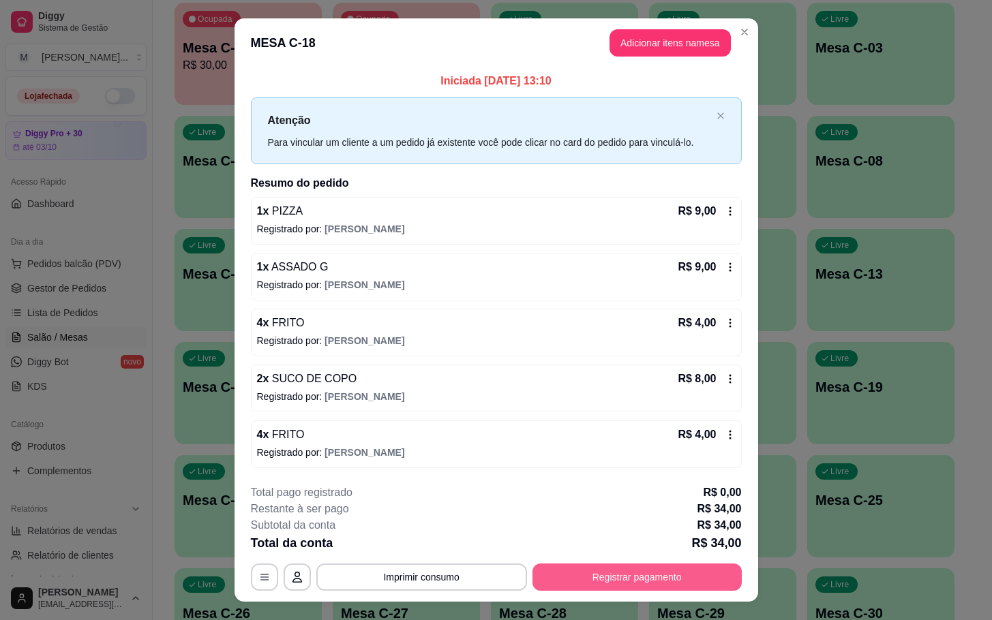
click at [681, 567] on button "Registrar pagamento" at bounding box center [636, 577] width 209 height 27
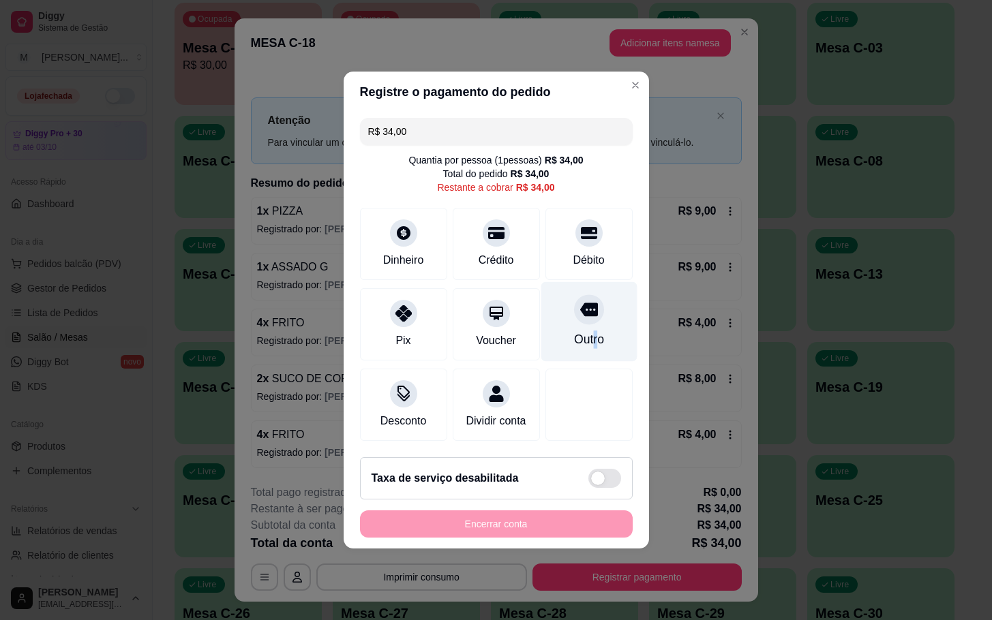
click at [583, 348] on div "Outro" at bounding box center [589, 322] width 96 height 80
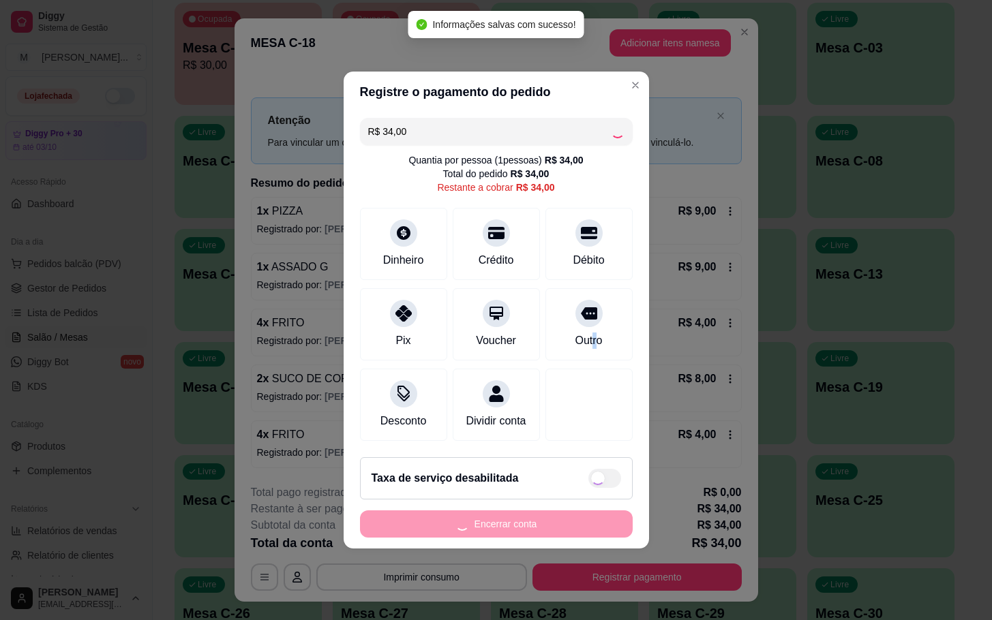
type input "R$ 0,00"
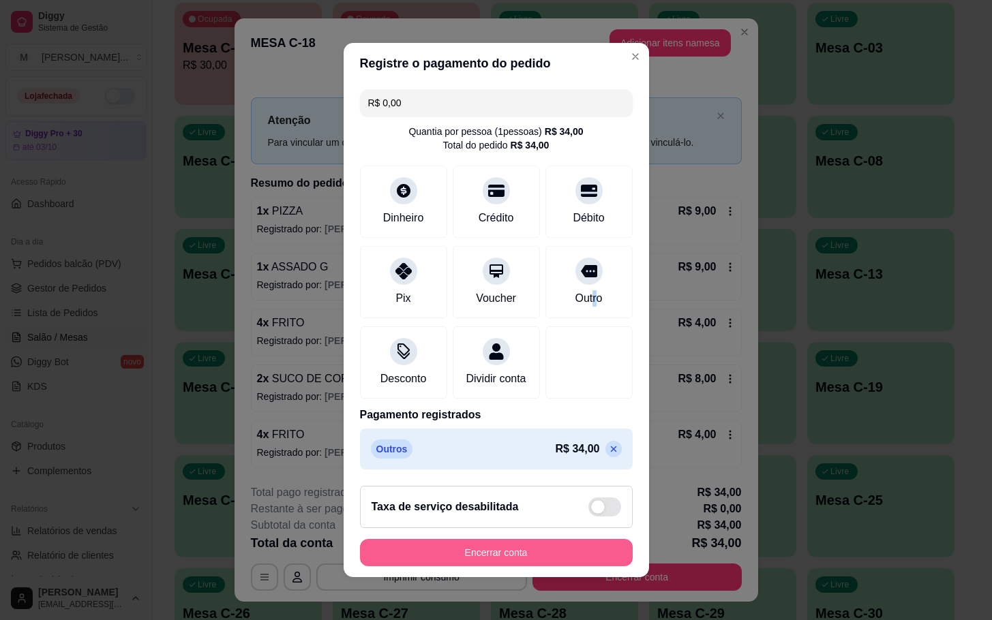
click at [575, 566] on button "Encerrar conta" at bounding box center [496, 552] width 273 height 27
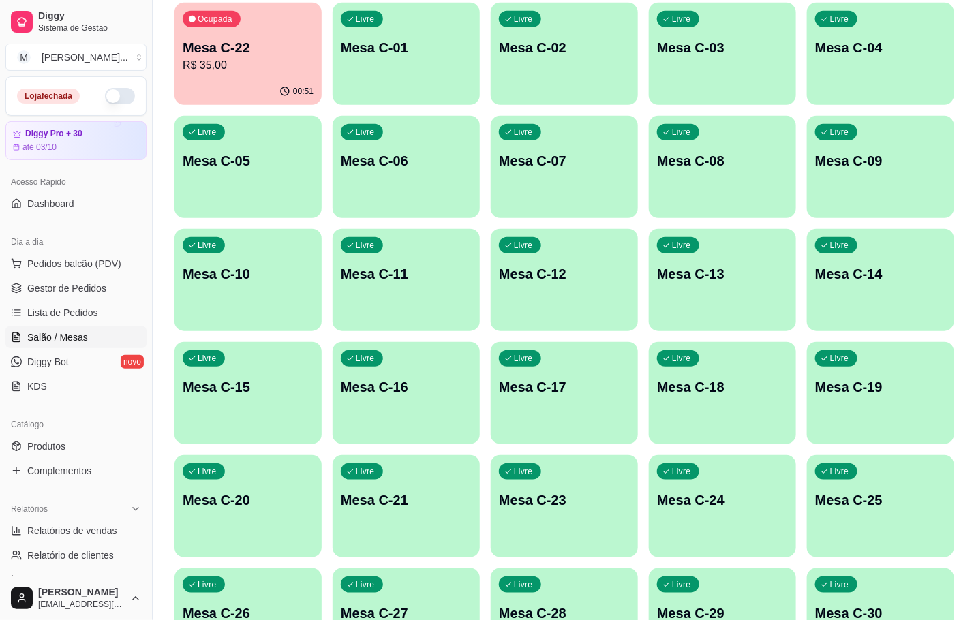
click at [221, 90] on div "00:51" at bounding box center [248, 91] width 147 height 27
click at [287, 33] on div "Ocupada Mesa C-22 R$ 35,00" at bounding box center [248, 41] width 147 height 76
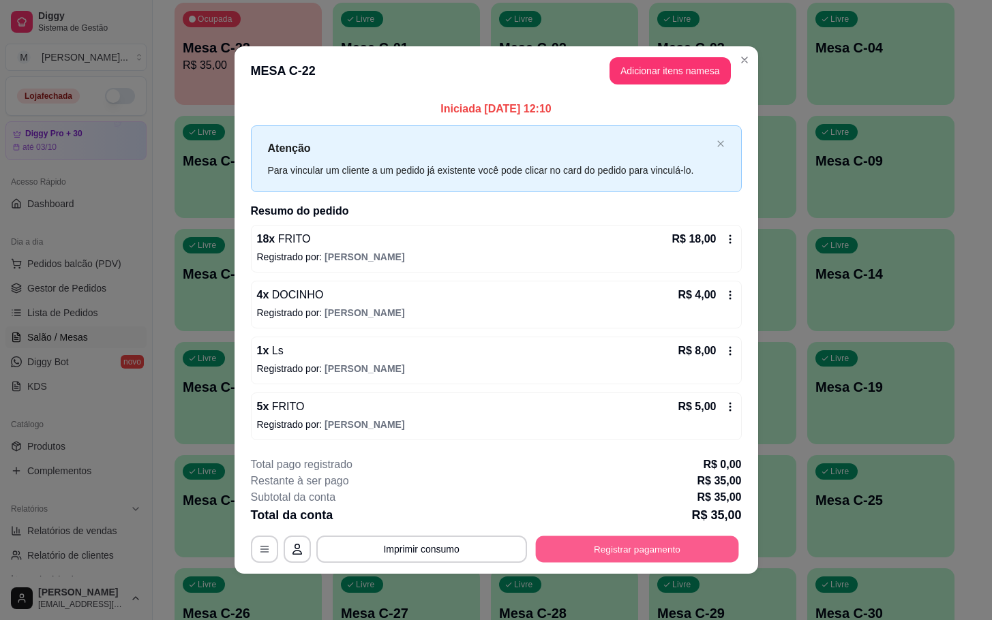
click at [686, 547] on button "Registrar pagamento" at bounding box center [636, 549] width 203 height 27
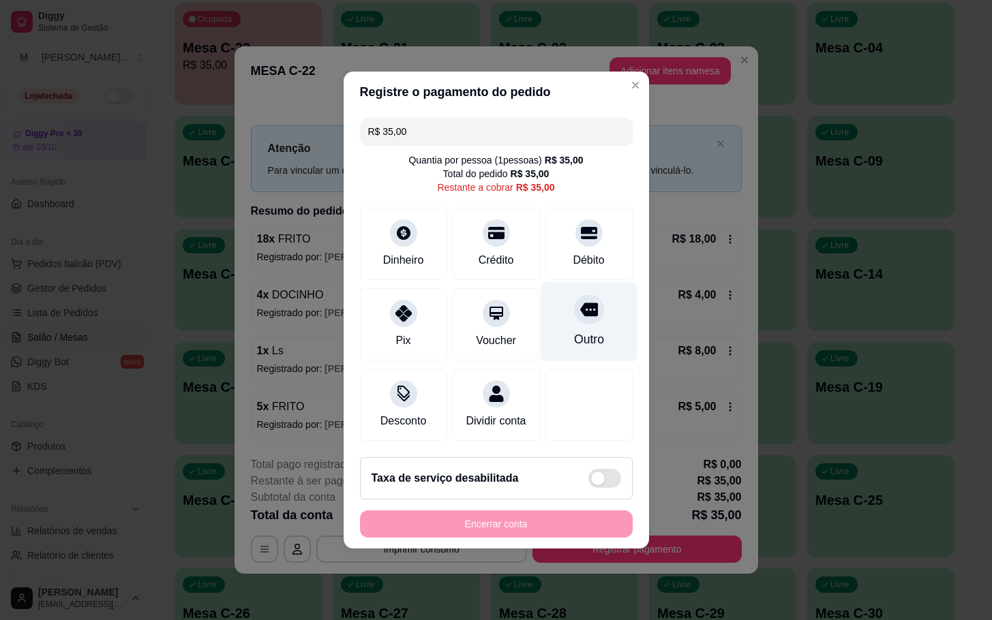
click at [581, 331] on div "Outro" at bounding box center [588, 340] width 30 height 18
type input "R$ 0,00"
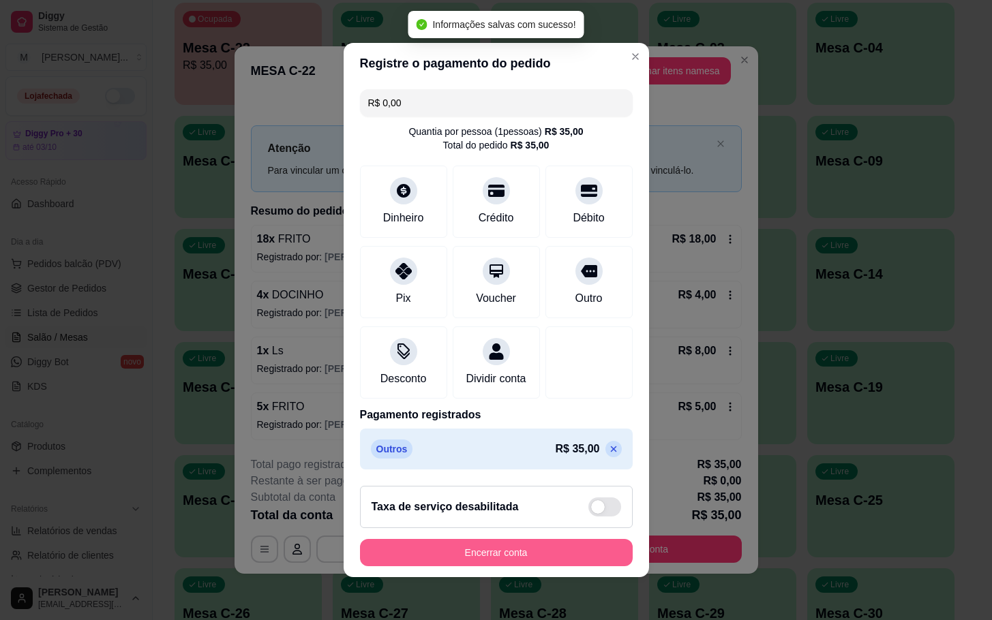
click at [573, 566] on button "Encerrar conta" at bounding box center [496, 552] width 273 height 27
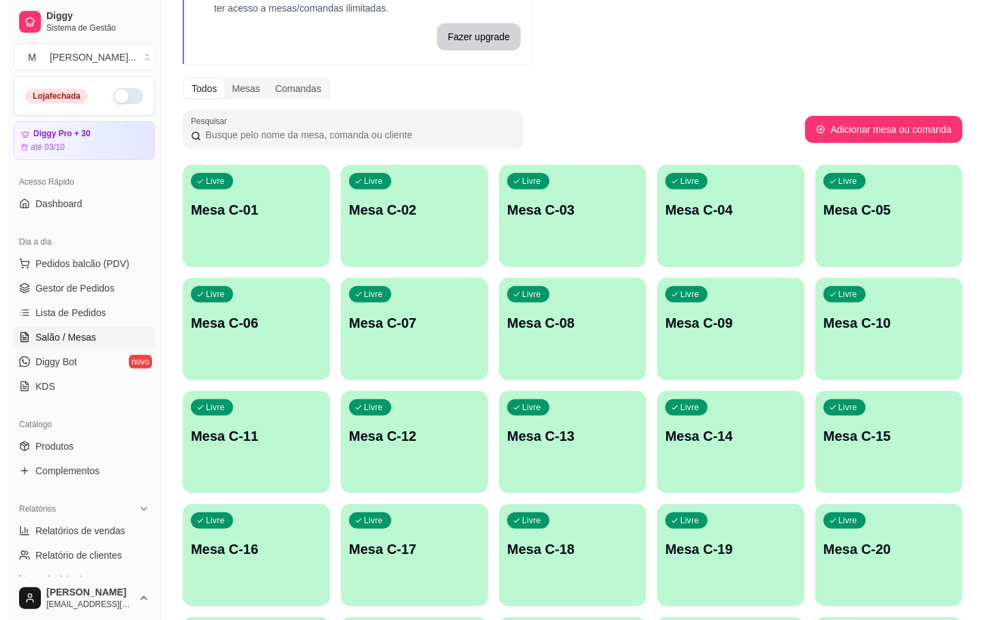
scroll to position [370, 0]
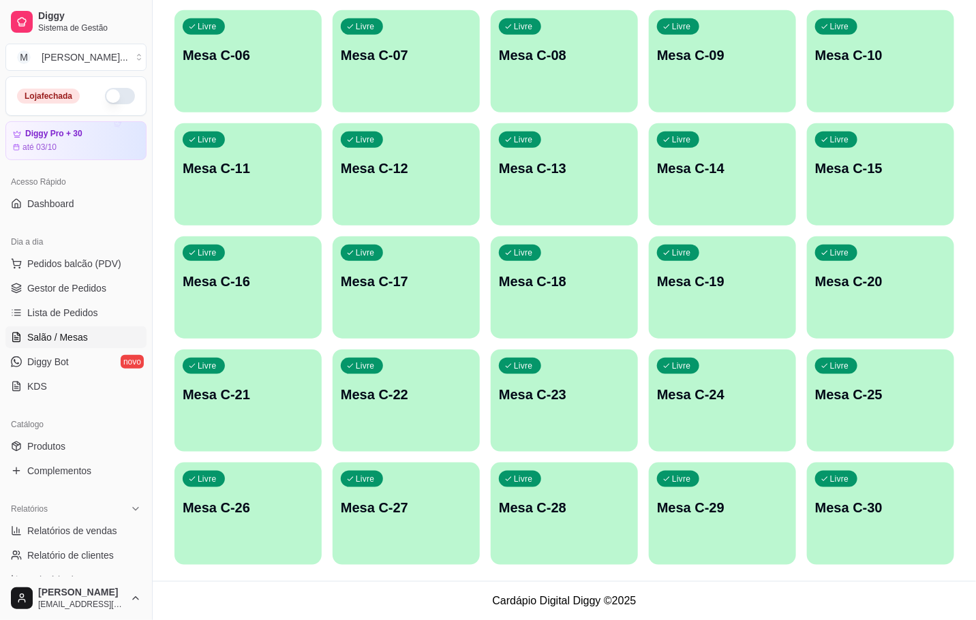
click at [453, 52] on p "Mesa C-07" at bounding box center [406, 55] width 131 height 19
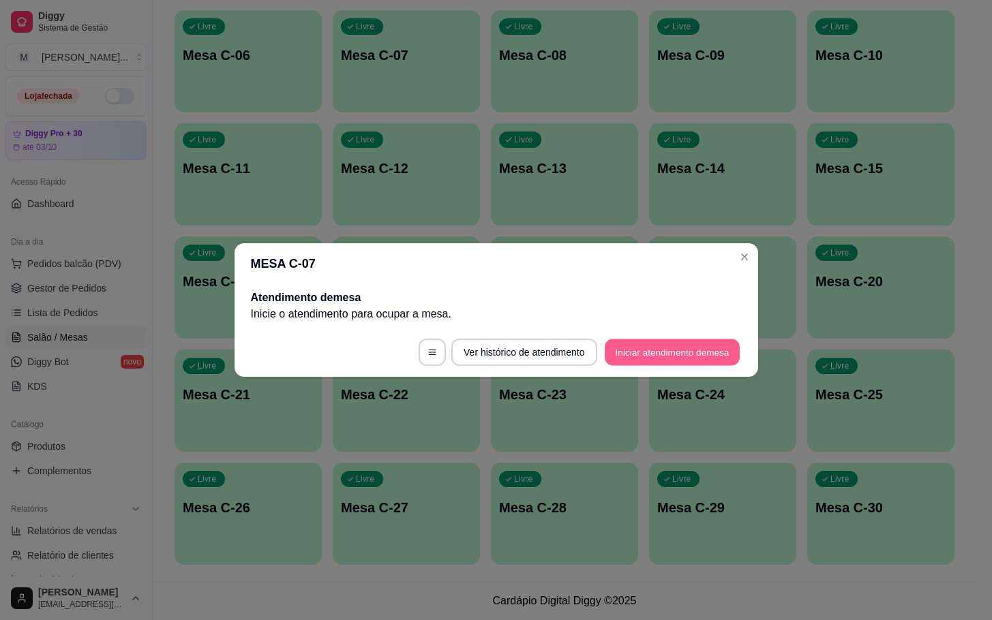
click at [708, 358] on button "Iniciar atendimento de mesa" at bounding box center [672, 352] width 135 height 27
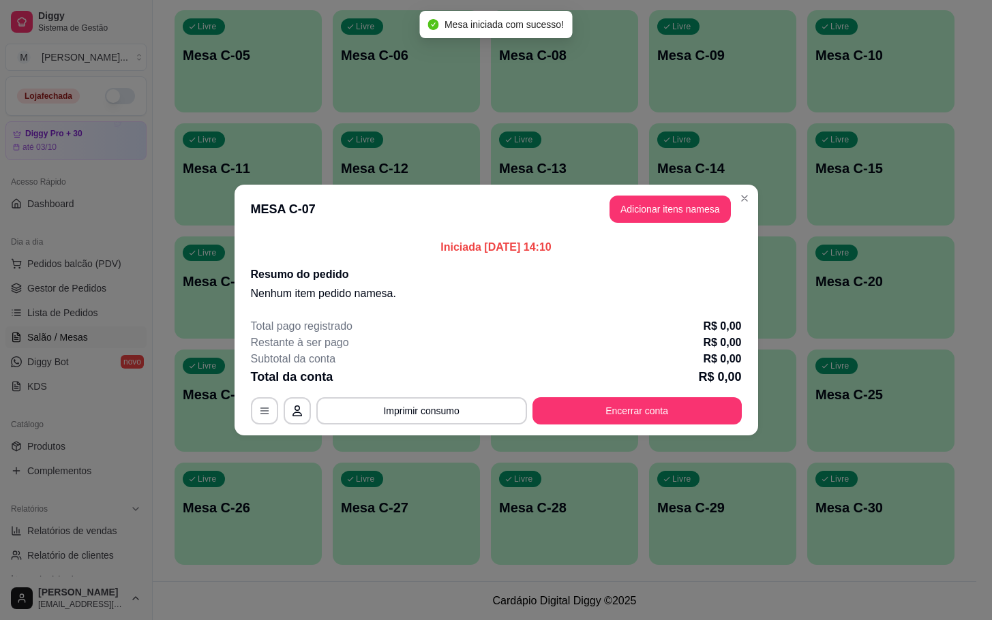
click at [685, 222] on button "Adicionar itens na mesa" at bounding box center [669, 209] width 121 height 27
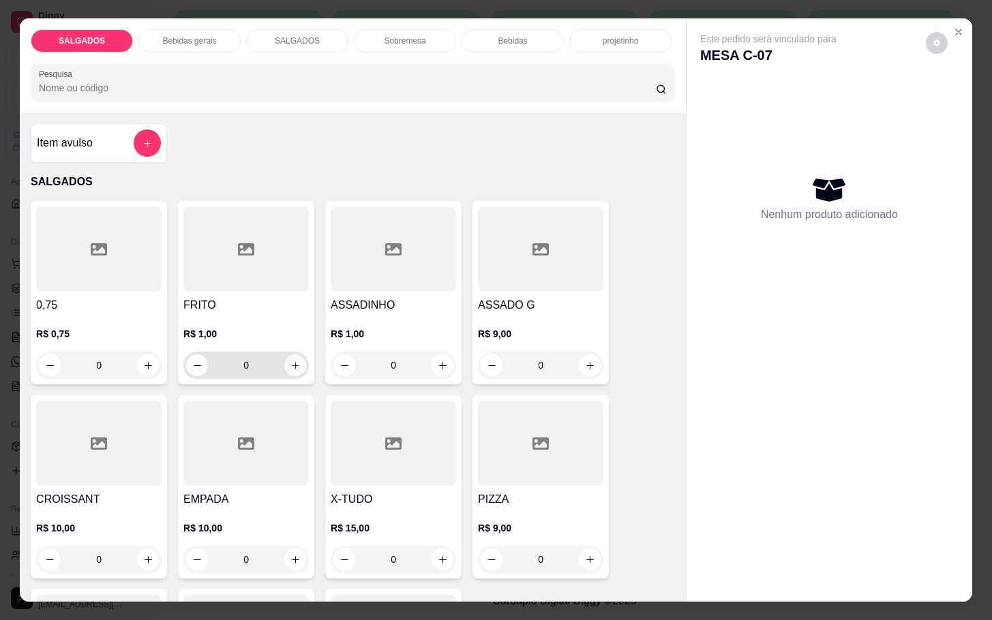
click at [291, 361] on icon "increase-product-quantity" at bounding box center [295, 366] width 10 height 10
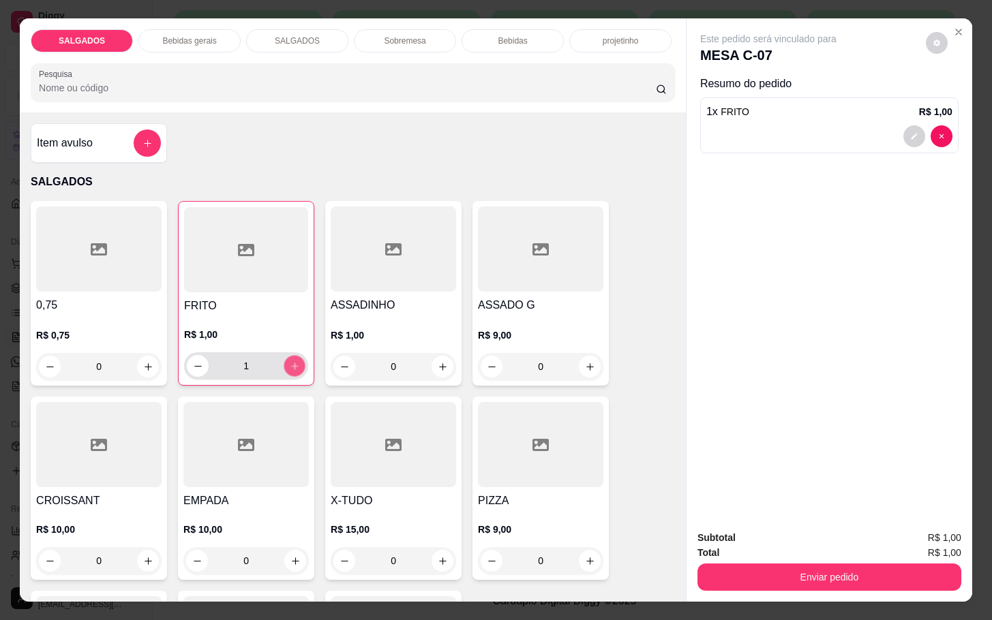
click at [290, 361] on icon "increase-product-quantity" at bounding box center [295, 366] width 10 height 10
click at [293, 356] on button "increase-product-quantity" at bounding box center [294, 366] width 21 height 21
click at [295, 352] on div "3" at bounding box center [246, 365] width 119 height 27
click at [295, 354] on div "4" at bounding box center [246, 365] width 119 height 27
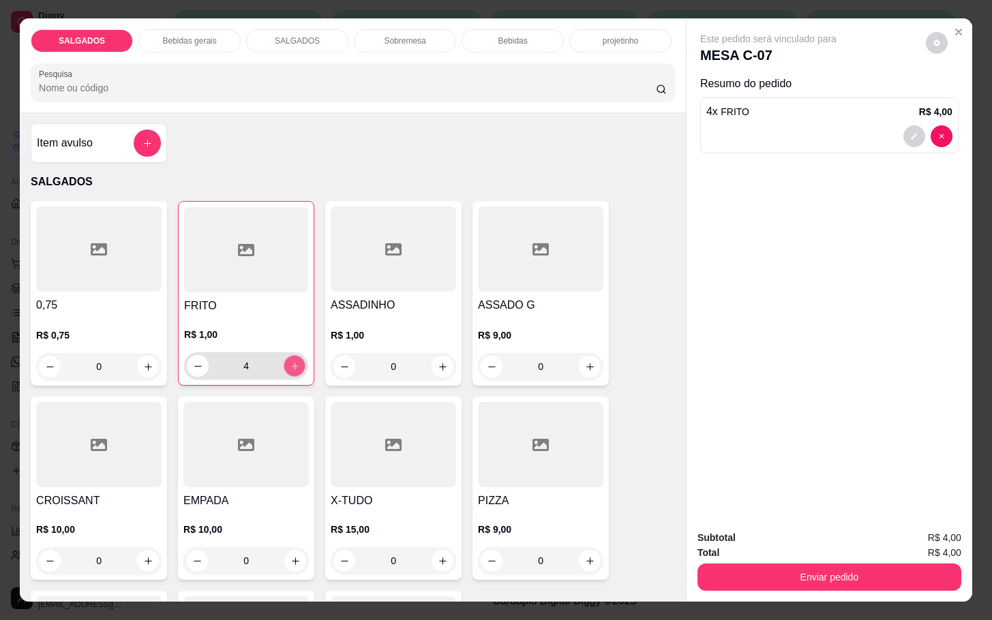
click at [293, 356] on button "increase-product-quantity" at bounding box center [294, 366] width 21 height 21
click at [291, 361] on icon "increase-product-quantity" at bounding box center [295, 366] width 10 height 10
click at [290, 361] on icon "increase-product-quantity" at bounding box center [295, 366] width 10 height 10
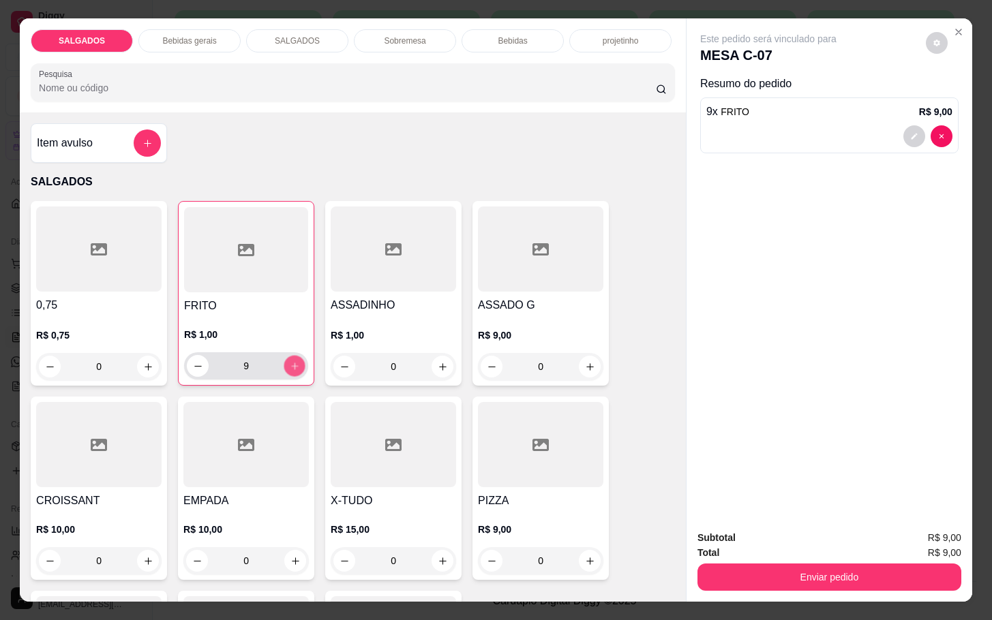
click at [290, 361] on icon "increase-product-quantity" at bounding box center [295, 366] width 10 height 10
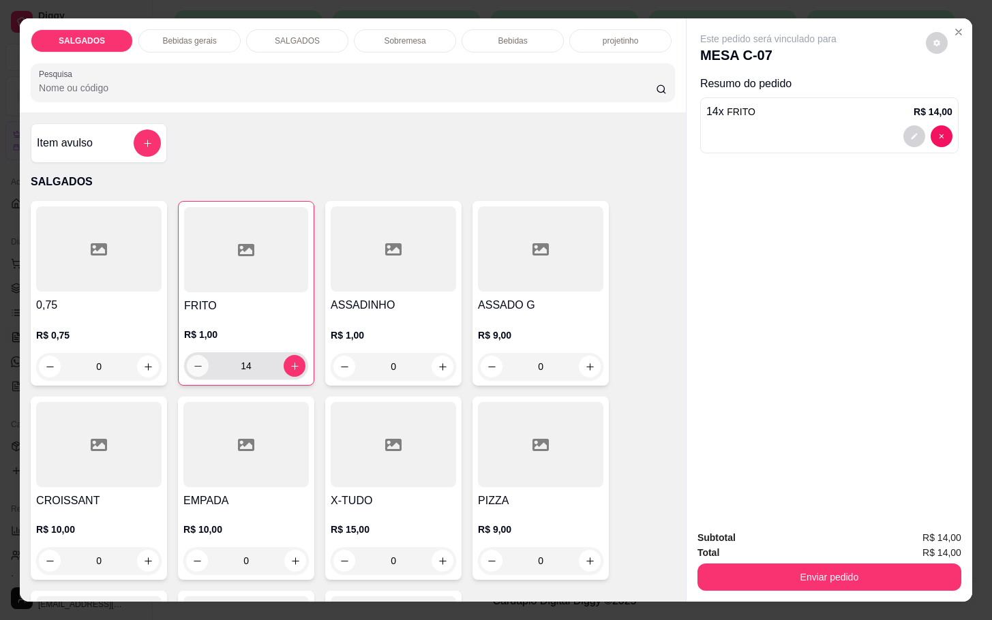
click at [187, 366] on button "decrease-product-quantity" at bounding box center [198, 366] width 22 height 22
type input "13"
click at [196, 29] on div "Bebidas gerais" at bounding box center [189, 40] width 102 height 23
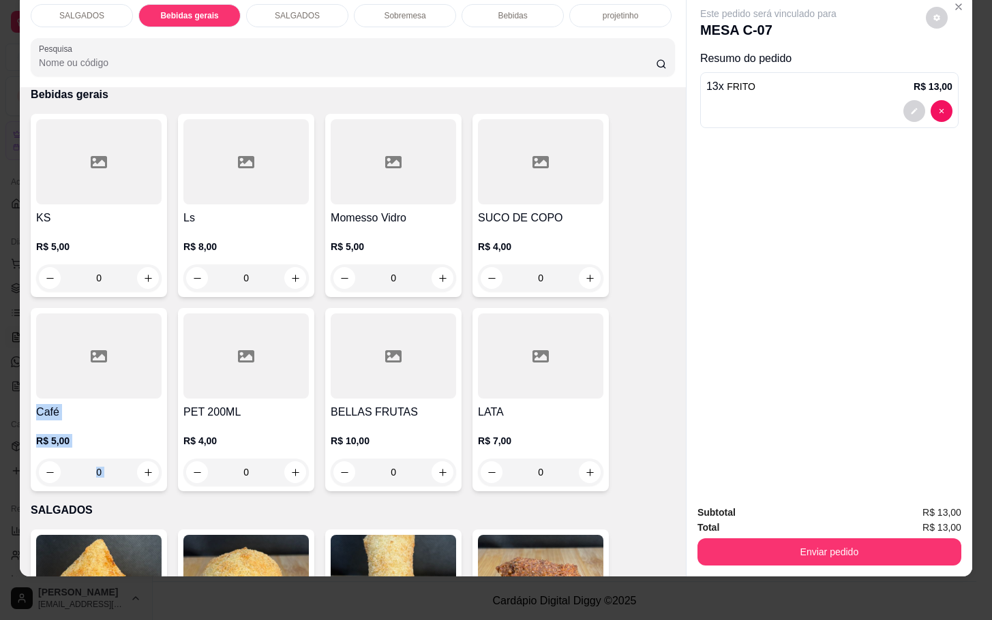
drag, startPoint x: 164, startPoint y: 344, endPoint x: 195, endPoint y: 335, distance: 32.4
click at [195, 335] on div "KS R$ 5,00 0 Ls R$ 8,00 0 Momesso Vidro R$ 5,00 0 SUCO DE COPO R$ 4,00 0 Café R…" at bounding box center [353, 303] width 644 height 378
click at [133, 334] on div at bounding box center [98, 356] width 125 height 85
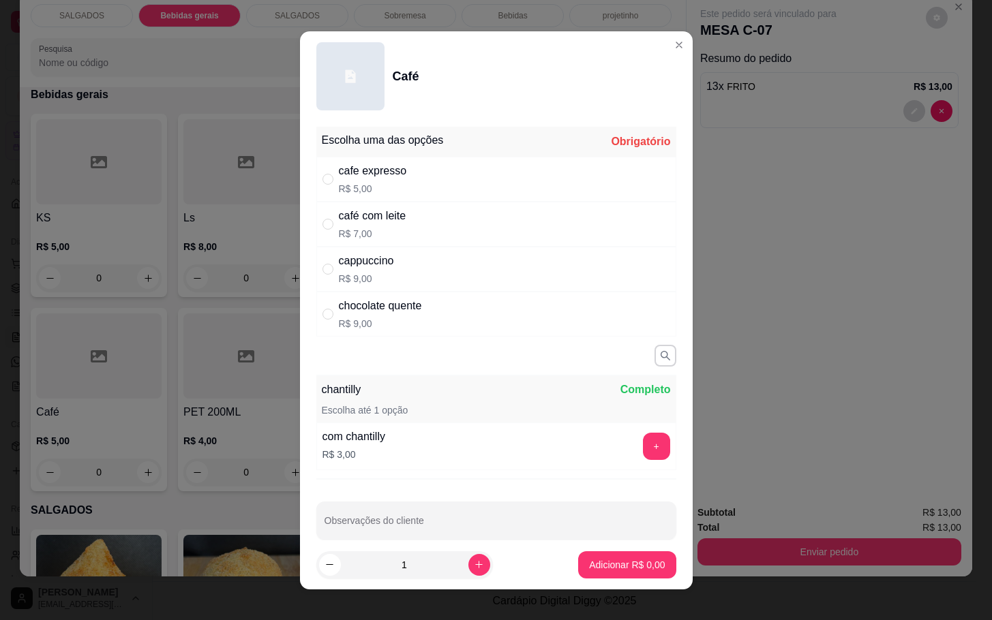
drag, startPoint x: 425, startPoint y: 226, endPoint x: 464, endPoint y: 283, distance: 69.2
click at [425, 224] on div "café com leite R$ 7,00" at bounding box center [496, 224] width 360 height 45
radio input "true"
click at [628, 559] on p "Adicionar R$ 7,00" at bounding box center [627, 564] width 74 height 13
type input "1"
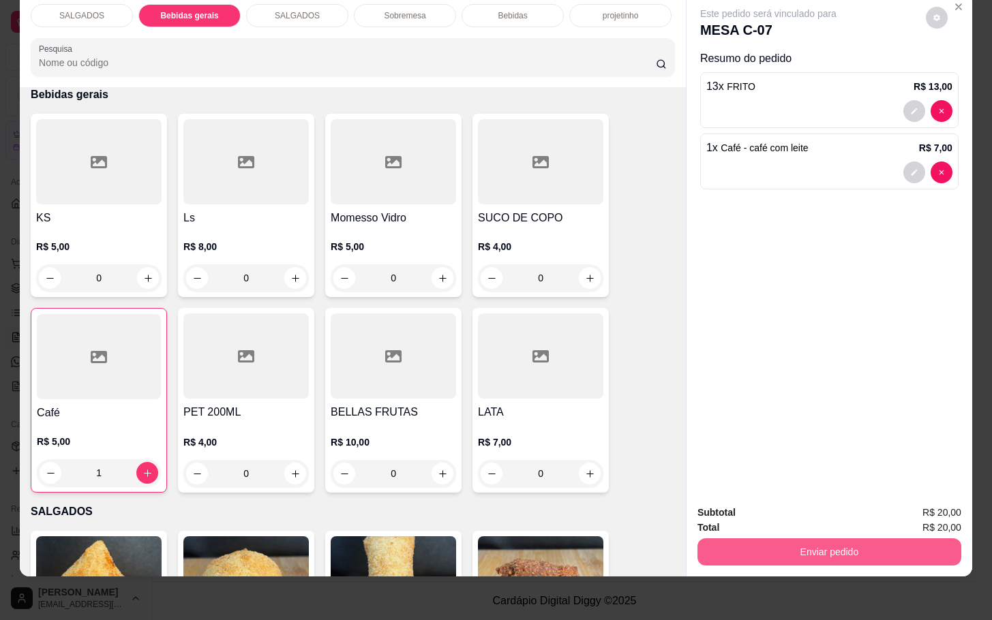
click at [876, 539] on button "Enviar pedido" at bounding box center [829, 552] width 264 height 27
click at [919, 505] on button "Enviar pedido" at bounding box center [923, 504] width 77 height 26
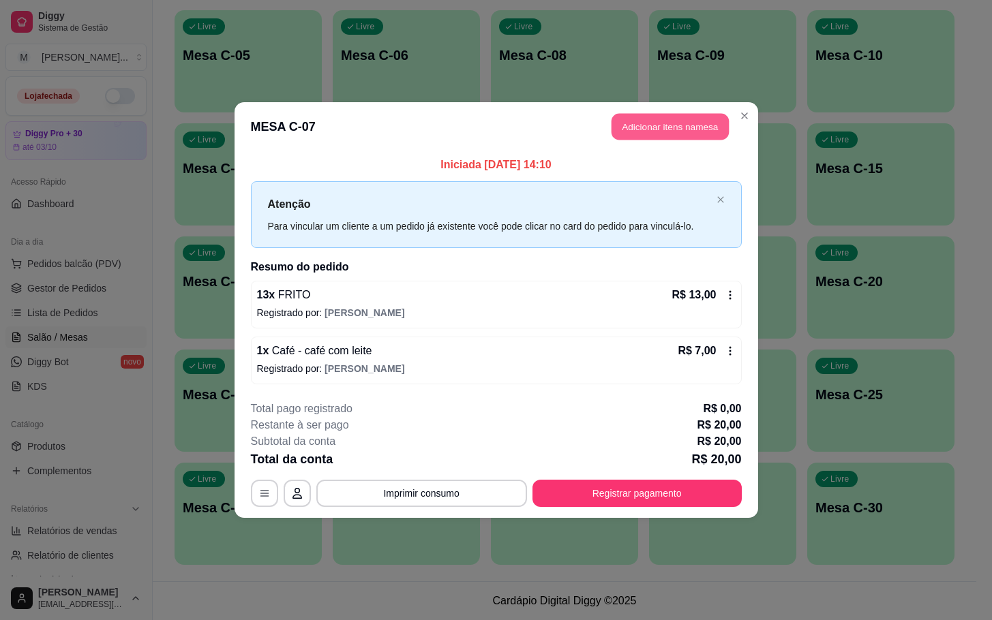
click at [661, 121] on button "Adicionar itens na mesa" at bounding box center [669, 127] width 117 height 27
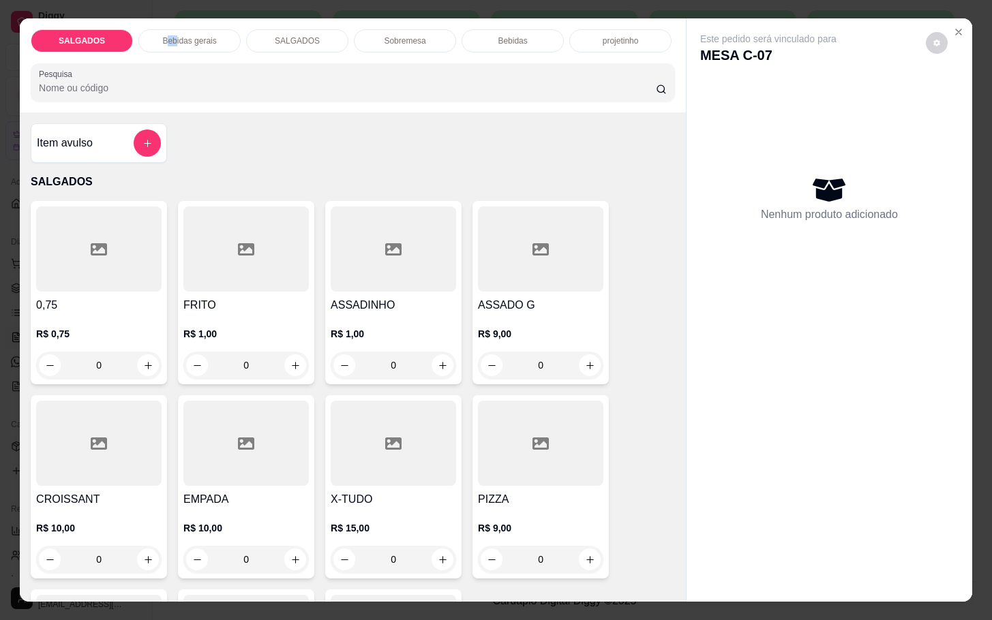
click at [168, 43] on div "Bebidas gerais" at bounding box center [189, 40] width 102 height 23
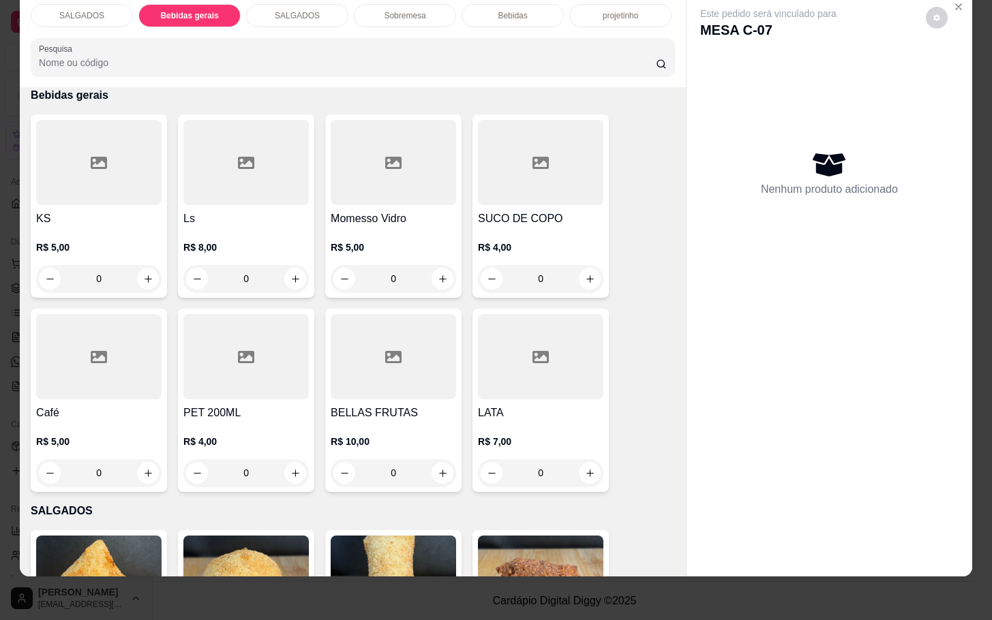
click at [487, 11] on div "Bebidas" at bounding box center [512, 15] width 102 height 23
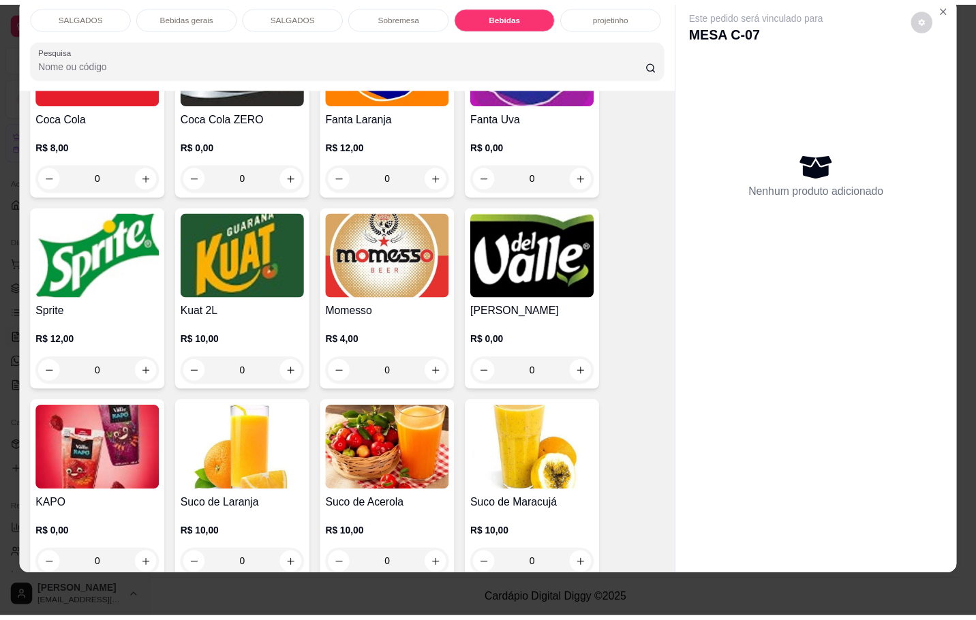
scroll to position [2749, 0]
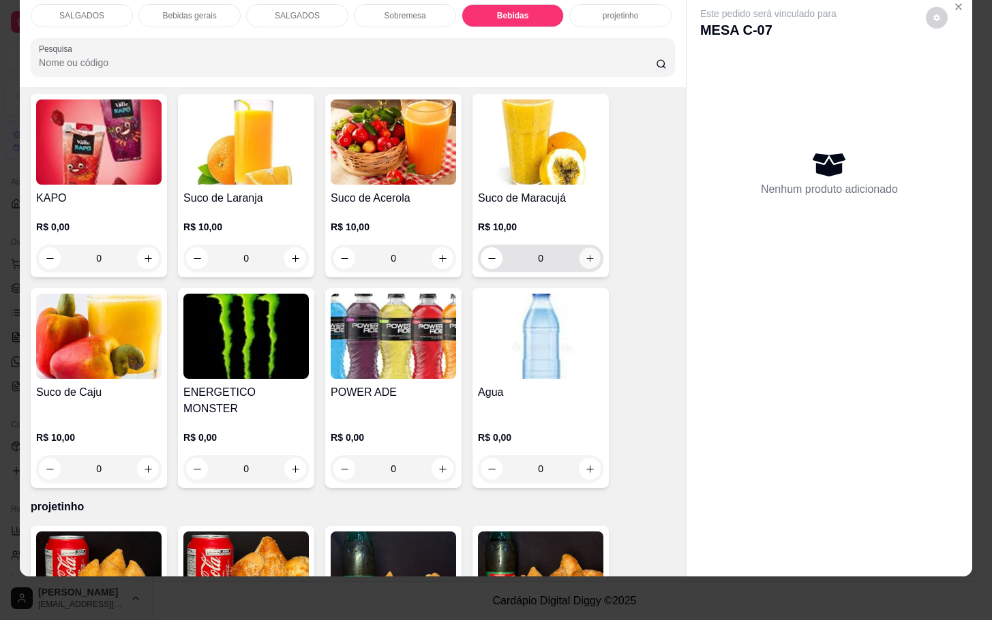
click at [581, 249] on button "increase-product-quantity" at bounding box center [589, 258] width 21 height 21
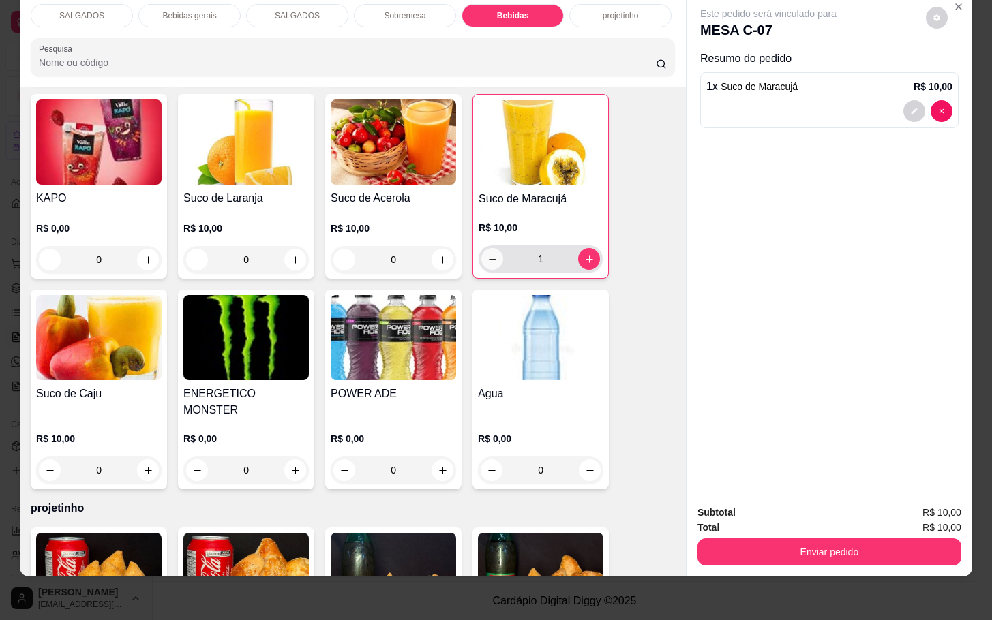
click at [491, 248] on button "decrease-product-quantity" at bounding box center [492, 259] width 22 height 22
type input "0"
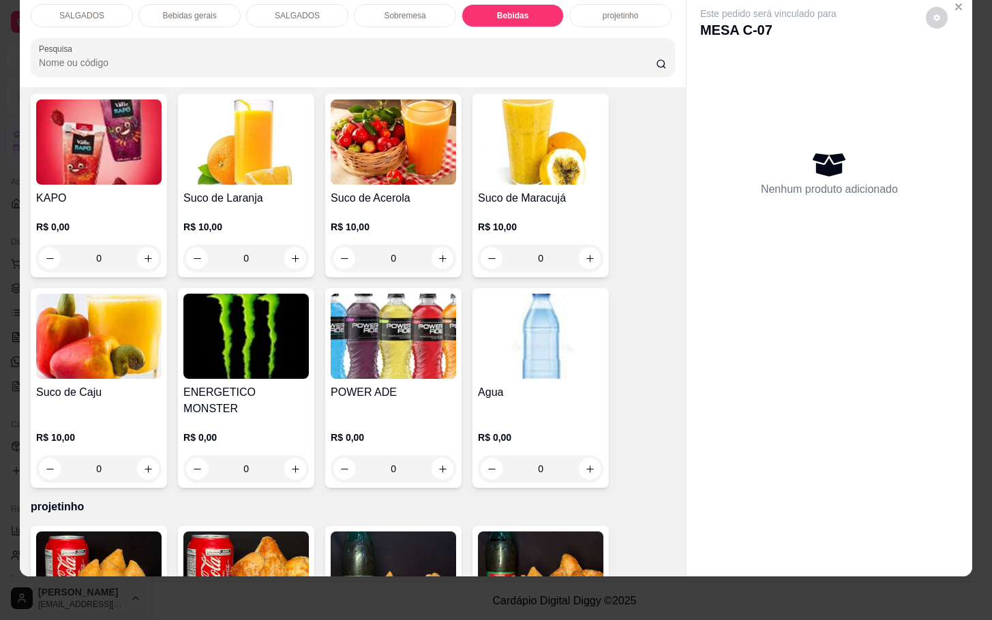
click at [530, 321] on img at bounding box center [540, 336] width 125 height 85
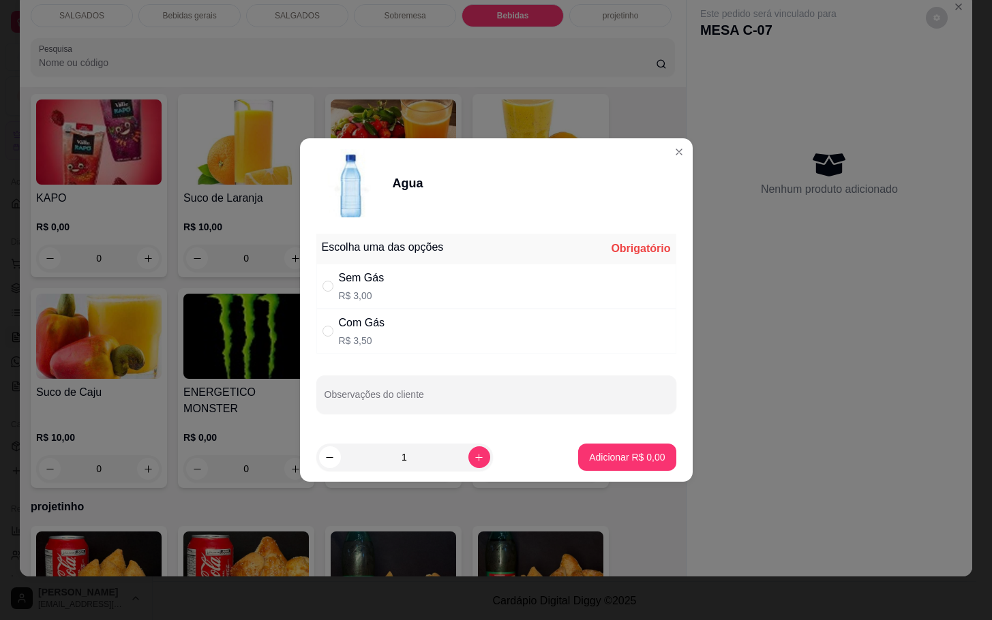
drag, startPoint x: 325, startPoint y: 281, endPoint x: 346, endPoint y: 299, distance: 27.6
click at [331, 281] on input "" at bounding box center [327, 286] width 11 height 11
radio input "true"
click at [604, 448] on button "Adicionar R$ 3,00" at bounding box center [626, 457] width 97 height 27
type input "1"
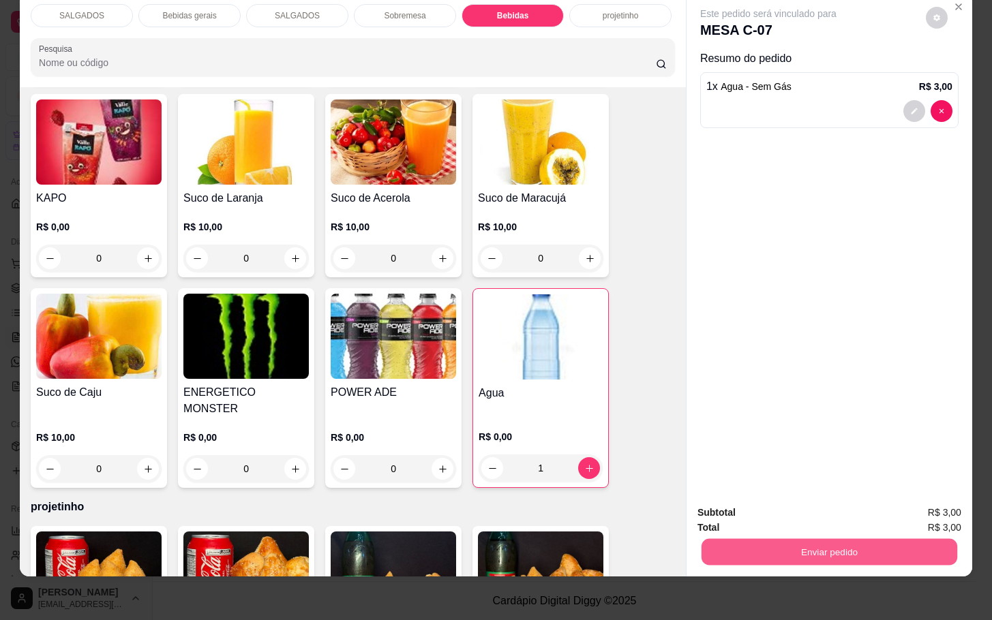
click at [768, 539] on button "Enviar pedido" at bounding box center [829, 552] width 256 height 27
click at [918, 505] on button "Enviar pedido" at bounding box center [923, 504] width 77 height 26
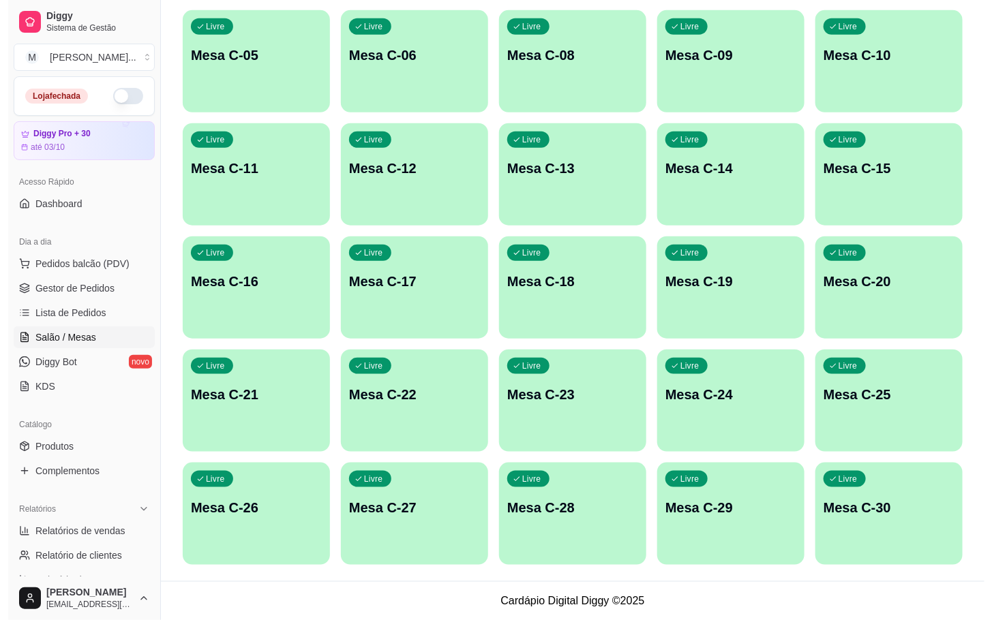
scroll to position [166, 0]
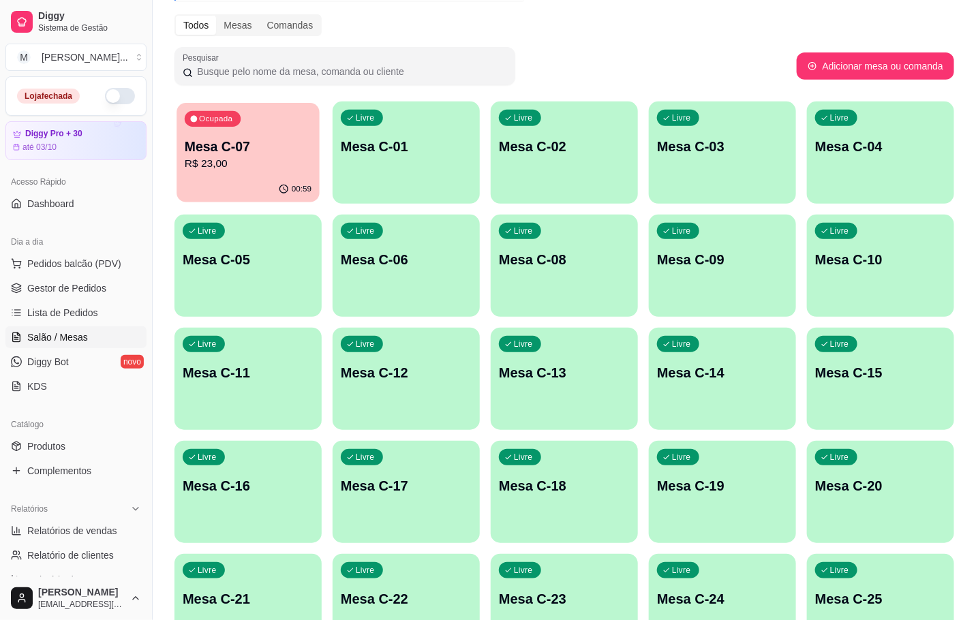
click at [223, 184] on div "00:59" at bounding box center [248, 190] width 143 height 26
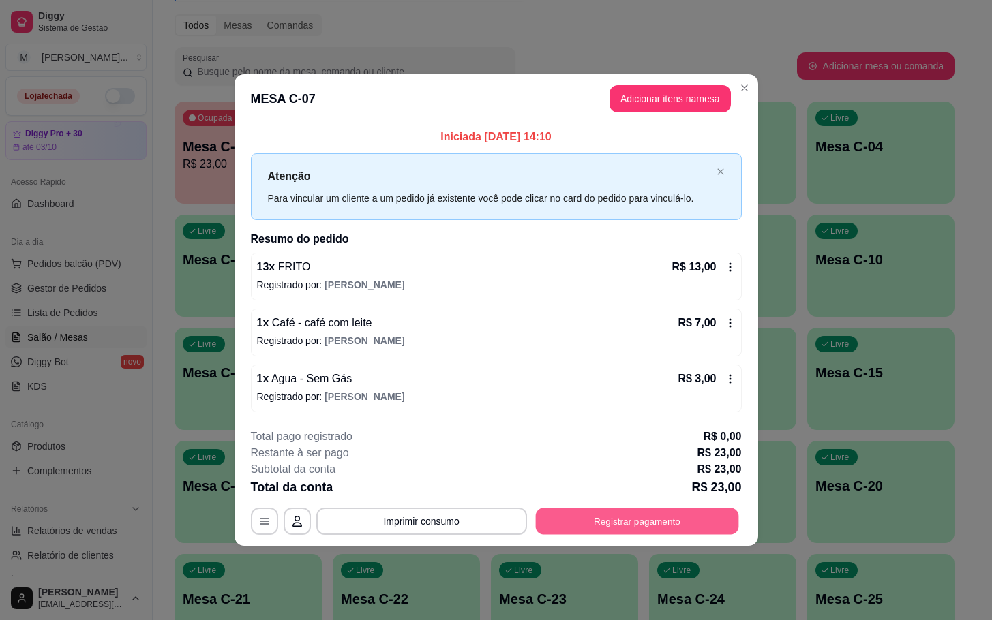
click at [634, 513] on button "Registrar pagamento" at bounding box center [636, 521] width 203 height 27
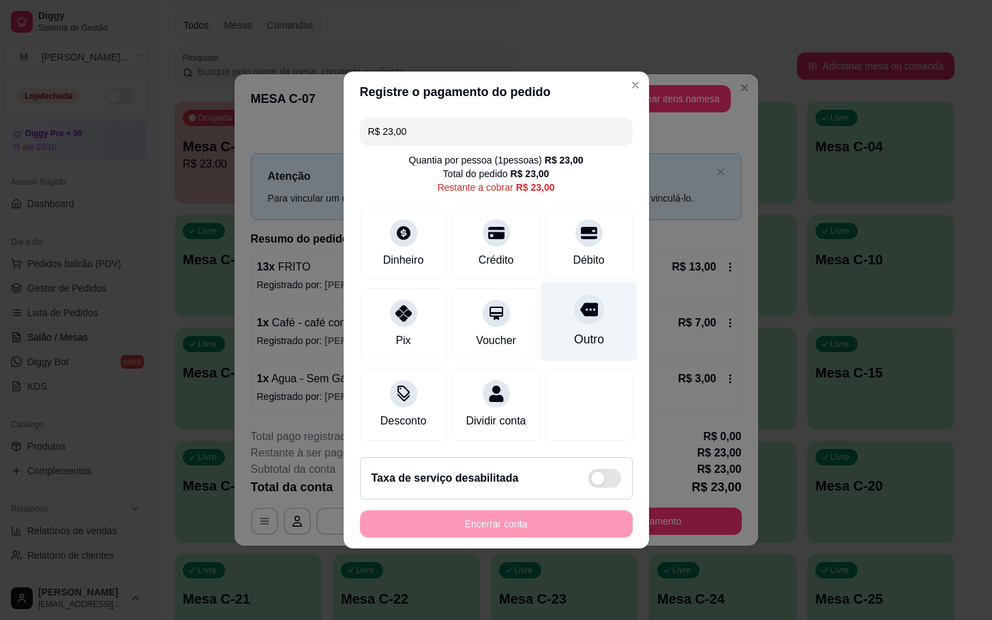
click at [583, 339] on div "Outro" at bounding box center [588, 340] width 30 height 18
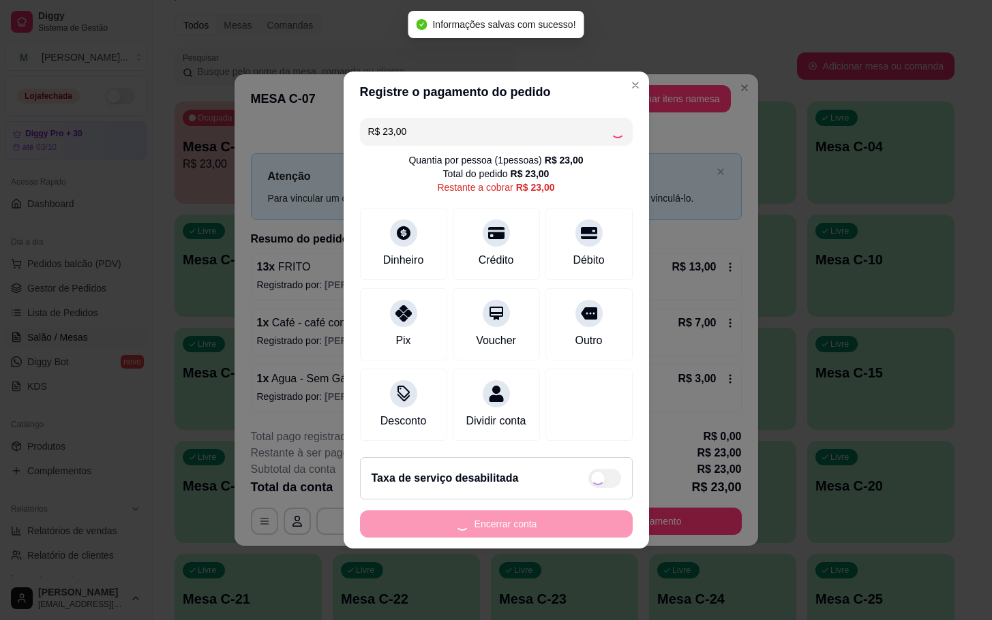
type input "R$ 0,00"
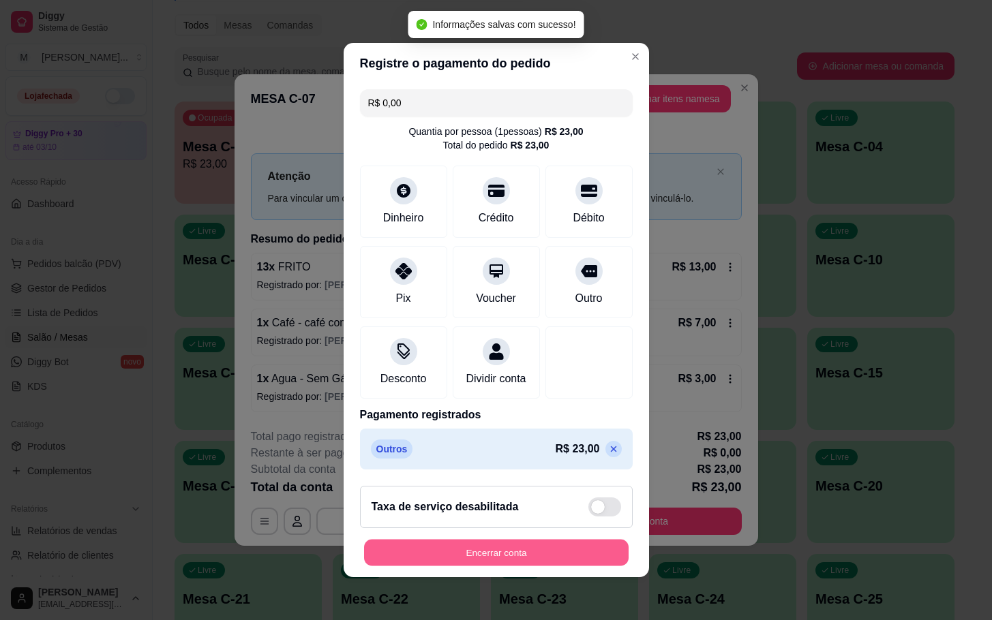
click at [467, 560] on button "Encerrar conta" at bounding box center [496, 553] width 264 height 27
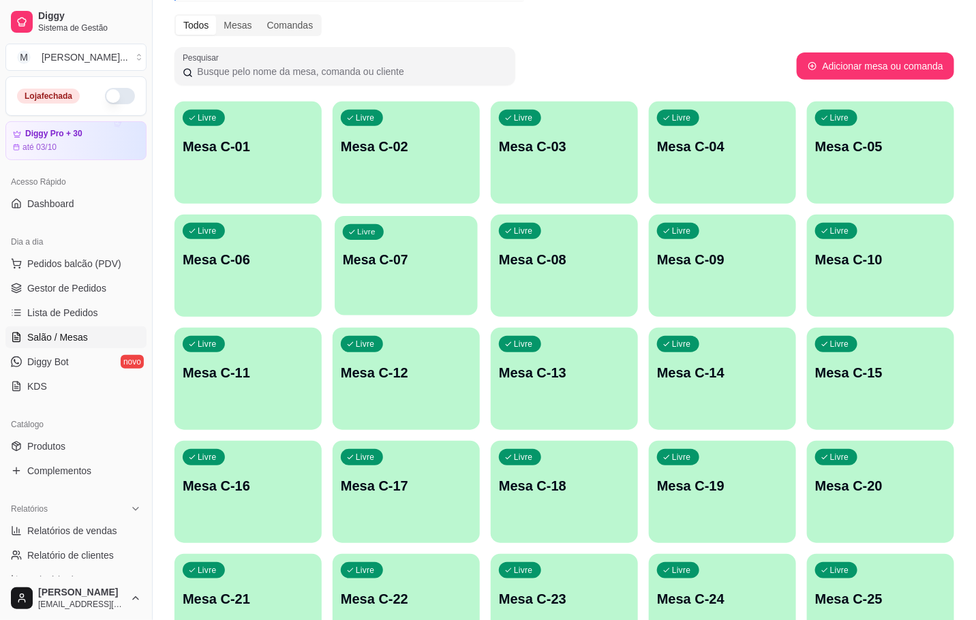
click at [457, 283] on div "Livre Mesa C-07" at bounding box center [406, 257] width 143 height 83
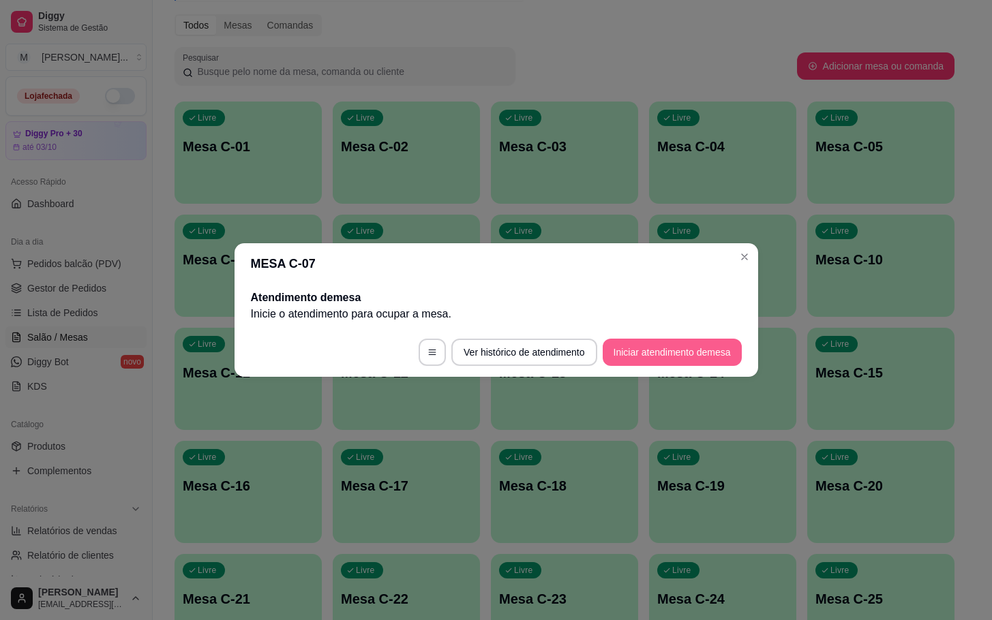
click at [644, 350] on button "Iniciar atendimento de mesa" at bounding box center [672, 352] width 139 height 27
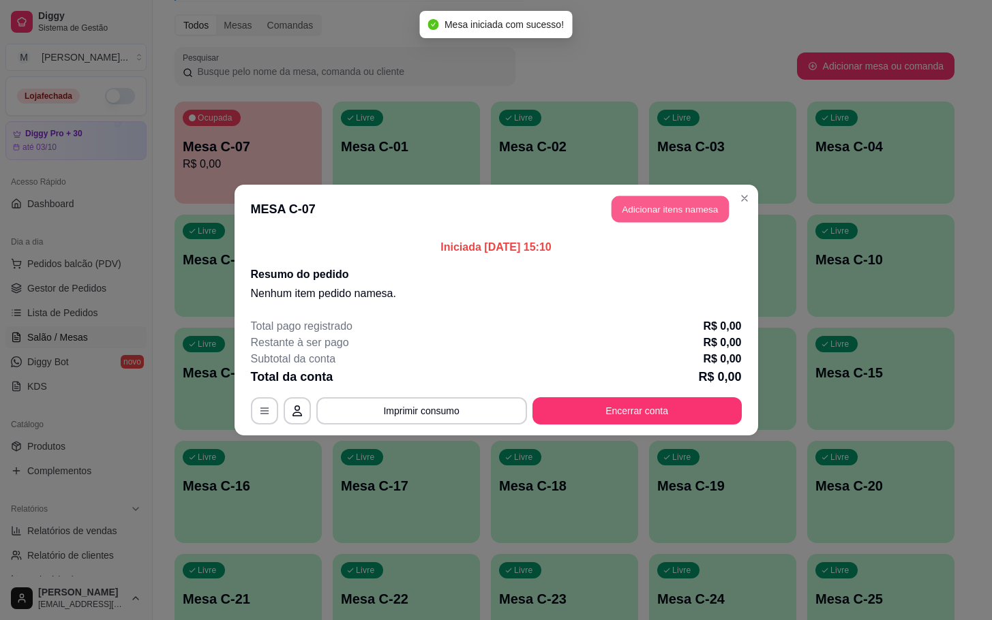
click at [653, 215] on button "Adicionar itens na mesa" at bounding box center [669, 209] width 117 height 27
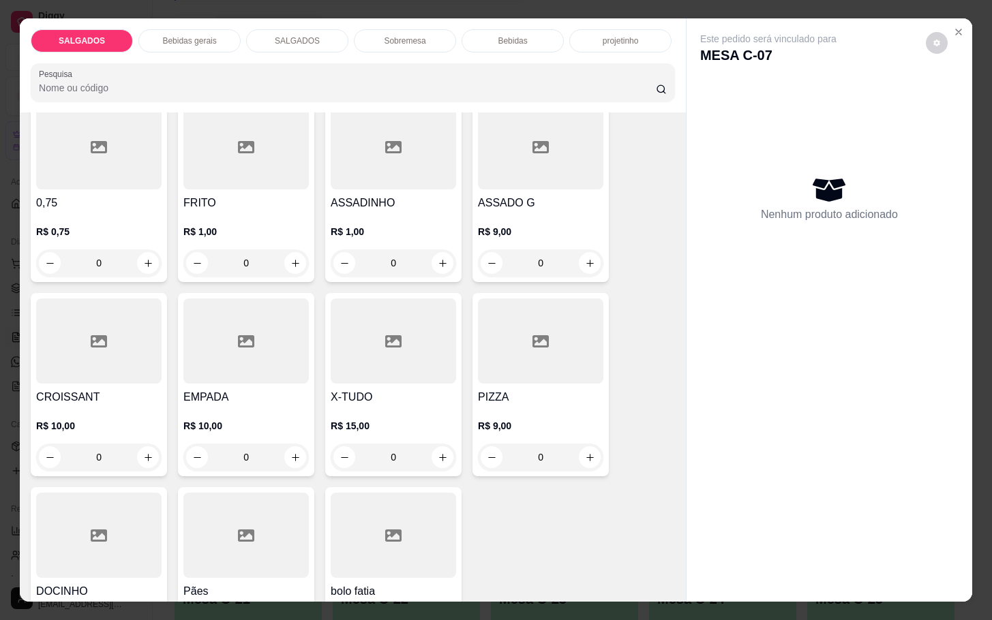
scroll to position [204, 0]
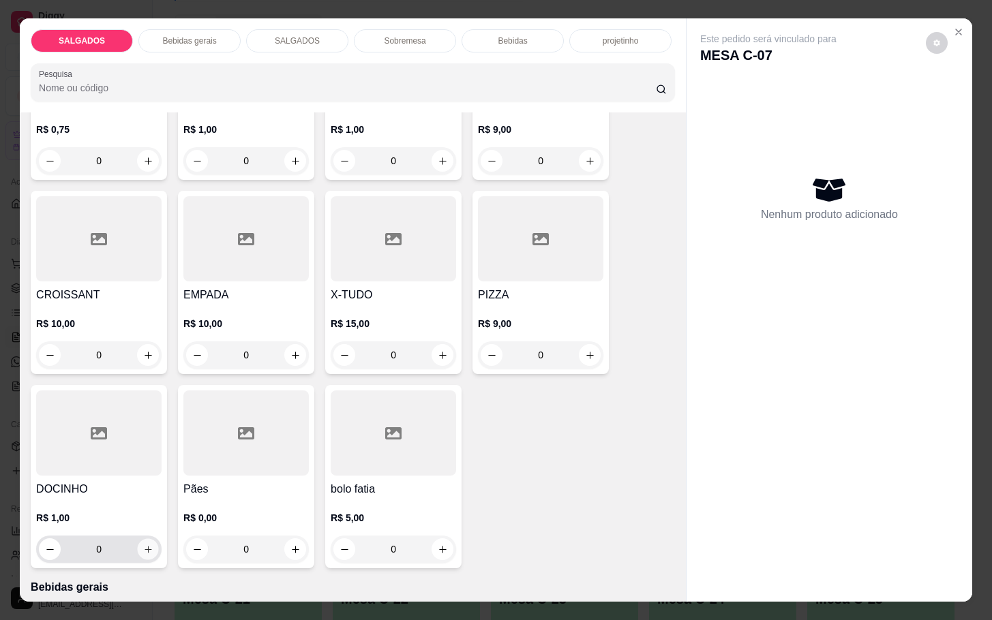
click at [140, 539] on button "increase-product-quantity" at bounding box center [148, 549] width 21 height 21
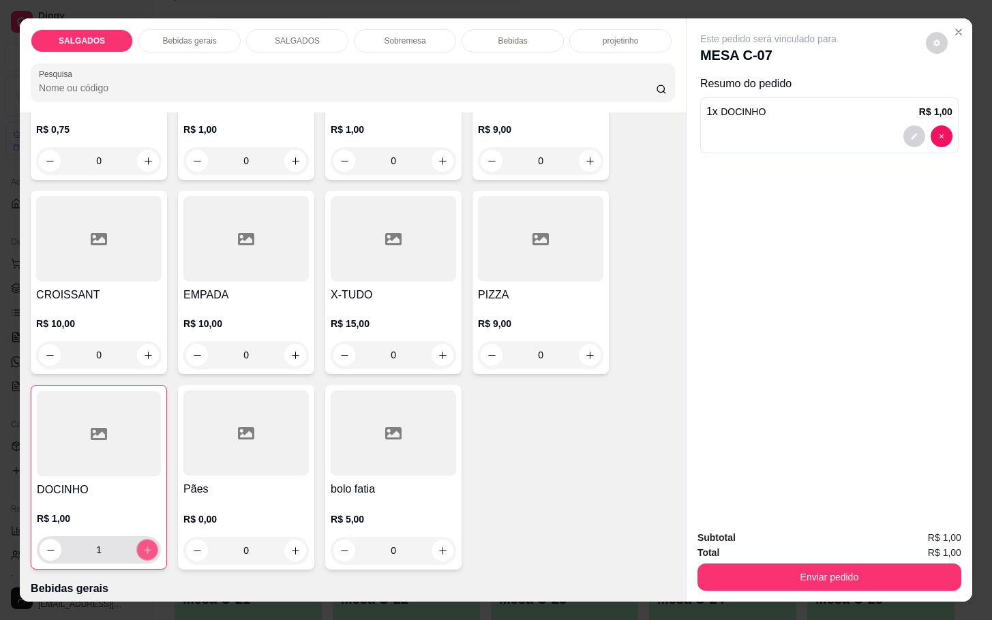
click at [140, 540] on button "increase-product-quantity" at bounding box center [147, 550] width 21 height 21
click at [140, 539] on button "increase-product-quantity" at bounding box center [147, 550] width 22 height 22
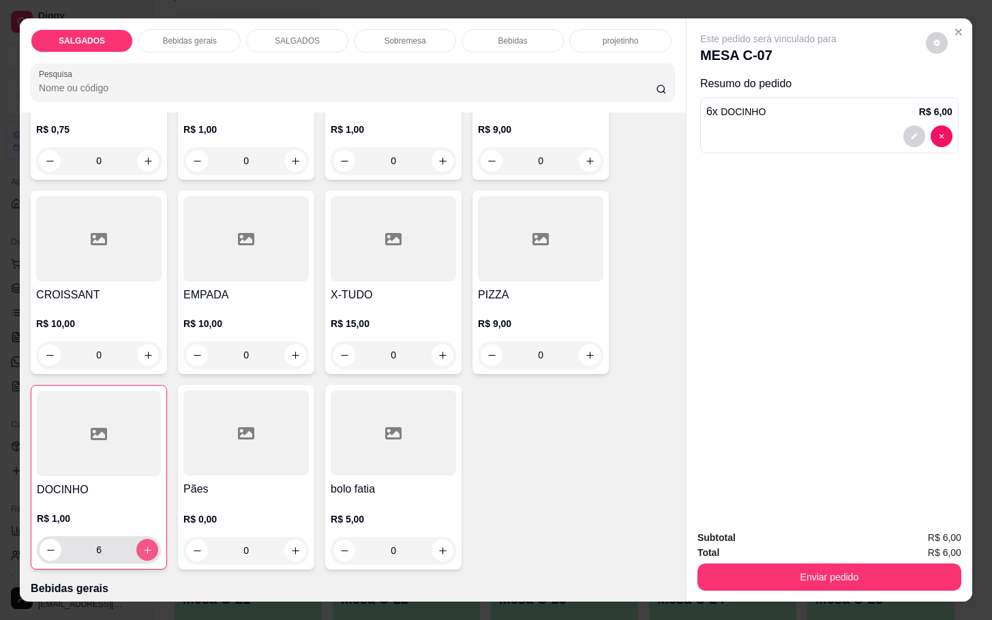
click at [140, 539] on button "increase-product-quantity" at bounding box center [147, 550] width 22 height 22
type input "7"
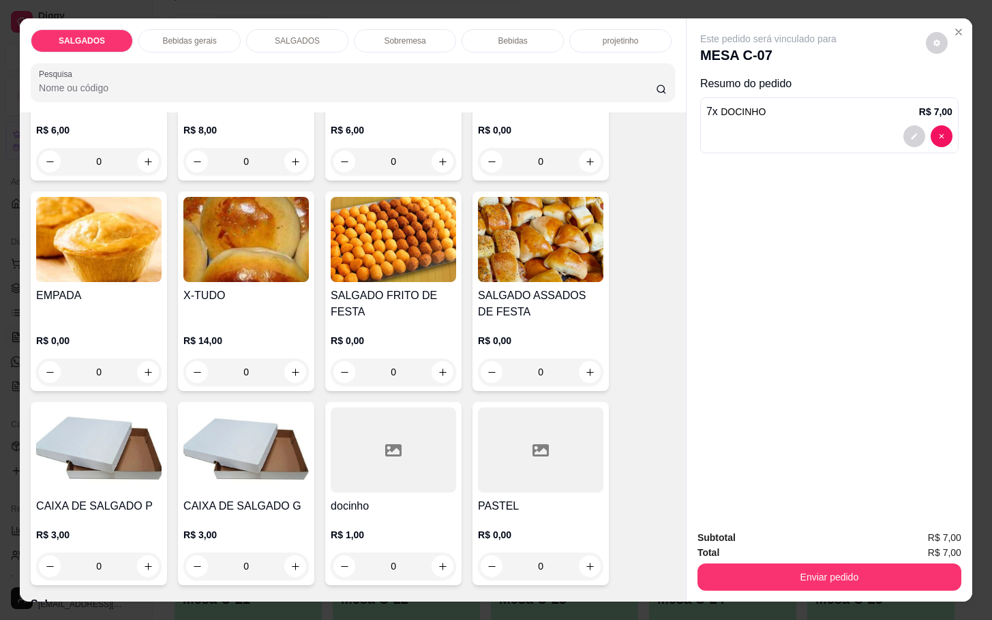
scroll to position [1943, 0]
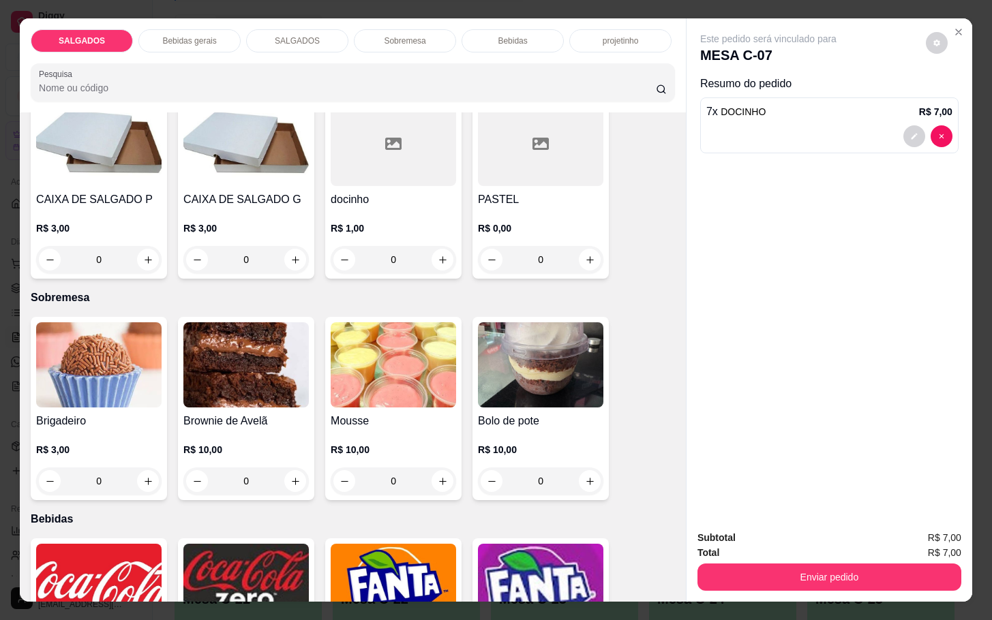
click at [377, 401] on div "Mousse R$ 10,00 0" at bounding box center [393, 408] width 136 height 183
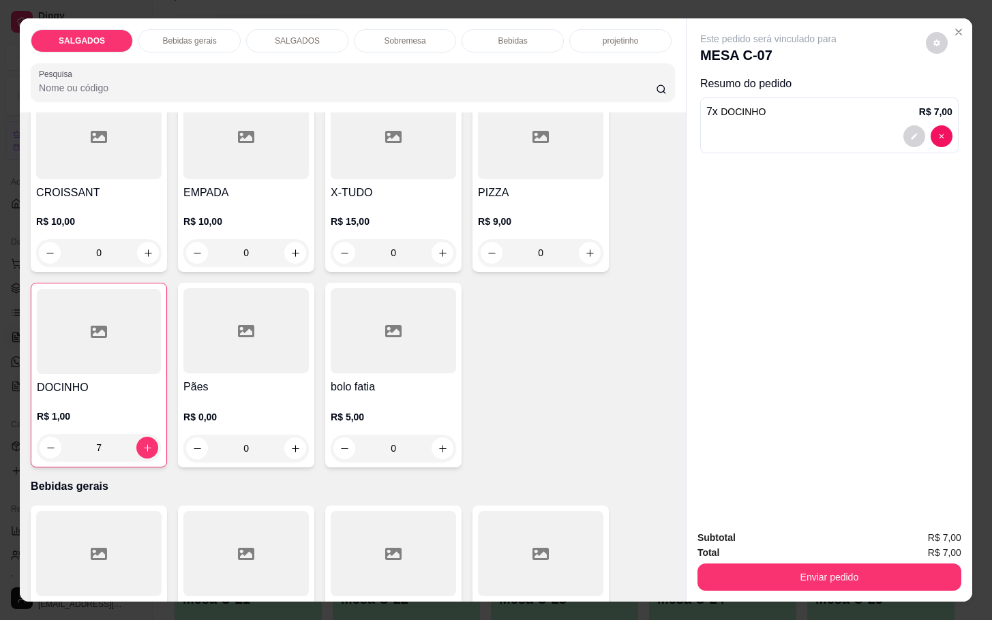
scroll to position [0, 0]
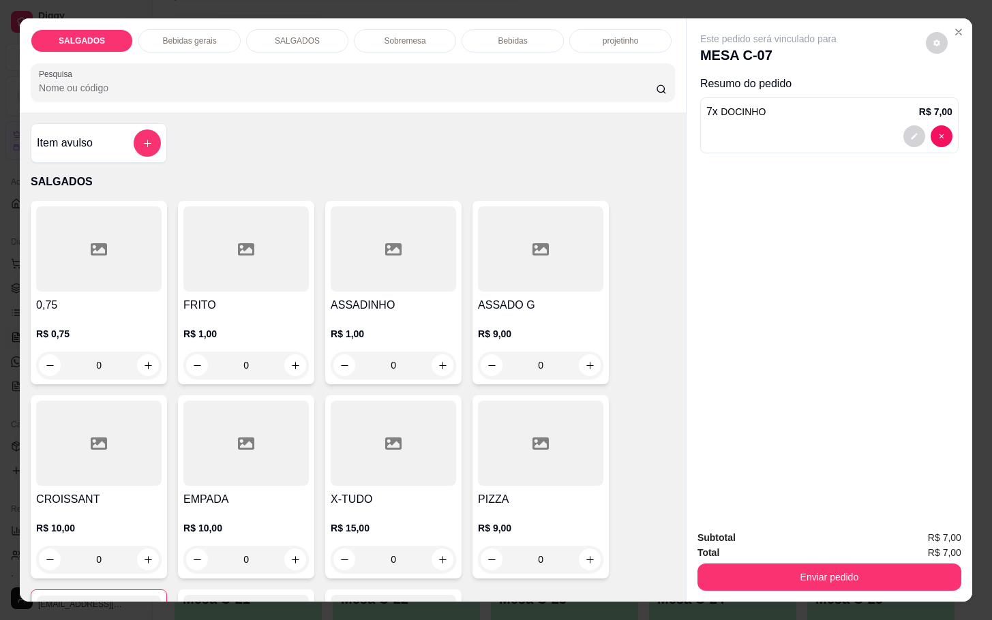
click at [117, 139] on div "Item avulso" at bounding box center [99, 143] width 124 height 27
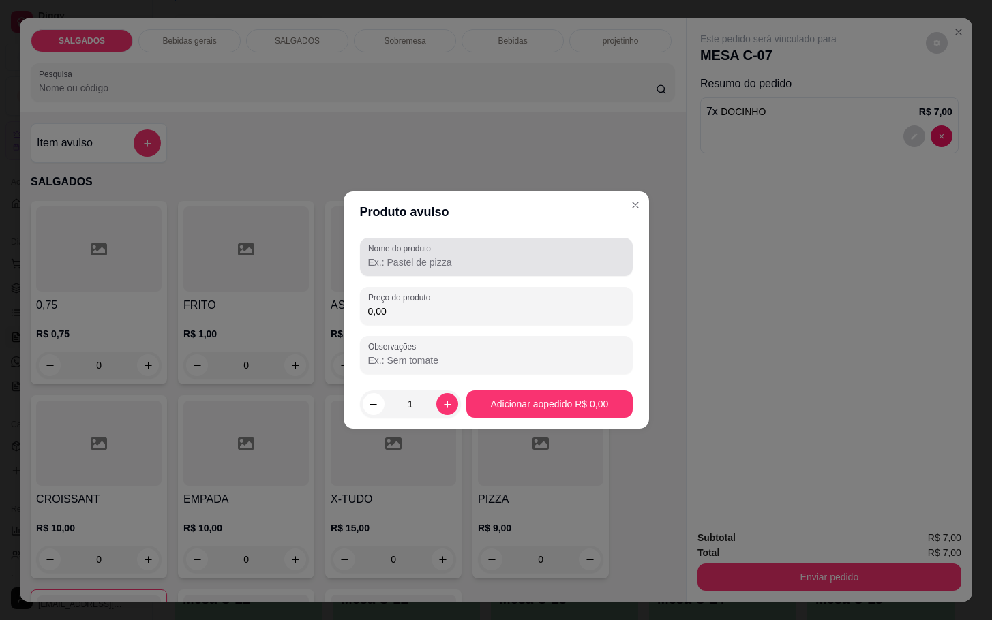
click at [399, 272] on div "Nome do produto" at bounding box center [496, 257] width 273 height 38
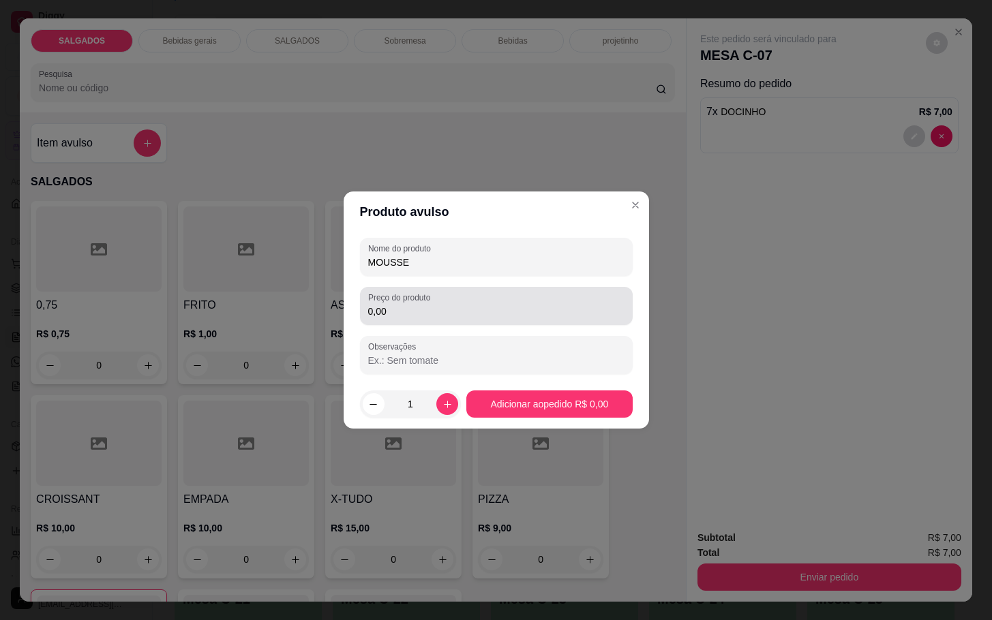
click at [393, 312] on input "0,00" at bounding box center [496, 312] width 256 height 14
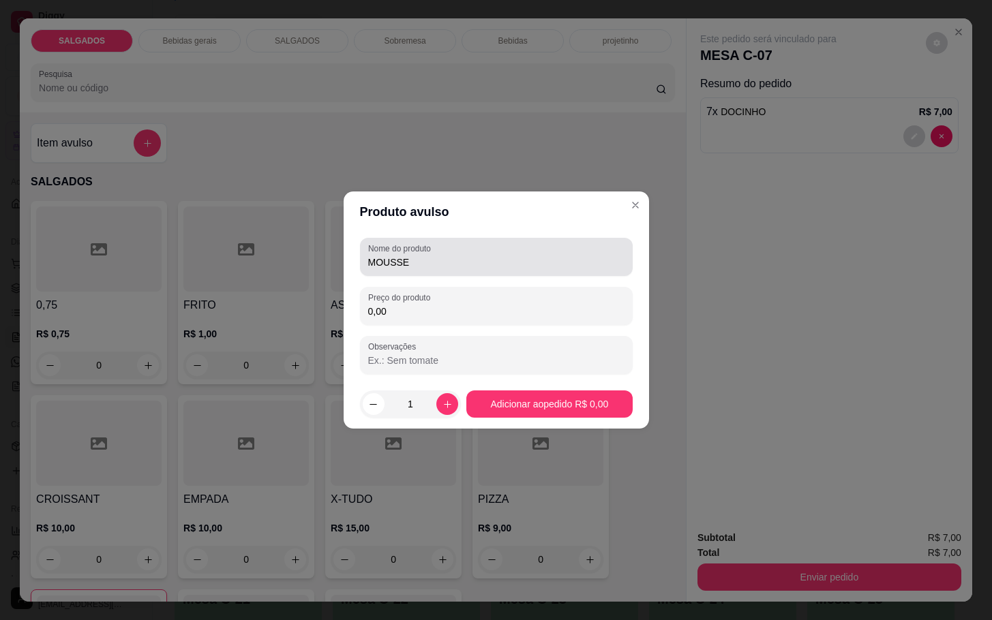
click at [393, 260] on input "MOUSSE" at bounding box center [496, 263] width 256 height 14
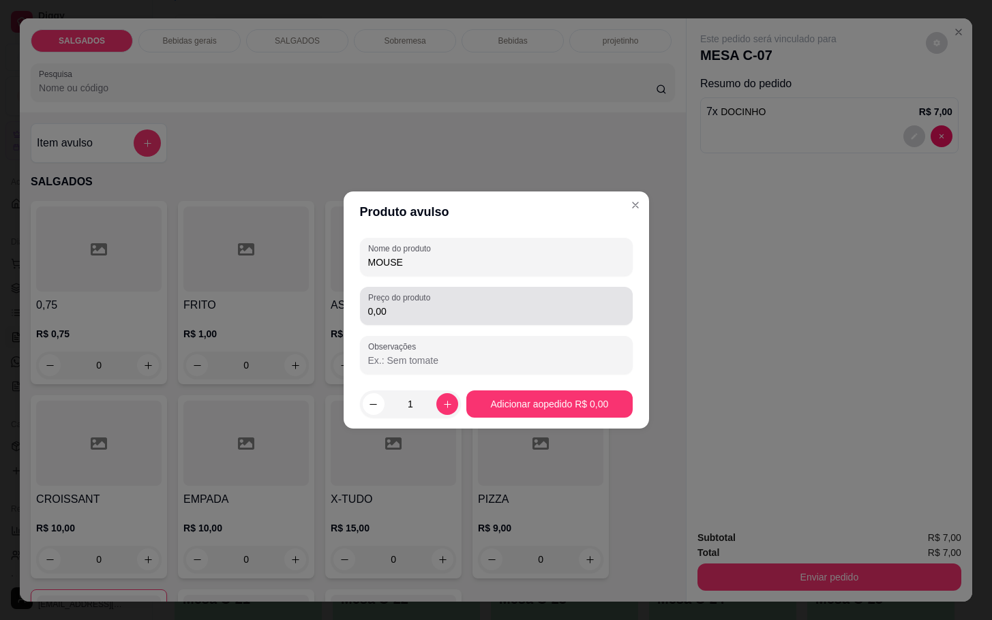
type input "MOUSE"
click at [399, 309] on input "0,00" at bounding box center [496, 312] width 256 height 14
type input "7,00"
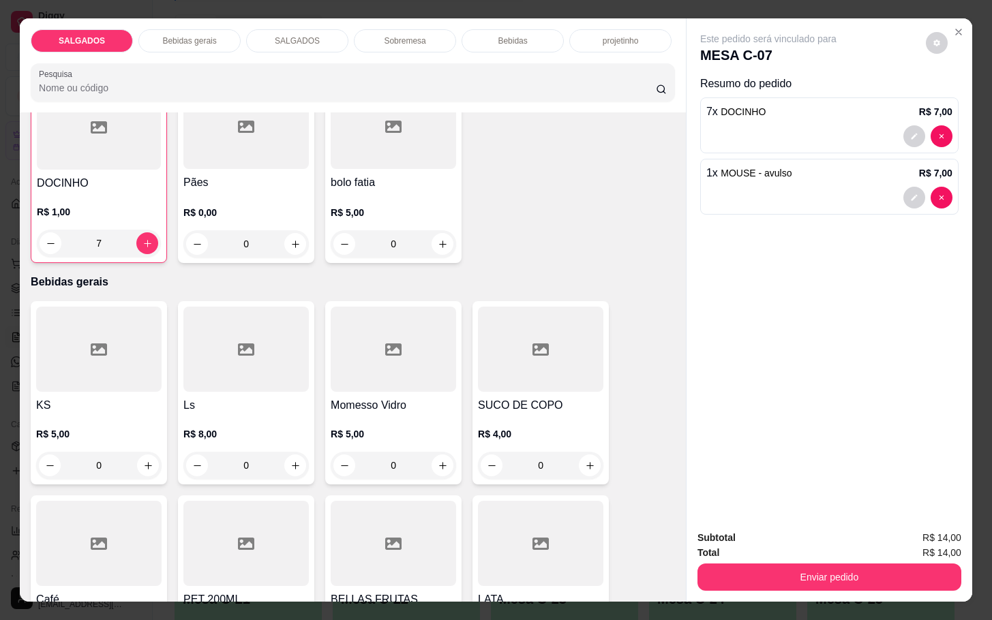
scroll to position [613, 0]
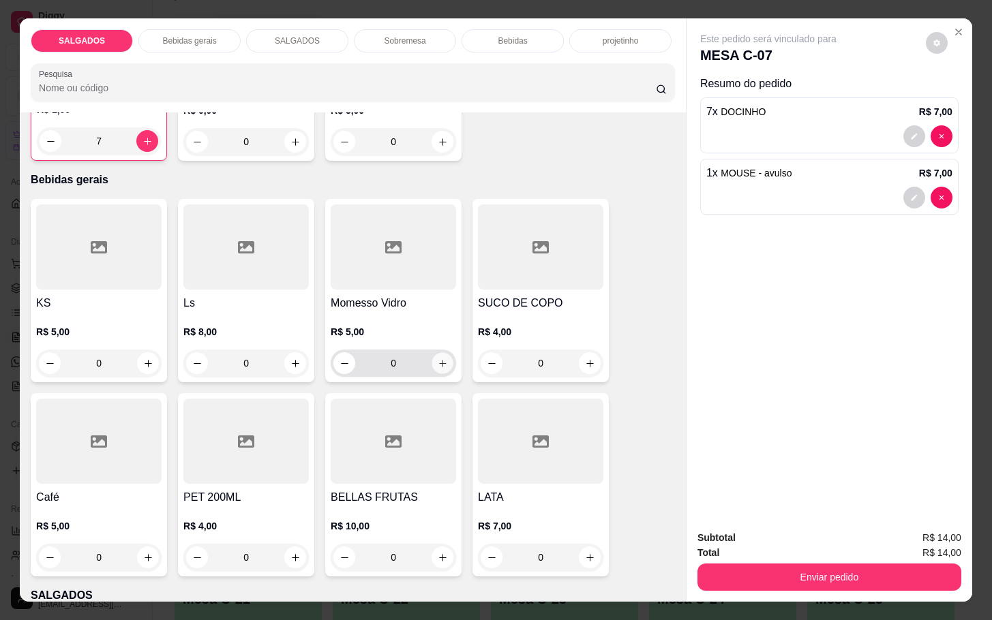
click at [438, 359] on icon "increase-product-quantity" at bounding box center [443, 364] width 10 height 10
type input "1"
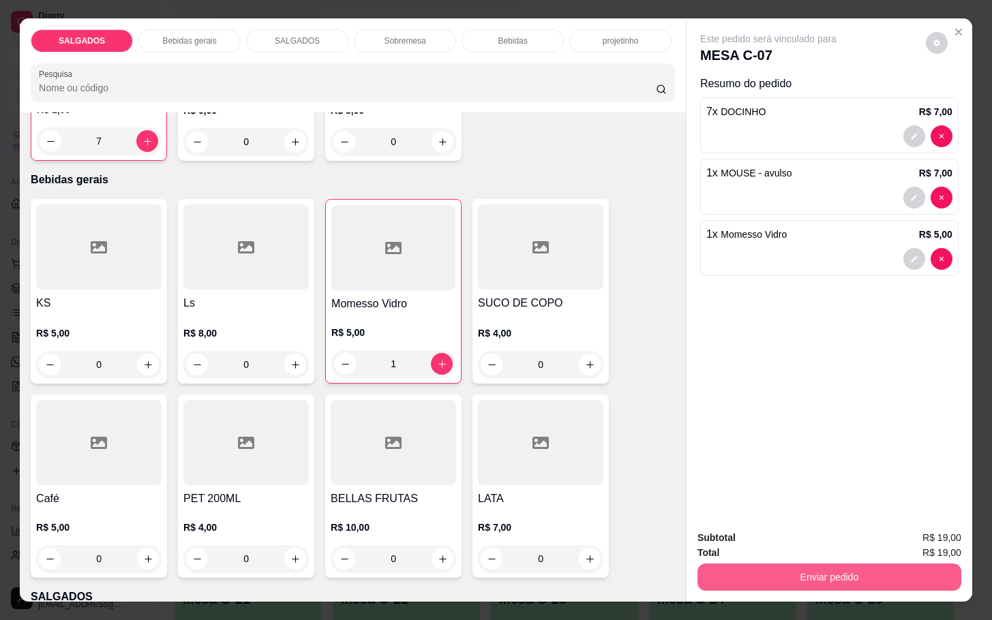
click at [853, 571] on button "Enviar pedido" at bounding box center [829, 577] width 264 height 27
click at [928, 532] on button "Enviar pedido" at bounding box center [923, 537] width 77 height 26
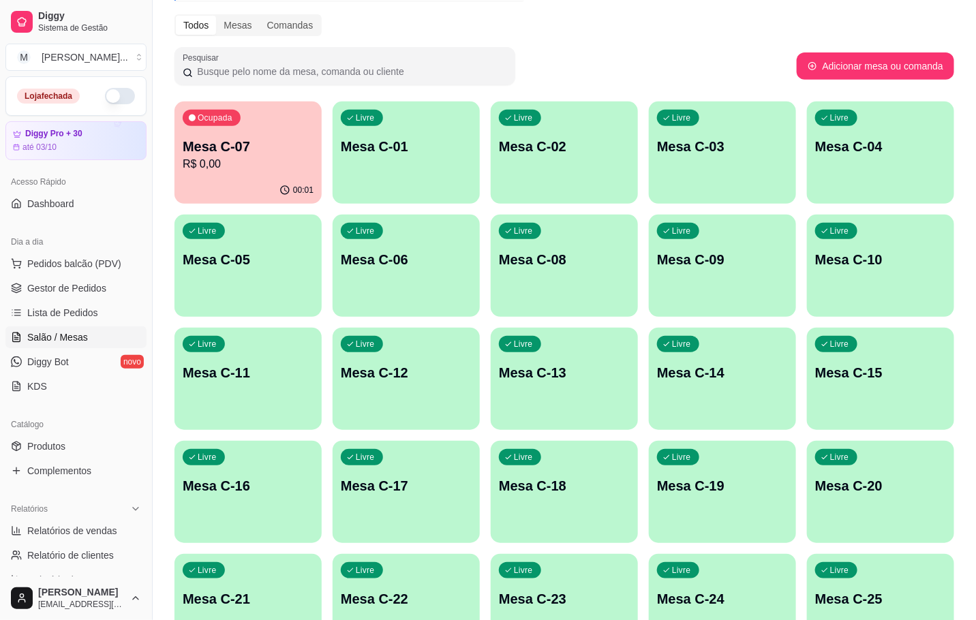
click at [440, 595] on p "Mesa C-22" at bounding box center [406, 599] width 131 height 19
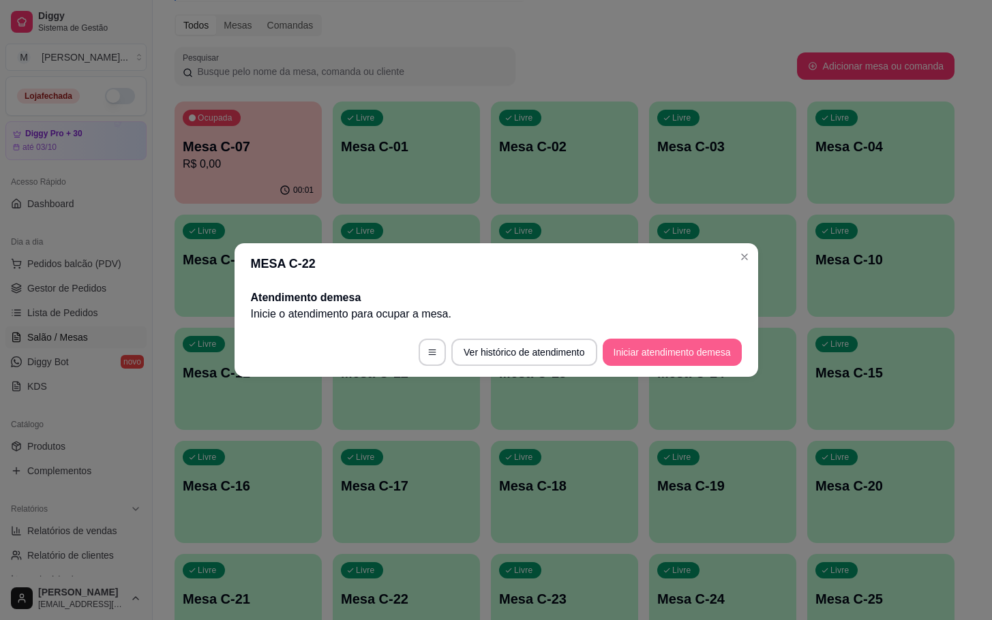
click at [685, 346] on button "Iniciar atendimento de mesa" at bounding box center [672, 352] width 139 height 27
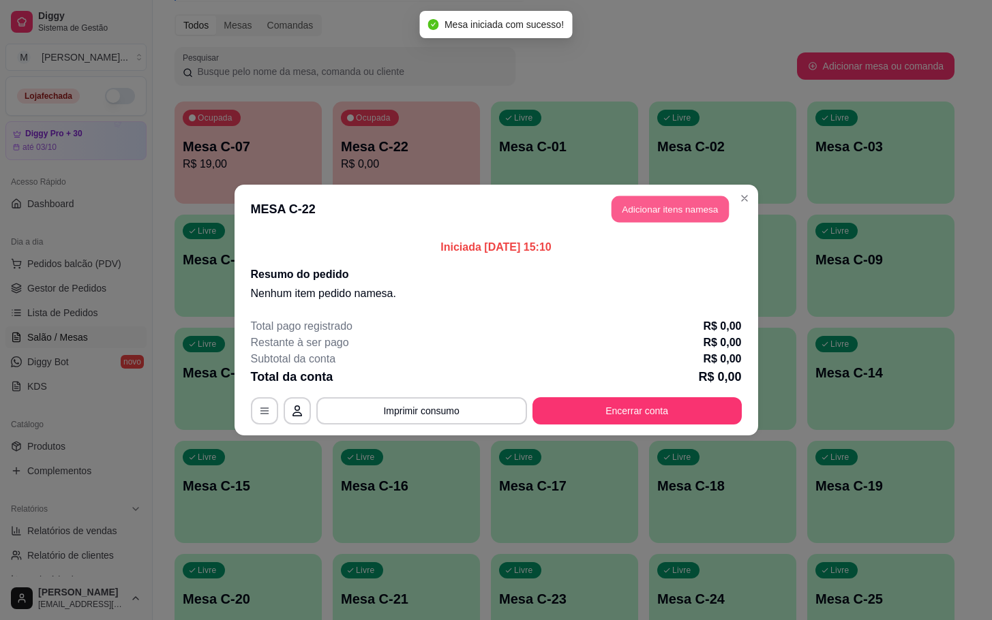
click at [675, 223] on button "Adicionar itens na mesa" at bounding box center [669, 209] width 117 height 27
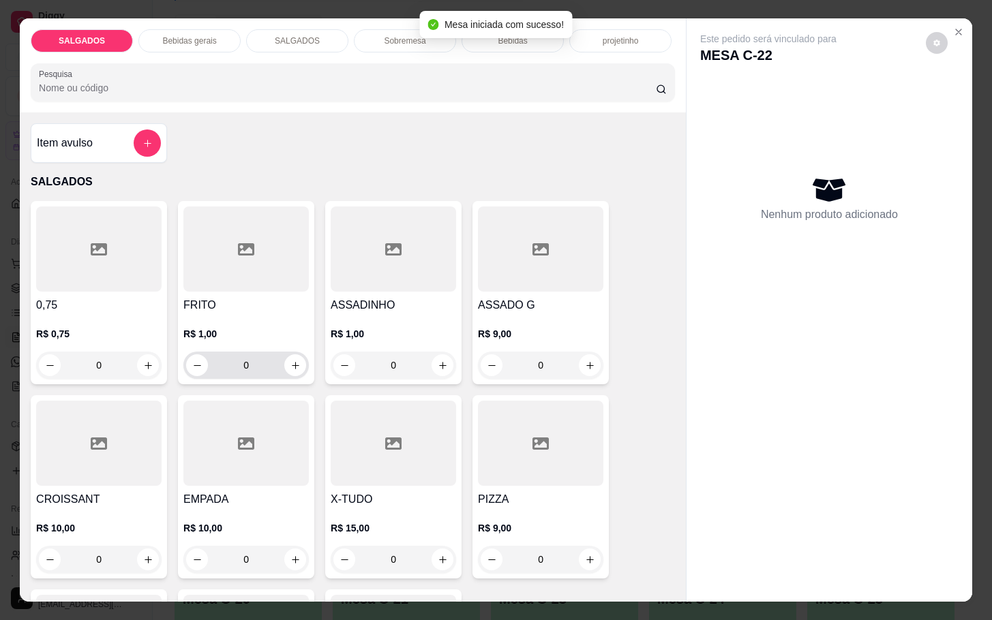
click at [277, 354] on div "0" at bounding box center [246, 365] width 120 height 27
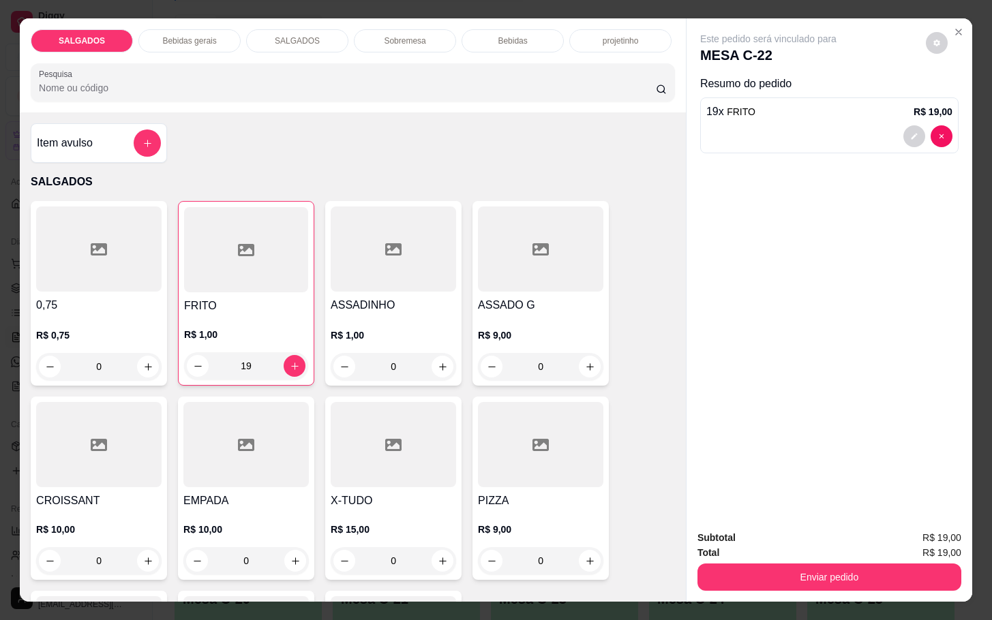
scroll to position [204, 0]
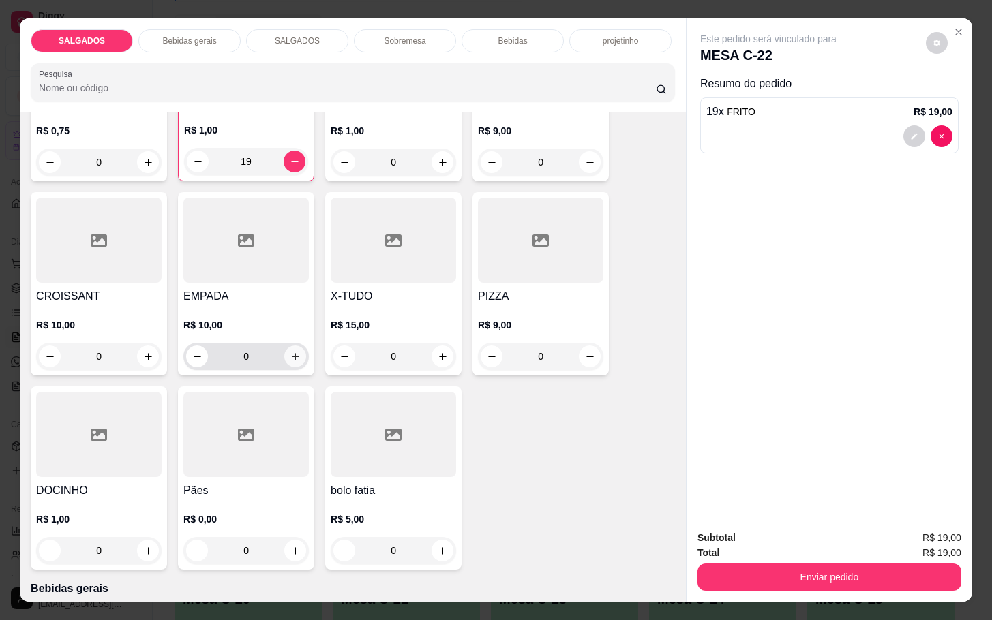
type input "19"
click at [291, 352] on icon "increase-product-quantity" at bounding box center [295, 357] width 10 height 10
type input "1"
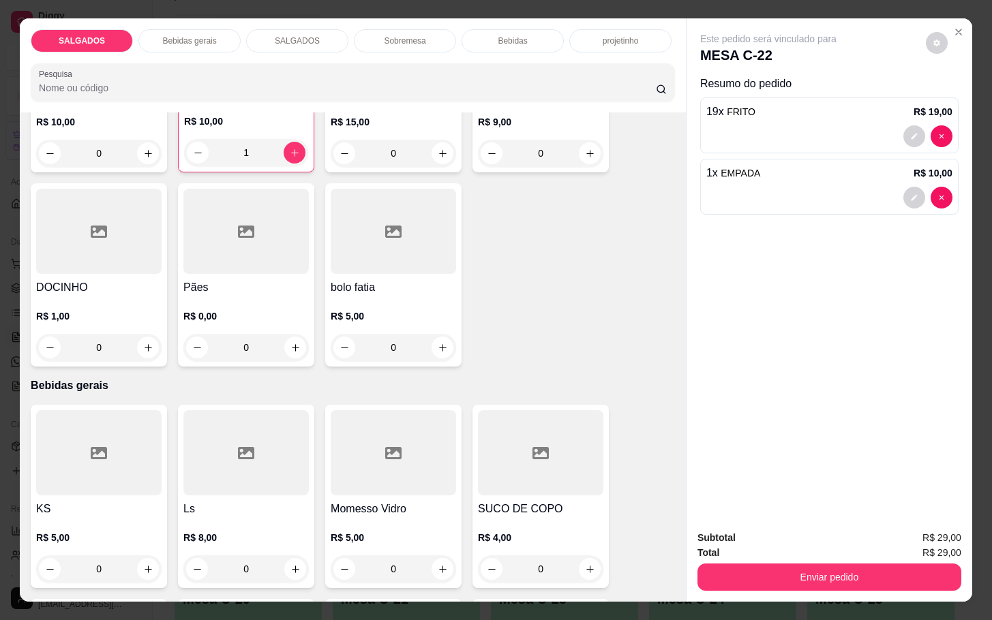
scroll to position [511, 0]
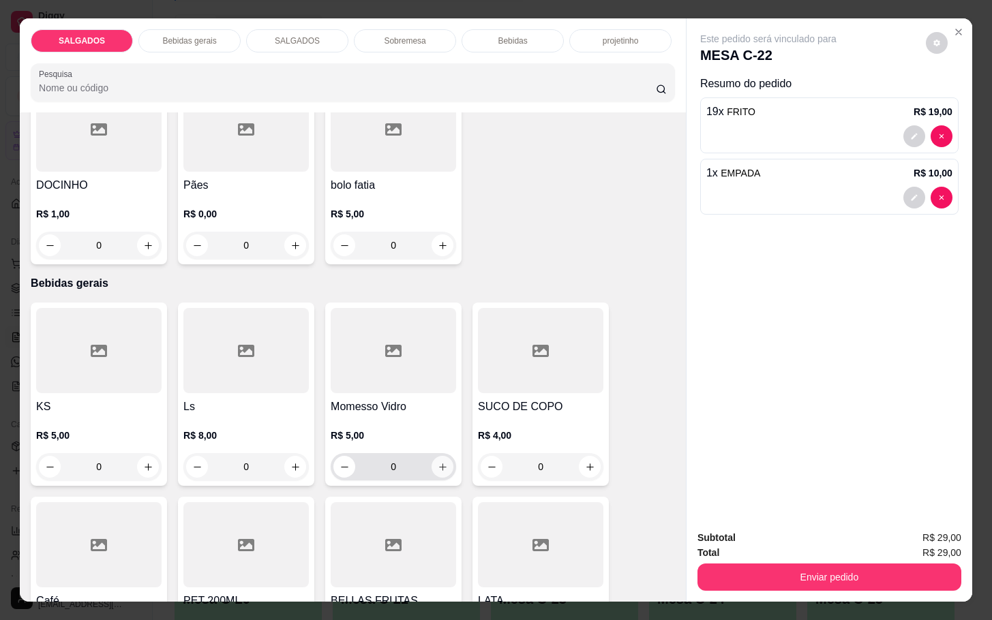
click at [438, 462] on icon "increase-product-quantity" at bounding box center [443, 467] width 10 height 10
type input "1"
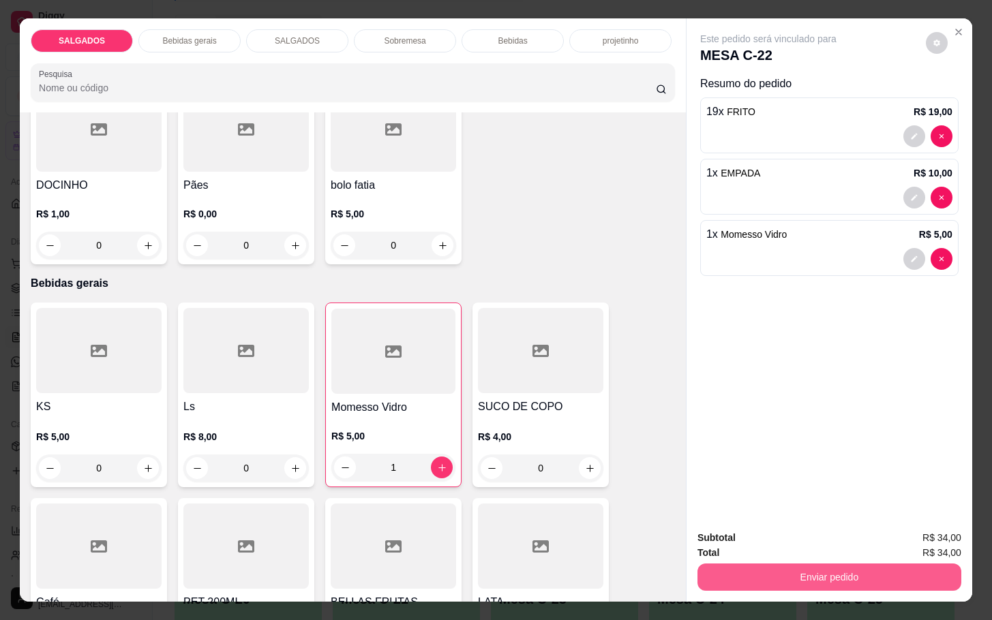
click at [783, 564] on button "Enviar pedido" at bounding box center [829, 577] width 264 height 27
click at [943, 534] on button "Enviar pedido" at bounding box center [923, 536] width 75 height 25
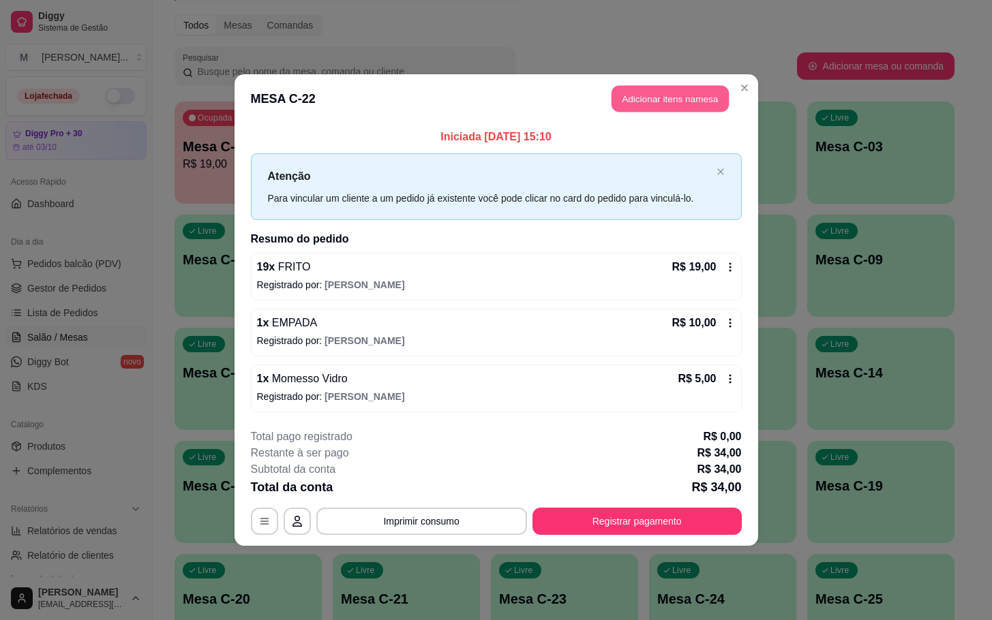
click at [655, 97] on button "Adicionar itens na mesa" at bounding box center [669, 99] width 117 height 27
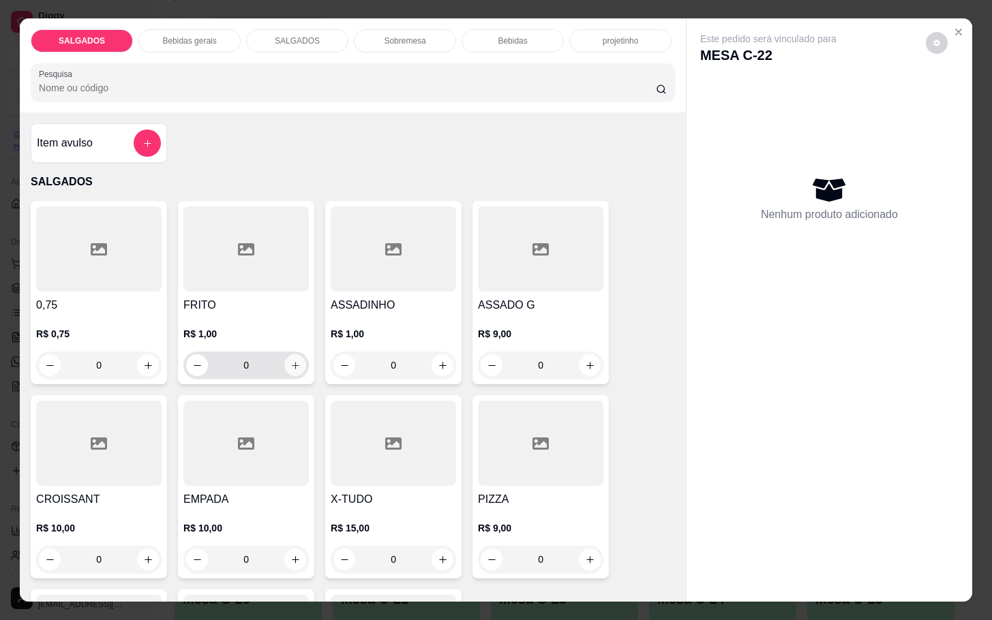
click at [290, 361] on icon "increase-product-quantity" at bounding box center [295, 366] width 10 height 10
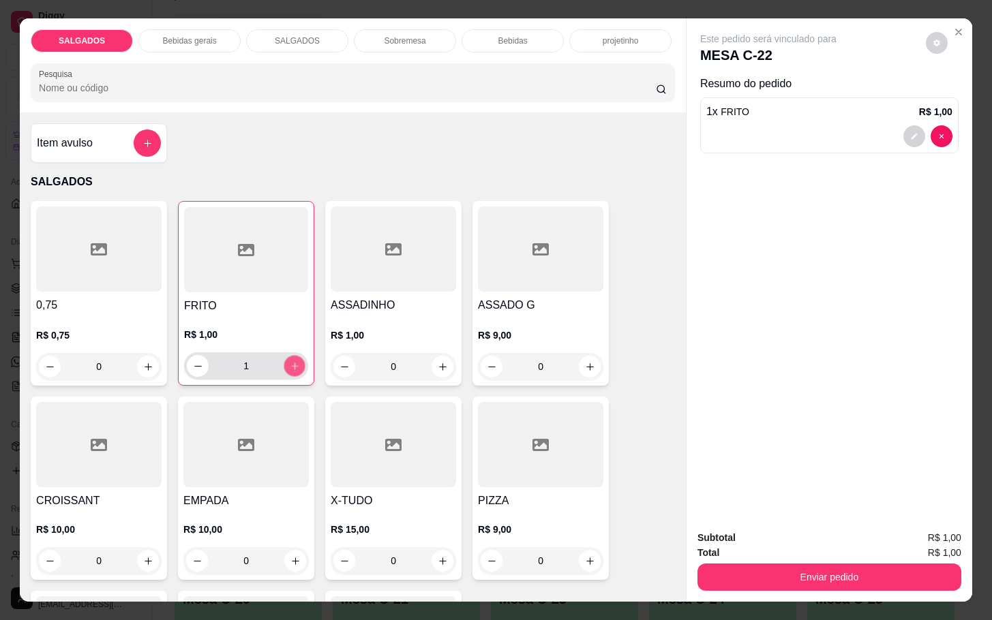
click at [290, 361] on icon "increase-product-quantity" at bounding box center [295, 366] width 10 height 10
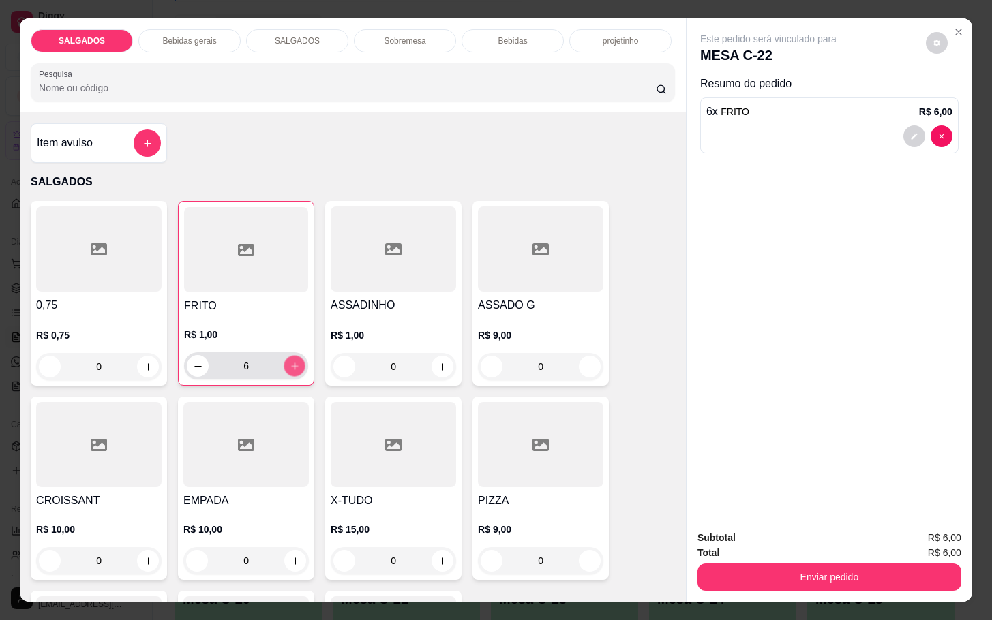
click at [290, 361] on icon "increase-product-quantity" at bounding box center [295, 366] width 10 height 10
type input "10"
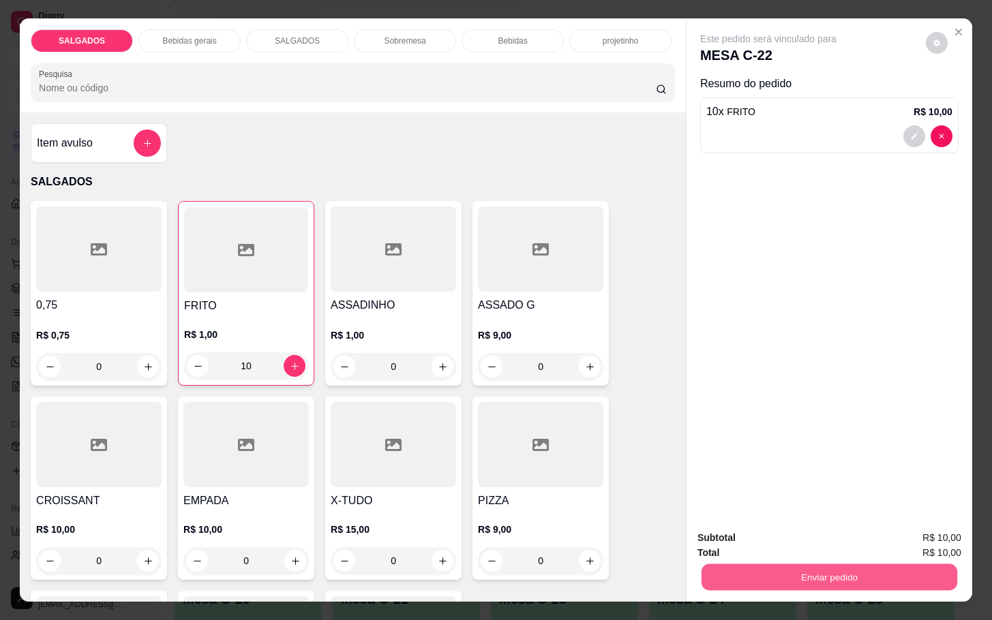
click at [857, 564] on button "Enviar pedido" at bounding box center [829, 577] width 256 height 27
click at [931, 534] on button "Enviar pedido" at bounding box center [923, 537] width 77 height 26
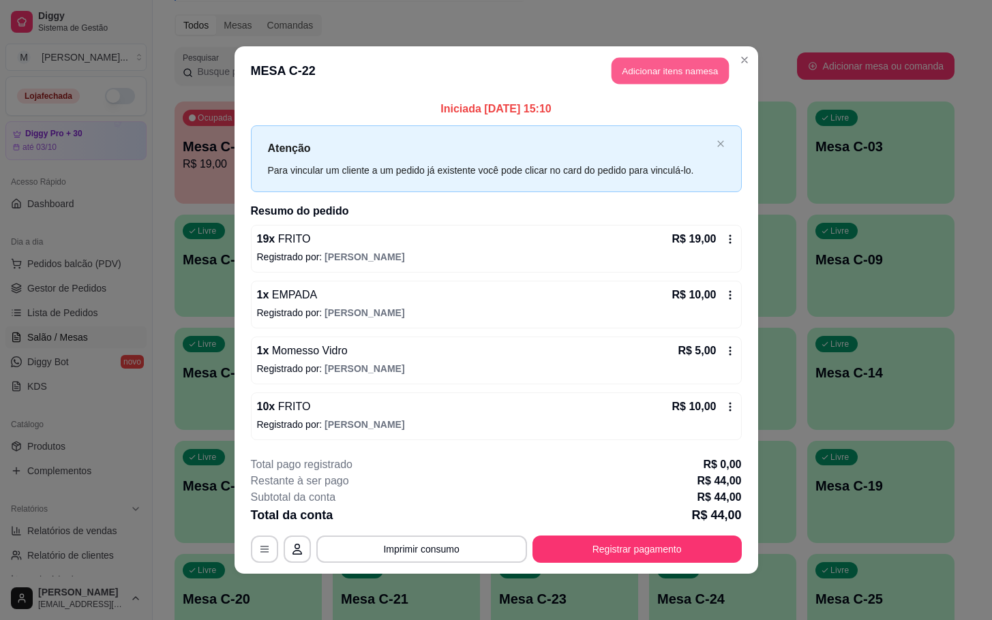
click at [634, 66] on button "Adicionar itens na mesa" at bounding box center [669, 71] width 117 height 27
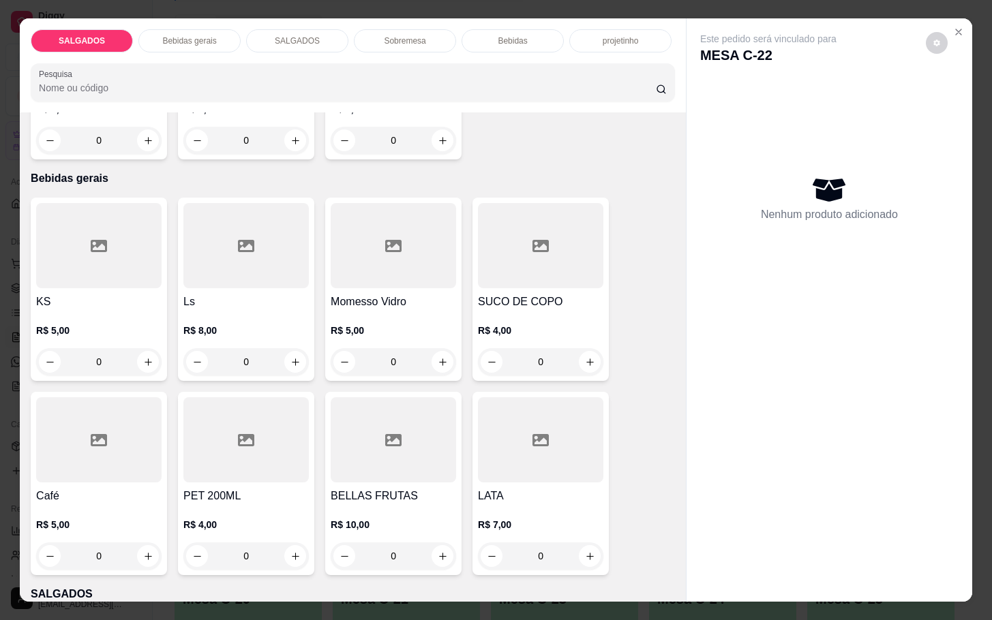
scroll to position [716, 0]
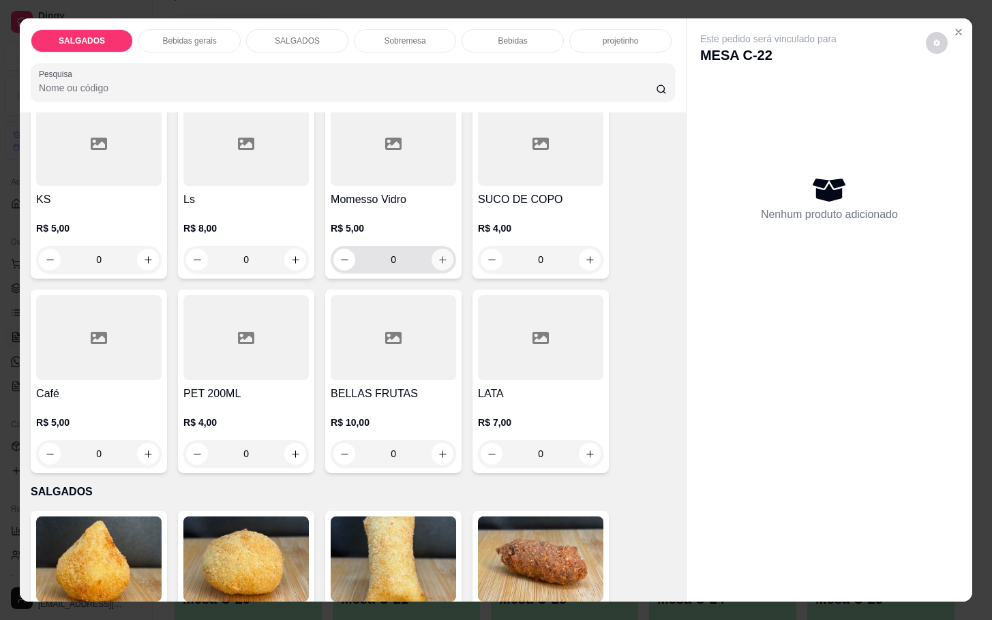
click at [432, 249] on button "increase-product-quantity" at bounding box center [442, 260] width 22 height 22
type input "1"
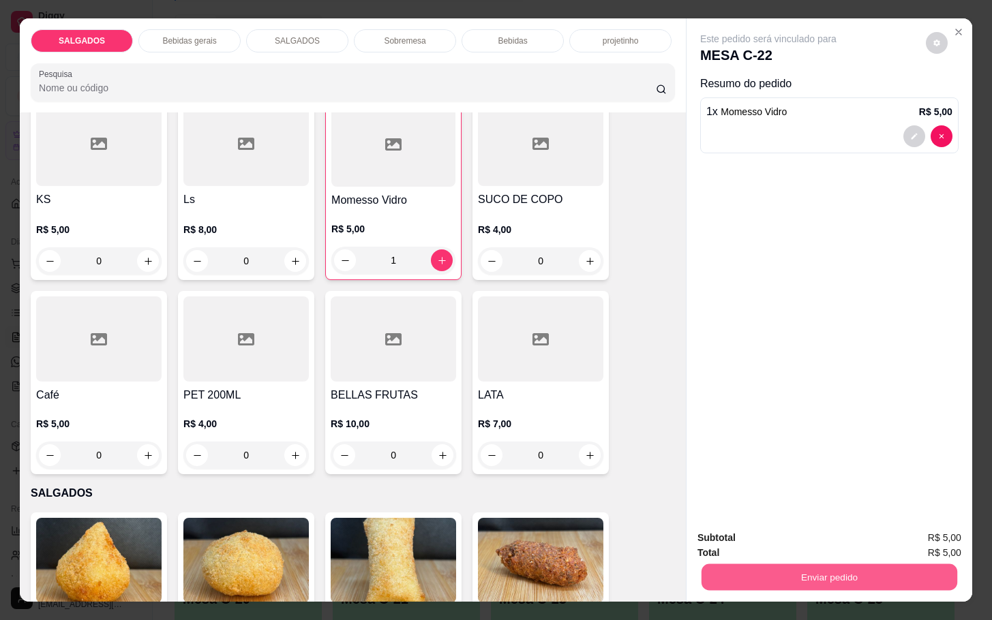
click at [748, 564] on button "Enviar pedido" at bounding box center [829, 577] width 256 height 27
click at [873, 575] on button "Enviar pedido" at bounding box center [829, 577] width 256 height 27
click at [926, 524] on button "Enviar pedido" at bounding box center [923, 537] width 77 height 26
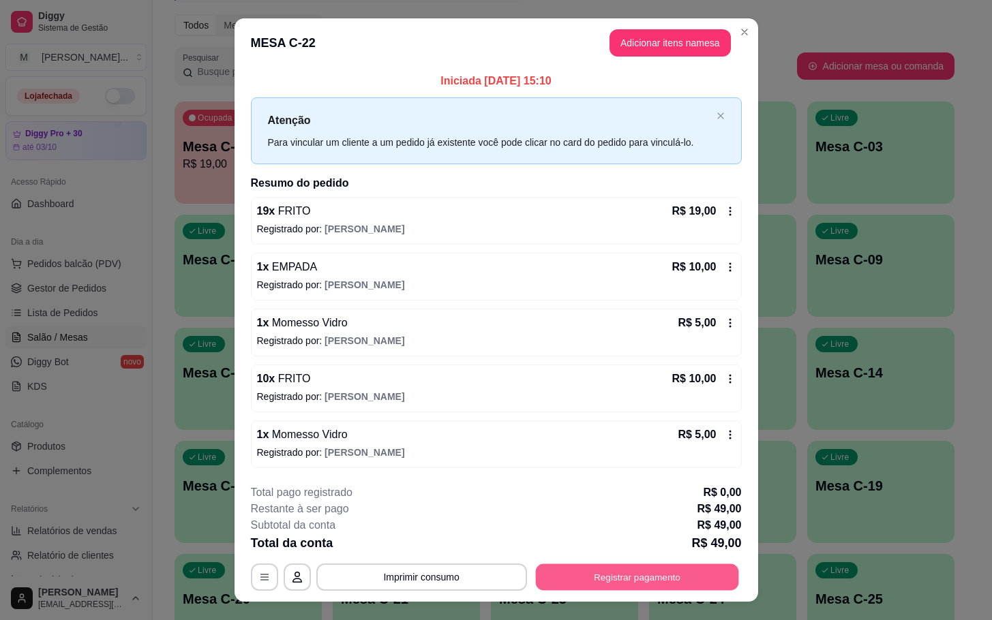
click at [704, 567] on button "Registrar pagamento" at bounding box center [636, 577] width 203 height 27
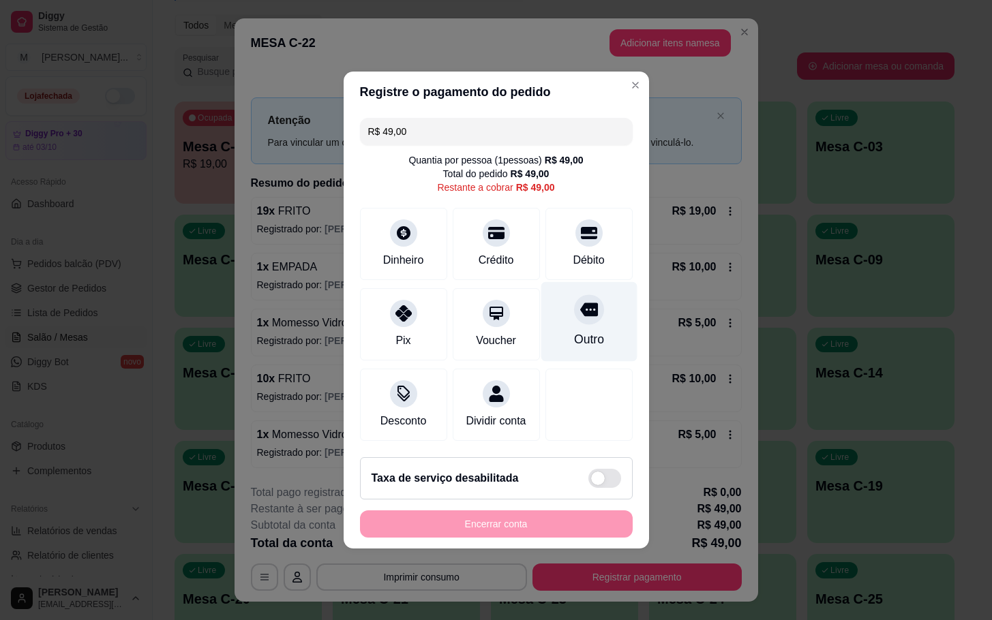
click at [583, 331] on div "Outro" at bounding box center [588, 340] width 30 height 18
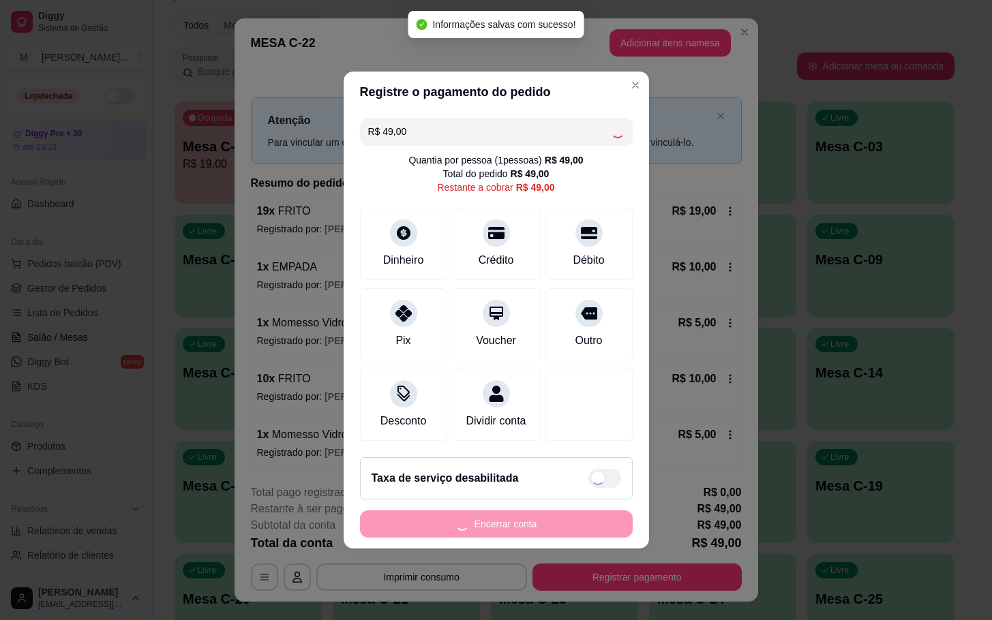
type input "R$ 0,00"
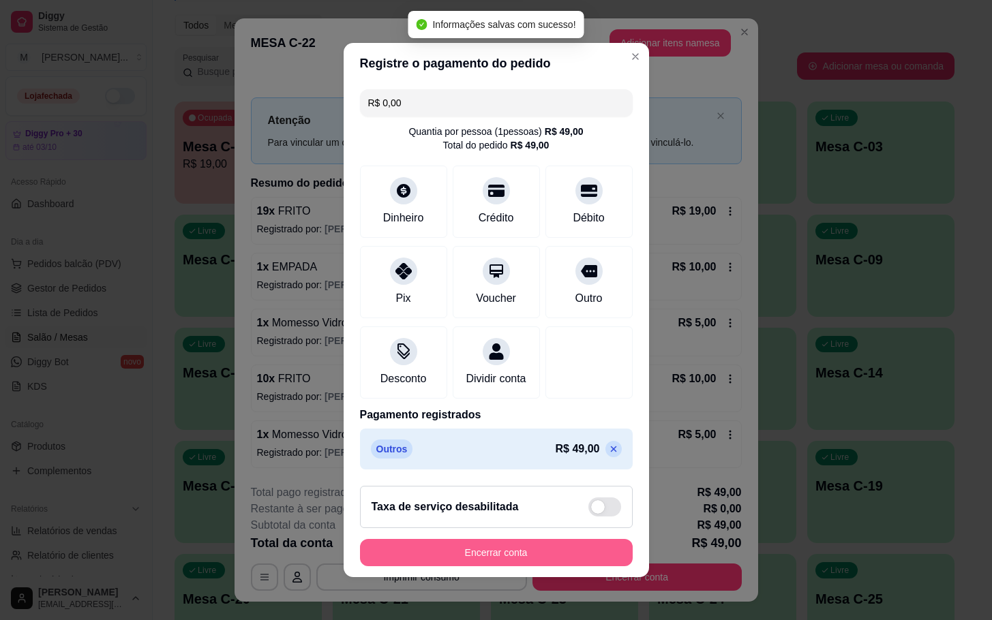
click at [528, 566] on button "Encerrar conta" at bounding box center [496, 552] width 273 height 27
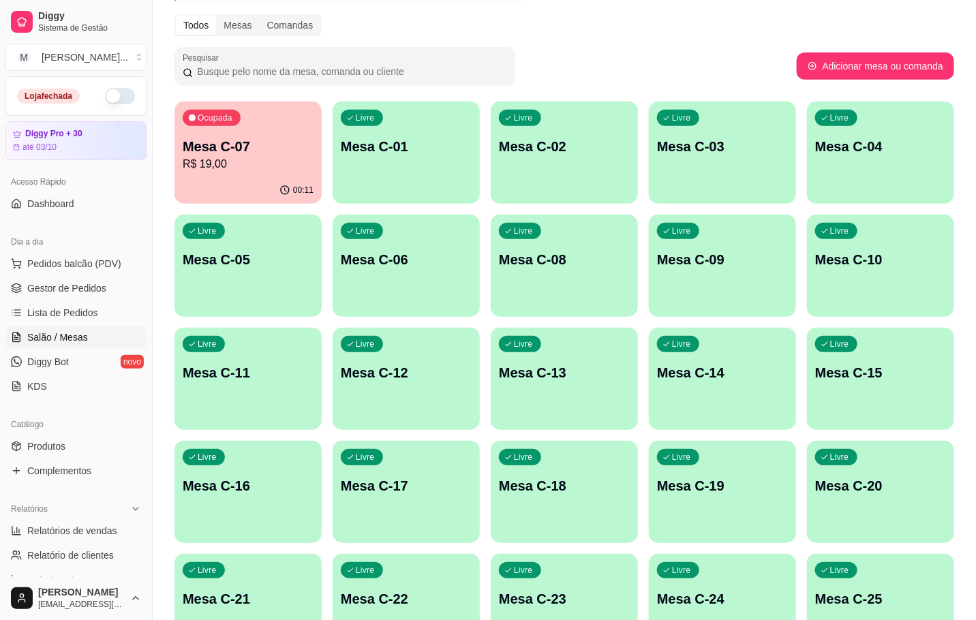
click at [244, 172] on button "Ocupada Mesa C-07 R$ 19,00 00:11" at bounding box center [248, 153] width 147 height 102
click at [290, 579] on div "Livre Mesa C-21" at bounding box center [248, 597] width 147 height 86
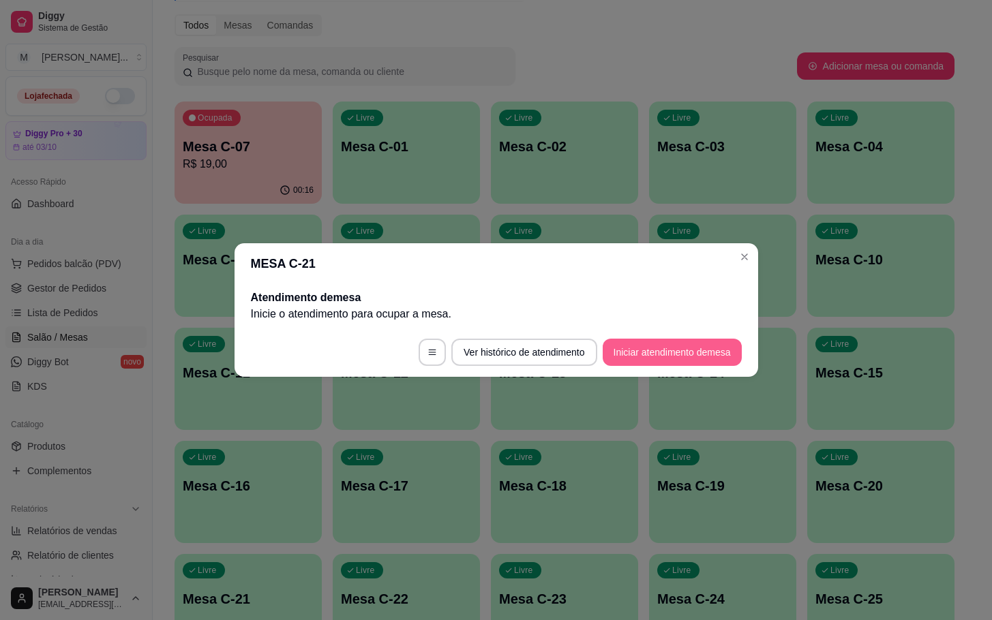
click at [676, 348] on button "Iniciar atendimento de mesa" at bounding box center [672, 352] width 139 height 27
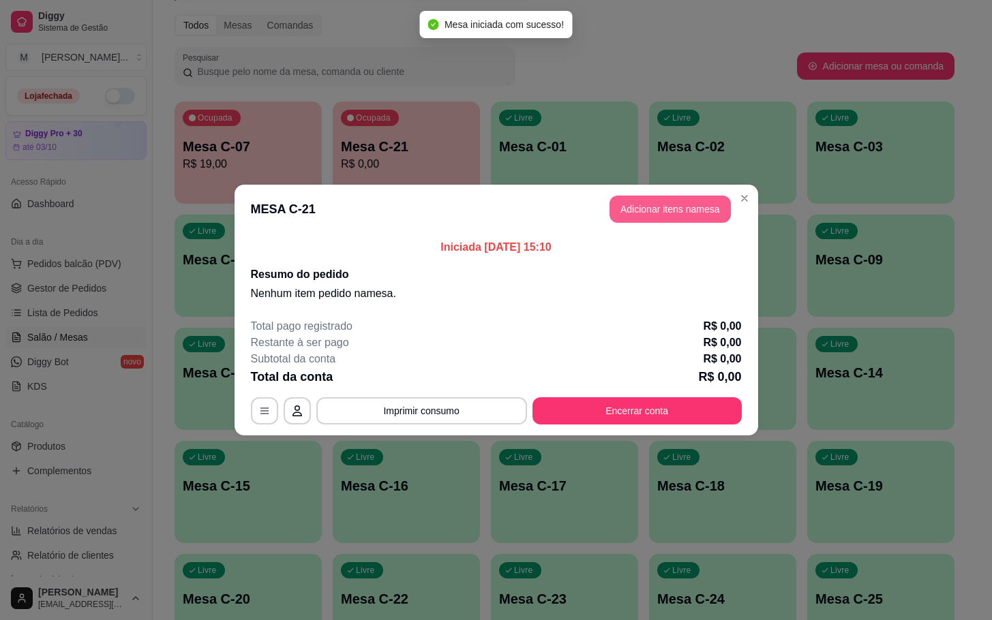
click at [641, 209] on button "Adicionar itens na mesa" at bounding box center [669, 209] width 121 height 27
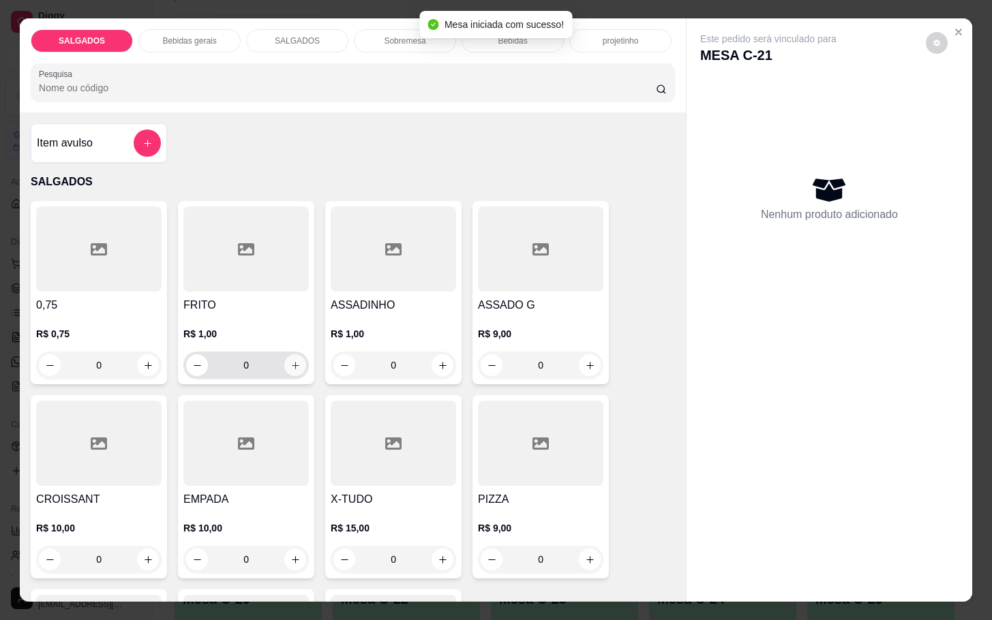
click at [284, 359] on button "increase-product-quantity" at bounding box center [295, 365] width 22 height 22
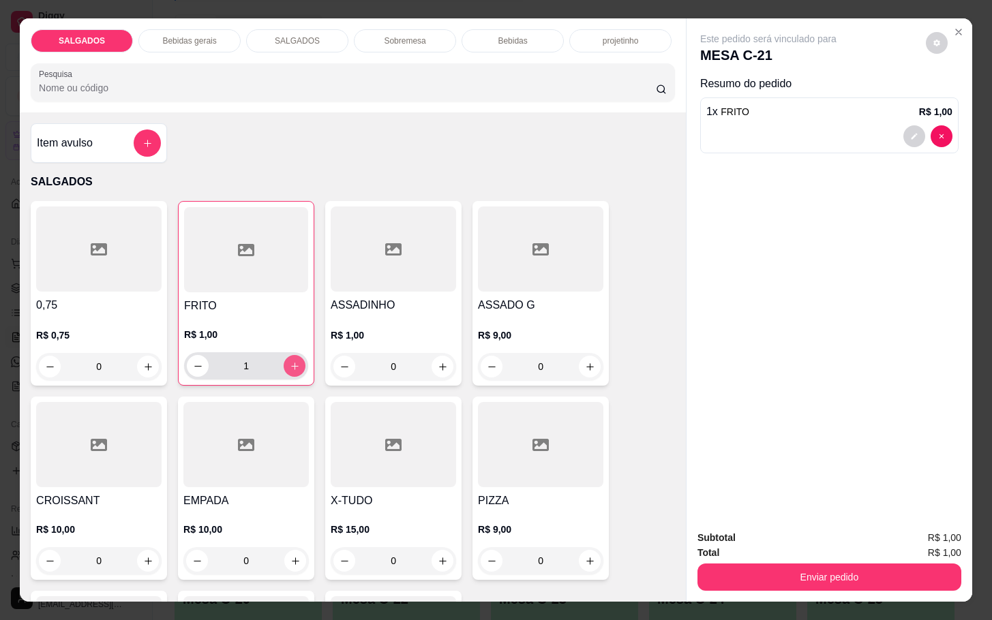
click at [284, 359] on button "increase-product-quantity" at bounding box center [295, 366] width 22 height 22
click at [284, 359] on button "increase-product-quantity" at bounding box center [294, 366] width 21 height 21
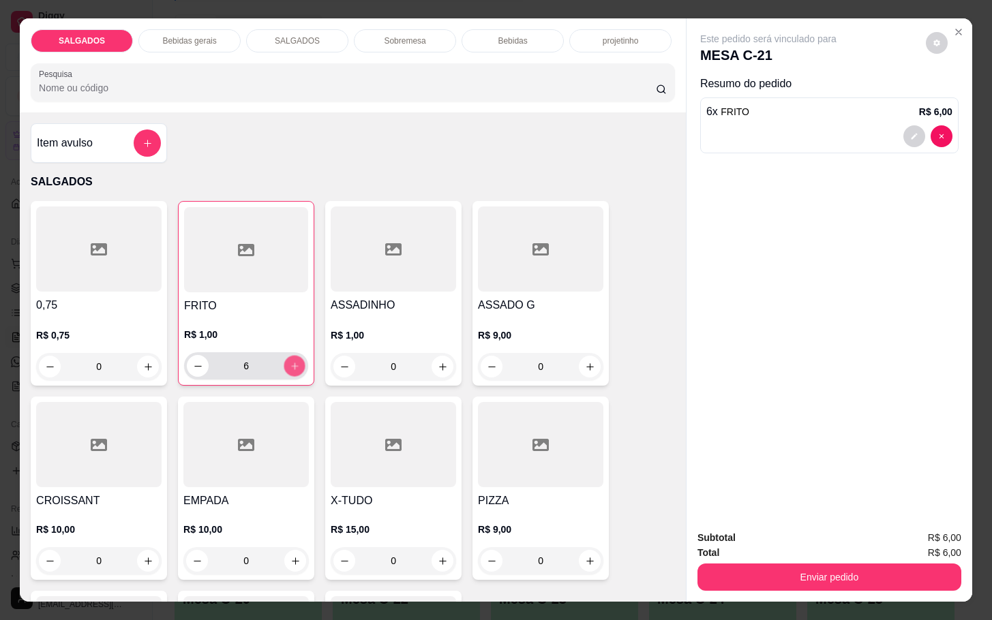
click at [284, 359] on button "increase-product-quantity" at bounding box center [294, 366] width 21 height 21
type input "10"
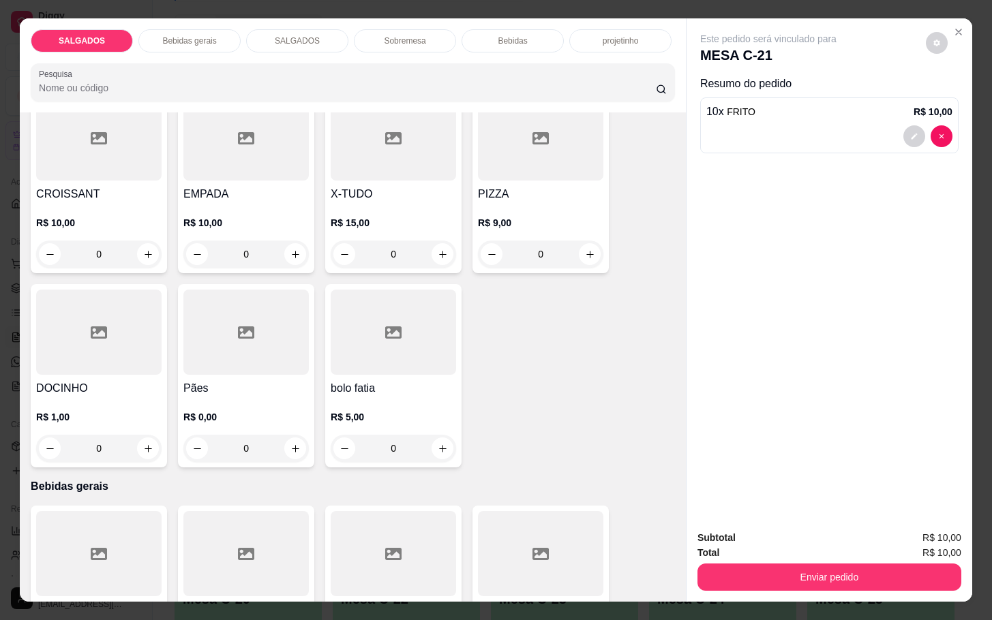
scroll to position [613, 0]
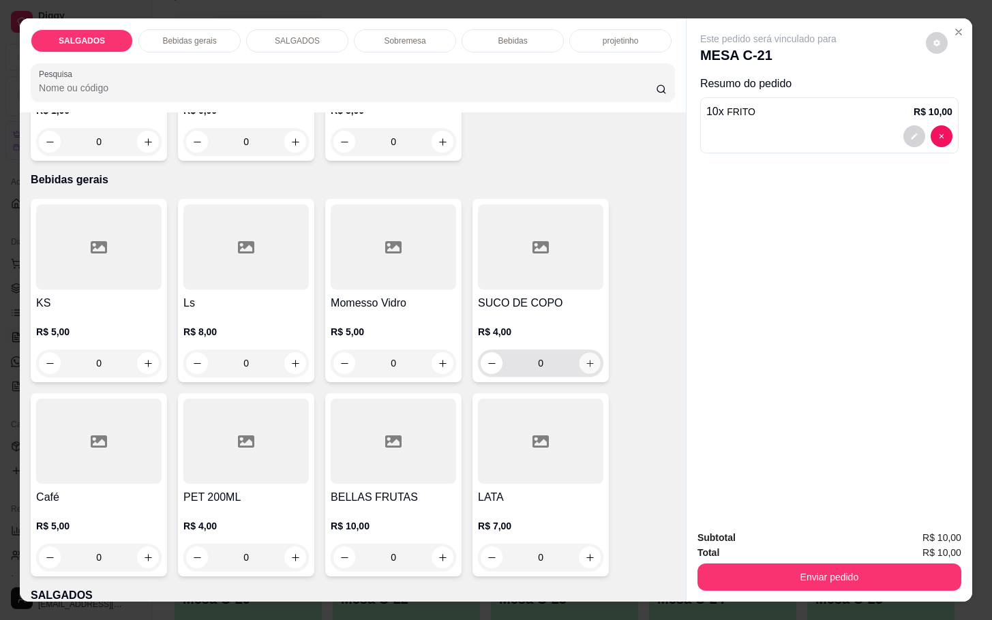
click at [585, 359] on icon "increase-product-quantity" at bounding box center [590, 364] width 10 height 10
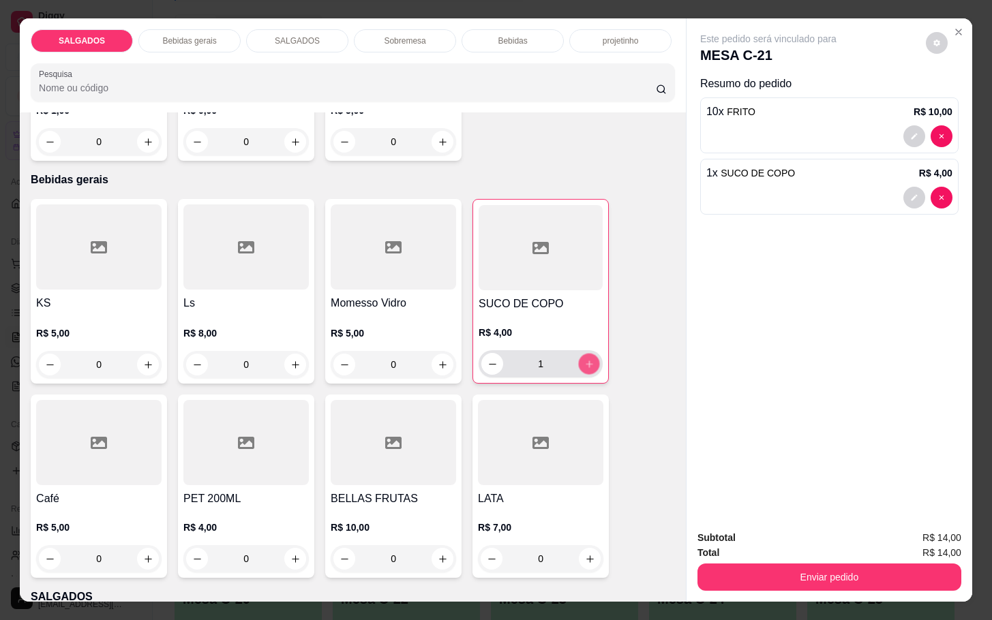
click at [584, 359] on icon "increase-product-quantity" at bounding box center [589, 364] width 10 height 10
type input "2"
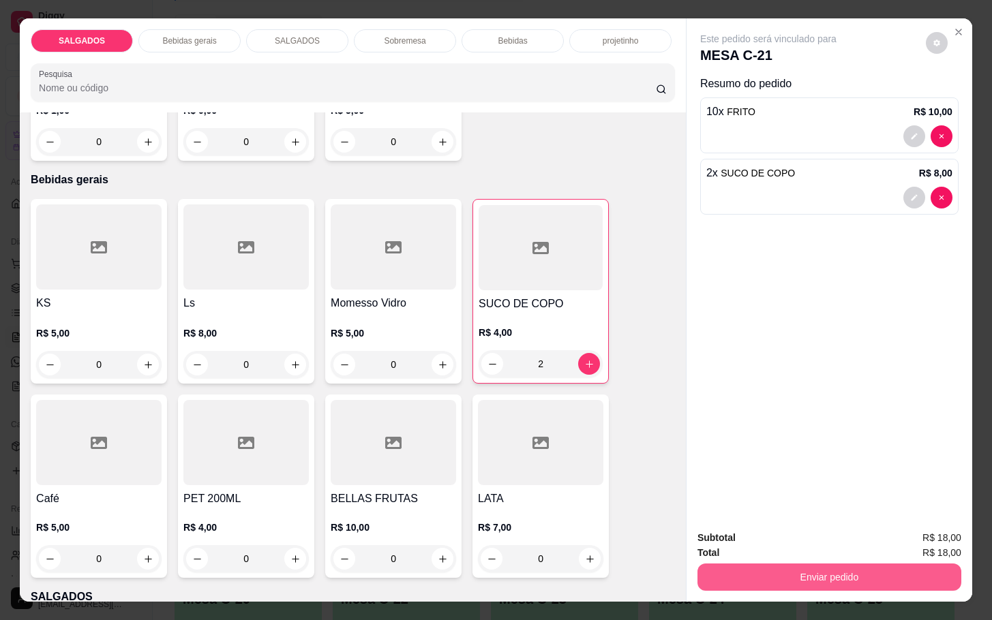
click at [843, 564] on button "Enviar pedido" at bounding box center [829, 577] width 264 height 27
click at [937, 534] on button "Enviar pedido" at bounding box center [923, 536] width 75 height 25
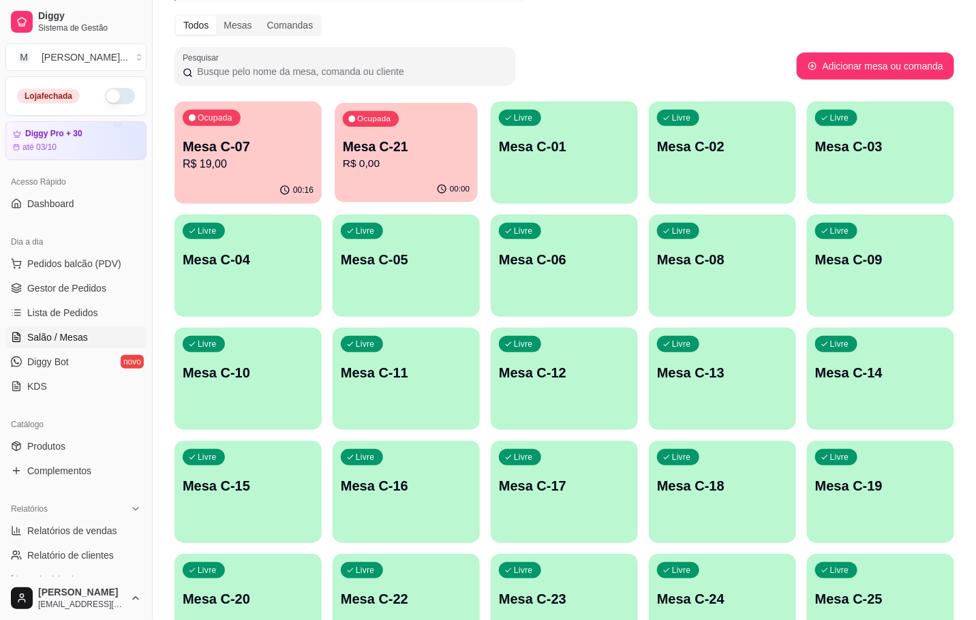
click at [397, 131] on div "Ocupada Mesa C-21 R$ 0,00" at bounding box center [406, 140] width 143 height 74
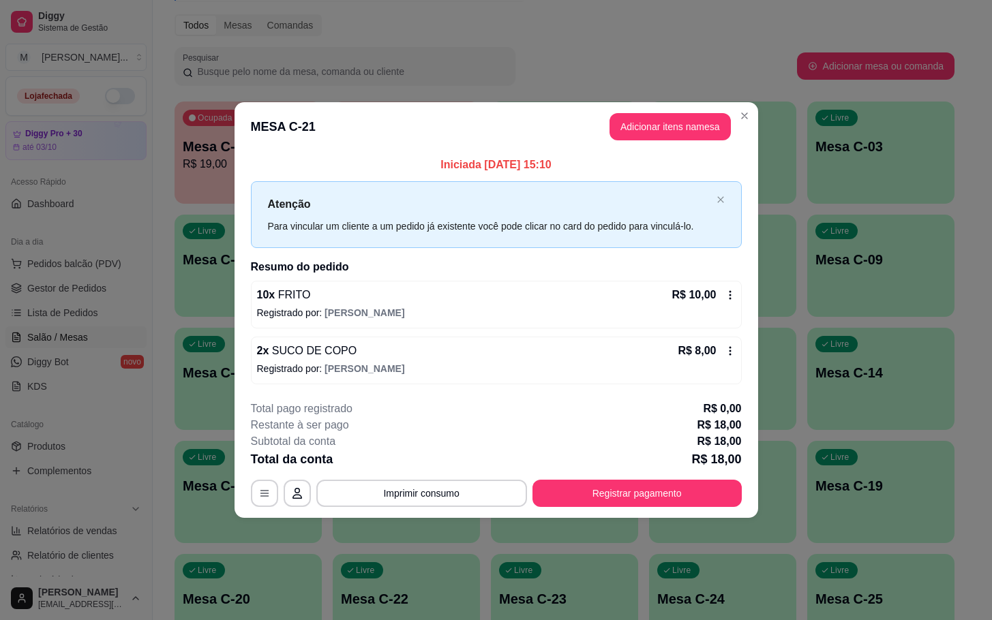
click at [734, 290] on icon at bounding box center [730, 295] width 11 height 11
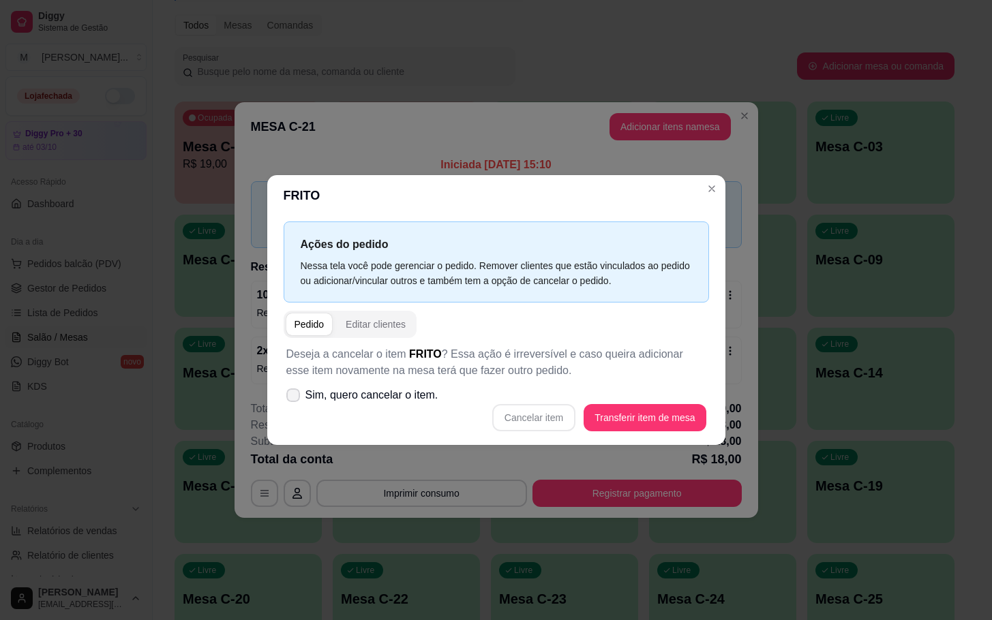
click at [297, 389] on span at bounding box center [293, 396] width 14 height 14
click at [294, 398] on input "Sim, quero cancelar o item." at bounding box center [290, 402] width 9 height 9
checkbox input "true"
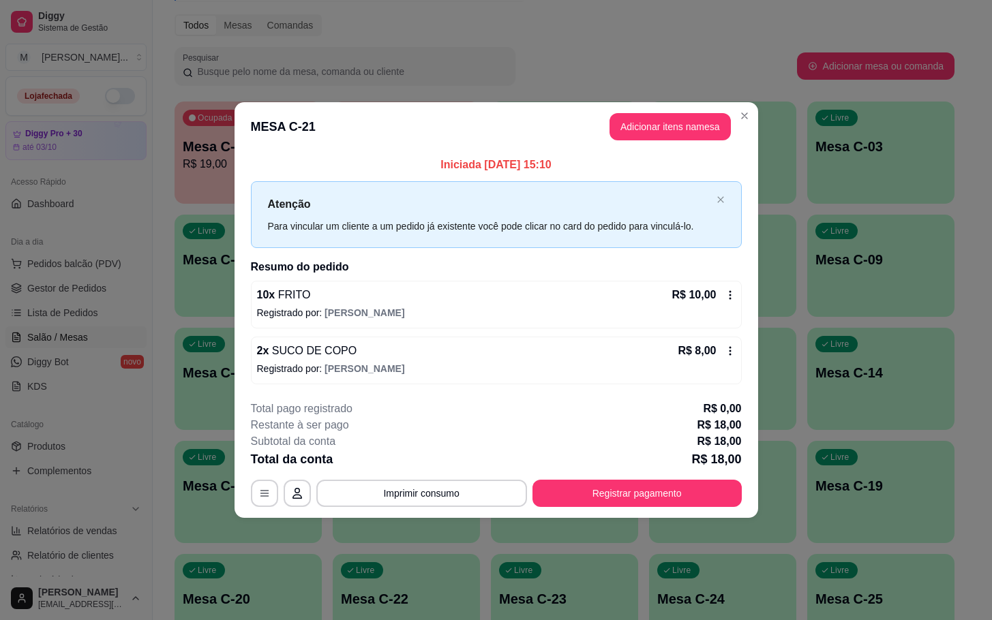
click at [733, 291] on icon at bounding box center [730, 295] width 11 height 11
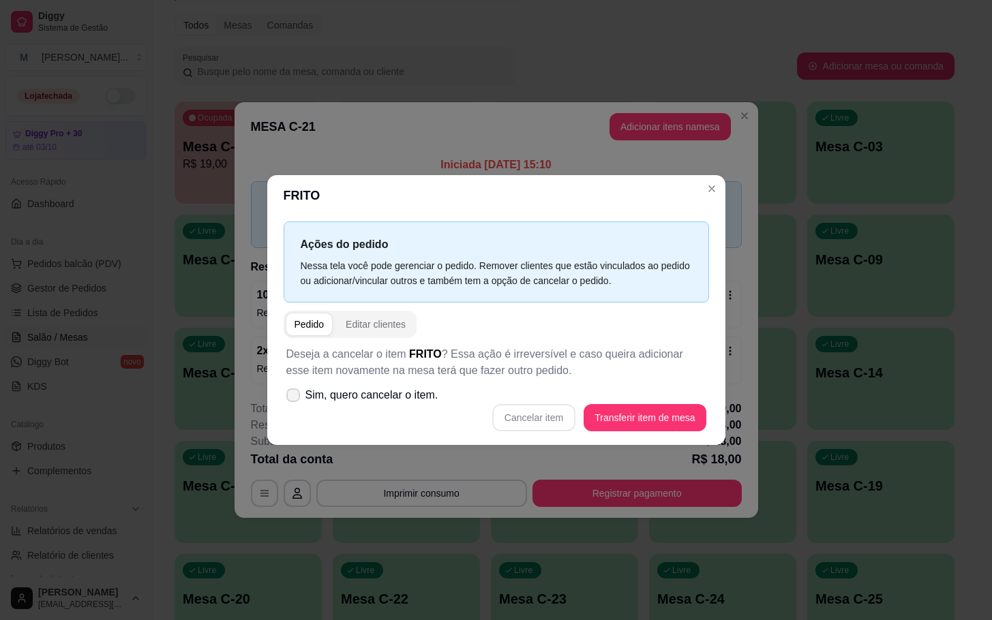
click at [286, 393] on span at bounding box center [293, 396] width 14 height 14
click at [286, 398] on input "Sim, quero cancelar o item." at bounding box center [290, 402] width 9 height 9
checkbox input "true"
click at [541, 406] on button "Cancelar item" at bounding box center [533, 417] width 83 height 27
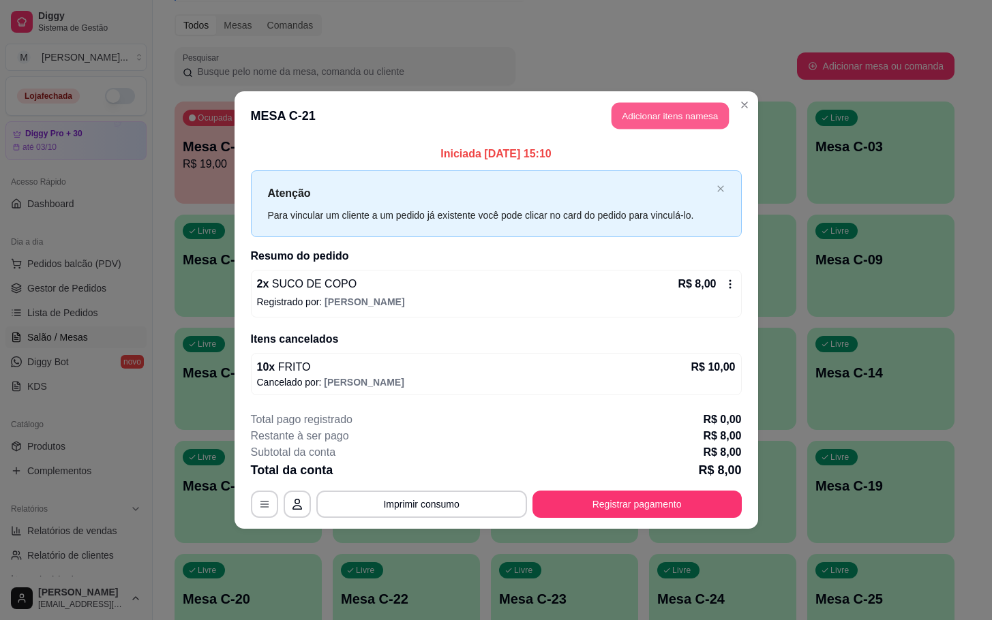
click at [644, 119] on button "Adicionar itens na mesa" at bounding box center [669, 116] width 117 height 27
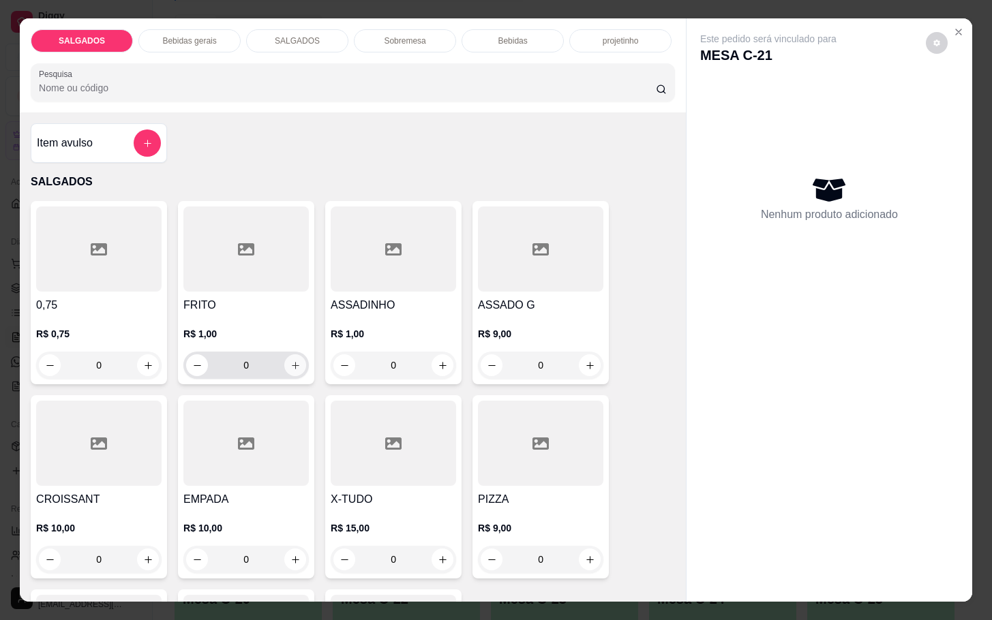
click at [290, 367] on button "increase-product-quantity" at bounding box center [295, 365] width 22 height 22
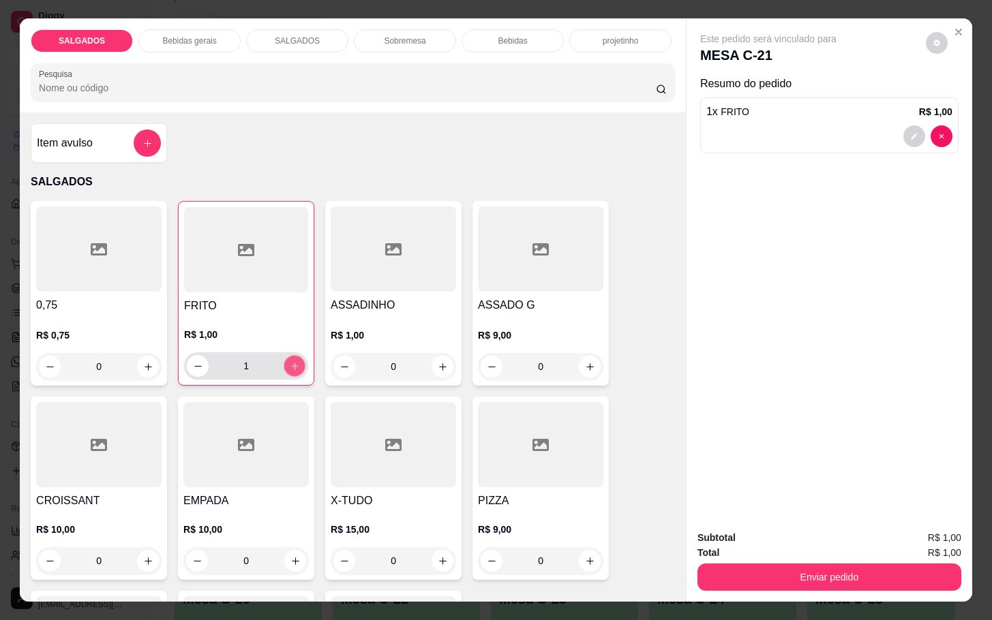
click at [290, 367] on button "increase-product-quantity" at bounding box center [294, 366] width 21 height 21
click at [289, 355] on button "increase-product-quantity" at bounding box center [295, 366] width 22 height 22
type input "4"
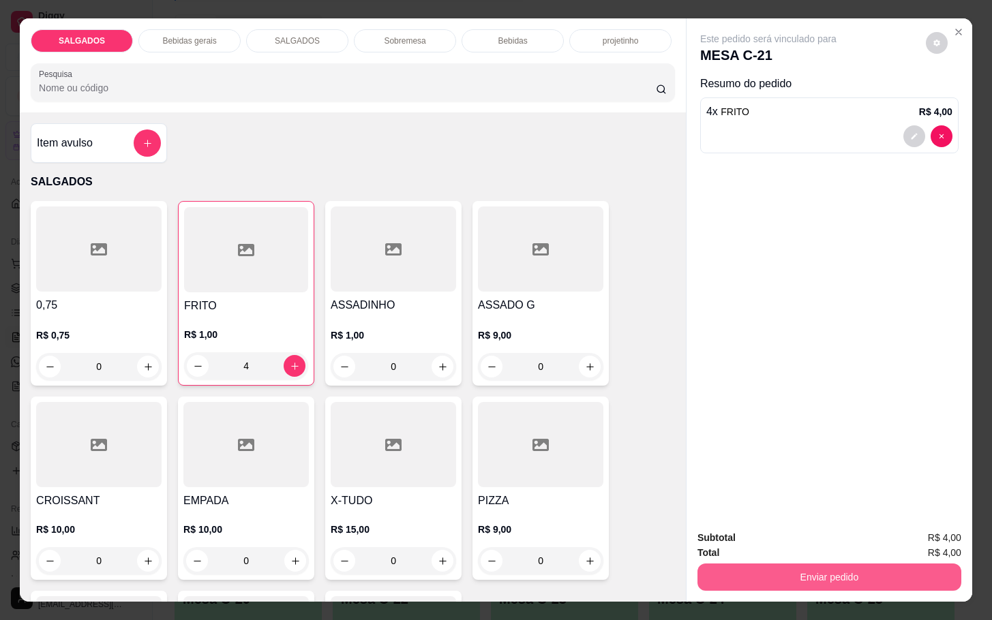
click at [714, 571] on button "Enviar pedido" at bounding box center [829, 577] width 264 height 27
click at [930, 539] on button "Enviar pedido" at bounding box center [923, 536] width 75 height 25
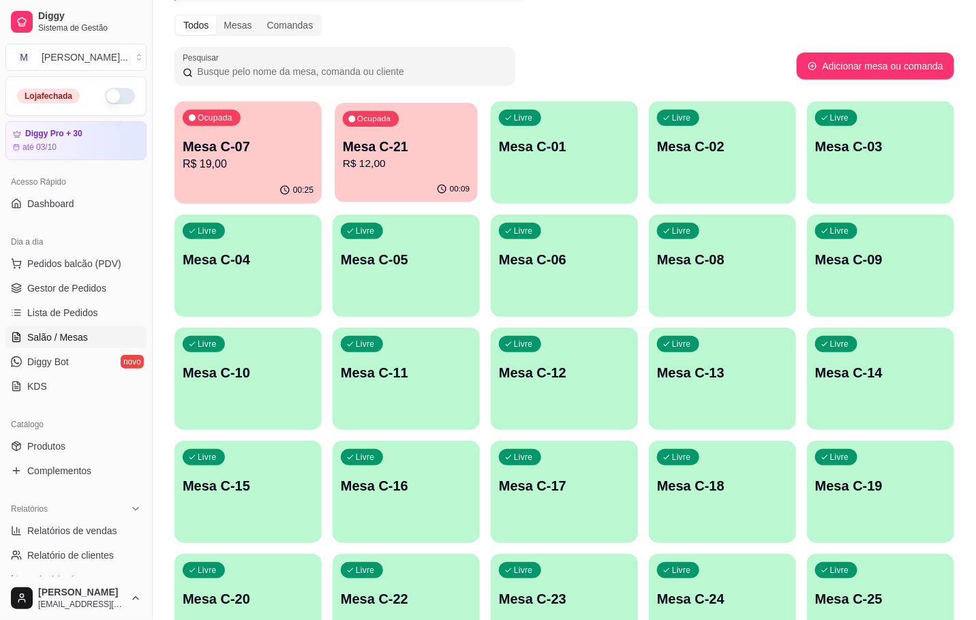
click at [389, 147] on p "Mesa C-21" at bounding box center [406, 147] width 127 height 18
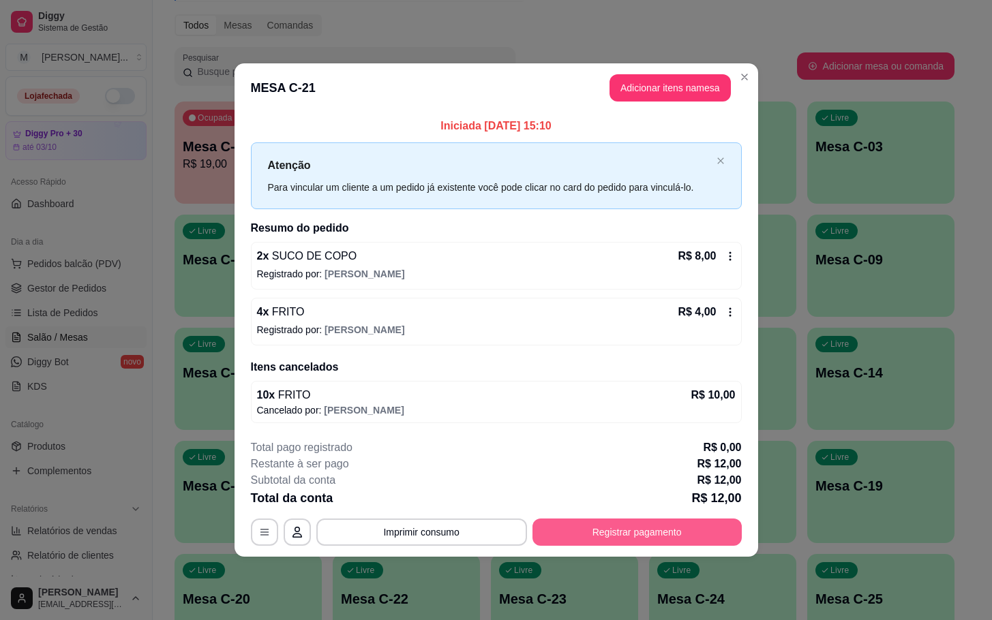
click at [573, 536] on button "Registrar pagamento" at bounding box center [636, 532] width 209 height 27
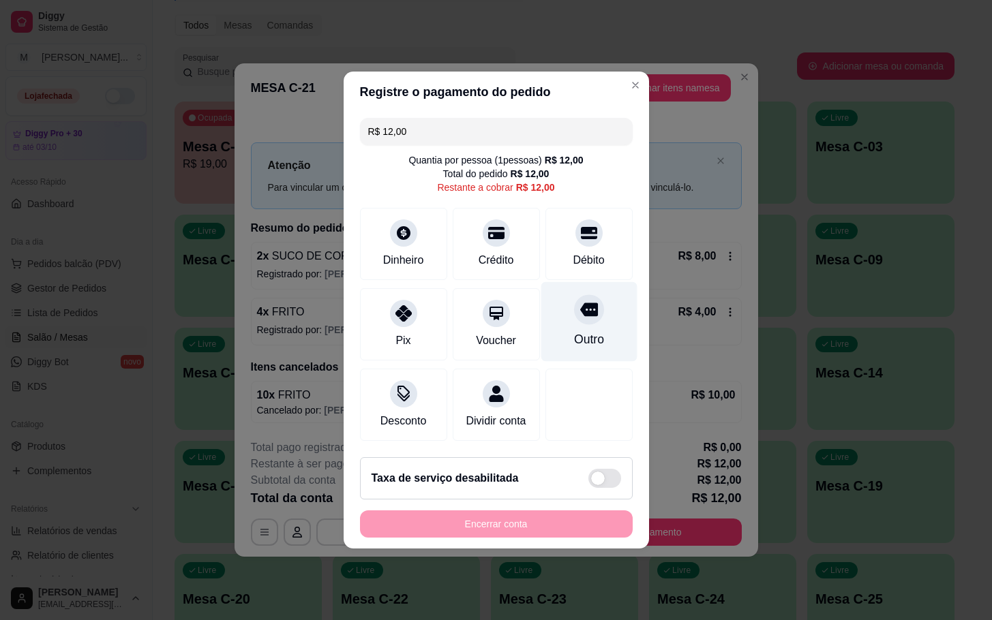
click at [593, 319] on div "Outro" at bounding box center [589, 322] width 96 height 80
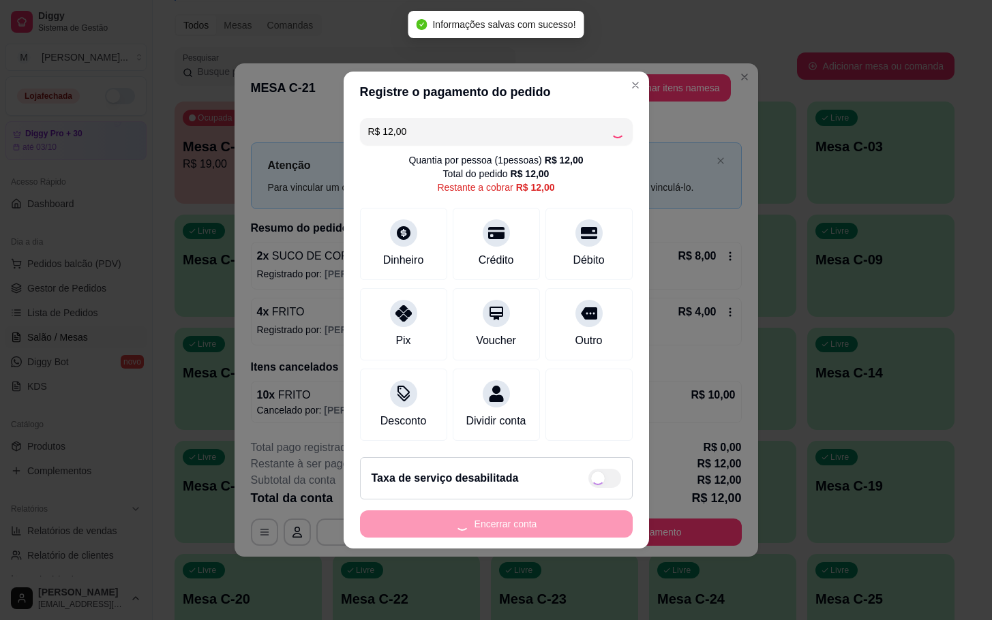
type input "R$ 0,00"
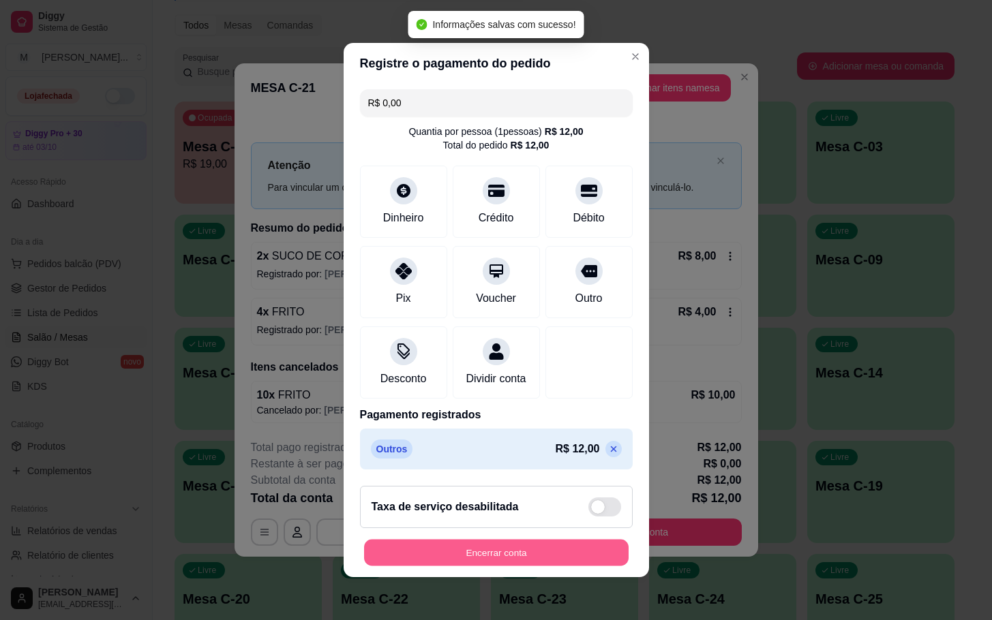
click at [489, 550] on button "Encerrar conta" at bounding box center [496, 553] width 264 height 27
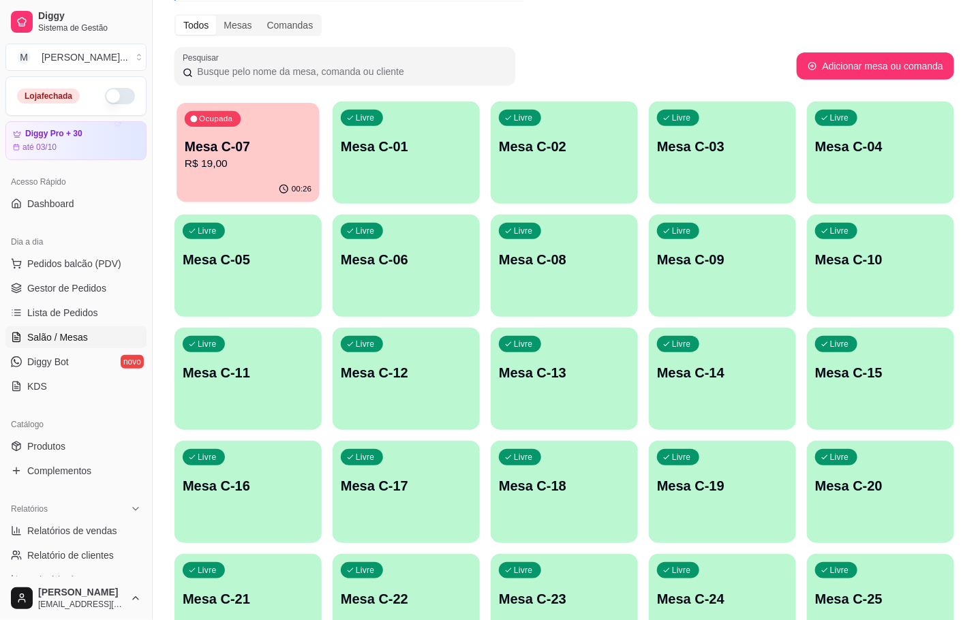
click at [190, 168] on p "R$ 19,00" at bounding box center [248, 164] width 127 height 16
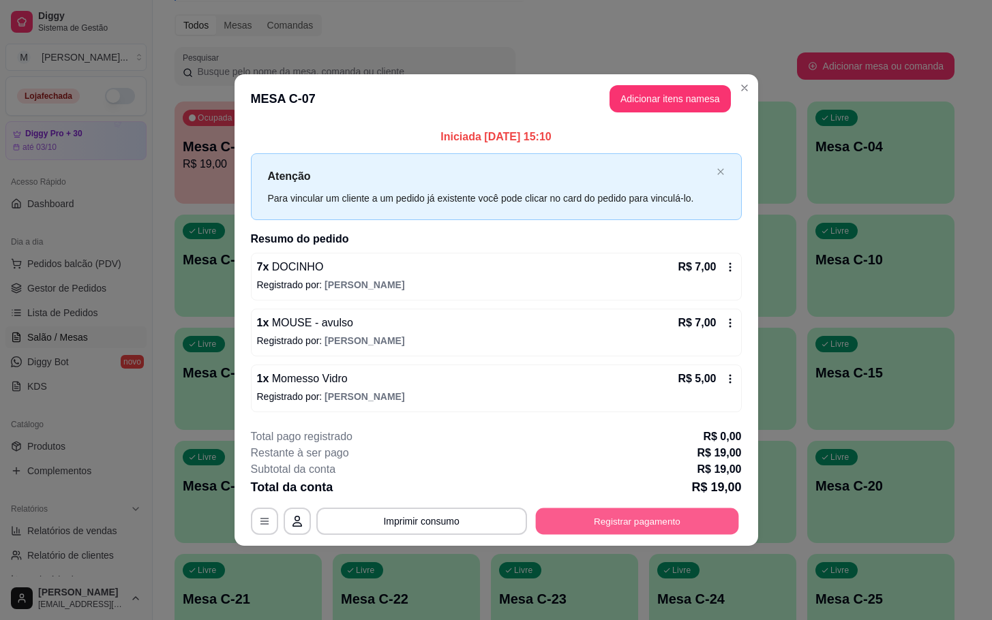
click at [594, 530] on button "Registrar pagamento" at bounding box center [636, 521] width 203 height 27
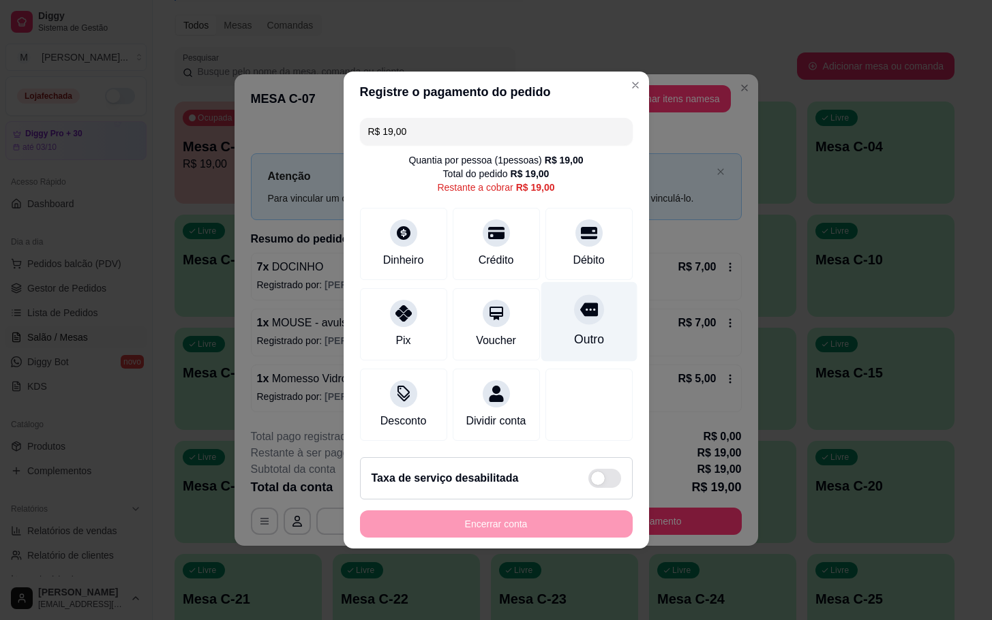
click at [550, 299] on div "Outro" at bounding box center [589, 322] width 96 height 80
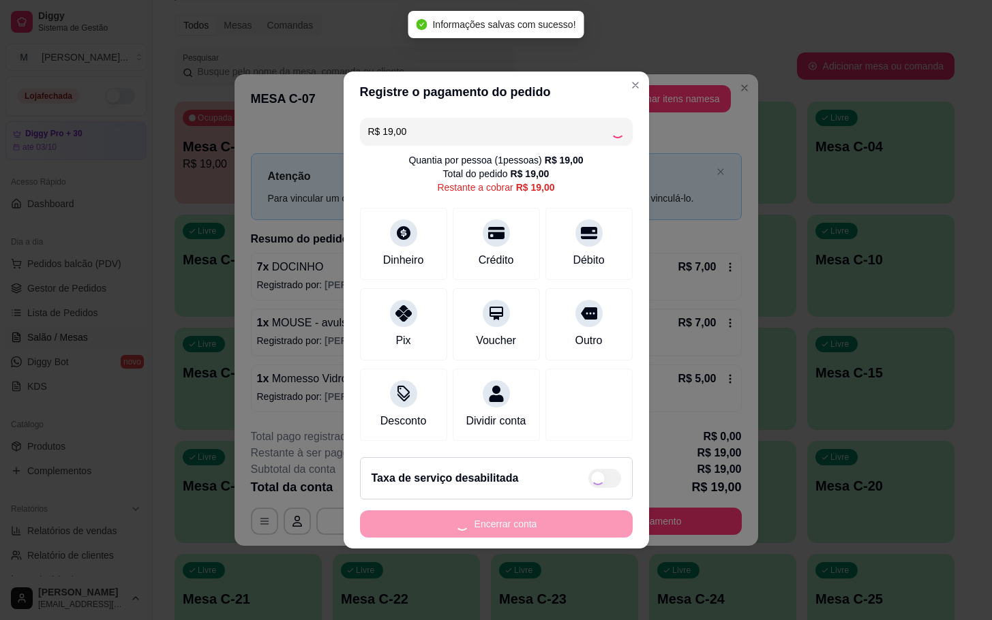
type input "R$ 0,00"
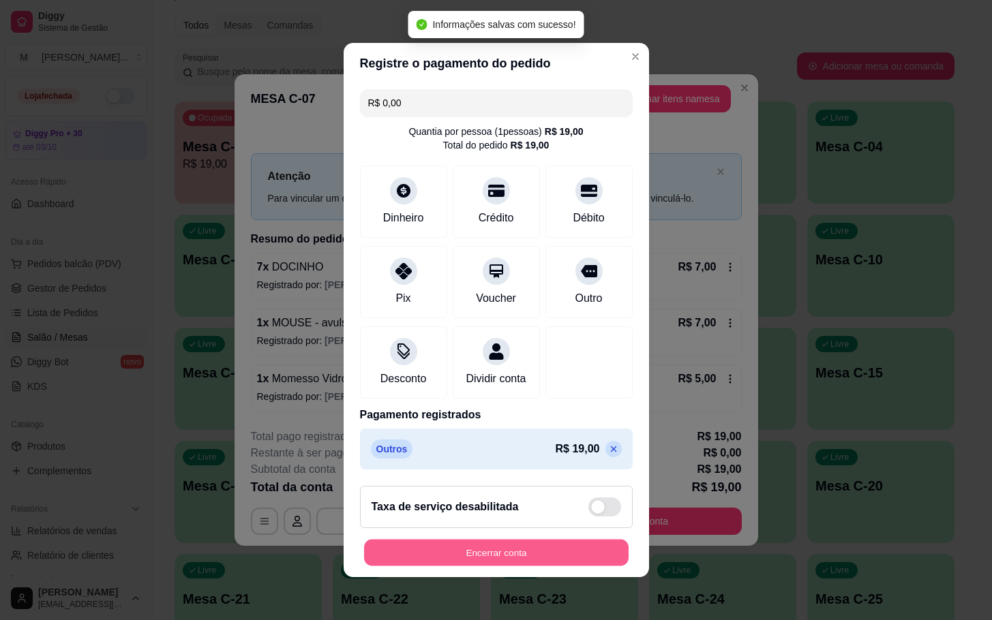
click at [491, 566] on button "Encerrar conta" at bounding box center [496, 553] width 264 height 27
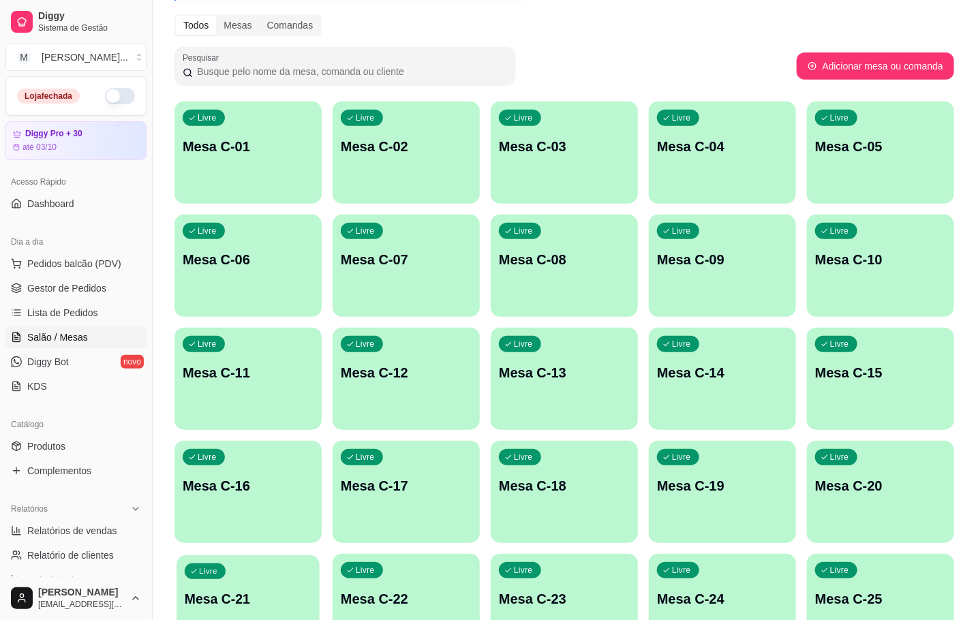
click at [262, 575] on div "Livre Mesa C-21" at bounding box center [248, 597] width 143 height 83
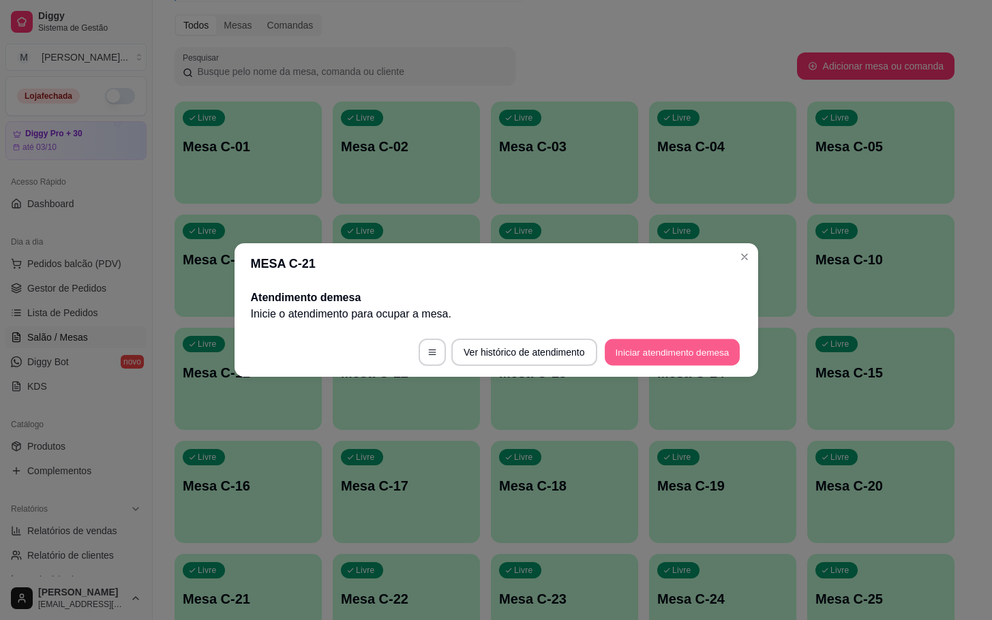
click at [659, 352] on button "Iniciar atendimento de mesa" at bounding box center [672, 352] width 135 height 27
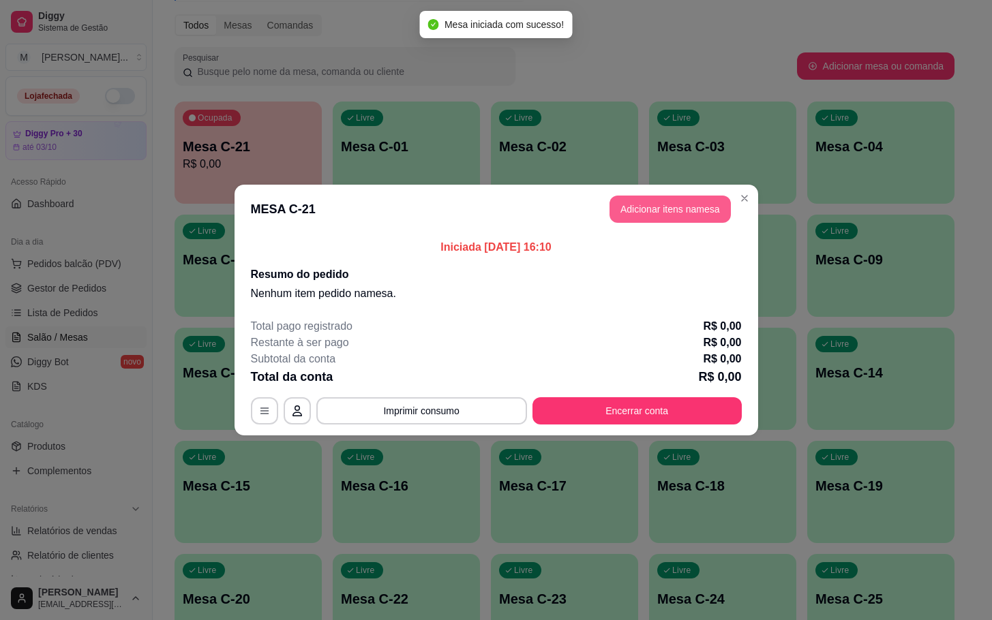
click at [620, 200] on button "Adicionar itens na mesa" at bounding box center [669, 209] width 121 height 27
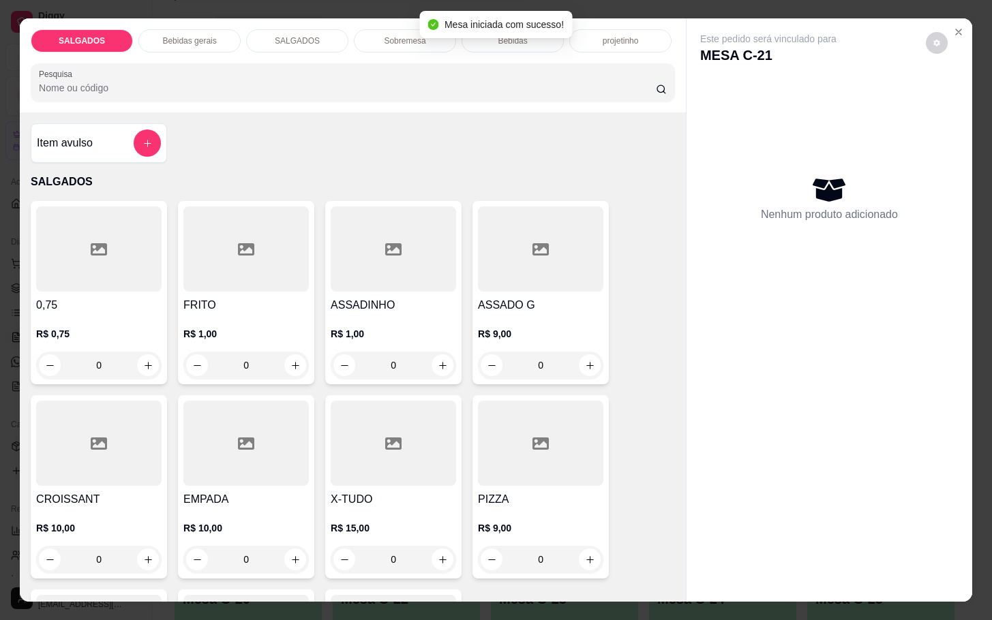
scroll to position [204, 0]
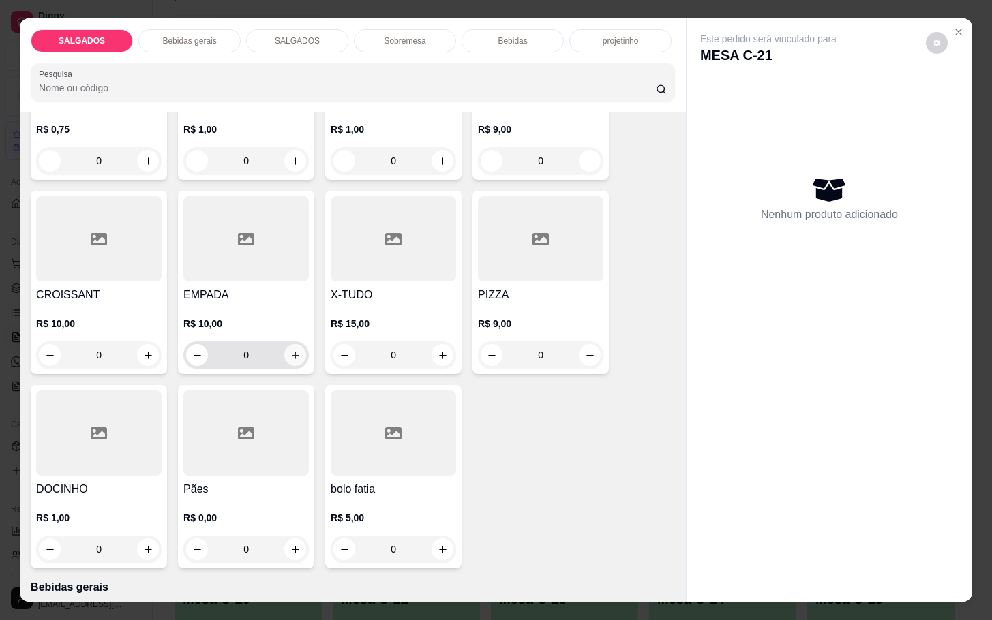
click at [278, 342] on div "0" at bounding box center [246, 355] width 120 height 27
type input "1"
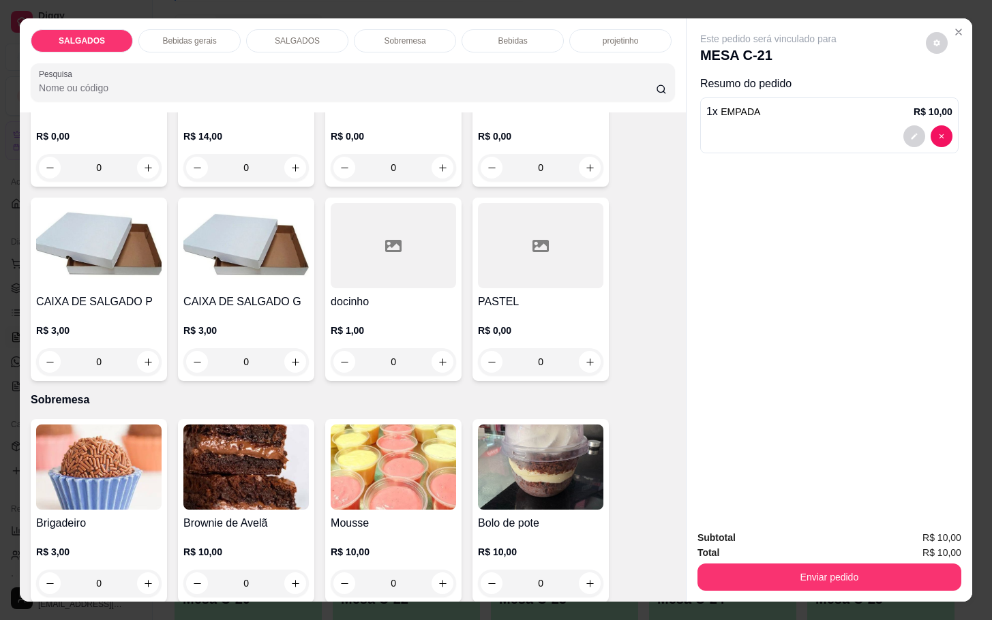
scroll to position [1943, 0]
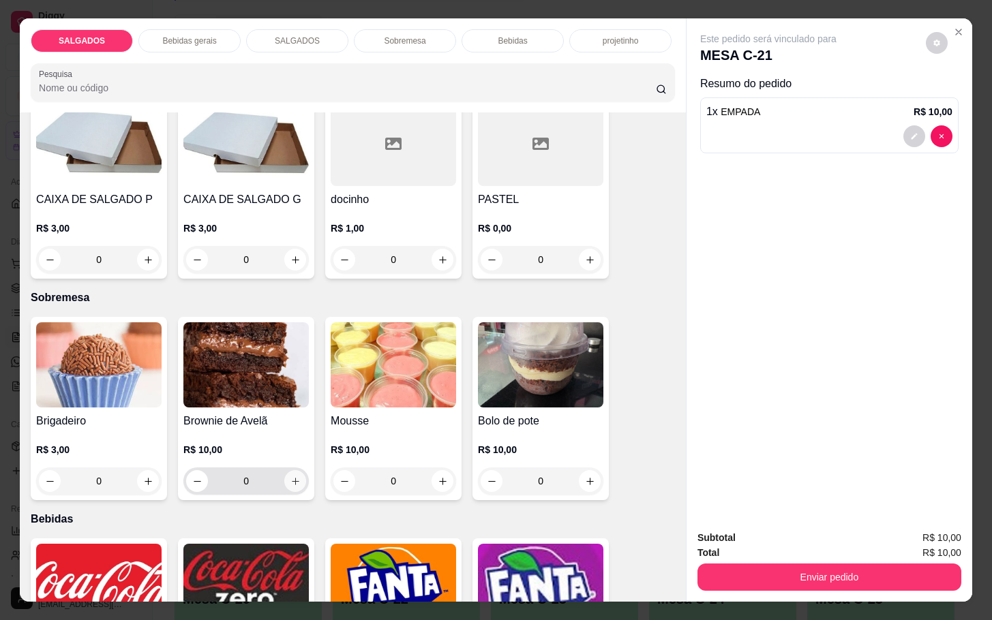
click at [297, 470] on button "increase-product-quantity" at bounding box center [295, 481] width 22 height 22
type input "1"
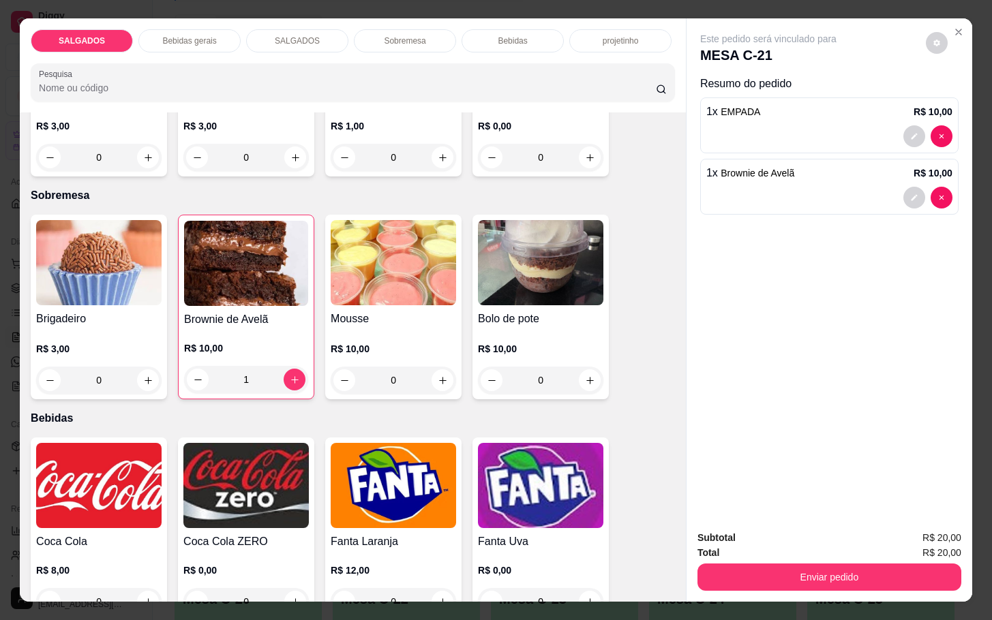
scroll to position [2147, 0]
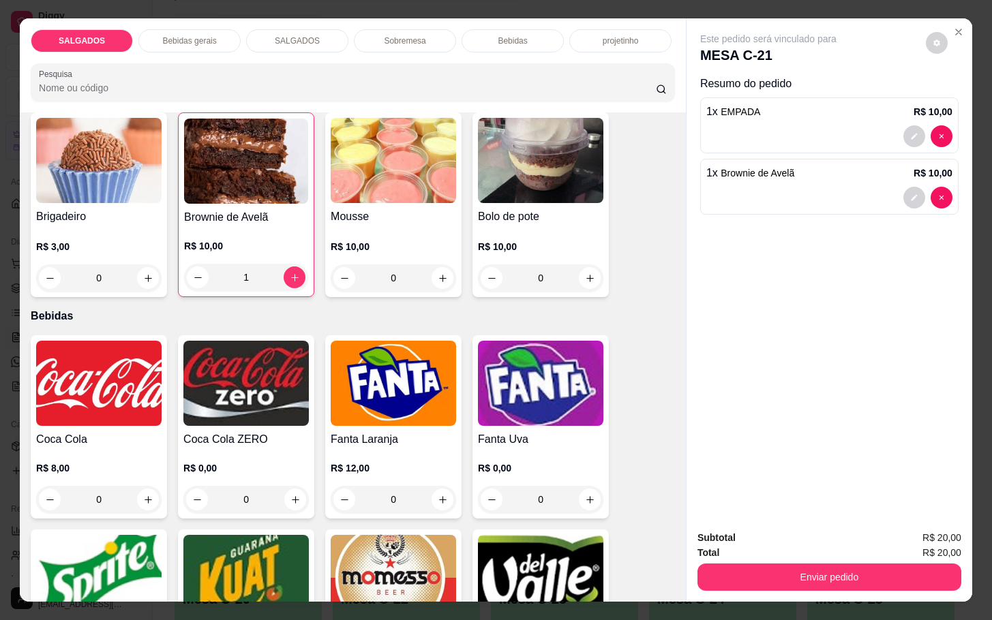
click at [133, 431] on h4 "Coca Cola" at bounding box center [98, 439] width 125 height 16
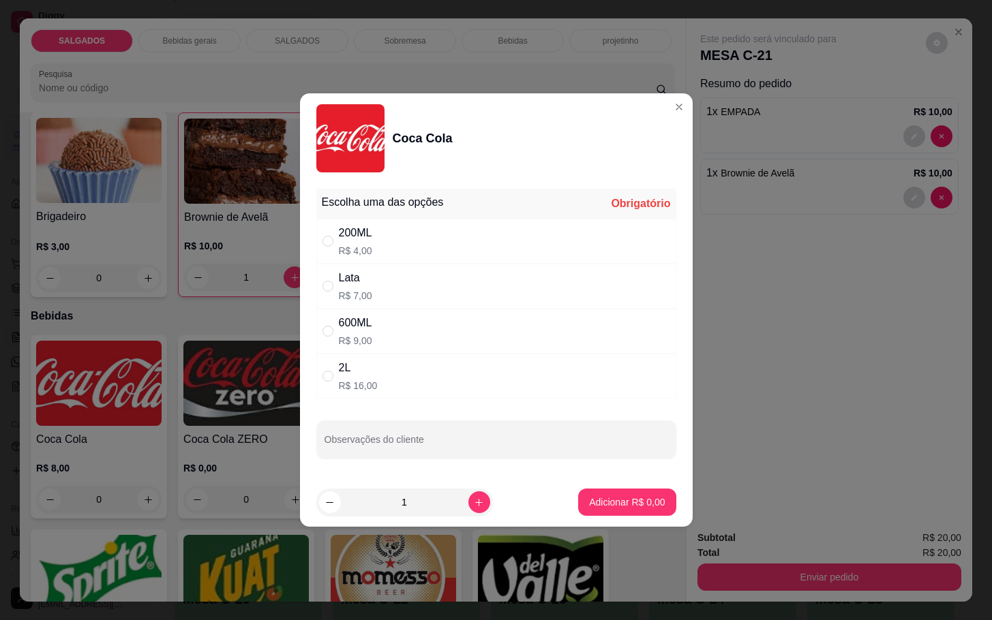
click at [362, 335] on p "R$ 9,00" at bounding box center [355, 341] width 33 height 14
radio input "true"
click at [613, 491] on button "Adicionar R$ 9,00" at bounding box center [626, 502] width 95 height 27
type input "1"
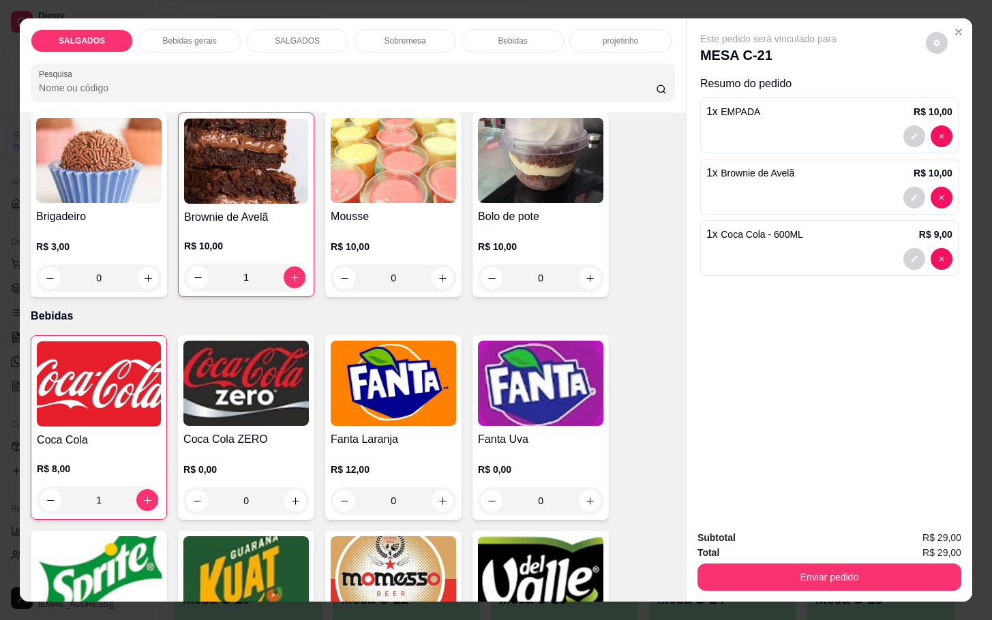
click at [361, 226] on div "R$ 10,00 0" at bounding box center [393, 258] width 125 height 65
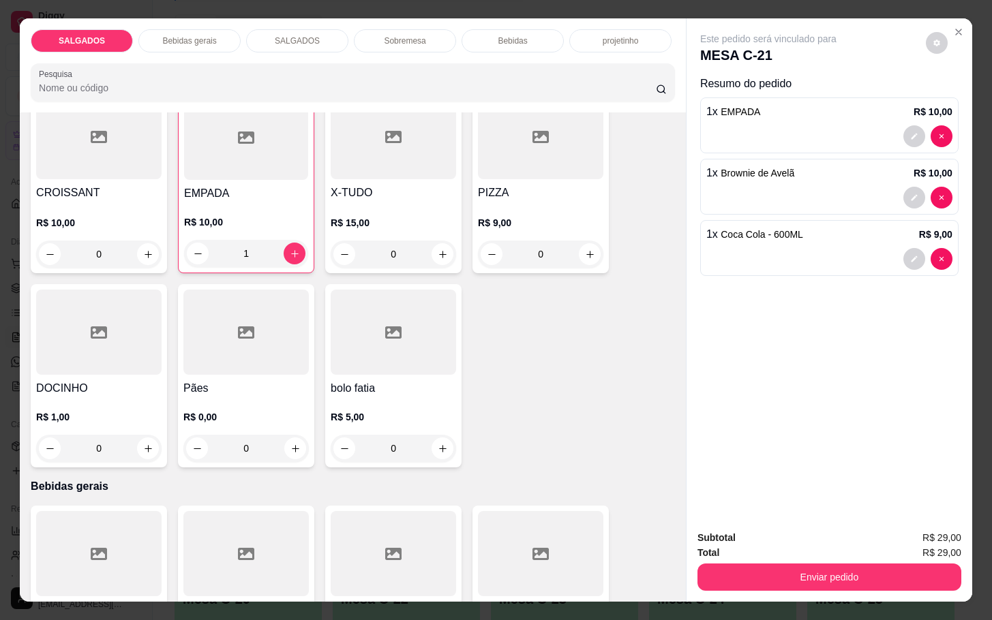
scroll to position [0, 0]
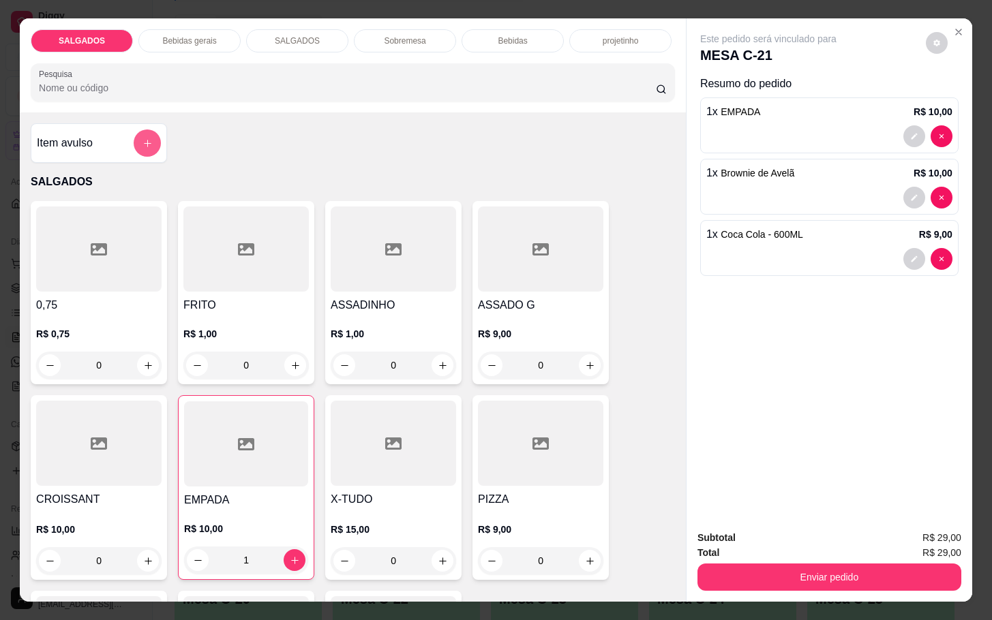
click at [134, 137] on button "add-separate-item" at bounding box center [147, 143] width 27 height 27
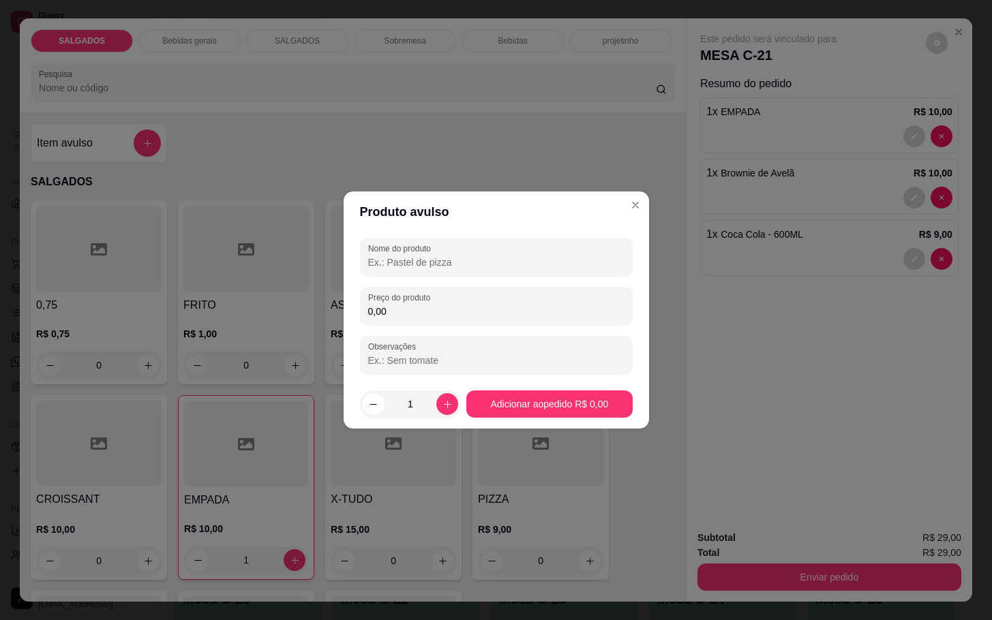
click at [448, 262] on input "Nome do produto" at bounding box center [496, 263] width 256 height 14
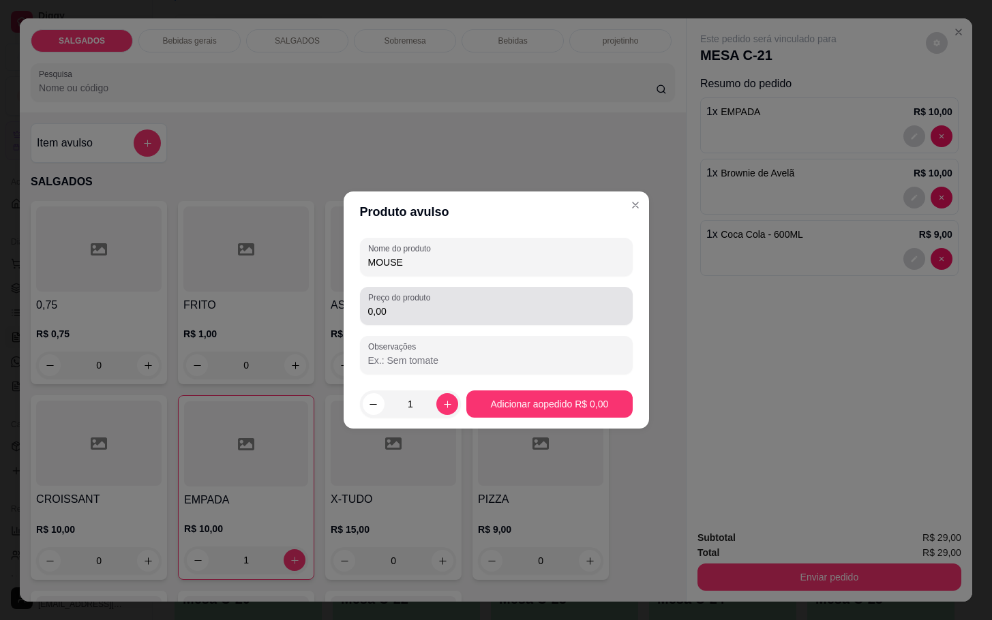
type input "MOUSE"
click at [416, 313] on input "0,00" at bounding box center [496, 312] width 256 height 14
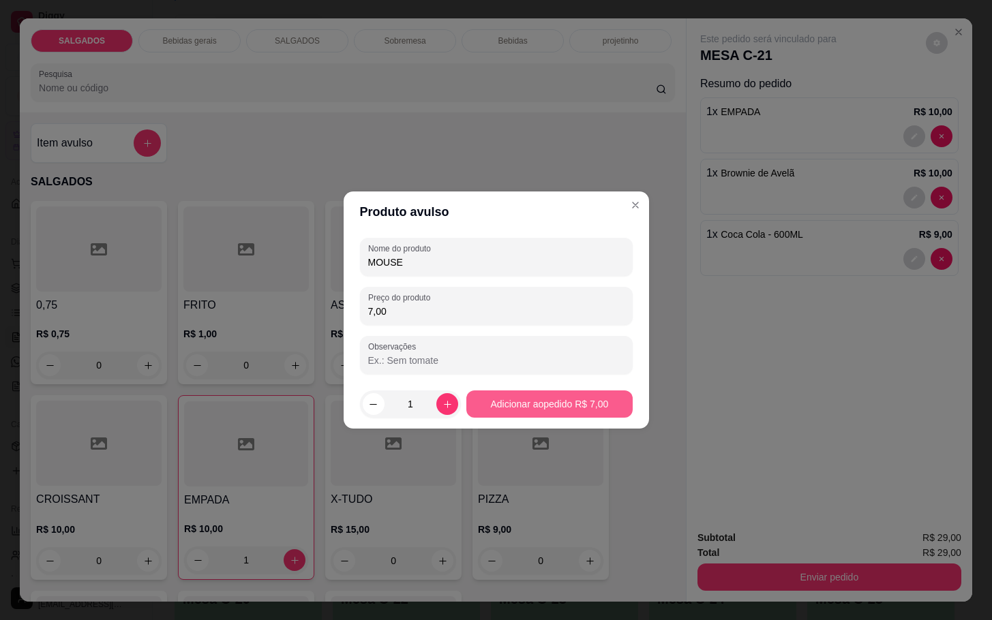
type input "7,00"
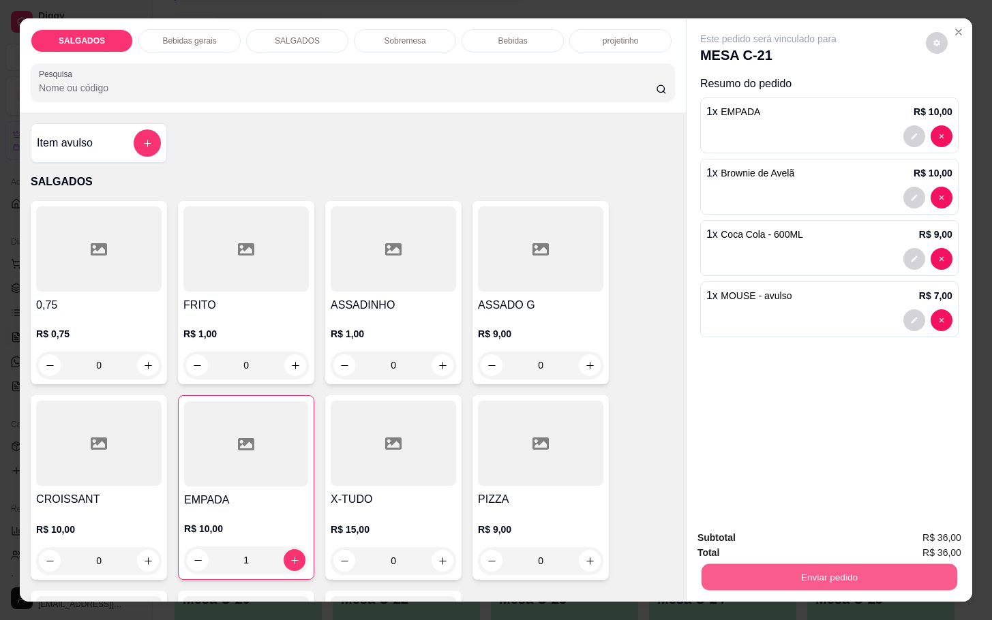
click at [786, 565] on button "Enviar pedido" at bounding box center [829, 577] width 256 height 27
click at [905, 530] on button "Enviar pedido" at bounding box center [923, 536] width 75 height 25
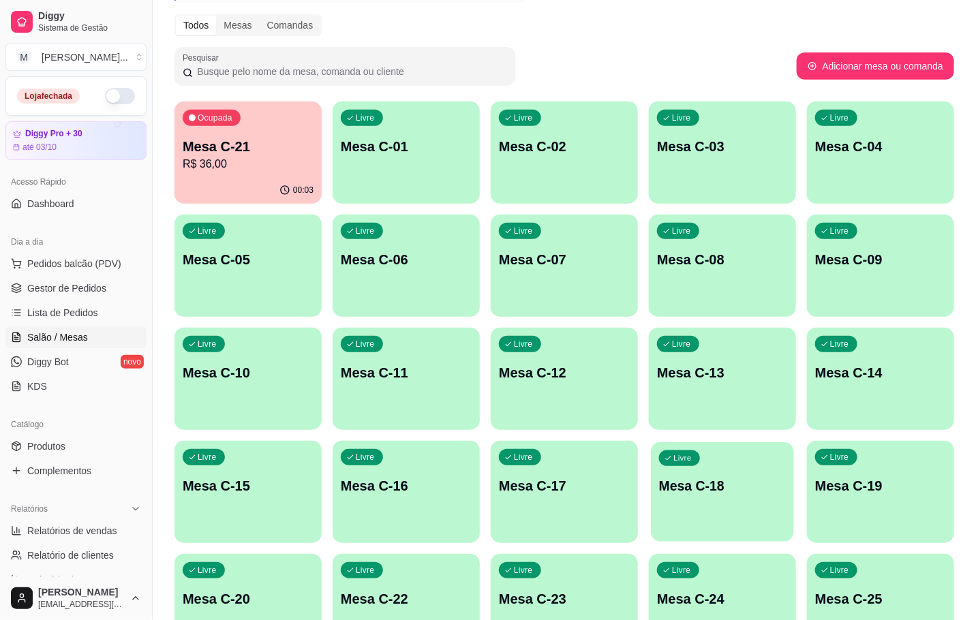
click at [725, 514] on div "Livre Mesa C-18" at bounding box center [722, 483] width 143 height 83
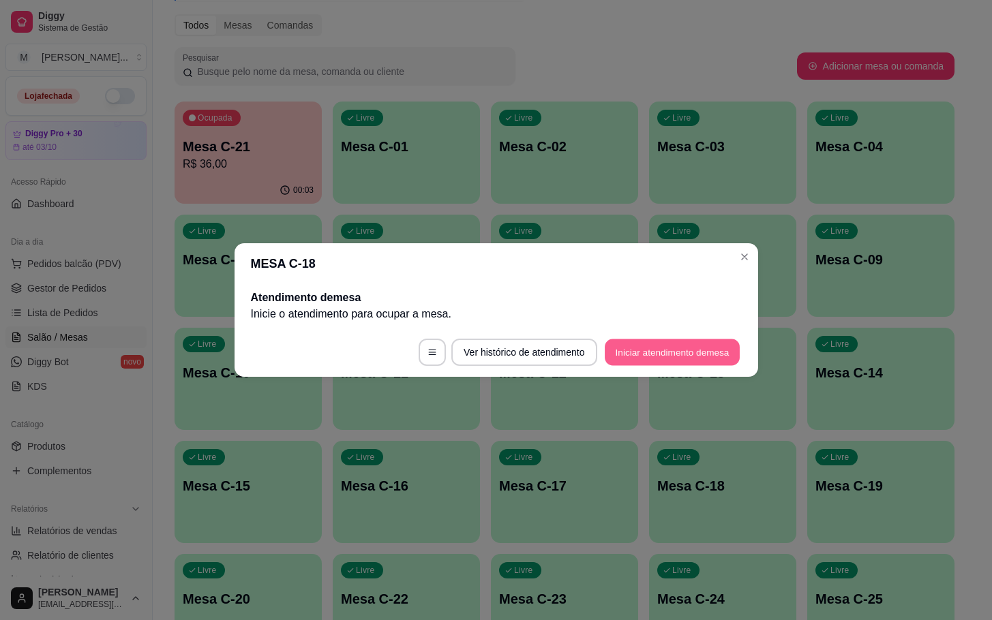
click at [714, 350] on button "Iniciar atendimento de mesa" at bounding box center [672, 352] width 135 height 27
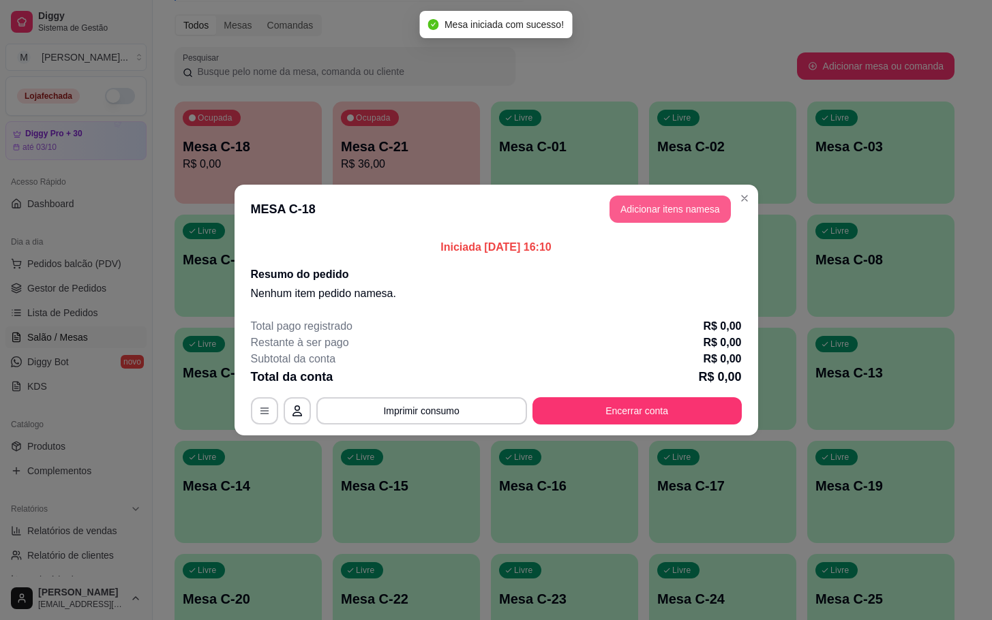
click at [673, 223] on button "Adicionar itens na mesa" at bounding box center [669, 209] width 121 height 27
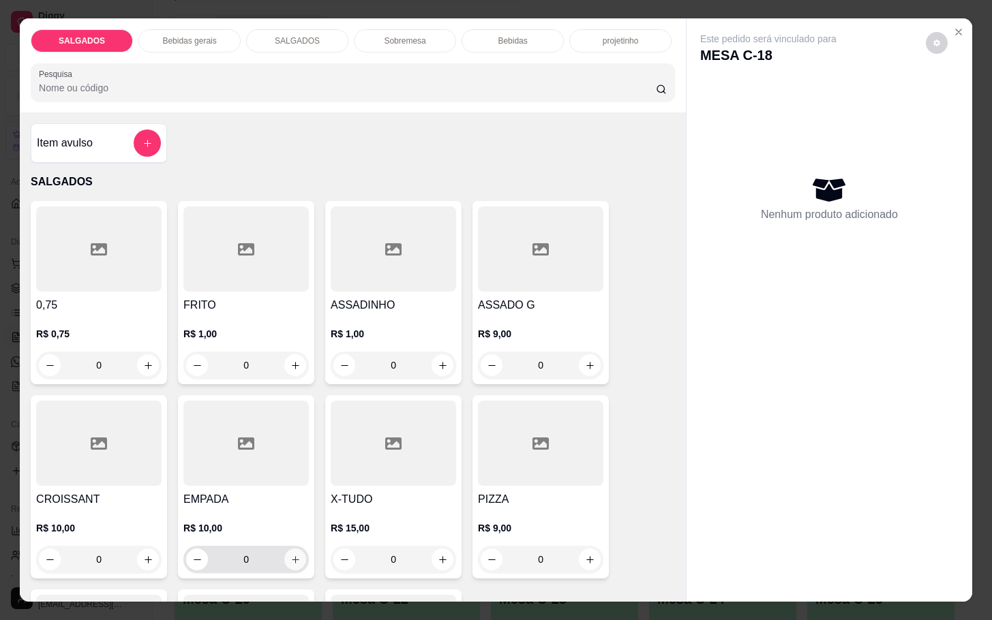
click at [291, 557] on icon "increase-product-quantity" at bounding box center [295, 560] width 10 height 10
type input "1"
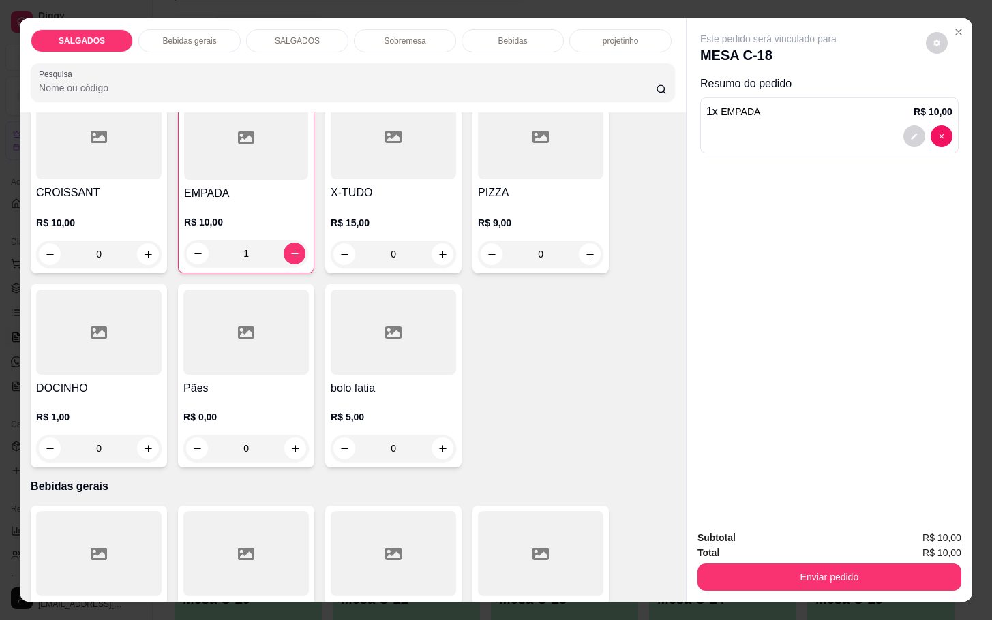
scroll to position [409, 0]
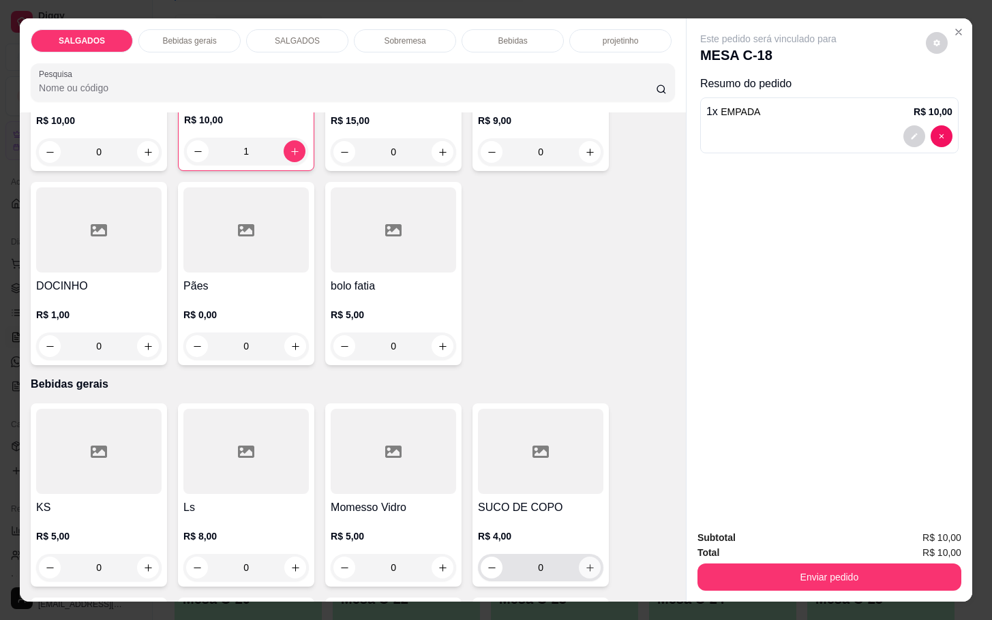
click at [585, 563] on icon "increase-product-quantity" at bounding box center [590, 568] width 10 height 10
type input "1"
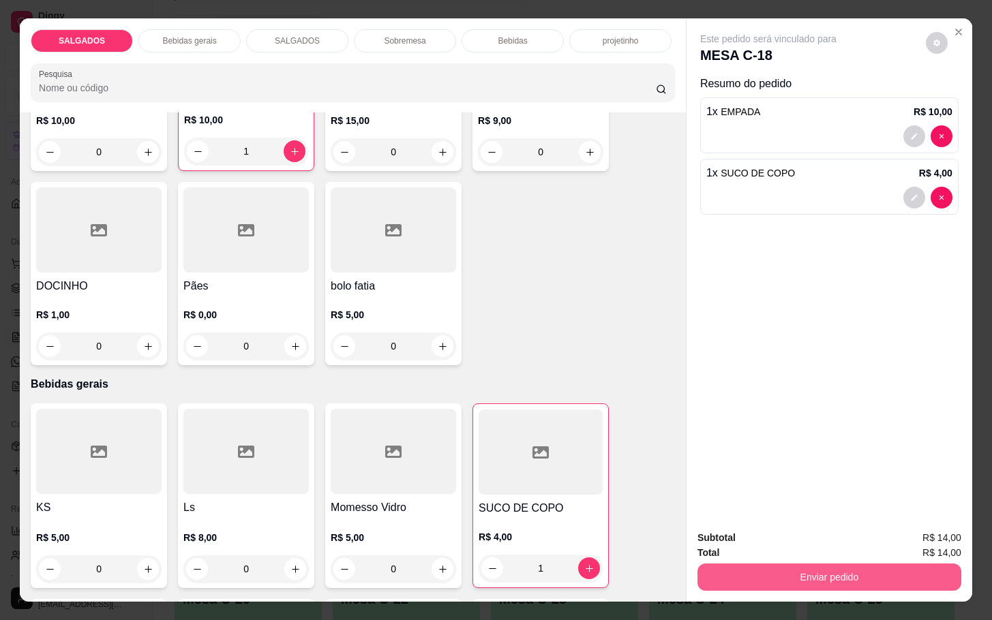
click at [780, 571] on button "Enviar pedido" at bounding box center [829, 577] width 264 height 27
click at [922, 541] on button "Enviar pedido" at bounding box center [923, 537] width 77 height 26
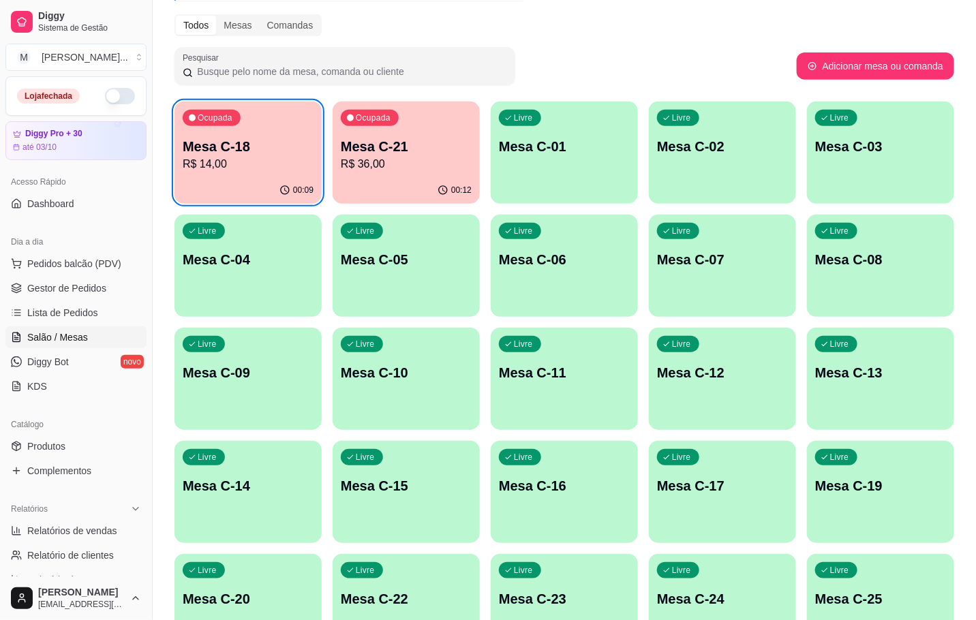
click at [295, 148] on p "Mesa C-18" at bounding box center [248, 146] width 131 height 19
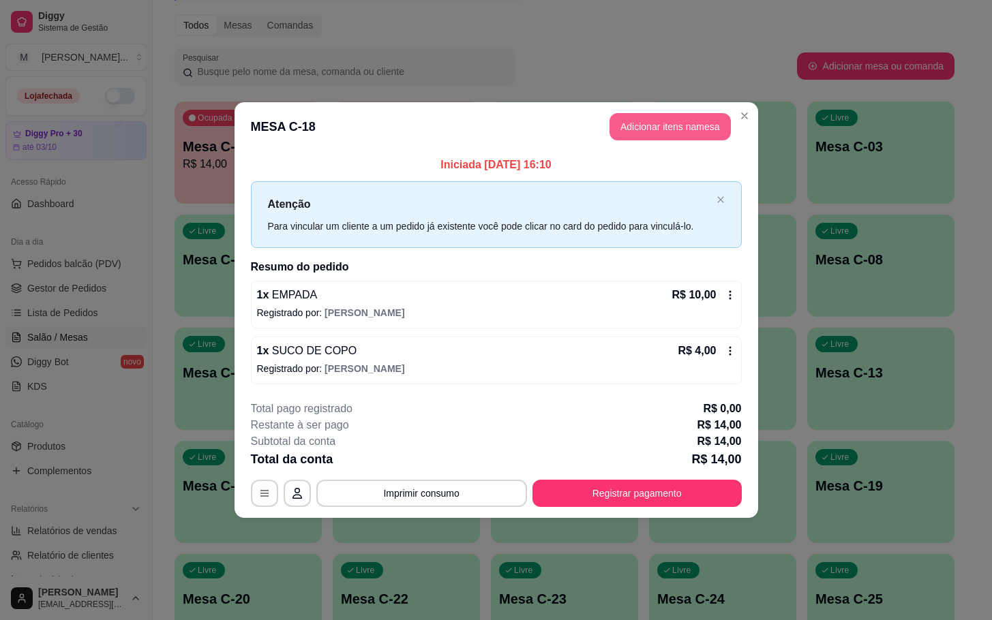
click at [644, 130] on button "Adicionar itens na mesa" at bounding box center [669, 126] width 121 height 27
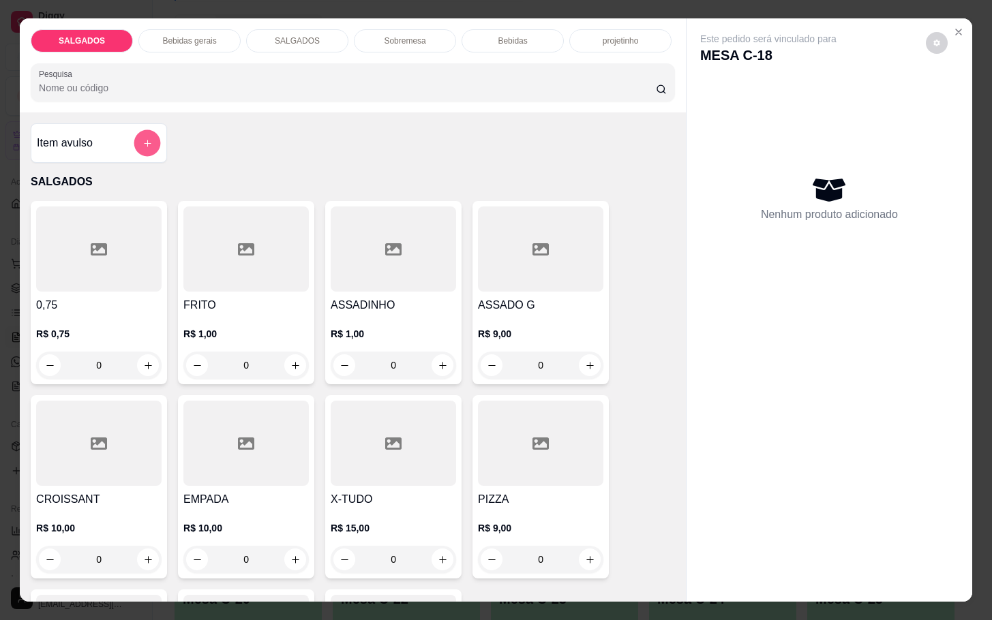
click at [146, 133] on button "add-separate-item" at bounding box center [147, 143] width 27 height 27
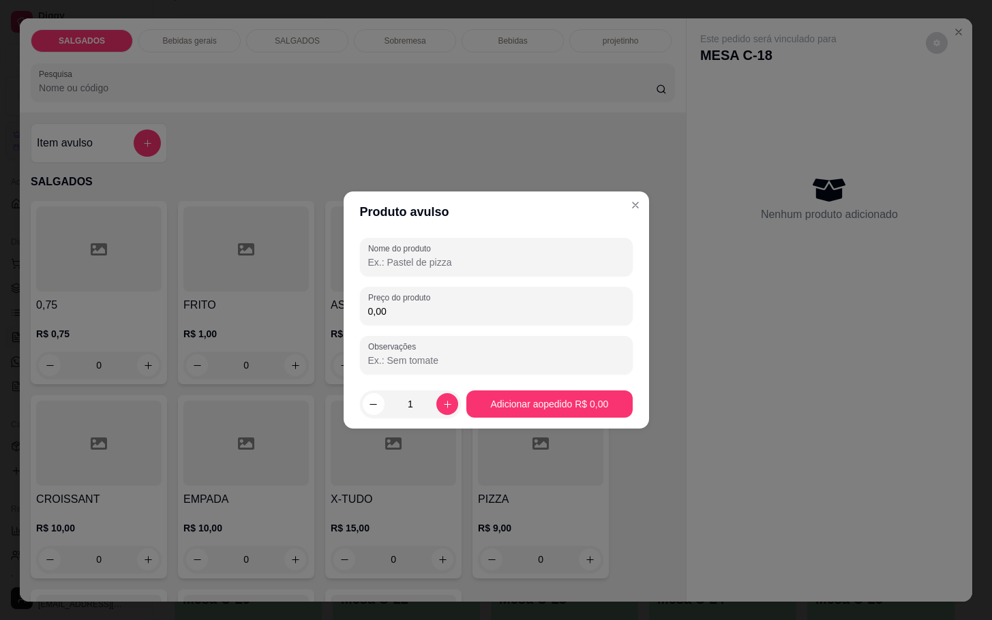
drag, startPoint x: 438, startPoint y: 312, endPoint x: 444, endPoint y: 289, distance: 23.1
click at [440, 312] on input "0,00" at bounding box center [496, 312] width 256 height 14
type input "3,00"
click at [573, 413] on button "Adicionar ao pedido R$ 3,00" at bounding box center [549, 404] width 161 height 27
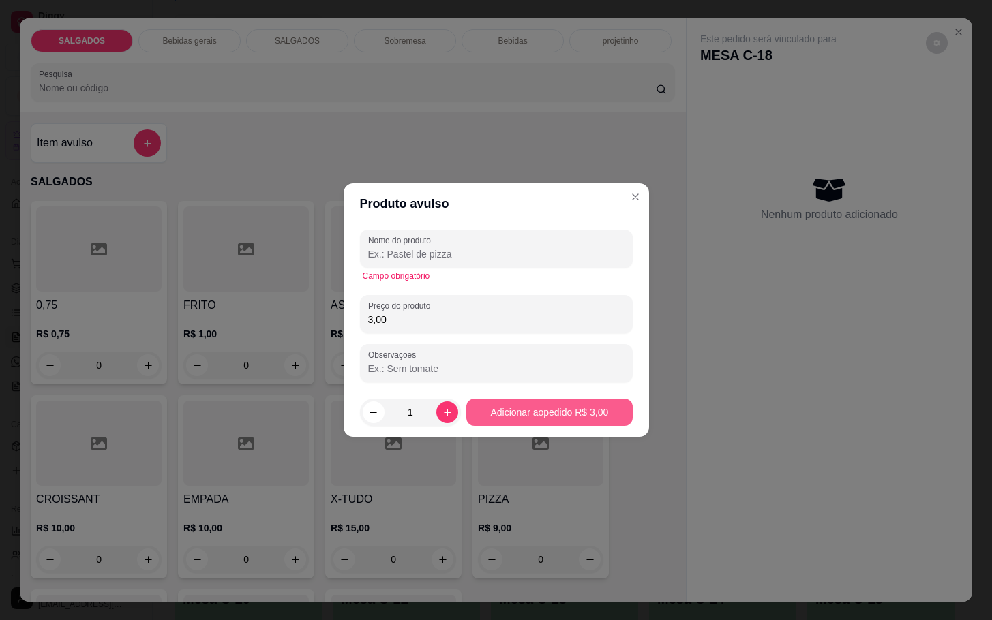
click at [564, 413] on button "Adicionar ao pedido R$ 3,00" at bounding box center [549, 412] width 166 height 27
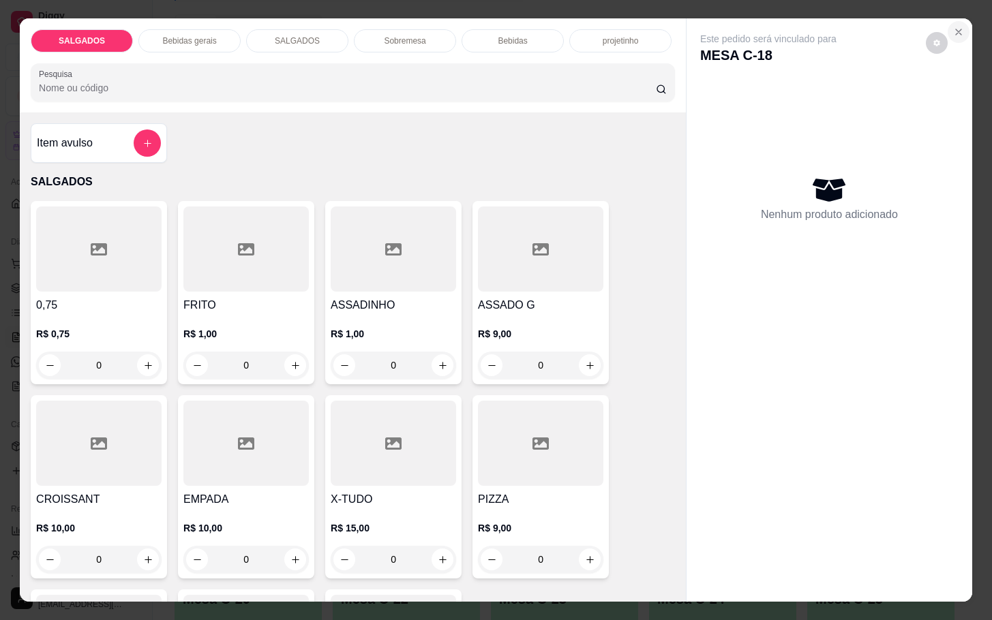
click at [953, 27] on icon "Close" at bounding box center [958, 32] width 11 height 11
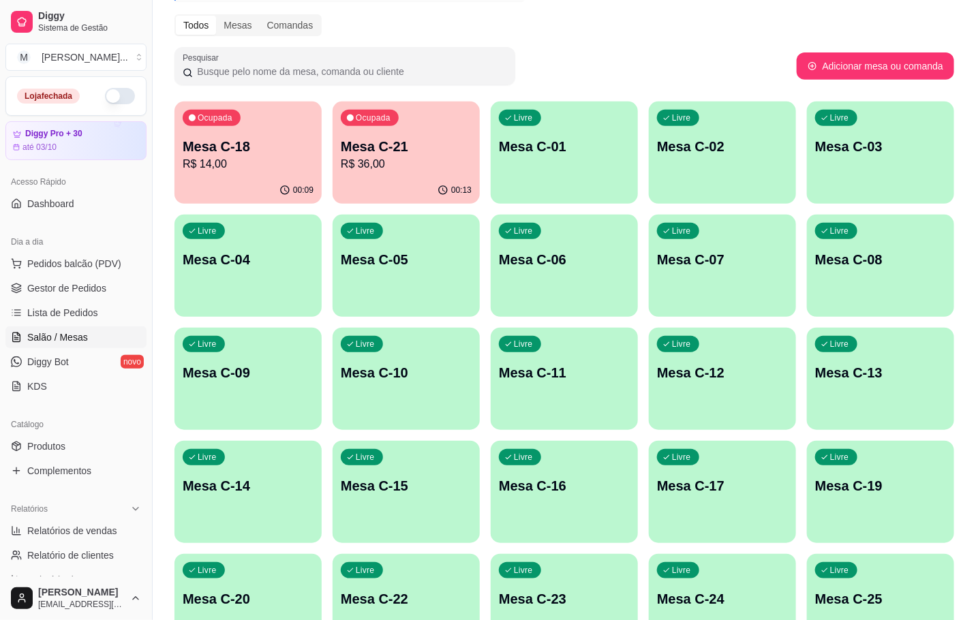
click at [209, 175] on div "Ocupada Mesa C-18 R$ 14,00" at bounding box center [248, 140] width 147 height 76
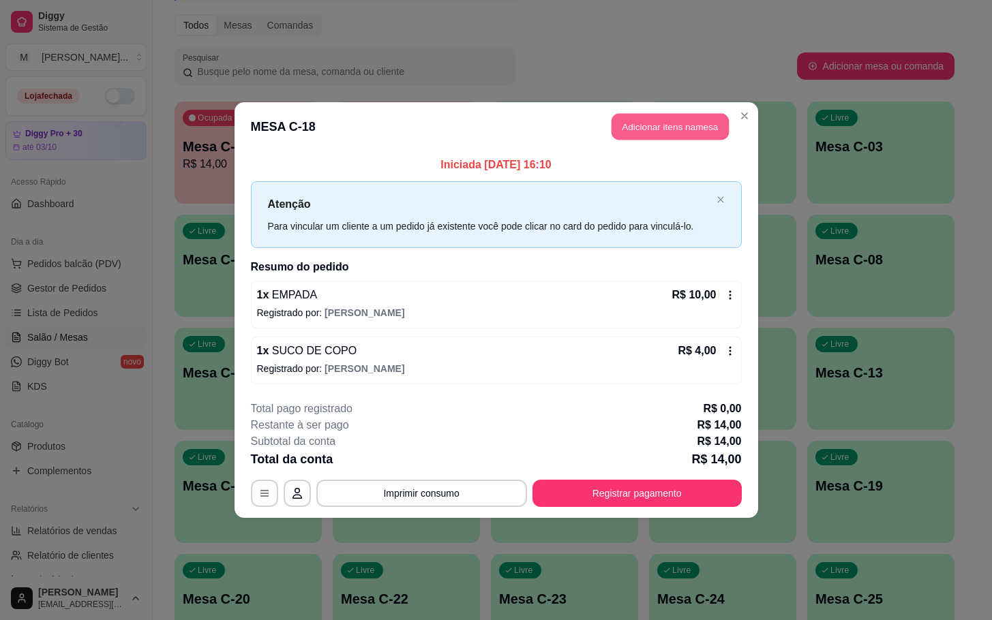
click at [661, 125] on button "Adicionar itens na mesa" at bounding box center [669, 127] width 117 height 27
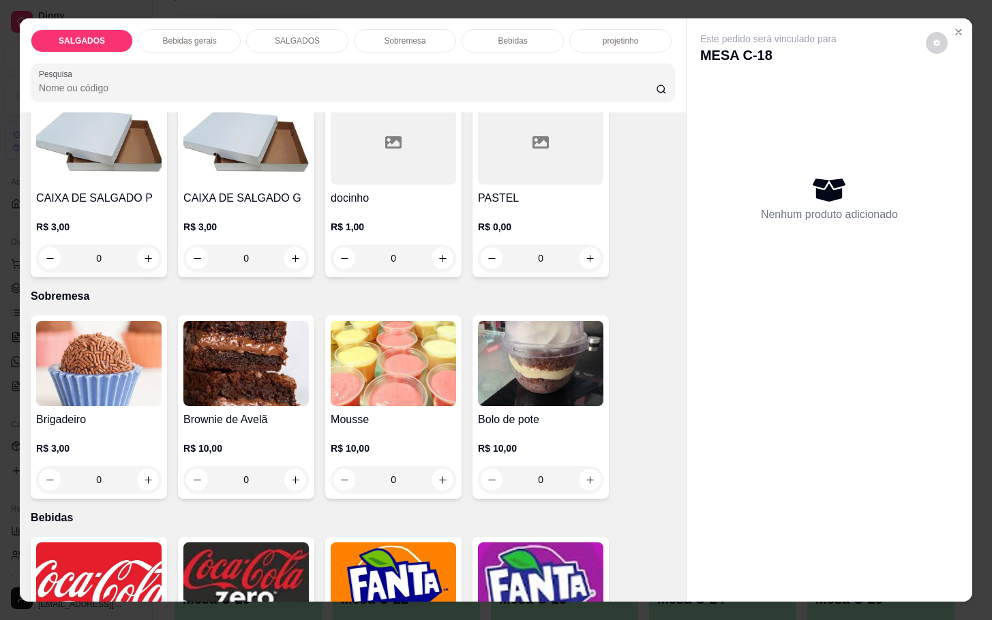
scroll to position [2147, 0]
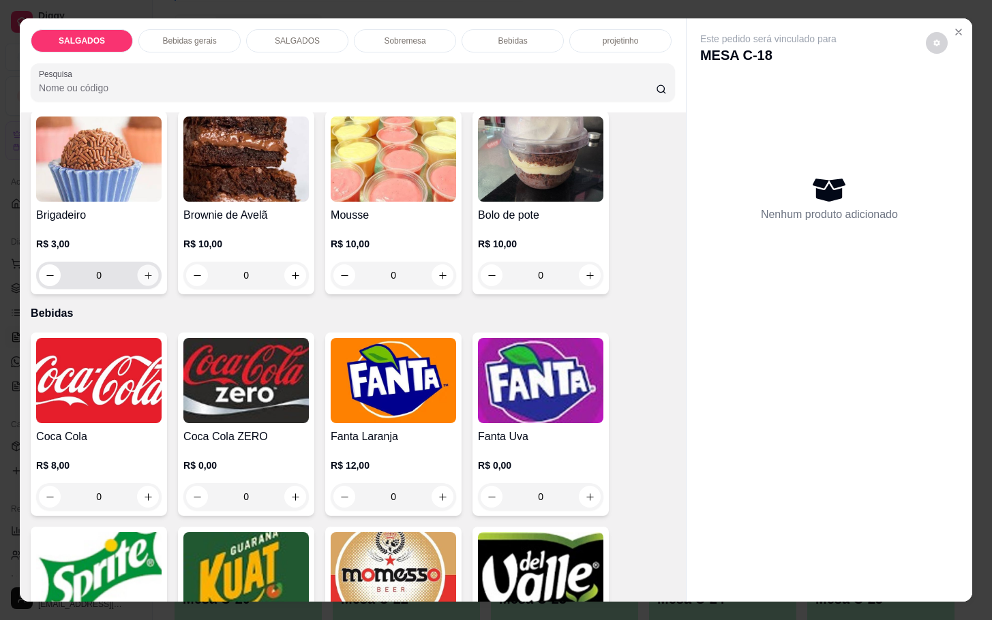
click at [147, 265] on button "increase-product-quantity" at bounding box center [148, 275] width 21 height 21
type input "1"
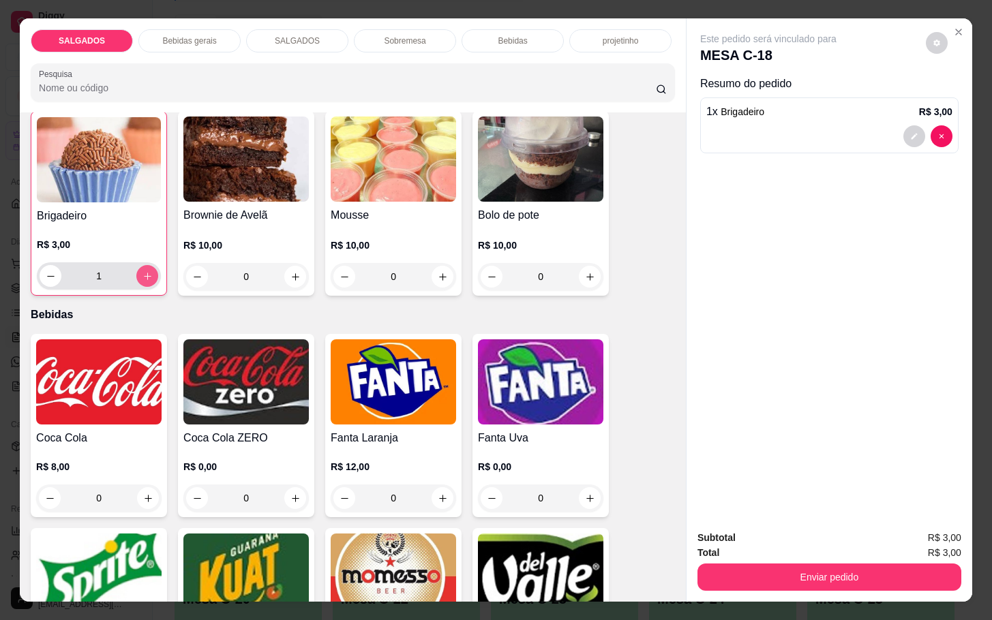
scroll to position [2148, 0]
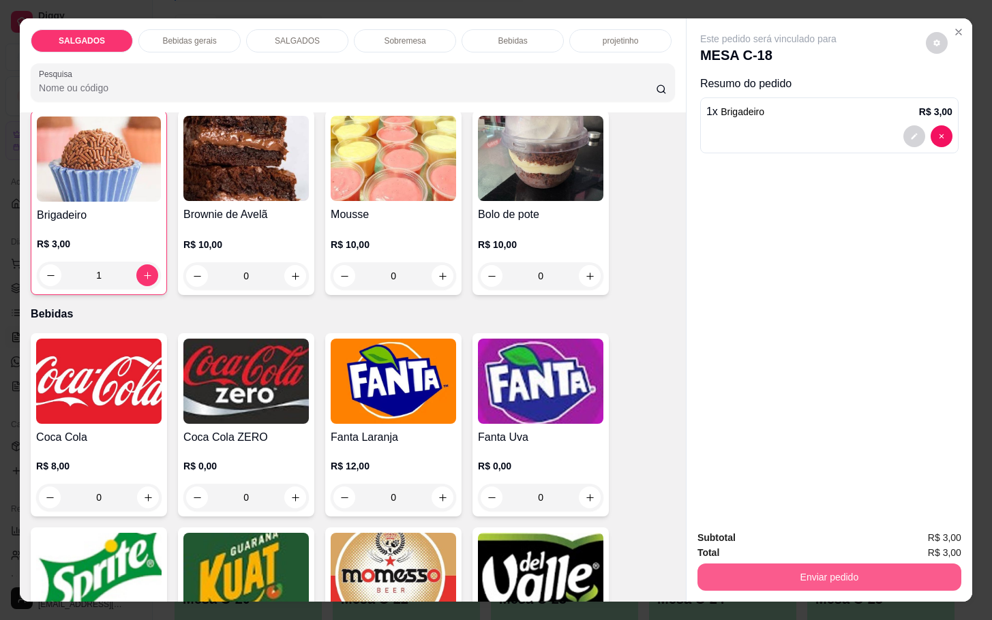
click at [796, 569] on button "Enviar pedido" at bounding box center [829, 577] width 264 height 27
click at [935, 534] on button "Enviar pedido" at bounding box center [923, 536] width 75 height 25
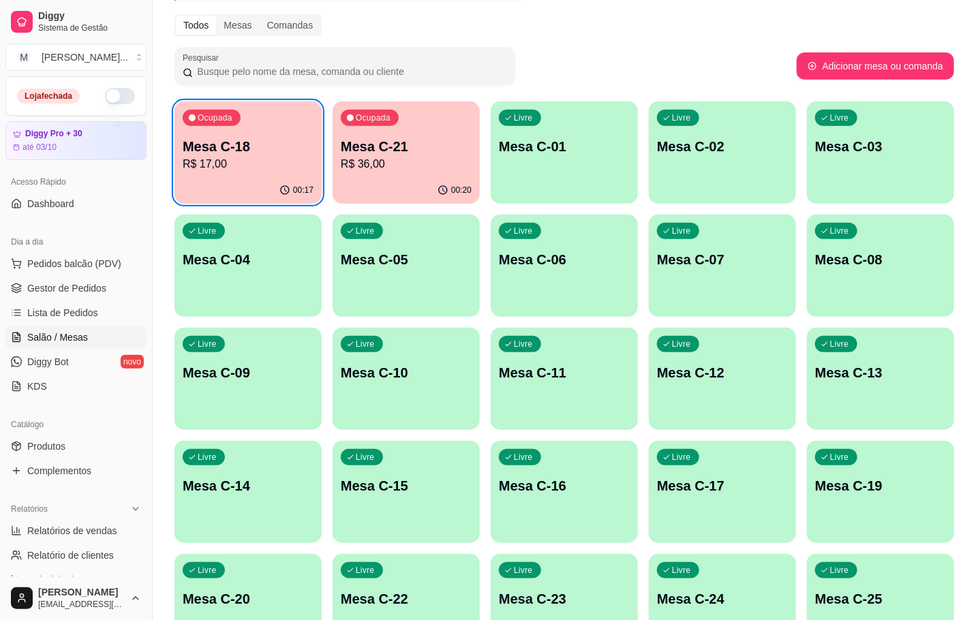
click at [367, 571] on p "Livre" at bounding box center [365, 570] width 19 height 11
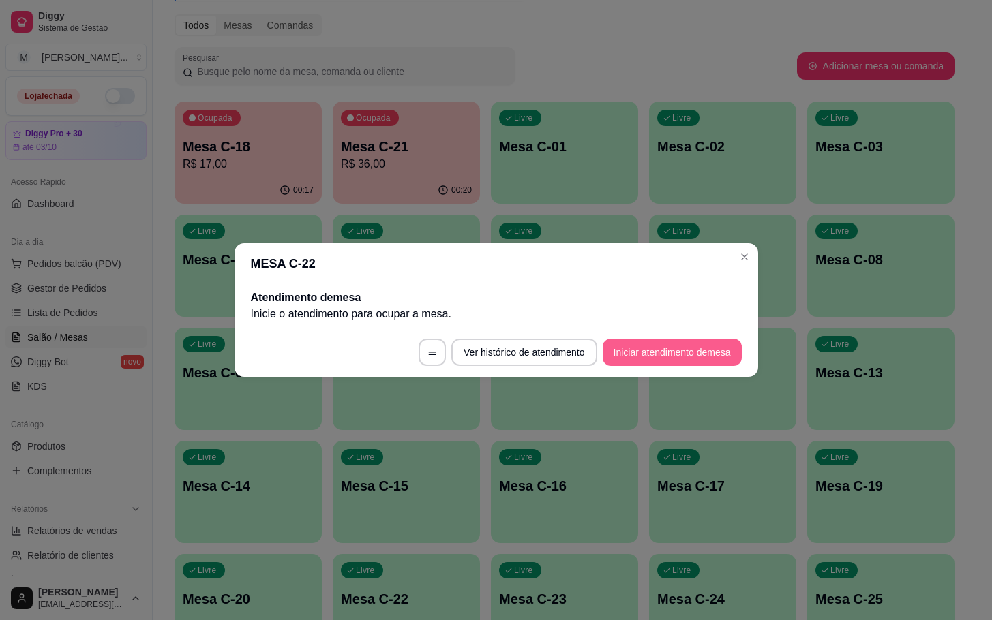
click at [671, 360] on button "Iniciar atendimento de mesa" at bounding box center [672, 352] width 139 height 27
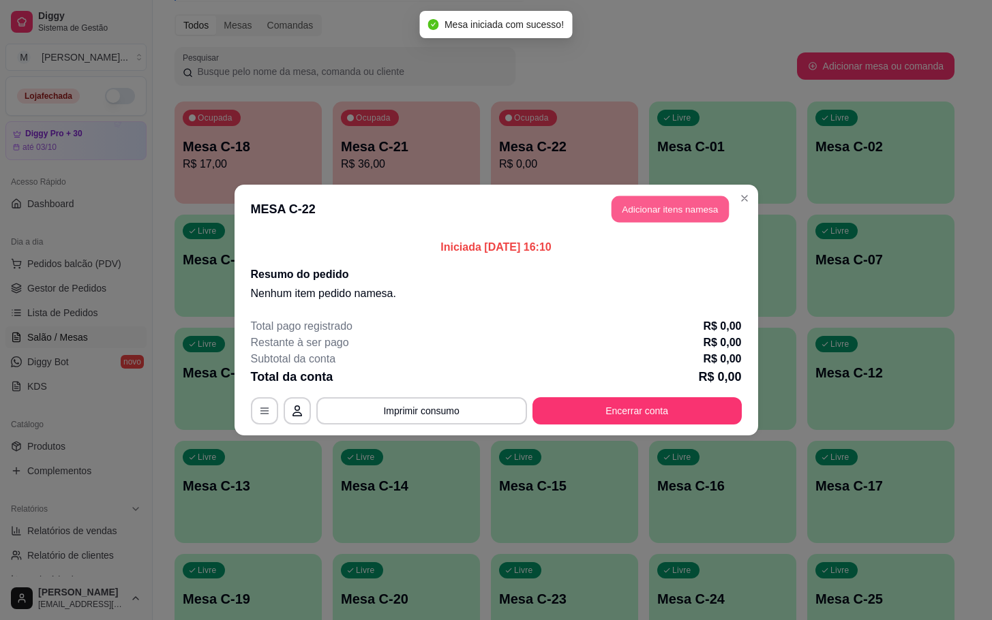
click at [640, 221] on button "Adicionar itens na mesa" at bounding box center [669, 209] width 117 height 27
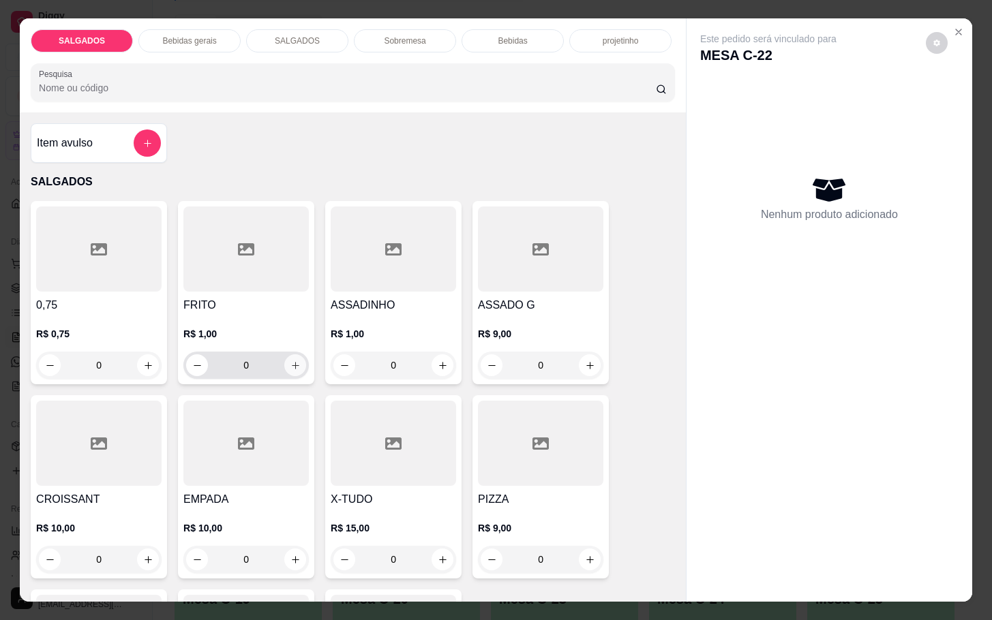
click at [286, 365] on button "increase-product-quantity" at bounding box center [295, 365] width 22 height 22
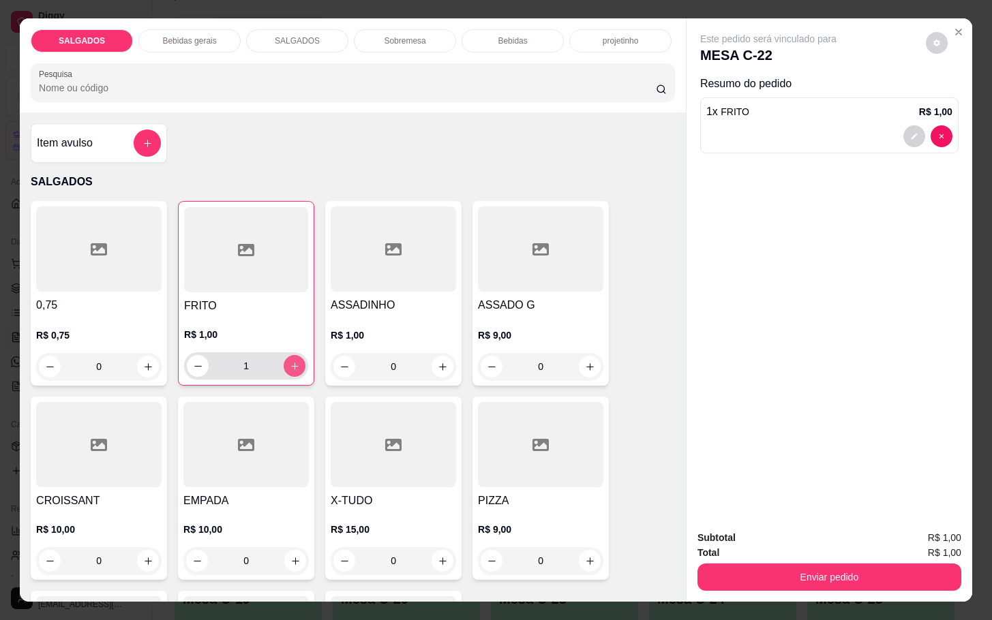
click at [290, 365] on icon "increase-product-quantity" at bounding box center [295, 366] width 10 height 10
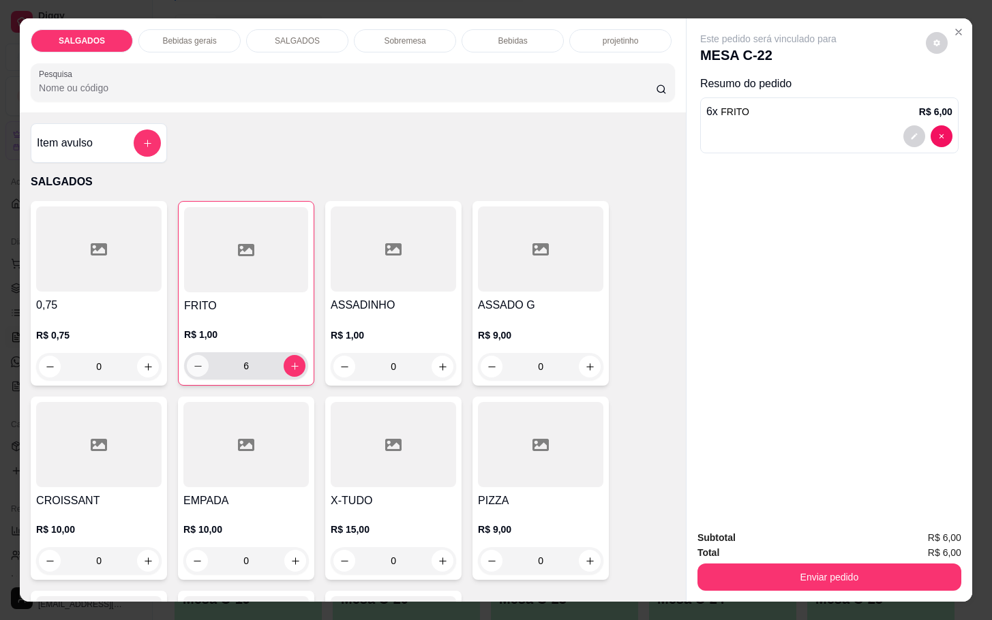
click at [193, 361] on icon "decrease-product-quantity" at bounding box center [198, 366] width 10 height 10
type input "5"
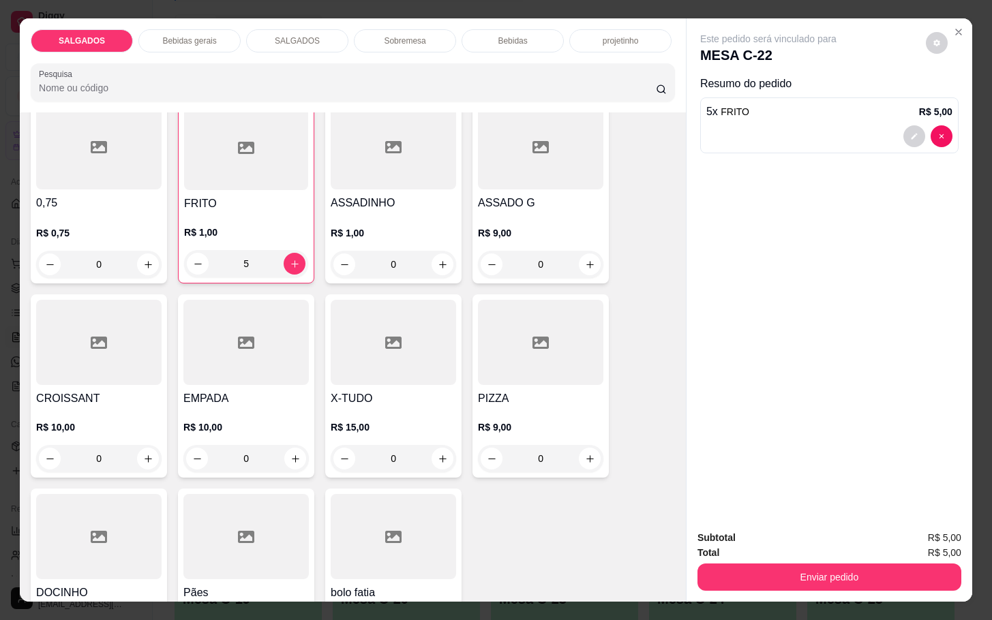
scroll to position [204, 0]
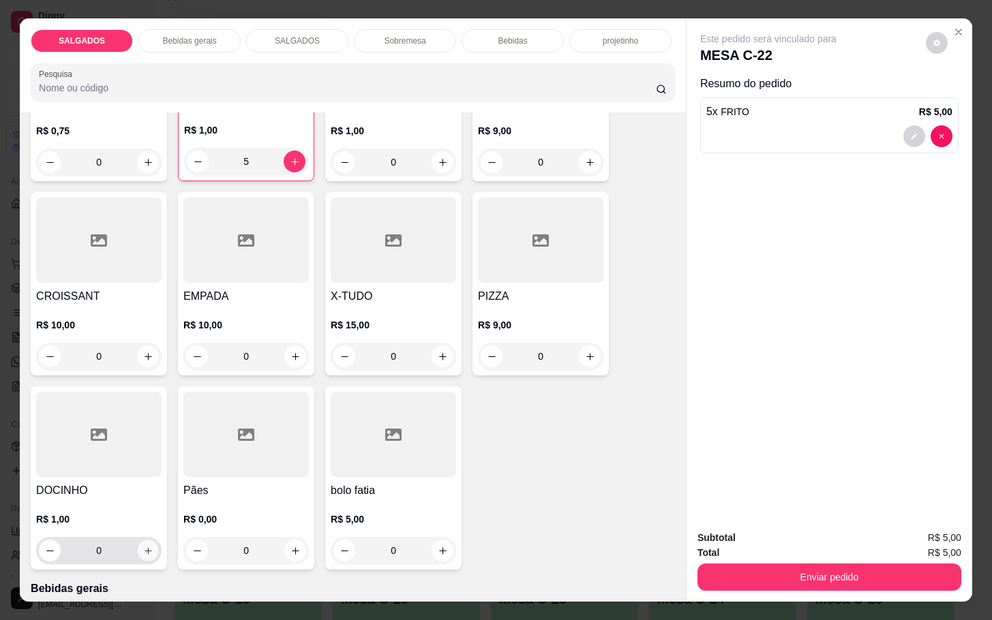
click at [139, 541] on button "increase-product-quantity" at bounding box center [148, 551] width 21 height 21
click at [139, 541] on button "increase-product-quantity" at bounding box center [147, 551] width 21 height 21
click at [139, 541] on button "increase-product-quantity" at bounding box center [147, 552] width 22 height 22
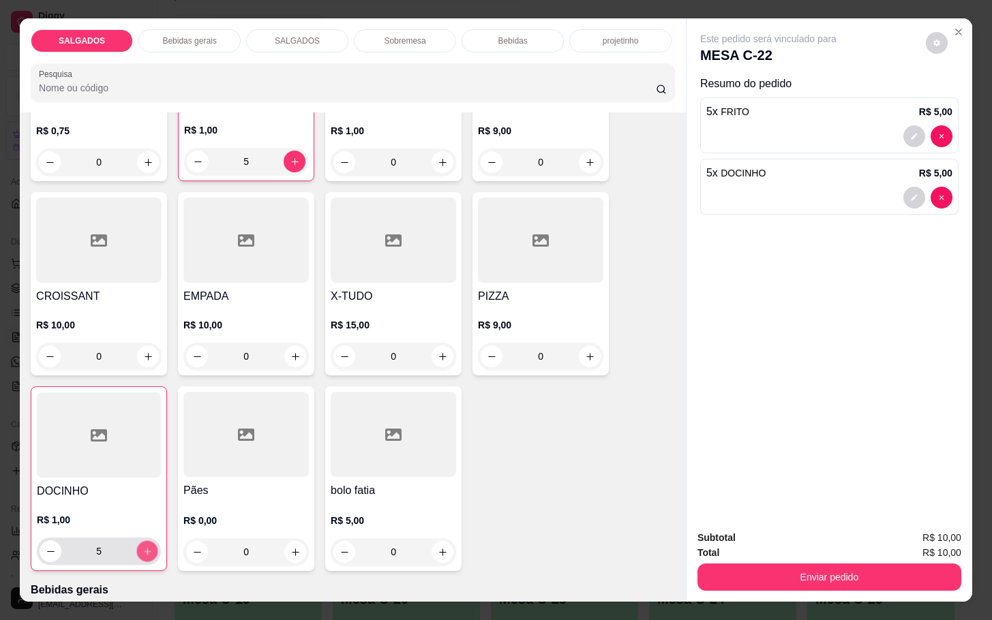
click at [139, 541] on button "increase-product-quantity" at bounding box center [147, 551] width 21 height 21
click at [49, 541] on button "decrease-product-quantity" at bounding box center [51, 552] width 22 height 22
type input "5"
drag, startPoint x: 751, startPoint y: 546, endPoint x: 761, endPoint y: 571, distance: 27.0
click at [759, 556] on div "Subtotal R$ 10,00 Total R$ 10,00 Enviar pedido" at bounding box center [829, 560] width 264 height 61
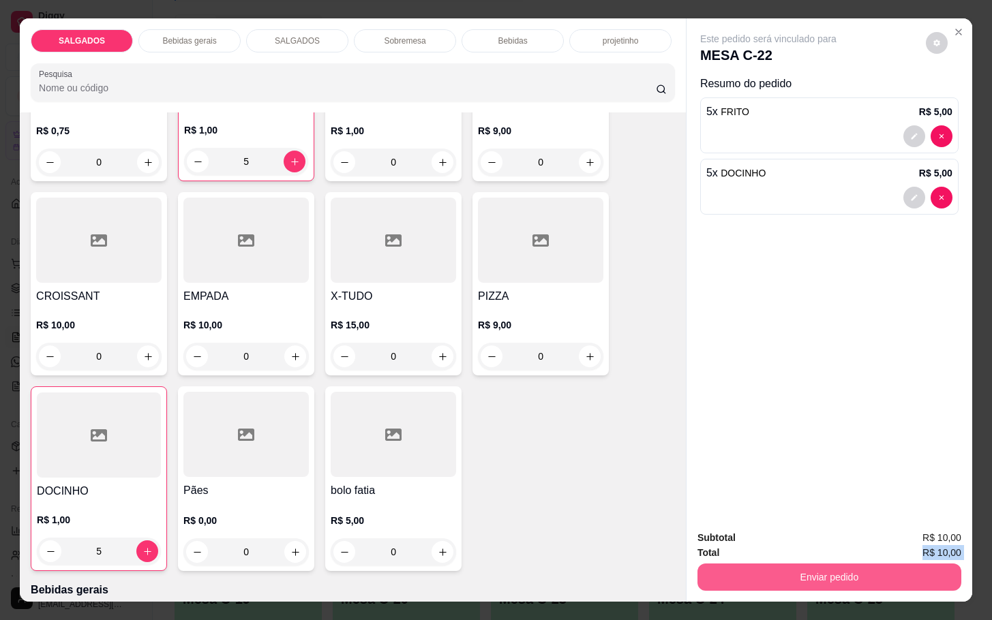
click at [761, 571] on button "Enviar pedido" at bounding box center [829, 577] width 264 height 27
click at [935, 540] on button "Enviar pedido" at bounding box center [923, 536] width 75 height 25
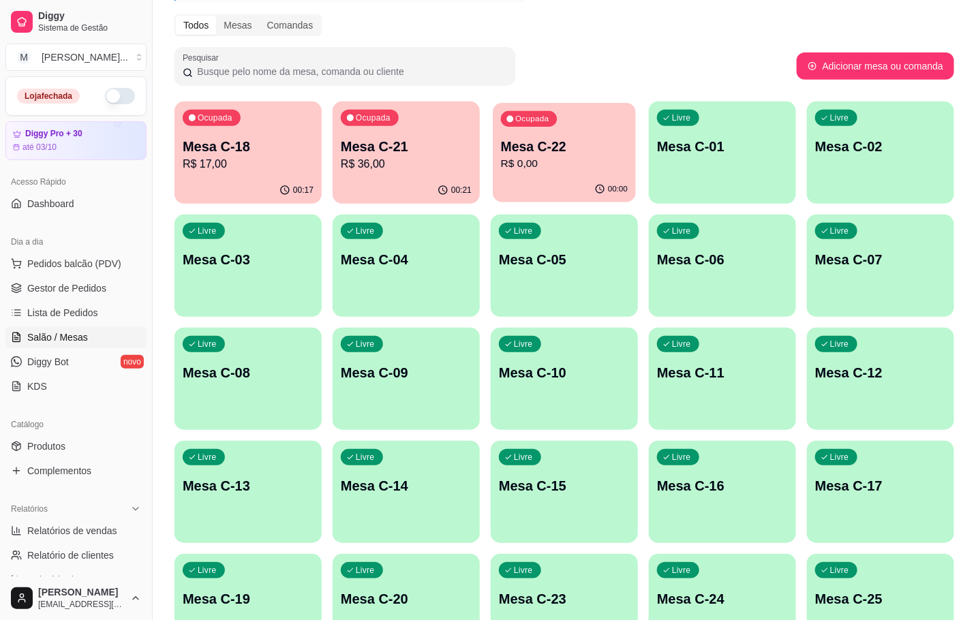
click at [506, 134] on div "Ocupada Mesa C-22 R$ 0,00" at bounding box center [564, 140] width 143 height 74
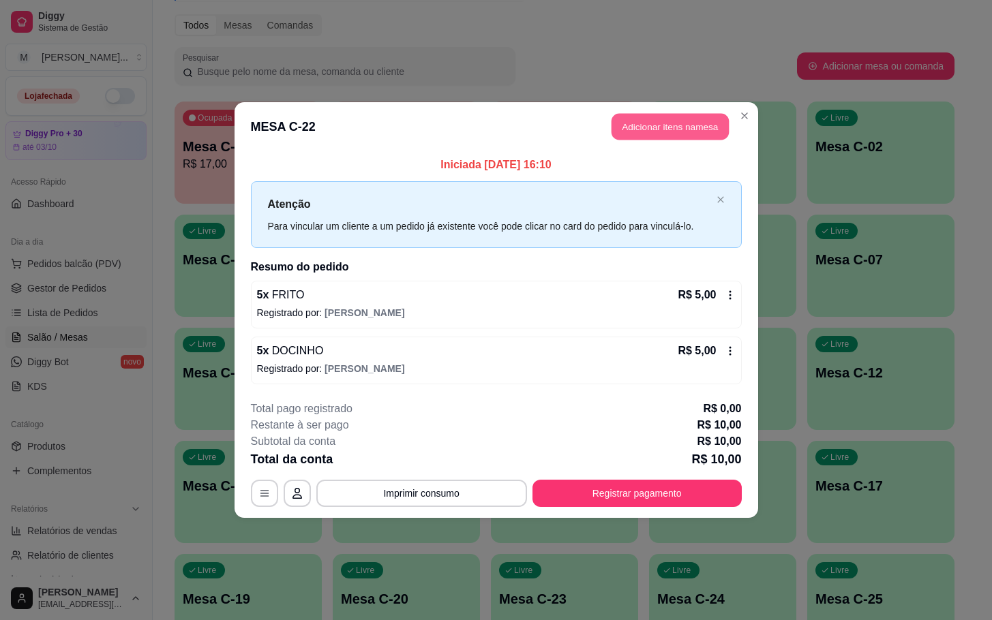
click at [652, 123] on button "Adicionar itens na mesa" at bounding box center [669, 127] width 117 height 27
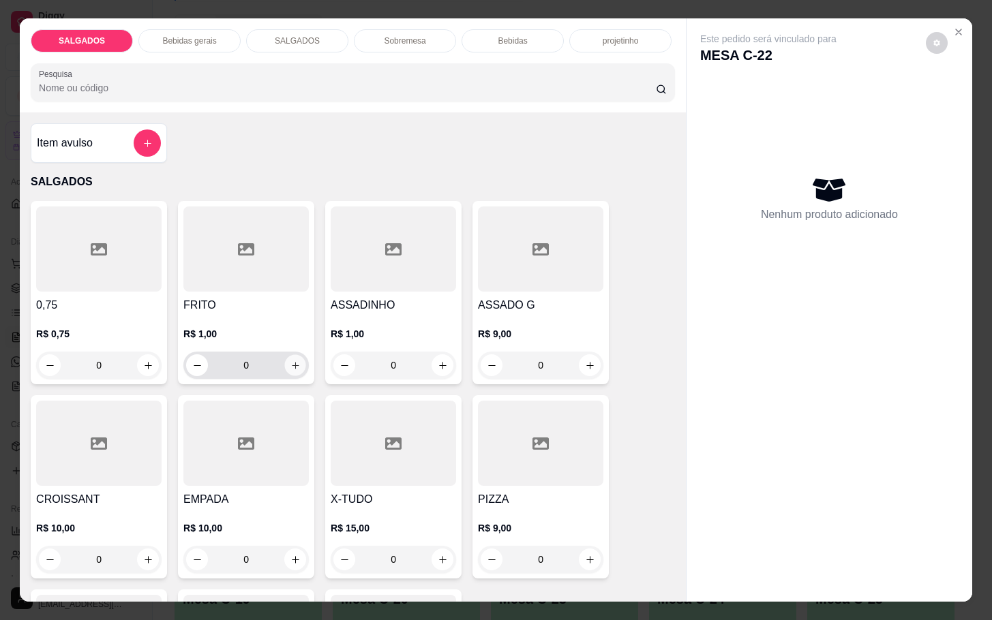
click at [290, 361] on icon "increase-product-quantity" at bounding box center [295, 366] width 10 height 10
type input "1"
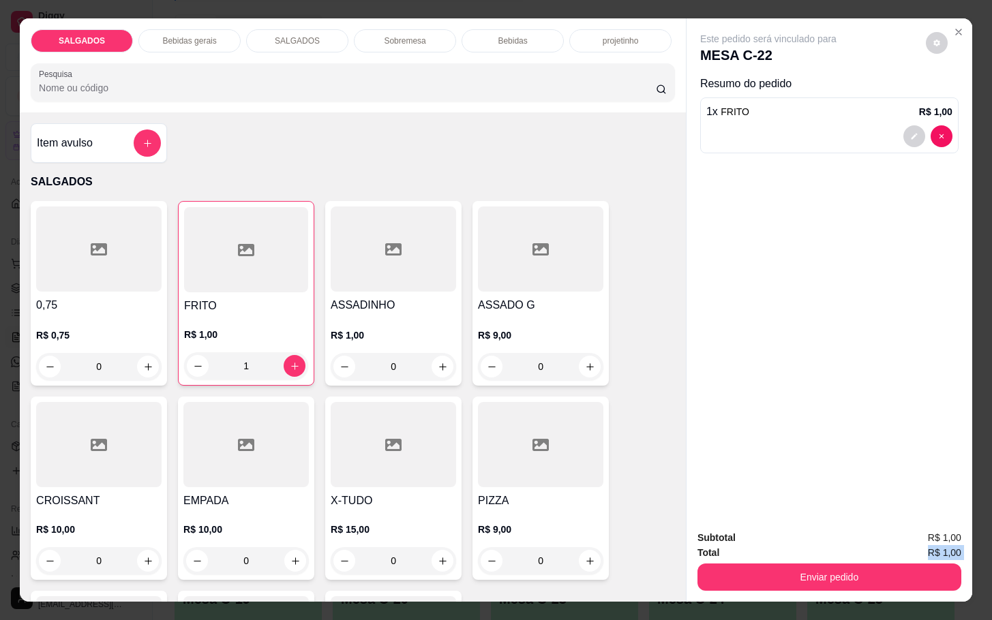
drag, startPoint x: 731, startPoint y: 549, endPoint x: 737, endPoint y: 563, distance: 15.6
click at [737, 562] on div "Subtotal R$ 1,00 Total R$ 1,00 Enviar pedido" at bounding box center [829, 560] width 264 height 61
click at [737, 564] on button "Enviar pedido" at bounding box center [829, 577] width 264 height 27
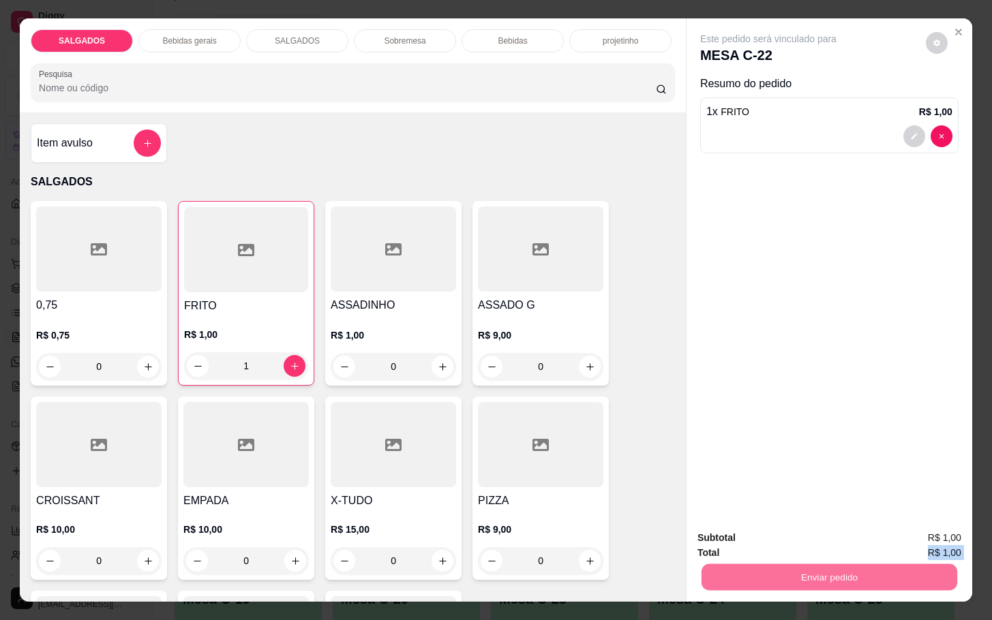
click at [939, 532] on button "Enviar pedido" at bounding box center [923, 536] width 75 height 25
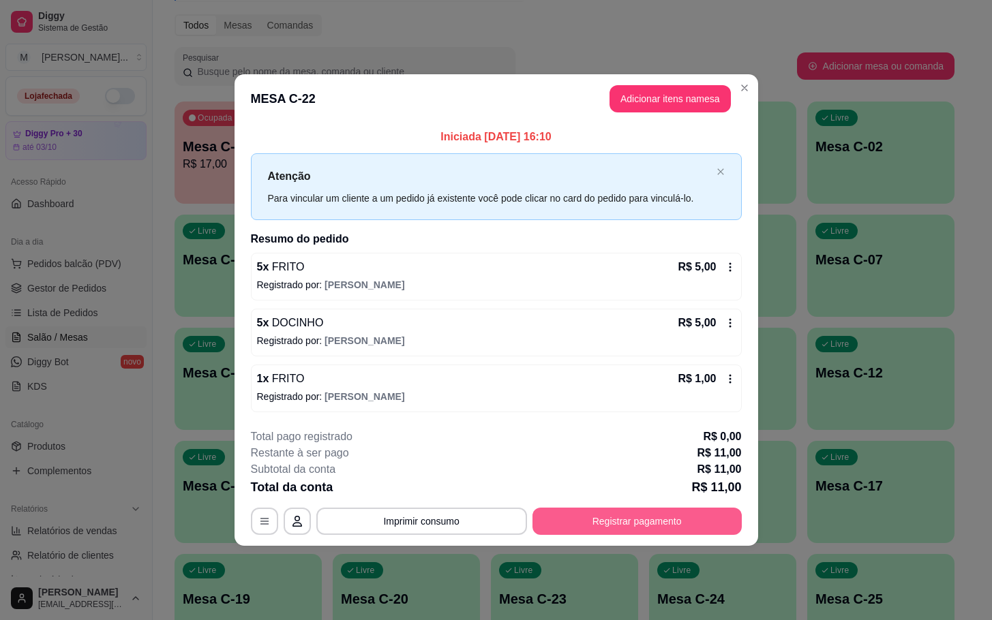
click at [624, 528] on button "Registrar pagamento" at bounding box center [636, 521] width 209 height 27
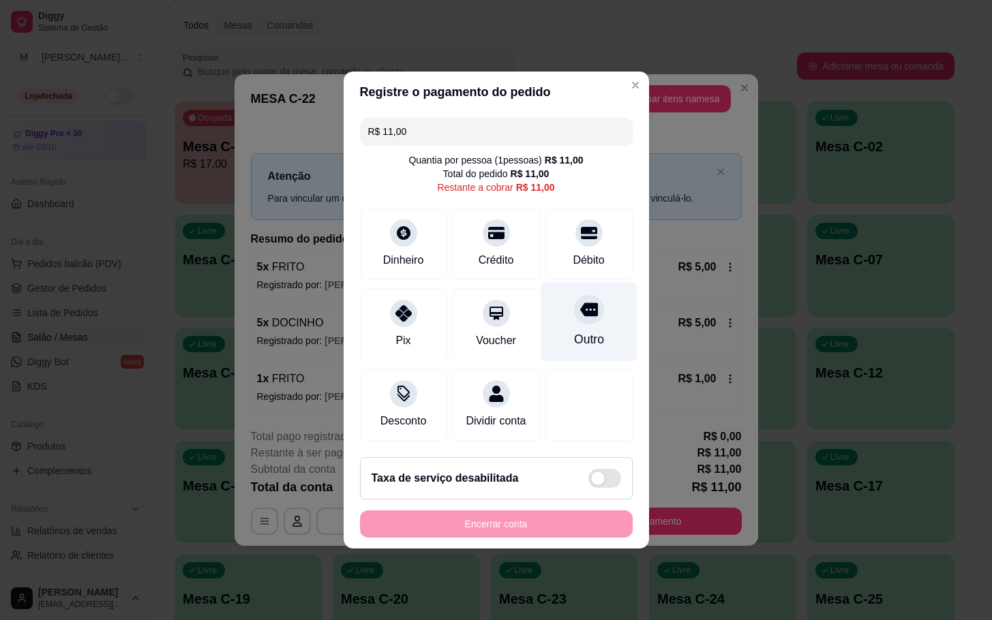
click at [583, 331] on div "Outro" at bounding box center [588, 340] width 30 height 18
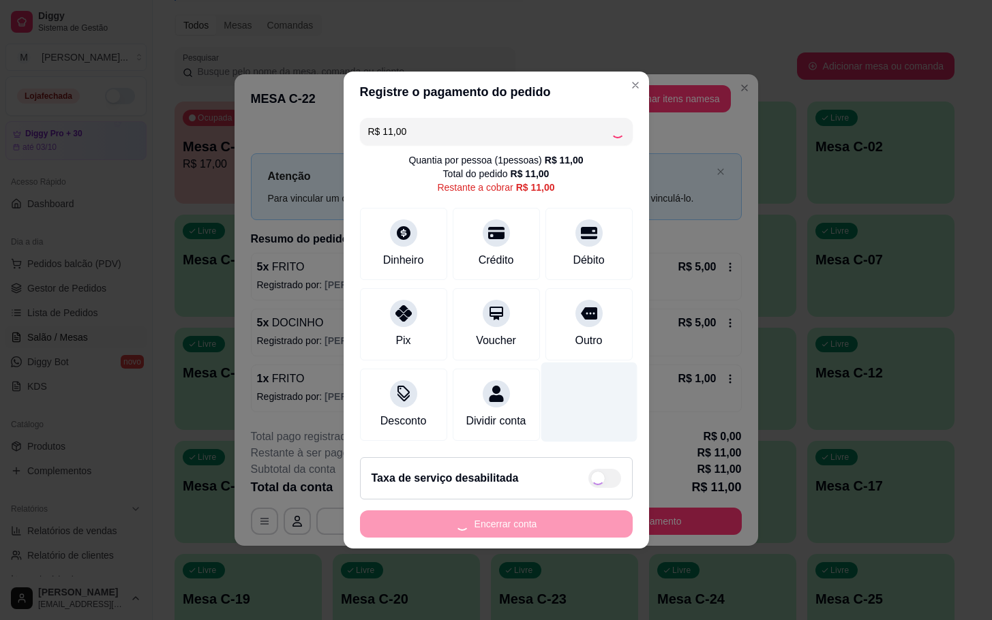
type input "R$ 0,00"
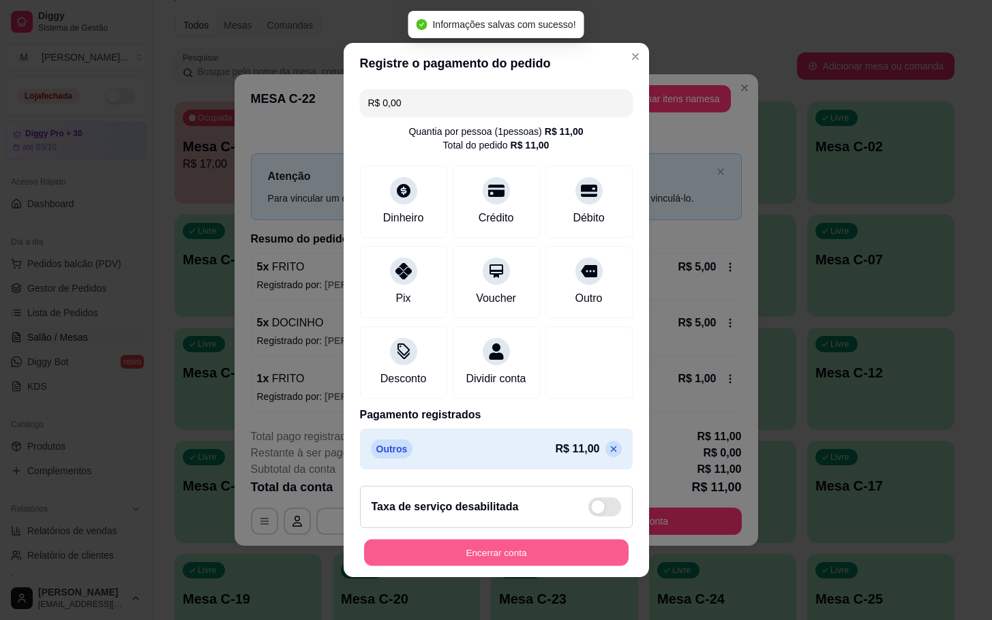
click at [568, 562] on button "Encerrar conta" at bounding box center [496, 553] width 264 height 27
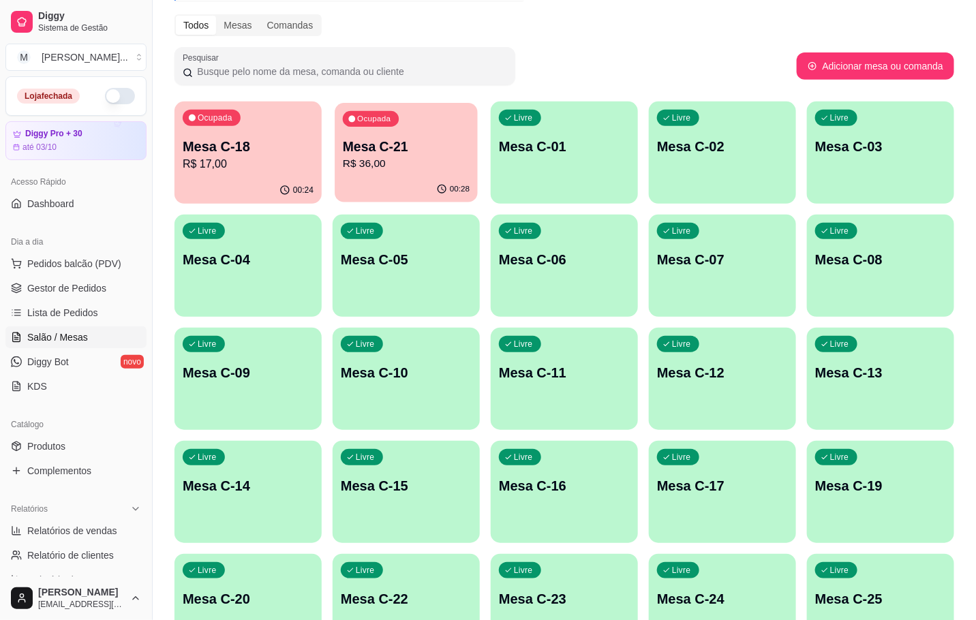
click at [354, 146] on p "Mesa C-21" at bounding box center [406, 147] width 127 height 18
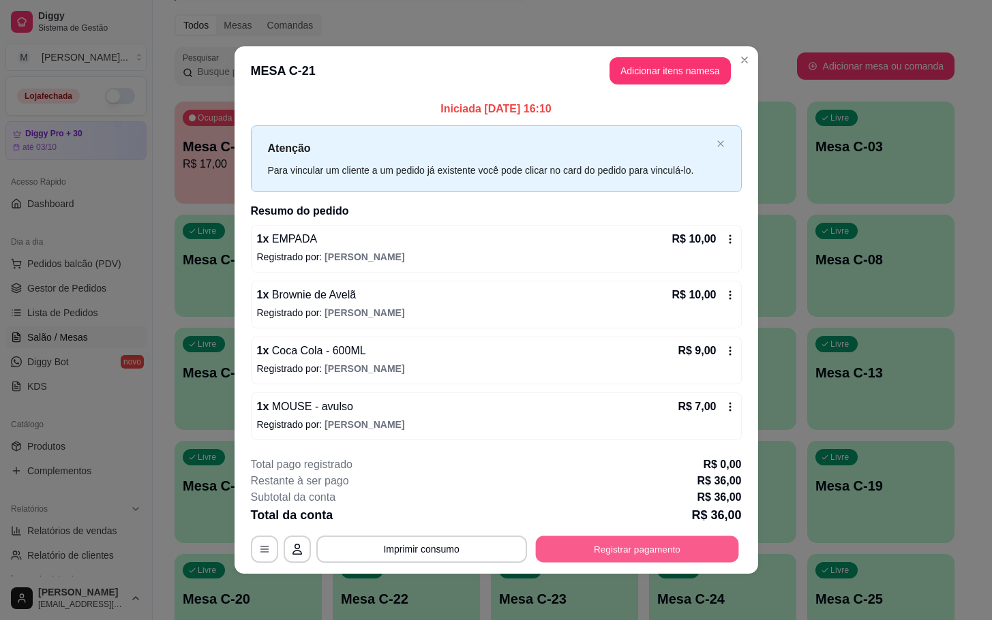
click at [610, 542] on button "Registrar pagamento" at bounding box center [636, 549] width 203 height 27
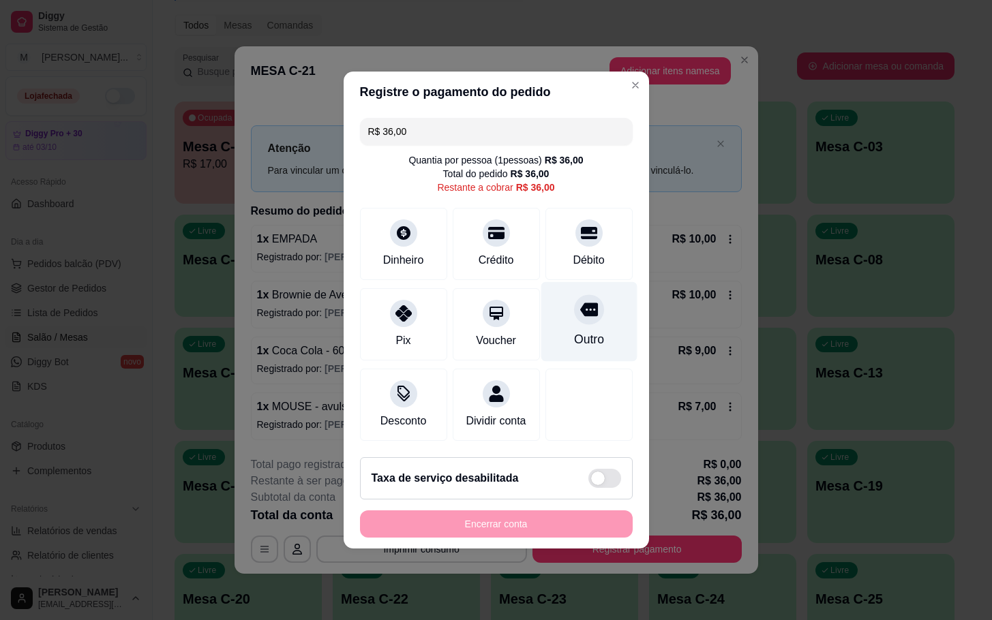
click at [561, 320] on div "Outro" at bounding box center [589, 322] width 96 height 80
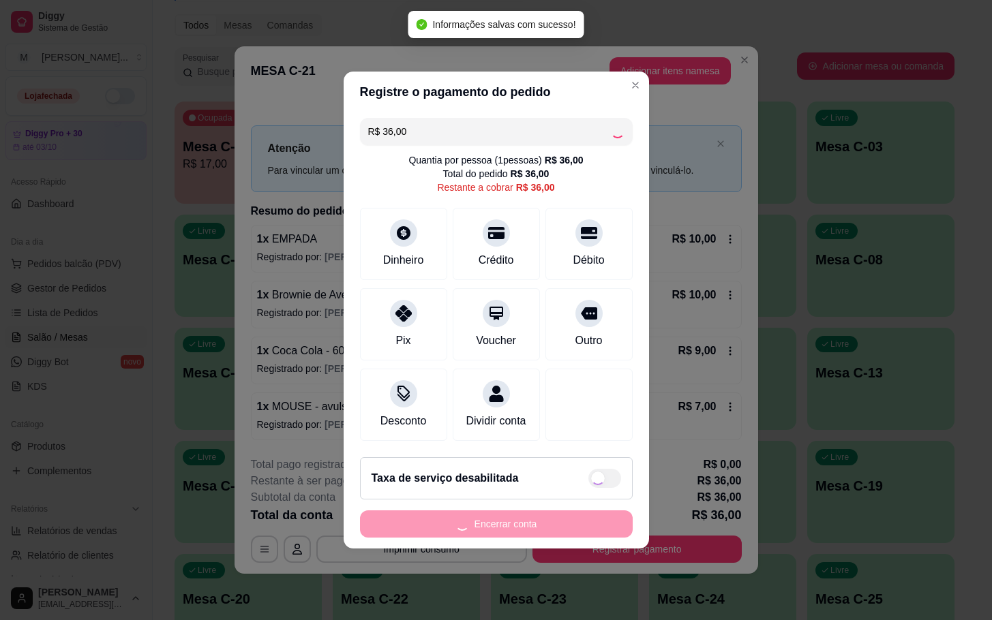
type input "R$ 0,00"
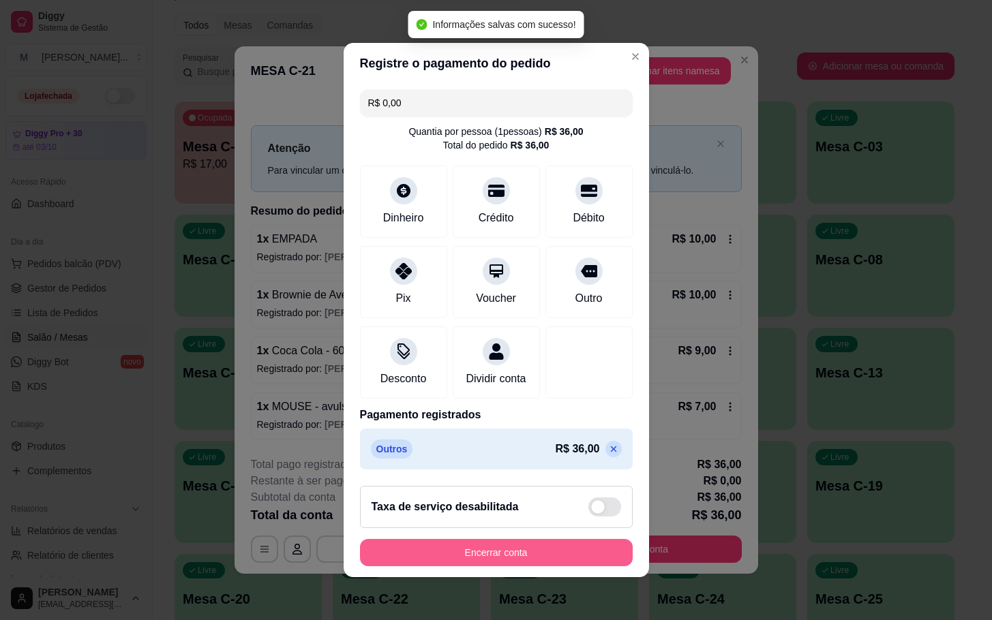
click at [577, 554] on button "Encerrar conta" at bounding box center [496, 552] width 273 height 27
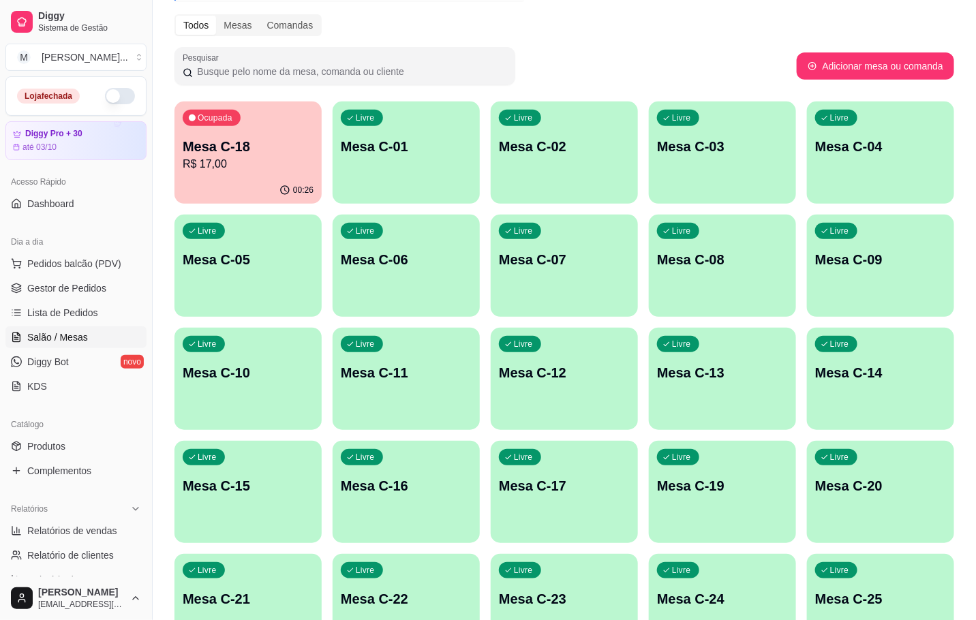
click at [425, 600] on p "Mesa C-22" at bounding box center [406, 599] width 131 height 19
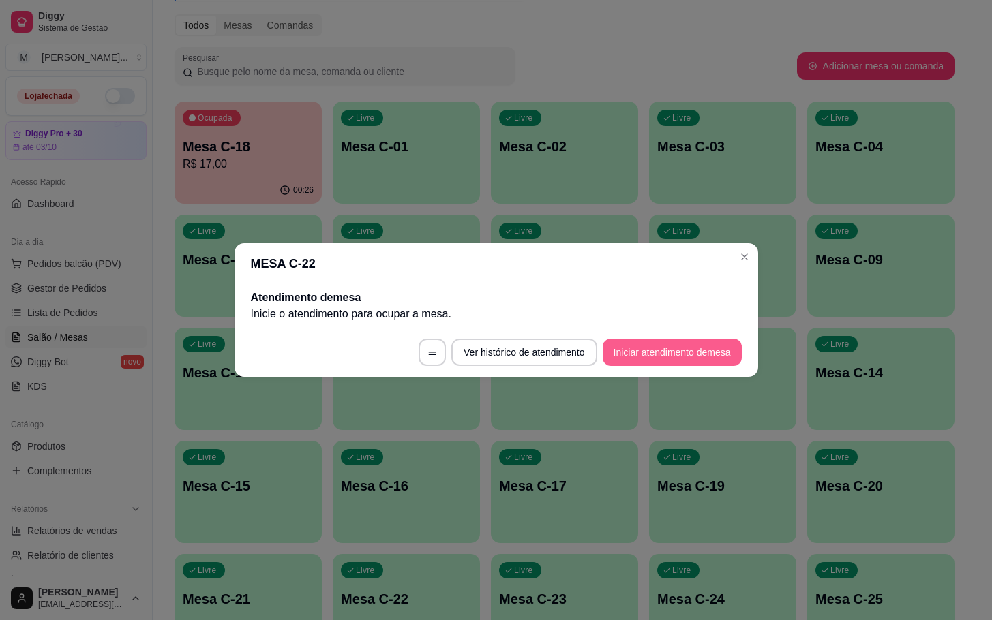
click at [690, 348] on button "Iniciar atendimento de mesa" at bounding box center [672, 352] width 139 height 27
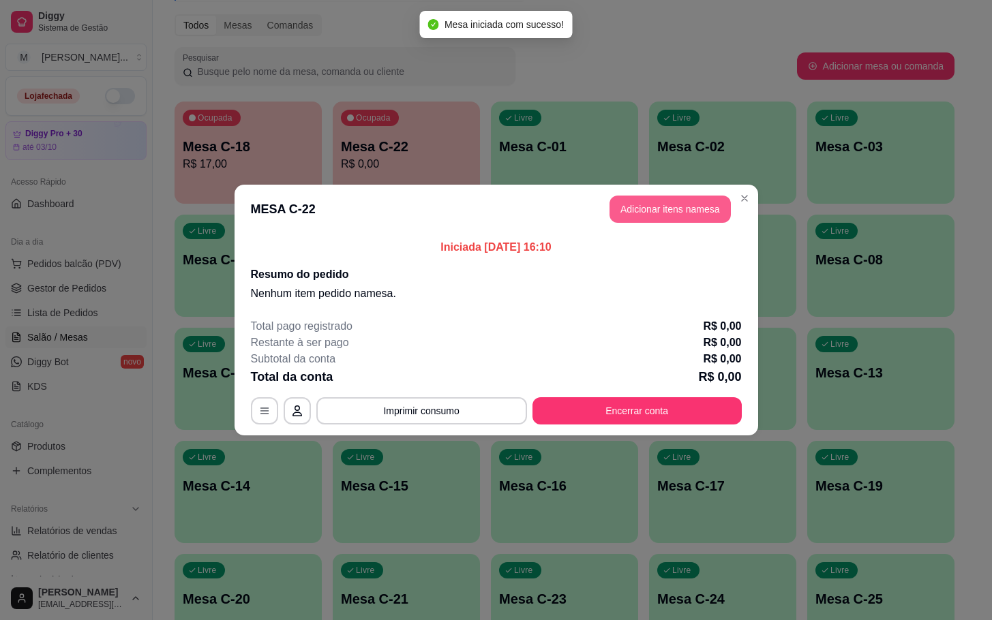
click at [663, 201] on button "Adicionar itens na mesa" at bounding box center [669, 209] width 121 height 27
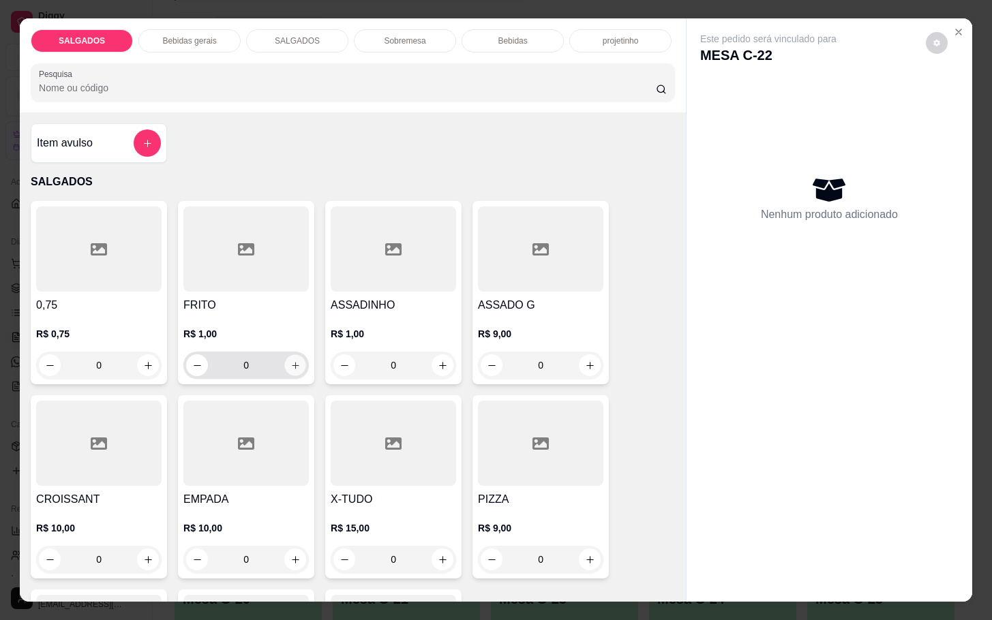
click at [291, 361] on icon "increase-product-quantity" at bounding box center [295, 366] width 10 height 10
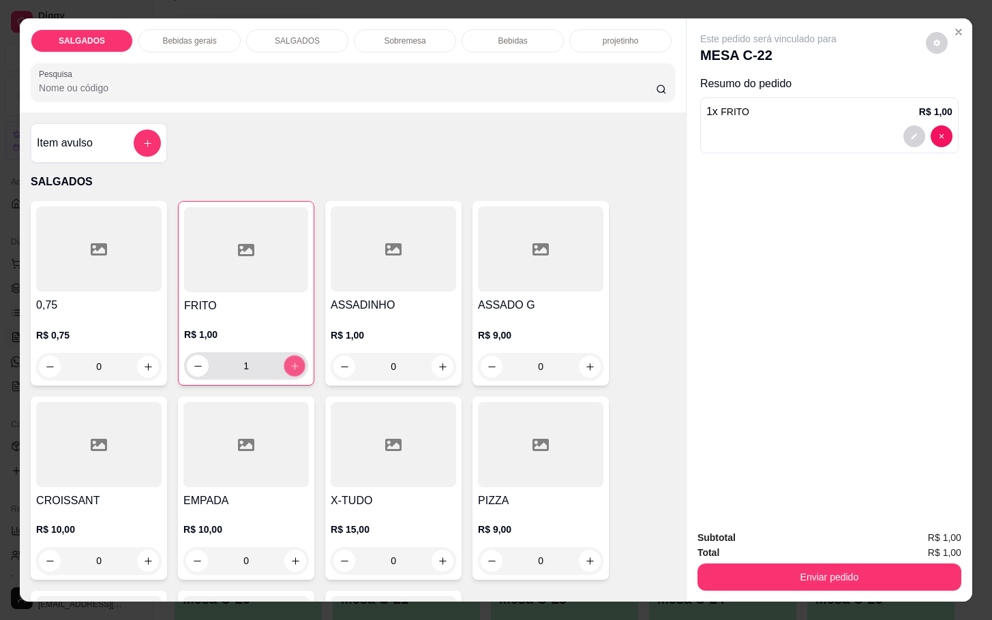
click at [291, 356] on button "increase-product-quantity" at bounding box center [294, 366] width 21 height 21
click at [284, 356] on button "increase-product-quantity" at bounding box center [294, 366] width 21 height 21
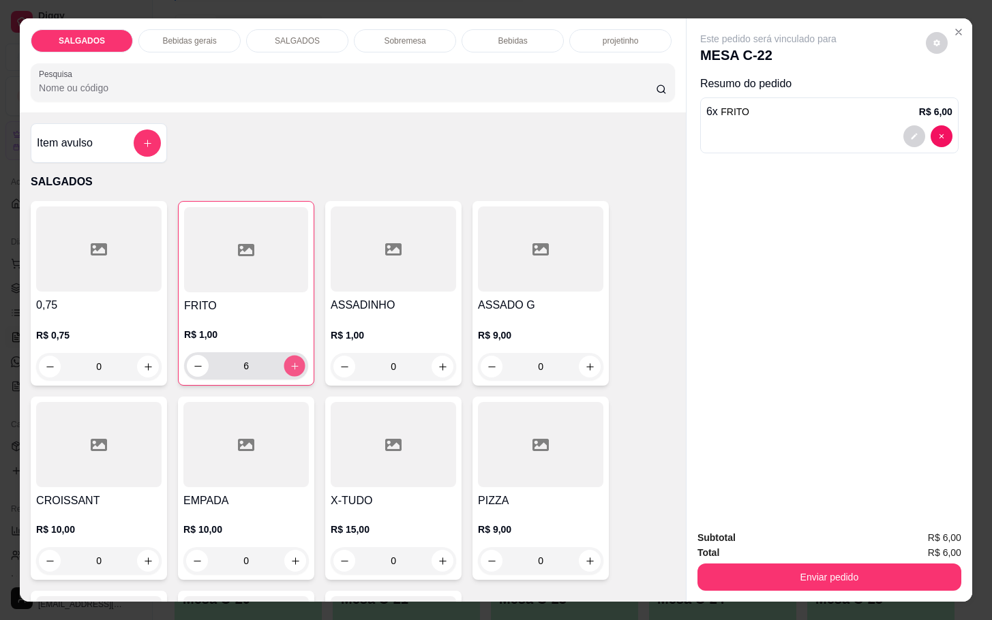
click at [284, 356] on button "increase-product-quantity" at bounding box center [294, 366] width 21 height 21
click at [284, 355] on button "increase-product-quantity" at bounding box center [295, 366] width 22 height 22
click at [284, 356] on button "increase-product-quantity" at bounding box center [294, 366] width 21 height 21
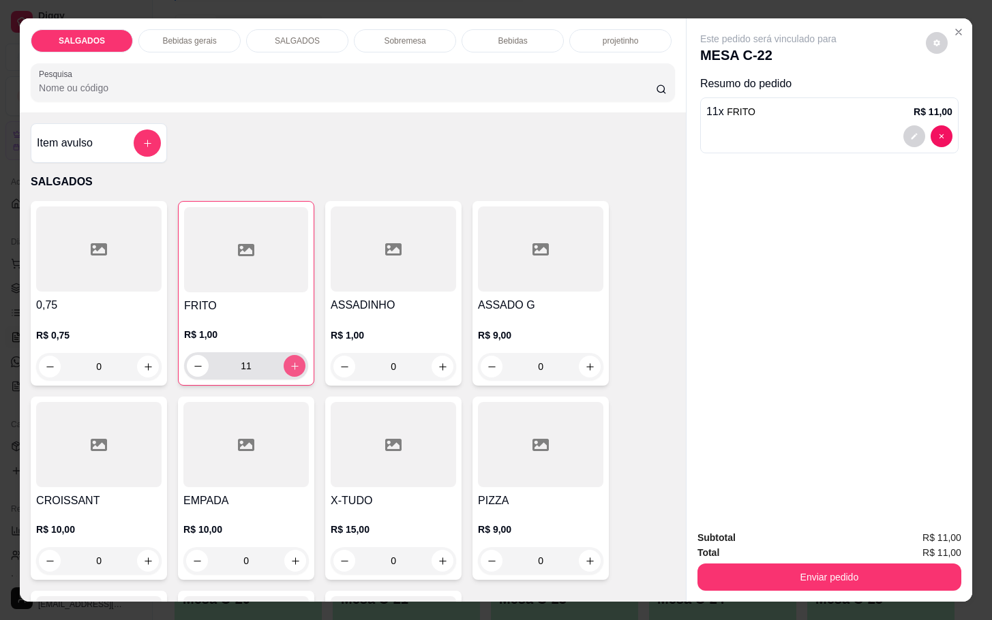
click at [284, 355] on button "increase-product-quantity" at bounding box center [295, 366] width 22 height 22
click at [284, 356] on button "increase-product-quantity" at bounding box center [294, 366] width 21 height 21
click at [284, 355] on button "increase-product-quantity" at bounding box center [295, 366] width 22 height 22
type input "14"
click at [953, 27] on icon "Close" at bounding box center [958, 32] width 11 height 11
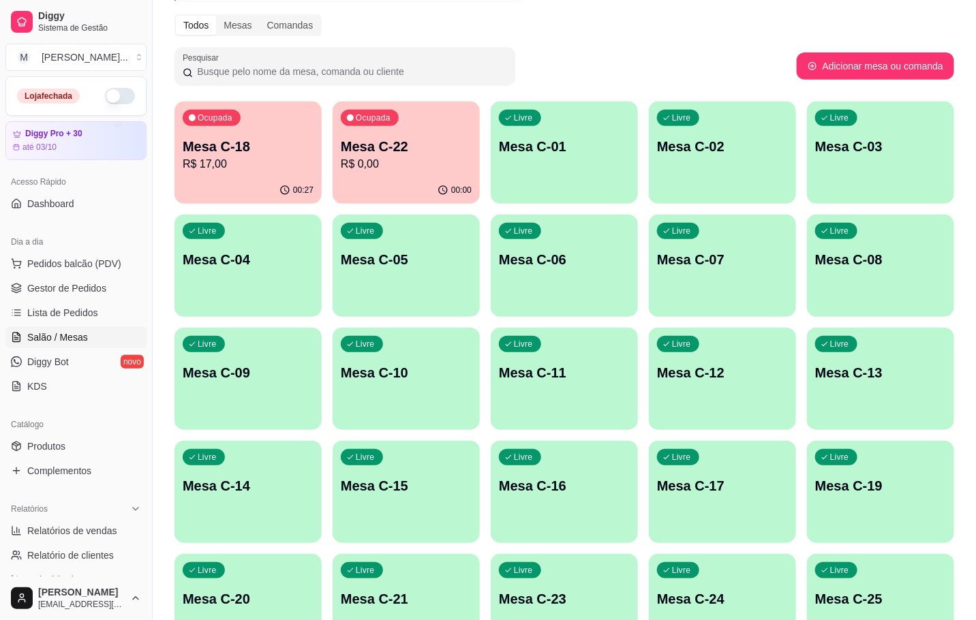
click at [272, 134] on div "Ocupada Mesa C-18 R$ 17,00" at bounding box center [248, 140] width 147 height 76
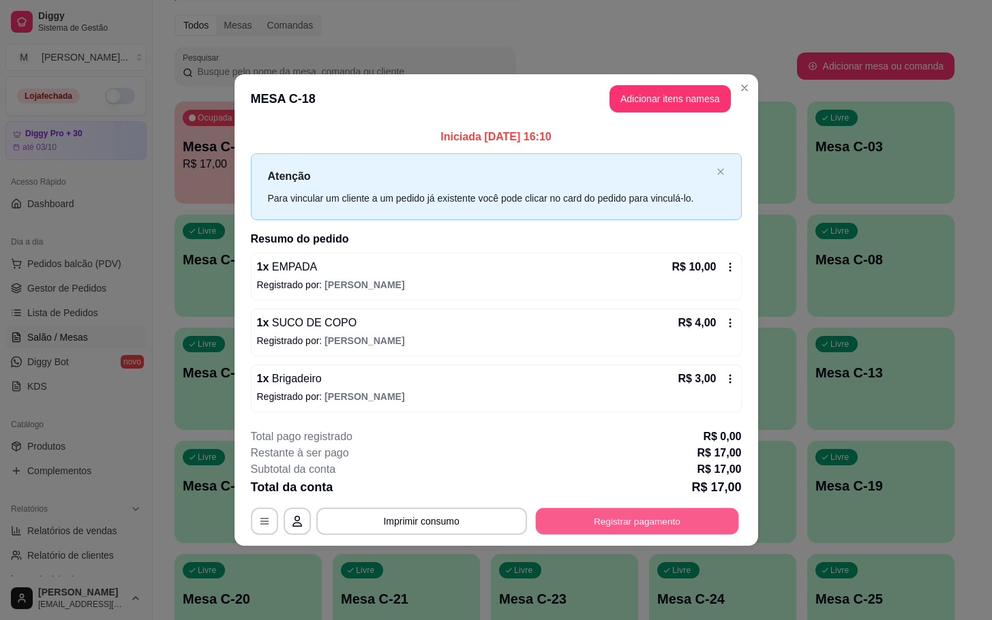
click at [597, 526] on button "Registrar pagamento" at bounding box center [636, 521] width 203 height 27
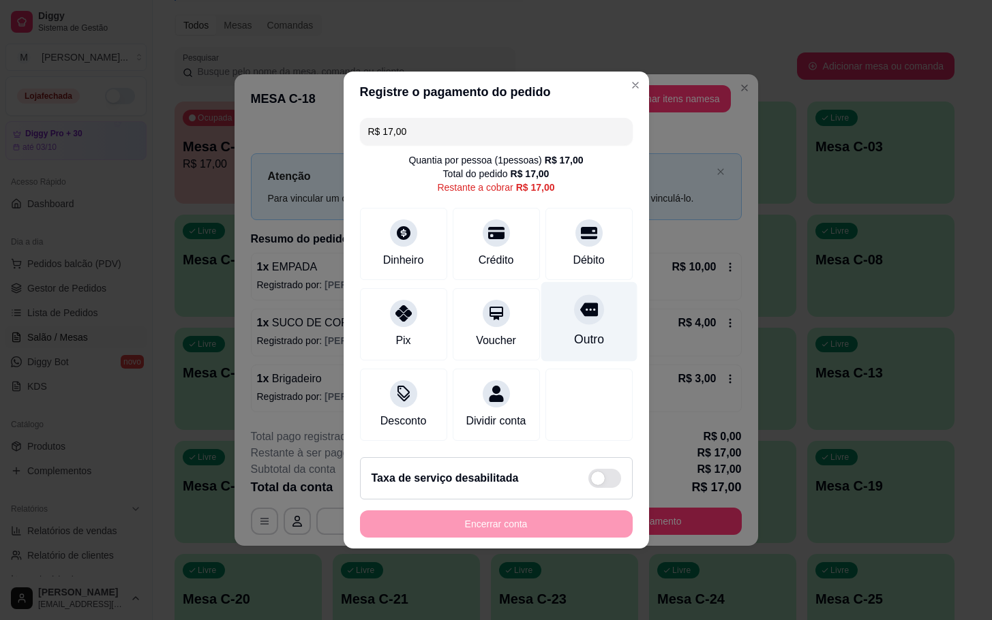
click at [577, 312] on div at bounding box center [589, 309] width 30 height 30
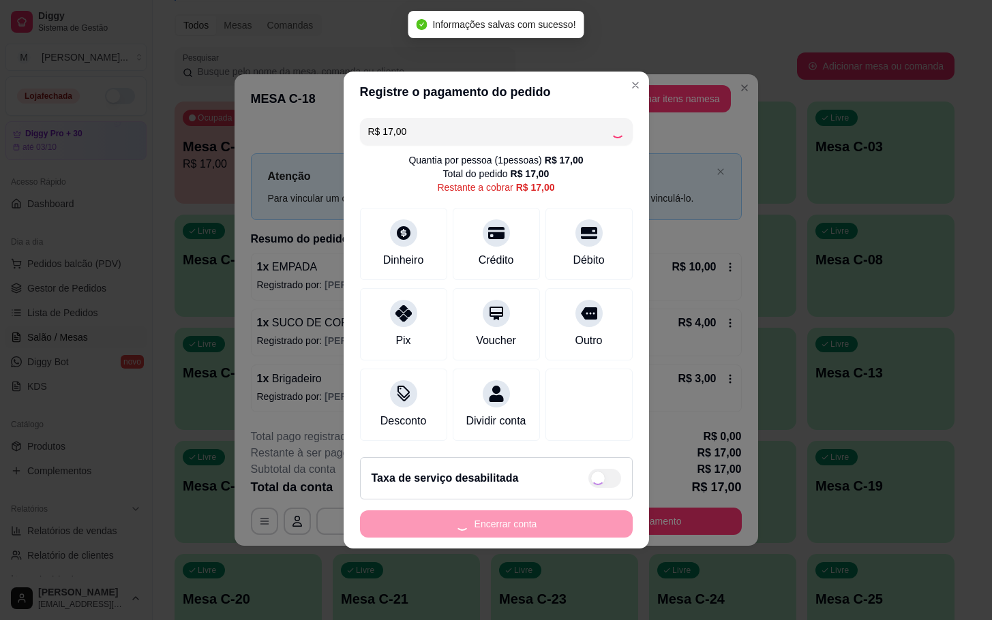
type input "R$ 0,00"
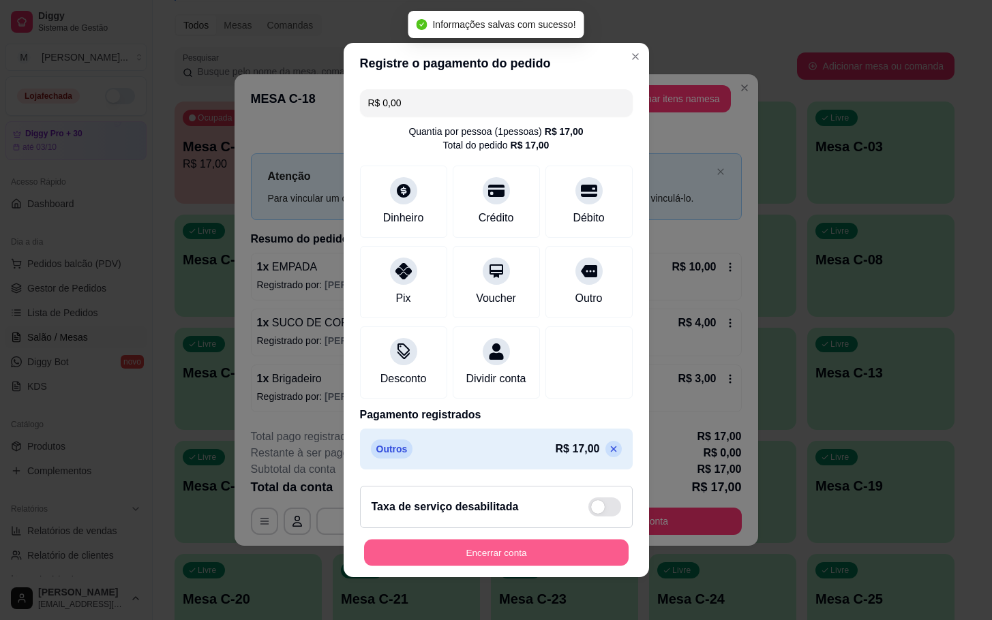
click at [511, 557] on button "Encerrar conta" at bounding box center [496, 553] width 264 height 27
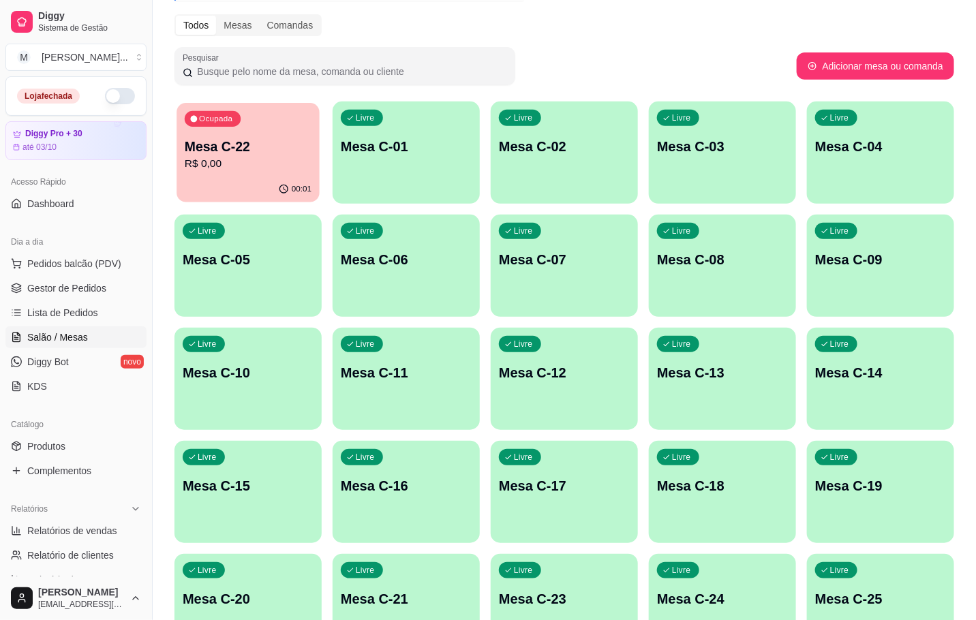
click at [262, 184] on div "00:01" at bounding box center [248, 190] width 143 height 26
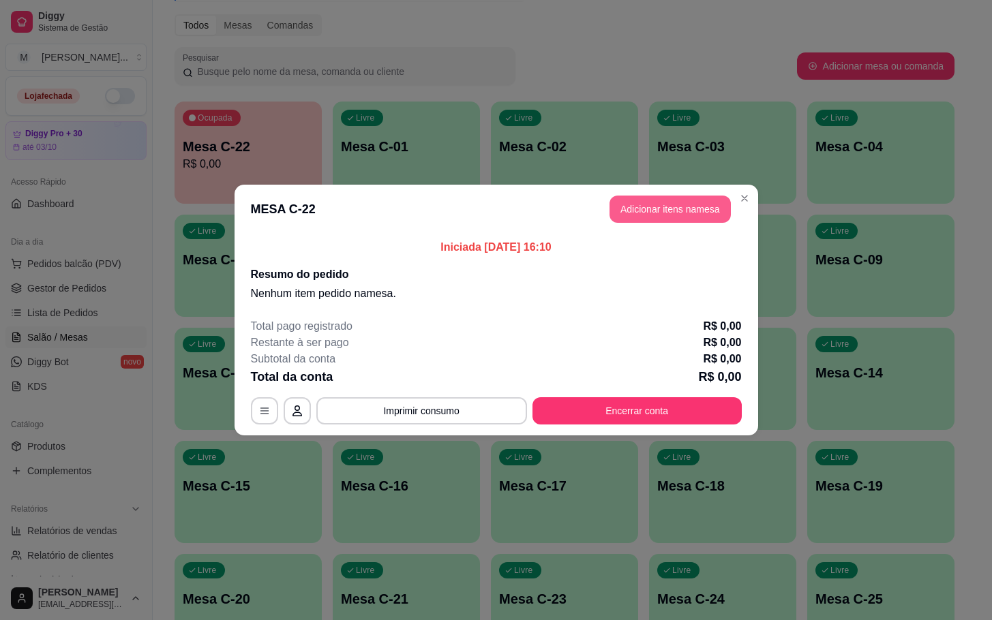
click at [630, 211] on button "Adicionar itens na mesa" at bounding box center [669, 209] width 121 height 27
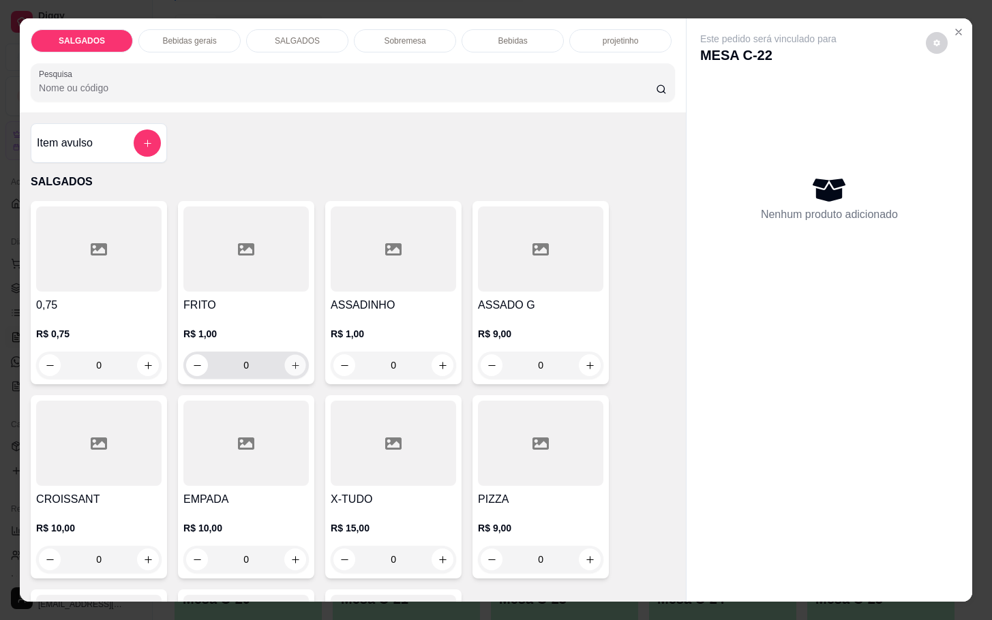
click at [290, 361] on icon "increase-product-quantity" at bounding box center [295, 366] width 10 height 10
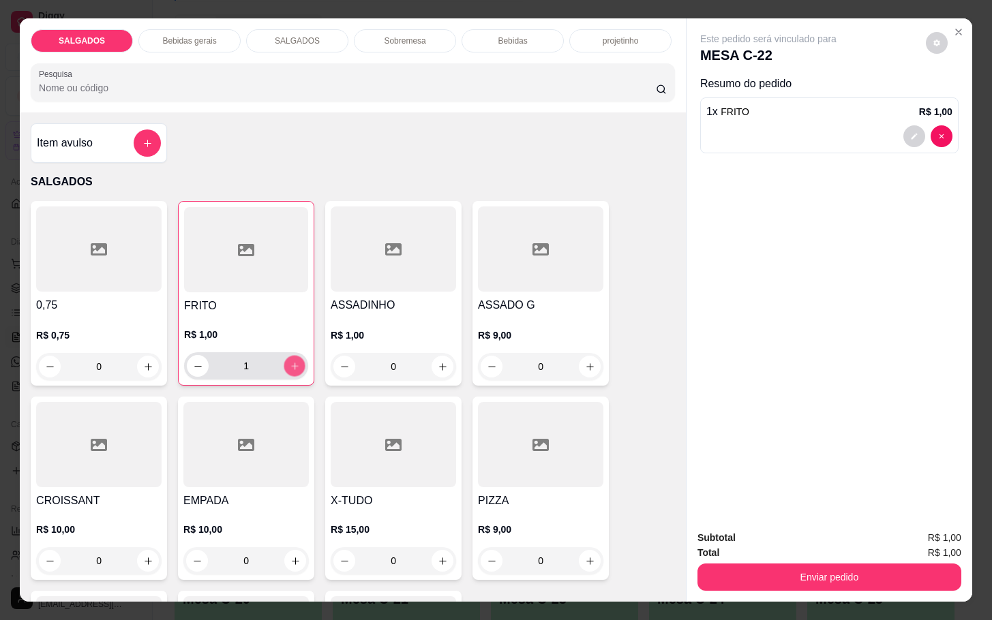
click at [290, 361] on icon "increase-product-quantity" at bounding box center [295, 366] width 10 height 10
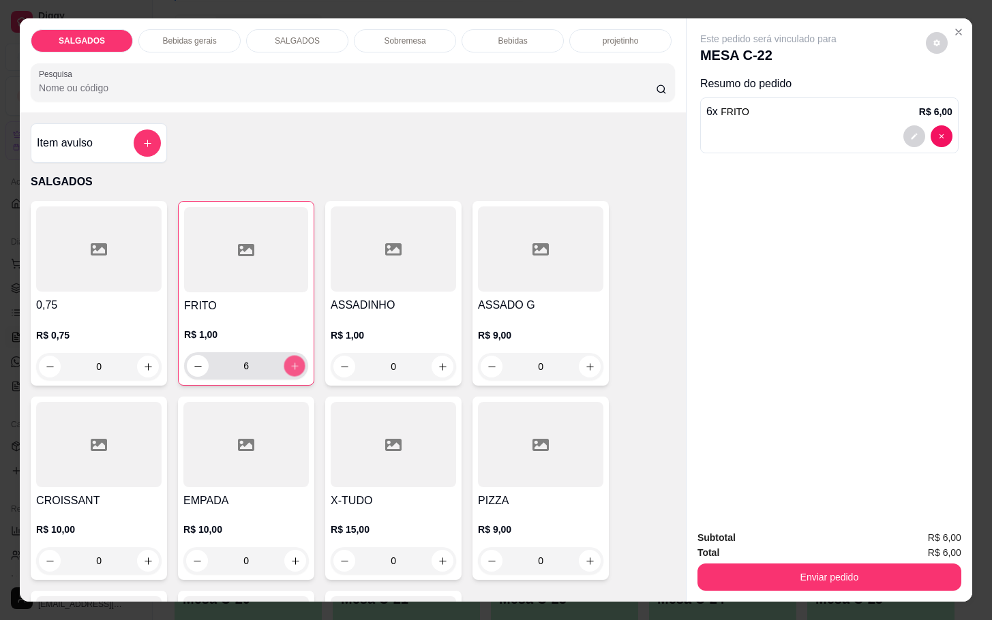
click at [290, 361] on icon "increase-product-quantity" at bounding box center [295, 366] width 10 height 10
type input "8"
click at [432, 359] on button "increase-product-quantity" at bounding box center [442, 367] width 21 height 21
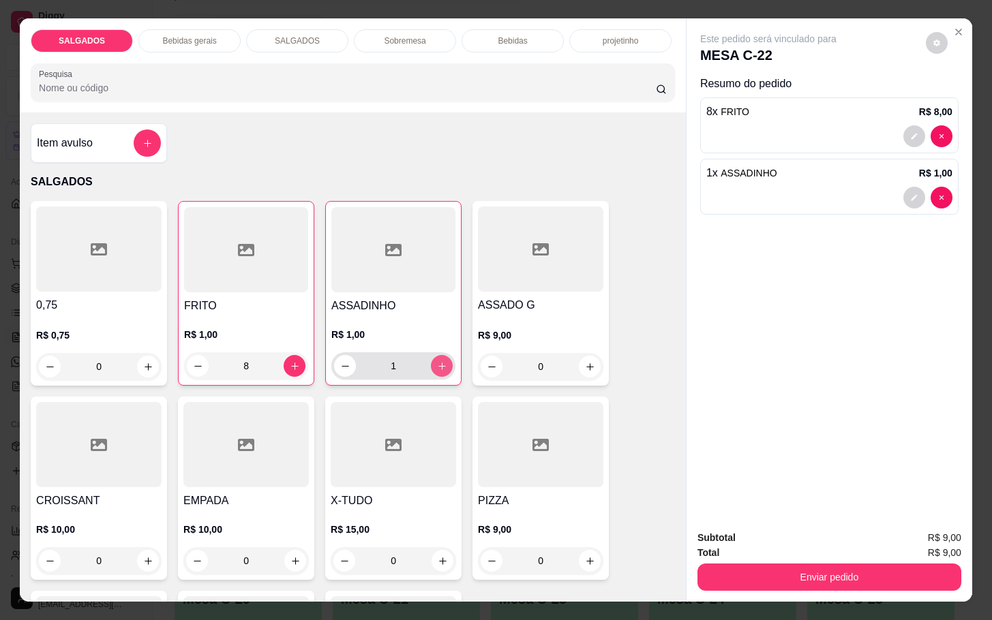
click at [431, 360] on button "increase-product-quantity" at bounding box center [442, 366] width 22 height 22
click at [437, 362] on icon "increase-product-quantity" at bounding box center [442, 366] width 10 height 10
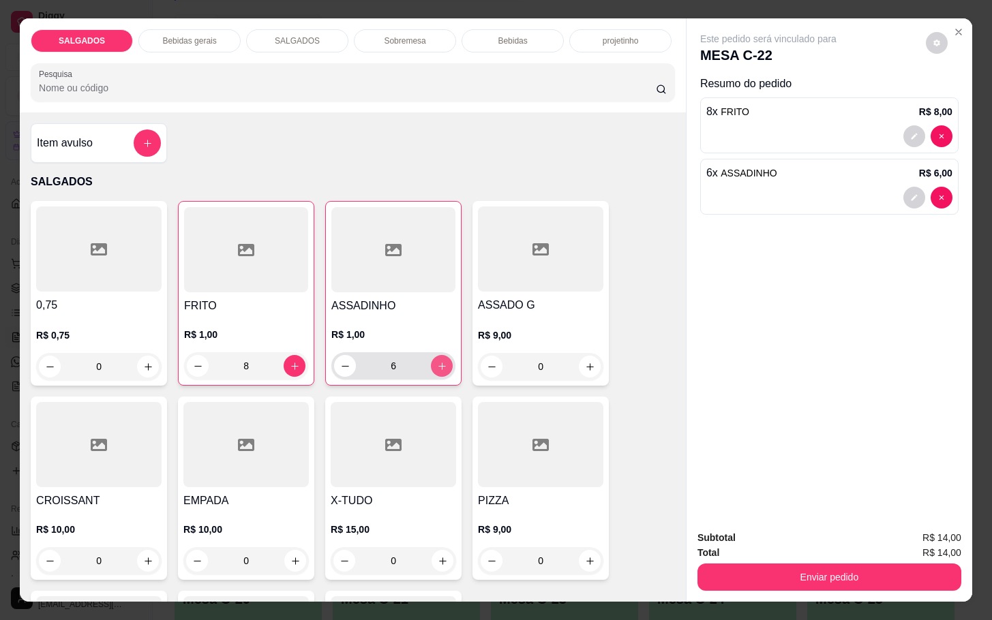
click at [437, 361] on icon "increase-product-quantity" at bounding box center [442, 366] width 10 height 10
type input "7"
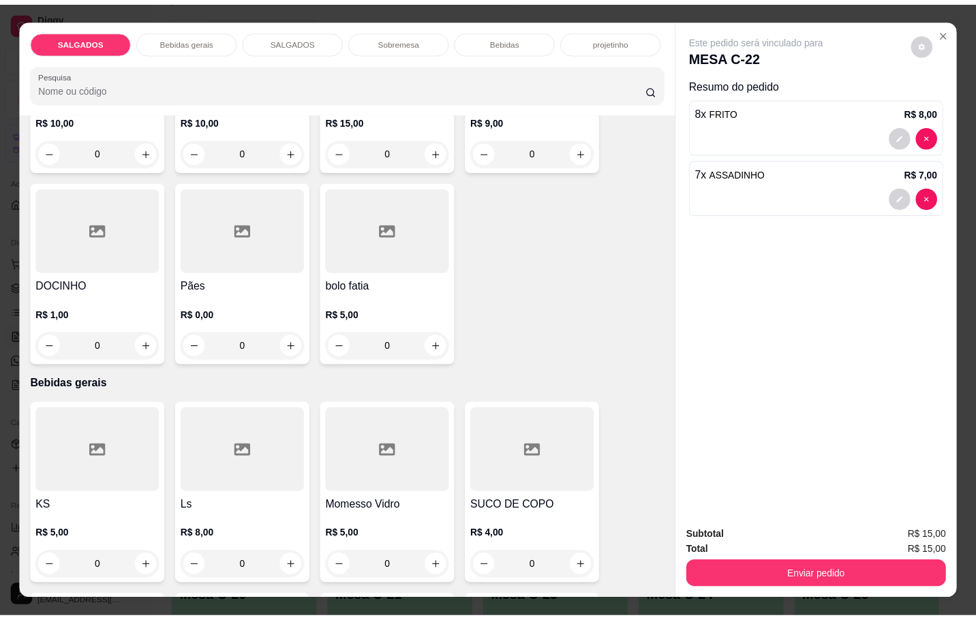
scroll to position [511, 0]
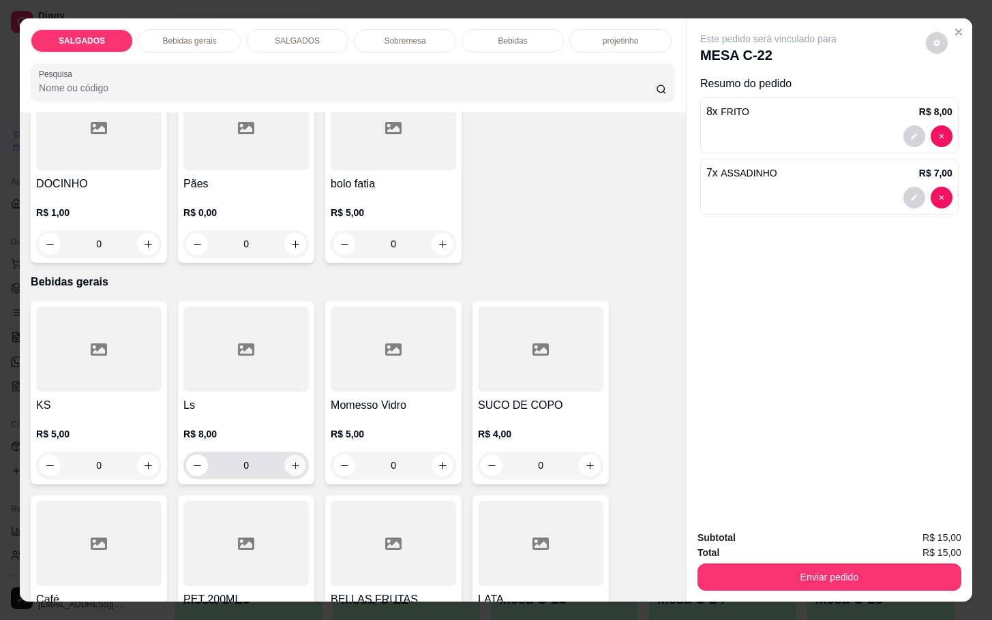
click at [292, 461] on icon "increase-product-quantity" at bounding box center [295, 466] width 10 height 10
type input "1"
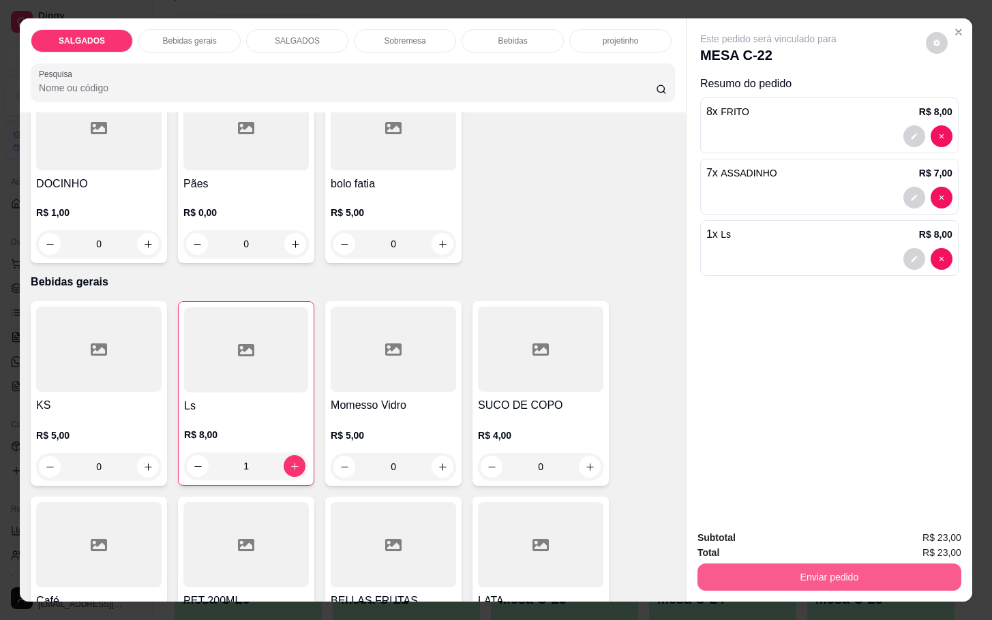
click at [763, 579] on button "Enviar pedido" at bounding box center [829, 577] width 264 height 27
click at [956, 530] on button "Enviar pedido" at bounding box center [923, 536] width 75 height 25
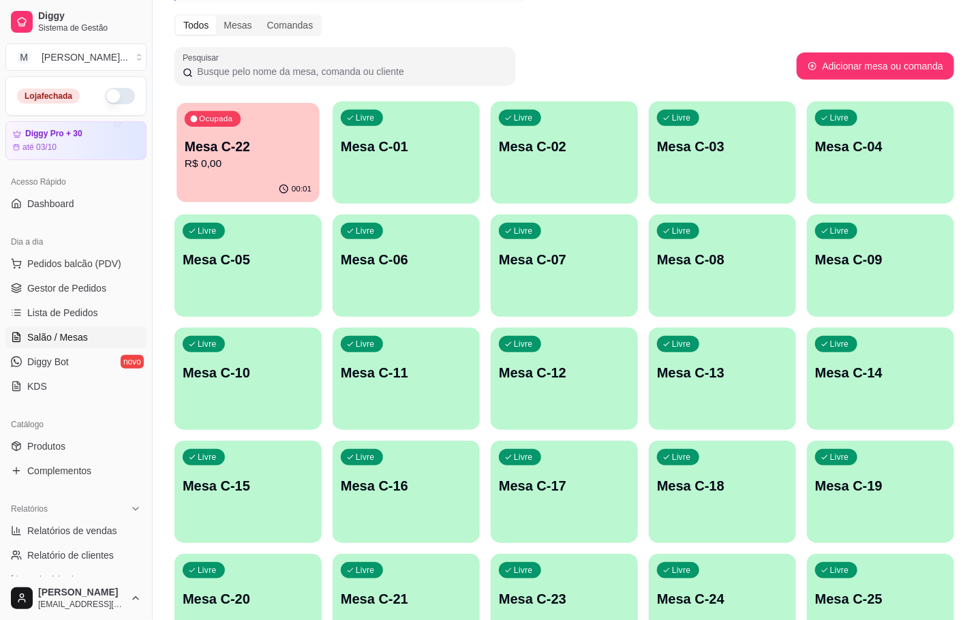
click at [272, 160] on p "R$ 0,00" at bounding box center [248, 164] width 127 height 16
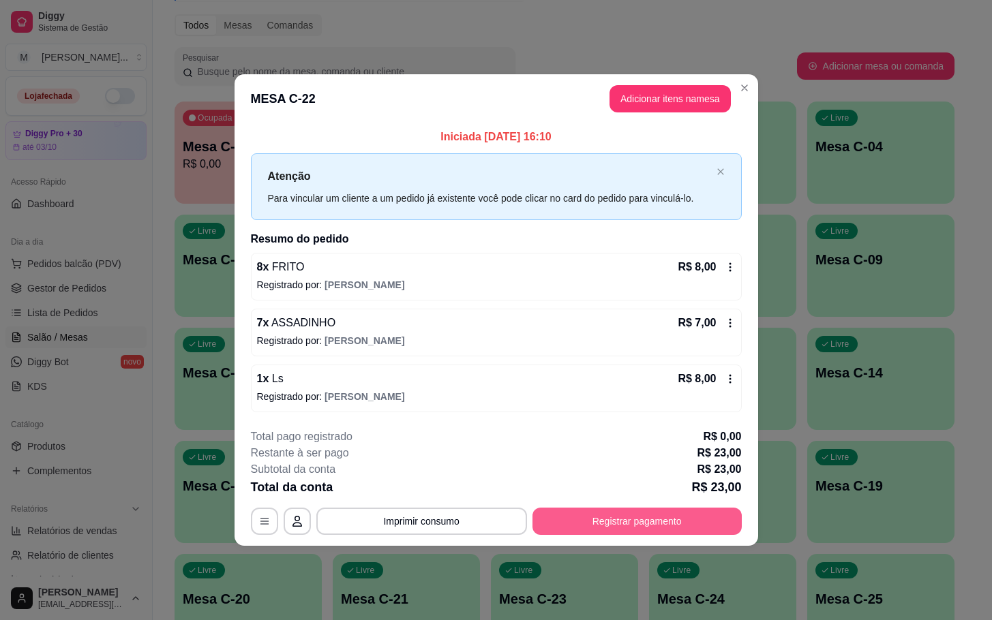
click at [654, 514] on button "Registrar pagamento" at bounding box center [636, 521] width 209 height 27
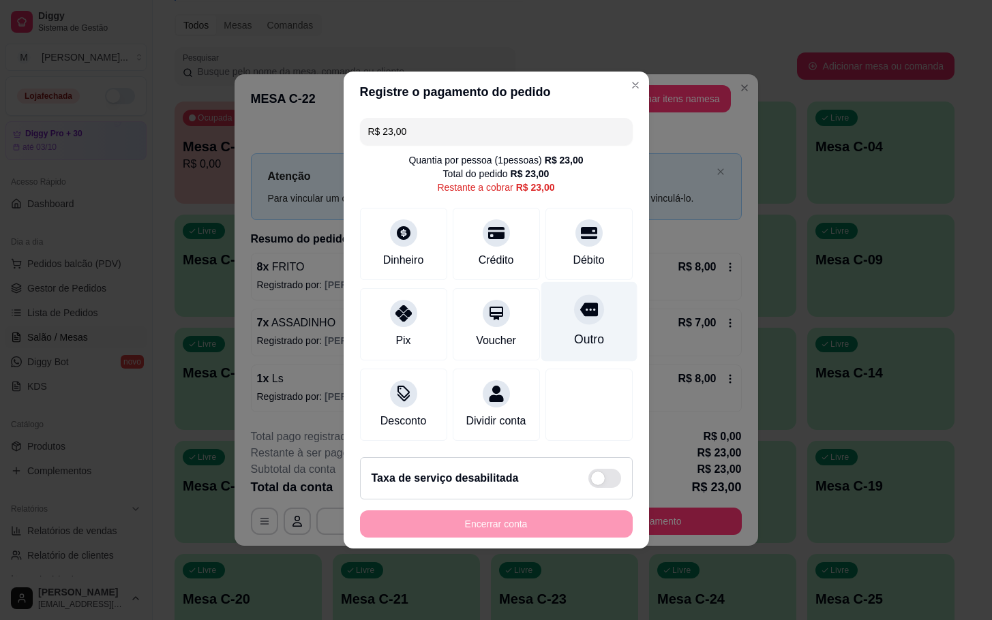
click at [573, 331] on div "Outro" at bounding box center [588, 340] width 30 height 18
type input "R$ 0,00"
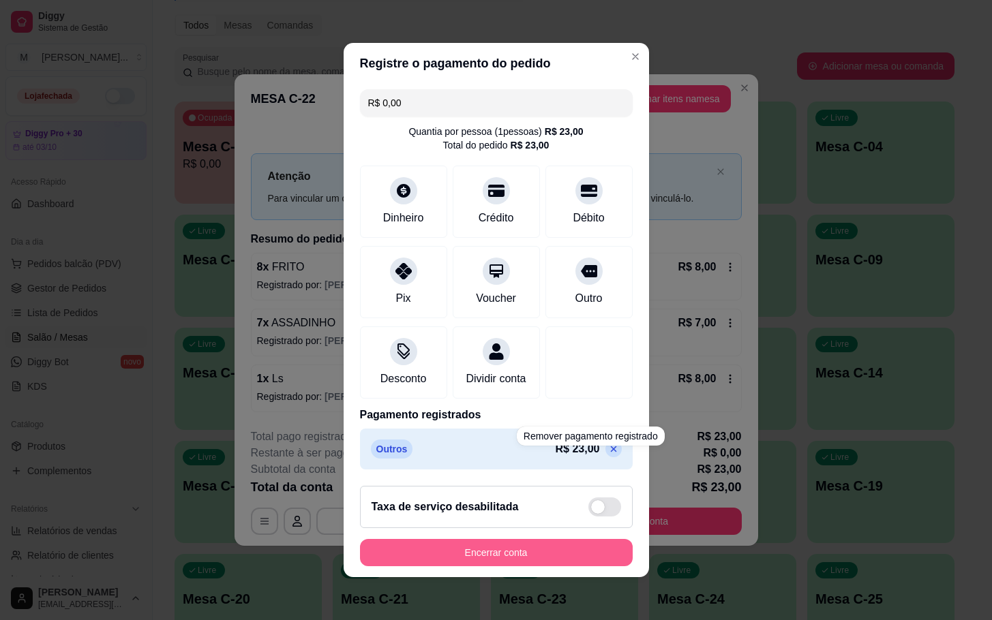
click at [542, 549] on button "Encerrar conta" at bounding box center [496, 552] width 273 height 27
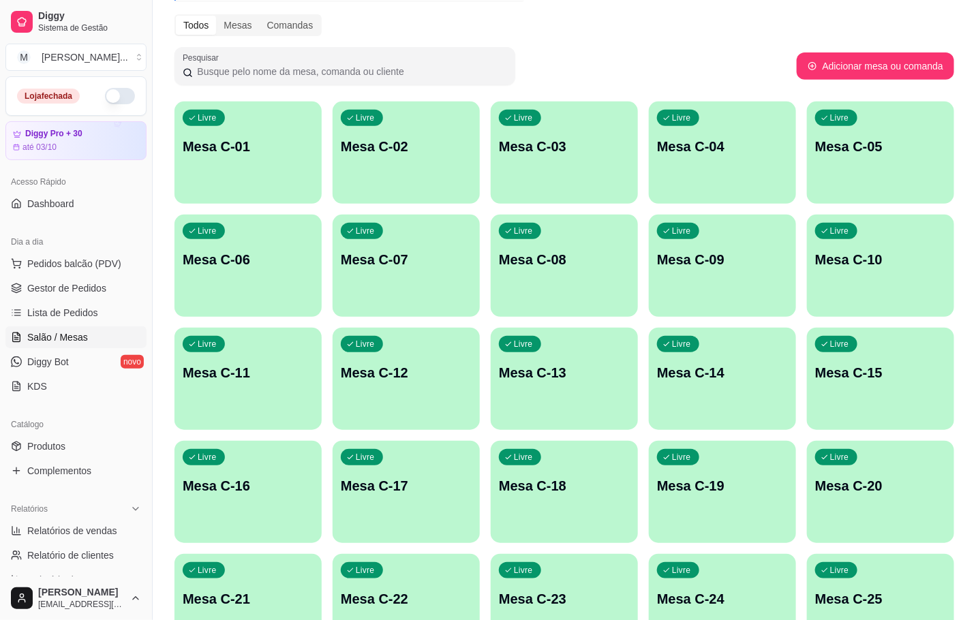
scroll to position [201, 0]
